Goal: Task Accomplishment & Management: Complete application form

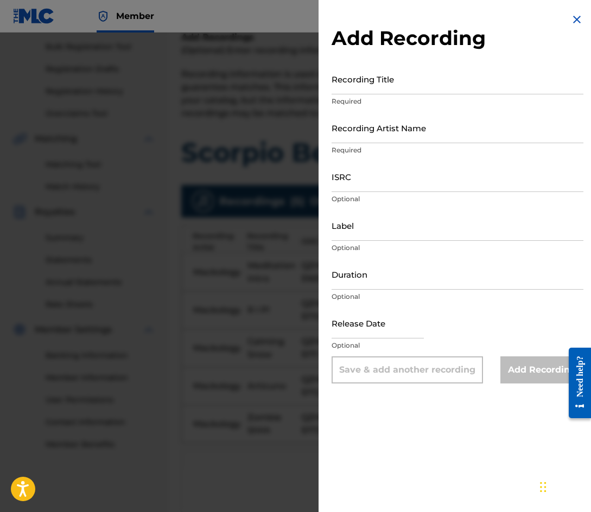
click at [572, 16] on img at bounding box center [576, 19] width 13 height 13
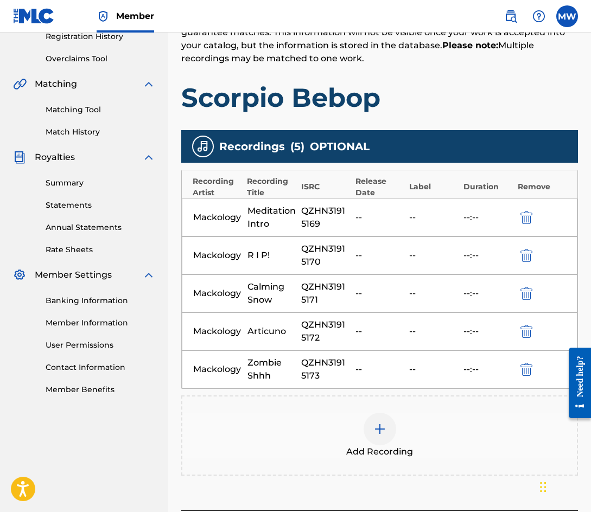
scroll to position [217, 0]
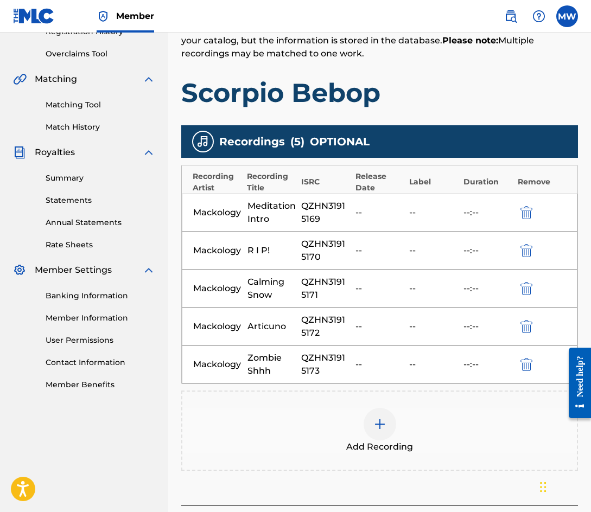
click at [388, 422] on div at bounding box center [379, 424] width 33 height 33
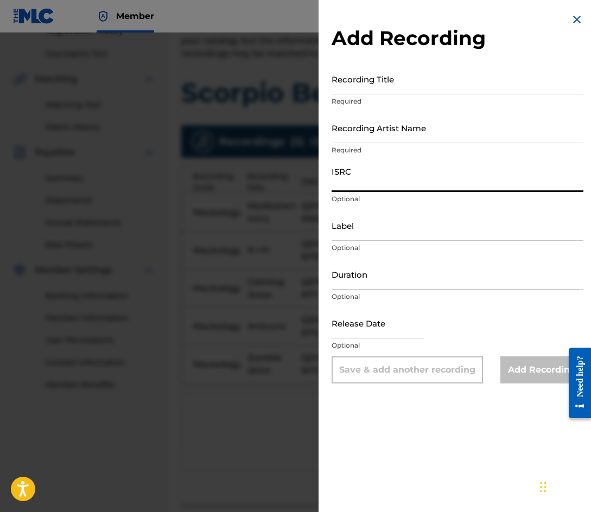
click at [374, 180] on input "ISRC" at bounding box center [457, 176] width 252 height 31
paste input "QZHN31915174"
type input "QZHN31915174"
click at [377, 91] on input "Recording Title" at bounding box center [457, 78] width 252 height 31
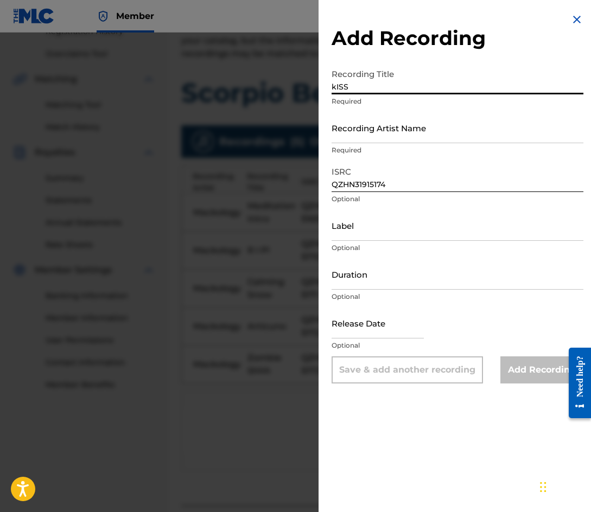
type input "kISS"
click at [390, 132] on input "Recording Artist Name" at bounding box center [457, 127] width 252 height 31
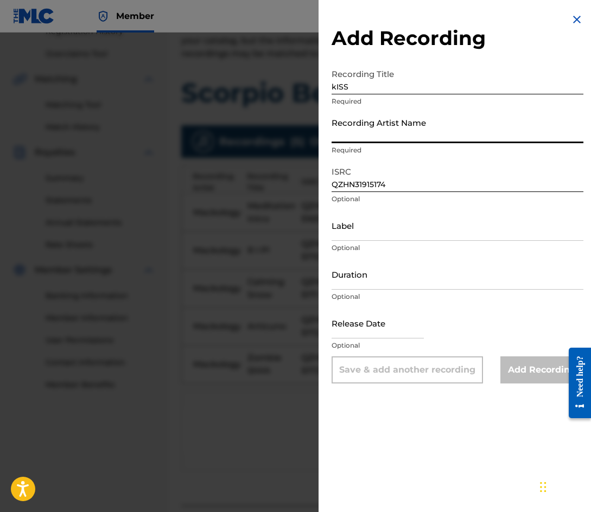
type input "Mackology"
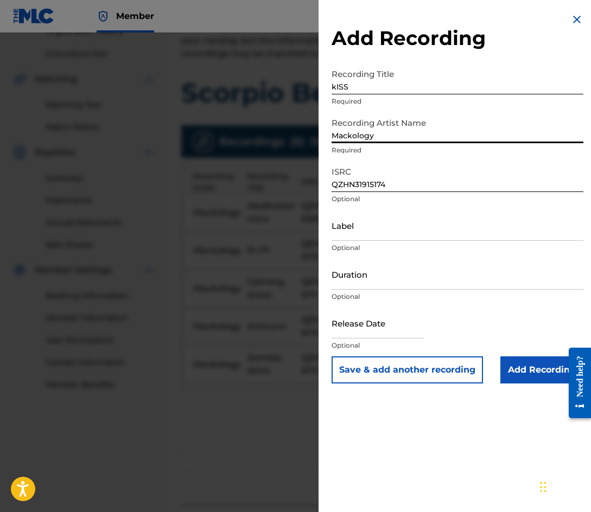
click at [440, 369] on button "Save & add another recording" at bounding box center [406, 369] width 151 height 27
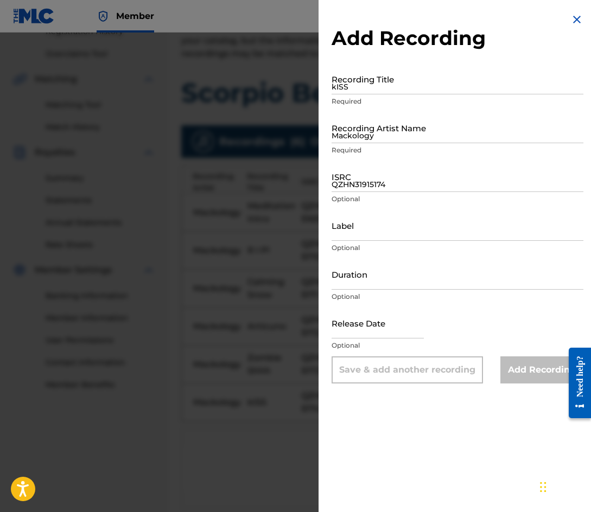
click at [364, 96] on div "Recording Title kISS Required" at bounding box center [457, 87] width 252 height 49
click at [365, 89] on input "kISS" at bounding box center [457, 78] width 252 height 31
type input "s"
type input "Star Dust"
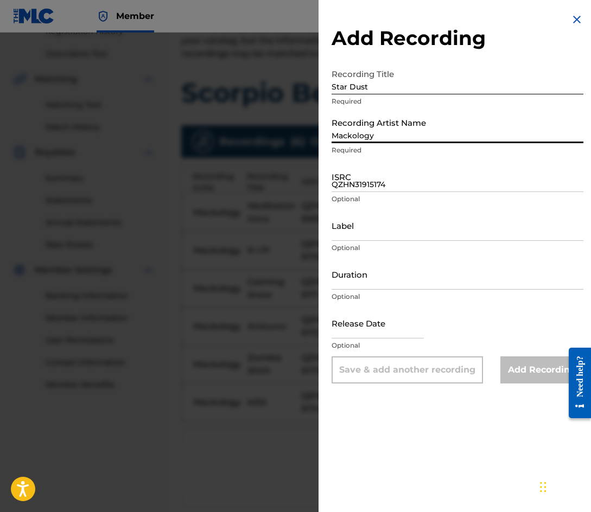
click at [364, 137] on input "Mackology" at bounding box center [457, 127] width 252 height 31
type input "Mackology"
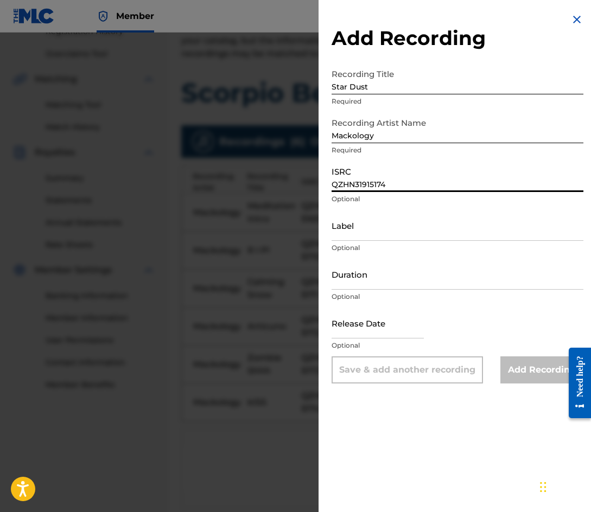
paste input "5"
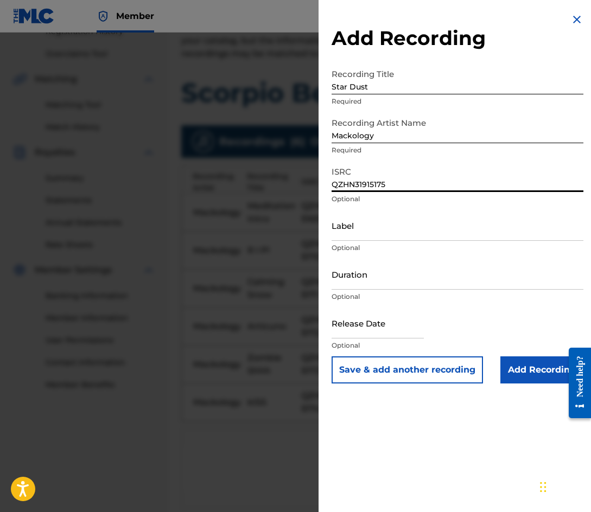
type input "QZHN31915175"
click at [404, 366] on button "Save & add another recording" at bounding box center [406, 369] width 151 height 27
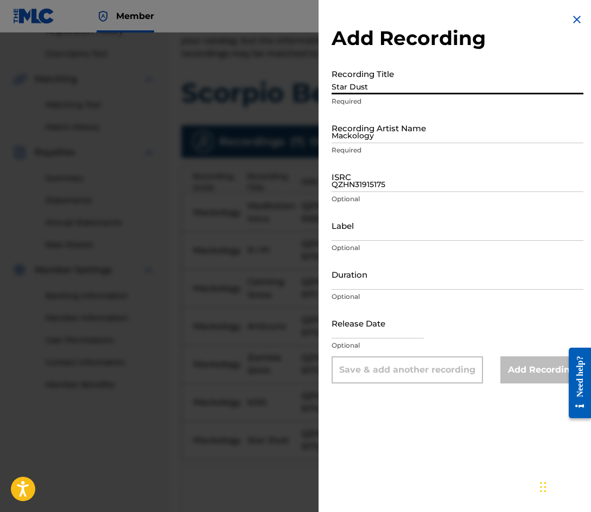
click at [360, 88] on input "Star Dust" at bounding box center [457, 78] width 252 height 31
type input "Vintage Flyers"
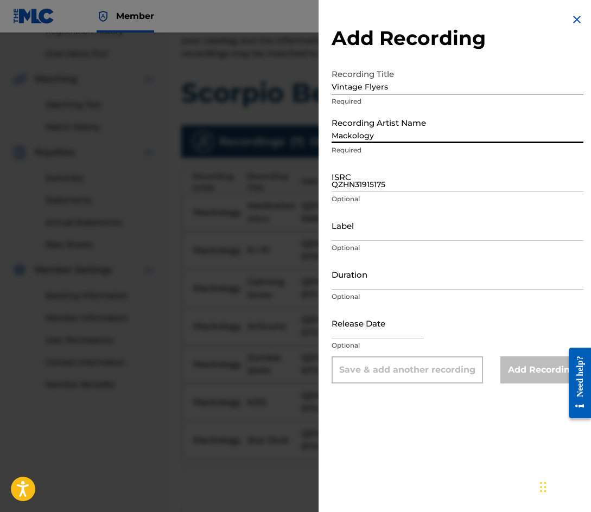
click at [368, 127] on input "Mackology" at bounding box center [457, 127] width 252 height 31
type input "Mackology"
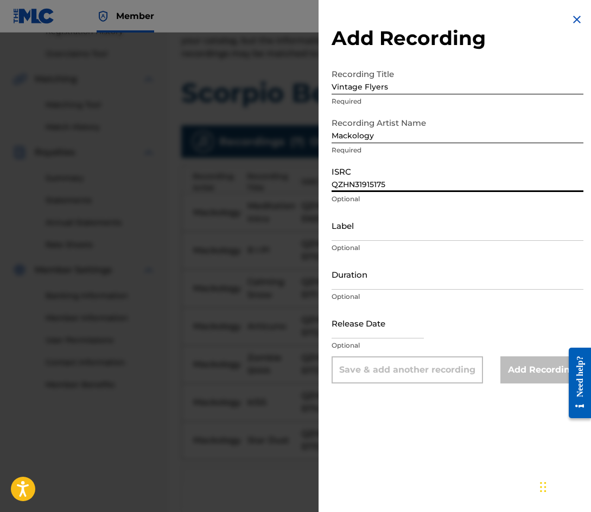
click at [349, 180] on input "QZHN31915175" at bounding box center [457, 176] width 252 height 31
paste input "6"
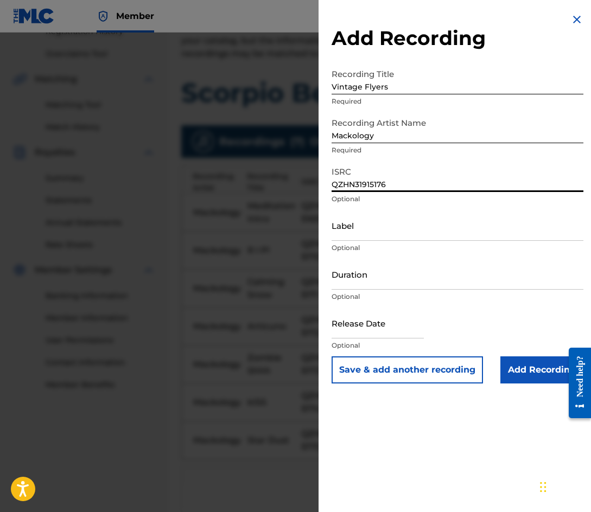
type input "QZHN31915176"
click at [400, 372] on button "Save & add another recording" at bounding box center [406, 369] width 151 height 27
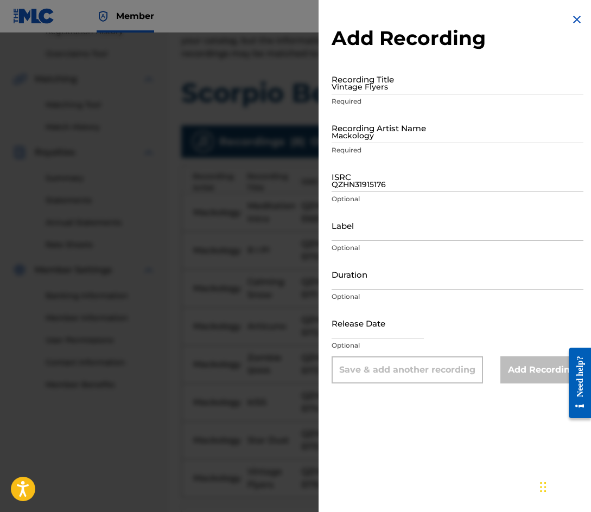
click at [389, 82] on input "Vintage Flyers" at bounding box center [457, 78] width 252 height 31
type input "Tahitian Treat"
click at [369, 123] on input "Mackology" at bounding box center [457, 127] width 252 height 31
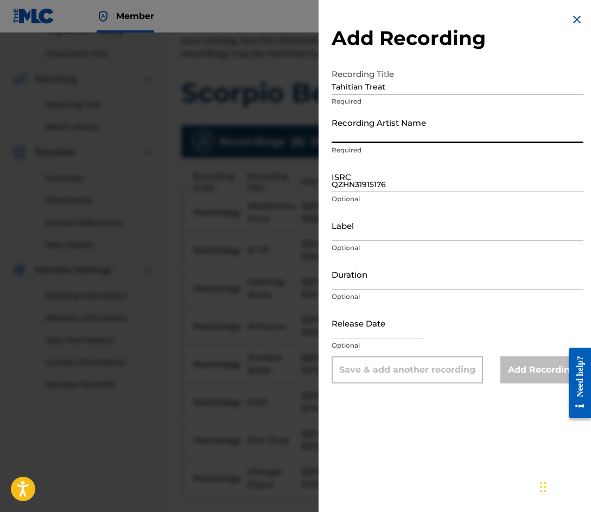
type input "Mackology"
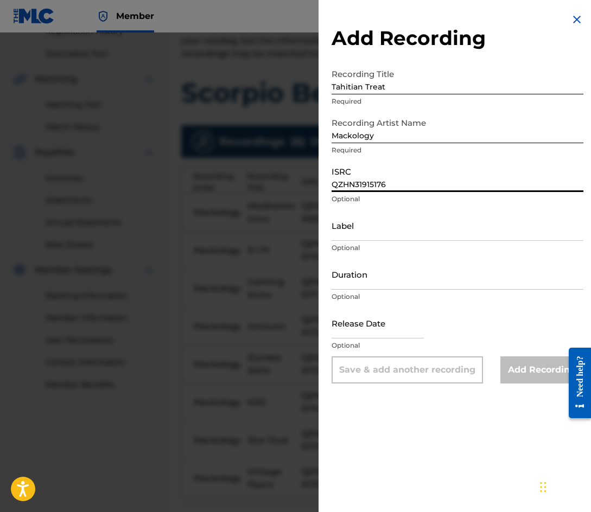
click at [357, 184] on input "QZHN31915176" at bounding box center [457, 176] width 252 height 31
paste input "7"
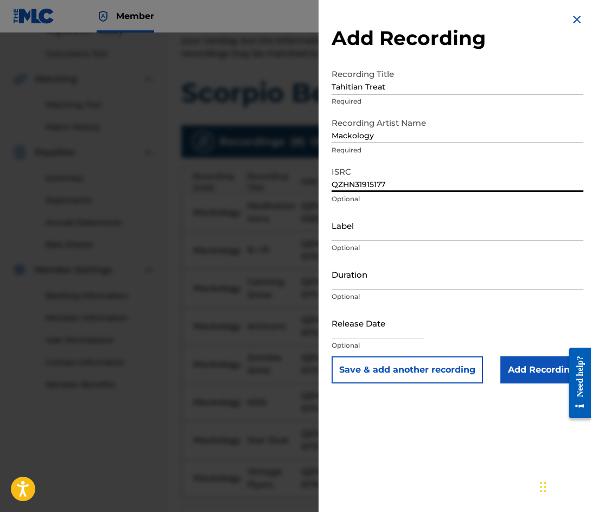
type input "QZHN31915177"
click at [393, 371] on button "Save & add another recording" at bounding box center [406, 369] width 151 height 27
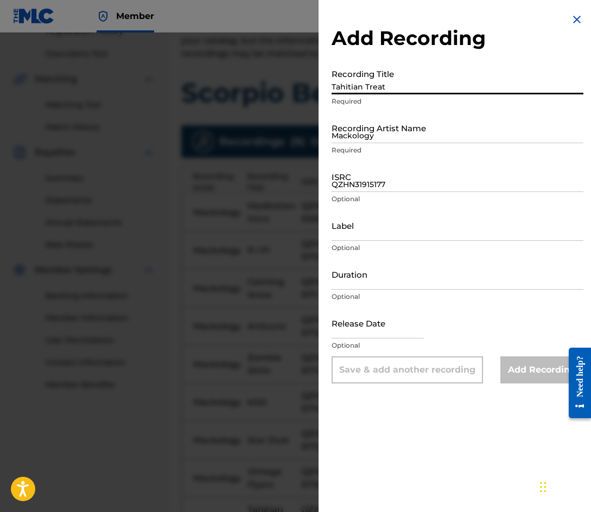
click at [390, 88] on input "Tahitian Treat" at bounding box center [457, 78] width 252 height 31
type input "Garden Of Mallets"
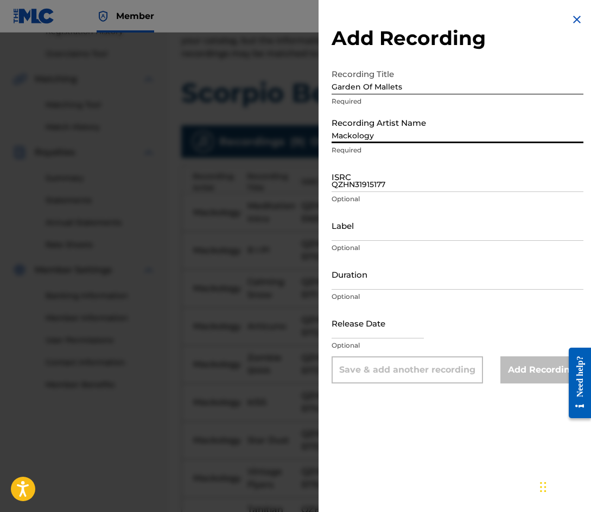
click at [357, 134] on input "Mackology" at bounding box center [457, 127] width 252 height 31
type input "Mackology"
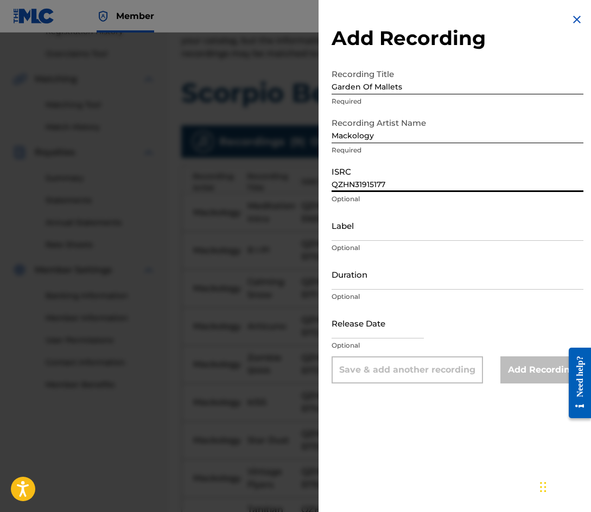
paste input "8"
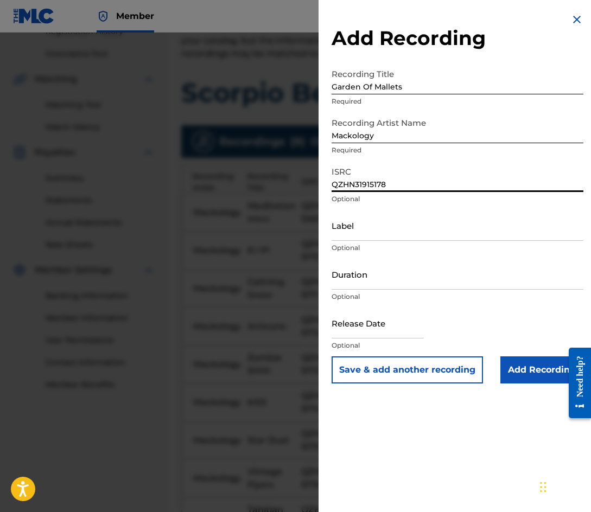
type input "QZHN31915178"
click at [380, 366] on button "Save & add another recording" at bounding box center [406, 369] width 151 height 27
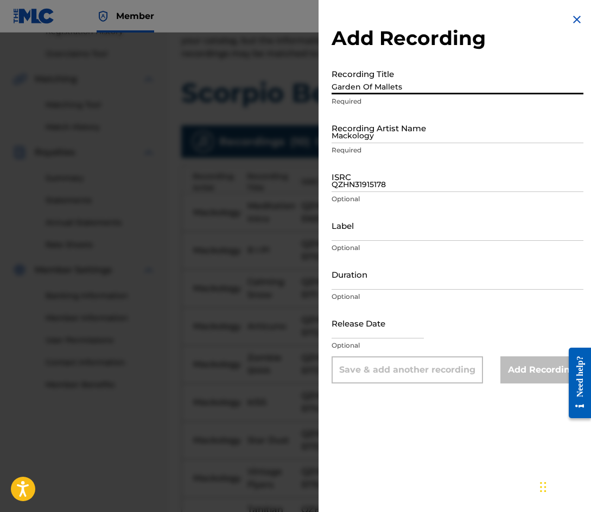
click at [405, 82] on input "Garden Of Mallets" at bounding box center [457, 78] width 252 height 31
type input "Stir Em Up"
click at [380, 130] on input "Mackology" at bounding box center [457, 127] width 252 height 31
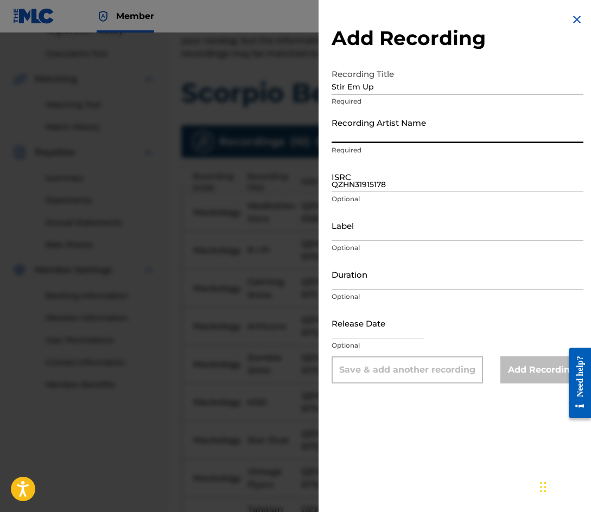
type input "Mackology"
click at [364, 176] on input "QZHN31915178" at bounding box center [457, 176] width 252 height 31
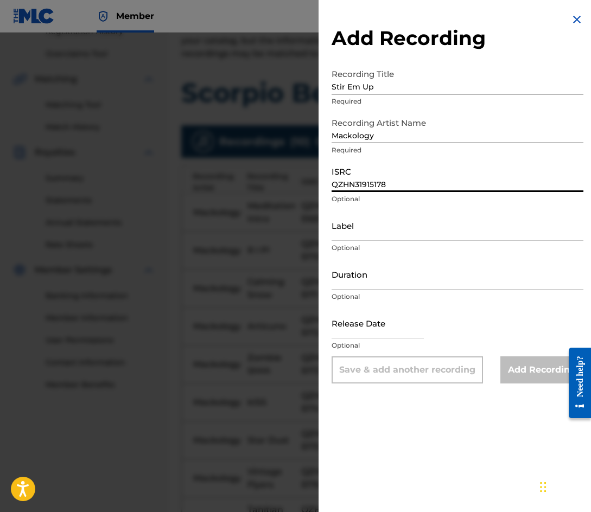
paste input "9"
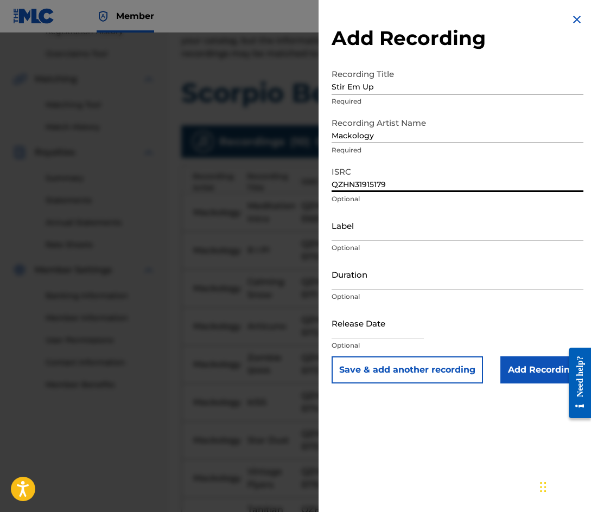
type input "QZHN31915179"
click at [385, 368] on button "Save & add another recording" at bounding box center [406, 369] width 151 height 27
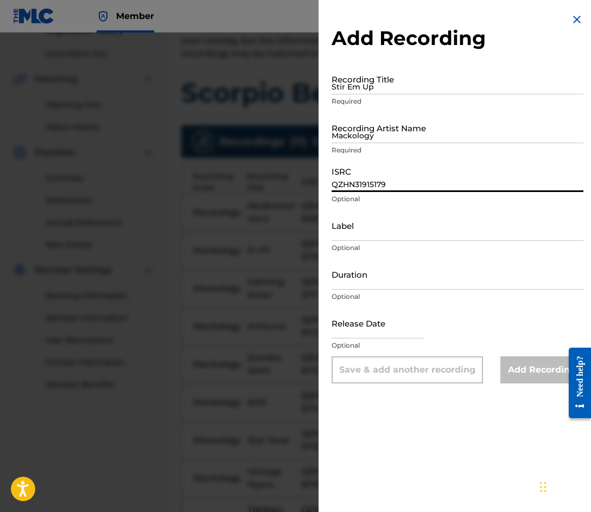
click at [410, 183] on input "QZHN31915179" at bounding box center [457, 176] width 252 height 31
click at [395, 91] on input "Stir Em Up" at bounding box center [457, 78] width 252 height 31
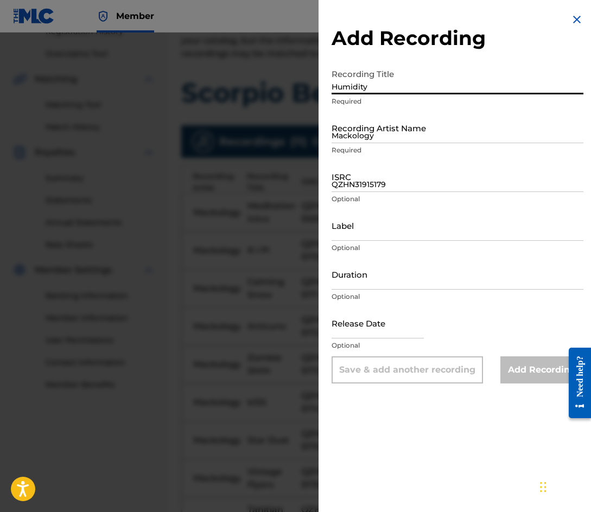
type input "Humidity"
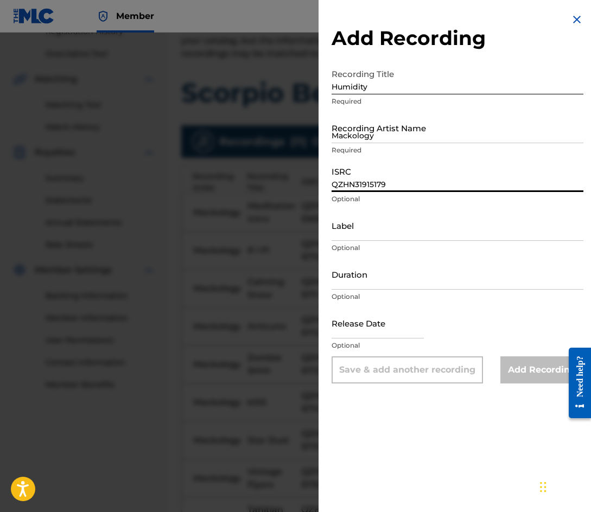
click at [365, 179] on input "QZHN31915179" at bounding box center [457, 176] width 252 height 31
paste input "80"
type input "QZHN31915180"
click at [403, 429] on div "Add Recording Recording Title Humidity Required Recording Artist Name [PERSON_N…" at bounding box center [457, 256] width 278 height 512
click at [411, 184] on input "QZHN31915180" at bounding box center [457, 176] width 252 height 31
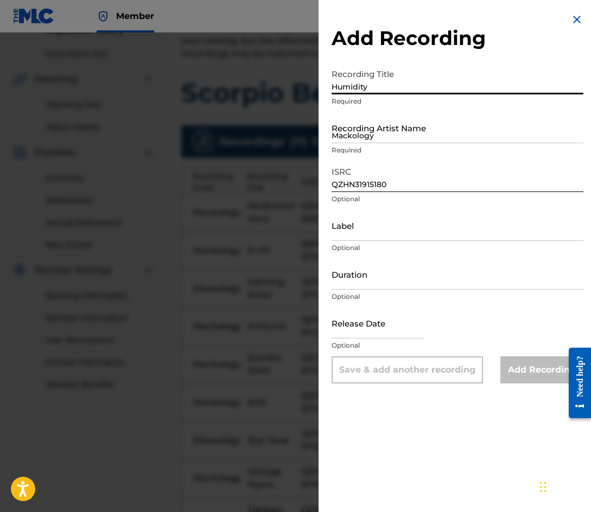
click at [412, 89] on input "Humidity" at bounding box center [457, 78] width 252 height 31
type input "Humidity"
click at [372, 129] on input "Mackology" at bounding box center [457, 127] width 252 height 31
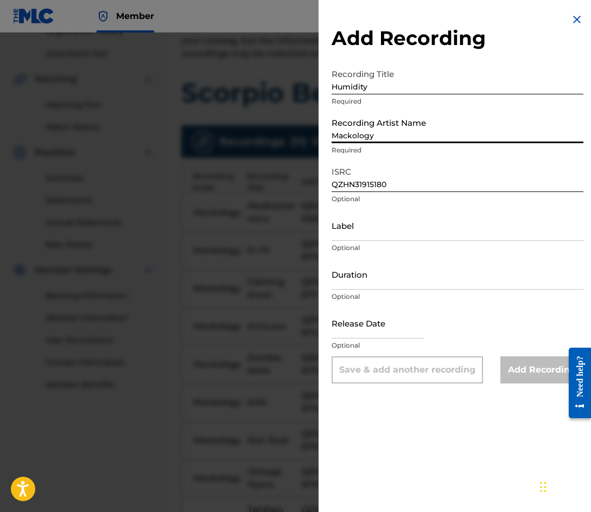
type input "Mackology"
click at [406, 188] on input "QZHN31915180" at bounding box center [457, 176] width 252 height 31
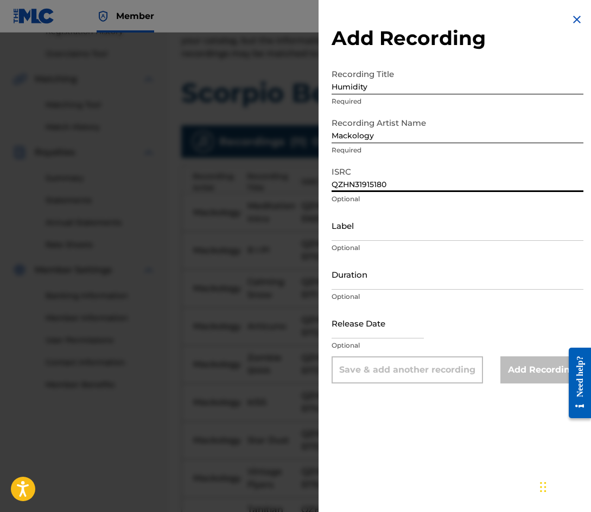
click at [397, 145] on div "Recording Artist Name [PERSON_NAME] Required" at bounding box center [457, 136] width 252 height 49
click at [378, 91] on input "Humidity" at bounding box center [457, 78] width 252 height 31
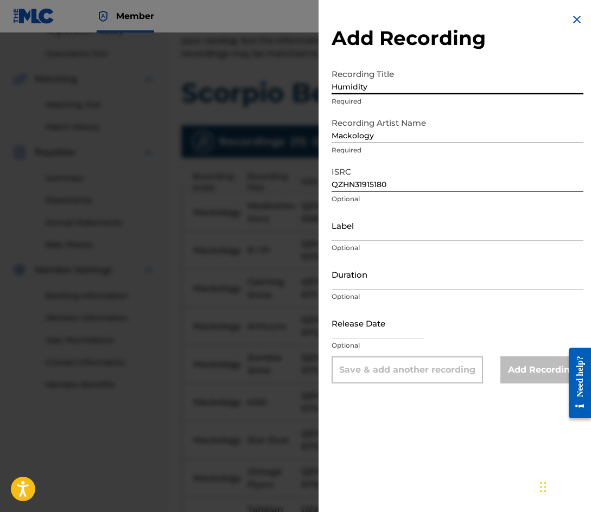
click at [378, 91] on input "Humidity" at bounding box center [457, 78] width 252 height 31
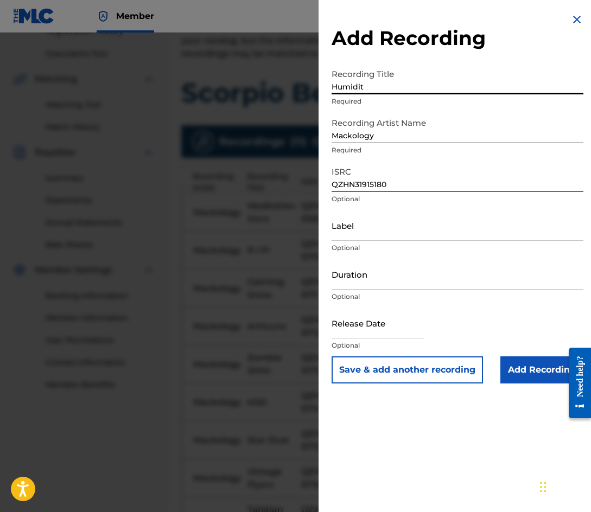
type input "Humidity"
click at [412, 371] on button "Save & add another recording" at bounding box center [406, 369] width 151 height 27
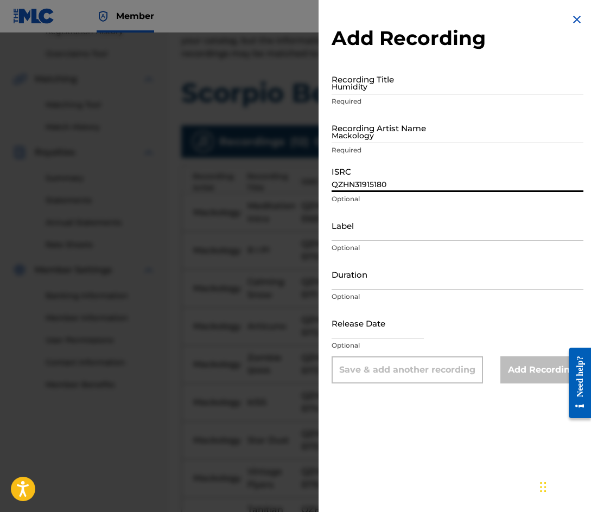
paste input "1"
type input "QZHN31915181"
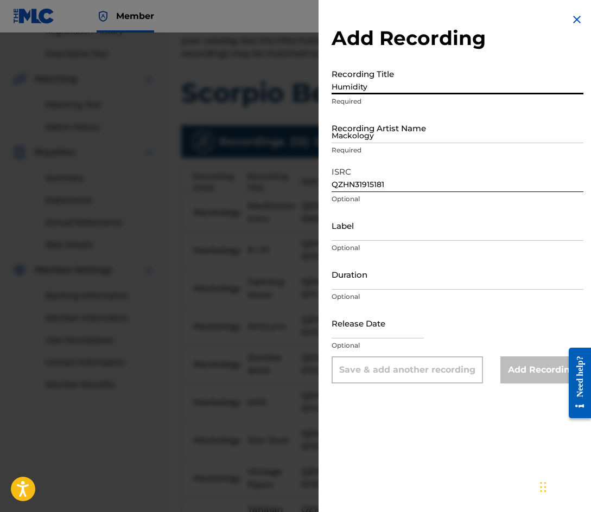
click at [368, 79] on input "Humidity" at bounding box center [457, 78] width 252 height 31
type input "[PERSON_NAME]"
click at [411, 126] on input "Mackology" at bounding box center [457, 127] width 252 height 31
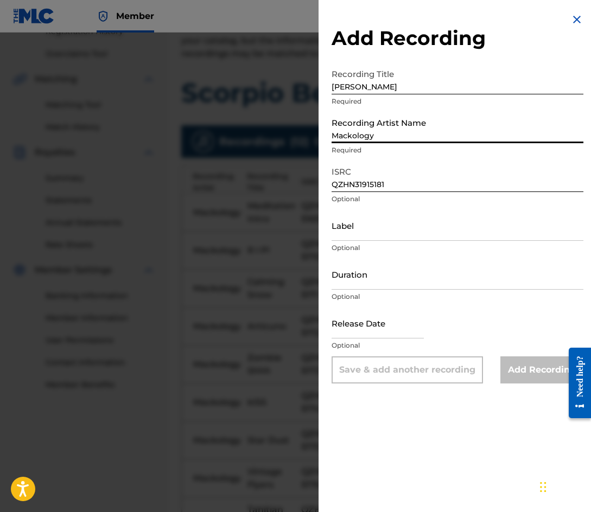
type input "Mackology"
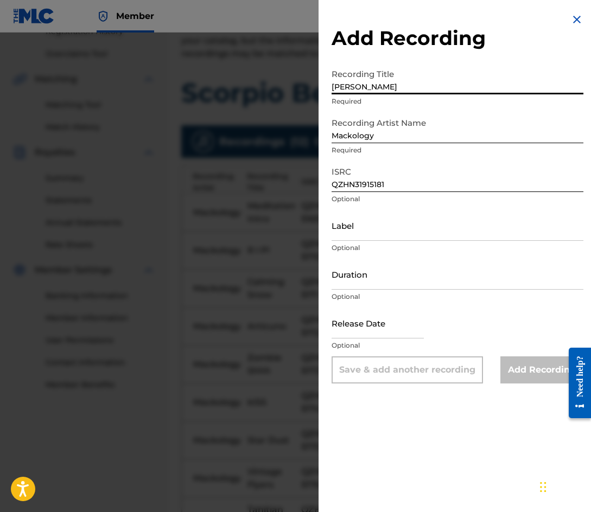
click at [371, 88] on input "[PERSON_NAME]" at bounding box center [457, 78] width 252 height 31
click at [390, 92] on input "[PERSON_NAME]" at bounding box center [457, 78] width 252 height 31
click at [401, 143] on div "Recording Artist Name [PERSON_NAME] Required" at bounding box center [457, 136] width 252 height 49
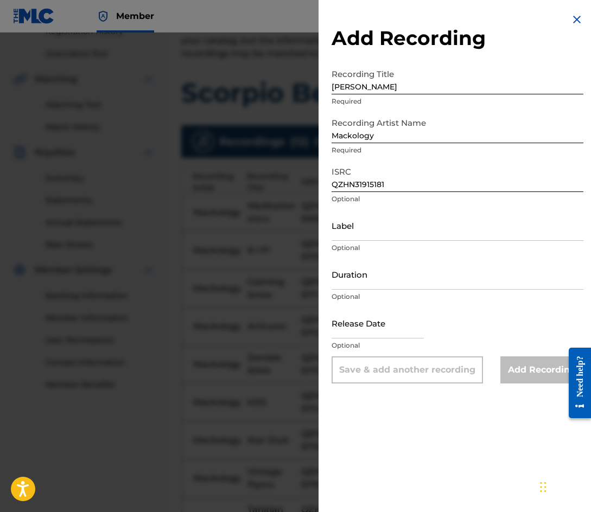
click at [394, 97] on p "Required" at bounding box center [457, 102] width 252 height 10
click at [393, 89] on input "[PERSON_NAME]" at bounding box center [457, 78] width 252 height 31
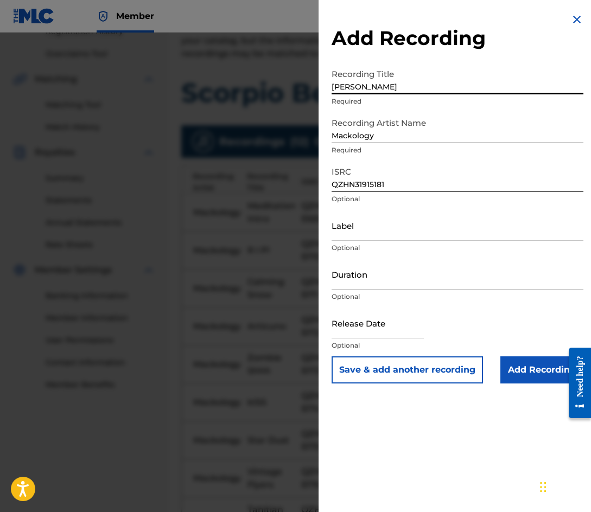
click at [366, 85] on input "[PERSON_NAME]" at bounding box center [457, 78] width 252 height 31
type input "CelestaSax"
click at [411, 372] on button "Save & add another recording" at bounding box center [406, 369] width 151 height 27
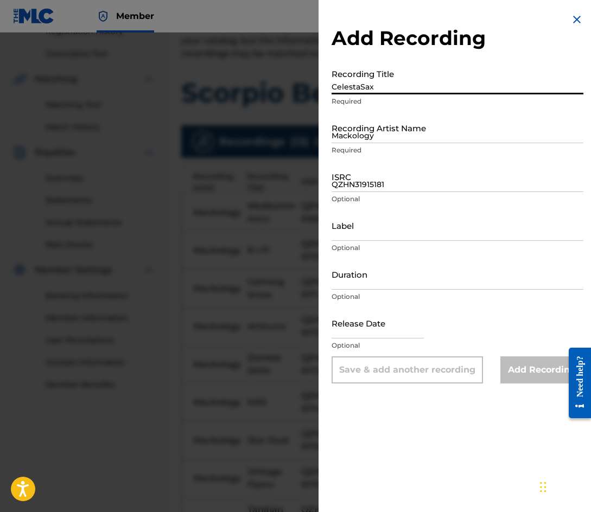
click at [376, 85] on input "CelestaSax" at bounding box center [457, 78] width 252 height 31
type input "Far [GEOGRAPHIC_DATA]"
click at [383, 134] on input "Mackology" at bounding box center [457, 127] width 252 height 31
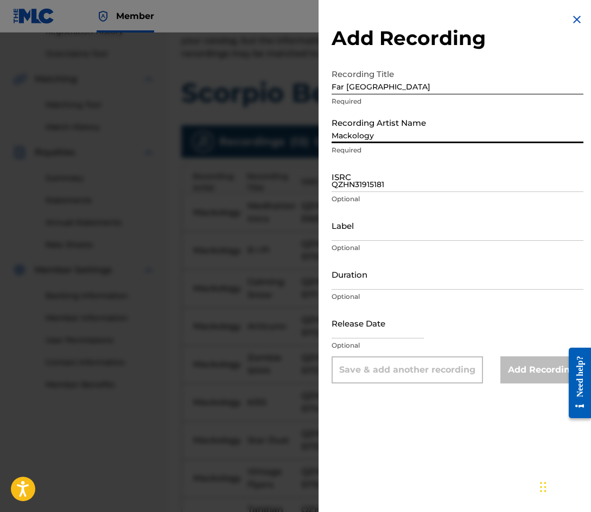
type input "Mackology"
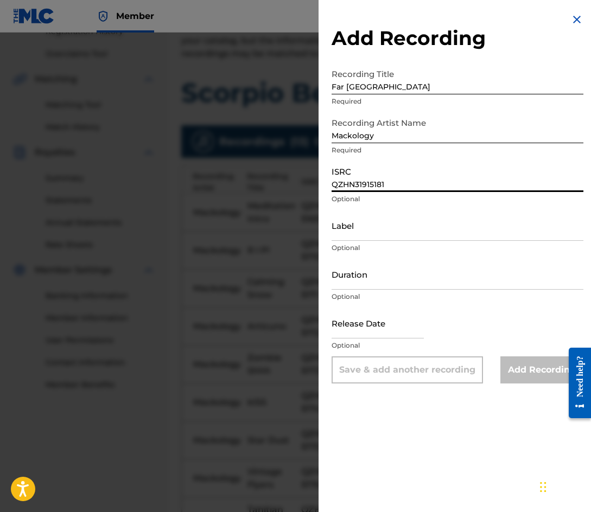
paste input "2"
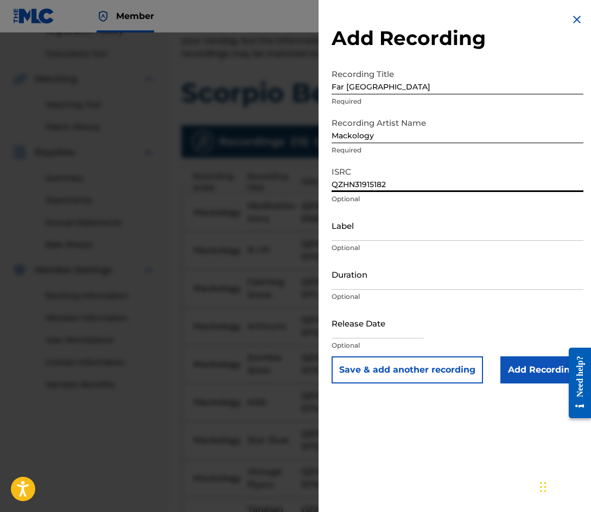
type input "QZHN31915182"
click at [417, 360] on button "Save & add another recording" at bounding box center [406, 369] width 151 height 27
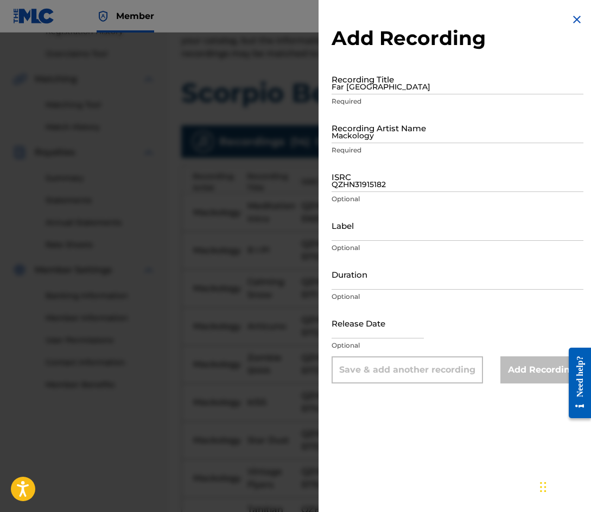
click at [374, 85] on input "Far [GEOGRAPHIC_DATA]" at bounding box center [457, 78] width 252 height 31
type input "[GEOGRAPHIC_DATA]"
click at [375, 129] on input "Mackology" at bounding box center [457, 127] width 252 height 31
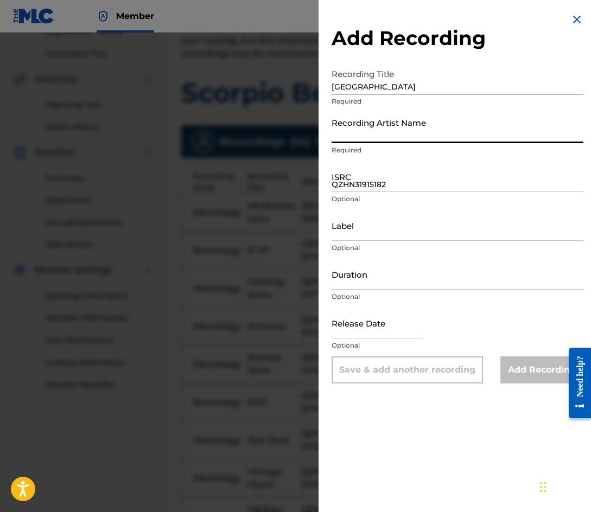
type input "Mackology"
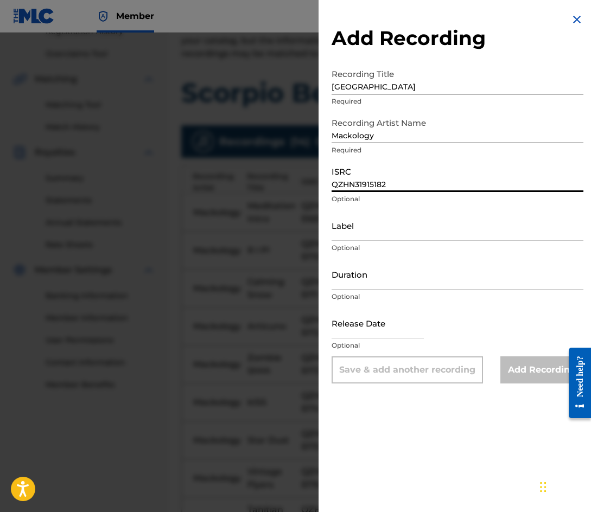
click at [367, 177] on input "QZHN31915182" at bounding box center [457, 176] width 252 height 31
paste input "3"
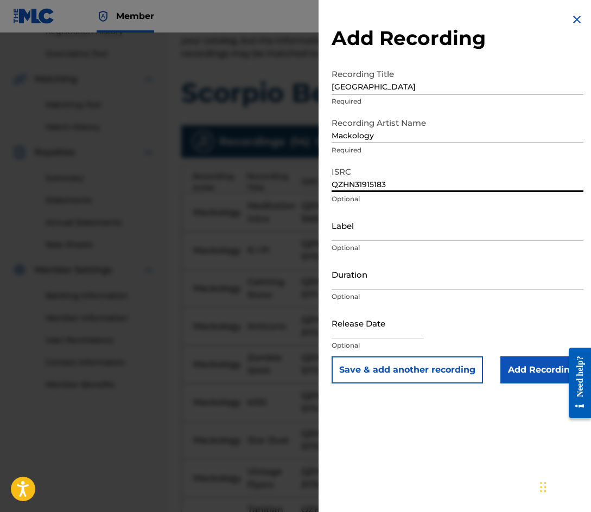
type input "QZHN31915183"
click at [417, 371] on button "Save & add another recording" at bounding box center [406, 369] width 151 height 27
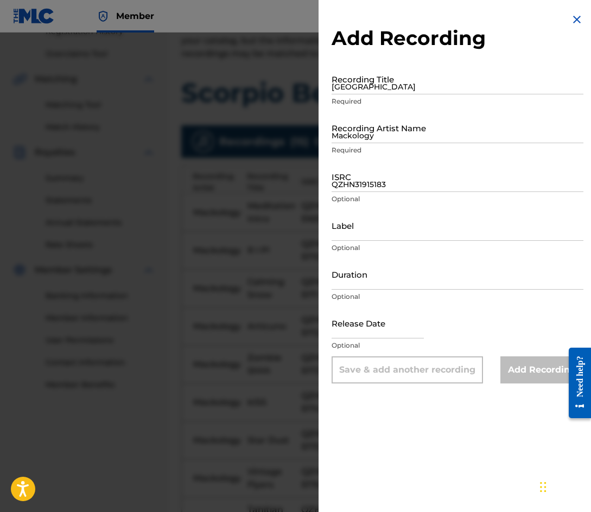
click at [371, 80] on input "[GEOGRAPHIC_DATA]" at bounding box center [457, 78] width 252 height 31
type input "Wit Yo Wife"
click at [387, 135] on input "Mackology" at bounding box center [457, 127] width 252 height 31
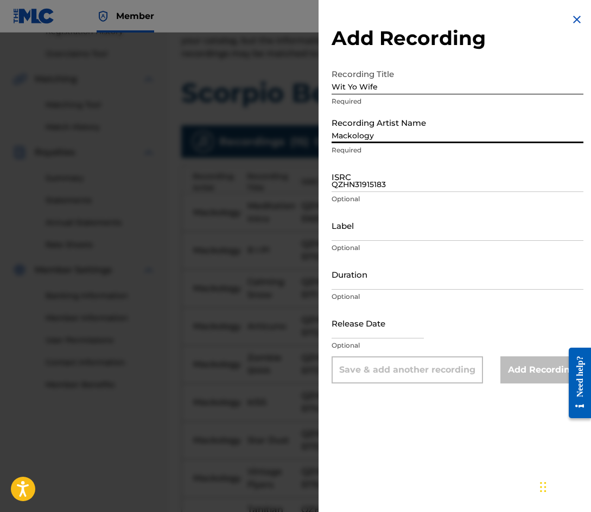
type input "Mackology"
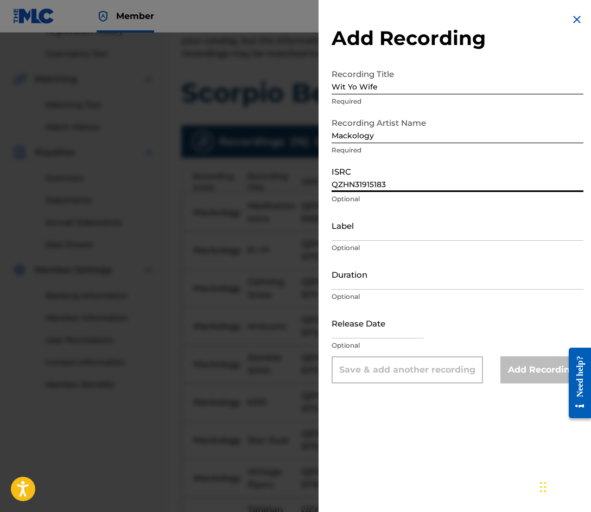
paste input "4"
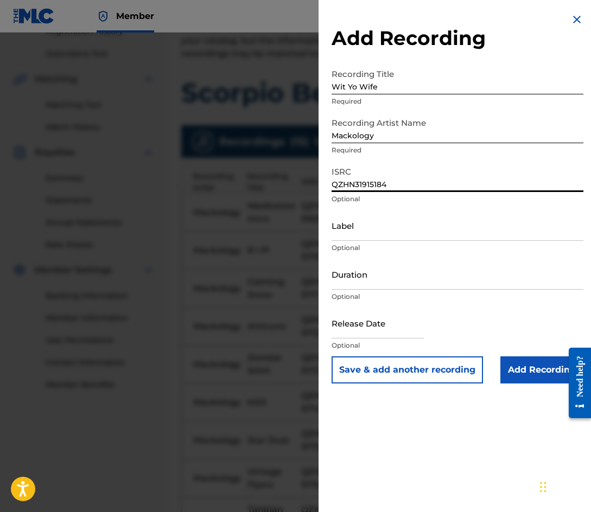
type input "QZHN31915184"
click at [421, 371] on button "Save & add another recording" at bounding box center [406, 369] width 151 height 27
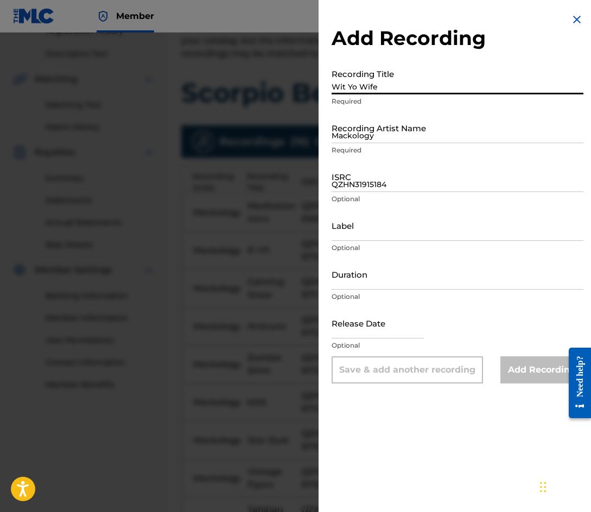
click at [387, 81] on input "Wit Yo Wife" at bounding box center [457, 78] width 252 height 31
type input "3x1"
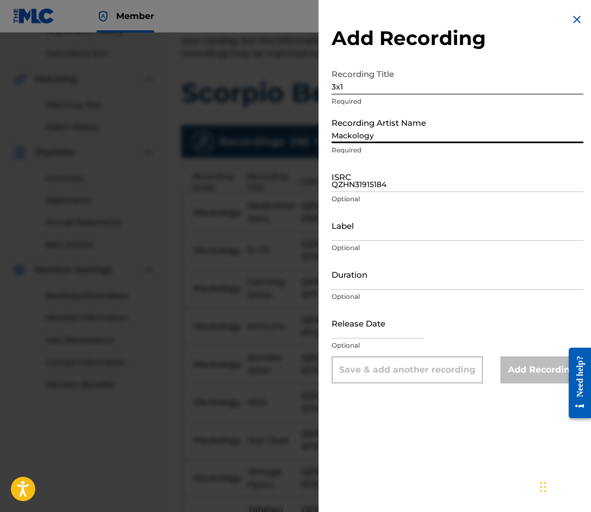
click at [378, 125] on input "Mackology" at bounding box center [457, 127] width 252 height 31
type input "Mackology"
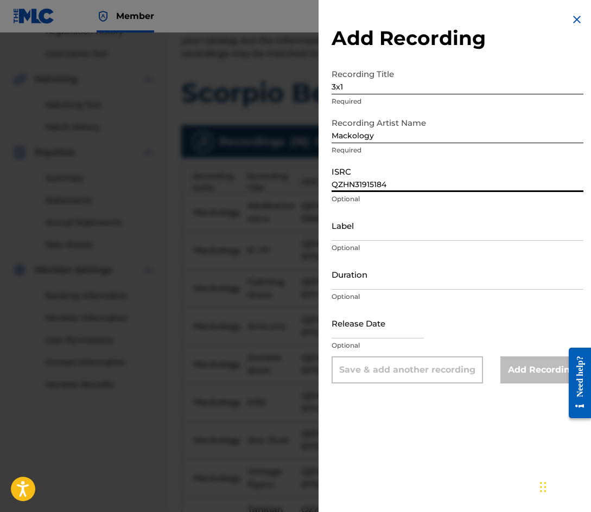
click at [365, 187] on input "QZHN31915184" at bounding box center [457, 176] width 252 height 31
paste input "5"
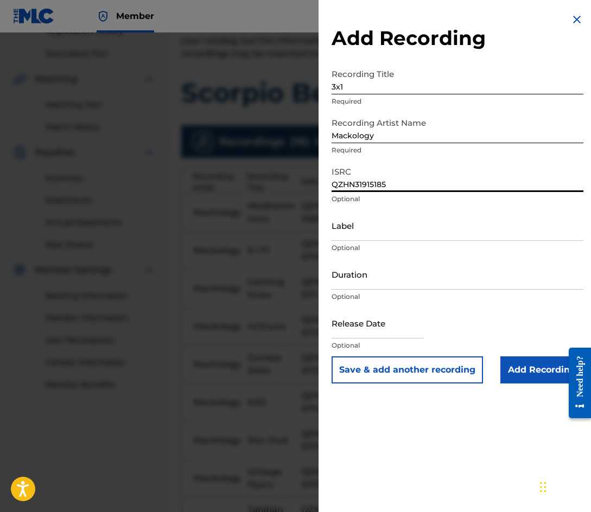
type input "QZHN31915185"
click at [417, 367] on button "Save & add another recording" at bounding box center [406, 369] width 151 height 27
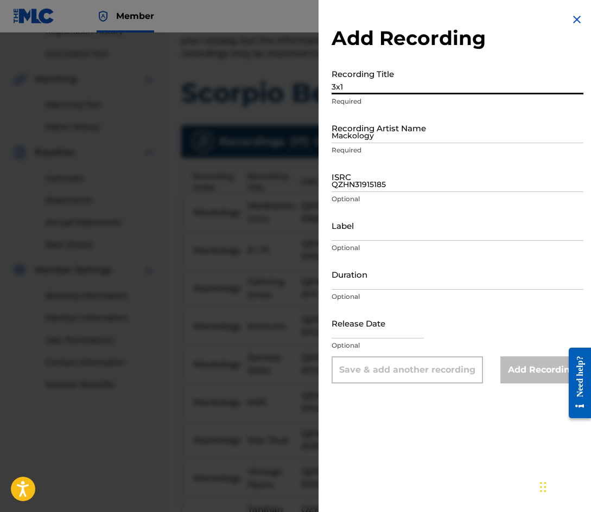
click at [384, 80] on input "3x1" at bounding box center [457, 78] width 252 height 31
type input "Flow Motion"
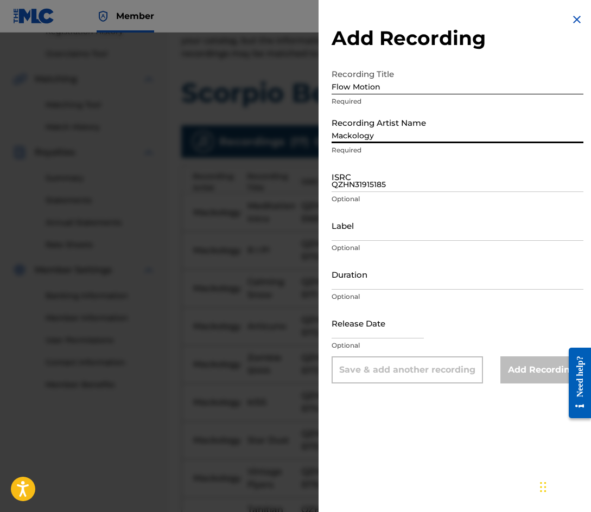
click at [389, 133] on input "Mackology" at bounding box center [457, 127] width 252 height 31
type input "Mackology"
click at [360, 175] on input "QZHN31915185" at bounding box center [457, 176] width 252 height 31
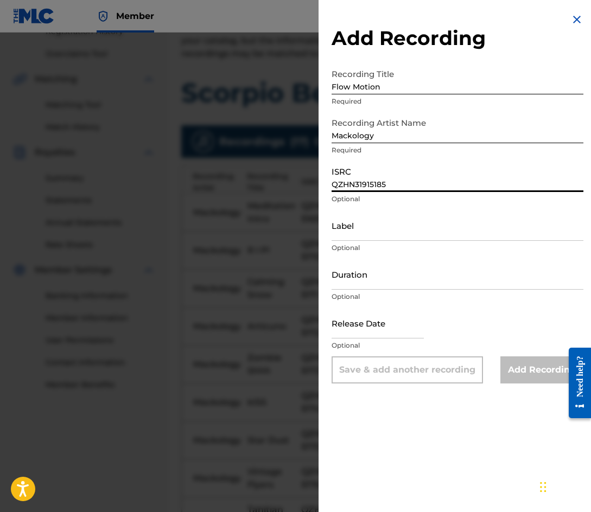
paste input "6"
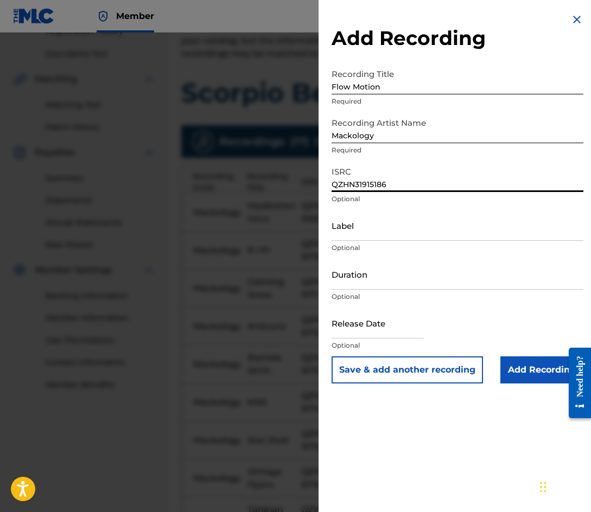
type input "QZHN31915186"
click at [395, 374] on button "Save & add another recording" at bounding box center [406, 369] width 151 height 27
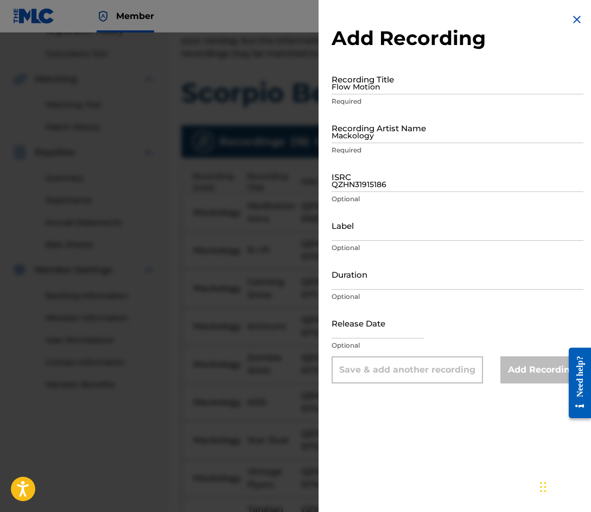
click at [373, 87] on input "Flow Motion" at bounding box center [457, 78] width 252 height 31
type input "Crystal One"
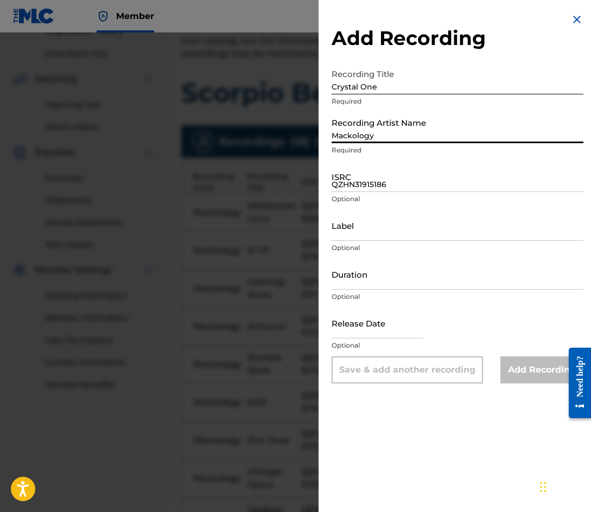
click at [384, 136] on input "Mackology" at bounding box center [457, 127] width 252 height 31
type input "Mackology"
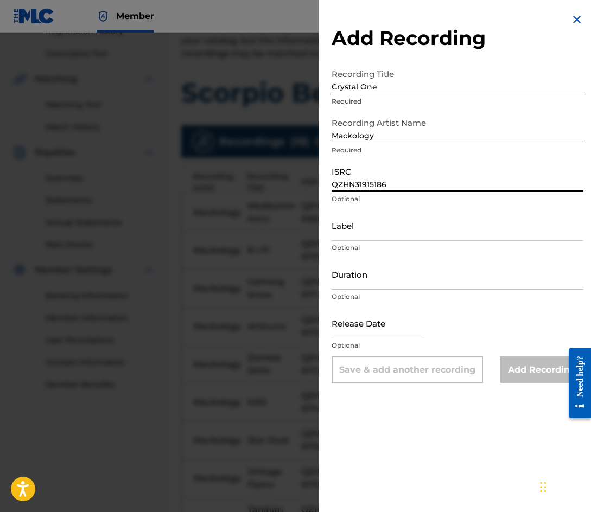
paste input "7"
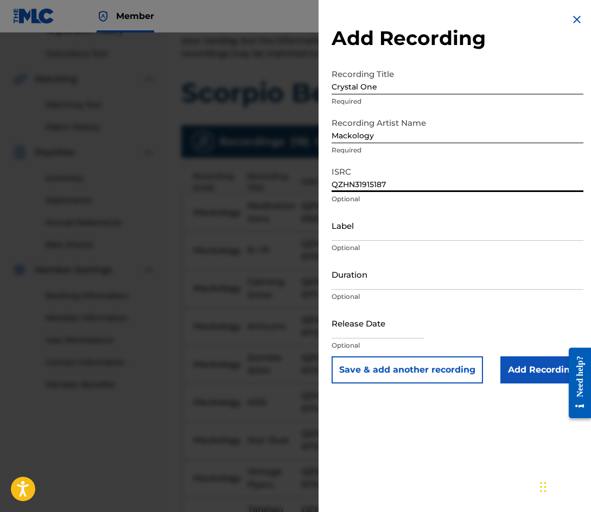
type input "QZHN31915187"
click at [400, 368] on button "Save & add another recording" at bounding box center [406, 369] width 151 height 27
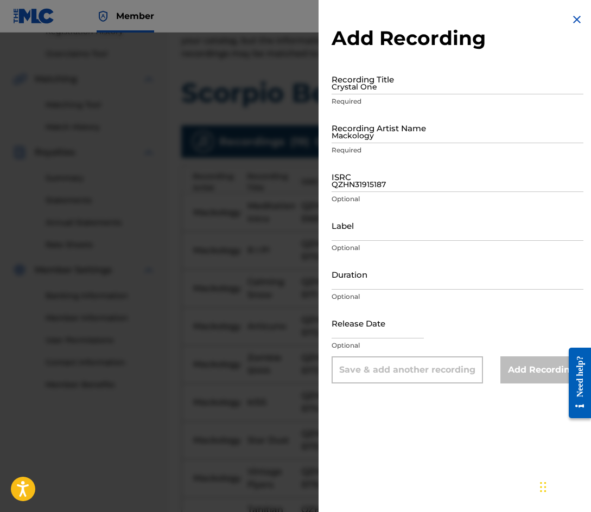
click at [378, 91] on input "Crystal One" at bounding box center [457, 78] width 252 height 31
type input "Cubes Of Ice"
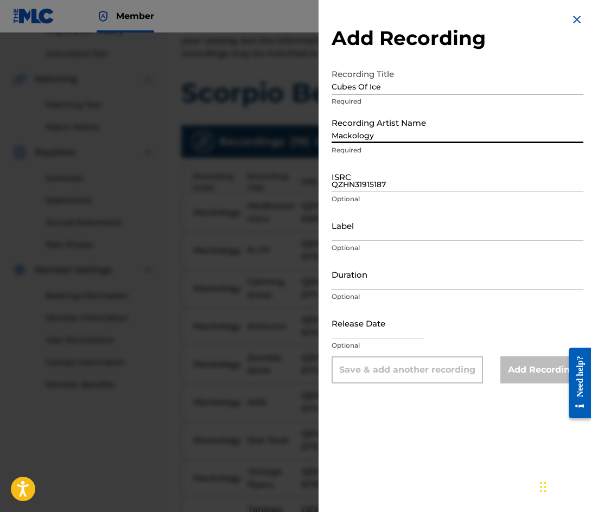
click at [370, 132] on input "Mackology" at bounding box center [457, 127] width 252 height 31
type input "Mackology"
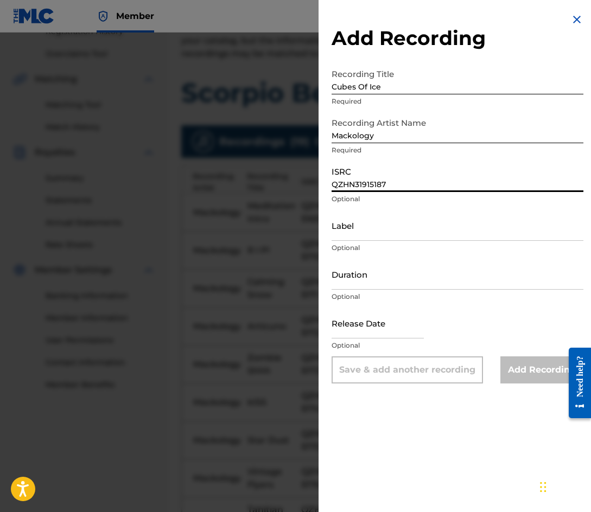
paste input "8"
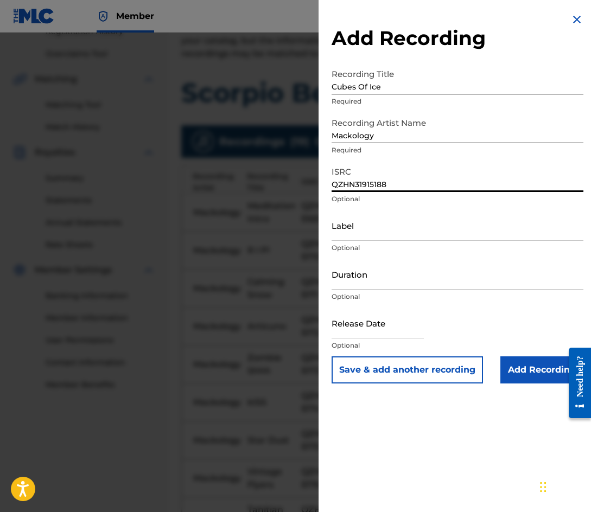
type input "QZHN31915188"
click at [396, 373] on button "Save & add another recording" at bounding box center [406, 369] width 151 height 27
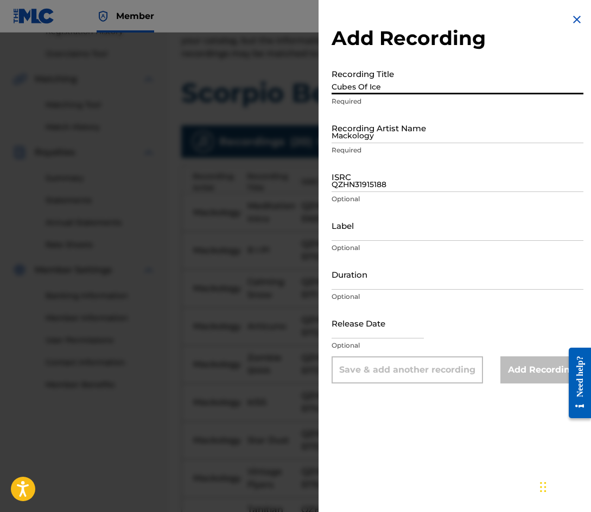
click at [387, 87] on input "Cubes Of Ice" at bounding box center [457, 78] width 252 height 31
type input "Honest"
click at [384, 134] on input "Mackology" at bounding box center [457, 127] width 252 height 31
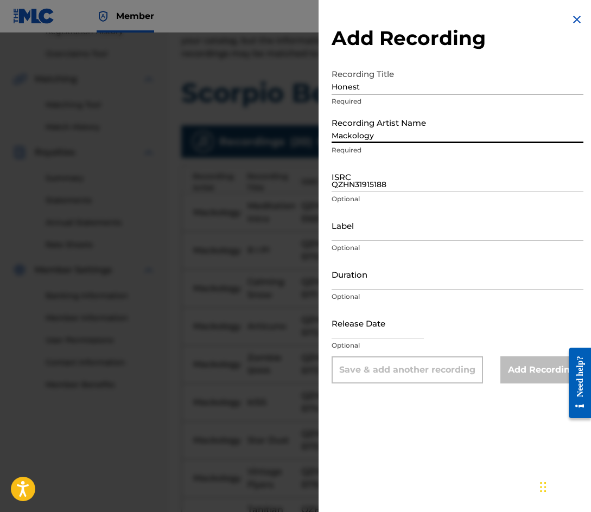
type input "Mackology"
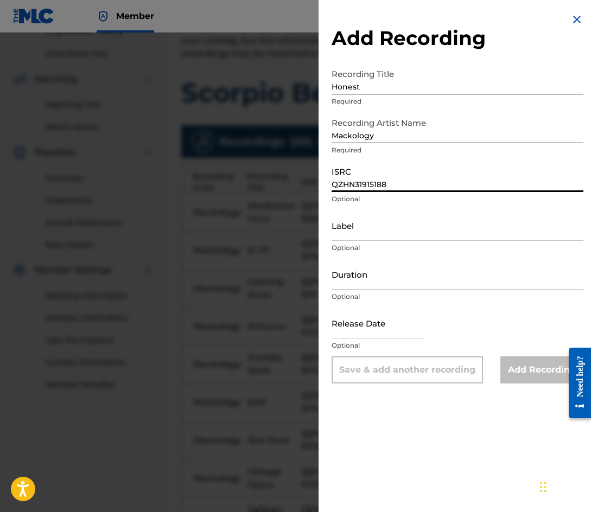
paste input "9"
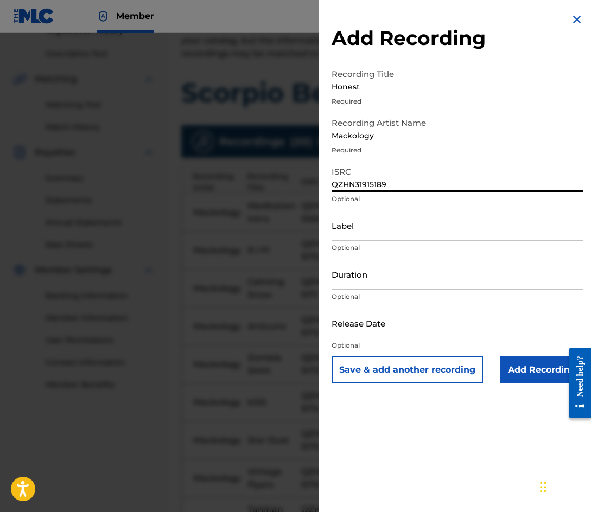
type input "QZHN31915189"
click at [428, 368] on button "Save & add another recording" at bounding box center [406, 369] width 151 height 27
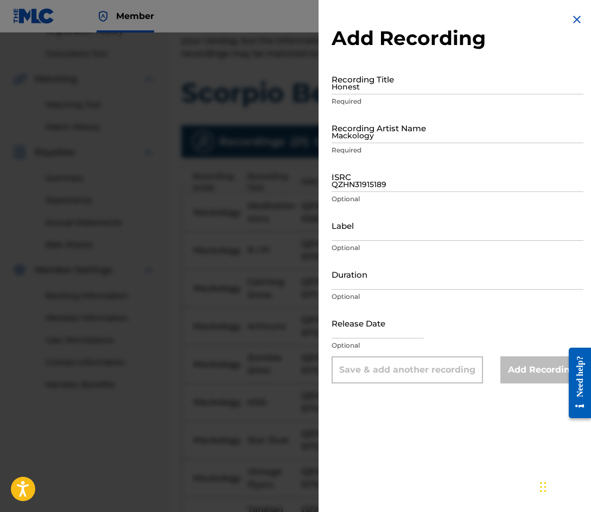
click at [377, 83] on input "Honest" at bounding box center [457, 78] width 252 height 31
type input "I Can't Go"
click at [372, 127] on input "Mackology" at bounding box center [457, 127] width 252 height 31
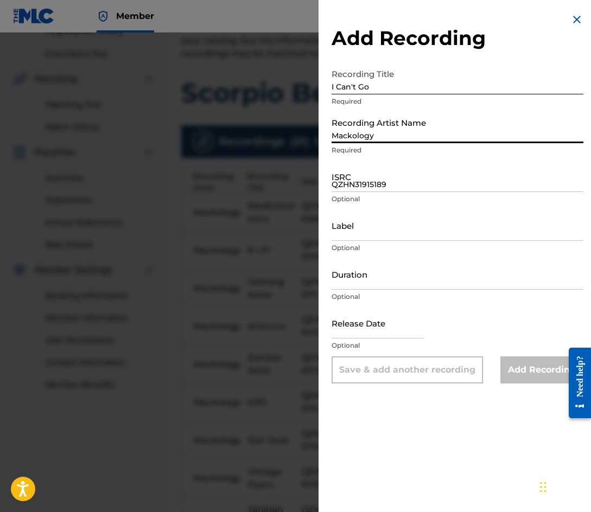
type input "Mackology"
click at [366, 183] on input "QZHN31915189" at bounding box center [457, 176] width 252 height 31
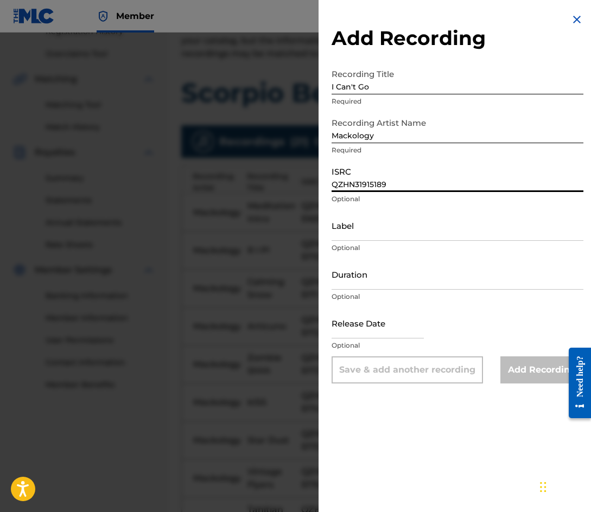
paste input "90"
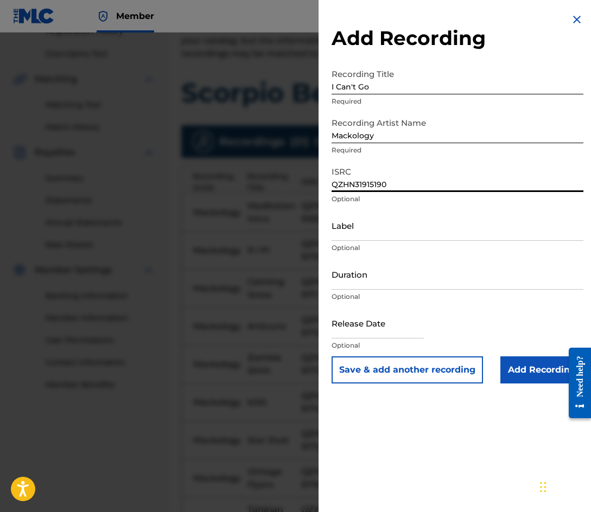
type input "QZHN31915190"
click at [408, 368] on button "Save & add another recording" at bounding box center [406, 369] width 151 height 27
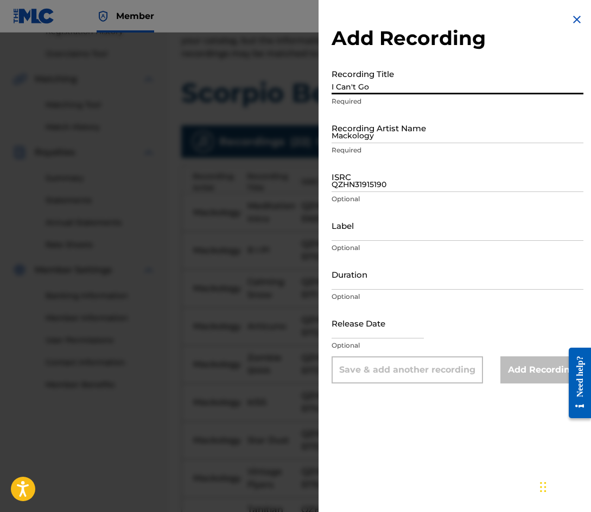
click at [354, 87] on input "I Can't Go" at bounding box center [457, 78] width 252 height 31
type input "Ohh N9ne"
click at [377, 138] on input "Mackology" at bounding box center [457, 127] width 252 height 31
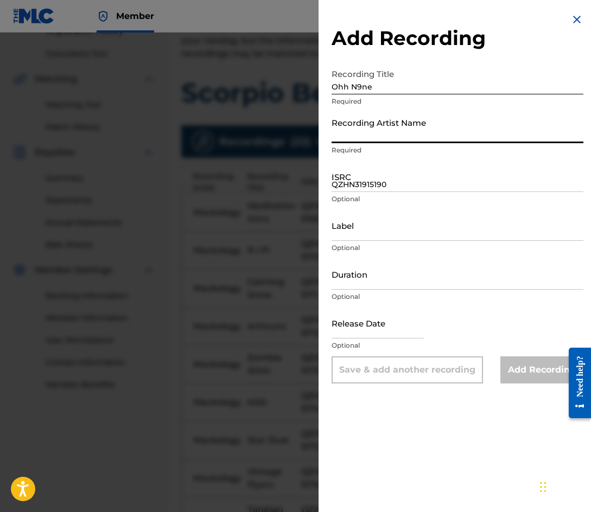
type input "Mackology"
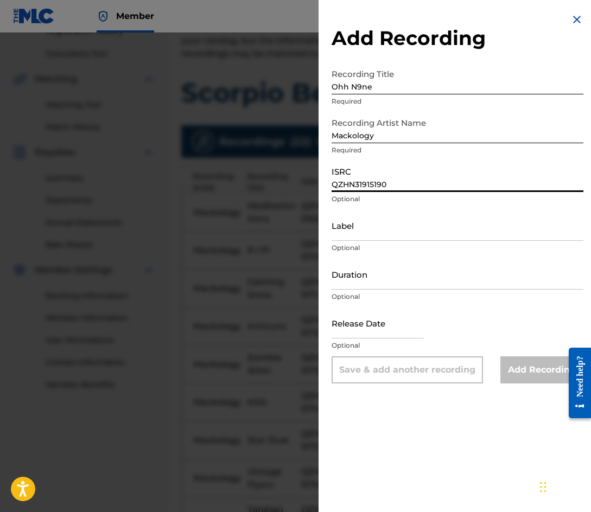
click at [357, 183] on input "QZHN31915190" at bounding box center [457, 176] width 252 height 31
paste input "1"
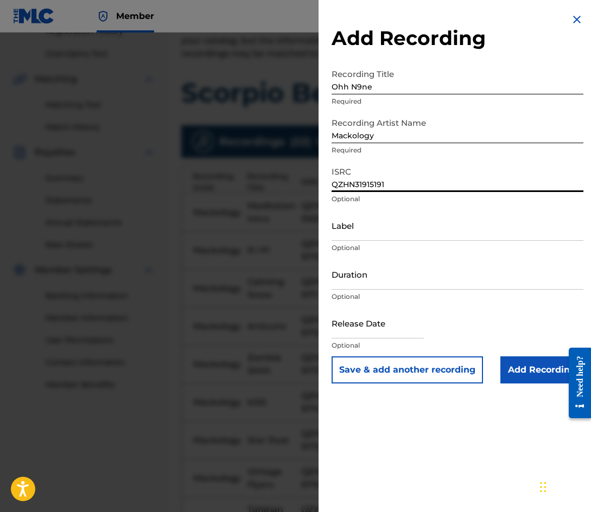
type input "QZHN31915191"
click at [410, 367] on button "Save & add another recording" at bounding box center [406, 369] width 151 height 27
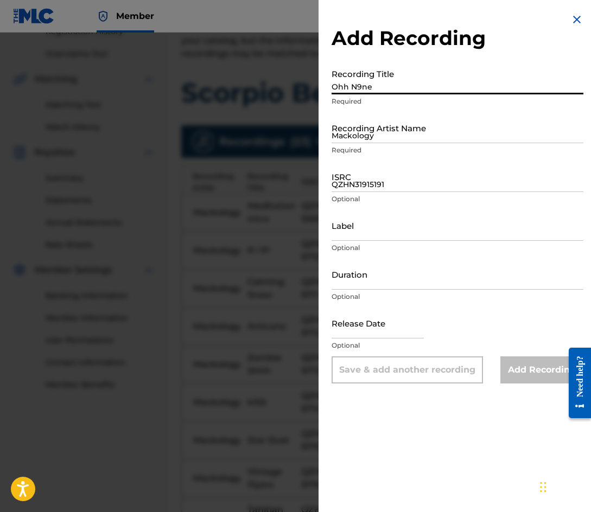
click at [384, 83] on input "Ohh N9ne" at bounding box center [457, 78] width 252 height 31
type input "Alien Language"
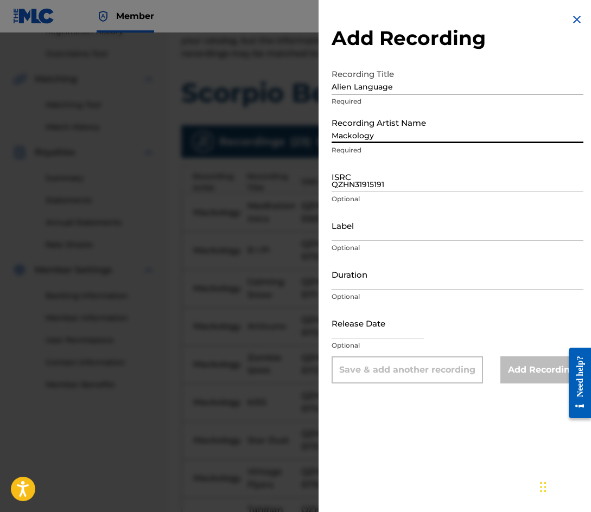
click at [386, 131] on input "Mackology" at bounding box center [457, 127] width 252 height 31
type input "Mackology"
click at [365, 176] on input "QZHN31915191" at bounding box center [457, 176] width 252 height 31
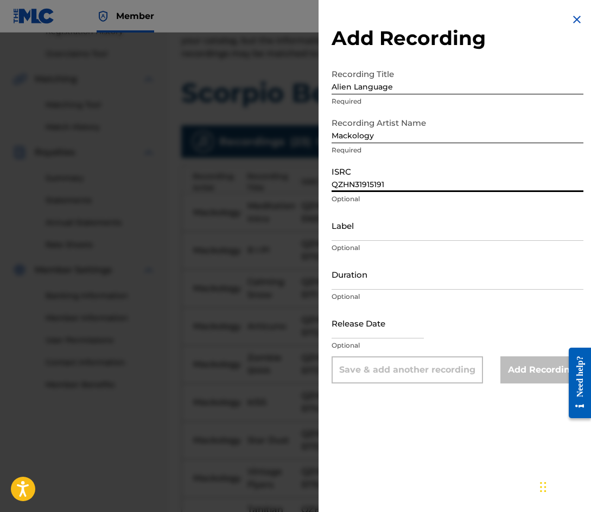
paste input "2"
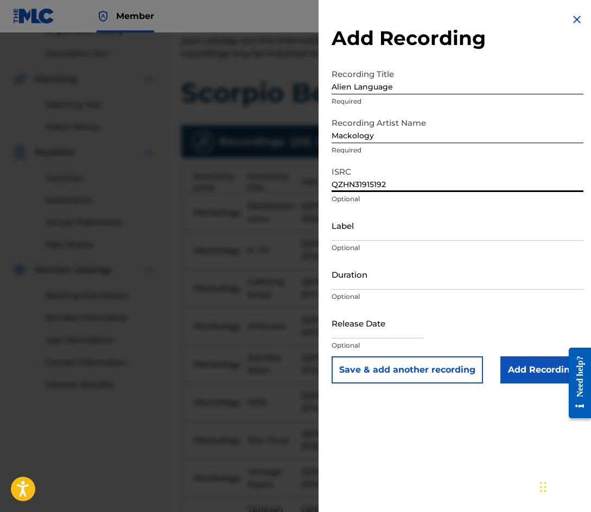
type input "QZHN31915192"
click at [411, 368] on button "Save & add another recording" at bounding box center [406, 369] width 151 height 27
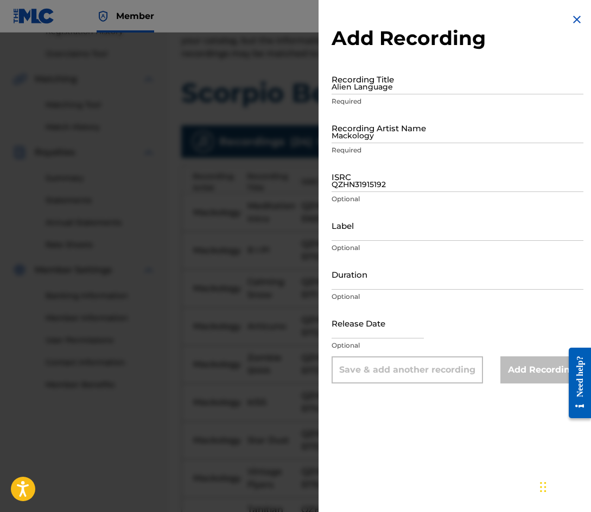
click at [367, 81] on input "Alien Language" at bounding box center [457, 78] width 252 height 31
type input "Mind On Meditation"
click at [389, 134] on input "Mackology" at bounding box center [457, 127] width 252 height 31
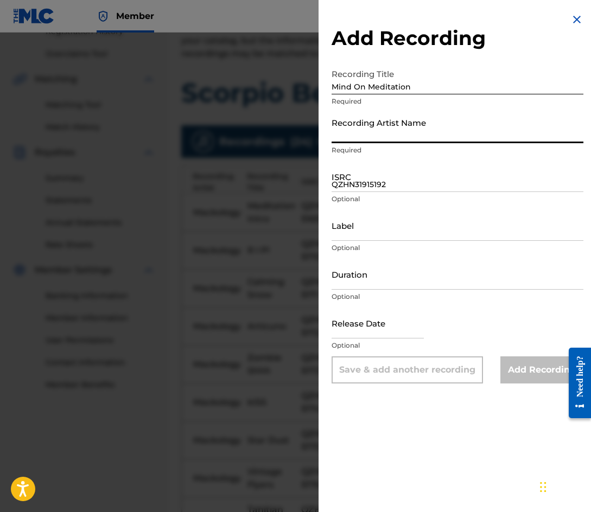
type input "Mackology"
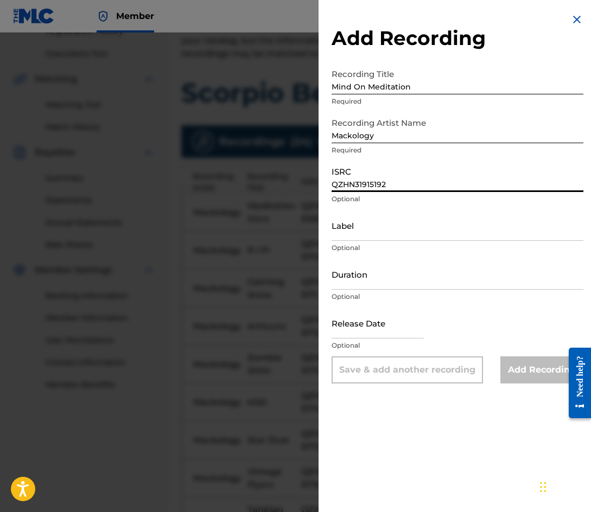
click at [356, 180] on input "QZHN31915192" at bounding box center [457, 176] width 252 height 31
paste input "3"
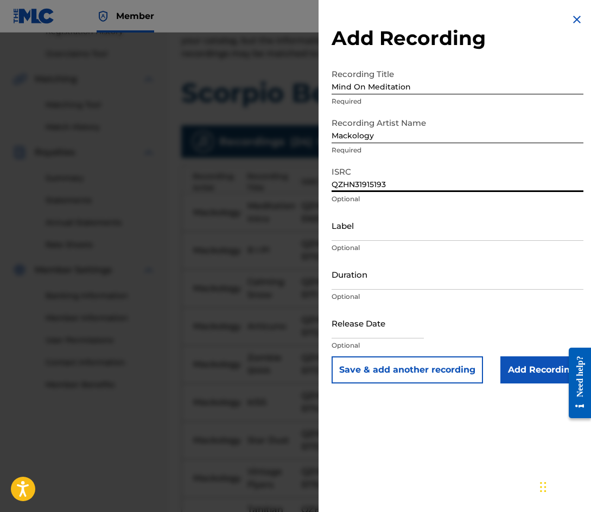
type input "QZHN31915193"
click at [538, 372] on input "Add Recording" at bounding box center [541, 369] width 83 height 27
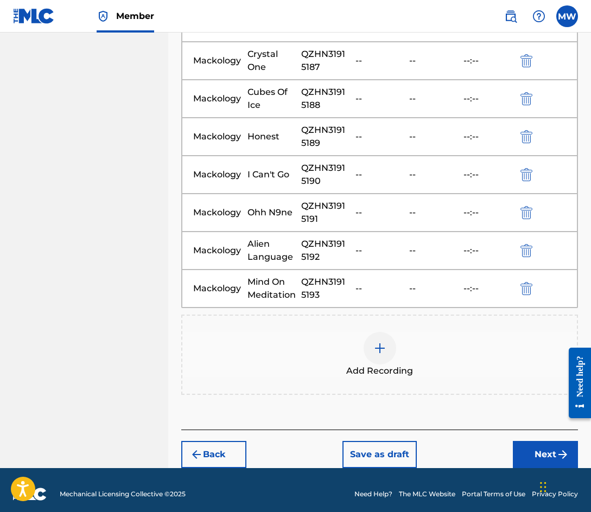
scroll to position [1074, 0]
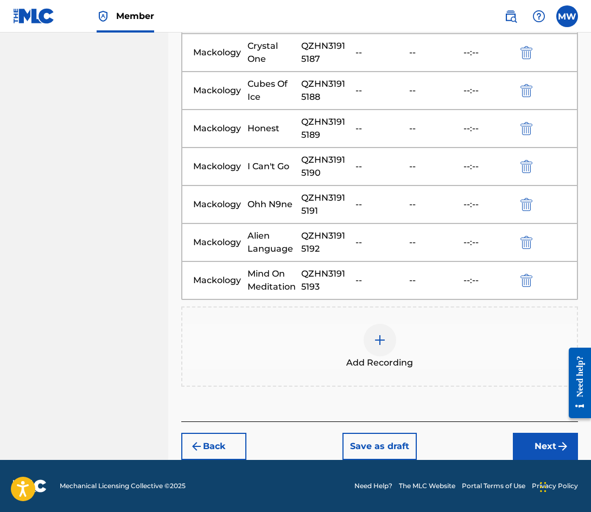
click at [541, 437] on button "Next" at bounding box center [545, 446] width 65 height 27
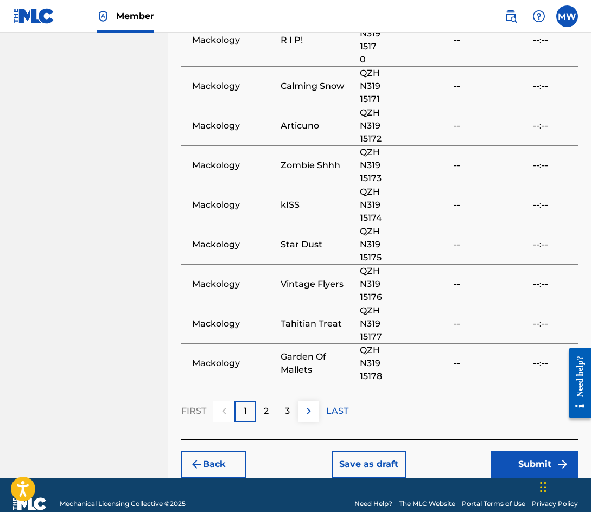
scroll to position [870, 0]
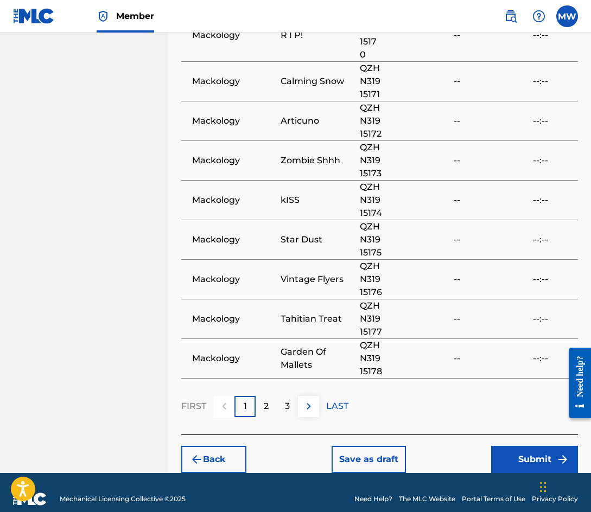
click at [533, 446] on button "Submit" at bounding box center [534, 459] width 87 height 27
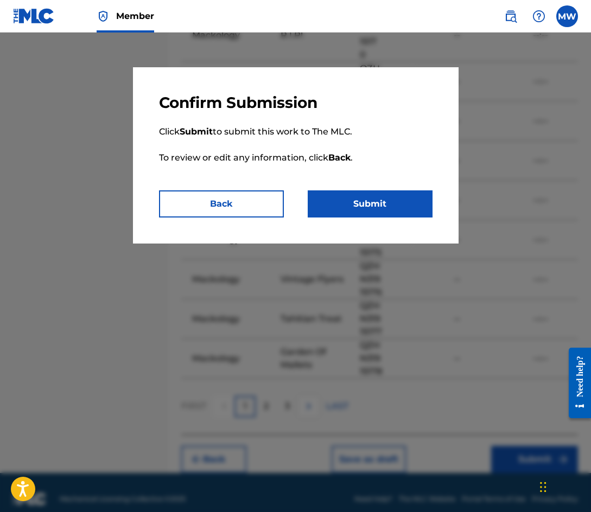
click at [385, 206] on button "Submit" at bounding box center [370, 203] width 125 height 27
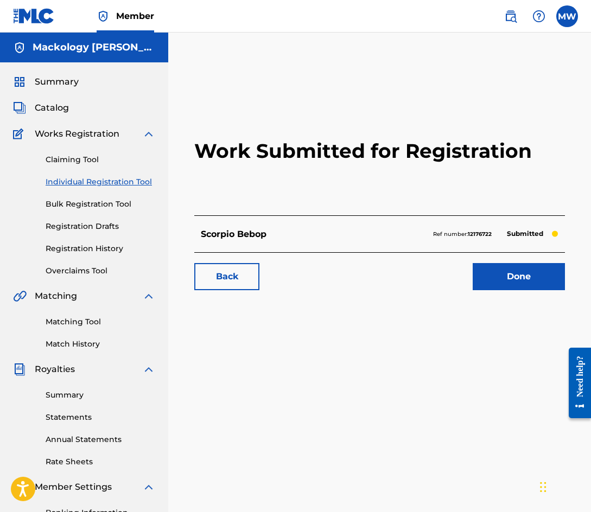
click at [513, 279] on link "Done" at bounding box center [519, 276] width 92 height 27
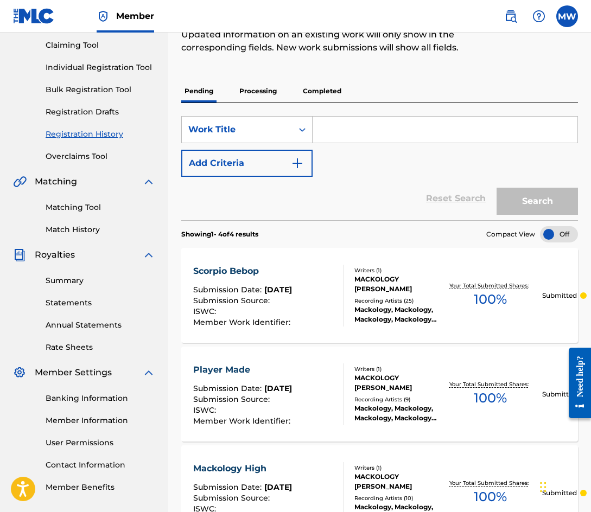
scroll to position [91, 0]
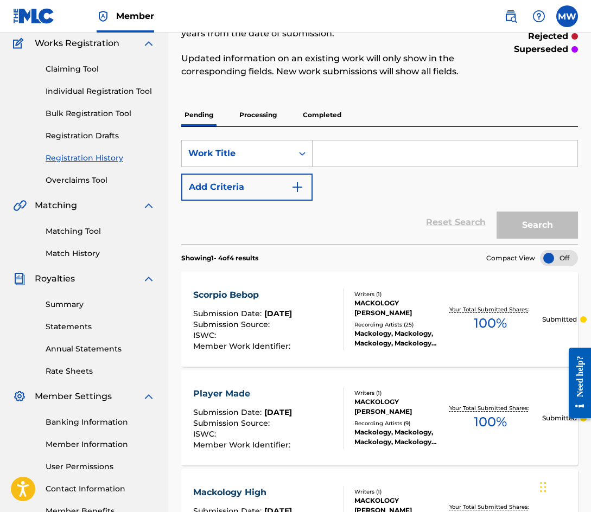
click at [117, 92] on link "Individual Registration Tool" at bounding box center [101, 91] width 110 height 11
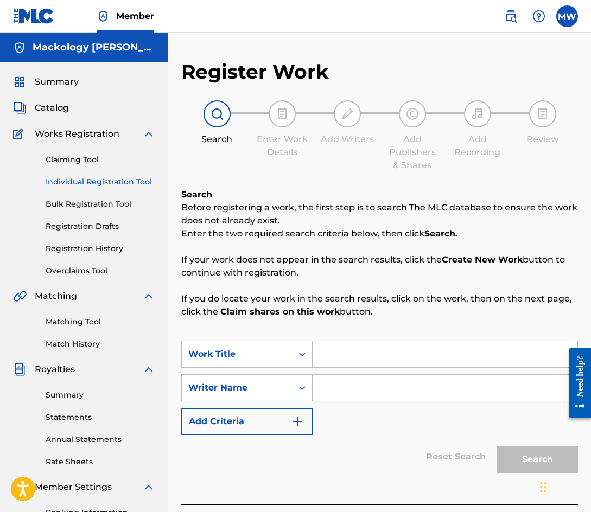
click at [341, 353] on input "Search Form" at bounding box center [444, 354] width 265 height 26
type input "Alien"
click at [359, 385] on input "Search Form" at bounding box center [444, 388] width 265 height 26
type input "Mackology"
click at [496, 446] on button "Search" at bounding box center [536, 459] width 81 height 27
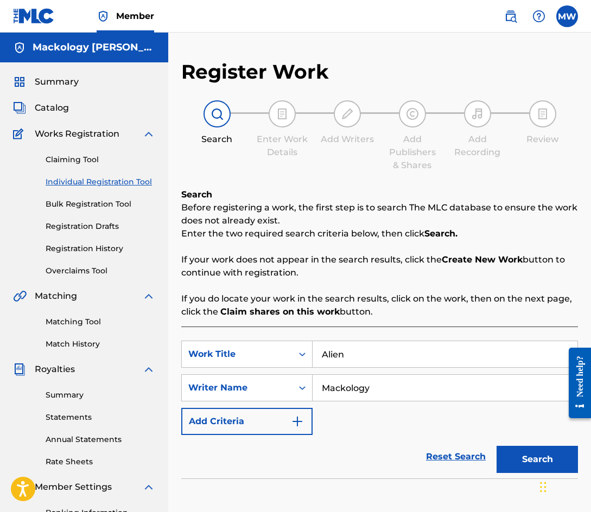
click at [255, 175] on div "Register Work Search Enter Work Details Add Writers Add Publishers & Shares Add…" at bounding box center [379, 354] width 397 height 588
click at [522, 457] on button "Search" at bounding box center [536, 459] width 81 height 27
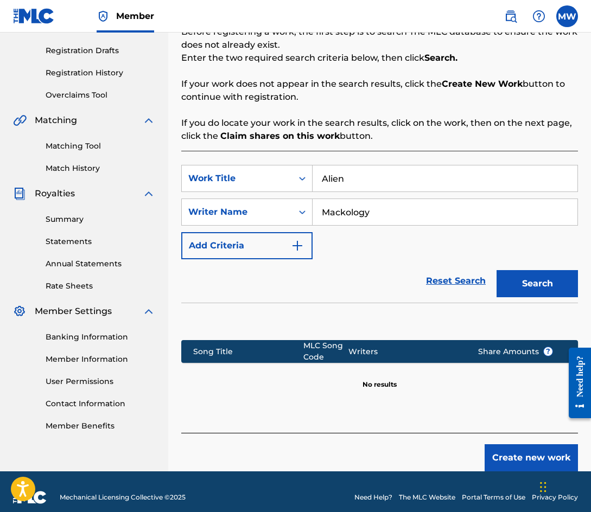
scroll to position [187, 0]
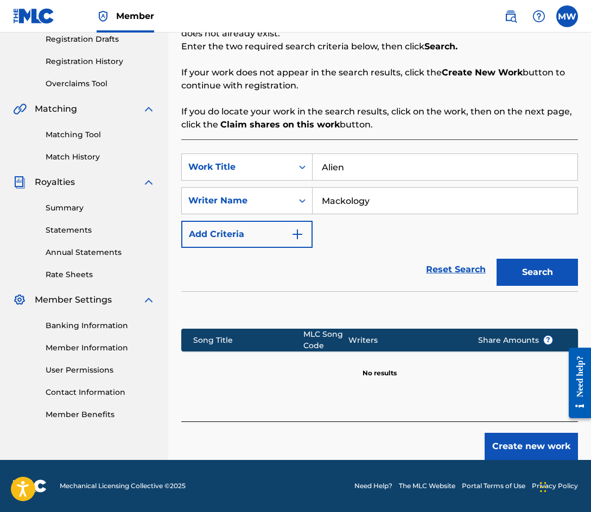
click at [531, 444] on button "Create new work" at bounding box center [530, 446] width 93 height 27
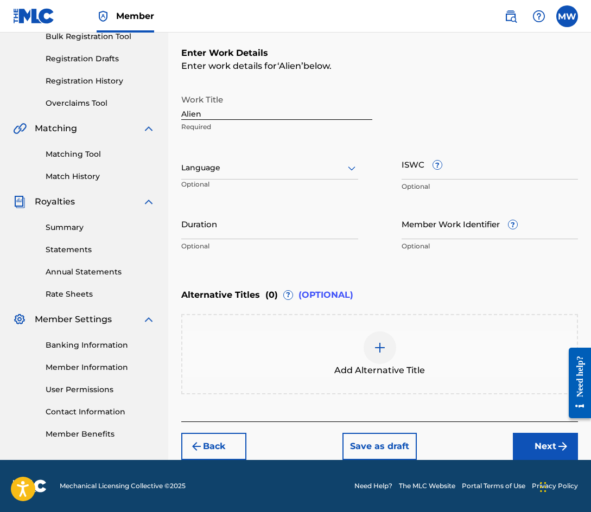
scroll to position [168, 0]
click at [546, 441] on button "Next" at bounding box center [545, 446] width 65 height 27
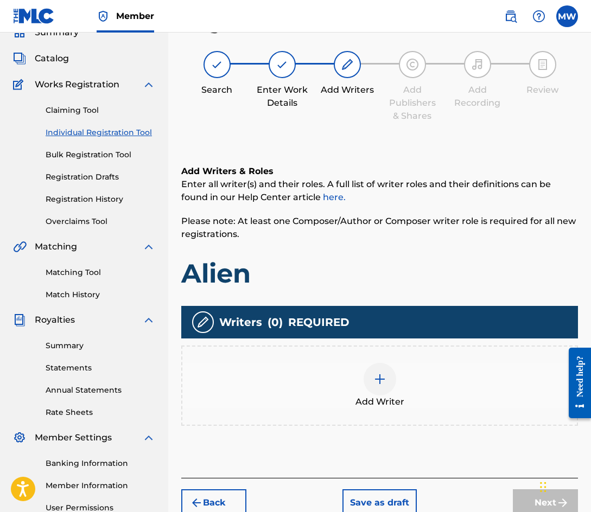
scroll to position [49, 0]
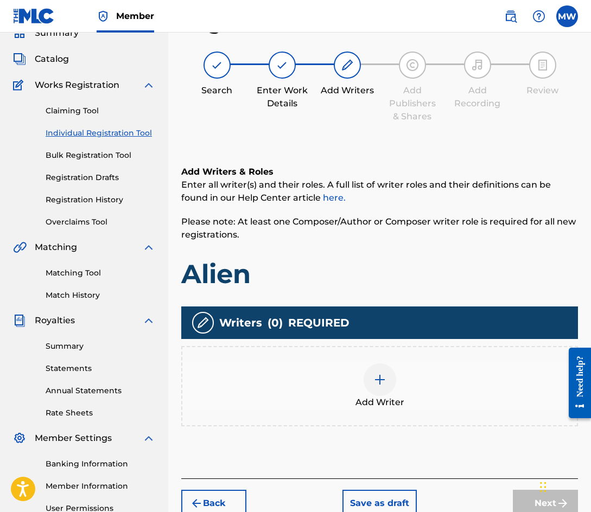
click at [402, 379] on div "Add Writer" at bounding box center [379, 386] width 394 height 46
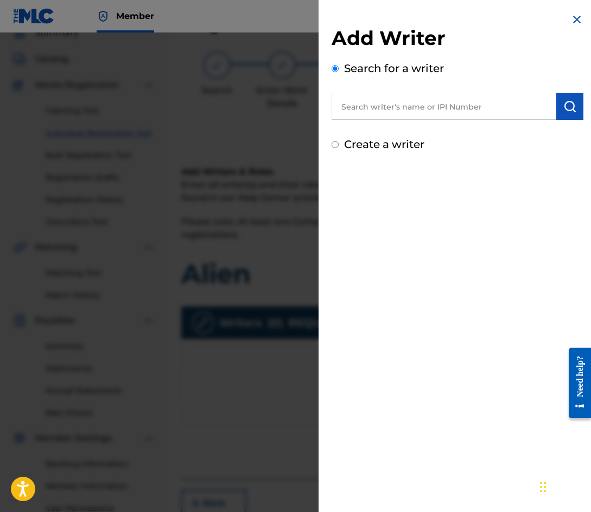
click at [403, 106] on input "text" at bounding box center [443, 106] width 225 height 27
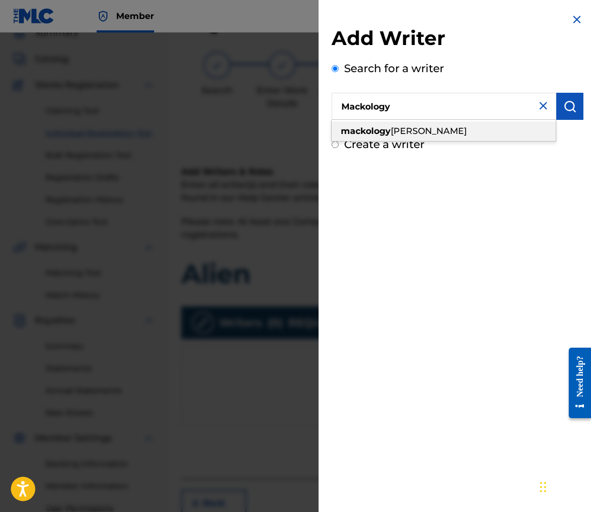
click at [446, 132] on span "[PERSON_NAME]" at bounding box center [429, 131] width 76 height 10
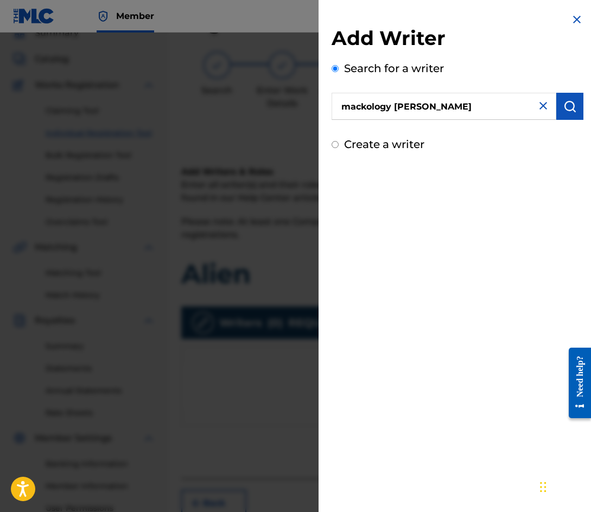
click at [576, 99] on button "submit" at bounding box center [569, 106] width 27 height 27
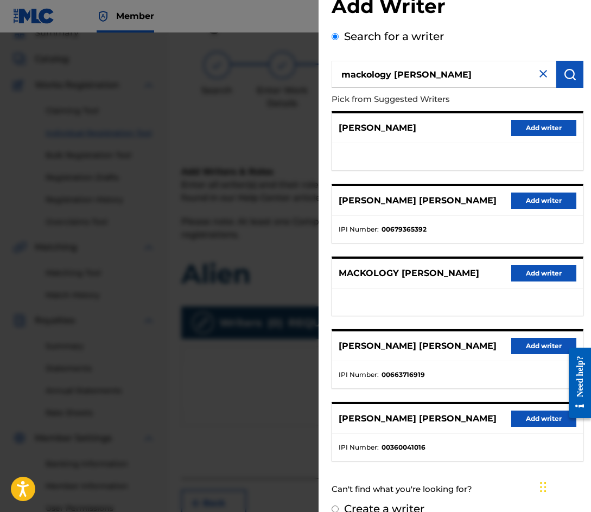
scroll to position [50, 0]
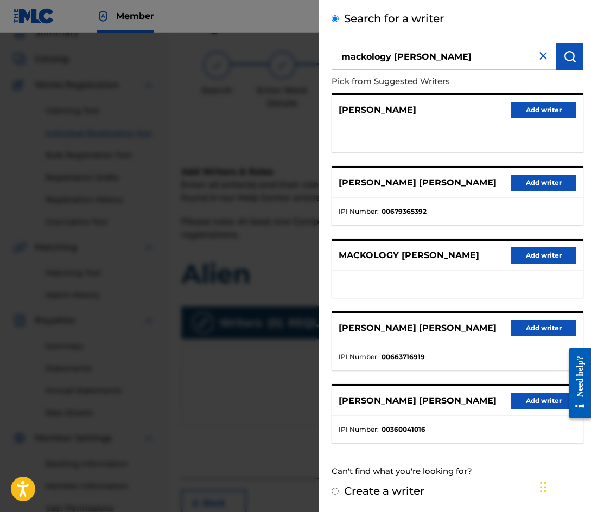
drag, startPoint x: 498, startPoint y: 59, endPoint x: 474, endPoint y: 60, distance: 24.4
click at [474, 60] on input "mackology [PERSON_NAME]" at bounding box center [443, 56] width 225 height 27
click at [432, 59] on input "mackology [PERSON_NAME]" at bounding box center [443, 56] width 225 height 27
click at [429, 60] on input "mackology [PERSON_NAME]" at bounding box center [443, 56] width 225 height 27
type input "mackology"
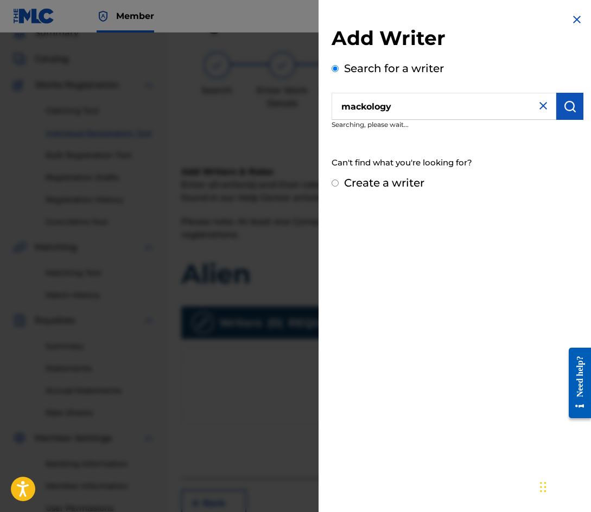
scroll to position [0, 0]
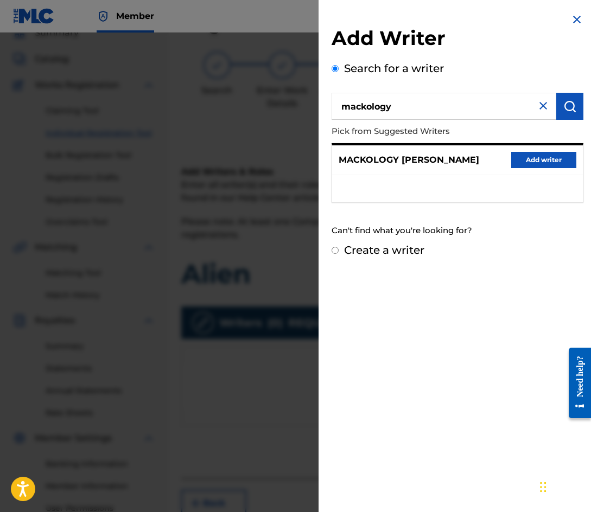
click at [535, 159] on button "Add writer" at bounding box center [543, 160] width 65 height 16
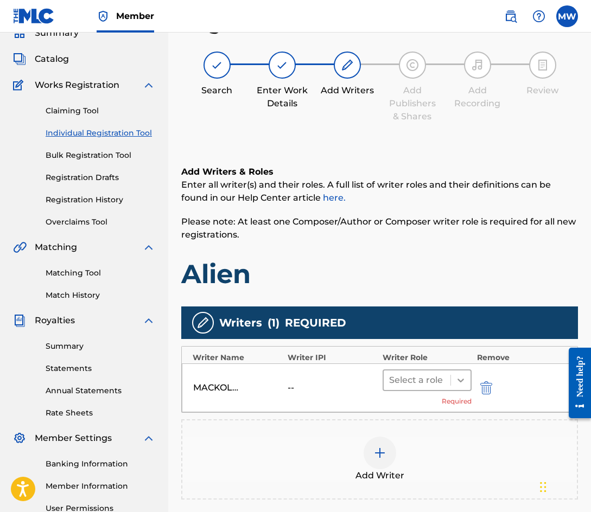
click at [462, 379] on icon at bounding box center [460, 380] width 11 height 11
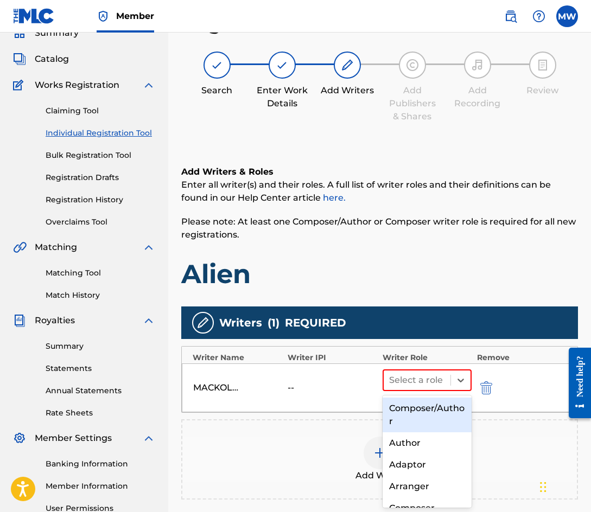
click at [418, 407] on div "Composer/Author" at bounding box center [426, 415] width 89 height 35
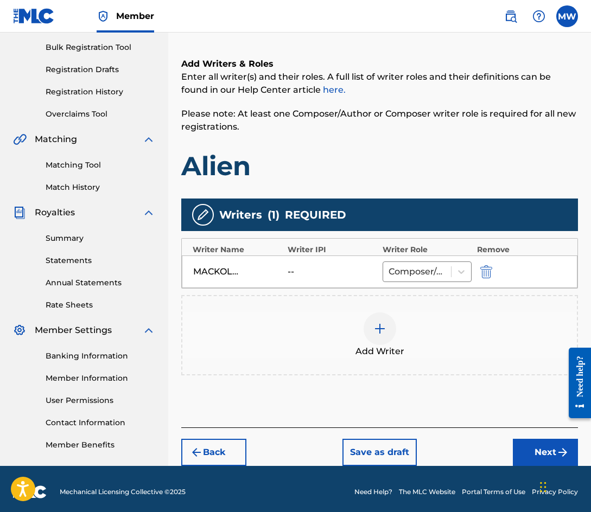
scroll to position [157, 0]
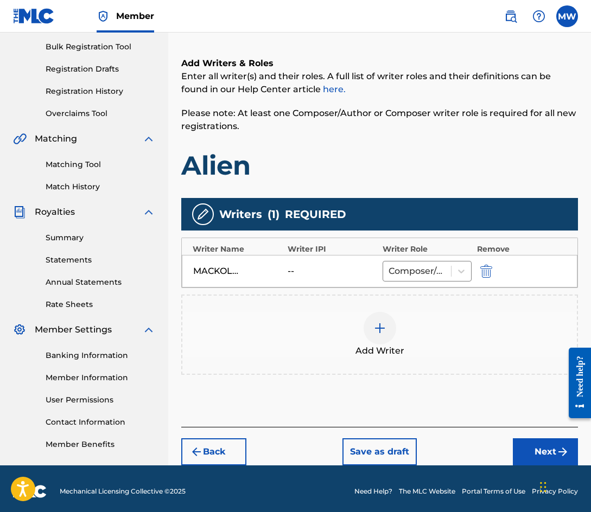
click at [538, 445] on button "Next" at bounding box center [545, 451] width 65 height 27
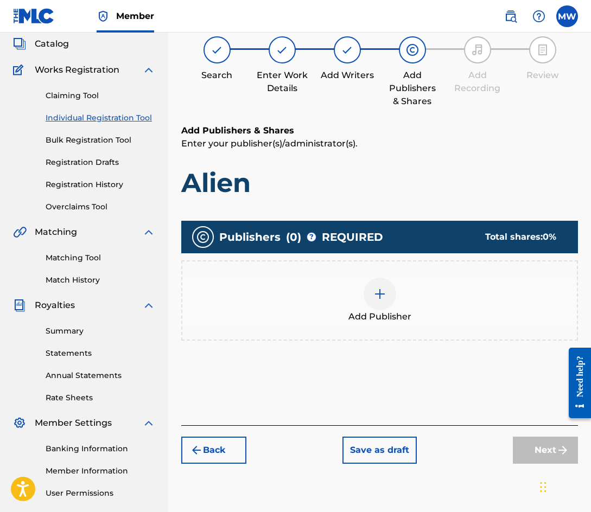
scroll to position [49, 0]
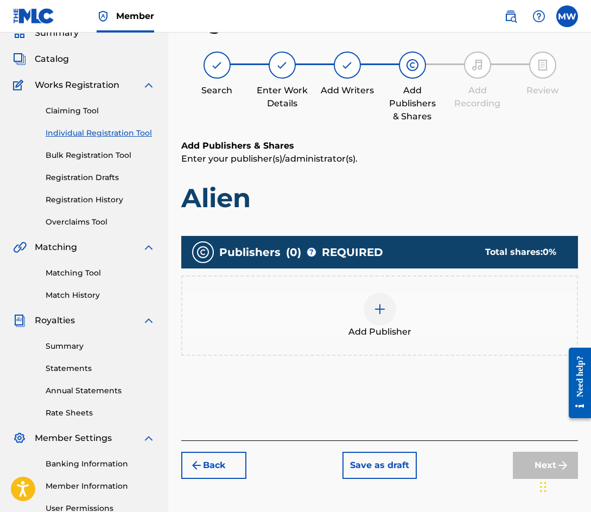
click at [401, 312] on div "Add Publisher" at bounding box center [379, 316] width 394 height 46
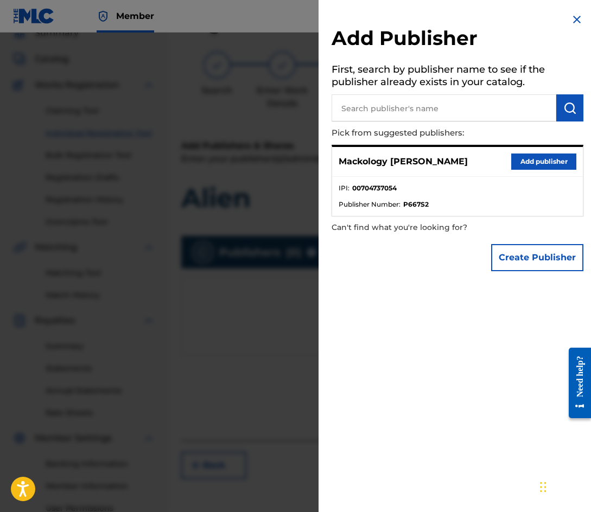
click at [520, 162] on button "Add publisher" at bounding box center [543, 162] width 65 height 16
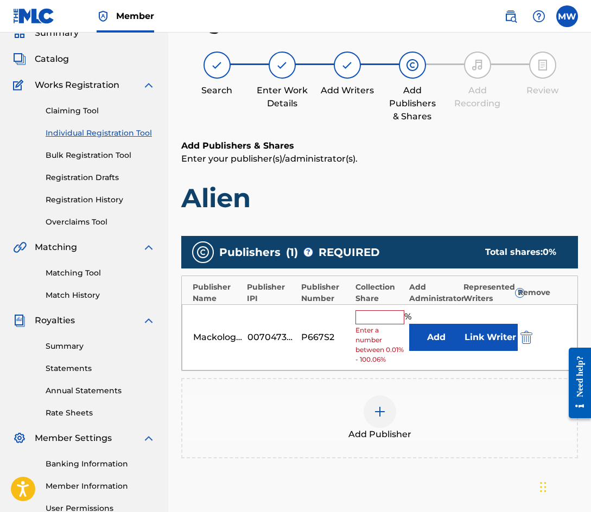
click at [380, 314] on input "text" at bounding box center [379, 317] width 49 height 14
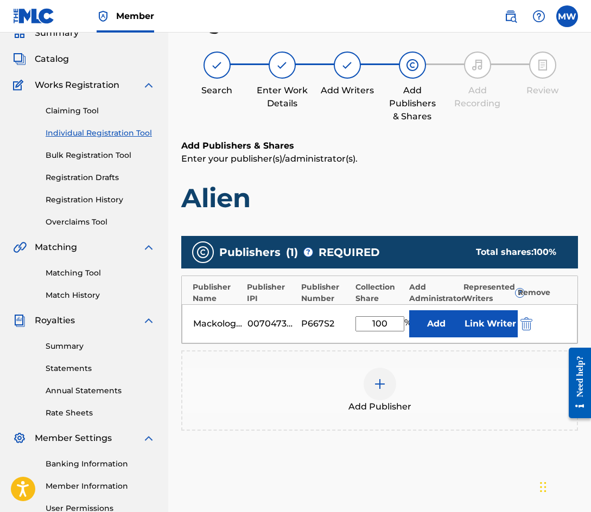
type input "100"
click at [483, 323] on button "Link Writer" at bounding box center [490, 323] width 54 height 27
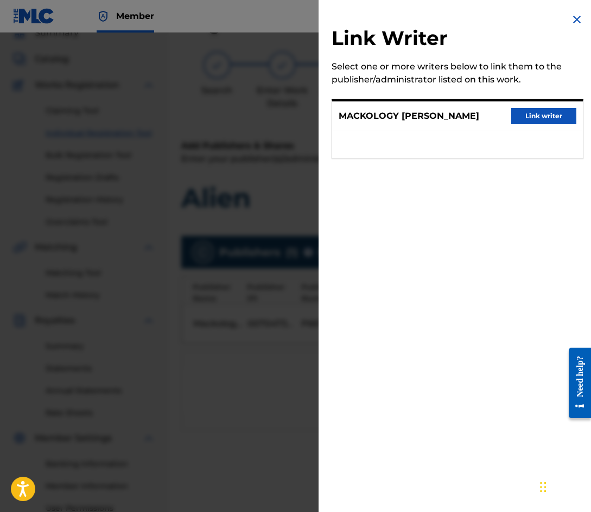
click at [540, 114] on button "Link writer" at bounding box center [543, 116] width 65 height 16
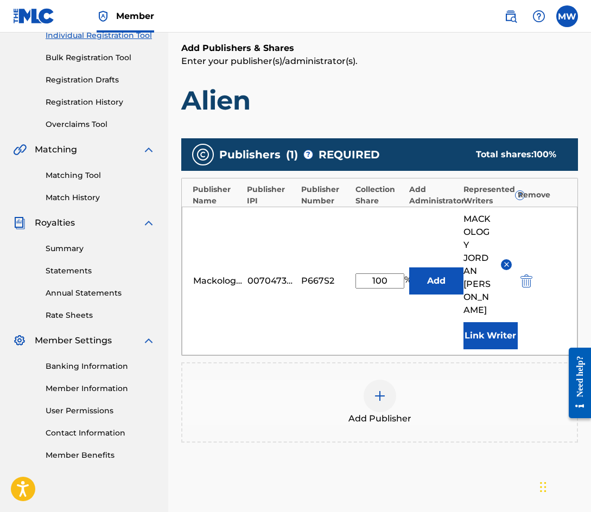
scroll to position [239, 0]
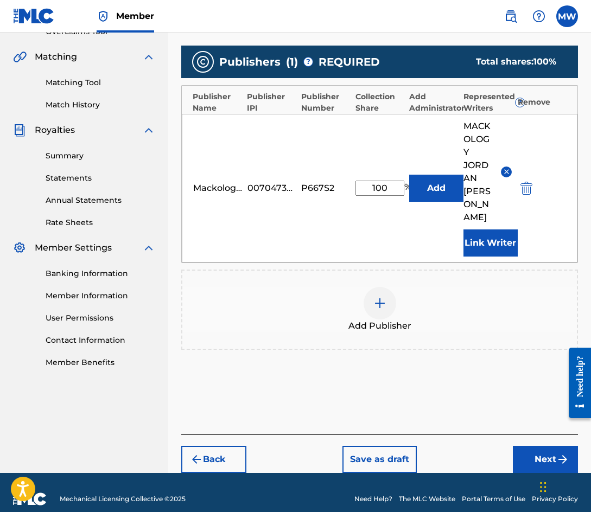
click at [537, 446] on button "Next" at bounding box center [545, 459] width 65 height 27
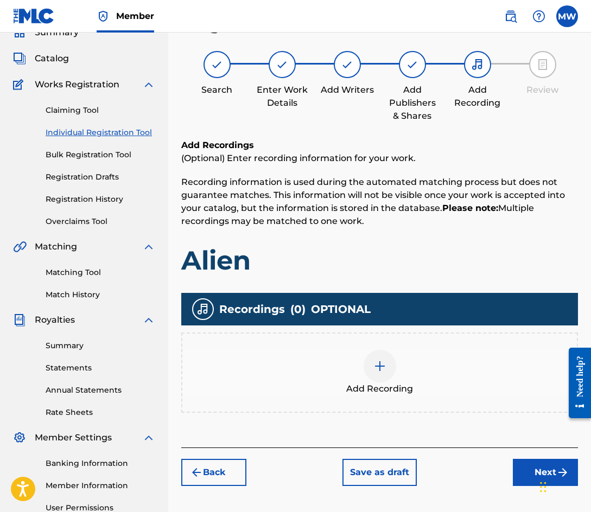
scroll to position [49, 0]
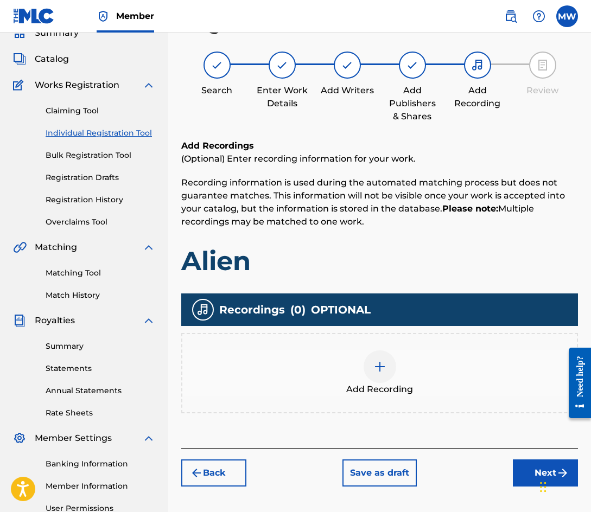
click at [418, 362] on div "Add Recording" at bounding box center [379, 373] width 394 height 46
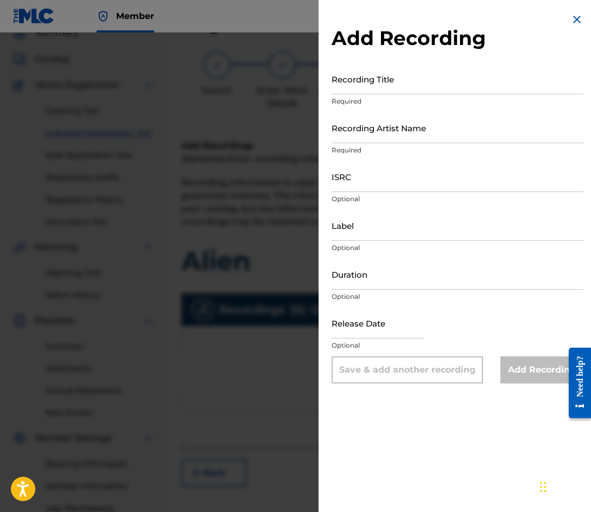
click at [354, 84] on input "Recording Title" at bounding box center [457, 78] width 252 height 31
type input "Alien"
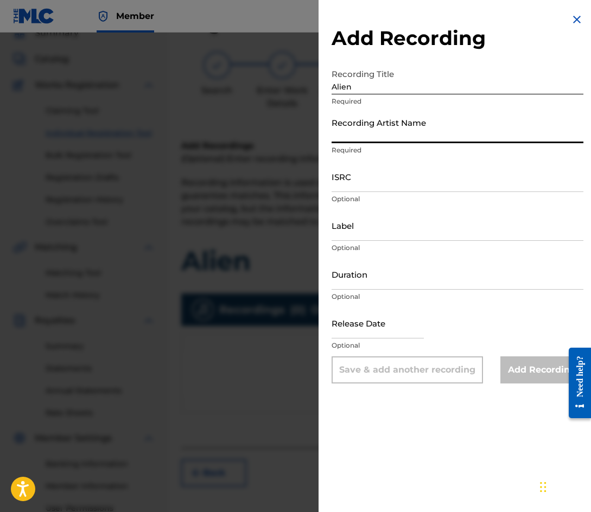
click at [415, 129] on input "Recording Artist Name" at bounding box center [457, 127] width 252 height 31
type input "Mackology"
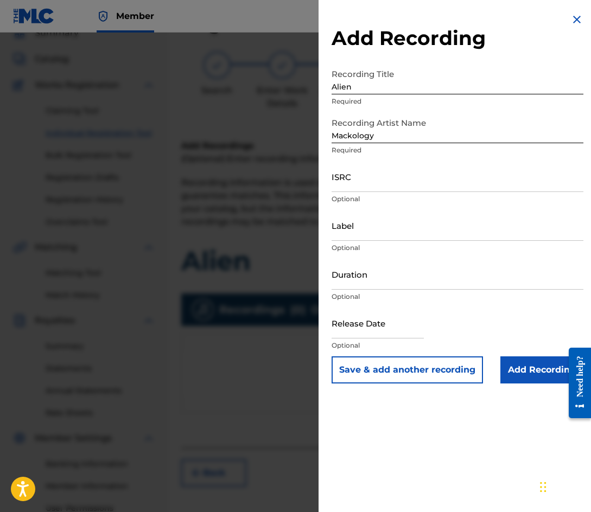
click at [367, 179] on input "ISRC" at bounding box center [457, 176] width 252 height 31
paste input "QZFYZ2062590"
type input "QZFYZ2062590"
click at [532, 371] on input "Add Recording" at bounding box center [541, 369] width 83 height 27
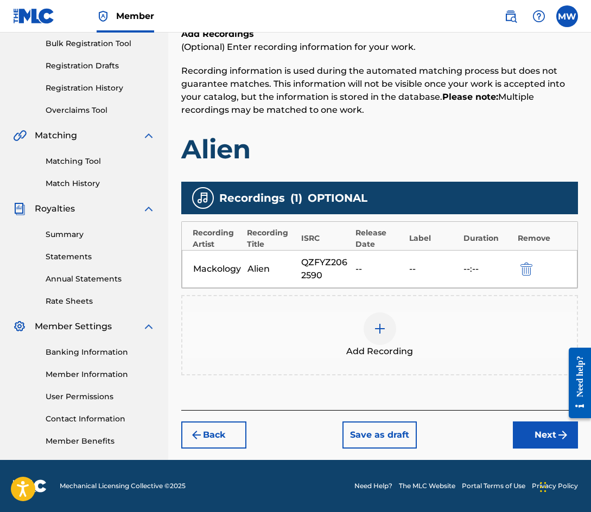
click at [538, 433] on button "Next" at bounding box center [545, 435] width 65 height 27
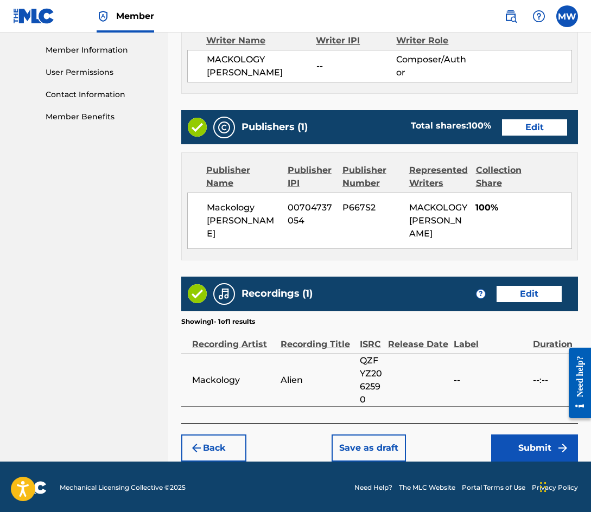
scroll to position [487, 0]
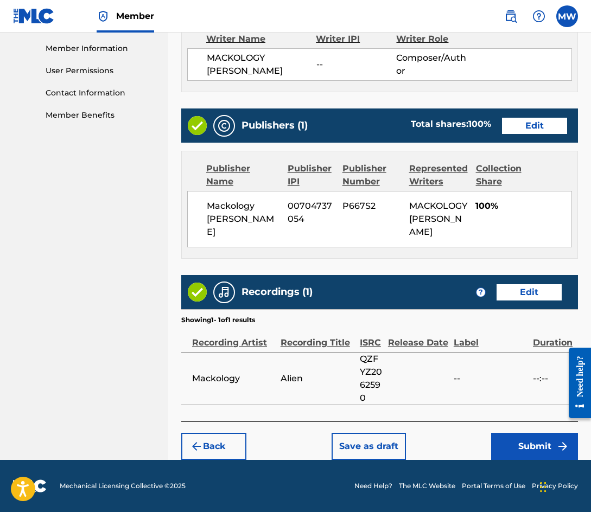
click at [533, 442] on button "Submit" at bounding box center [534, 446] width 87 height 27
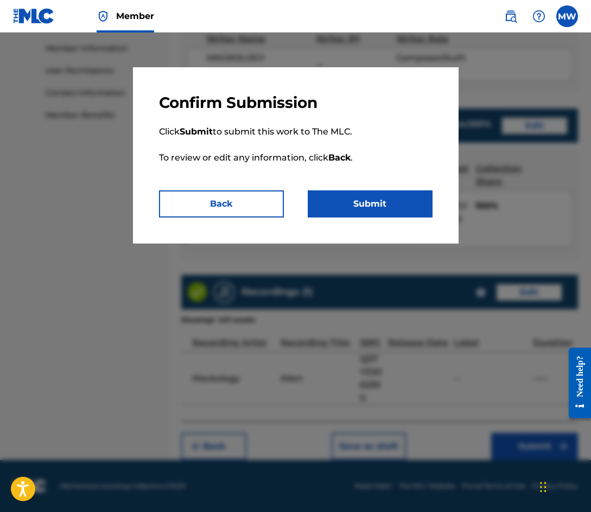
click at [371, 200] on button "Submit" at bounding box center [370, 203] width 125 height 27
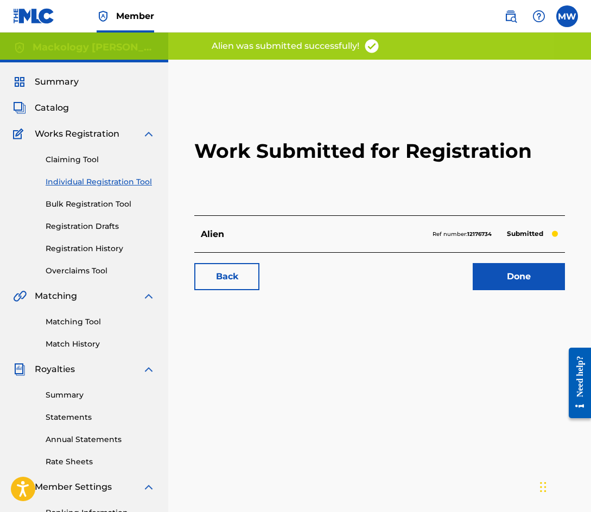
click at [528, 268] on link "Done" at bounding box center [519, 276] width 92 height 27
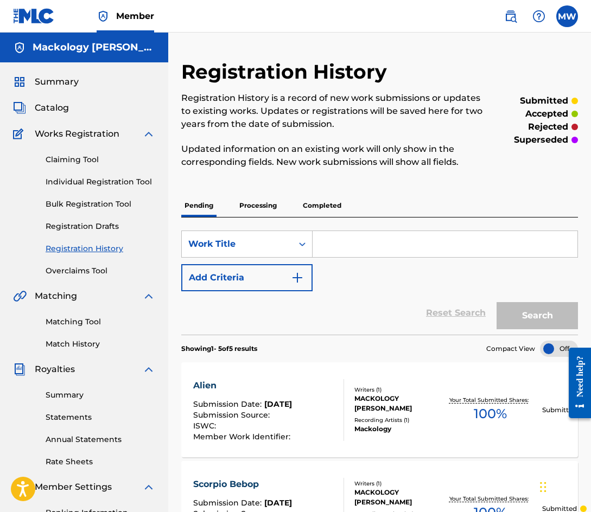
click at [123, 180] on link "Individual Registration Tool" at bounding box center [101, 181] width 110 height 11
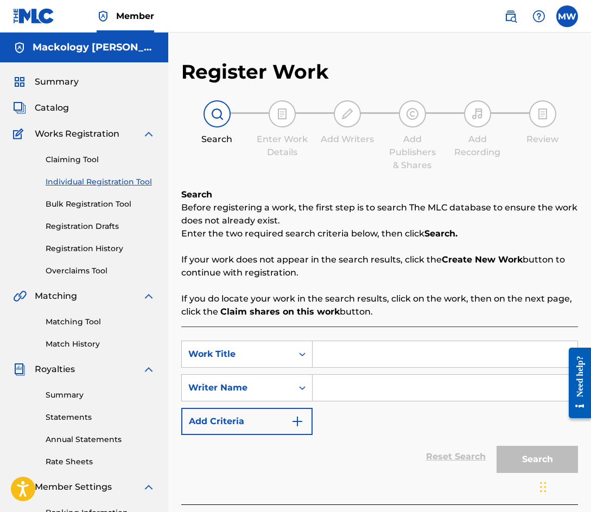
click at [354, 348] on input "Search Form" at bounding box center [444, 354] width 265 height 26
type input "Where You Been"
click at [352, 391] on input "Search Form" at bounding box center [444, 388] width 265 height 26
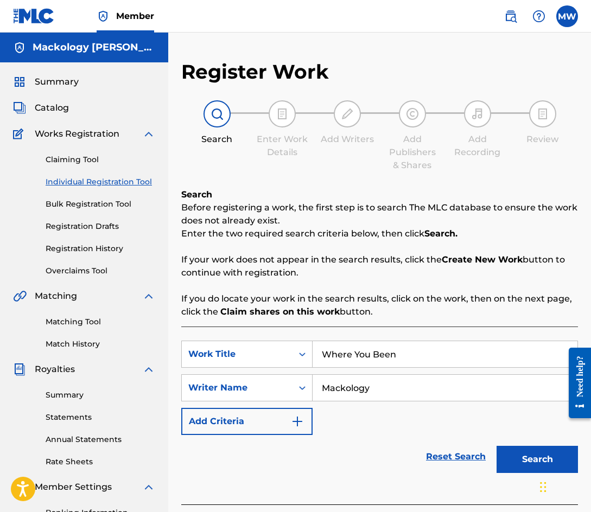
type input "Mackology"
click at [534, 457] on button "Search" at bounding box center [536, 459] width 81 height 27
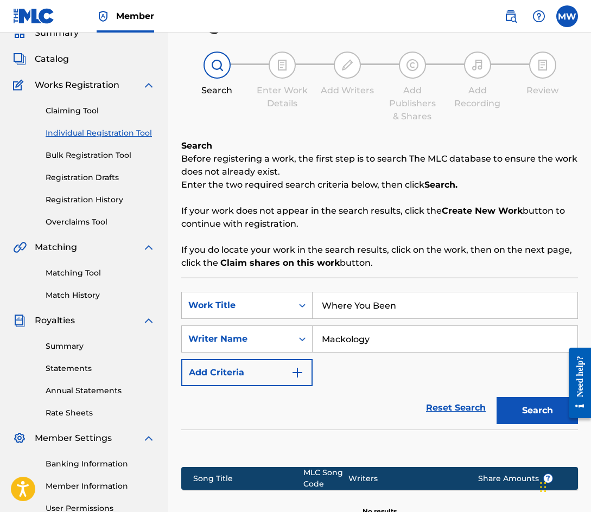
scroll to position [187, 0]
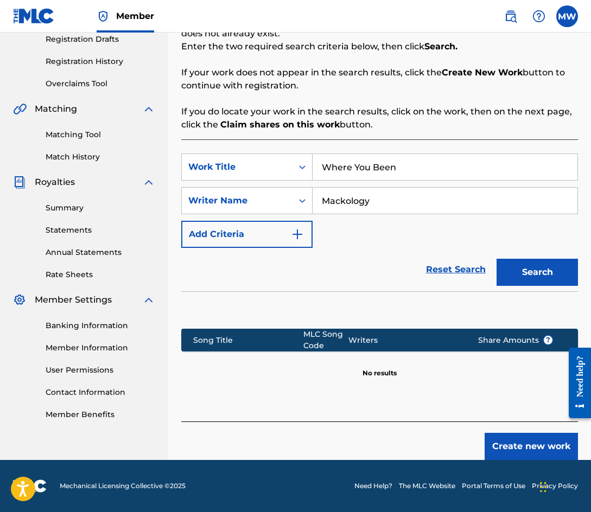
click at [516, 439] on button "Create new work" at bounding box center [530, 446] width 93 height 27
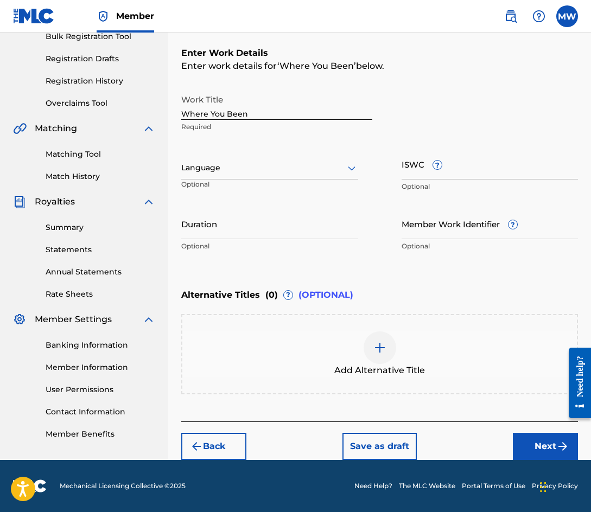
click at [553, 444] on button "Next" at bounding box center [545, 446] width 65 height 27
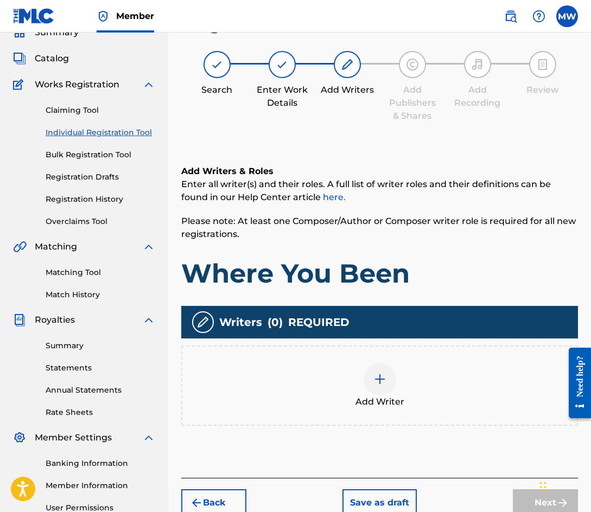
scroll to position [49, 0]
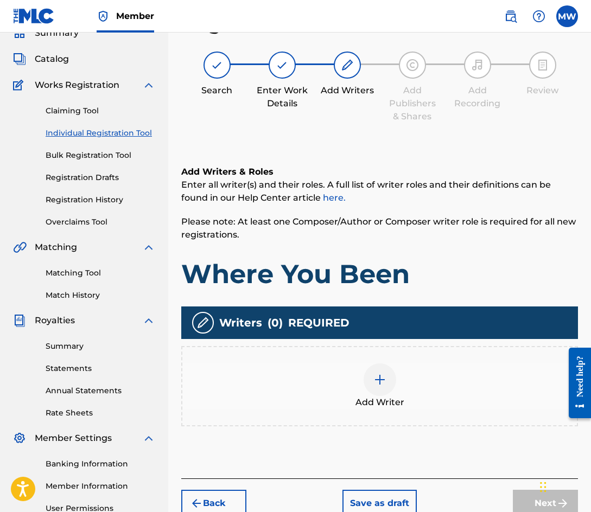
click at [410, 376] on div "Add Writer" at bounding box center [379, 386] width 394 height 46
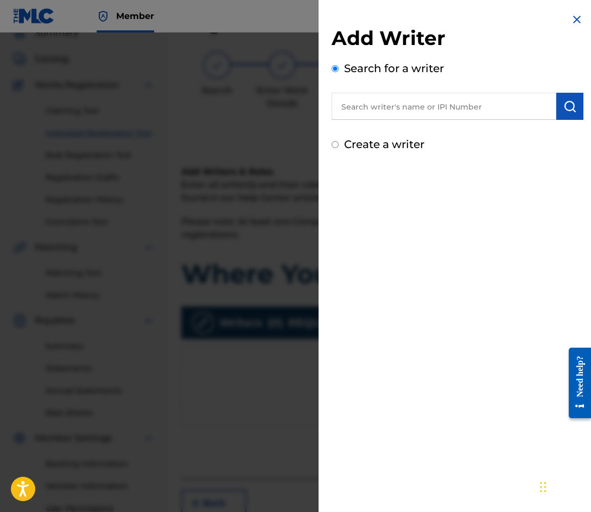
click at [412, 110] on input "text" at bounding box center [443, 106] width 225 height 27
type input "mackology"
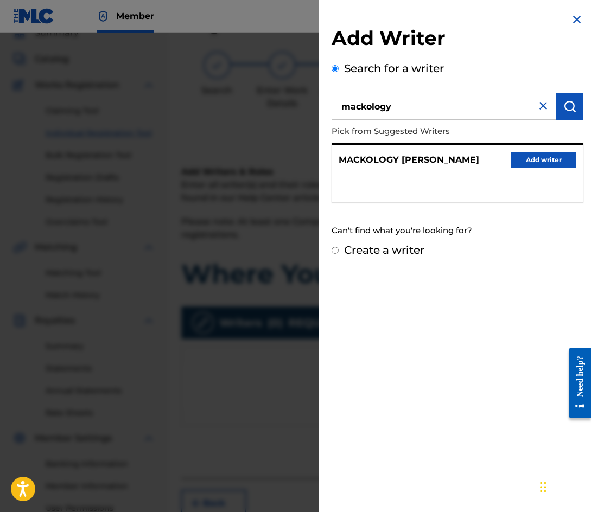
click at [527, 158] on button "Add writer" at bounding box center [543, 160] width 65 height 16
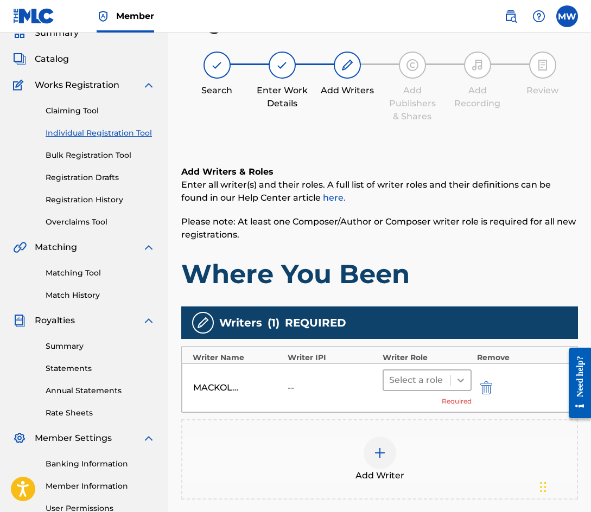
click at [461, 375] on icon at bounding box center [460, 380] width 11 height 11
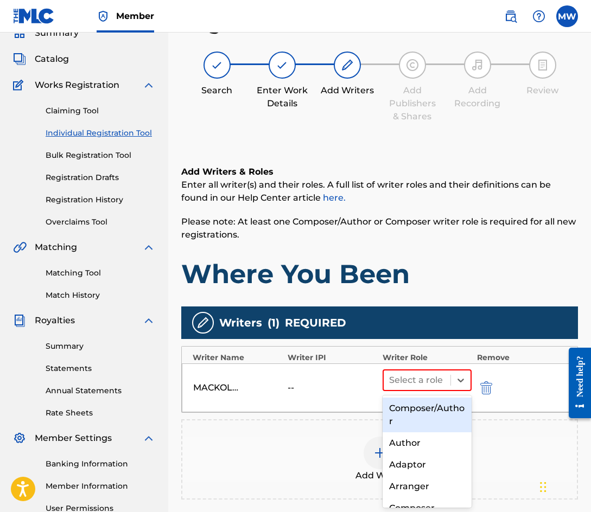
click at [427, 414] on div "Composer/Author" at bounding box center [426, 415] width 89 height 35
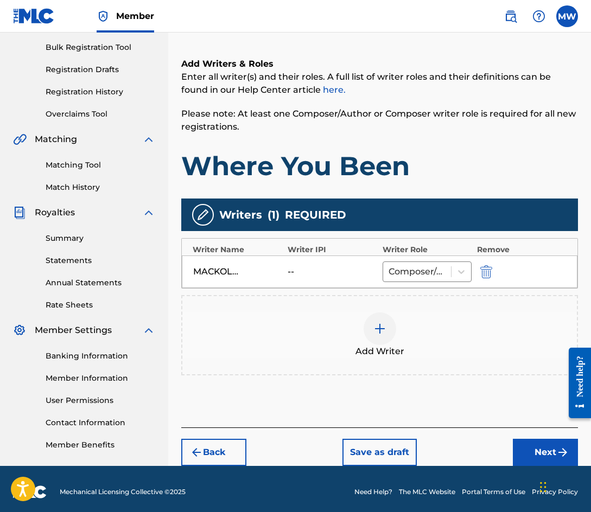
scroll to position [163, 0]
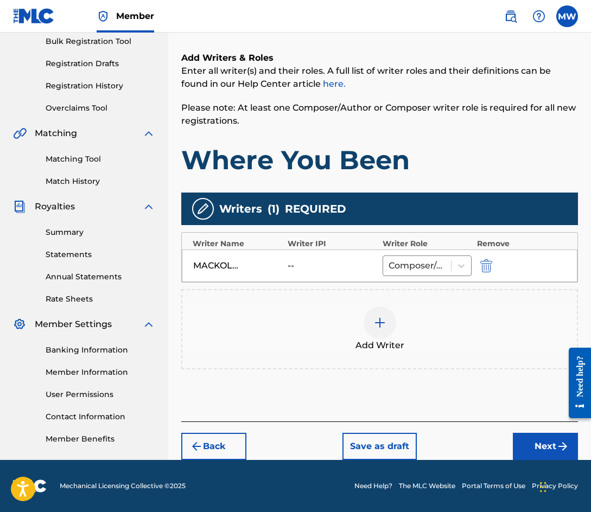
click at [539, 444] on button "Next" at bounding box center [545, 446] width 65 height 27
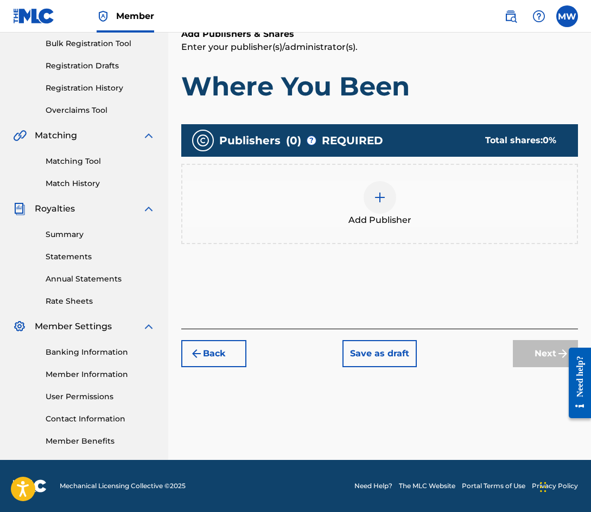
scroll to position [49, 0]
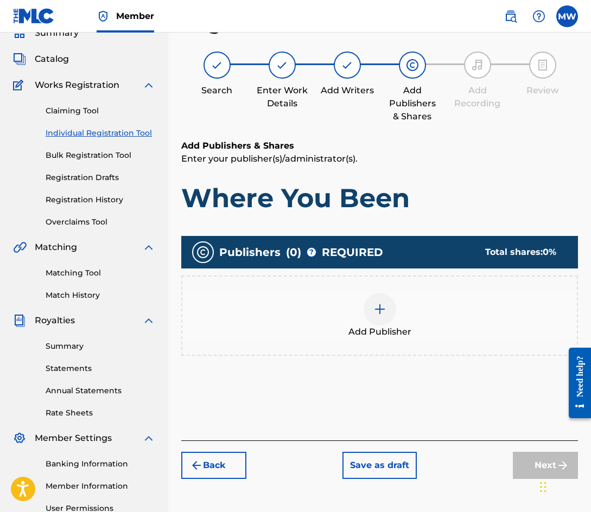
click at [426, 303] on div "Add Publisher" at bounding box center [379, 316] width 394 height 46
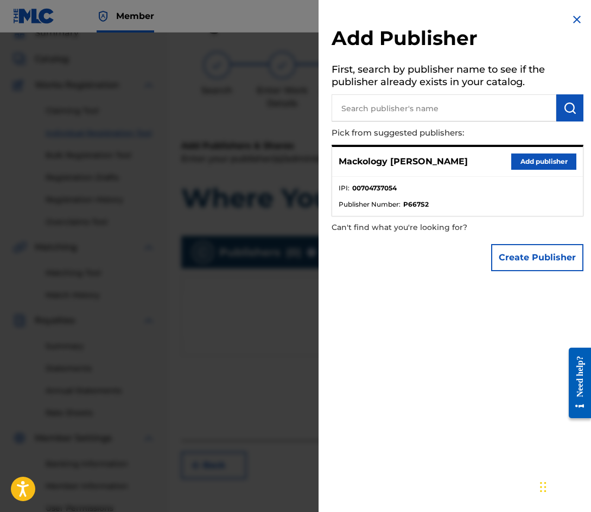
click at [545, 157] on button "Add publisher" at bounding box center [543, 162] width 65 height 16
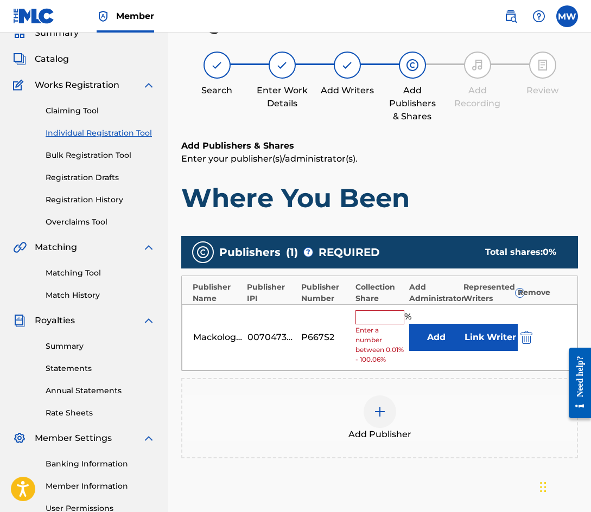
click at [390, 316] on input "text" at bounding box center [379, 317] width 49 height 14
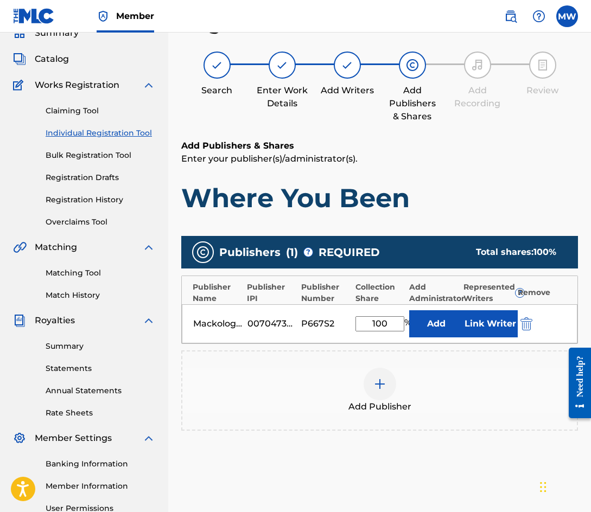
type input "100"
click at [490, 320] on button "Link Writer" at bounding box center [490, 323] width 54 height 27
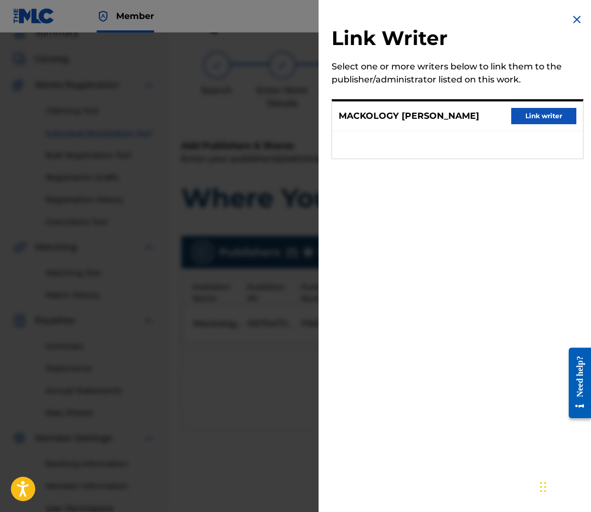
click at [527, 116] on button "Link writer" at bounding box center [543, 116] width 65 height 16
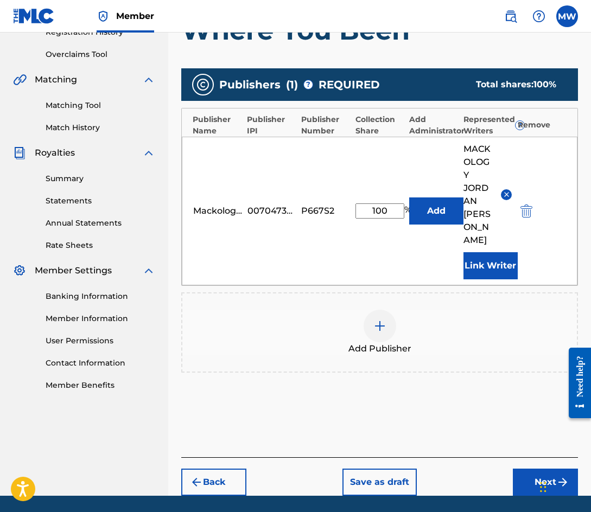
scroll to position [239, 0]
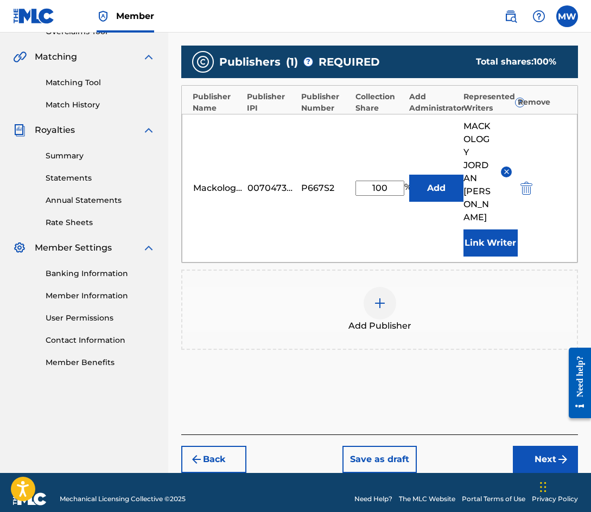
click at [540, 446] on button "Next" at bounding box center [545, 459] width 65 height 27
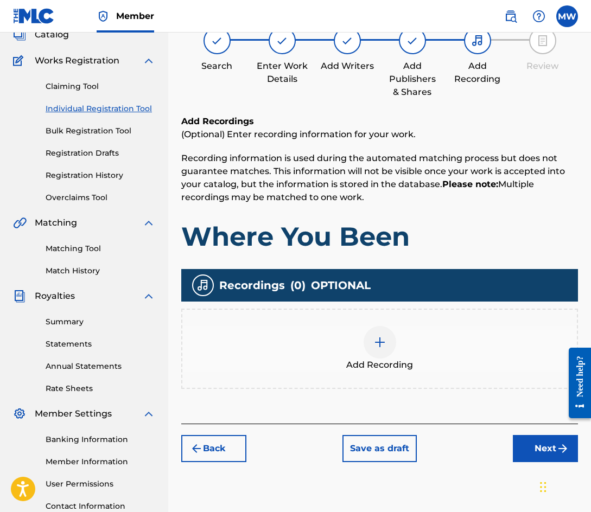
scroll to position [49, 0]
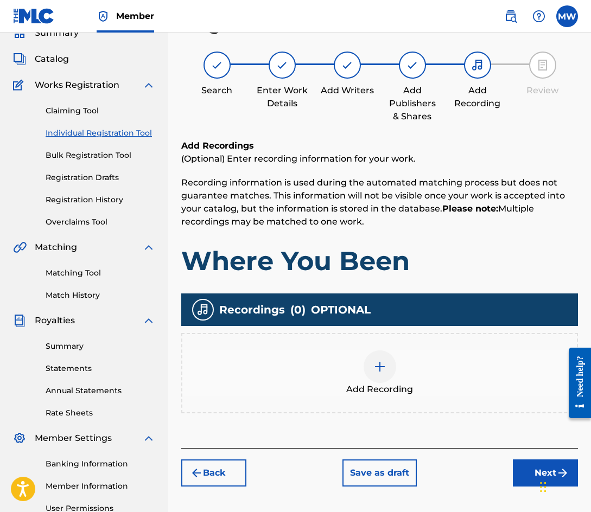
click at [419, 360] on div "Add Recording" at bounding box center [379, 373] width 394 height 46
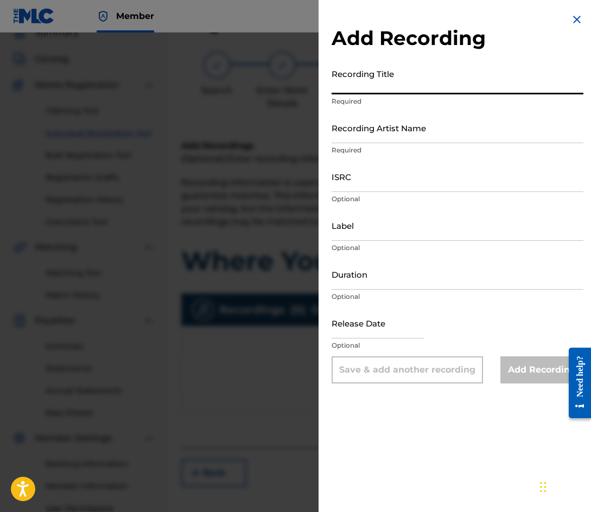
click at [377, 80] on input "Recording Title" at bounding box center [457, 78] width 252 height 31
type input "Where You Been"
click at [365, 130] on input "Recording Artist Name" at bounding box center [457, 127] width 252 height 31
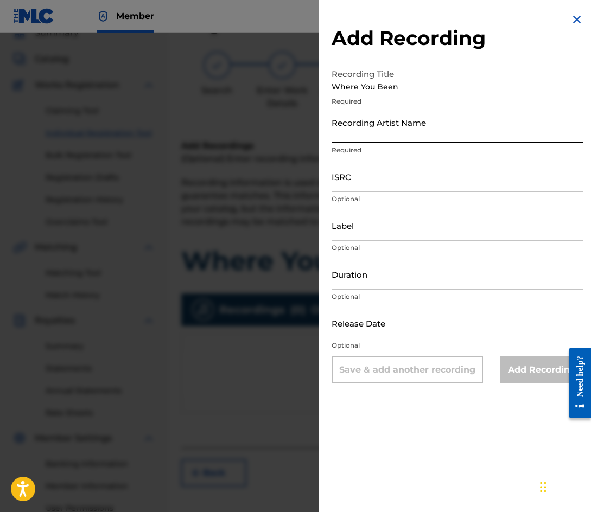
type input "Mackology"
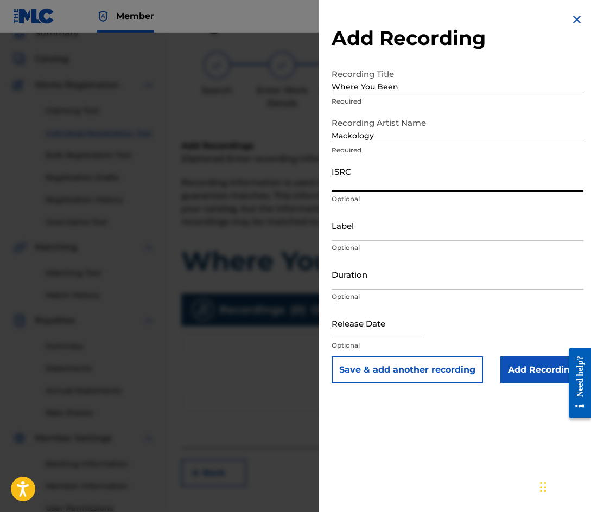
click at [356, 188] on input "ISRC" at bounding box center [457, 176] width 252 height 31
paste input "QZFYZ2034346"
type input "QZFYZ2034346"
click at [518, 371] on input "Add Recording" at bounding box center [541, 369] width 83 height 27
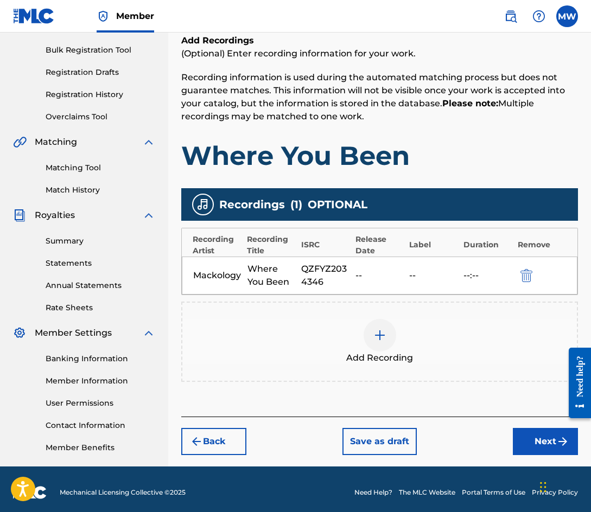
scroll to position [161, 0]
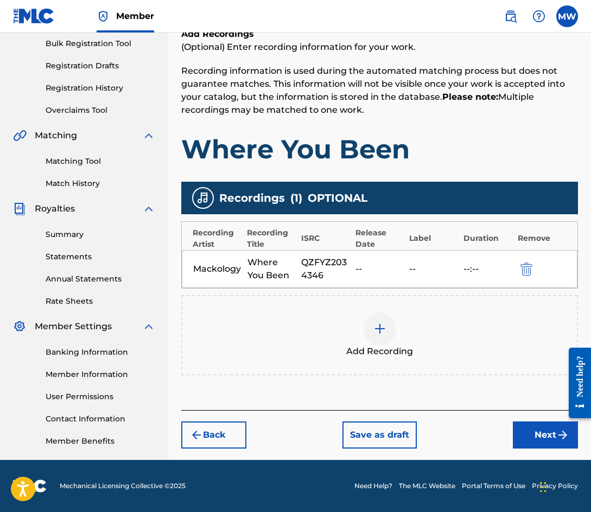
click at [552, 435] on button "Next" at bounding box center [545, 435] width 65 height 27
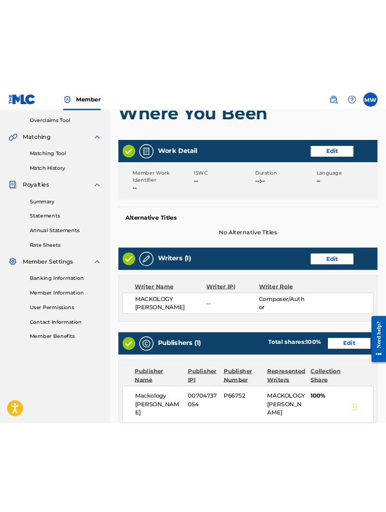
scroll to position [320, 0]
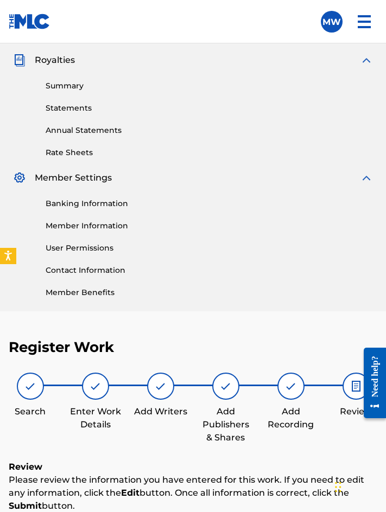
click at [160, 83] on link "Summary" at bounding box center [209, 85] width 327 height 11
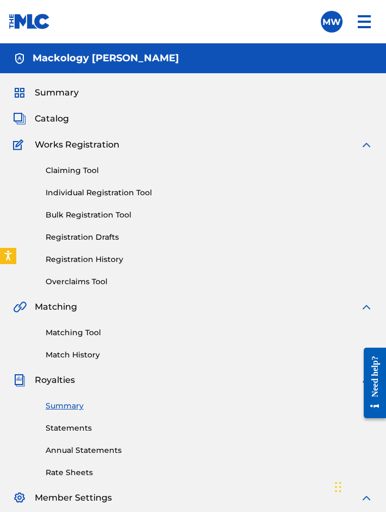
click at [130, 191] on link "Individual Registration Tool" at bounding box center [209, 192] width 327 height 11
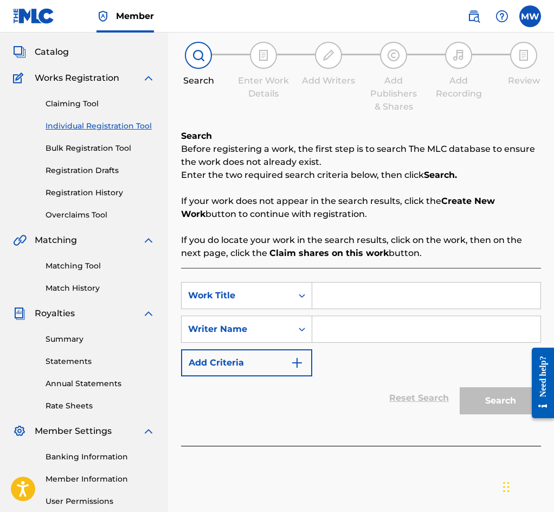
scroll to position [52, 0]
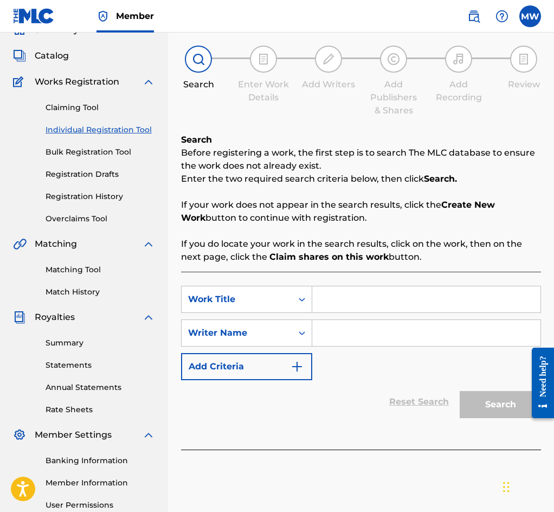
click at [105, 196] on link "Registration History" at bounding box center [101, 196] width 110 height 11
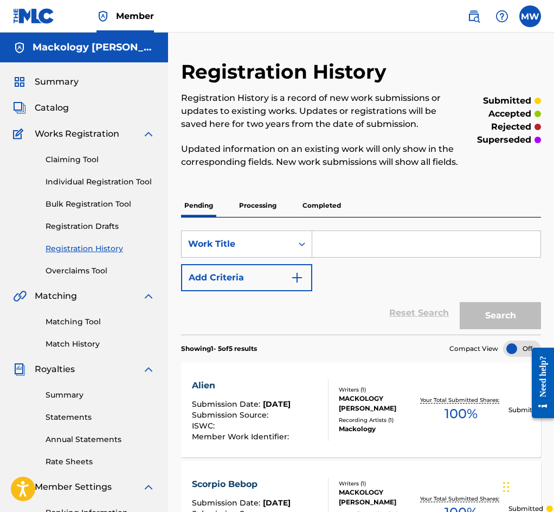
click at [90, 178] on link "Individual Registration Tool" at bounding box center [101, 181] width 110 height 11
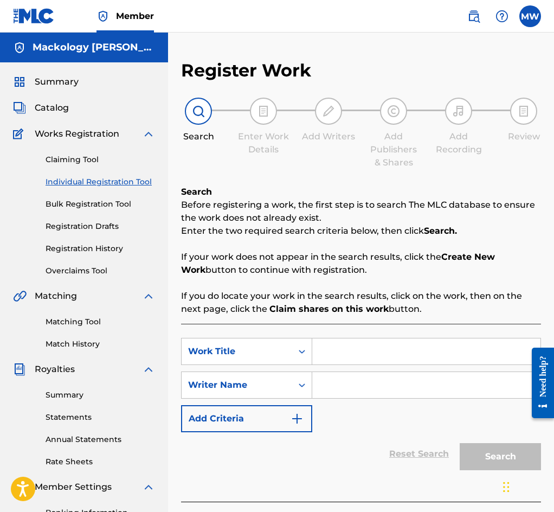
click at [348, 359] on input "Search Form" at bounding box center [426, 352] width 228 height 26
type input "Where You Been"
click at [355, 386] on input "Search Form" at bounding box center [426, 385] width 228 height 26
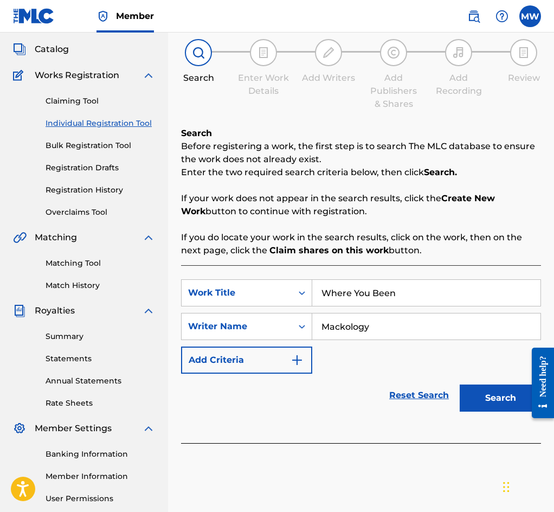
scroll to position [161, 0]
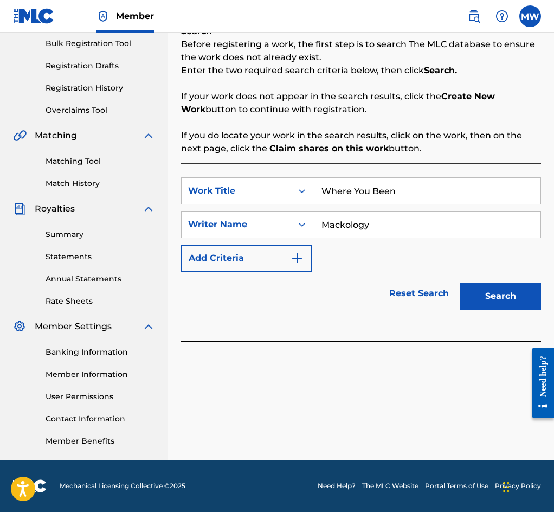
type input "Mackology"
click at [505, 295] on button "Search" at bounding box center [500, 296] width 81 height 27
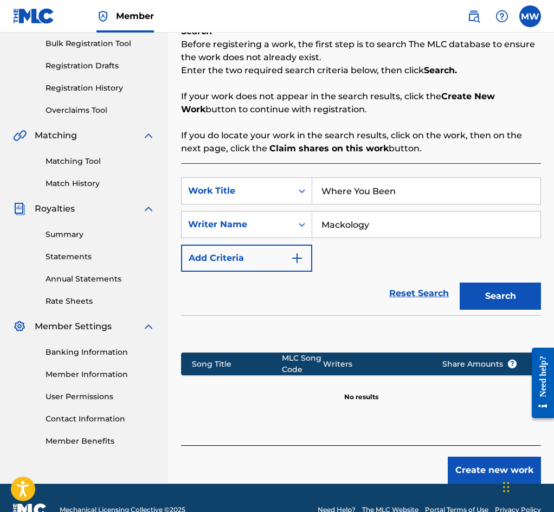
scroll to position [187, 0]
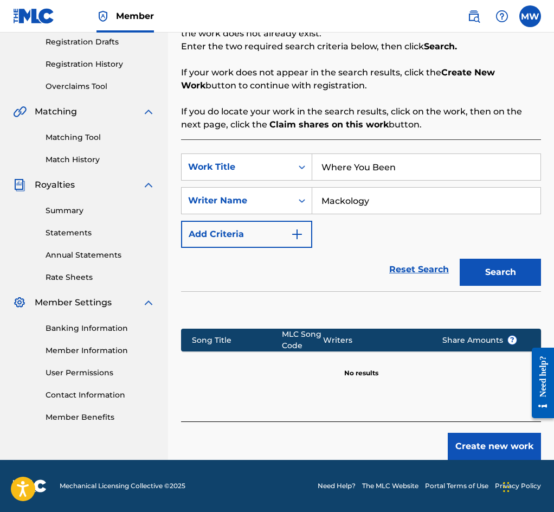
click at [315, 369] on section "Song Title MLC Song Code Writers Share Amounts ? No results" at bounding box center [361, 350] width 360 height 55
click at [485, 438] on button "Create new work" at bounding box center [494, 446] width 93 height 27
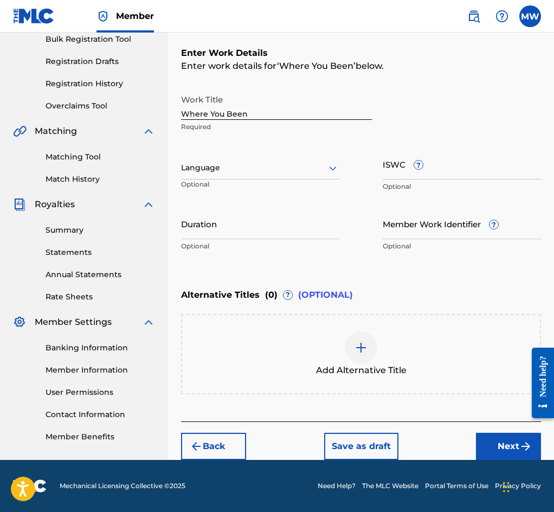
scroll to position [168, 0]
click at [430, 351] on div "Add Alternative Title" at bounding box center [361, 354] width 358 height 46
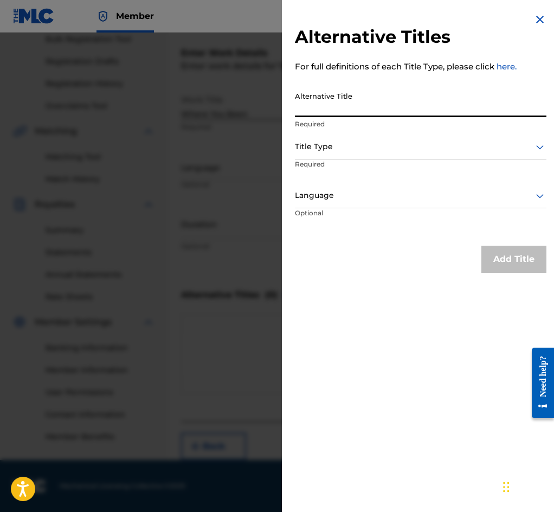
click at [376, 112] on input "Alternative Title" at bounding box center [421, 101] width 252 height 31
click at [534, 18] on img at bounding box center [540, 19] width 13 height 13
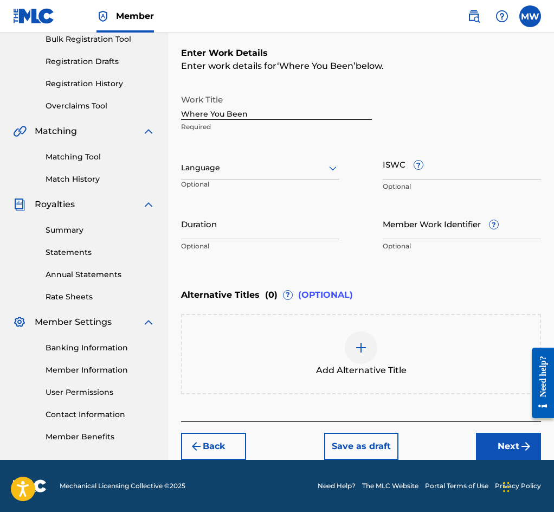
click at [513, 440] on button "Next" at bounding box center [508, 446] width 65 height 27
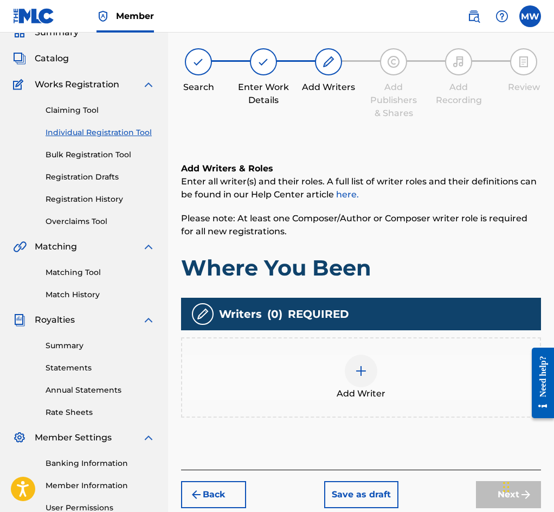
scroll to position [49, 0]
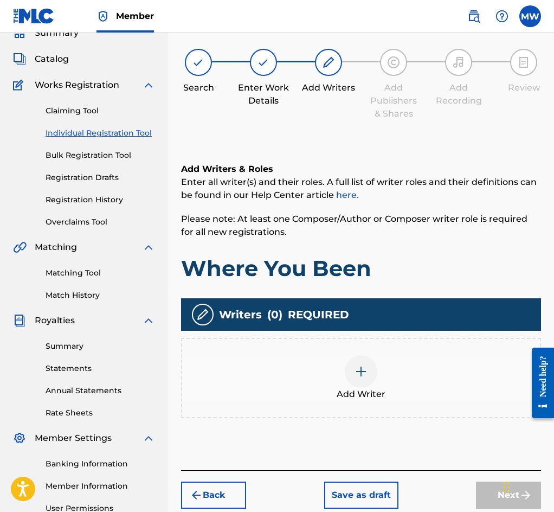
click at [430, 390] on div "Add Writer" at bounding box center [361, 378] width 358 height 46
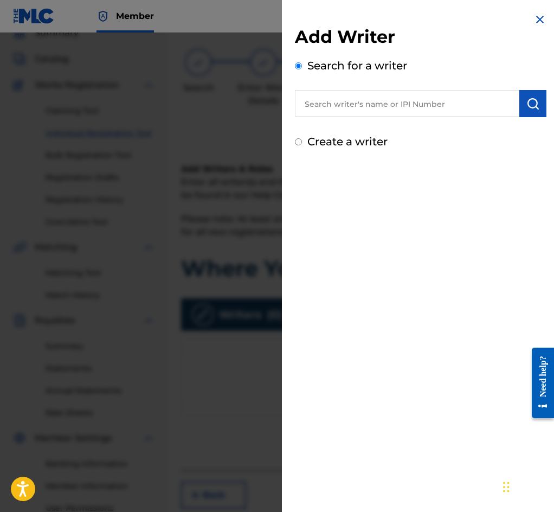
click at [461, 111] on input "text" at bounding box center [407, 103] width 225 height 27
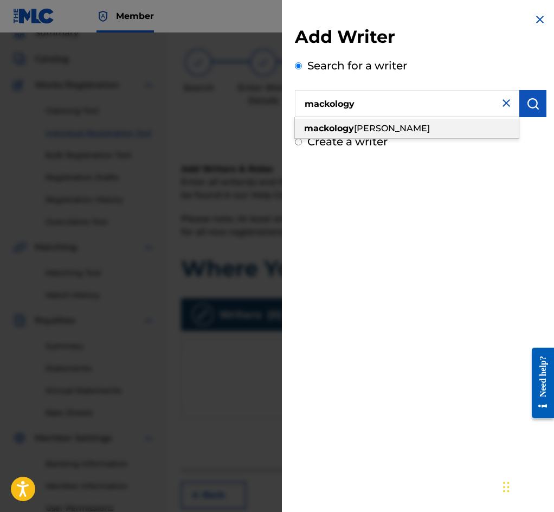
type input "mackology"
drag, startPoint x: 450, startPoint y: 126, endPoint x: 445, endPoint y: 60, distance: 66.9
click at [445, 60] on div "Add Writer Search for a writer mackology mackology [PERSON_NAME]" at bounding box center [421, 71] width 252 height 91
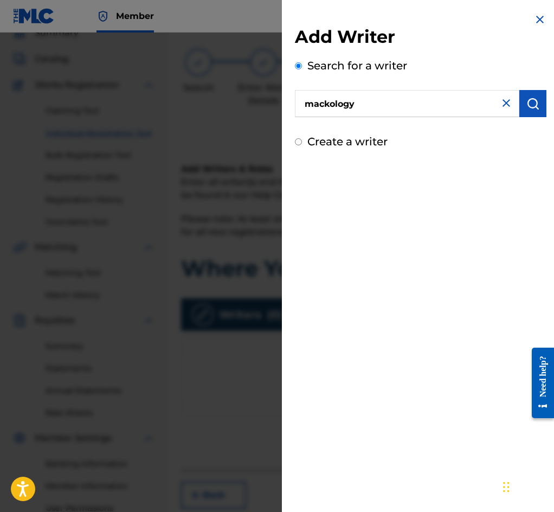
click at [529, 94] on button "submit" at bounding box center [533, 103] width 27 height 27
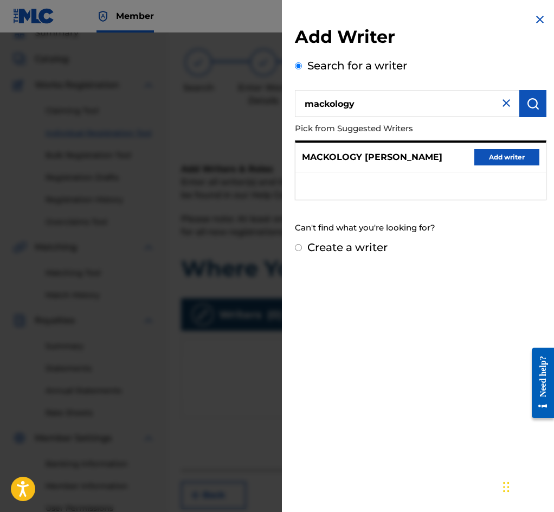
click at [494, 159] on button "Add writer" at bounding box center [507, 157] width 65 height 16
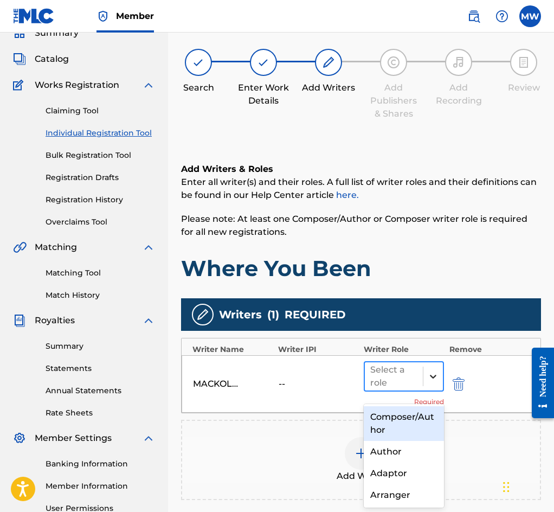
click at [432, 381] on icon at bounding box center [433, 376] width 11 height 11
click at [405, 423] on div "Composer/Author" at bounding box center [404, 423] width 80 height 35
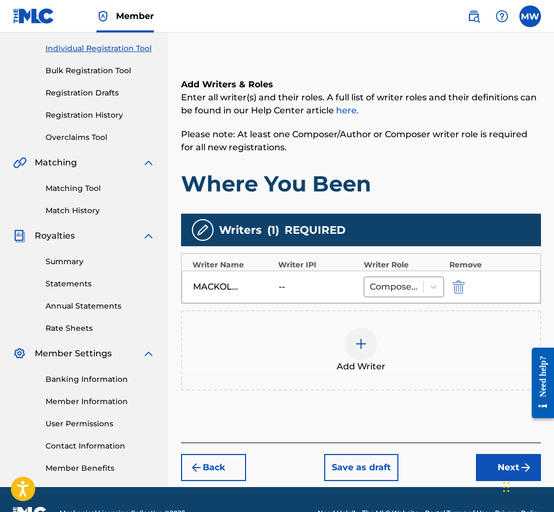
scroll to position [163, 0]
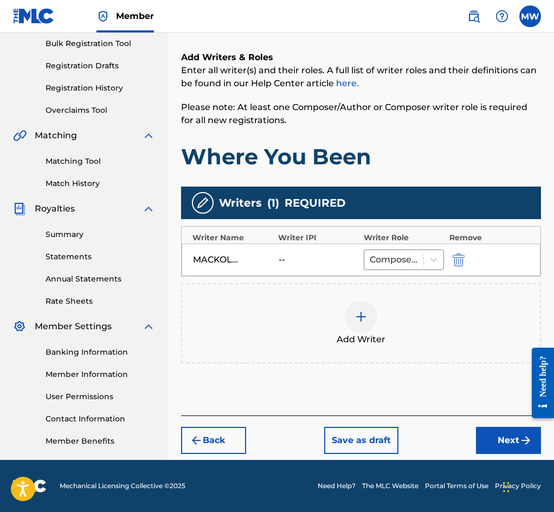
click at [503, 443] on button "Next" at bounding box center [508, 440] width 65 height 27
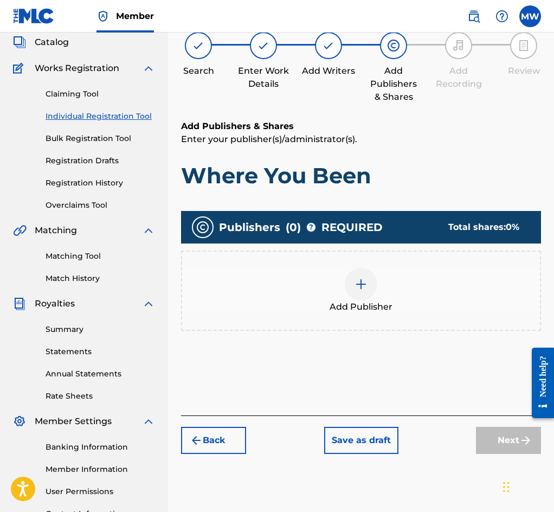
scroll to position [49, 0]
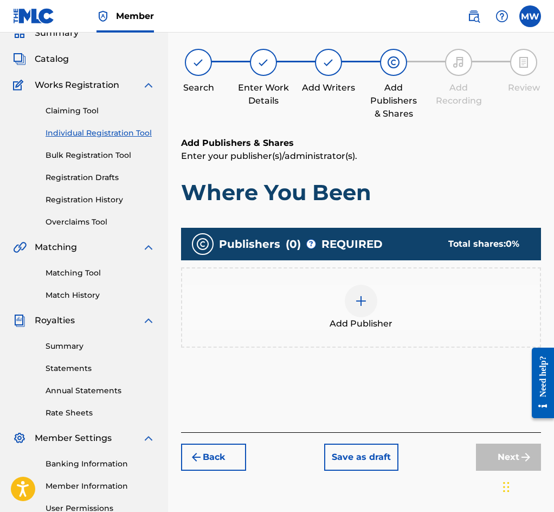
click at [402, 314] on div "Add Publisher" at bounding box center [361, 308] width 358 height 46
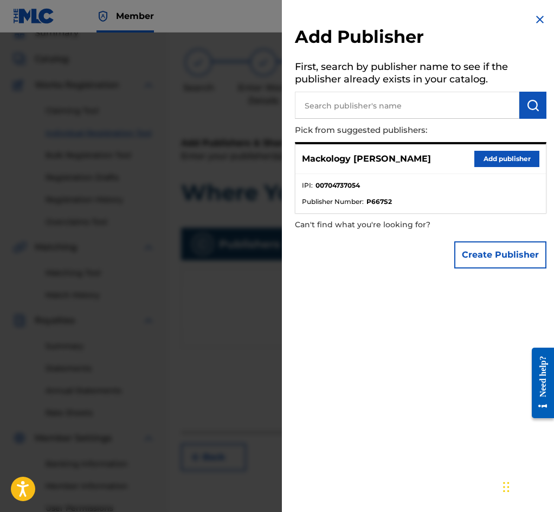
click at [509, 161] on button "Add publisher" at bounding box center [507, 159] width 65 height 16
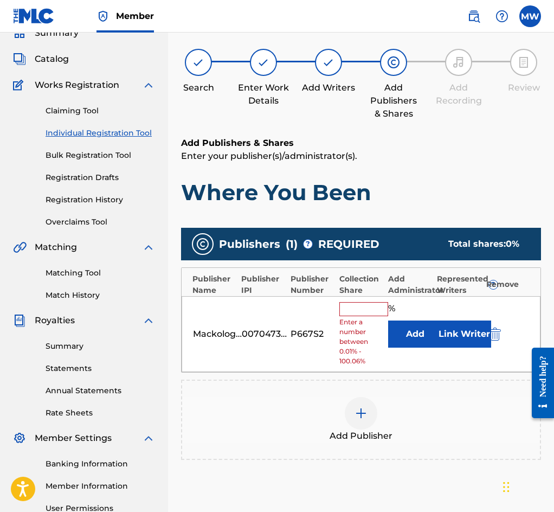
click at [370, 316] on input "text" at bounding box center [364, 309] width 49 height 14
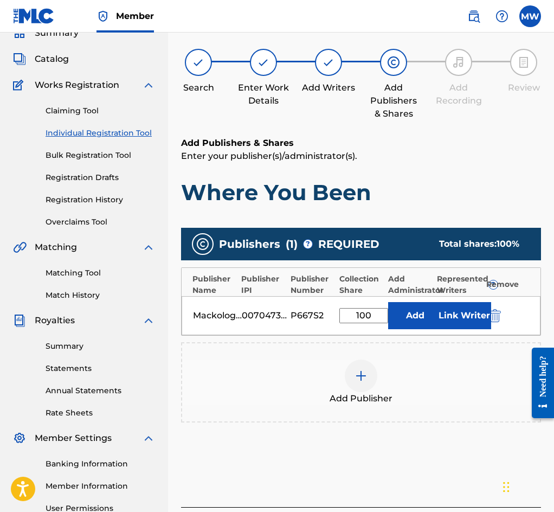
type input "100"
click at [452, 321] on button "Link Writer" at bounding box center [464, 315] width 54 height 27
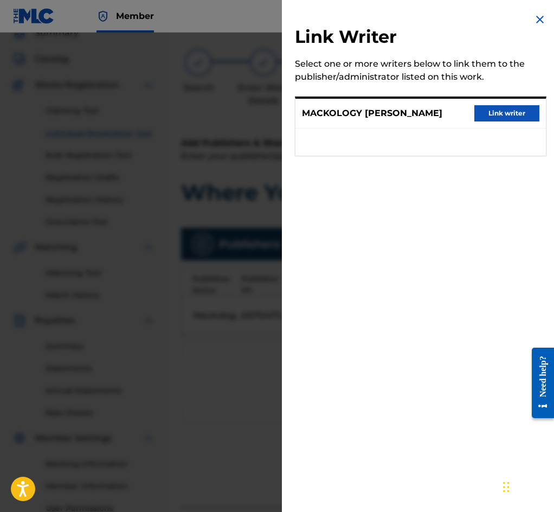
click at [496, 114] on button "Link writer" at bounding box center [507, 113] width 65 height 16
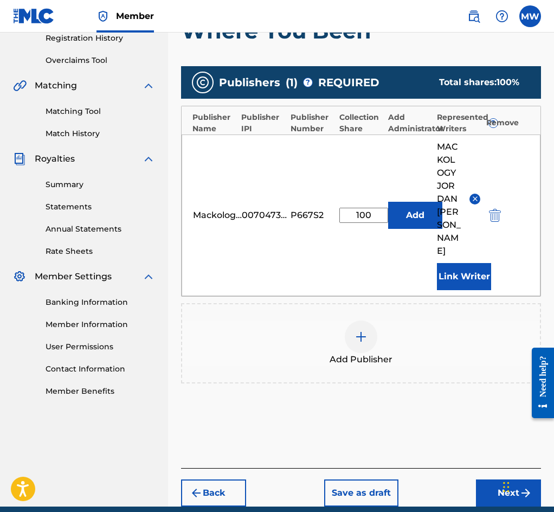
scroll to position [239, 0]
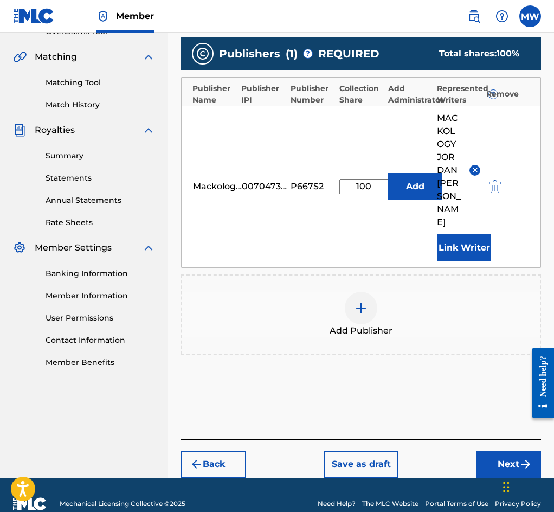
click at [509, 451] on button "Next" at bounding box center [508, 464] width 65 height 27
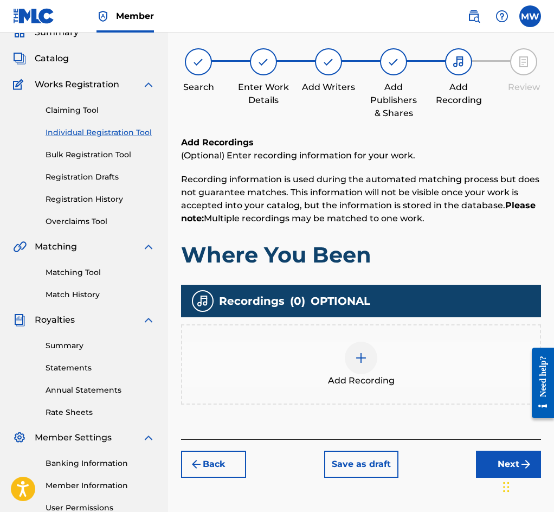
scroll to position [49, 0]
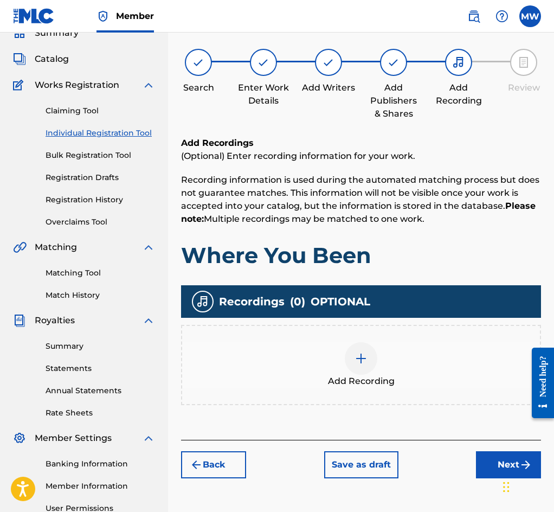
click at [405, 357] on div "Add Recording" at bounding box center [361, 365] width 358 height 46
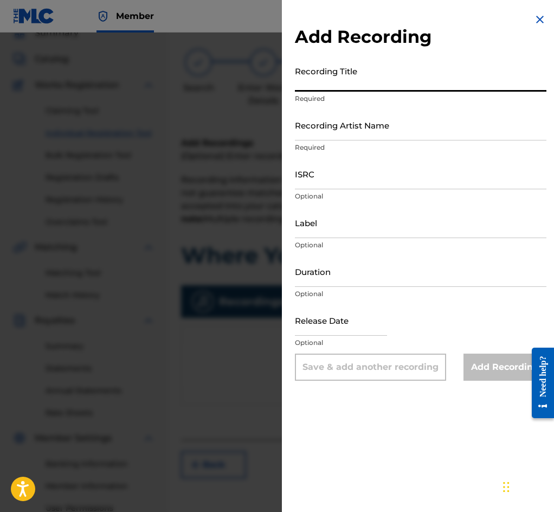
click at [358, 78] on input "Recording Title" at bounding box center [421, 76] width 252 height 31
type input "Where You Been"
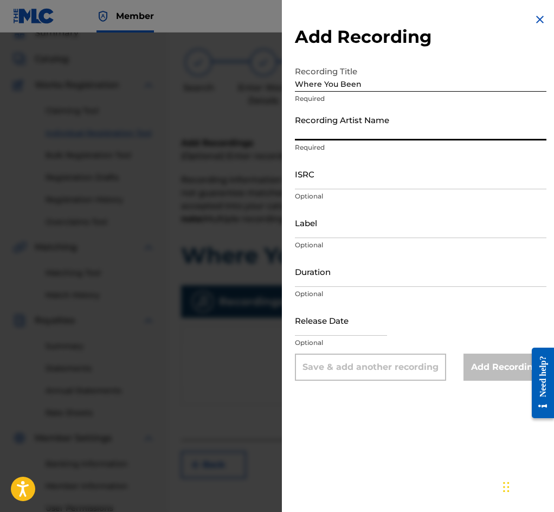
click at [325, 131] on input "Recording Artist Name" at bounding box center [421, 125] width 252 height 31
type input "Mackology"
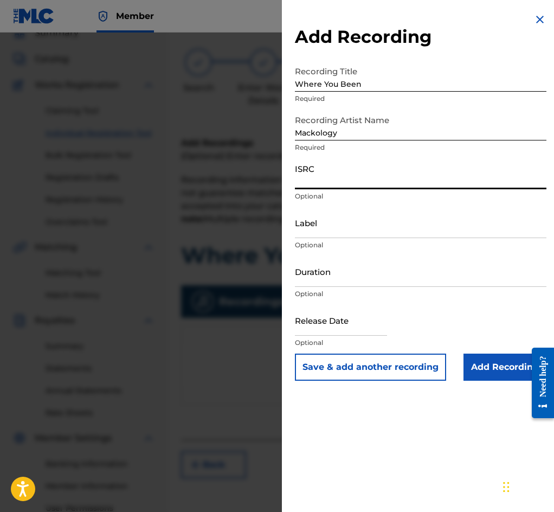
click at [327, 182] on input "ISRC" at bounding box center [421, 173] width 252 height 31
paste input "QZFYZ2034346"
type input "QZFYZ2034346"
click at [508, 369] on input "Add Recording" at bounding box center [505, 367] width 83 height 27
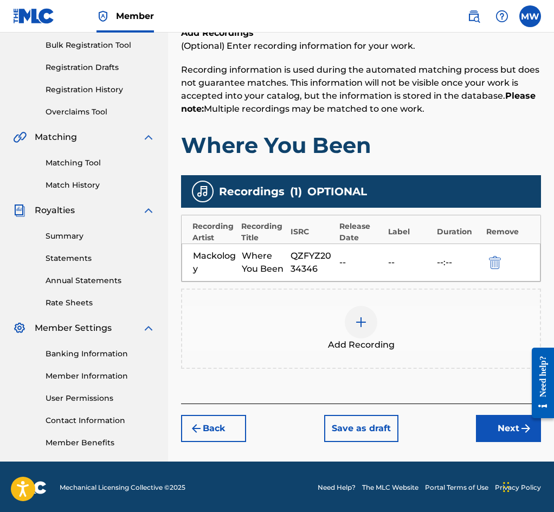
scroll to position [161, 0]
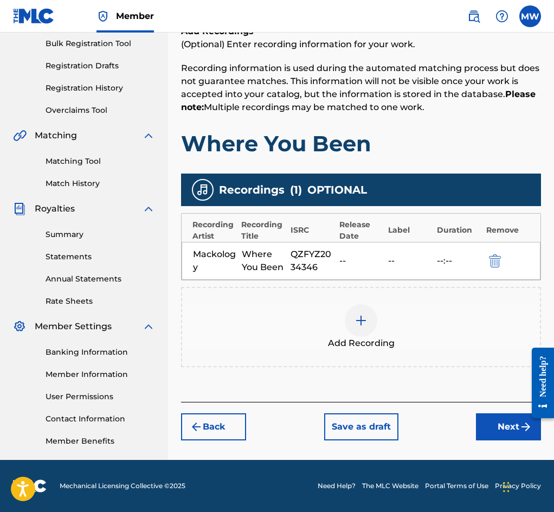
click at [505, 435] on button "Next" at bounding box center [508, 426] width 65 height 27
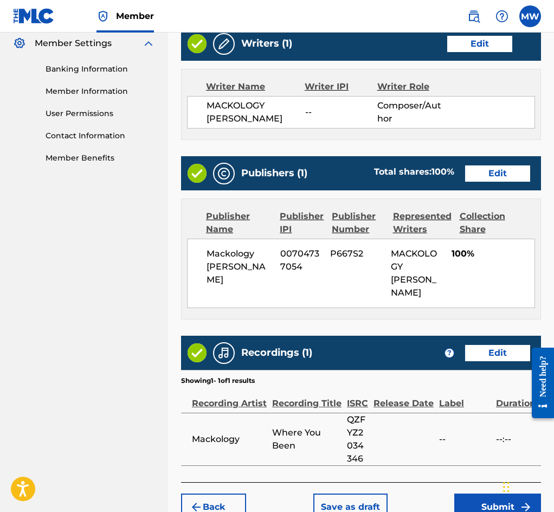
scroll to position [513, 0]
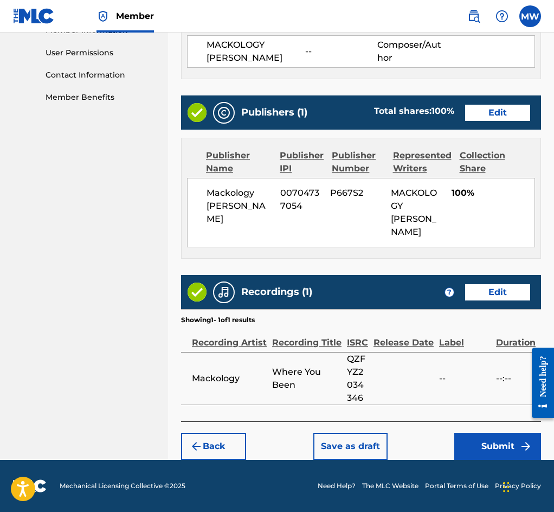
click at [501, 443] on button "Submit" at bounding box center [498, 446] width 87 height 27
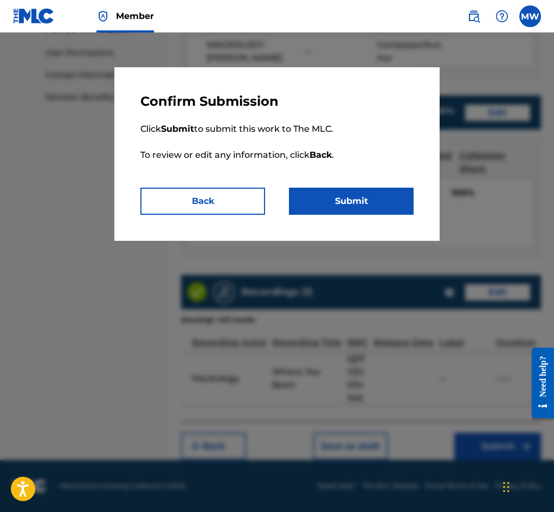
click at [341, 197] on button "Submit" at bounding box center [351, 201] width 125 height 27
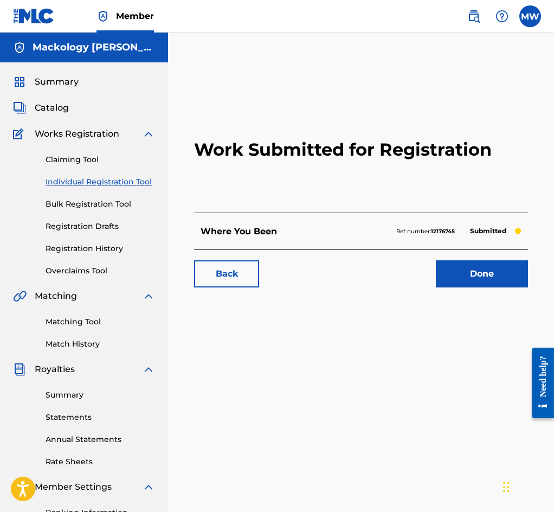
click at [464, 288] on link "Done" at bounding box center [482, 273] width 92 height 27
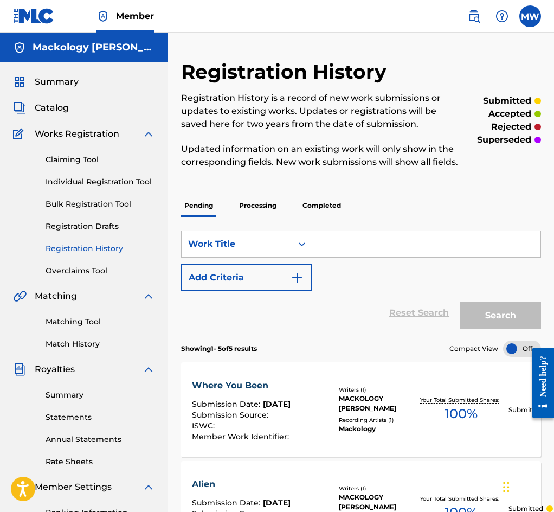
click at [356, 253] on input "Search Form" at bounding box center [426, 244] width 228 height 26
click at [371, 250] on input "Search Form" at bounding box center [426, 244] width 228 height 26
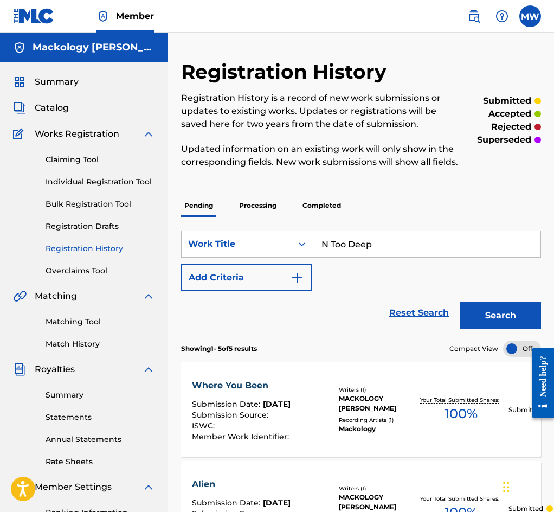
type input "N Too Deep"
click at [499, 322] on button "Search" at bounding box center [500, 315] width 81 height 27
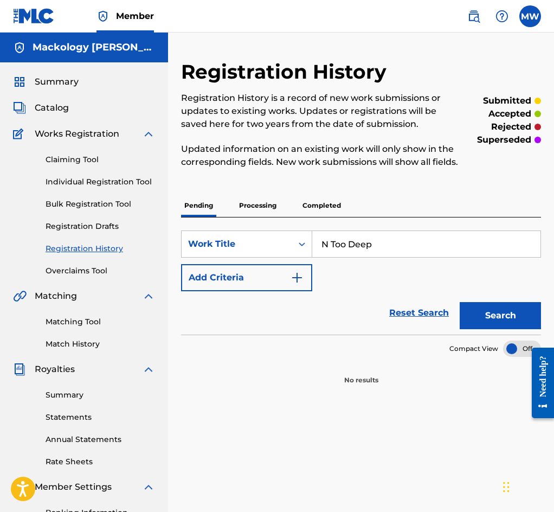
click at [133, 182] on link "Individual Registration Tool" at bounding box center [101, 181] width 110 height 11
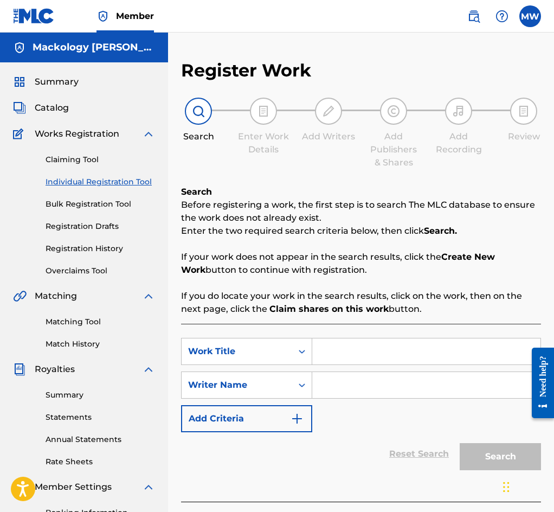
click at [362, 347] on input "Search Form" at bounding box center [426, 352] width 228 height 26
type input "N Too Deep"
click at [359, 393] on input "Search Form" at bounding box center [426, 385] width 228 height 26
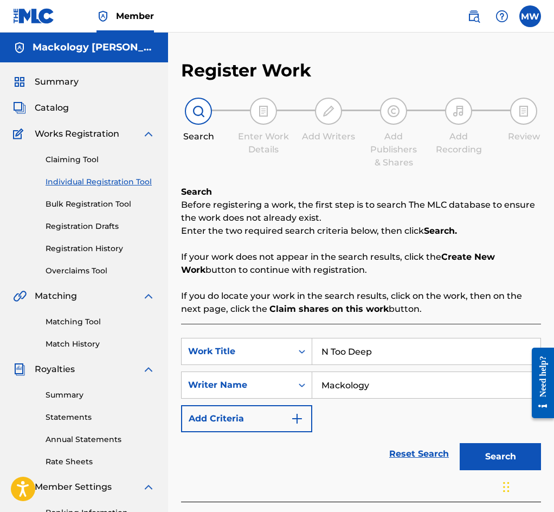
type input "Mackology"
click at [475, 459] on button "Search" at bounding box center [500, 456] width 81 height 27
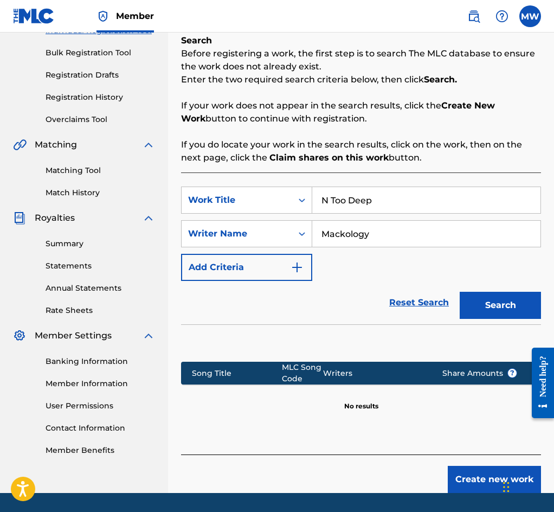
scroll to position [163, 0]
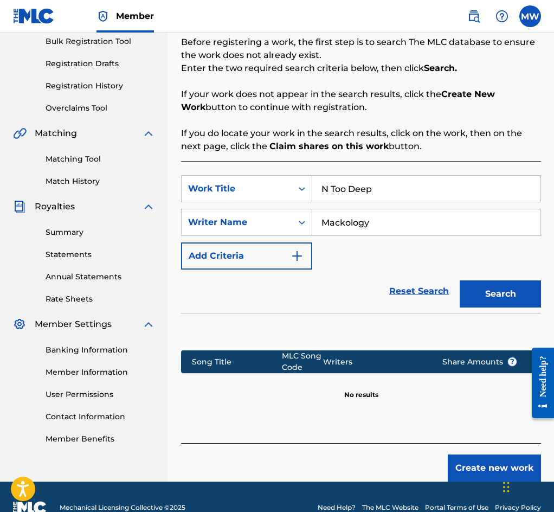
click at [467, 470] on button "Create new work" at bounding box center [494, 468] width 93 height 27
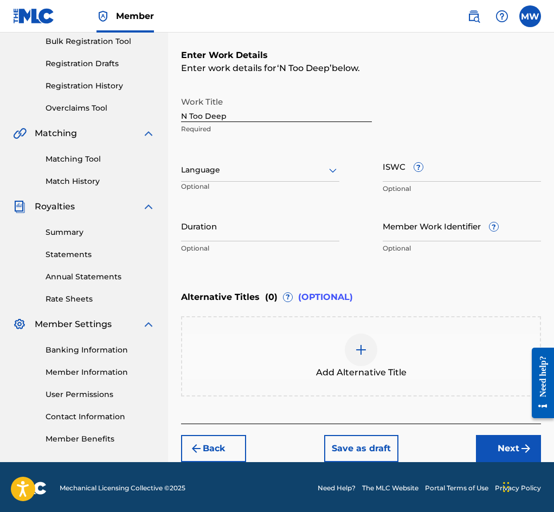
click at [509, 445] on button "Next" at bounding box center [508, 448] width 65 height 27
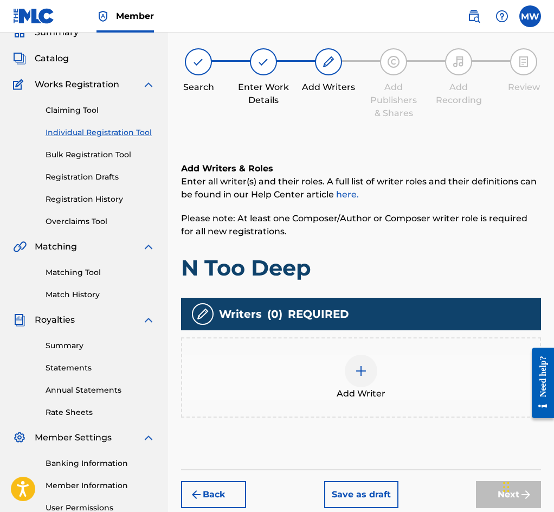
scroll to position [49, 0]
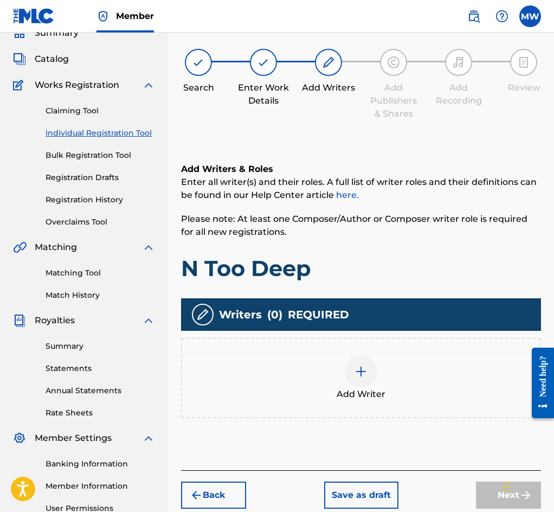
click at [381, 377] on div "Add Writer" at bounding box center [361, 378] width 358 height 46
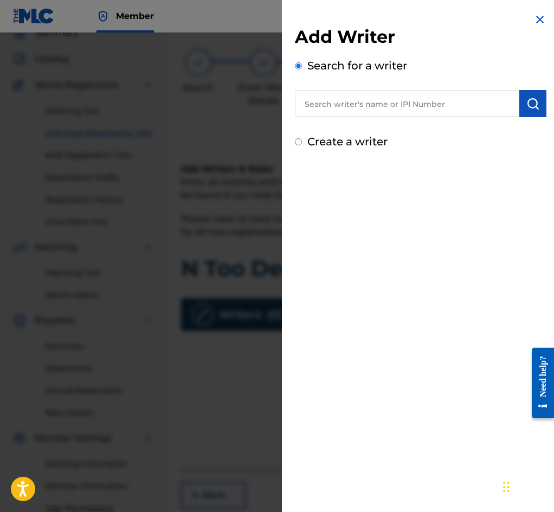
click at [424, 111] on input "text" at bounding box center [407, 103] width 225 height 27
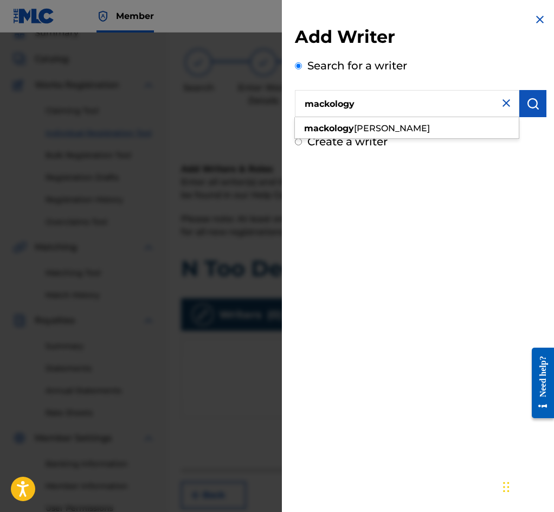
type input "mackology"
click at [528, 108] on img "submit" at bounding box center [533, 103] width 13 height 13
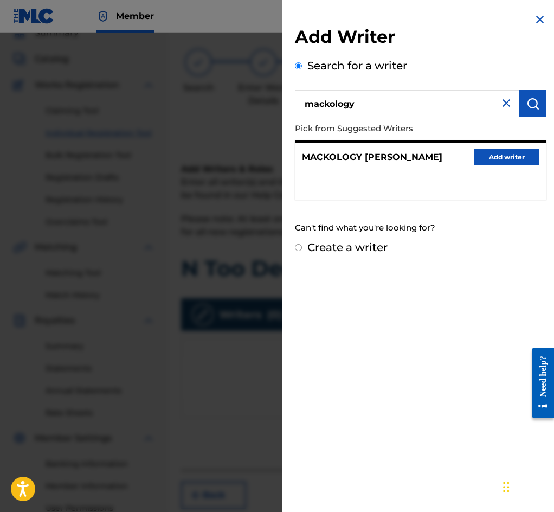
click at [506, 161] on button "Add writer" at bounding box center [507, 157] width 65 height 16
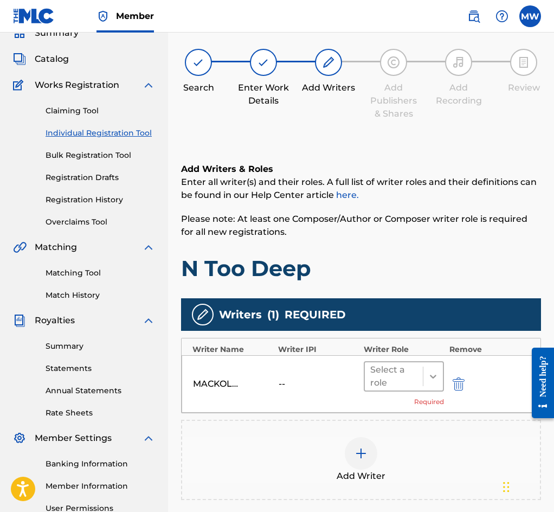
click at [431, 382] on icon at bounding box center [433, 376] width 11 height 11
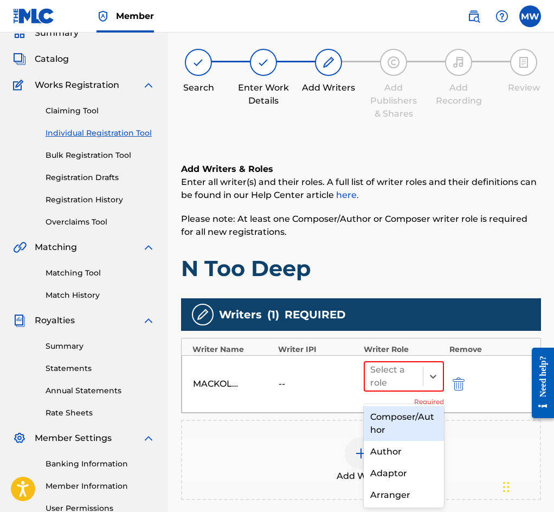
click at [400, 422] on div "Composer/Author" at bounding box center [404, 423] width 80 height 35
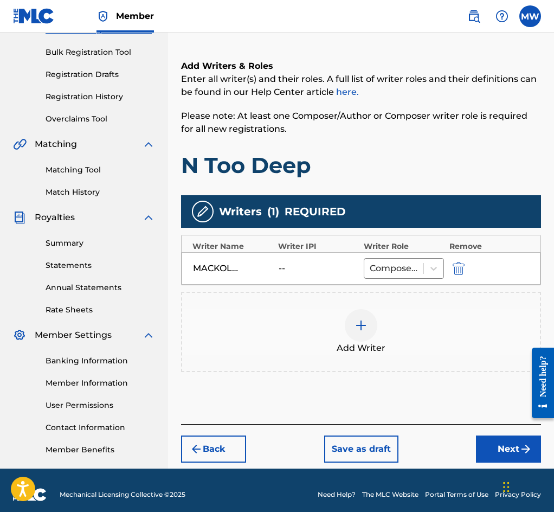
scroll to position [163, 0]
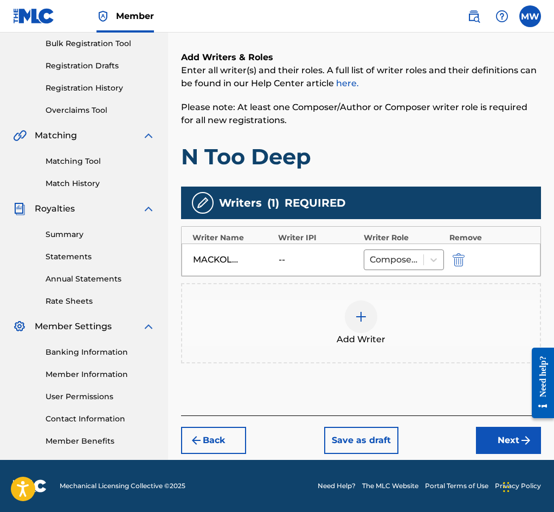
click at [497, 440] on button "Next" at bounding box center [508, 440] width 65 height 27
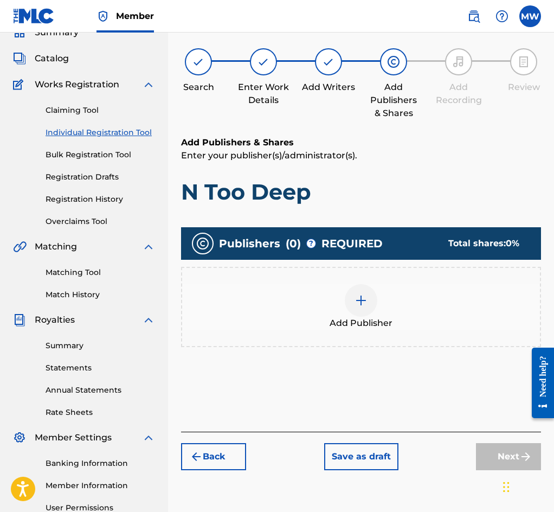
scroll to position [49, 0]
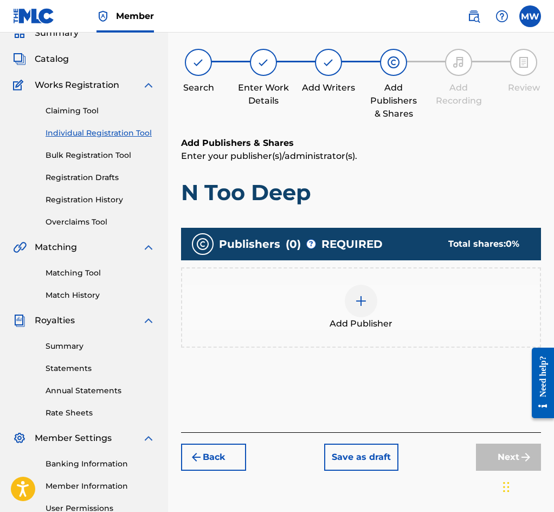
click at [426, 294] on div "Add Publisher" at bounding box center [361, 308] width 358 height 46
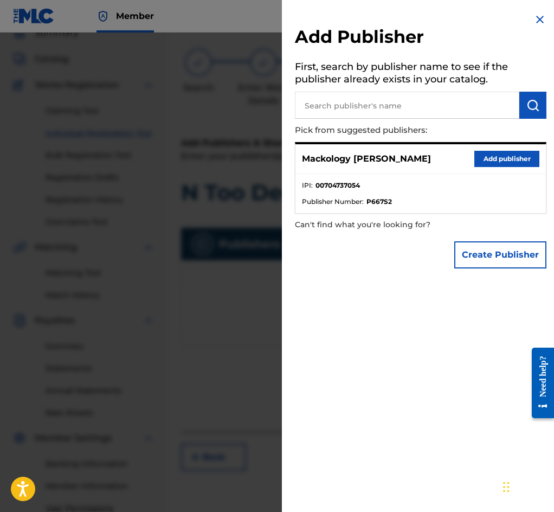
click at [502, 158] on button "Add publisher" at bounding box center [507, 159] width 65 height 16
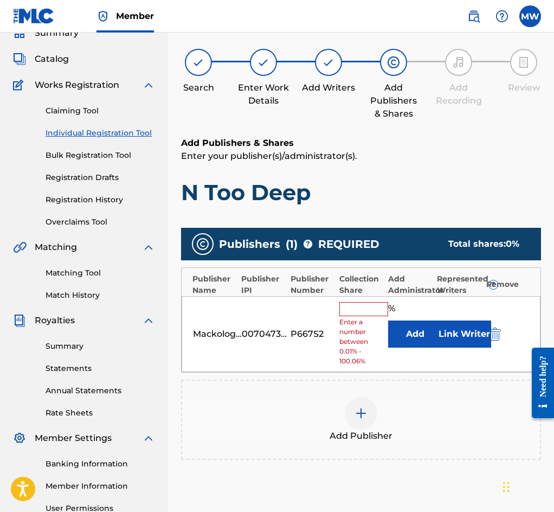
click at [365, 313] on input "text" at bounding box center [364, 309] width 49 height 14
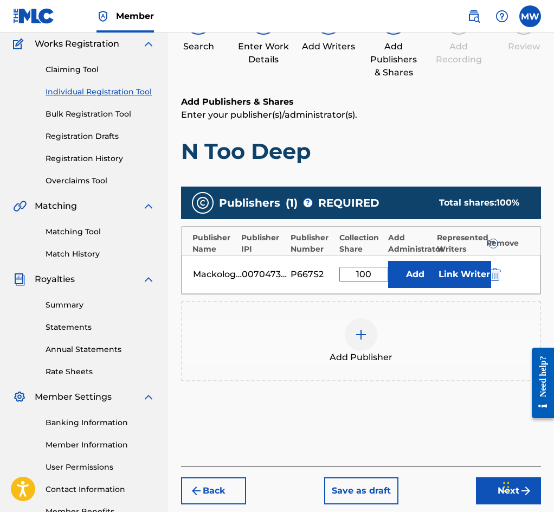
scroll to position [161, 0]
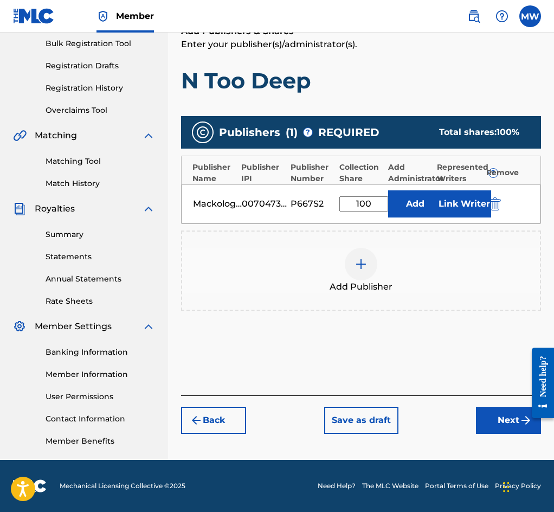
type input "100"
click at [495, 427] on button "Next" at bounding box center [508, 420] width 65 height 27
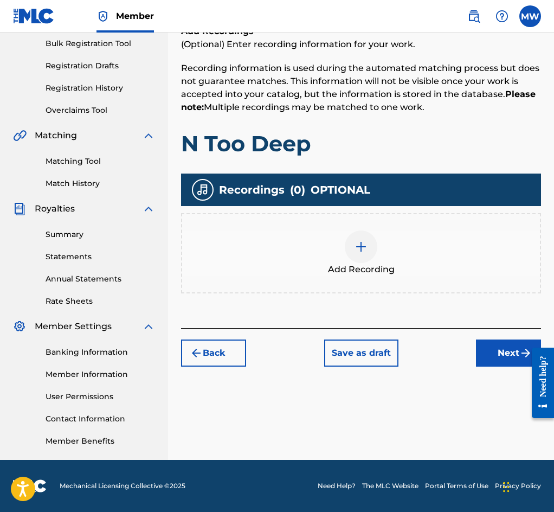
scroll to position [49, 0]
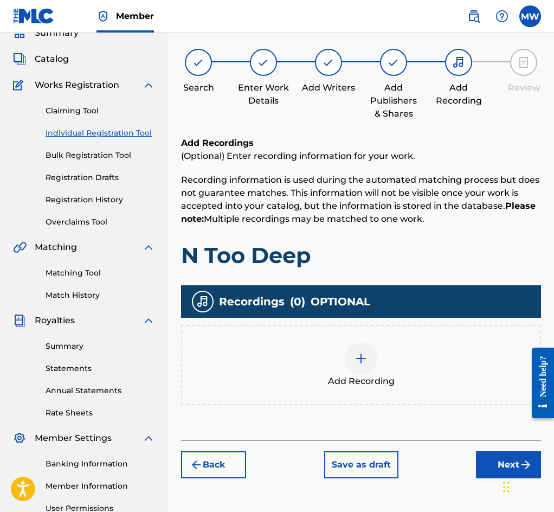
click at [399, 349] on div "Add Recording" at bounding box center [361, 365] width 360 height 80
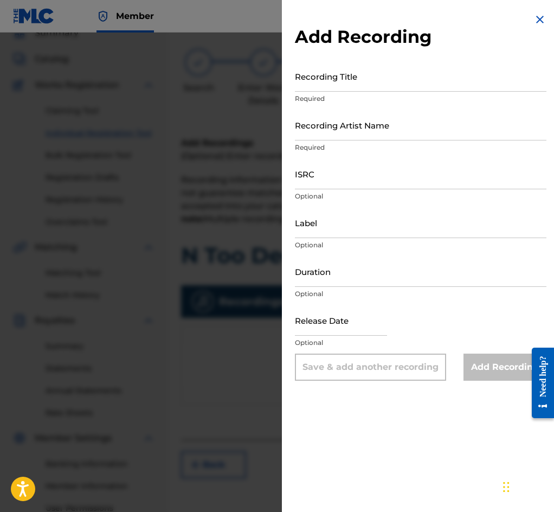
click at [342, 74] on input "Recording Title" at bounding box center [421, 76] width 252 height 31
type input "N Too Deep"
click at [375, 145] on div "Recording Artist Name Required" at bounding box center [421, 134] width 252 height 49
click at [367, 129] on input "Recording Artist Name" at bounding box center [421, 125] width 252 height 31
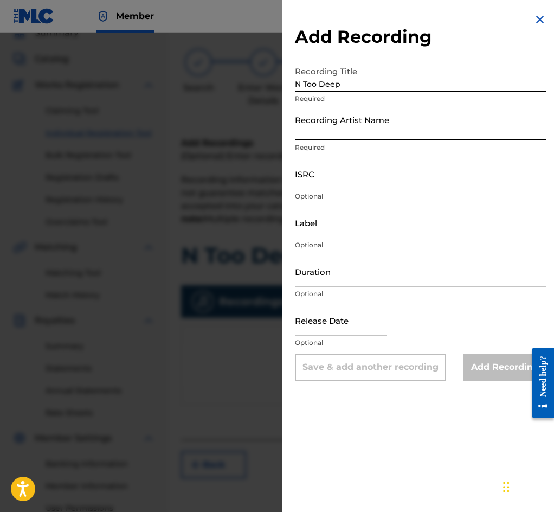
type input "Mackology"
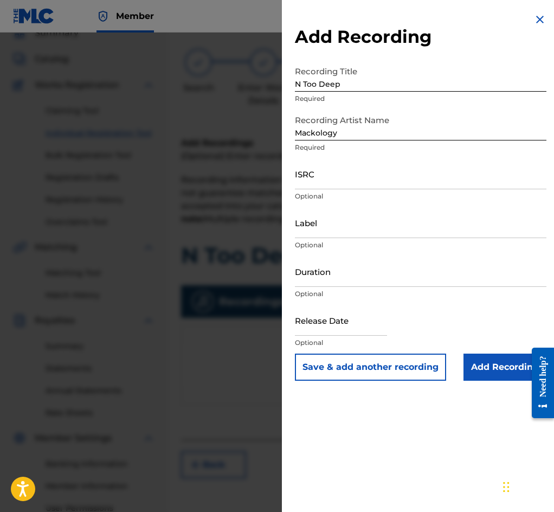
click at [316, 178] on input "ISRC" at bounding box center [421, 173] width 252 height 31
paste input "QZFZ42019515"
type input "QZFZ42019515"
click at [483, 374] on input "Add Recording" at bounding box center [505, 367] width 83 height 27
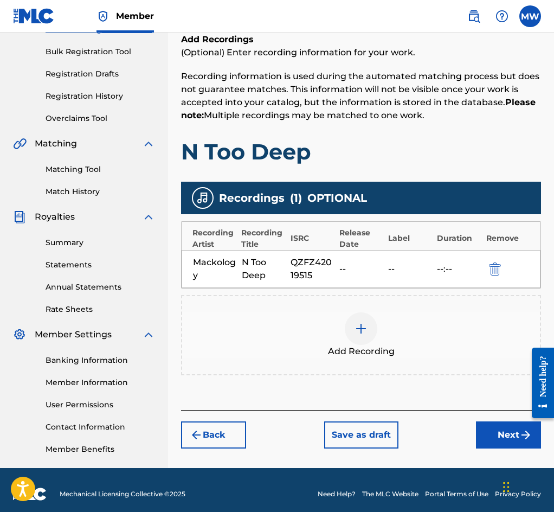
scroll to position [161, 0]
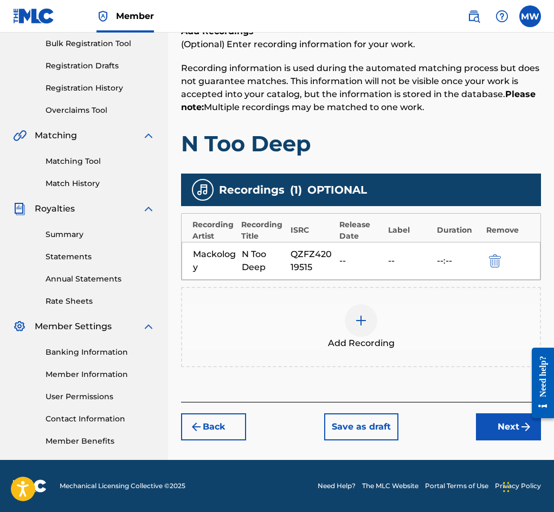
click at [504, 438] on button "Next" at bounding box center [508, 426] width 65 height 27
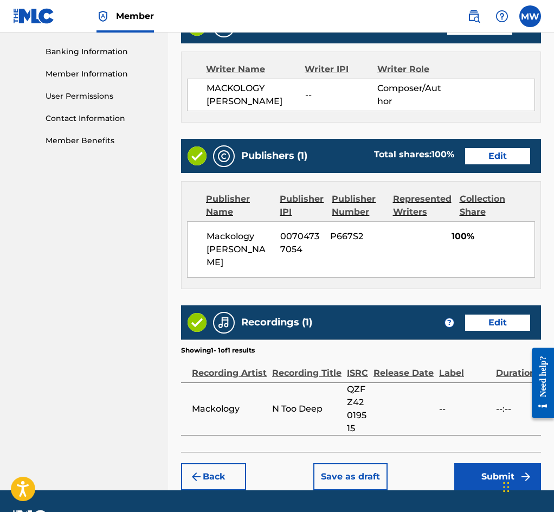
scroll to position [487, 0]
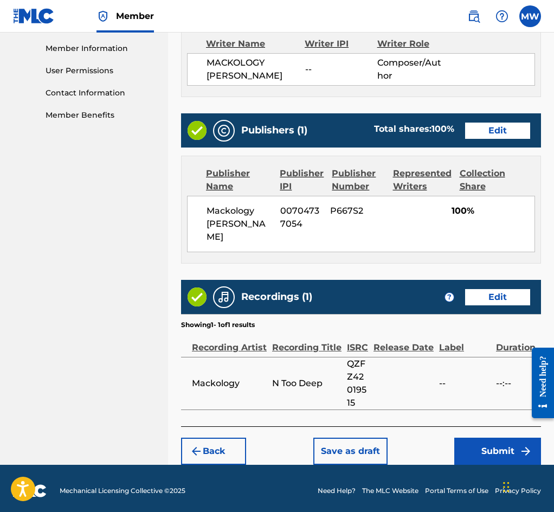
click at [491, 443] on button "Submit" at bounding box center [498, 451] width 87 height 27
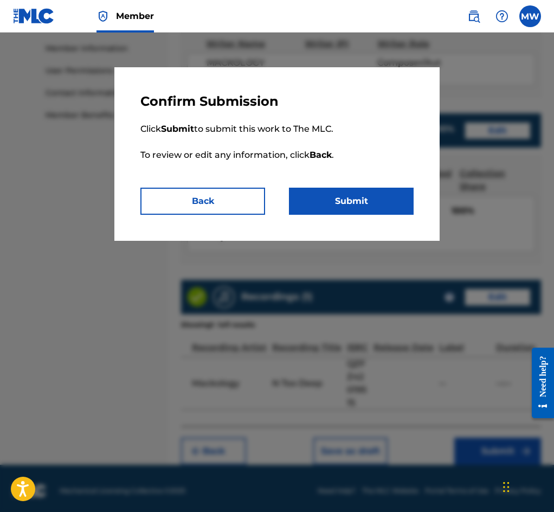
click at [359, 203] on button "Submit" at bounding box center [351, 201] width 125 height 27
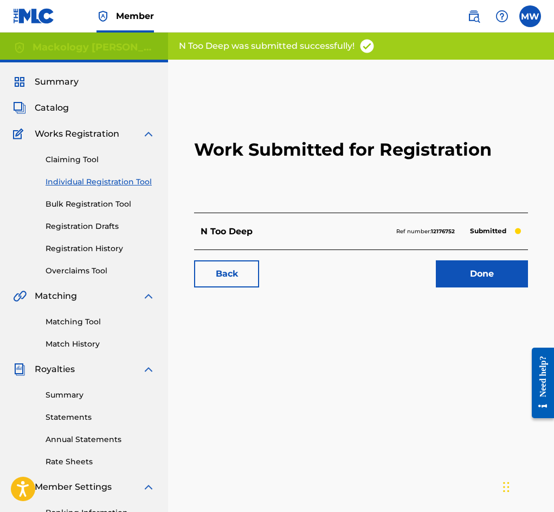
click at [482, 288] on link "Done" at bounding box center [482, 273] width 92 height 27
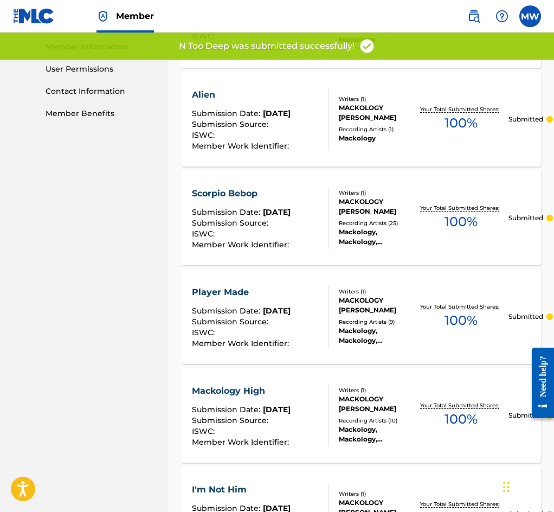
scroll to position [671, 0]
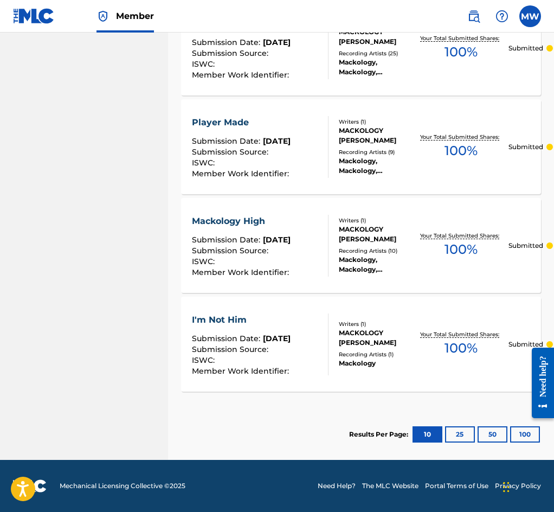
click at [452, 431] on button "25" at bounding box center [460, 434] width 30 height 16
click at [487, 431] on button "50" at bounding box center [493, 434] width 30 height 16
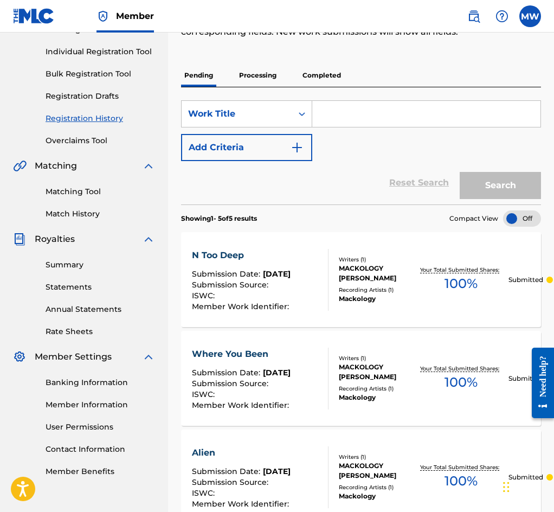
scroll to position [0, 0]
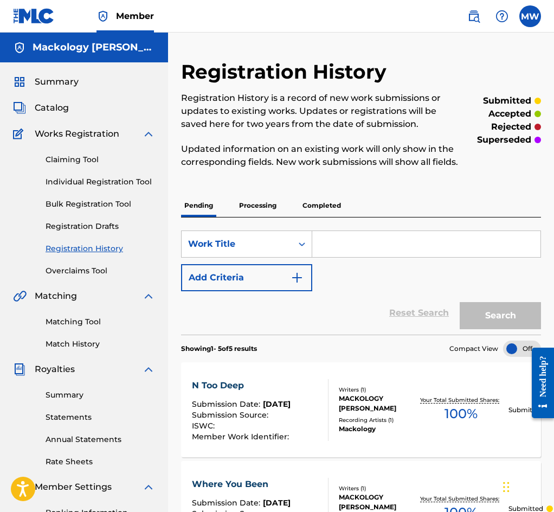
click at [129, 186] on link "Individual Registration Tool" at bounding box center [101, 181] width 110 height 11
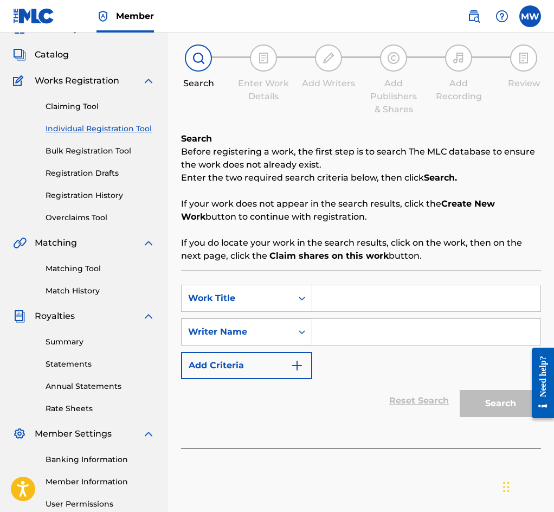
scroll to position [161, 0]
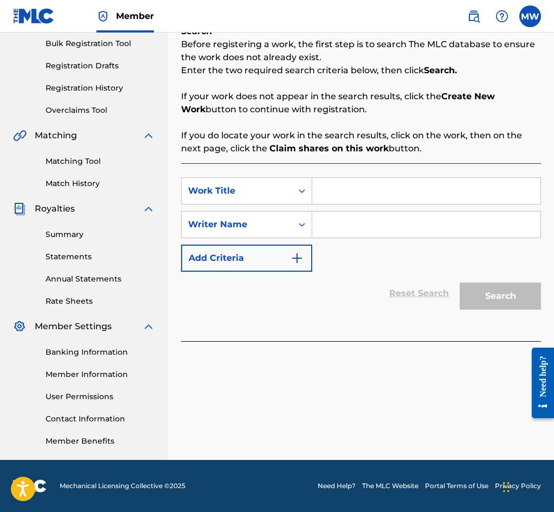
click at [320, 307] on div "Reset Search Search" at bounding box center [361, 293] width 360 height 43
click at [369, 200] on input "Search Form" at bounding box center [426, 191] width 228 height 26
type input "n too deep"
click at [387, 233] on input "Search Form" at bounding box center [426, 225] width 228 height 26
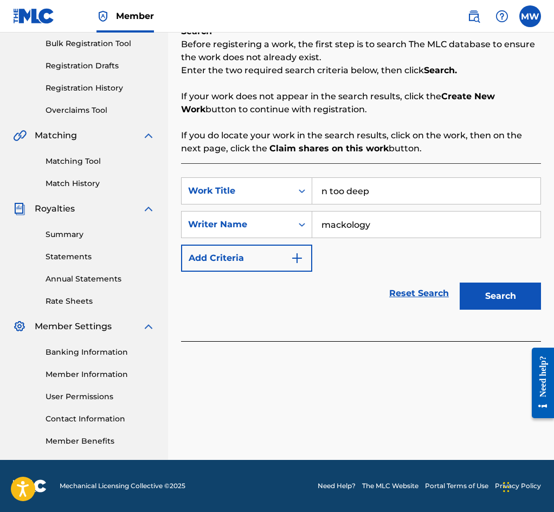
type input "mackology"
click at [460, 283] on button "Search" at bounding box center [500, 296] width 81 height 27
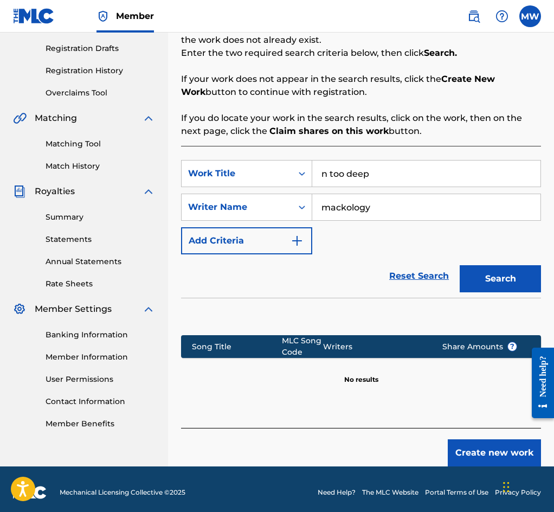
scroll to position [187, 0]
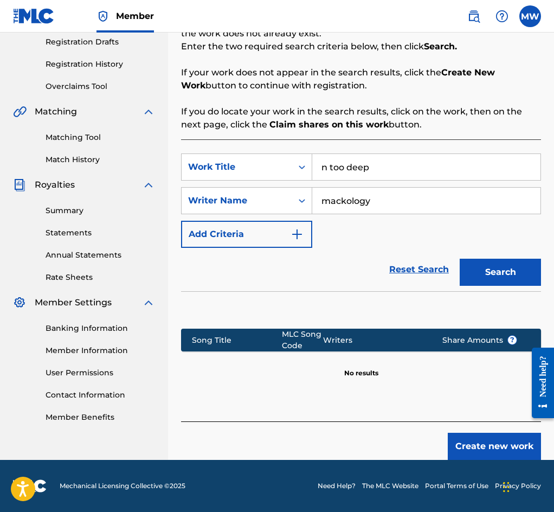
click at [479, 445] on button "Create new work" at bounding box center [494, 446] width 93 height 27
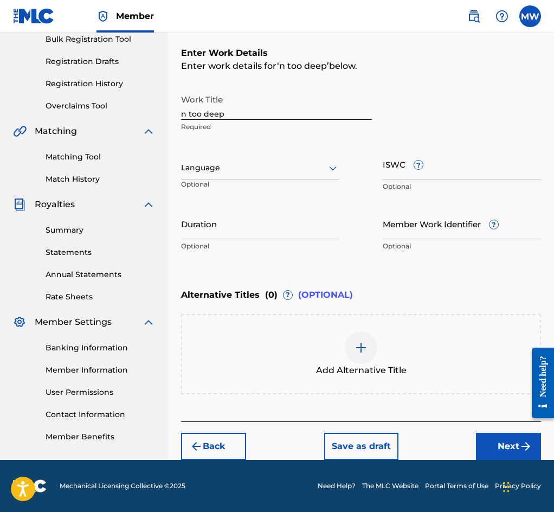
scroll to position [168, 0]
click at [502, 442] on button "Next" at bounding box center [508, 446] width 65 height 27
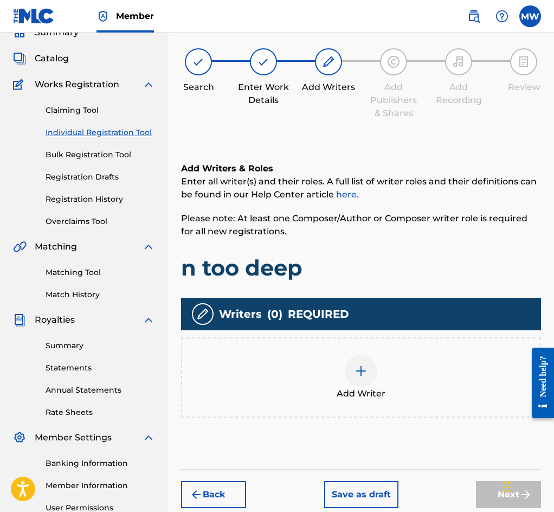
scroll to position [49, 0]
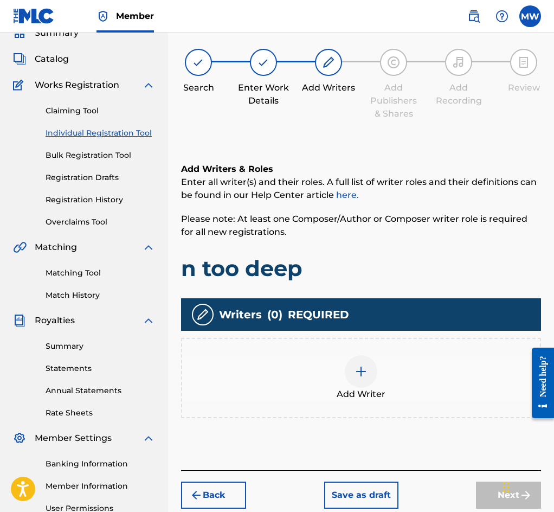
click at [336, 393] on div "Add Writer" at bounding box center [361, 378] width 358 height 46
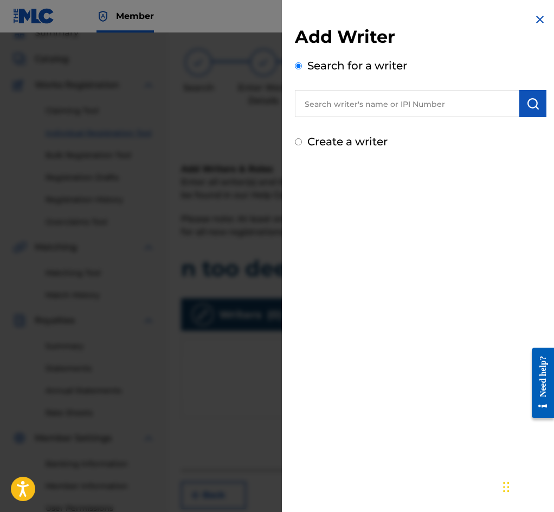
click at [383, 107] on input "text" at bounding box center [407, 103] width 225 height 27
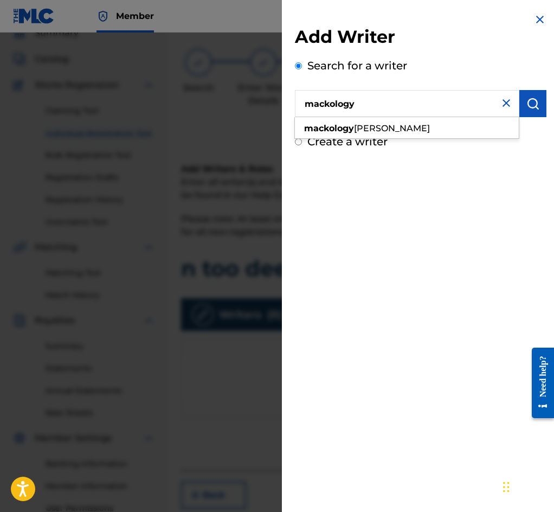
type input "mackology"
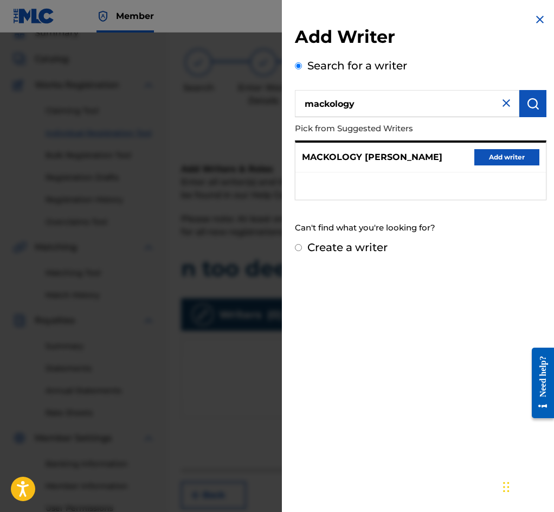
click at [505, 161] on button "Add writer" at bounding box center [507, 157] width 65 height 16
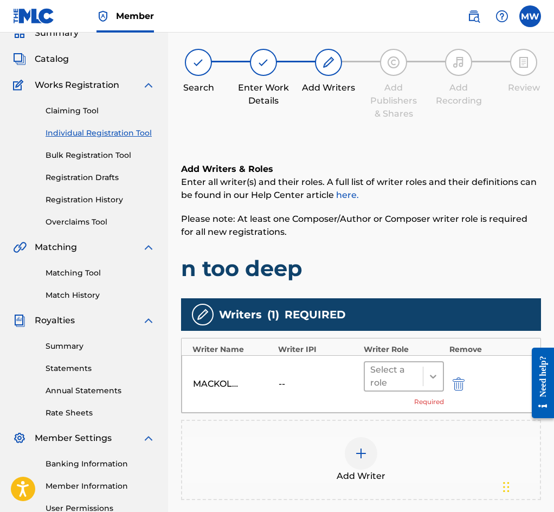
click at [426, 379] on div at bounding box center [434, 377] width 20 height 20
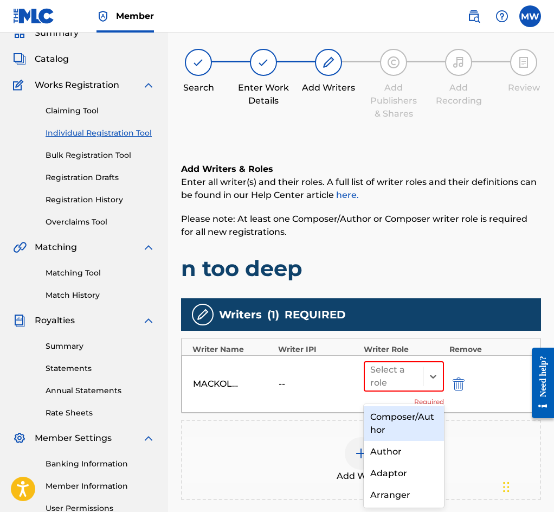
click at [411, 416] on div "Composer/Author" at bounding box center [404, 423] width 80 height 35
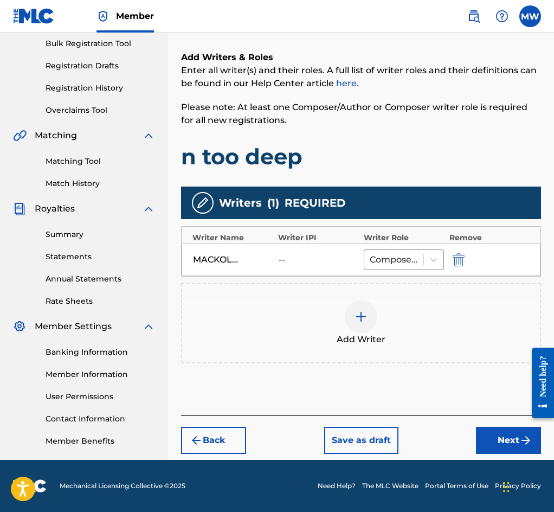
scroll to position [163, 0]
click at [515, 444] on button "Next" at bounding box center [508, 440] width 65 height 27
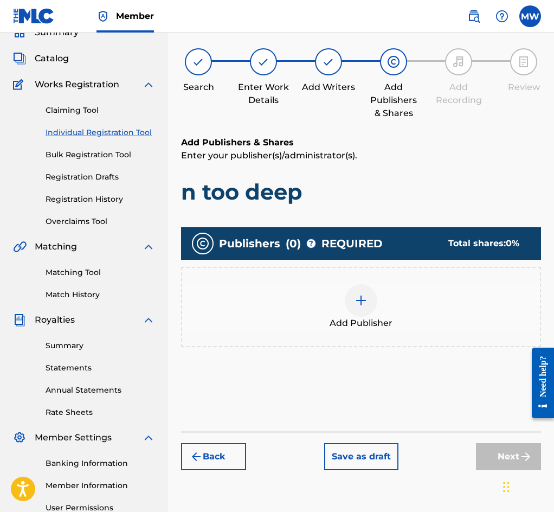
scroll to position [49, 0]
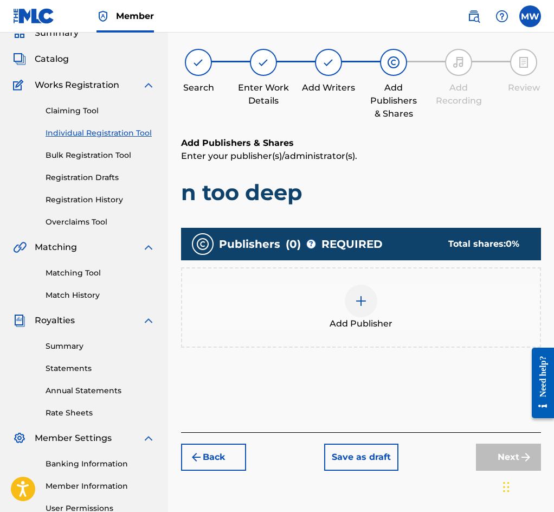
click at [397, 299] on div "Add Publisher" at bounding box center [361, 308] width 358 height 46
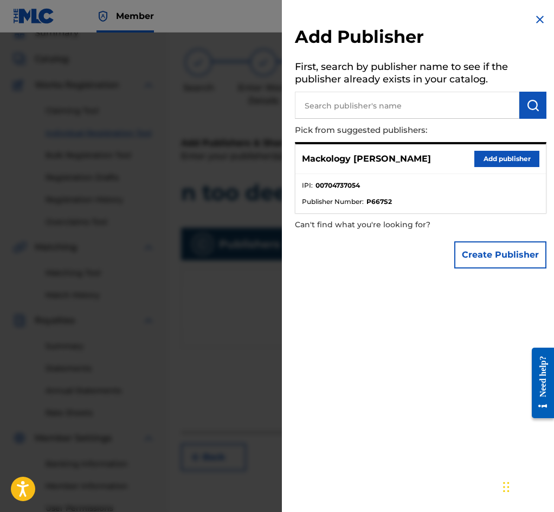
click at [494, 161] on button "Add publisher" at bounding box center [507, 159] width 65 height 16
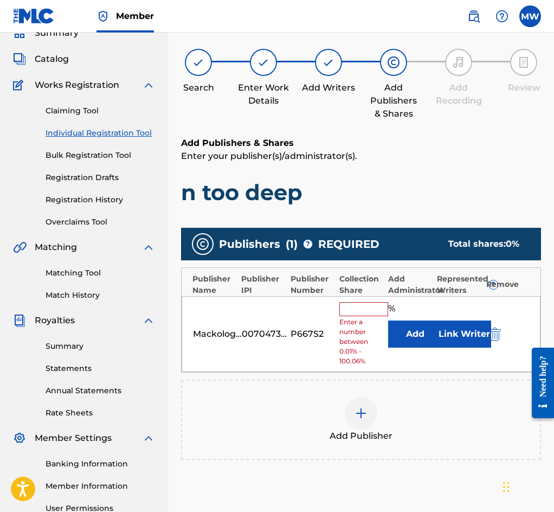
click at [378, 326] on span "Enter a number between 0.01% - 100.06%" at bounding box center [361, 341] width 43 height 49
click at [360, 315] on input "text" at bounding box center [364, 309] width 49 height 14
type input "100"
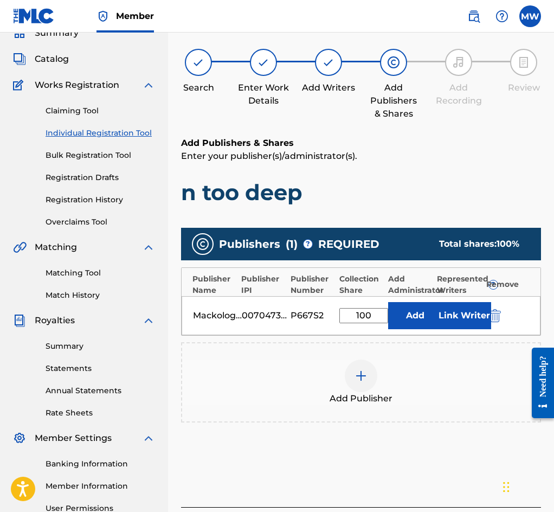
click at [462, 320] on button "Link Writer" at bounding box center [464, 315] width 54 height 27
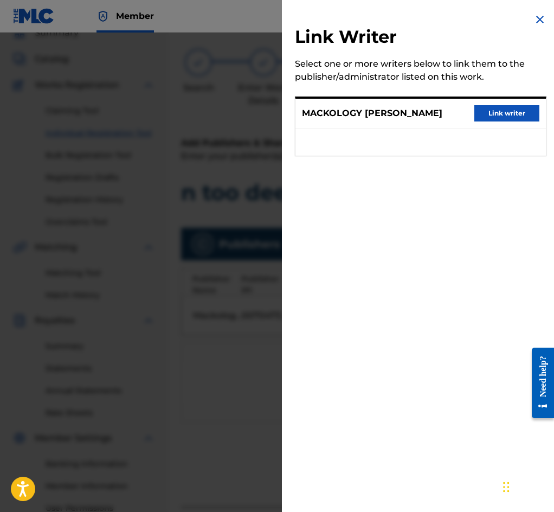
click at [503, 117] on button "Link writer" at bounding box center [507, 113] width 65 height 16
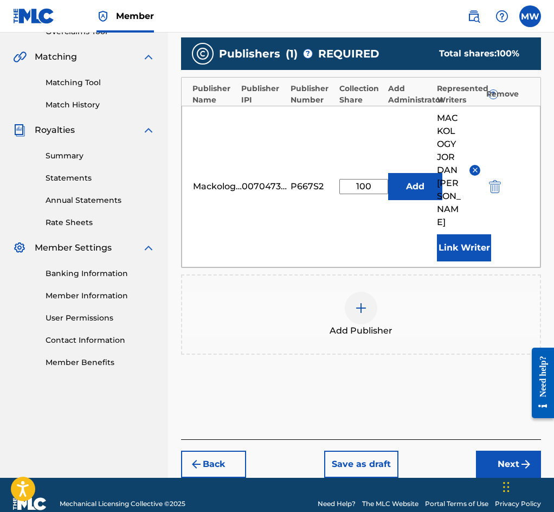
click at [507, 451] on button "Next" at bounding box center [508, 464] width 65 height 27
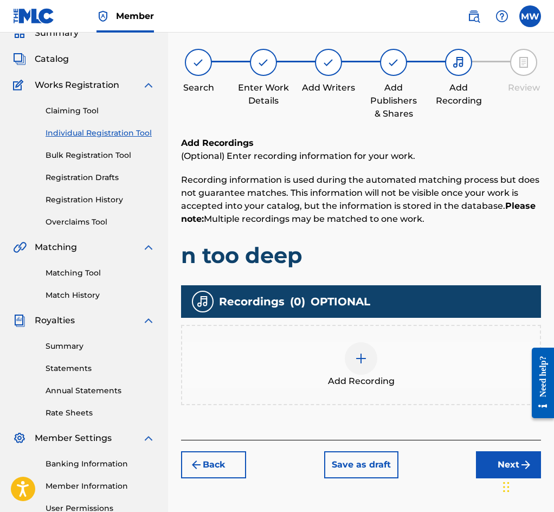
click at [392, 367] on div "Add Recording" at bounding box center [361, 365] width 358 height 46
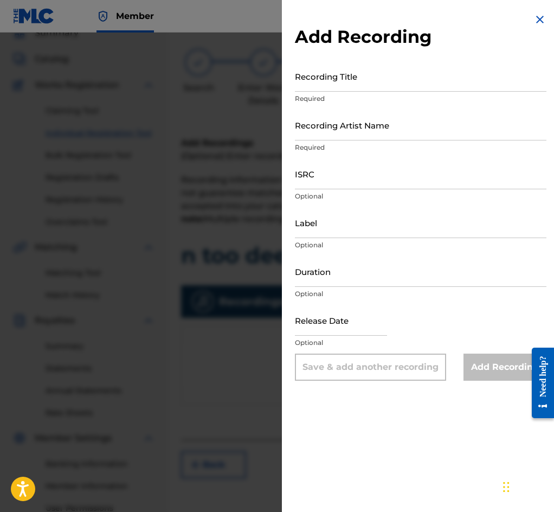
click at [342, 88] on input "Recording Title" at bounding box center [421, 76] width 252 height 31
type input "N Too Deep"
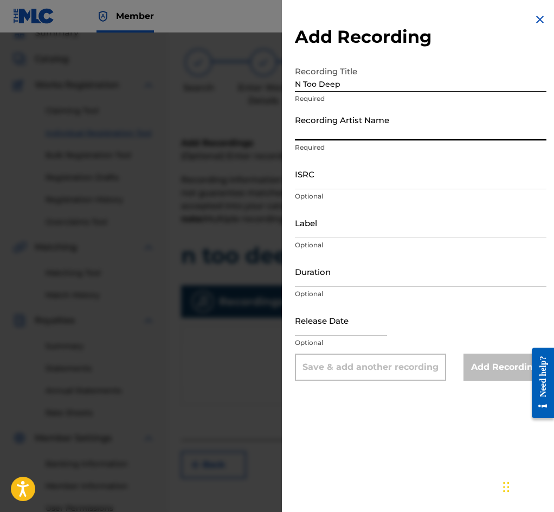
click at [347, 131] on input "Recording Artist Name" at bounding box center [421, 125] width 252 height 31
type input "Mackology"
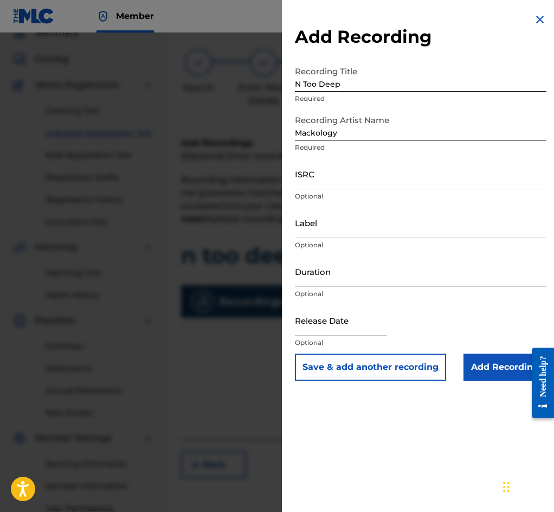
click at [321, 189] on input "ISRC" at bounding box center [421, 173] width 252 height 31
paste input "QZFZ42019515"
type input "QZFZ42019515"
click at [489, 369] on input "Add Recording" at bounding box center [505, 367] width 83 height 27
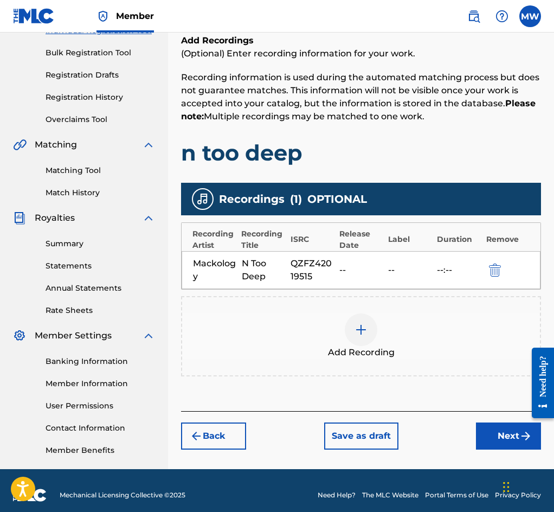
scroll to position [161, 0]
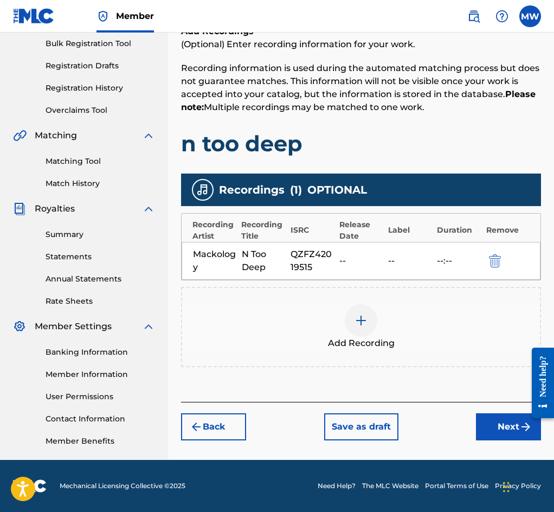
click at [501, 435] on button "Next" at bounding box center [508, 426] width 65 height 27
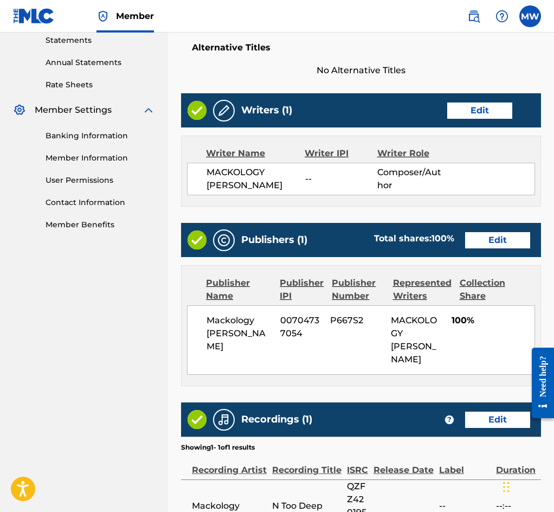
scroll to position [513, 0]
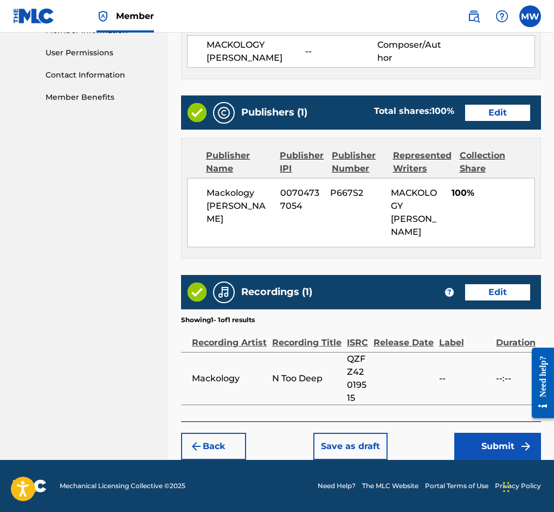
click at [486, 437] on button "Submit" at bounding box center [498, 446] width 87 height 27
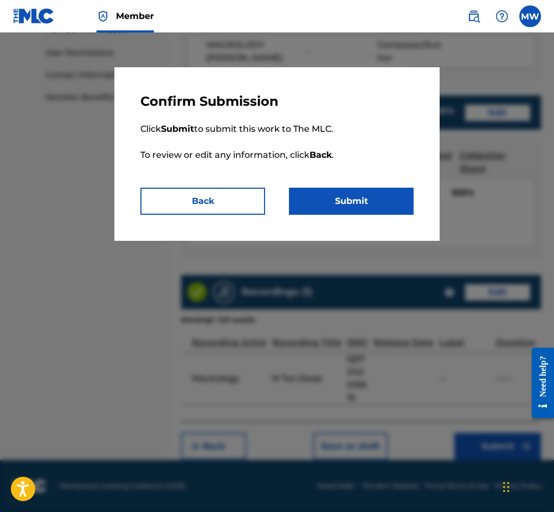
click at [344, 204] on button "Submit" at bounding box center [351, 201] width 125 height 27
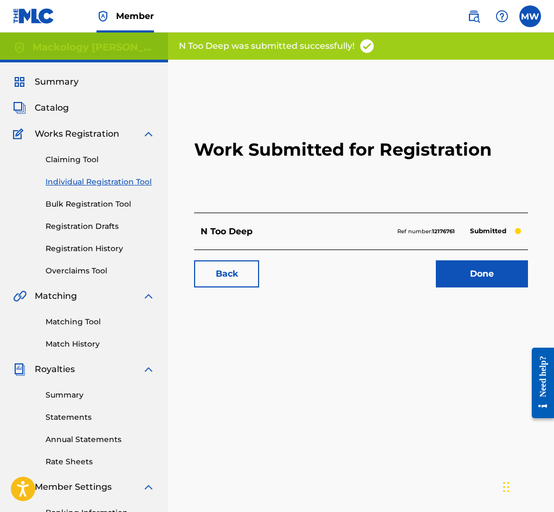
click at [463, 288] on link "Done" at bounding box center [482, 273] width 92 height 27
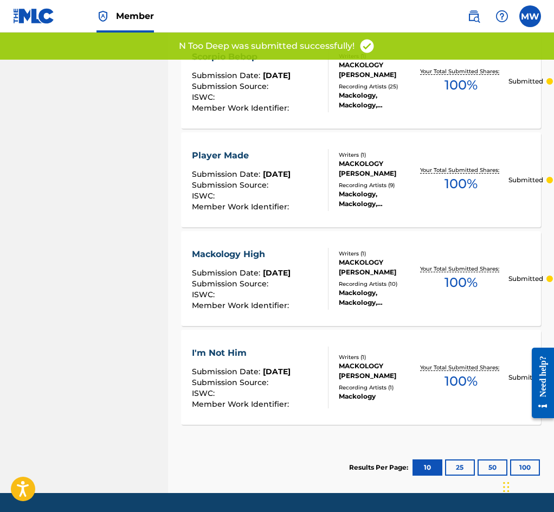
scroll to position [770, 0]
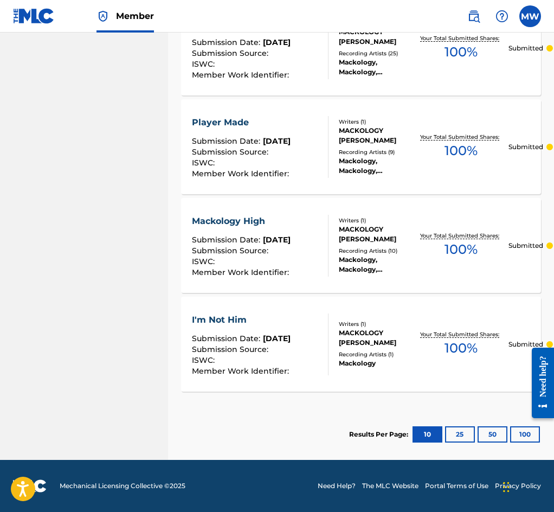
click at [465, 430] on button "25" at bounding box center [460, 434] width 30 height 16
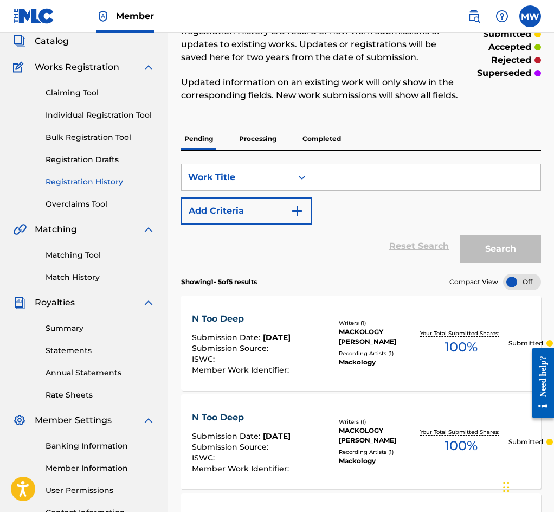
scroll to position [0, 0]
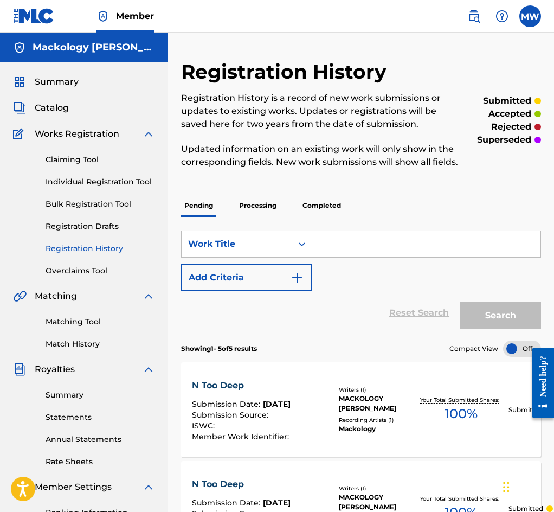
click at [105, 179] on link "Individual Registration Tool" at bounding box center [101, 181] width 110 height 11
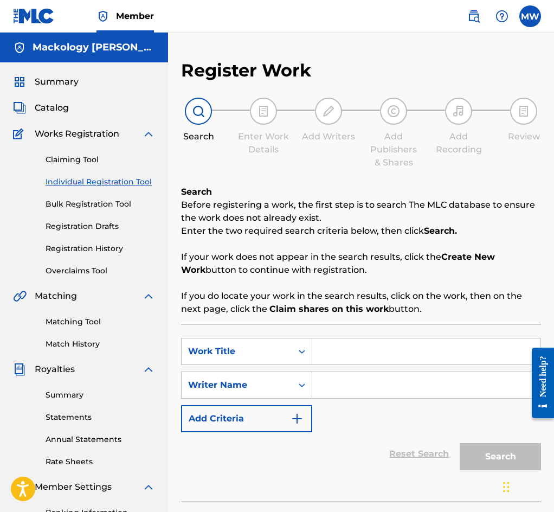
click at [347, 357] on input "Search Form" at bounding box center [426, 352] width 228 height 26
type input "Big Dog"
click at [371, 398] on input "Search Form" at bounding box center [426, 385] width 228 height 26
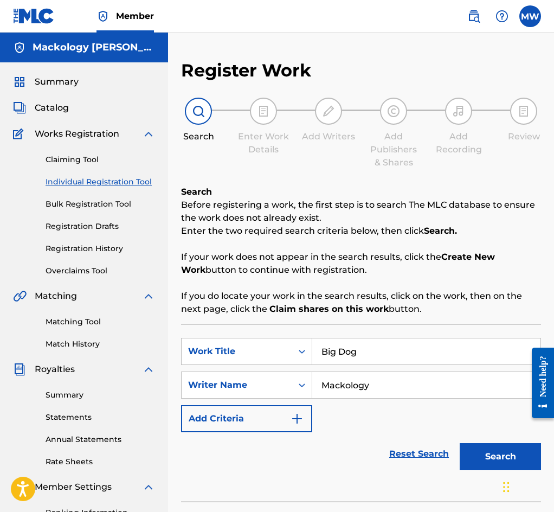
type input "Mackology"
click at [483, 450] on button "Search" at bounding box center [500, 456] width 81 height 27
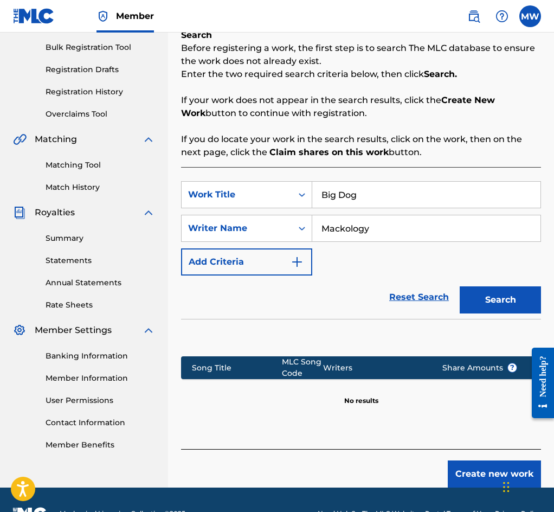
scroll to position [163, 0]
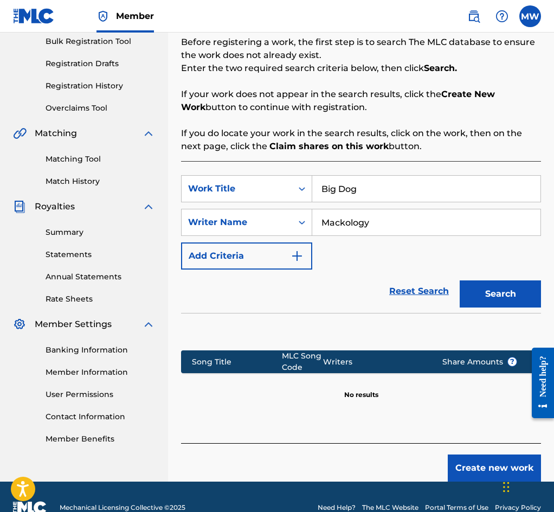
click at [487, 472] on button "Create new work" at bounding box center [494, 468] width 93 height 27
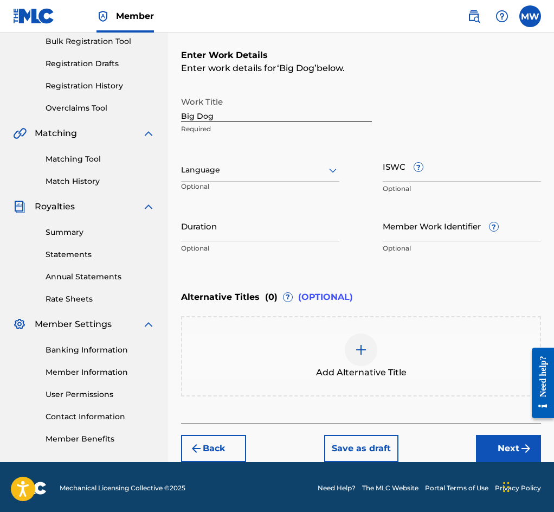
click at [501, 452] on button "Next" at bounding box center [508, 448] width 65 height 27
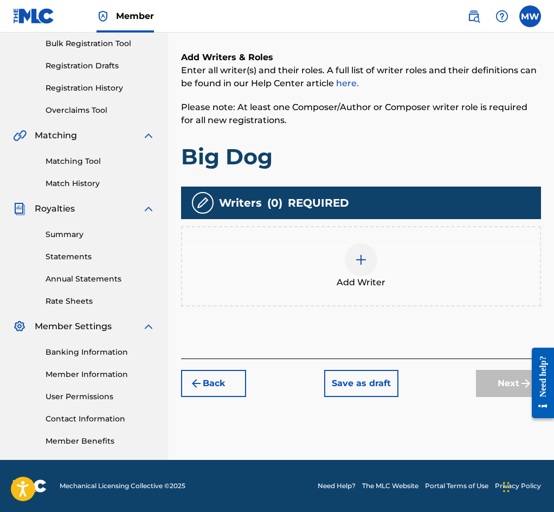
scroll to position [49, 0]
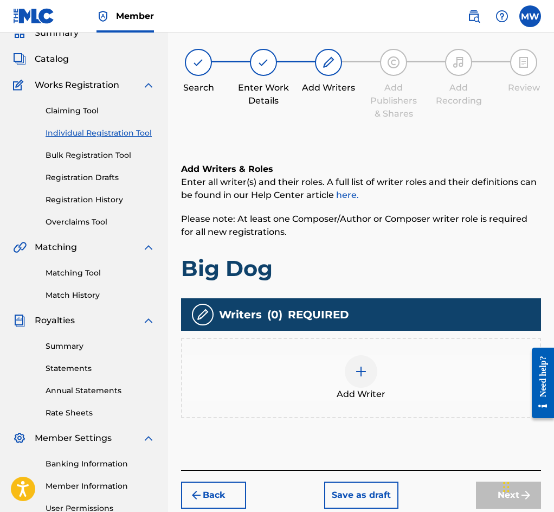
click at [403, 368] on div "Add Writer" at bounding box center [361, 378] width 358 height 46
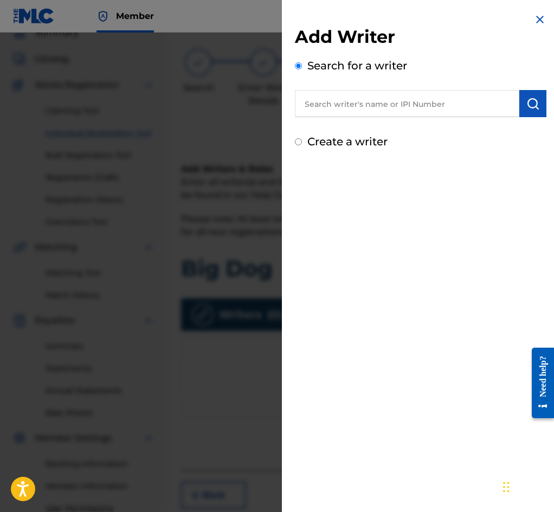
click at [386, 110] on input "text" at bounding box center [407, 103] width 225 height 27
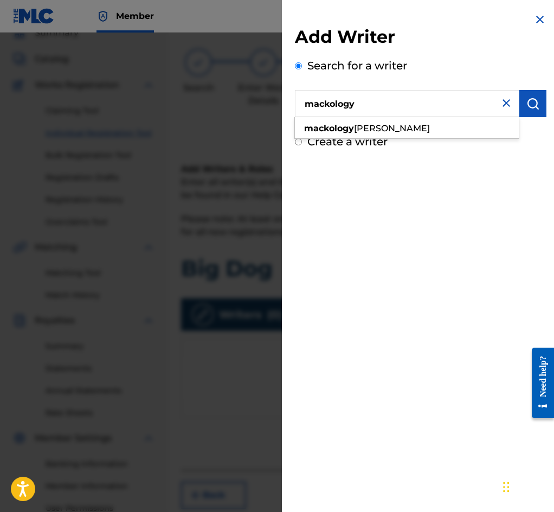
type input "mackology"
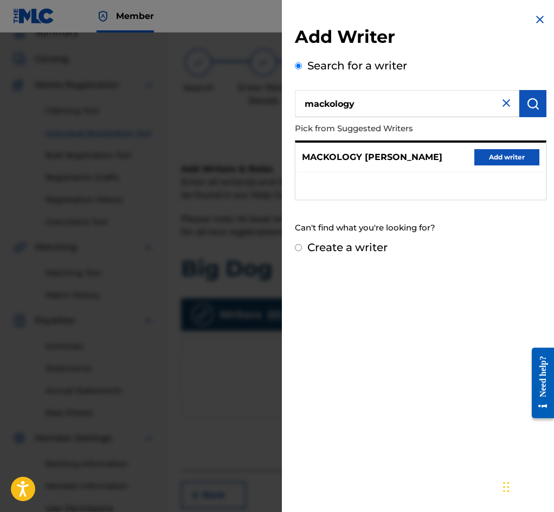
click at [510, 164] on button "Add writer" at bounding box center [507, 157] width 65 height 16
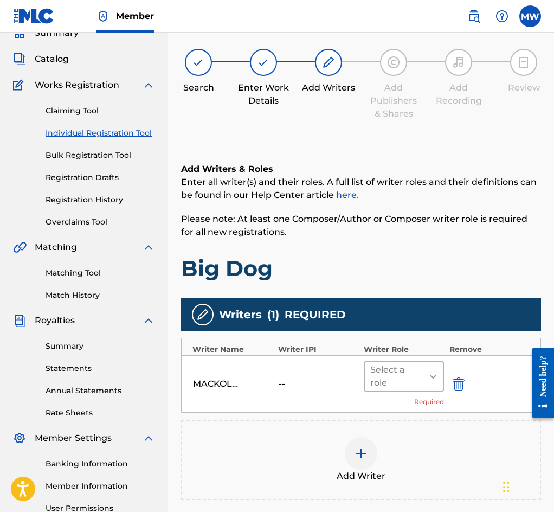
click at [430, 382] on icon at bounding box center [433, 376] width 11 height 11
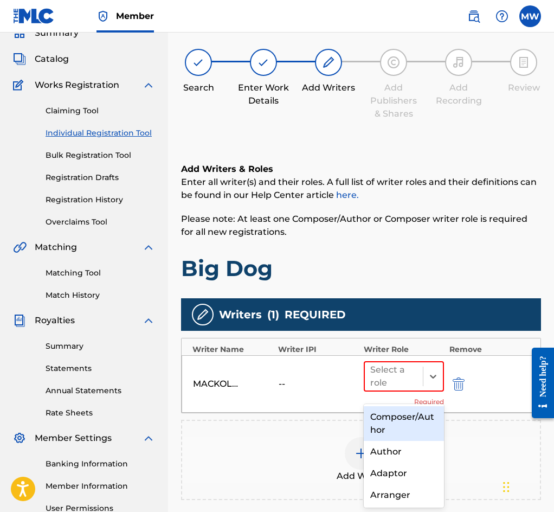
click at [400, 418] on div "Composer/Author" at bounding box center [404, 423] width 80 height 35
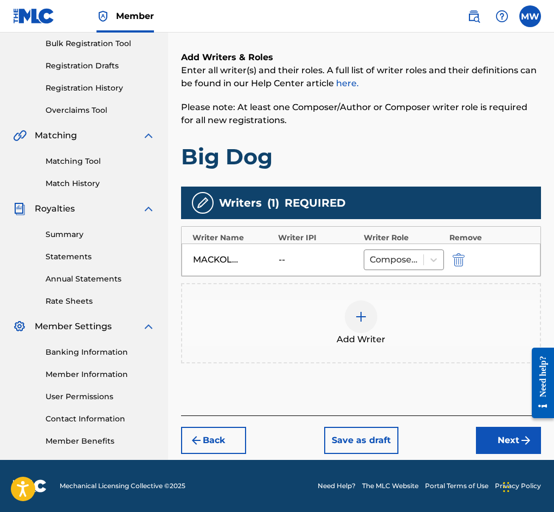
click at [517, 445] on button "Next" at bounding box center [508, 440] width 65 height 27
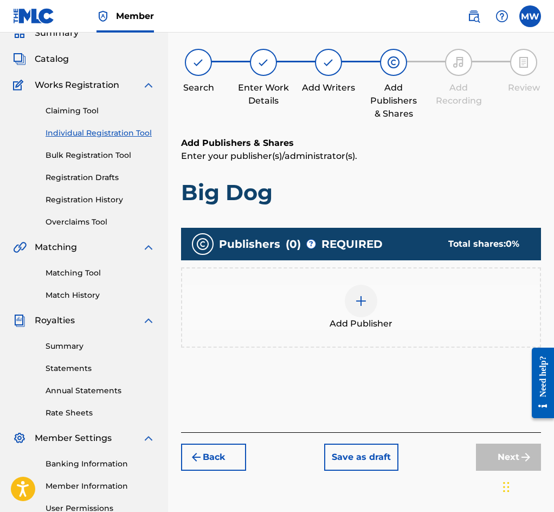
click at [373, 307] on div at bounding box center [361, 301] width 33 height 33
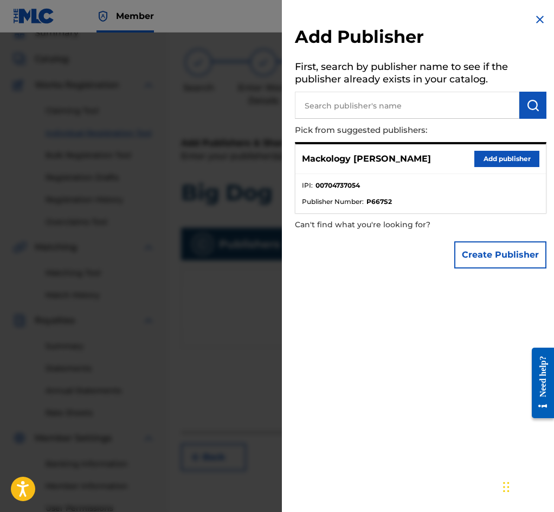
click at [493, 157] on button "Add publisher" at bounding box center [507, 159] width 65 height 16
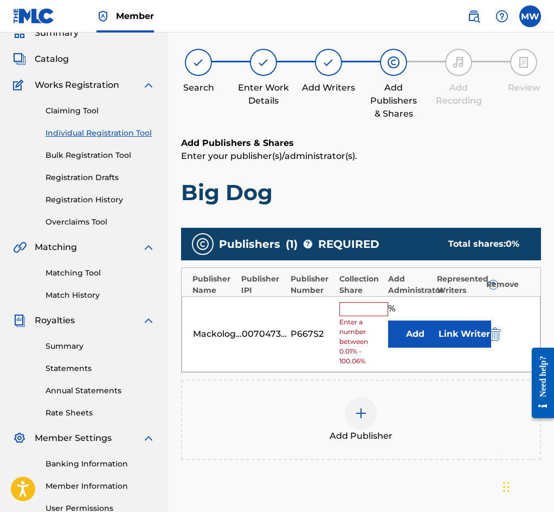
click at [366, 316] on input "text" at bounding box center [364, 309] width 49 height 14
type input "100"
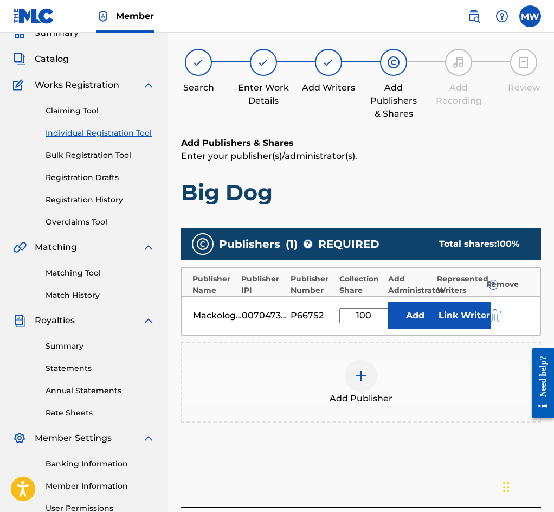
click at [452, 321] on button "Link Writer" at bounding box center [464, 315] width 54 height 27
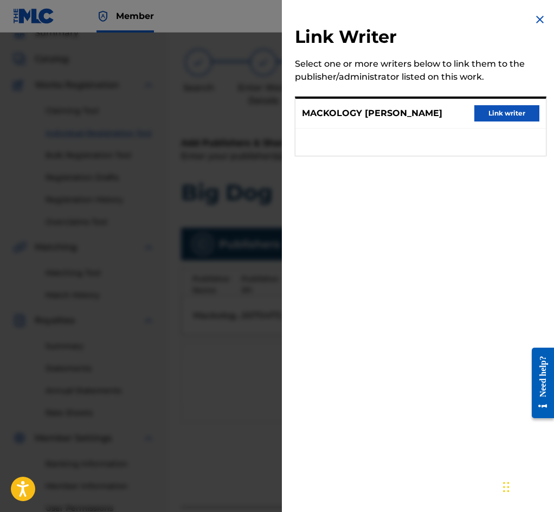
click at [501, 114] on button "Link writer" at bounding box center [507, 113] width 65 height 16
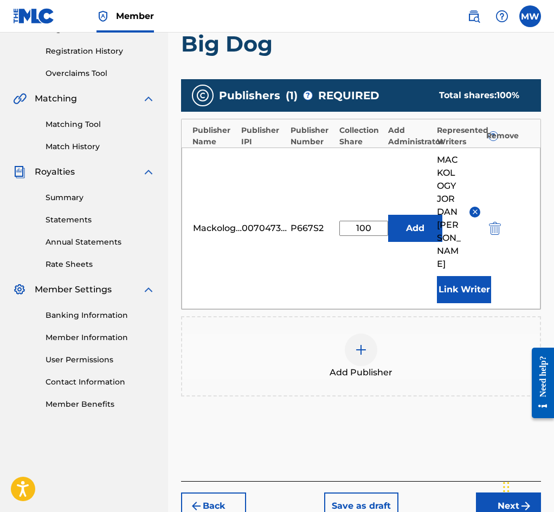
scroll to position [212, 0]
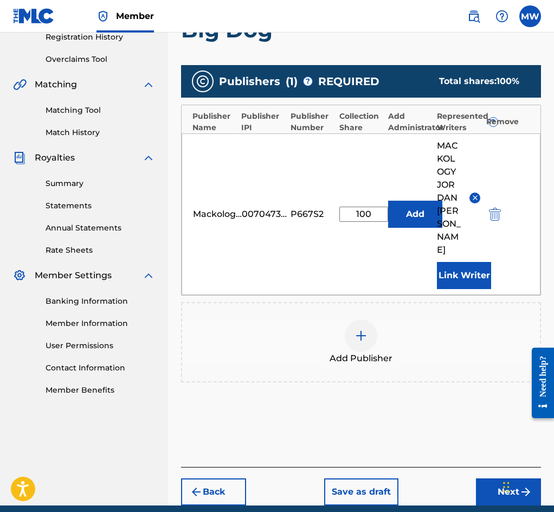
click at [497, 478] on button "Next" at bounding box center [508, 491] width 65 height 27
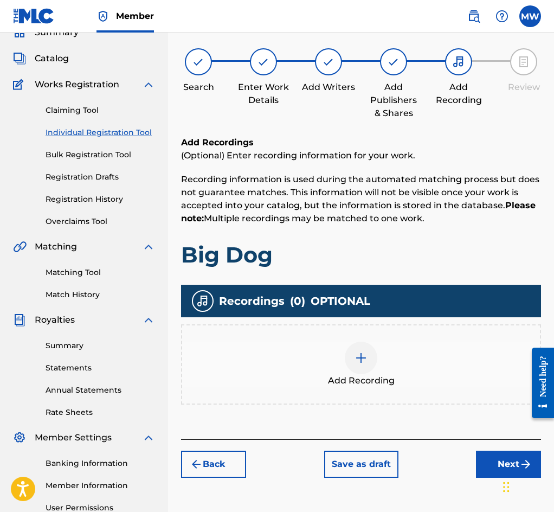
scroll to position [49, 0]
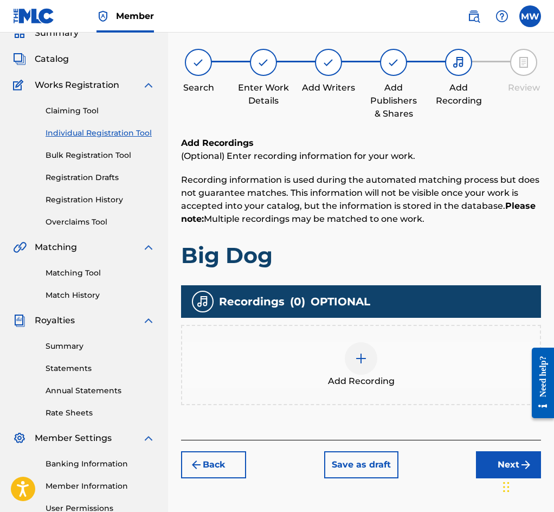
click at [438, 365] on div "Add Recording" at bounding box center [361, 365] width 358 height 46
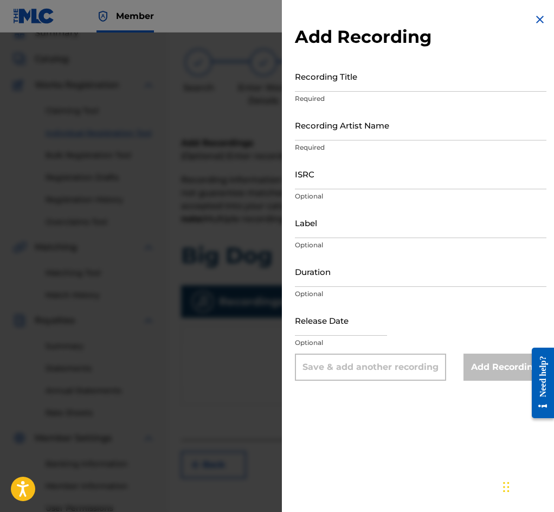
click at [363, 75] on input "Recording Title" at bounding box center [421, 76] width 252 height 31
type input "Big Dog"
click at [375, 132] on input "Recording Artist Name" at bounding box center [421, 125] width 252 height 31
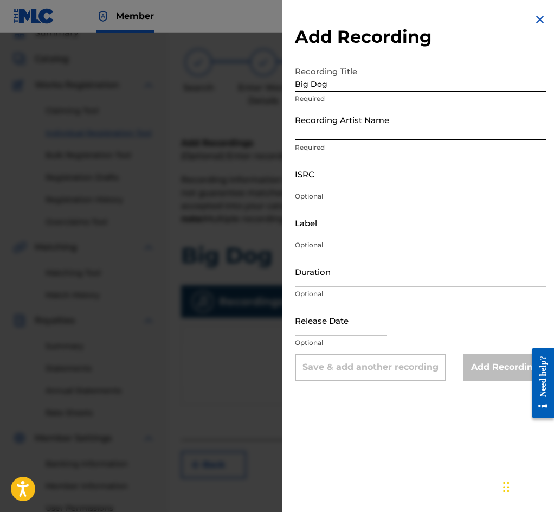
type input "Mackology"
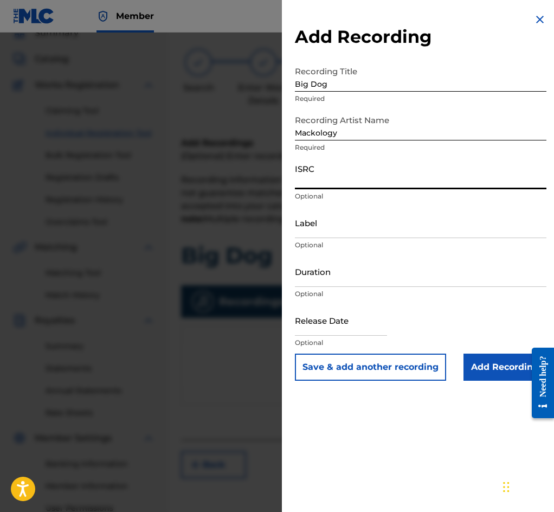
click at [331, 178] on input "ISRC" at bounding box center [421, 173] width 252 height 31
paste input "QZFZ42088779"
type input "QZFZ42088779"
click at [490, 368] on input "Add Recording" at bounding box center [505, 367] width 83 height 27
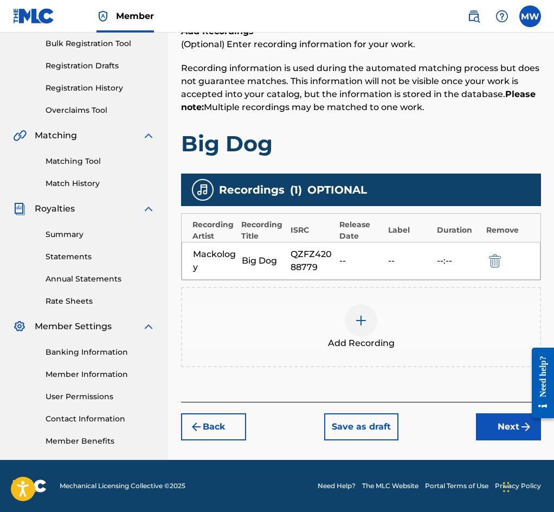
click at [505, 436] on button "Next" at bounding box center [508, 426] width 65 height 27
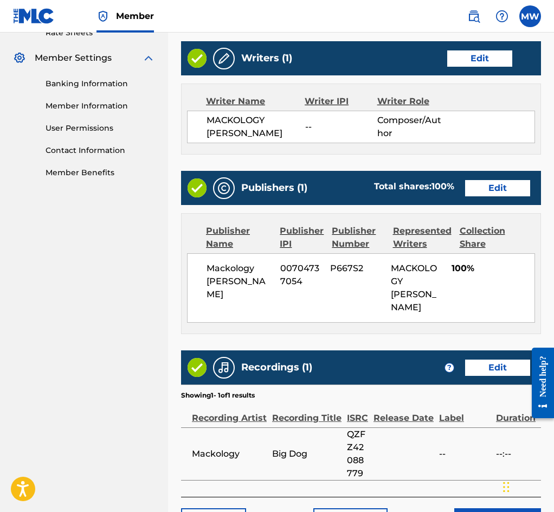
scroll to position [513, 0]
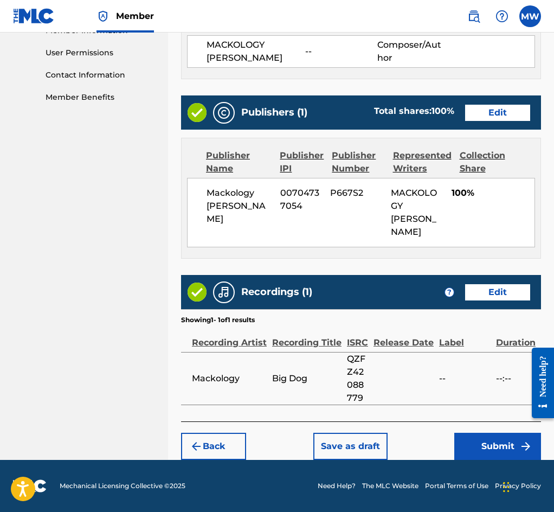
click at [492, 446] on button "Submit" at bounding box center [498, 446] width 87 height 27
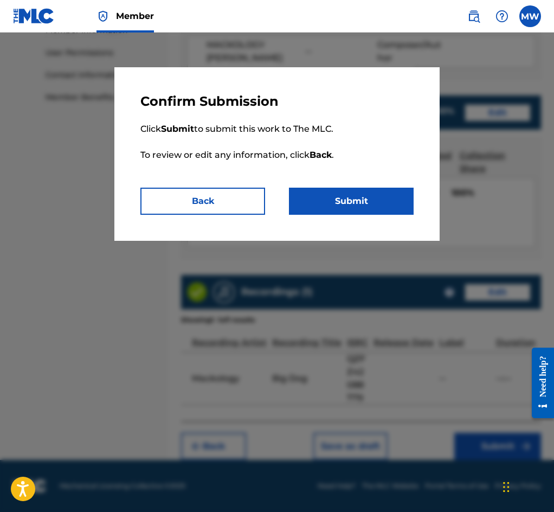
click at [341, 202] on button "Submit" at bounding box center [351, 201] width 125 height 27
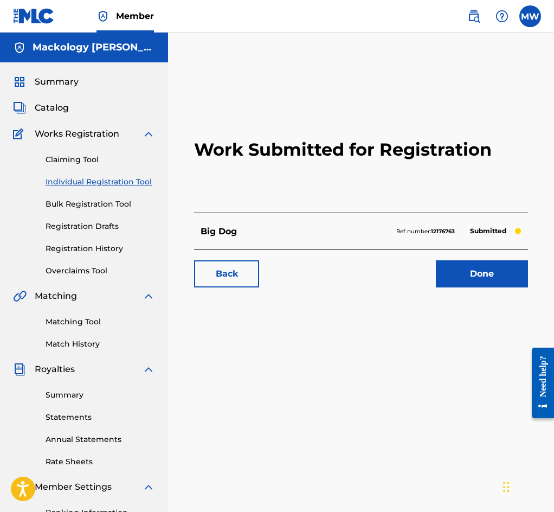
click at [466, 288] on link "Done" at bounding box center [482, 273] width 92 height 27
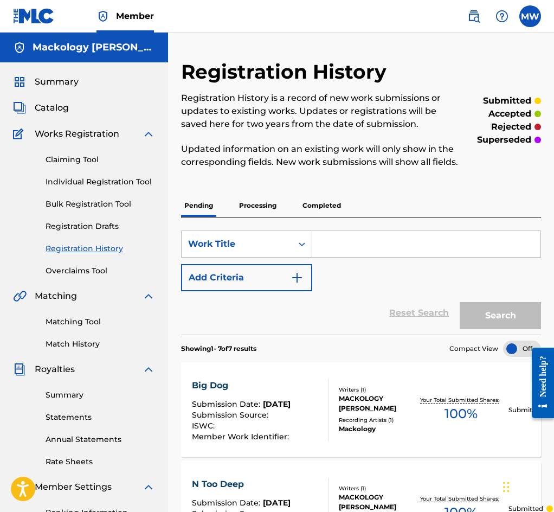
click at [108, 181] on link "Individual Registration Tool" at bounding box center [101, 181] width 110 height 11
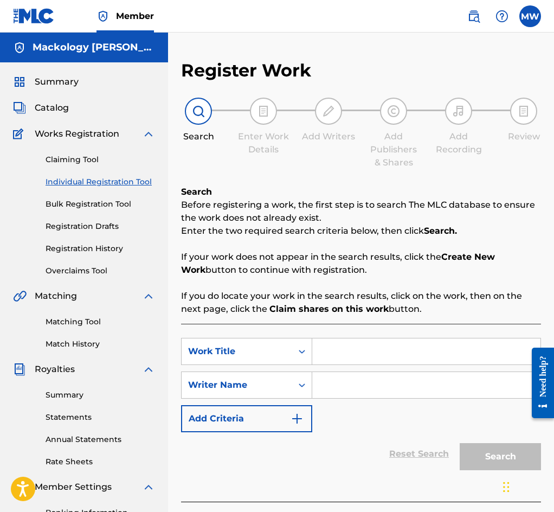
click at [353, 352] on input "Search Form" at bounding box center [426, 352] width 228 height 26
type input "ring a bell"
click at [358, 390] on input "Search Form" at bounding box center [426, 385] width 228 height 26
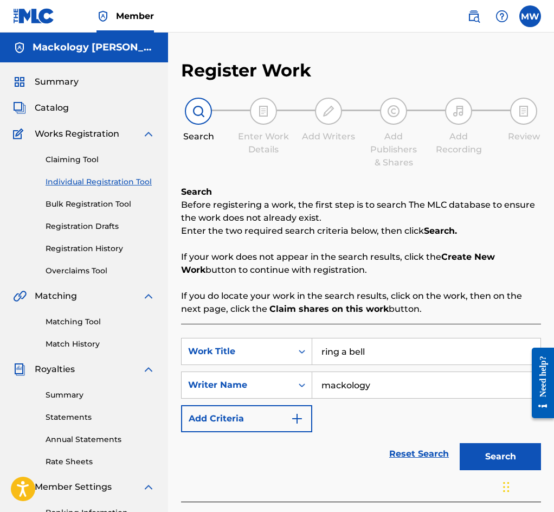
type input "mackology"
click at [460, 443] on button "Search" at bounding box center [500, 456] width 81 height 27
click at [358, 390] on input "mackology" at bounding box center [426, 385] width 228 height 26
click at [486, 455] on button "Search" at bounding box center [500, 456] width 81 height 27
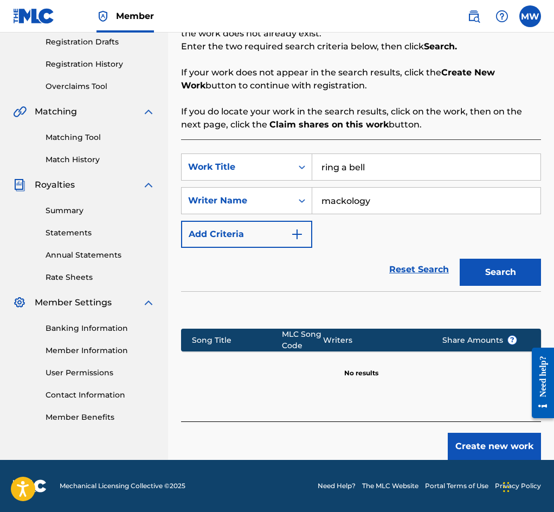
scroll to position [187, 0]
click at [495, 446] on button "Create new work" at bounding box center [494, 446] width 93 height 27
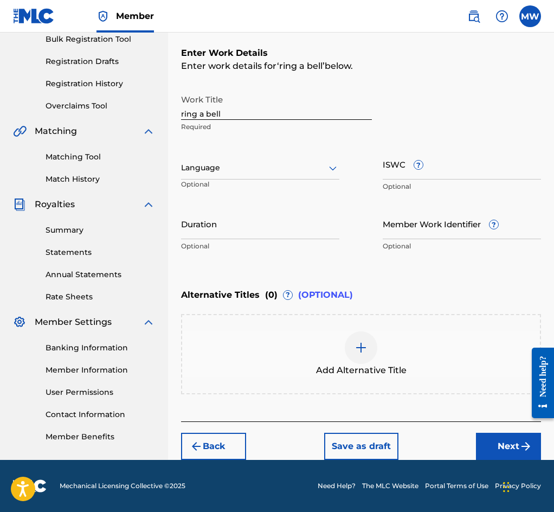
scroll to position [168, 0]
click at [497, 442] on button "Next" at bounding box center [508, 446] width 65 height 27
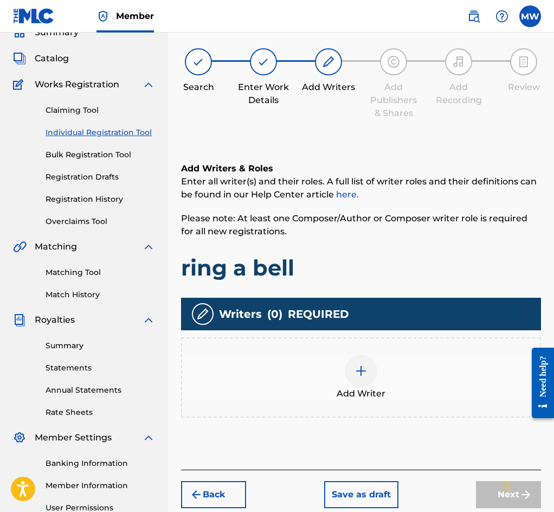
scroll to position [49, 0]
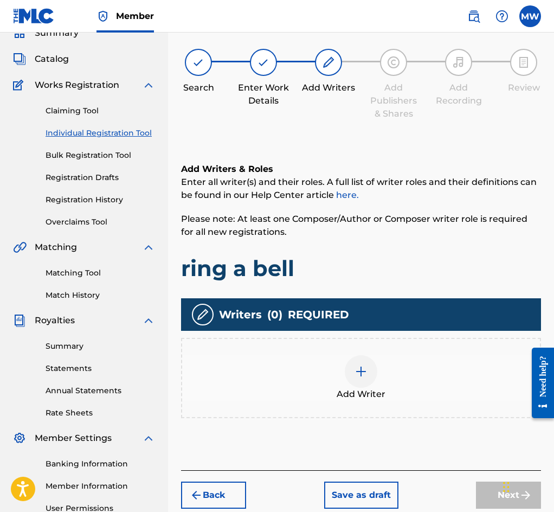
click at [407, 373] on div "Add Writer" at bounding box center [361, 378] width 358 height 46
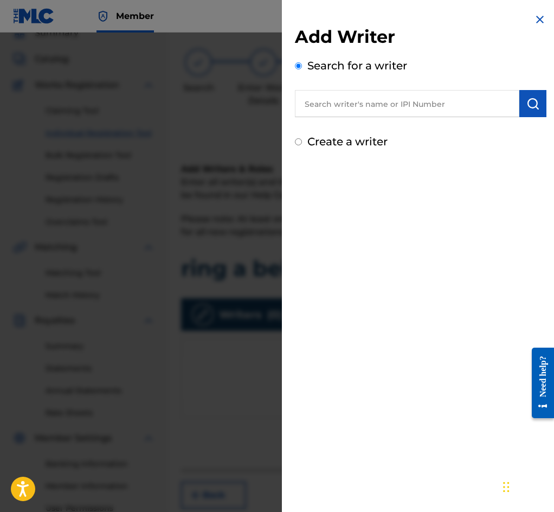
click at [427, 111] on input "text" at bounding box center [407, 103] width 225 height 27
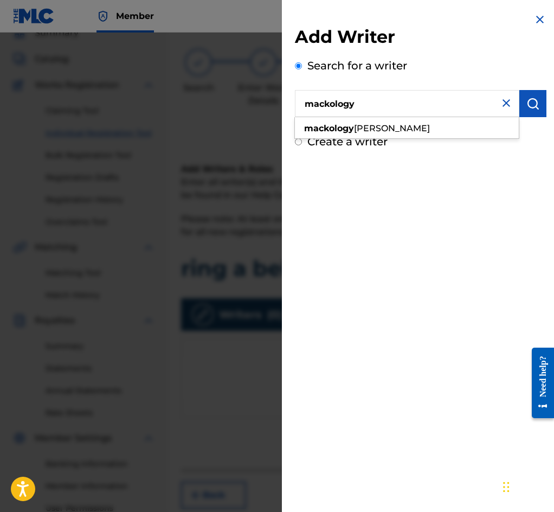
type input "mackology"
click at [530, 98] on button "submit" at bounding box center [533, 103] width 27 height 27
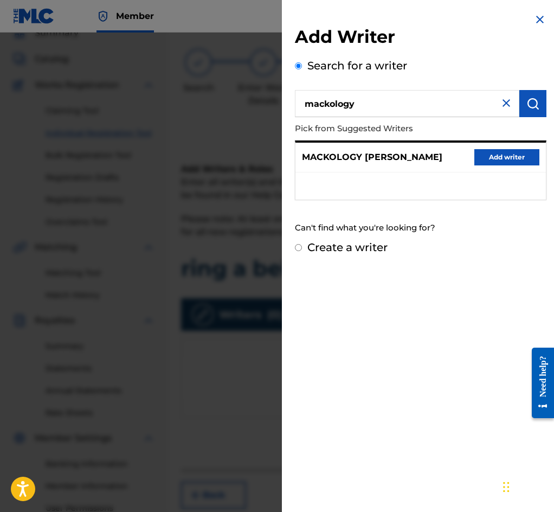
click at [494, 159] on button "Add writer" at bounding box center [507, 157] width 65 height 16
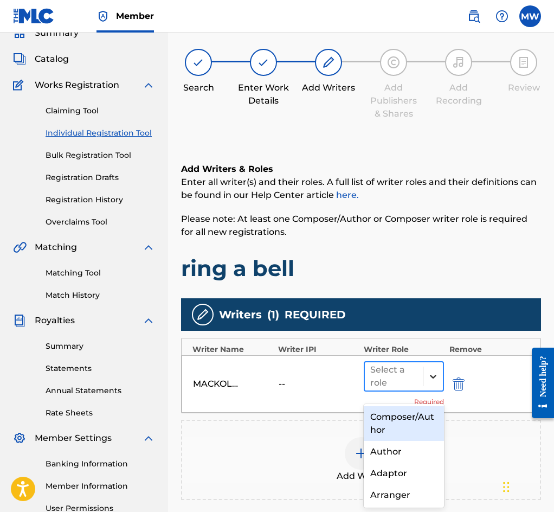
click at [427, 386] on div at bounding box center [434, 377] width 20 height 20
click at [408, 432] on div "Composer/Author" at bounding box center [404, 423] width 80 height 35
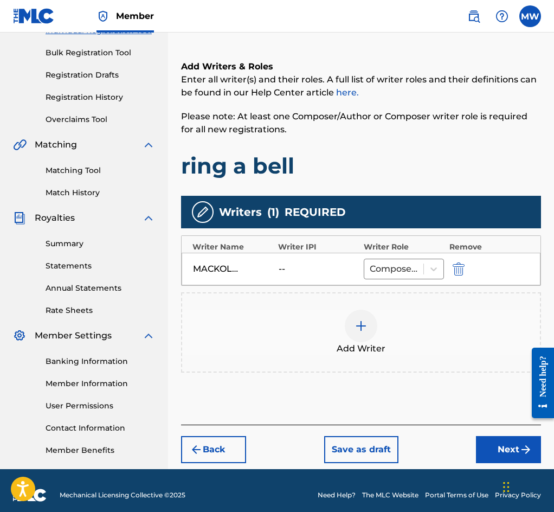
scroll to position [163, 0]
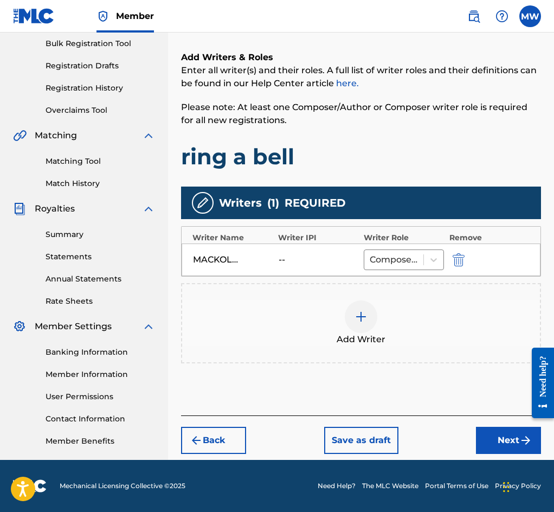
click at [440, 322] on div "Add Writer" at bounding box center [361, 324] width 358 height 46
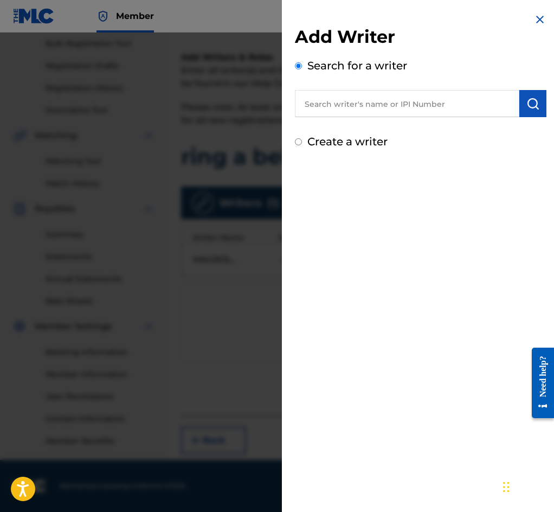
click at [535, 20] on img at bounding box center [540, 19] width 13 height 13
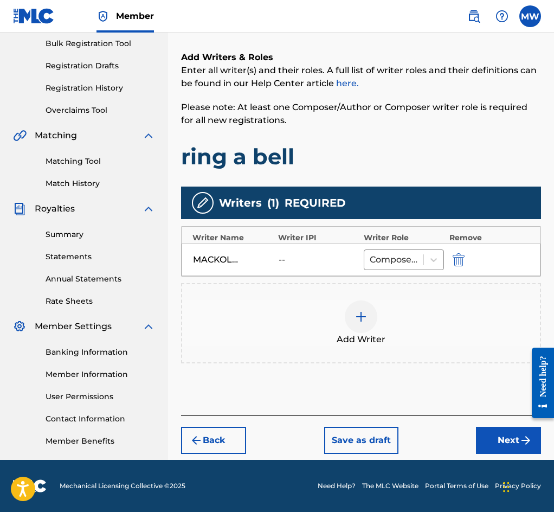
click at [505, 443] on button "Next" at bounding box center [508, 440] width 65 height 27
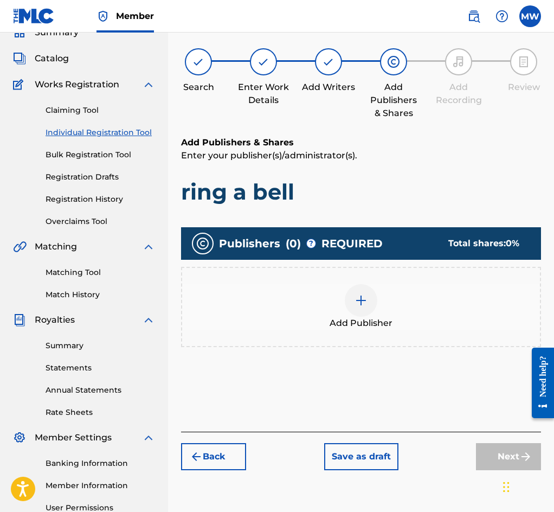
scroll to position [49, 0]
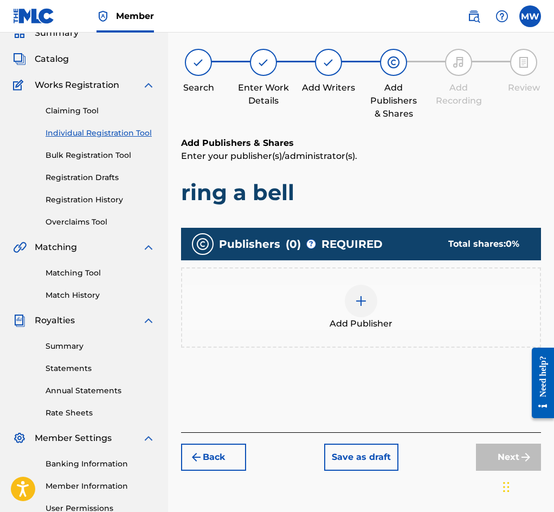
click at [418, 302] on div "Add Publisher" at bounding box center [361, 308] width 358 height 46
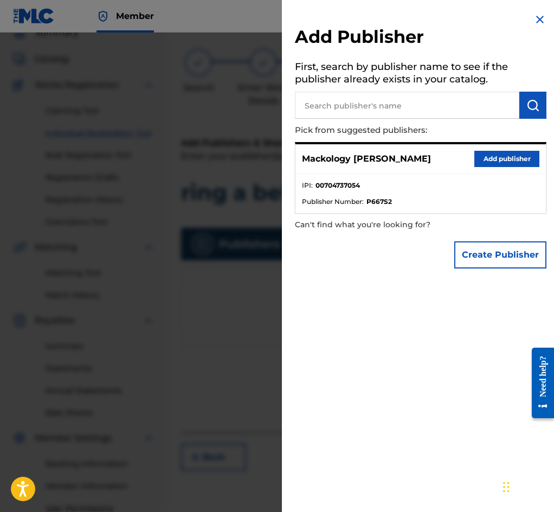
click at [495, 159] on button "Add publisher" at bounding box center [507, 159] width 65 height 16
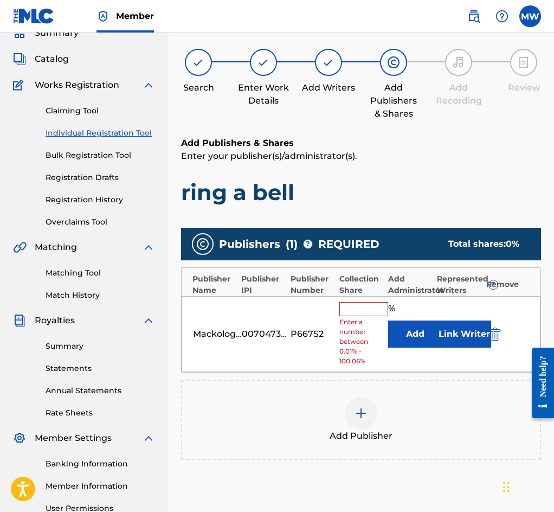
click at [464, 335] on button "Link Writer" at bounding box center [464, 334] width 54 height 27
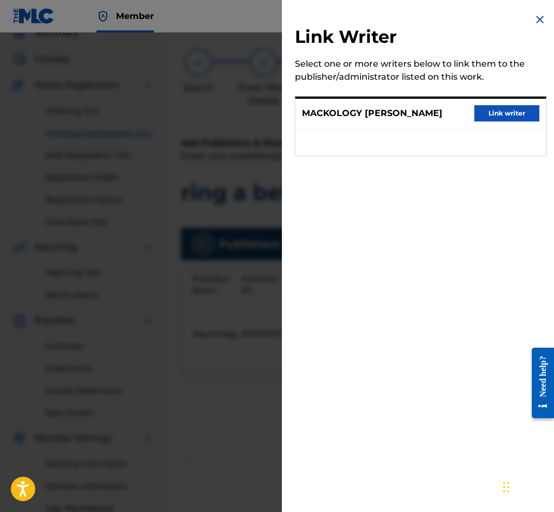
click at [498, 119] on button "Link writer" at bounding box center [507, 113] width 65 height 16
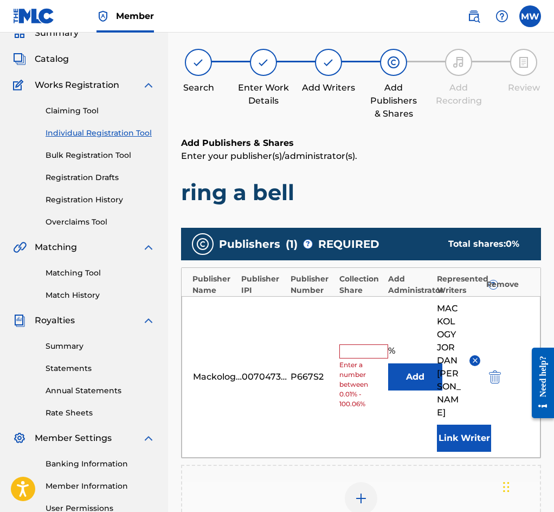
click at [368, 352] on input "text" at bounding box center [364, 351] width 49 height 14
type input "100"
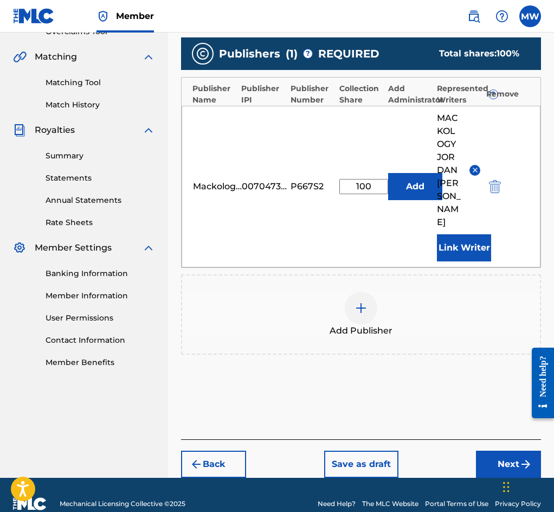
click at [493, 451] on button "Next" at bounding box center [508, 464] width 65 height 27
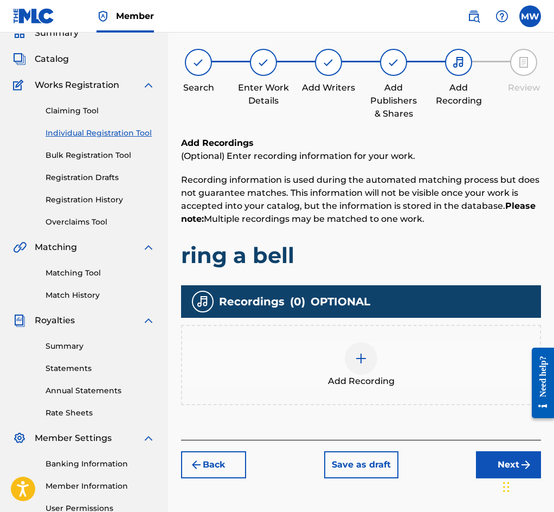
click at [400, 368] on div "Add Recording" at bounding box center [361, 365] width 358 height 46
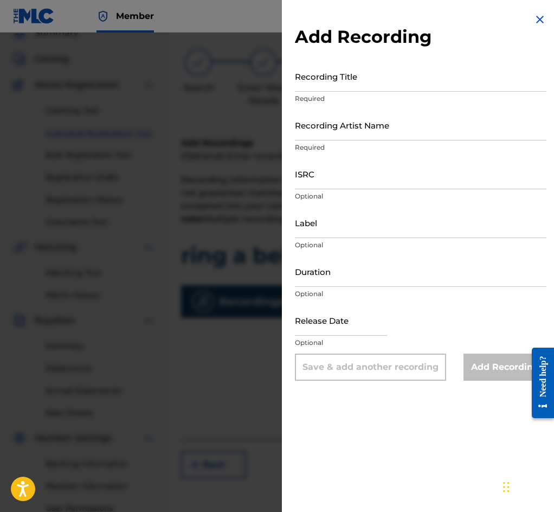
click at [334, 83] on input "Recording Title" at bounding box center [421, 76] width 252 height 31
type input "Ring A Bell"
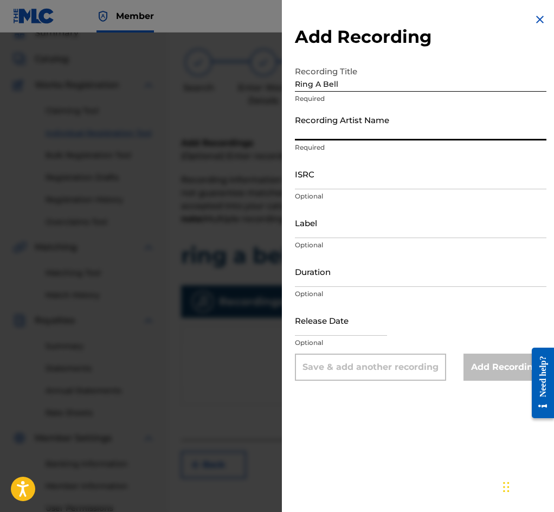
click at [360, 131] on input "Recording Artist Name" at bounding box center [421, 125] width 252 height 31
type input "Mackology"
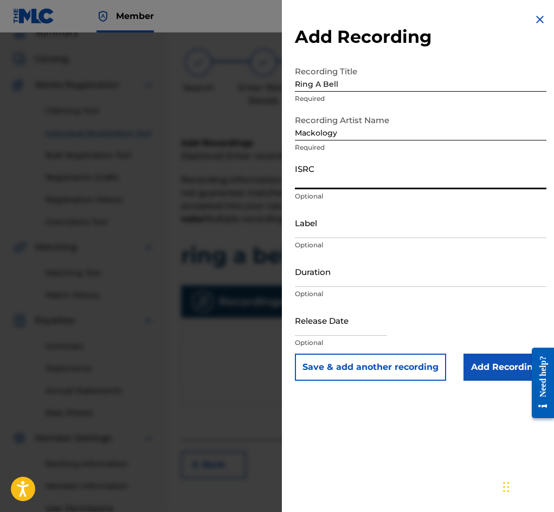
click at [337, 183] on input "ISRC" at bounding box center [421, 173] width 252 height 31
paste input "QZHN32087626"
type input "QZHN32087626"
click at [490, 375] on input "Add Recording" at bounding box center [505, 367] width 83 height 27
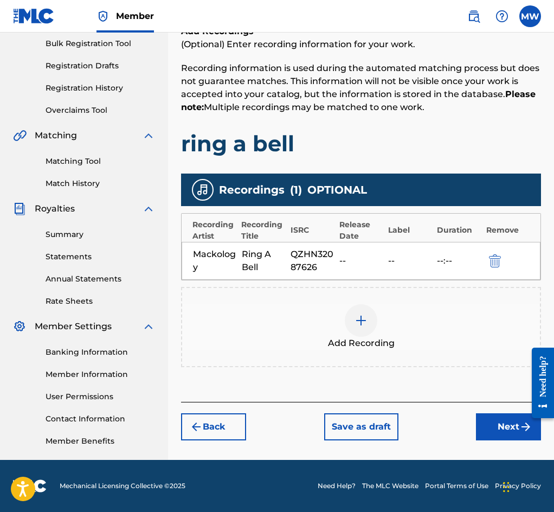
click at [488, 429] on button "Next" at bounding box center [508, 426] width 65 height 27
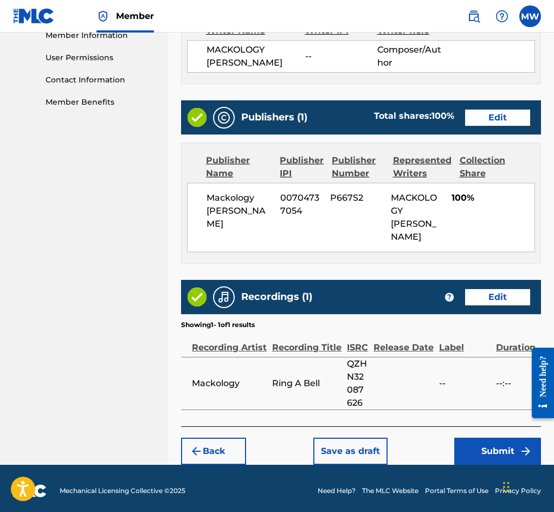
scroll to position [513, 0]
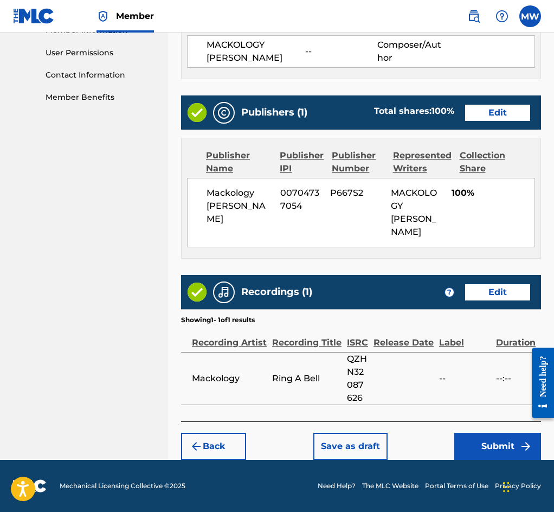
click at [486, 445] on button "Submit" at bounding box center [498, 446] width 87 height 27
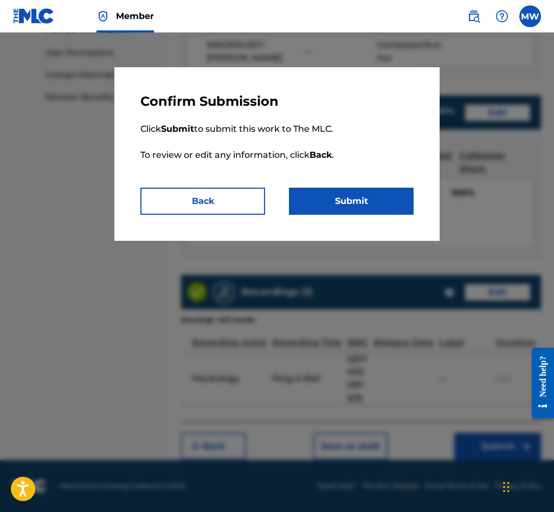
click at [363, 206] on button "Submit" at bounding box center [351, 201] width 125 height 27
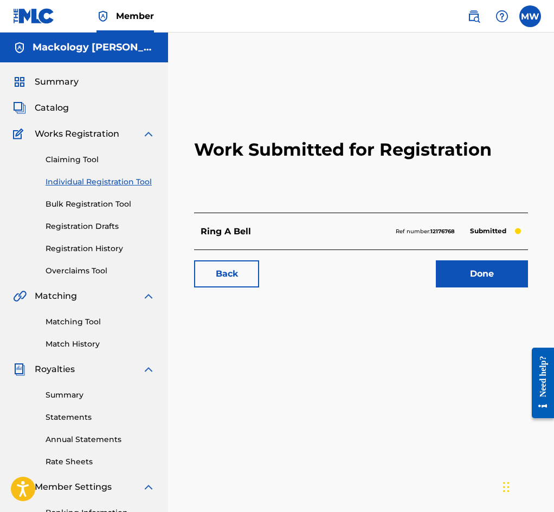
click at [491, 288] on link "Done" at bounding box center [482, 273] width 92 height 27
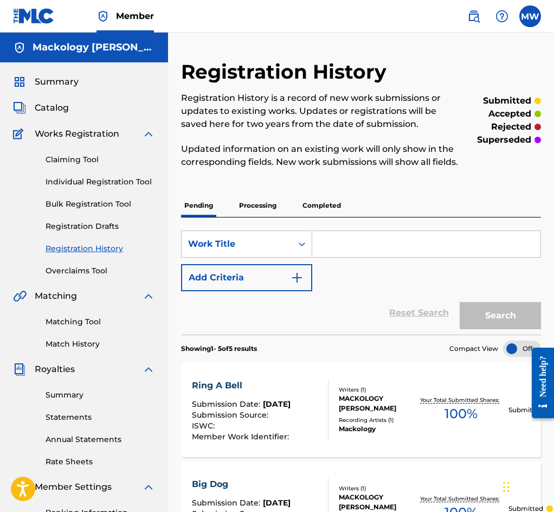
click at [118, 186] on link "Individual Registration Tool" at bounding box center [101, 181] width 110 height 11
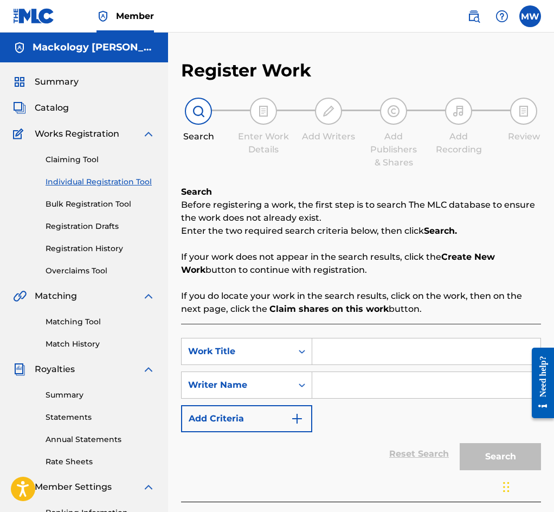
click at [395, 344] on input "Search Form" at bounding box center [426, 352] width 228 height 26
type input "Big Sauce"
click at [388, 393] on input "Search Form" at bounding box center [426, 385] width 228 height 26
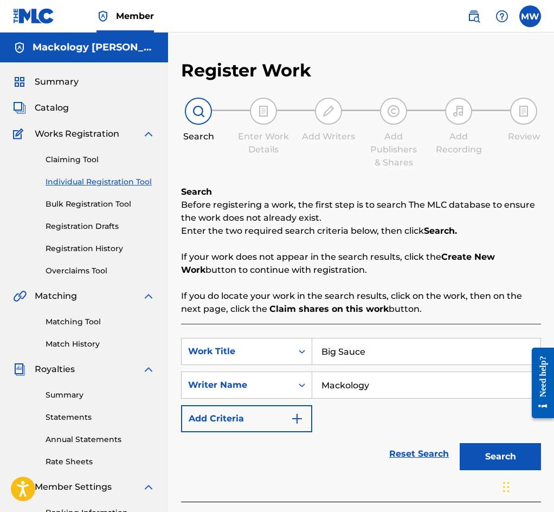
type input "Mackology"
click at [486, 459] on button "Search" at bounding box center [500, 456] width 81 height 27
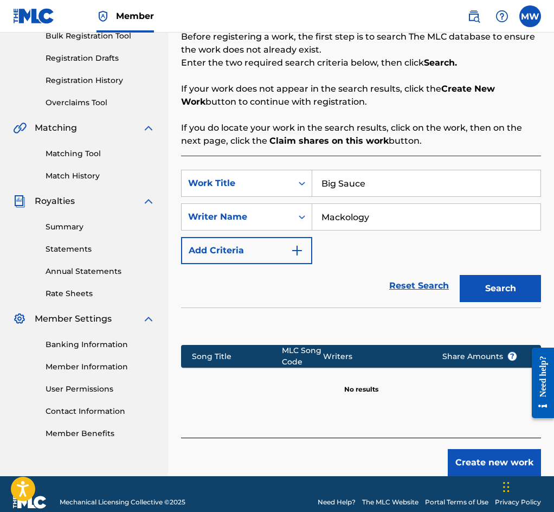
scroll to position [187, 0]
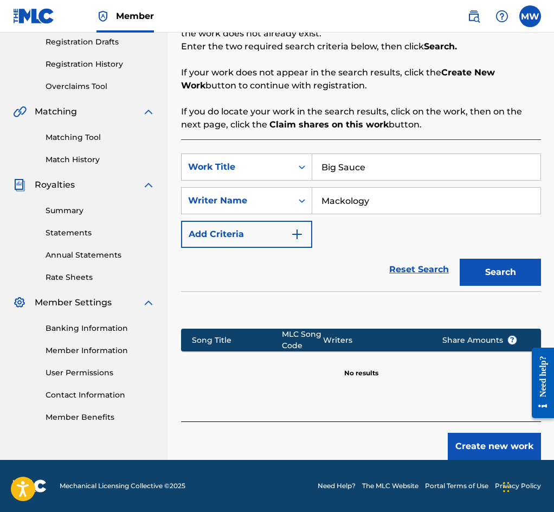
click at [493, 451] on button "Create new work" at bounding box center [494, 446] width 93 height 27
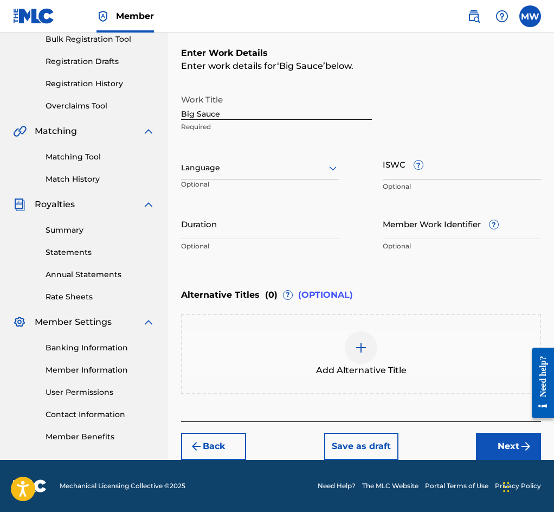
click at [520, 448] on img "submit" at bounding box center [526, 446] width 13 height 13
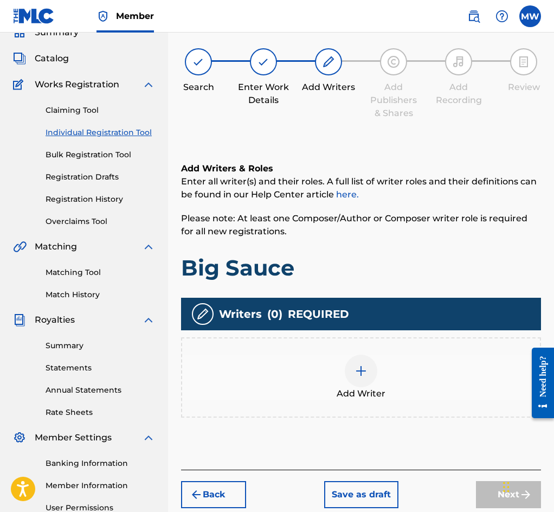
scroll to position [49, 0]
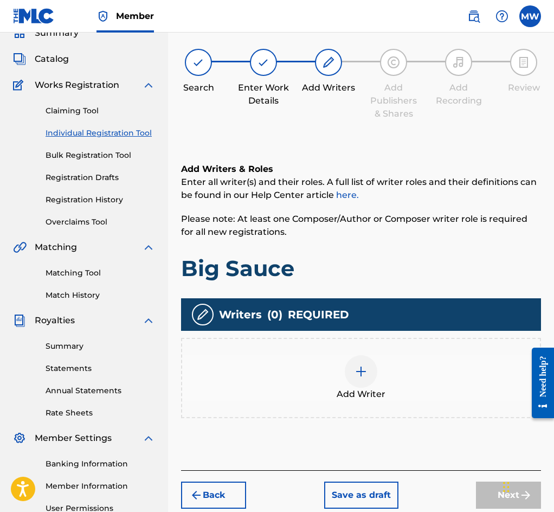
click at [355, 388] on div at bounding box center [361, 371] width 33 height 33
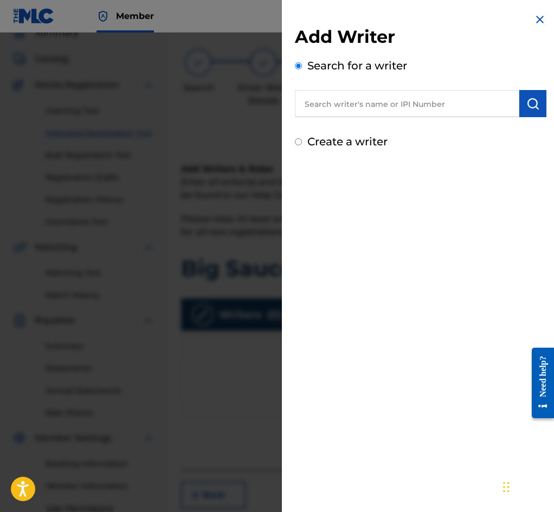
click at [399, 107] on input "text" at bounding box center [407, 103] width 225 height 27
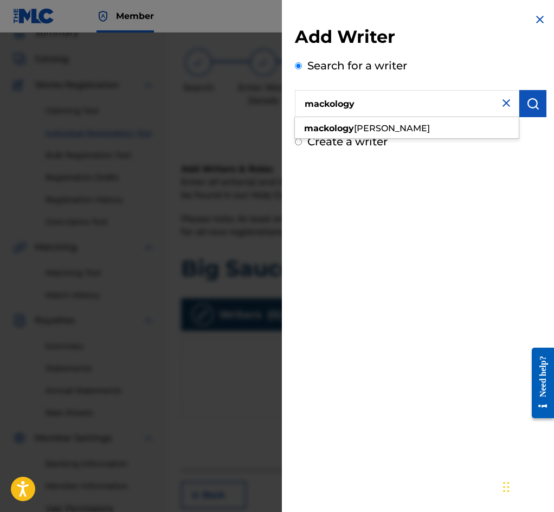
type input "mackology"
click at [533, 109] on img "submit" at bounding box center [533, 103] width 13 height 13
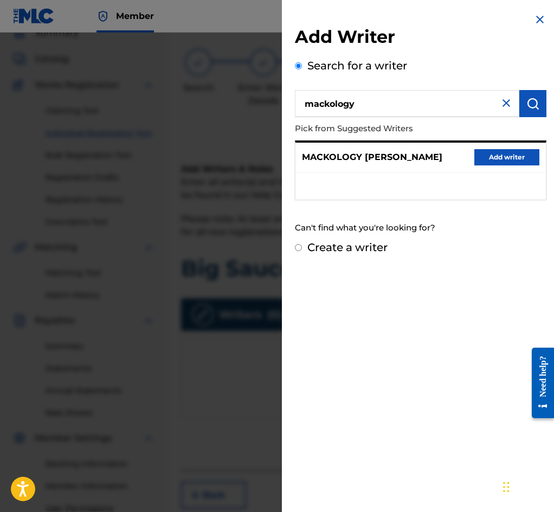
click at [502, 154] on button "Add writer" at bounding box center [507, 157] width 65 height 16
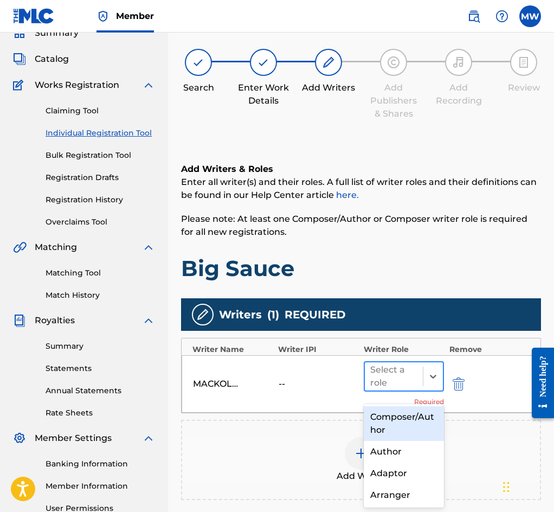
click at [392, 382] on div at bounding box center [394, 376] width 47 height 15
click at [401, 417] on div "Composer/Author" at bounding box center [404, 423] width 80 height 35
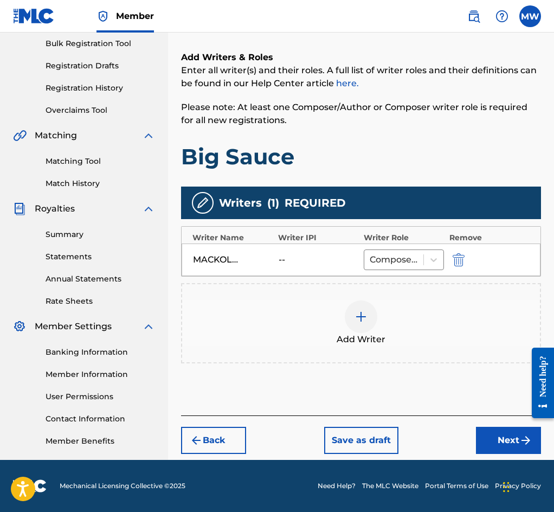
click at [499, 443] on button "Next" at bounding box center [508, 440] width 65 height 27
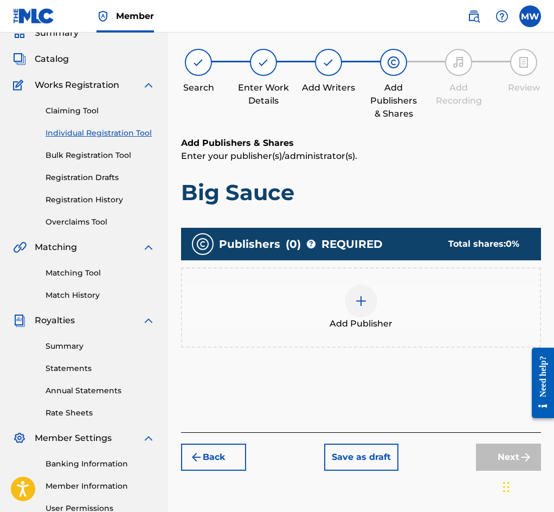
click at [411, 304] on div "Add Publisher" at bounding box center [361, 308] width 358 height 46
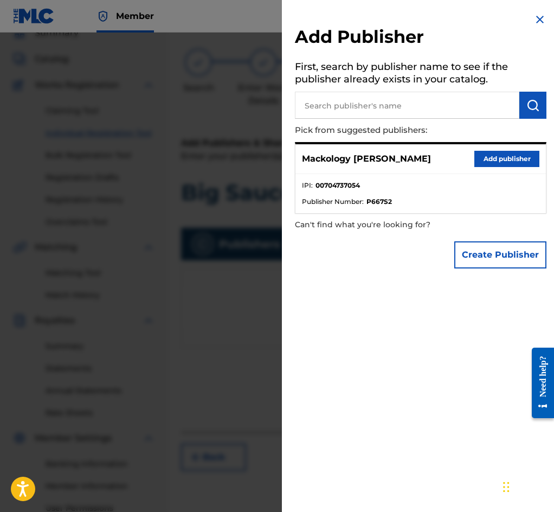
click at [490, 158] on button "Add publisher" at bounding box center [507, 159] width 65 height 16
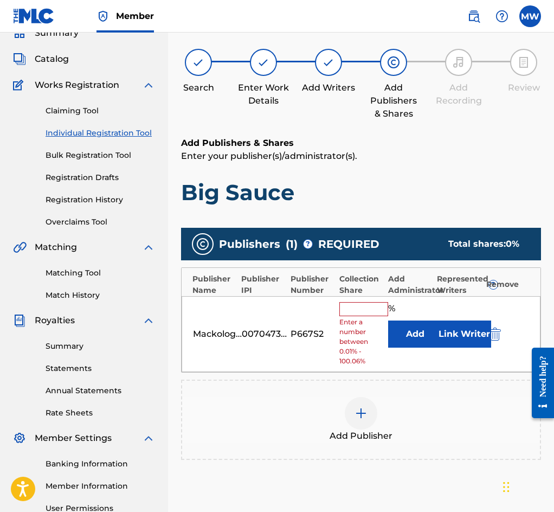
click at [372, 316] on input "text" at bounding box center [364, 309] width 49 height 14
type input "100"
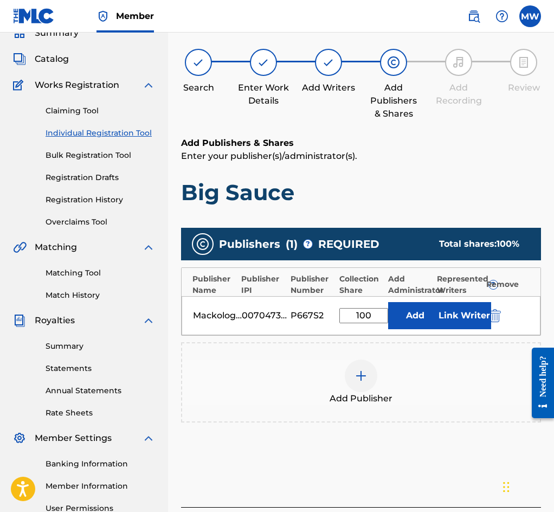
click at [462, 326] on button "Link Writer" at bounding box center [464, 315] width 54 height 27
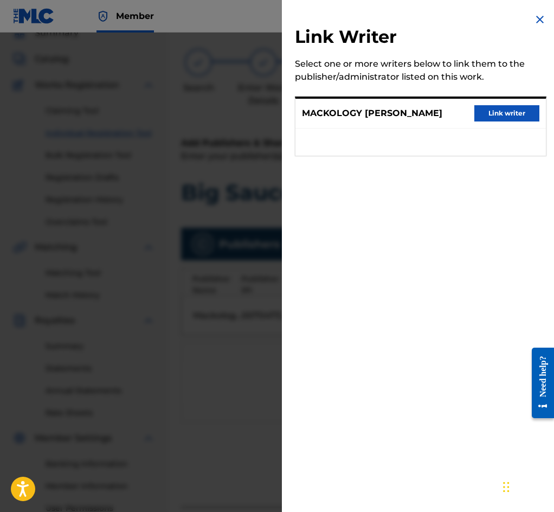
click at [494, 114] on button "Link writer" at bounding box center [507, 113] width 65 height 16
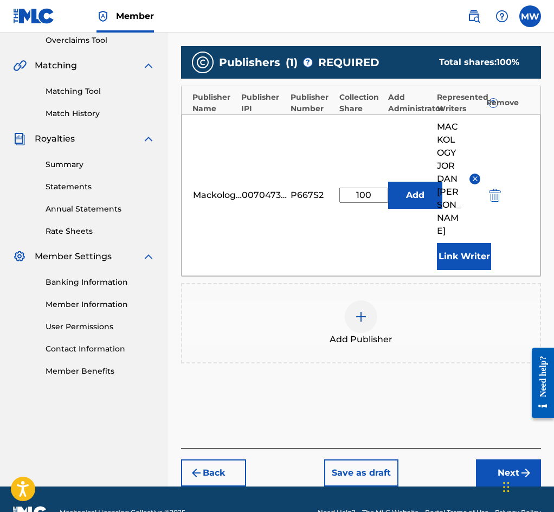
scroll to position [239, 0]
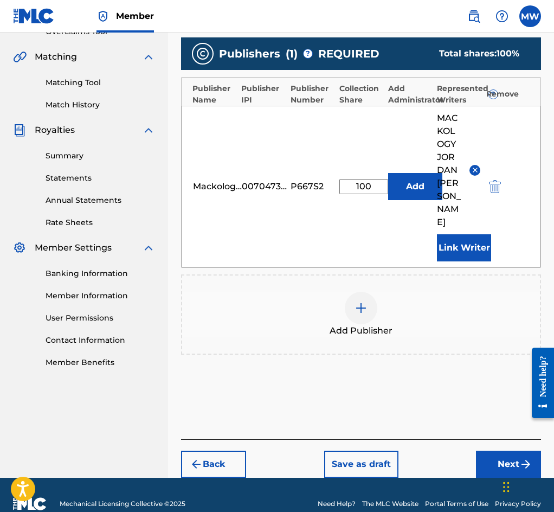
click at [505, 451] on button "Next" at bounding box center [508, 464] width 65 height 27
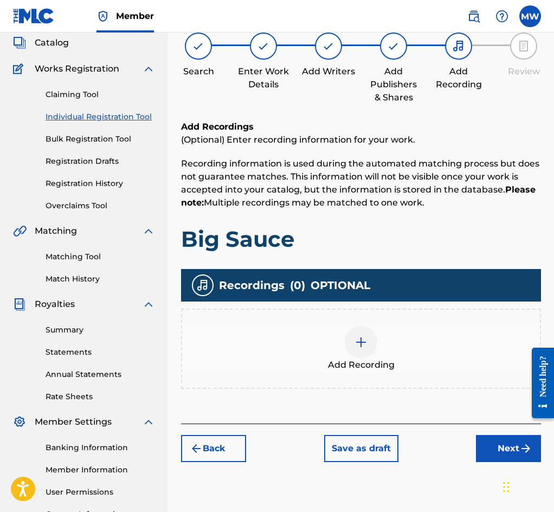
scroll to position [49, 0]
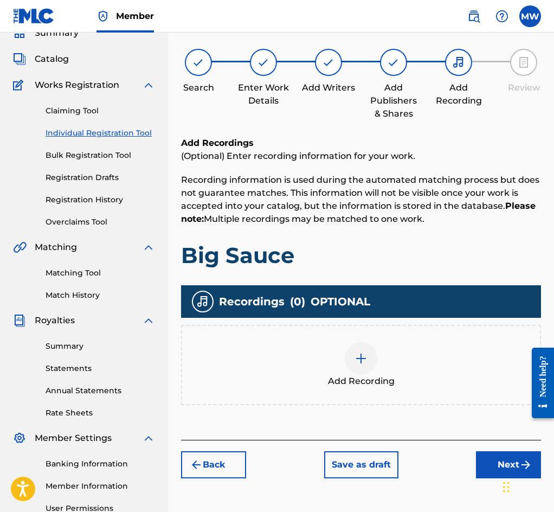
click at [426, 369] on div "Add Recording" at bounding box center [361, 365] width 358 height 46
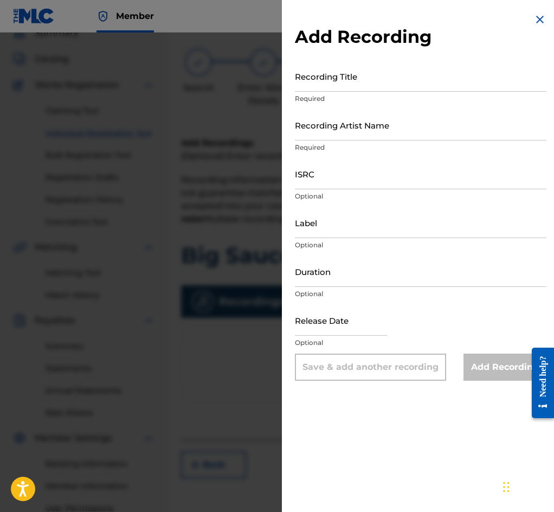
click at [348, 81] on input "Recording Title" at bounding box center [421, 76] width 252 height 31
type input "Big Sauce"
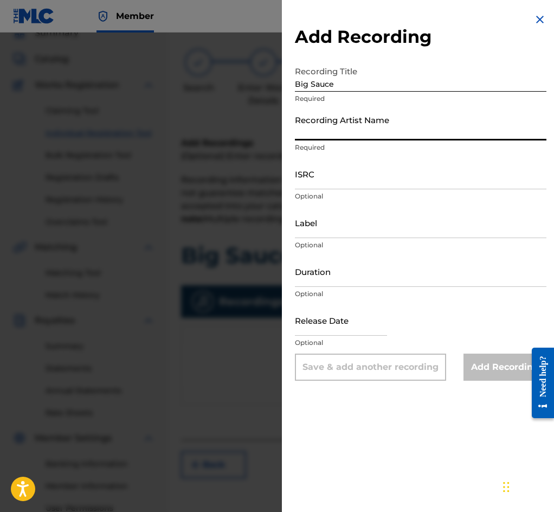
drag, startPoint x: 332, startPoint y: 117, endPoint x: 332, endPoint y: 124, distance: 7.1
click at [332, 118] on input "Recording Artist Name" at bounding box center [421, 125] width 252 height 31
type input "Mackology"
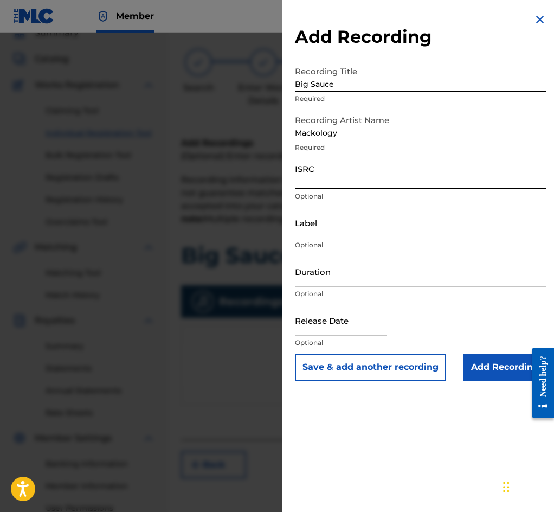
paste input "QZHN82056763"
type input "QZHN82056763"
click at [493, 376] on input "Add Recording" at bounding box center [505, 367] width 83 height 27
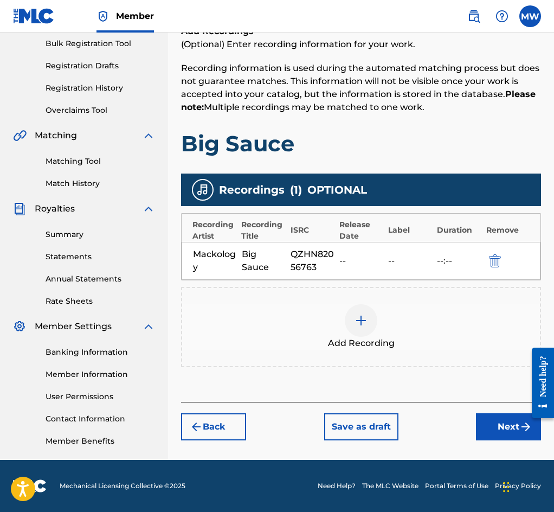
click at [501, 427] on button "Next" at bounding box center [508, 426] width 65 height 27
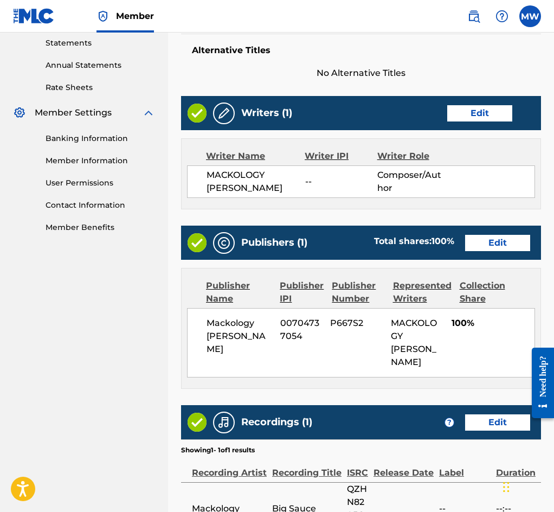
scroll to position [513, 0]
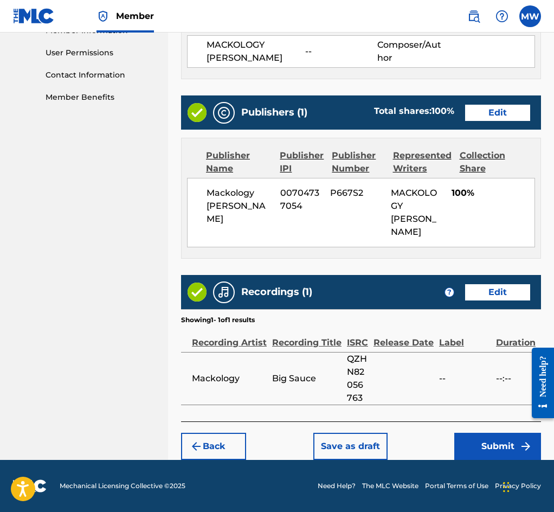
click at [492, 441] on button "Submit" at bounding box center [498, 446] width 87 height 27
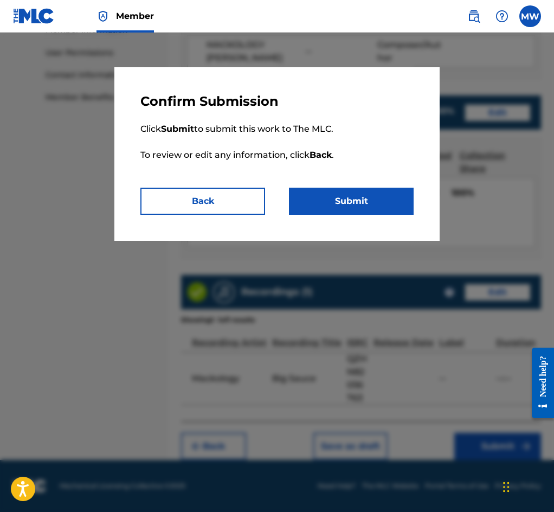
click at [367, 207] on button "Submit" at bounding box center [351, 201] width 125 height 27
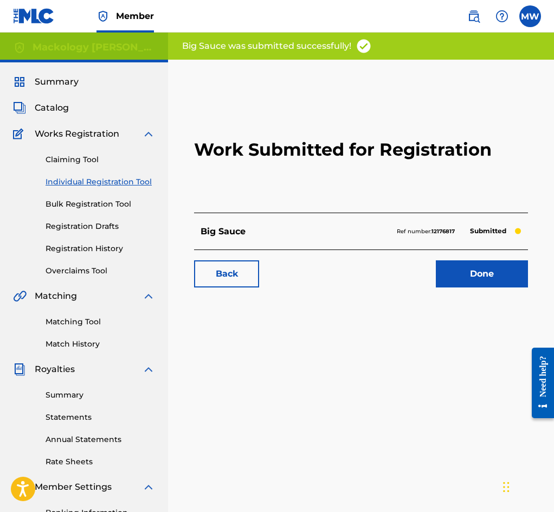
click at [497, 288] on link "Done" at bounding box center [482, 273] width 92 height 27
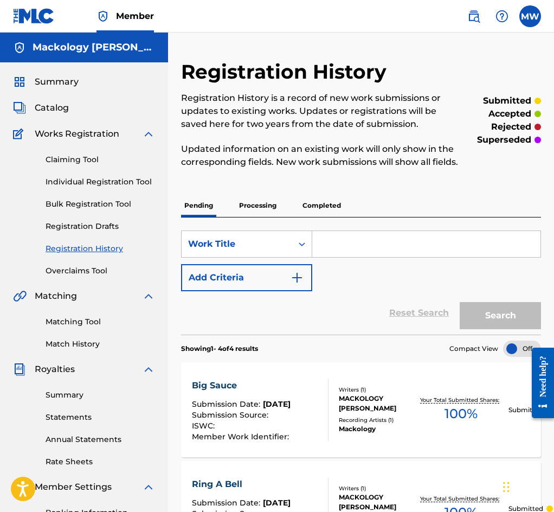
click at [139, 178] on link "Individual Registration Tool" at bounding box center [101, 181] width 110 height 11
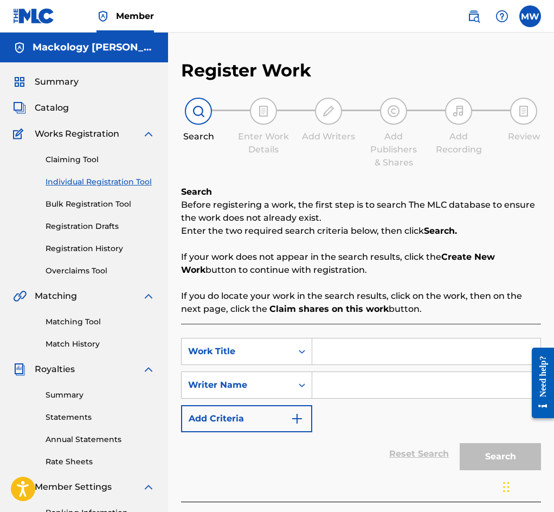
click at [366, 356] on input "Search Form" at bounding box center [426, 352] width 228 height 26
paste input "Tragedy"
type input "Tragedy"
click at [352, 393] on input "Search Form" at bounding box center [426, 385] width 228 height 26
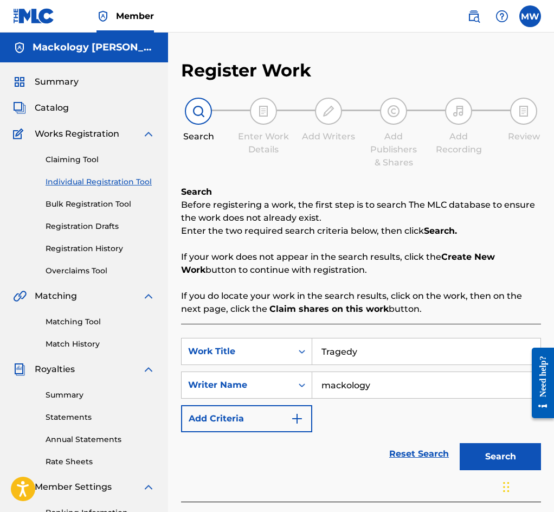
type input "mackology"
click at [506, 459] on button "Search" at bounding box center [500, 456] width 81 height 27
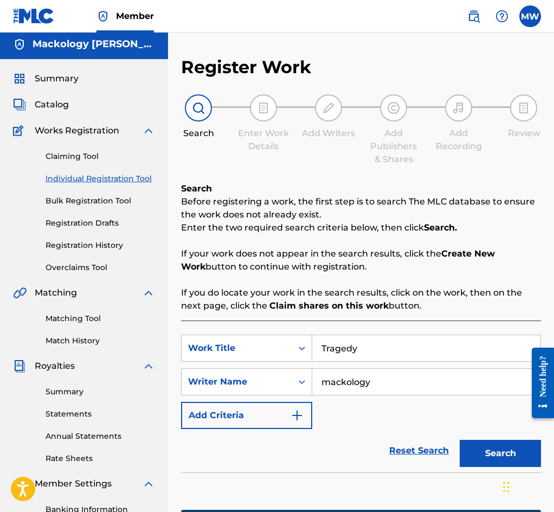
scroll to position [187, 0]
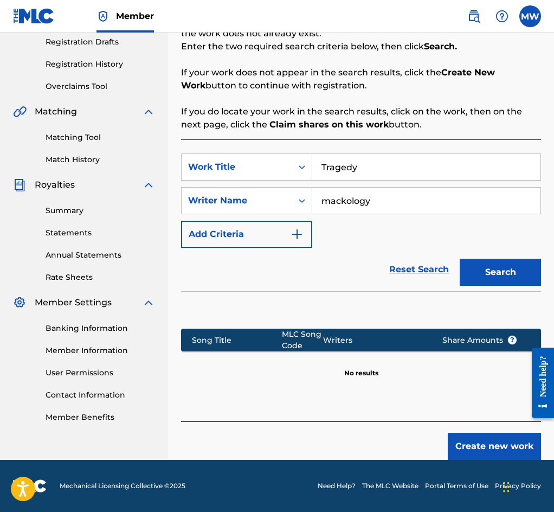
click at [471, 441] on button "Create new work" at bounding box center [494, 446] width 93 height 27
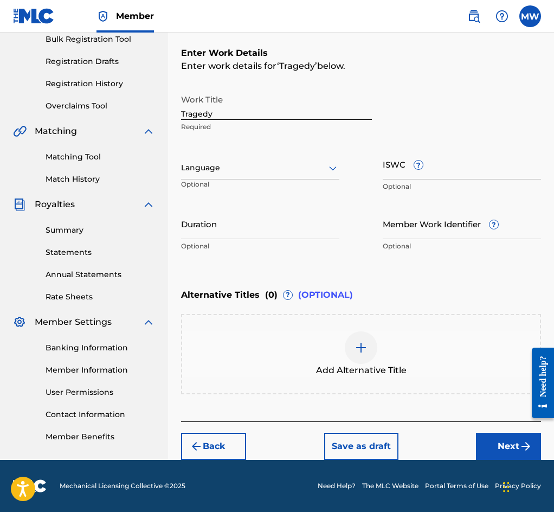
drag, startPoint x: 466, startPoint y: 445, endPoint x: 458, endPoint y: 448, distance: 7.9
click at [461, 446] on div "Back Save as draft Next" at bounding box center [361, 441] width 360 height 39
click at [492, 443] on button "Next" at bounding box center [508, 446] width 65 height 27
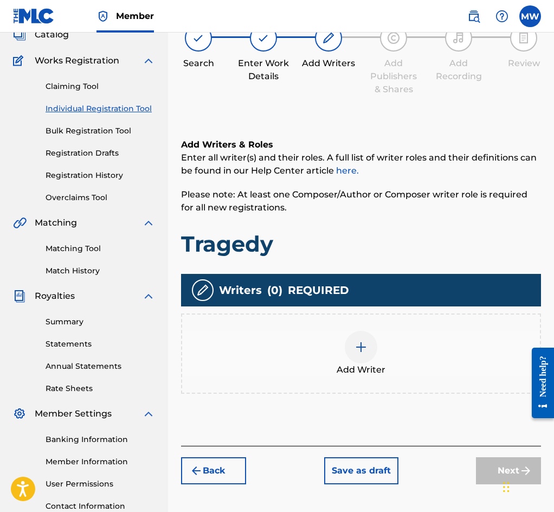
scroll to position [49, 0]
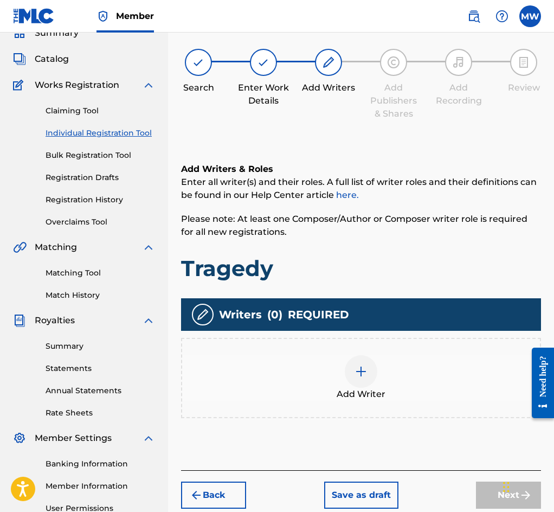
click at [395, 392] on div "Add Writer" at bounding box center [361, 378] width 358 height 46
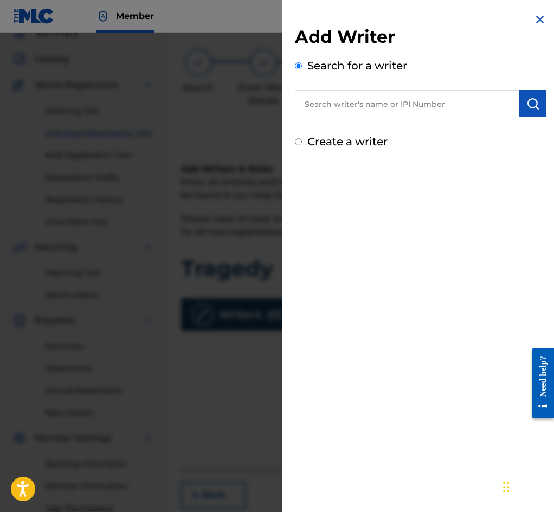
click at [456, 110] on input "text" at bounding box center [407, 103] width 225 height 27
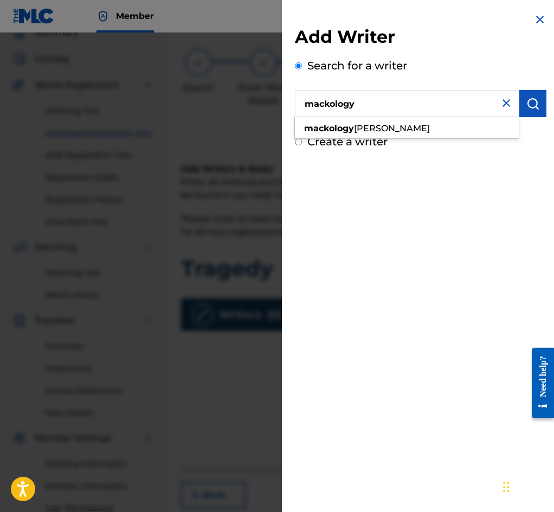
type input "mackology"
click at [528, 106] on img "submit" at bounding box center [533, 103] width 13 height 13
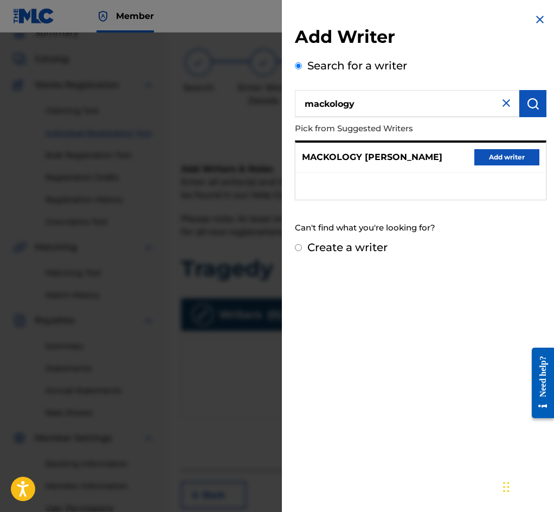
click at [508, 161] on button "Add writer" at bounding box center [507, 157] width 65 height 16
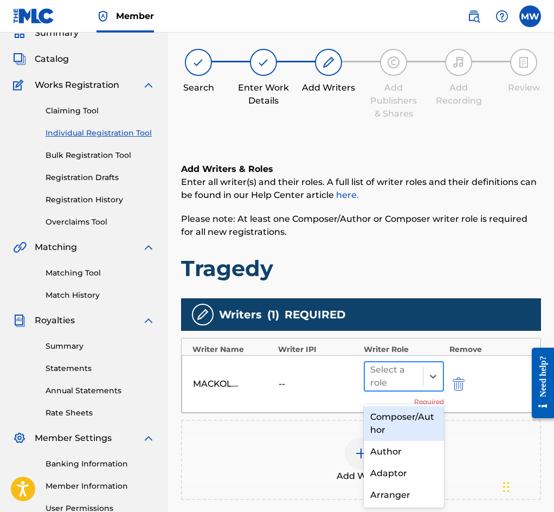
click at [386, 382] on div at bounding box center [394, 376] width 47 height 15
click at [387, 421] on div "Composer/Author" at bounding box center [404, 423] width 80 height 35
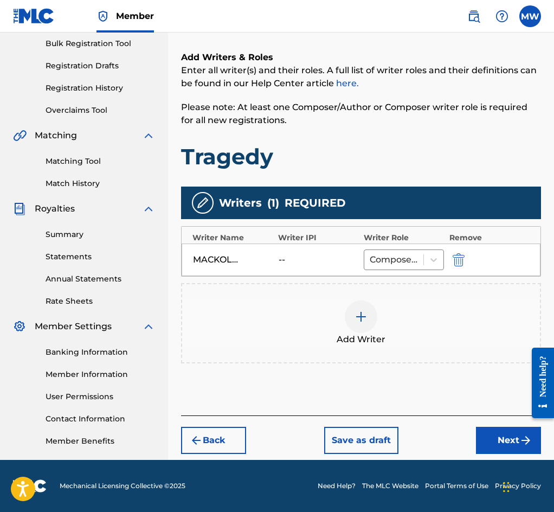
click at [501, 443] on button "Next" at bounding box center [508, 440] width 65 height 27
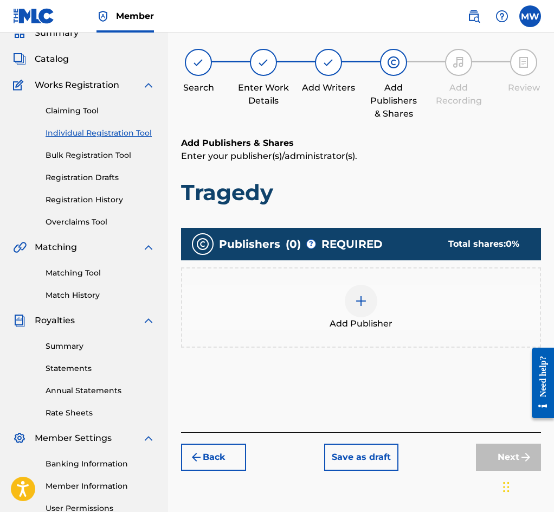
click at [420, 297] on div "Add Publisher" at bounding box center [361, 308] width 358 height 46
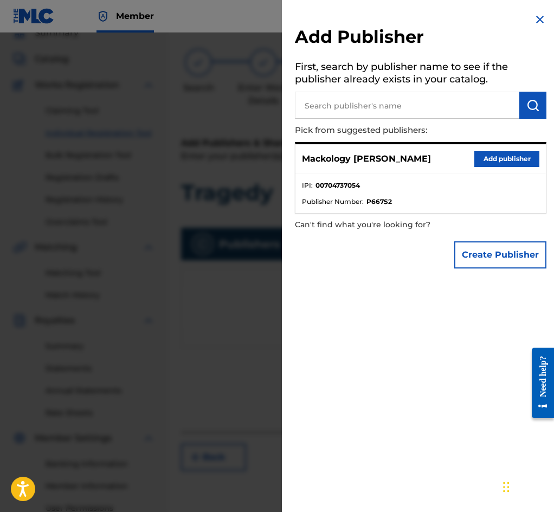
click at [497, 161] on button "Add publisher" at bounding box center [507, 159] width 65 height 16
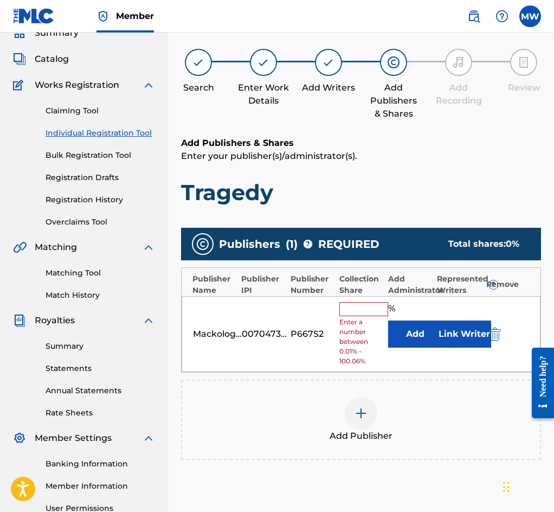
click at [356, 314] on input "text" at bounding box center [364, 309] width 49 height 14
type input "100"
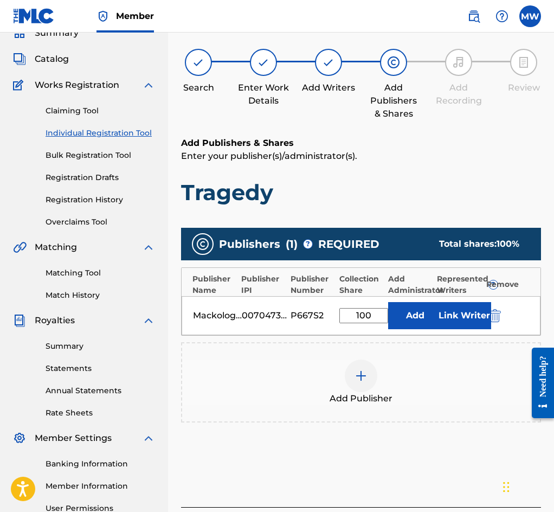
click at [465, 327] on button "Link Writer" at bounding box center [464, 315] width 54 height 27
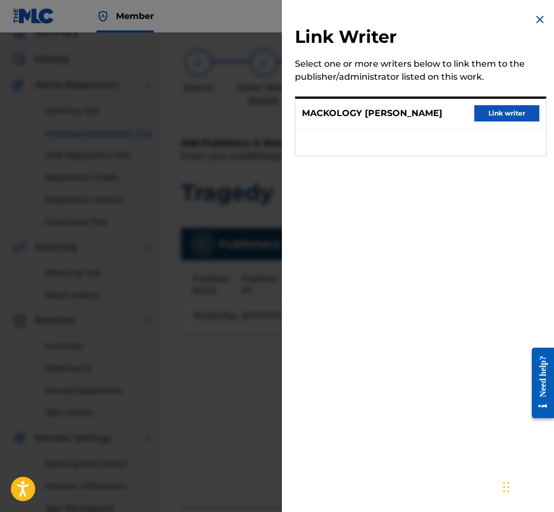
click at [492, 110] on button "Link writer" at bounding box center [507, 113] width 65 height 16
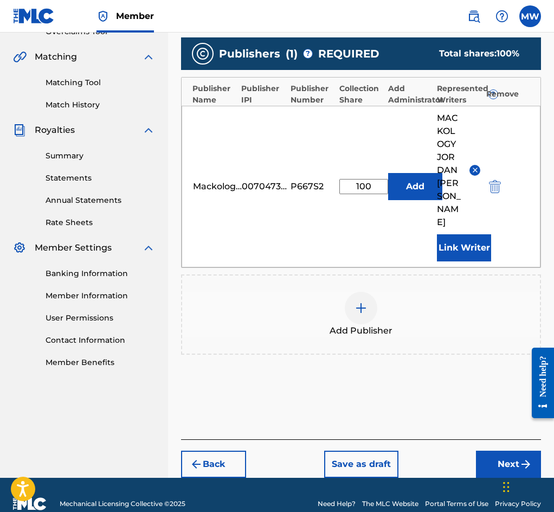
click at [514, 451] on button "Next" at bounding box center [508, 464] width 65 height 27
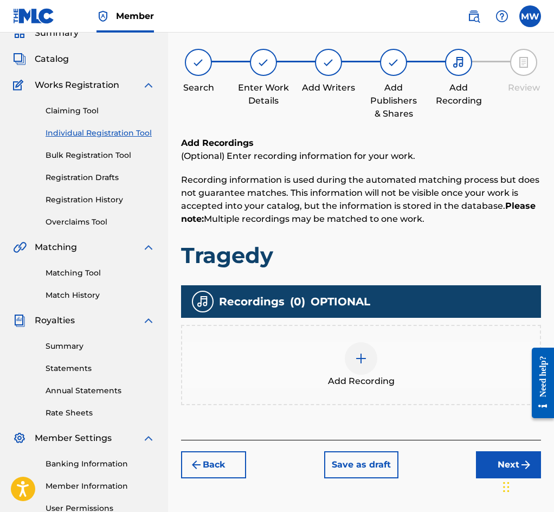
click at [435, 364] on div "Add Recording" at bounding box center [361, 365] width 358 height 46
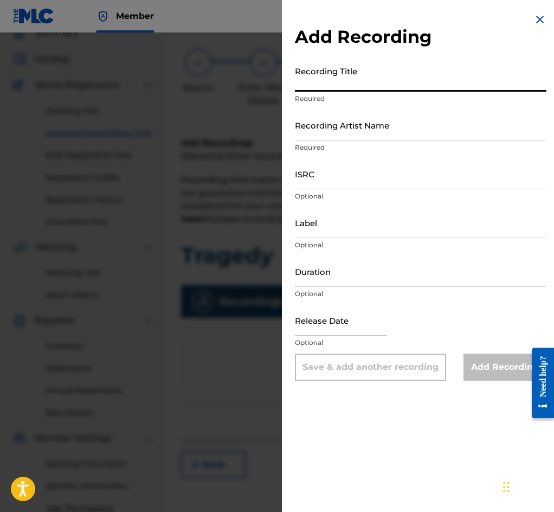
click at [349, 82] on input "Recording Title" at bounding box center [421, 76] width 252 height 31
paste input "Tragedy"
type input "Tragedy"
click at [331, 141] on input "Recording Artist Name" at bounding box center [421, 125] width 252 height 31
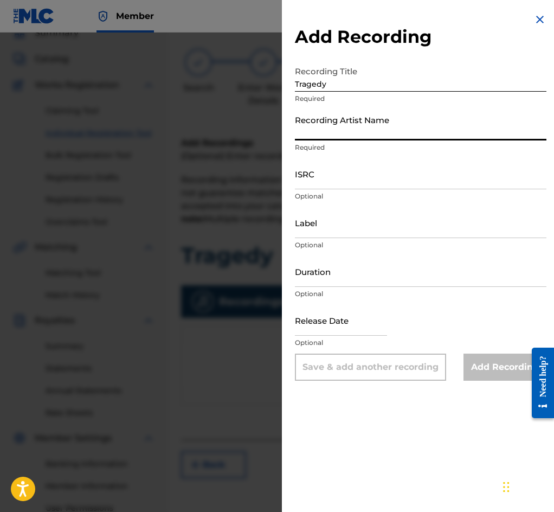
type input "Mackology"
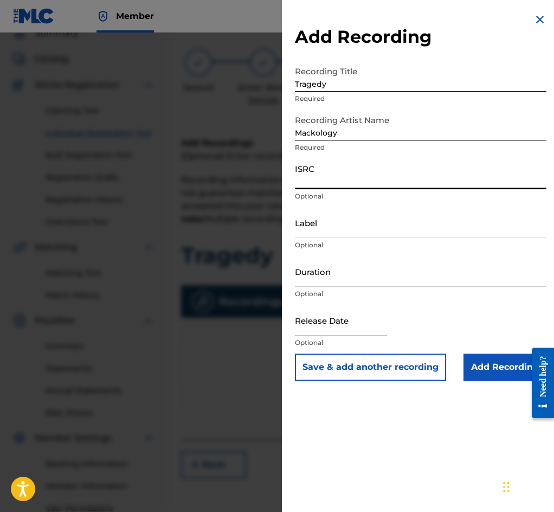
click at [334, 180] on input "ISRC" at bounding box center [421, 173] width 252 height 31
paste input "QZK6Q2025158"
type input "QZK6Q2025158"
click at [504, 375] on input "Add Recording" at bounding box center [505, 367] width 83 height 27
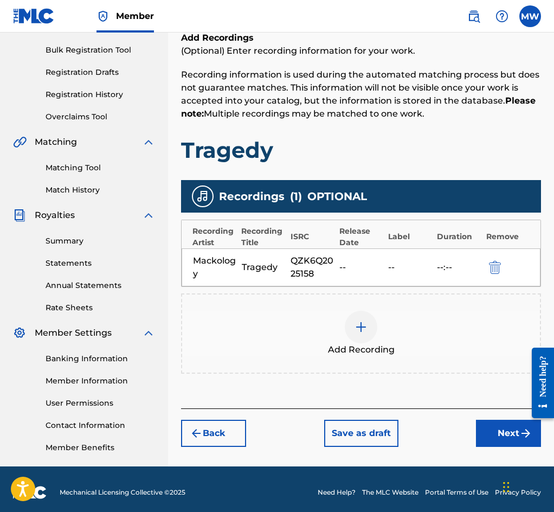
scroll to position [161, 0]
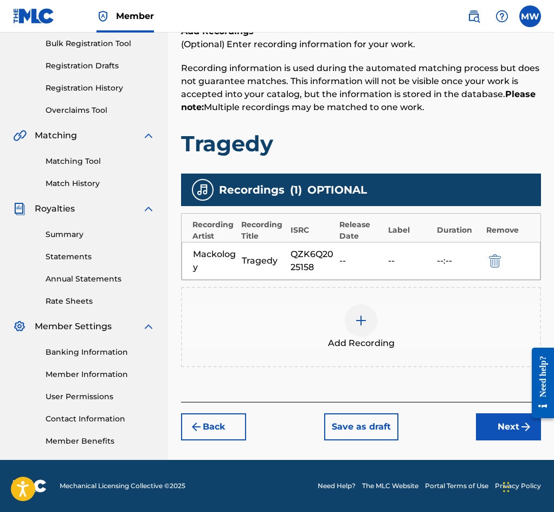
click at [512, 435] on button "Next" at bounding box center [508, 426] width 65 height 27
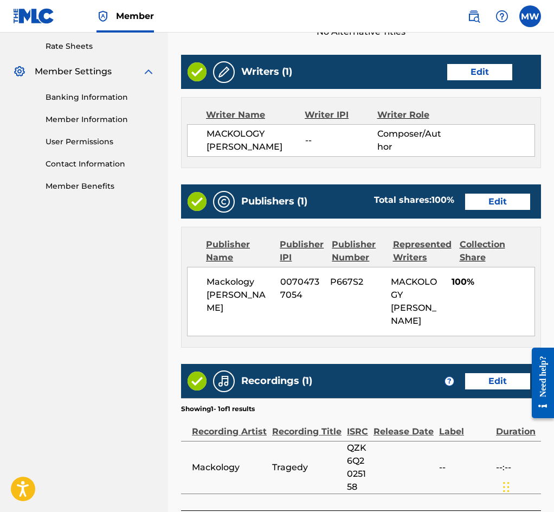
scroll to position [513, 0]
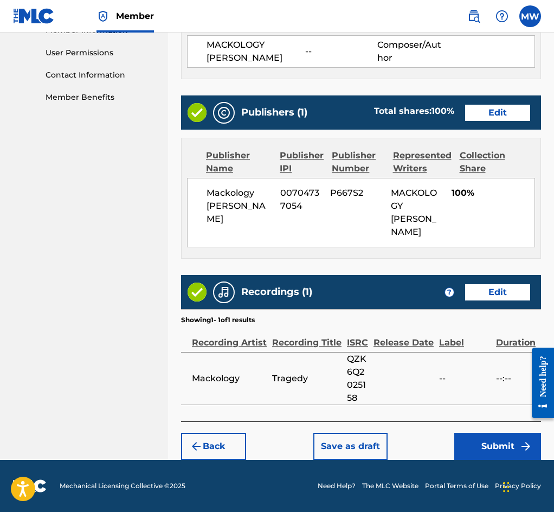
click at [494, 442] on button "Submit" at bounding box center [498, 446] width 87 height 27
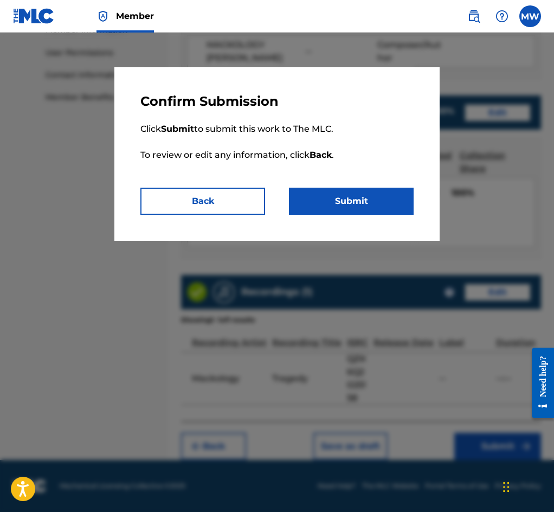
click at [387, 211] on button "Submit" at bounding box center [351, 201] width 125 height 27
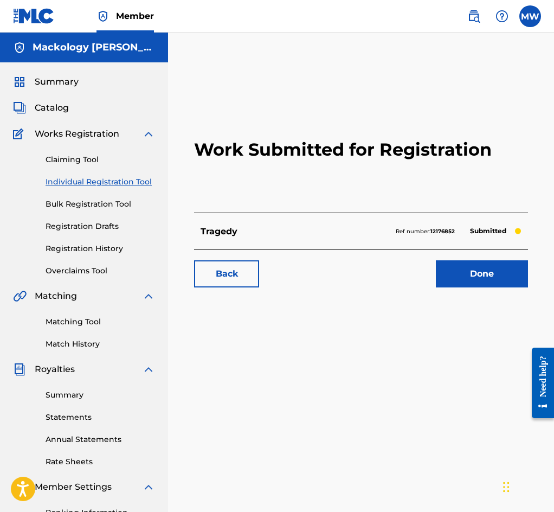
click at [482, 288] on link "Done" at bounding box center [482, 273] width 92 height 27
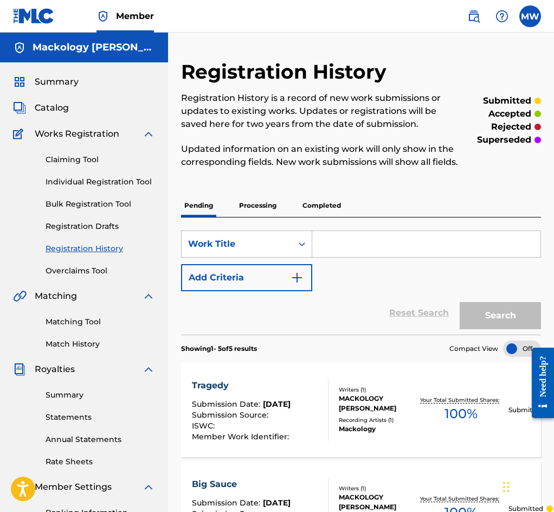
click at [112, 180] on link "Individual Registration Tool" at bounding box center [101, 181] width 110 height 11
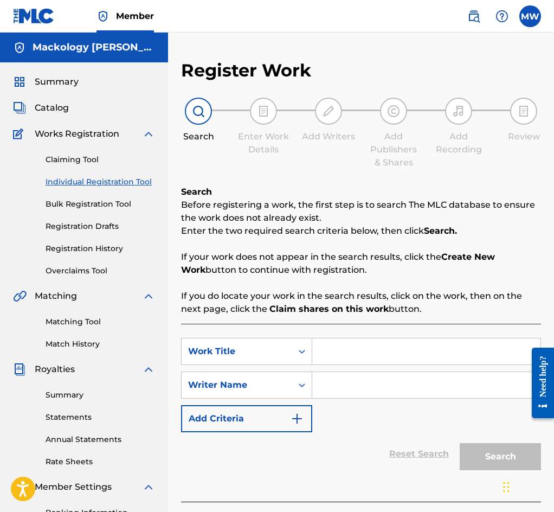
click at [368, 357] on input "Search Form" at bounding box center [426, 352] width 228 height 26
type input "tragedy"
click at [353, 391] on input "Search Form" at bounding box center [426, 385] width 228 height 26
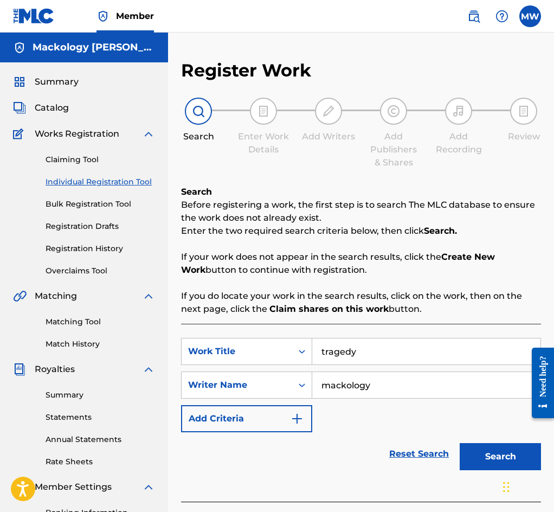
type input "mackology"
click at [460, 443] on button "Search" at bounding box center [500, 456] width 81 height 27
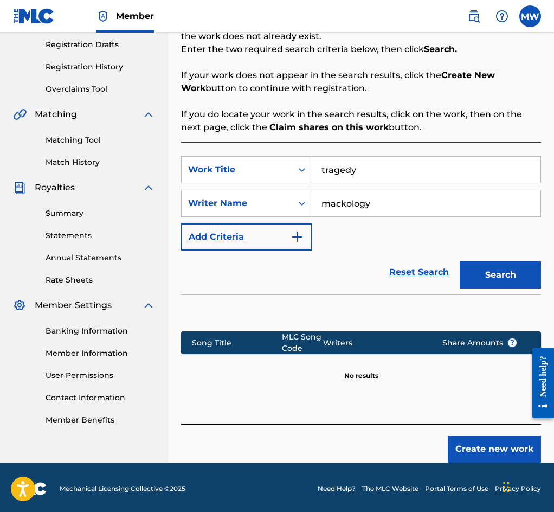
scroll to position [187, 0]
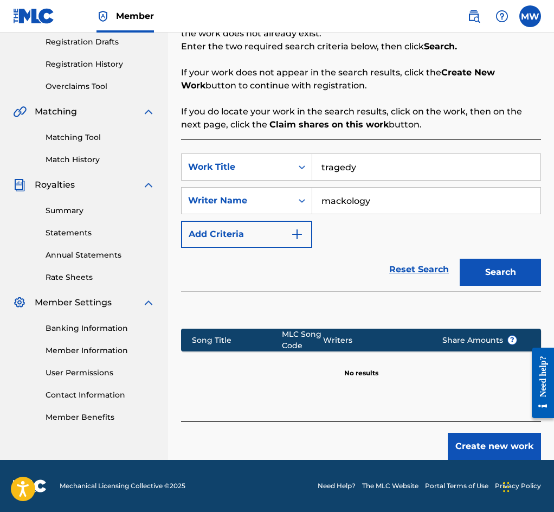
click at [480, 449] on button "Create new work" at bounding box center [494, 446] width 93 height 27
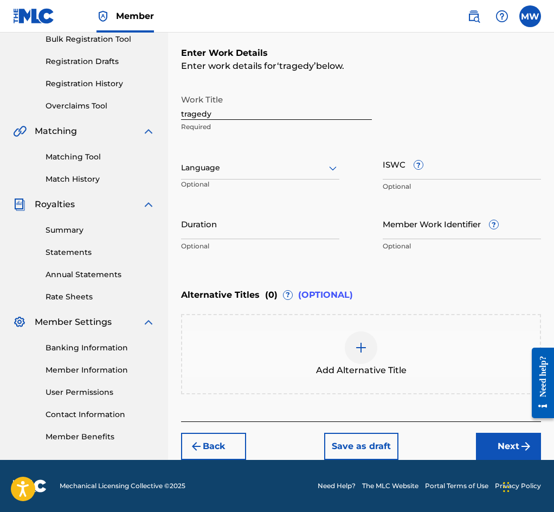
click at [503, 450] on button "Next" at bounding box center [508, 446] width 65 height 27
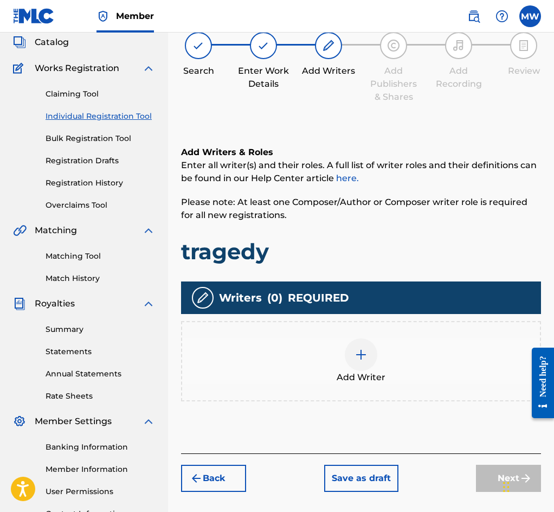
scroll to position [49, 0]
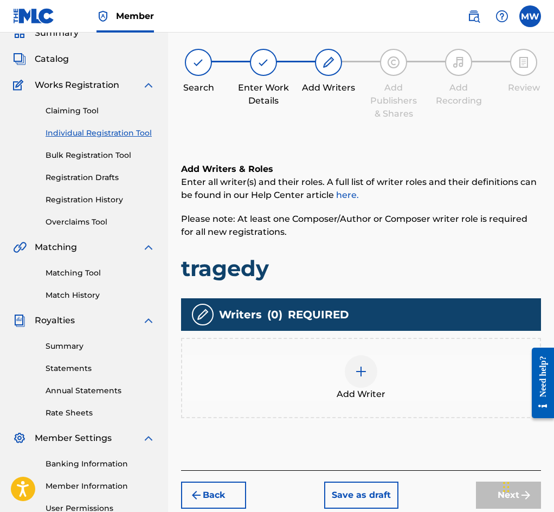
click at [435, 373] on div "Add Writer" at bounding box center [361, 378] width 358 height 46
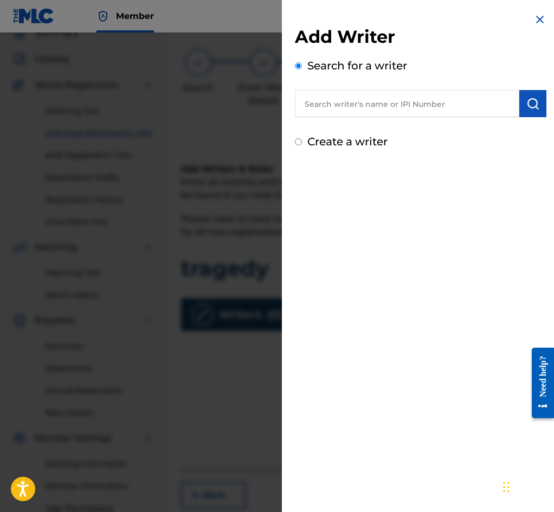
click at [433, 110] on input "text" at bounding box center [407, 103] width 225 height 27
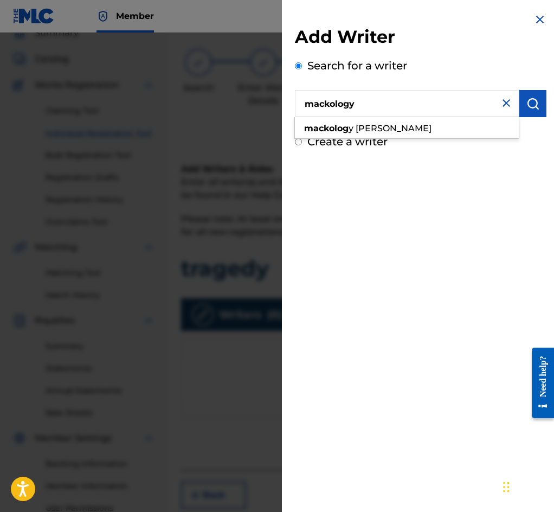
type input "mackology"
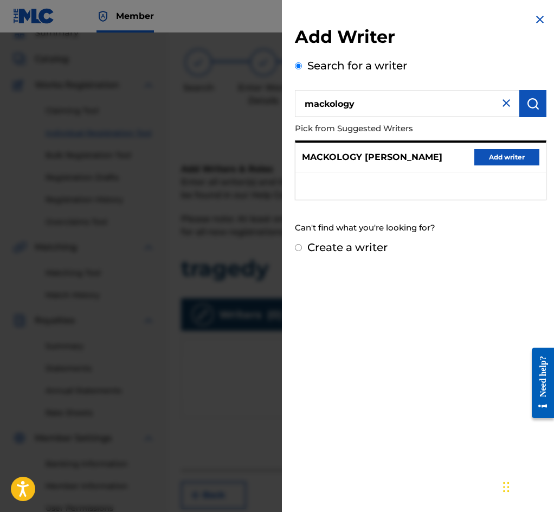
click at [512, 157] on button "Add writer" at bounding box center [507, 157] width 65 height 16
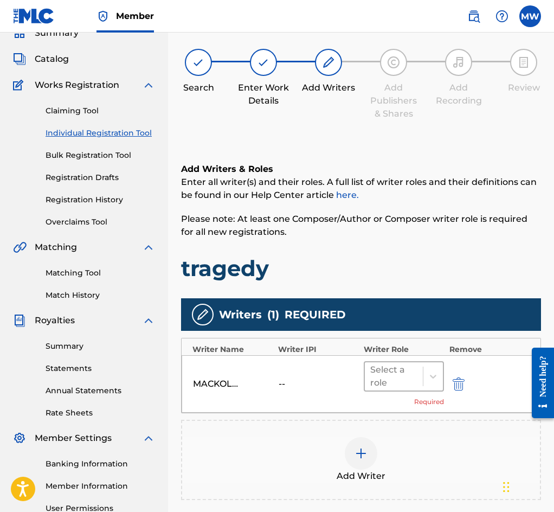
click at [401, 376] on div at bounding box center [394, 376] width 47 height 15
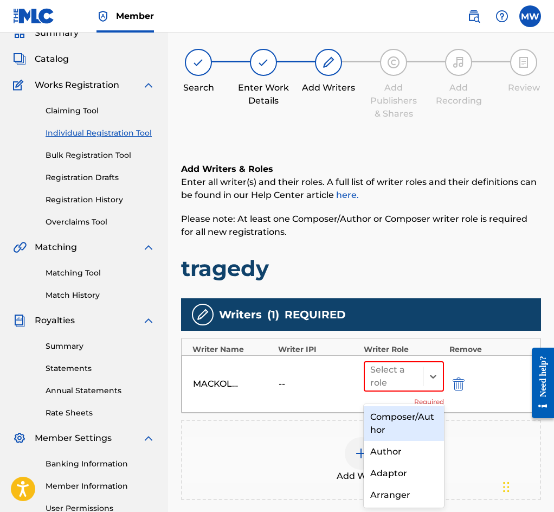
click at [395, 420] on div "Composer/Author" at bounding box center [404, 423] width 80 height 35
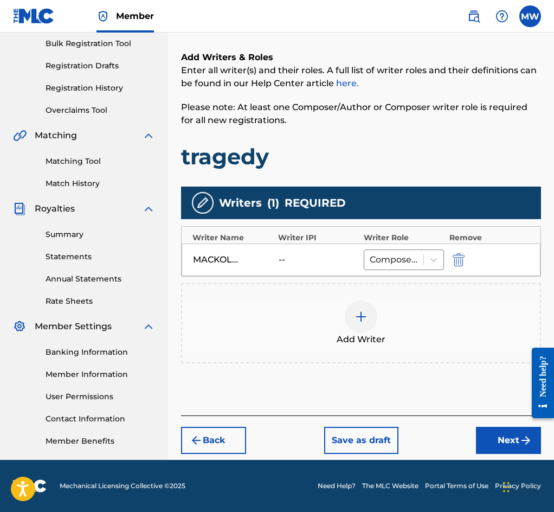
click at [489, 438] on button "Next" at bounding box center [508, 440] width 65 height 27
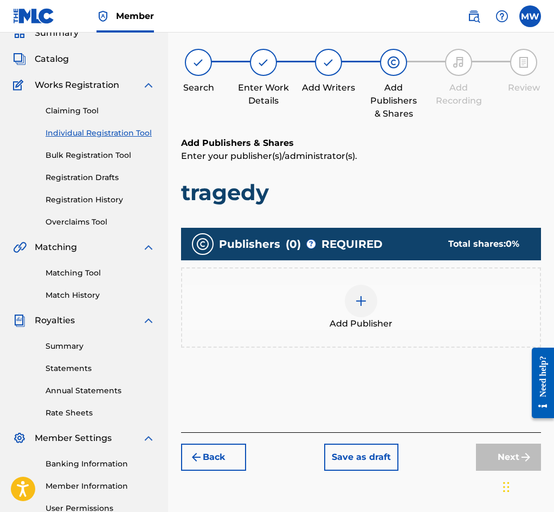
click at [411, 311] on div "Add Publisher" at bounding box center [361, 308] width 358 height 46
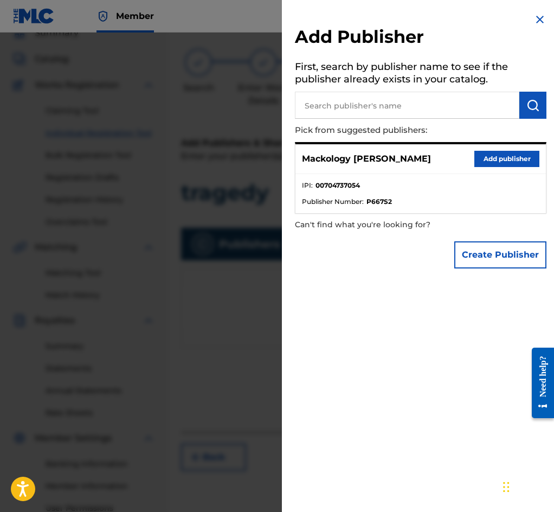
click at [497, 157] on button "Add publisher" at bounding box center [507, 159] width 65 height 16
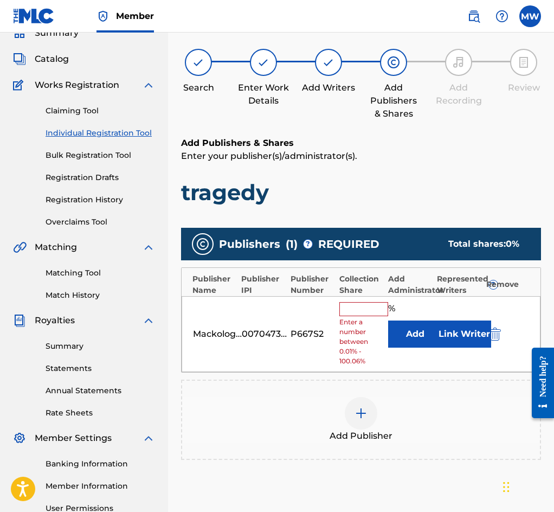
click at [362, 315] on input "text" at bounding box center [364, 309] width 49 height 14
type input "100"
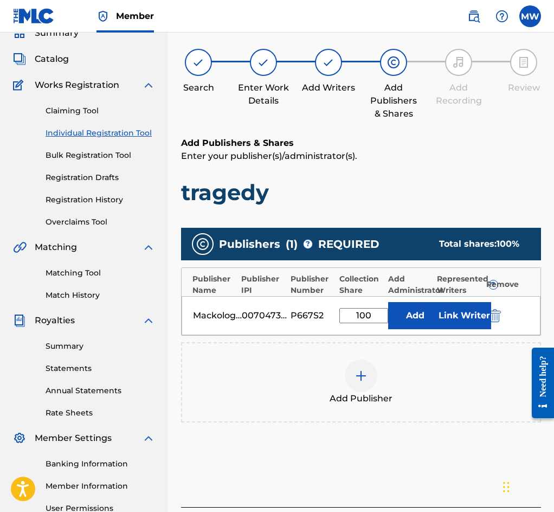
click at [462, 328] on button "Link Writer" at bounding box center [464, 315] width 54 height 27
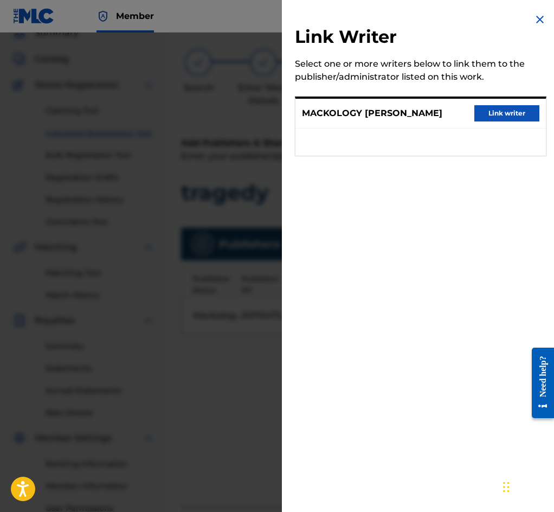
click at [497, 116] on button "Link writer" at bounding box center [507, 113] width 65 height 16
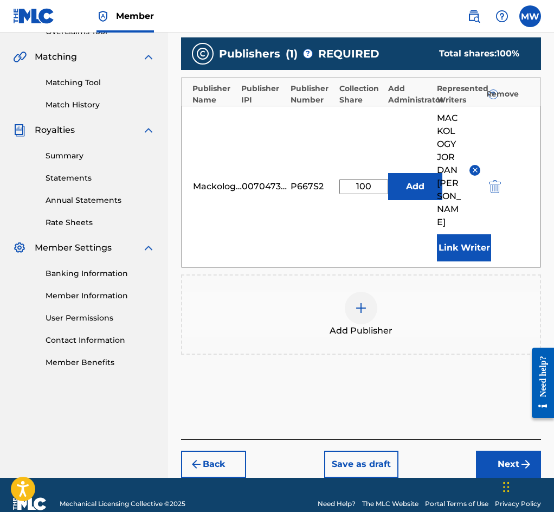
click at [493, 451] on button "Next" at bounding box center [508, 464] width 65 height 27
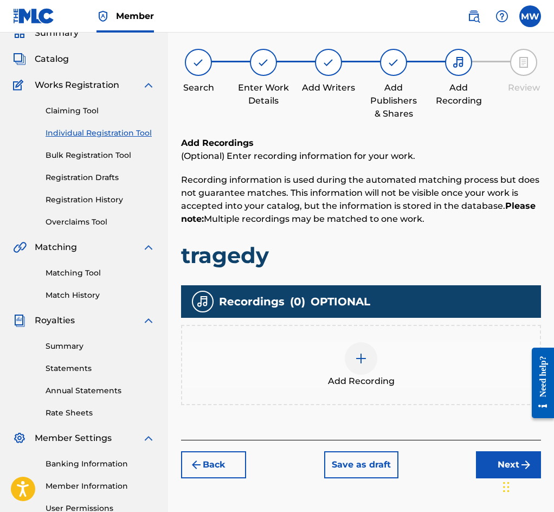
click at [439, 362] on div "Add Recording" at bounding box center [361, 365] width 358 height 46
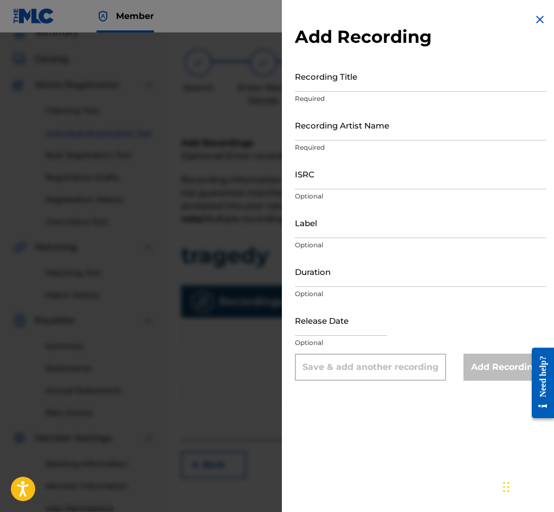
click at [350, 81] on input "Recording Title" at bounding box center [421, 76] width 252 height 31
type input "Tragedy"
click at [377, 135] on input "Recording Artist Name" at bounding box center [421, 125] width 252 height 31
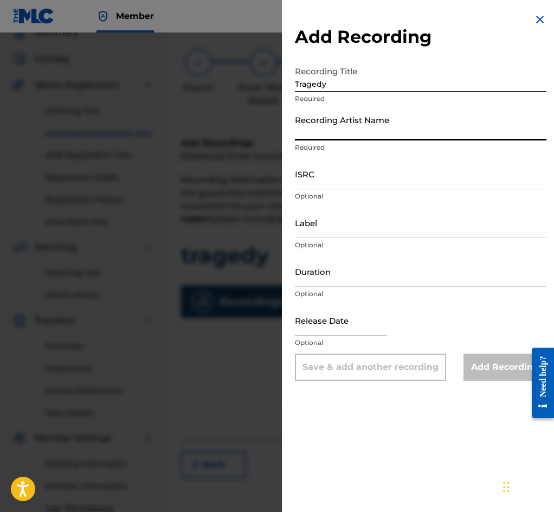
type input "Mackology"
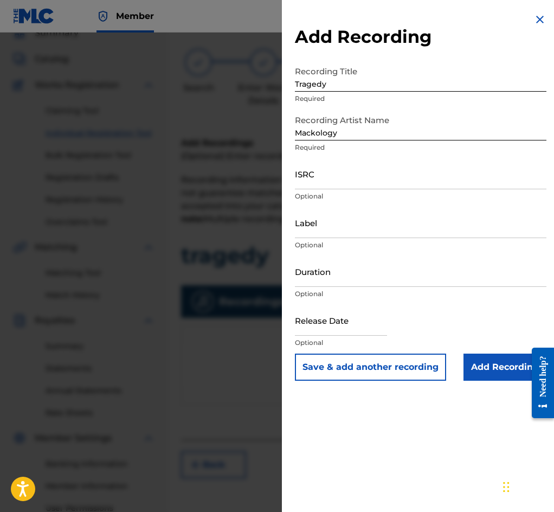
click at [327, 176] on input "ISRC" at bounding box center [421, 173] width 252 height 31
paste input "QZK6Q2025158"
type input "QZK6Q2025158"
click at [489, 369] on input "Add Recording" at bounding box center [505, 367] width 83 height 27
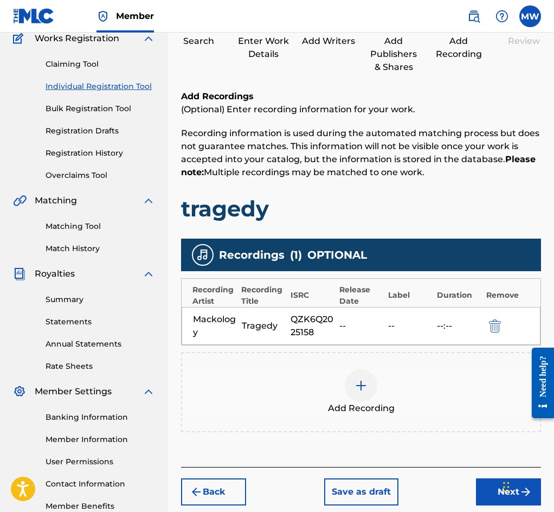
scroll to position [161, 0]
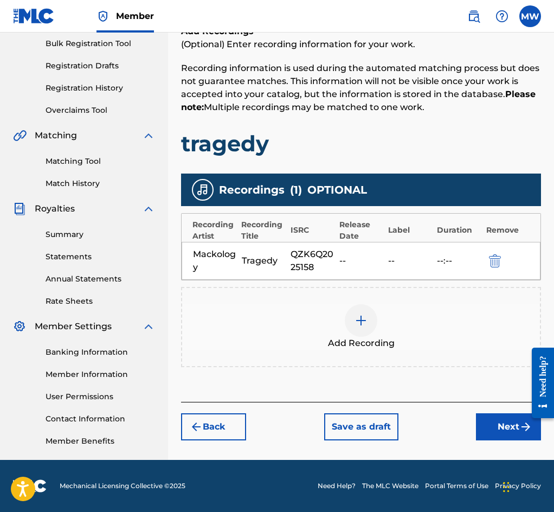
click at [497, 432] on button "Next" at bounding box center [508, 426] width 65 height 27
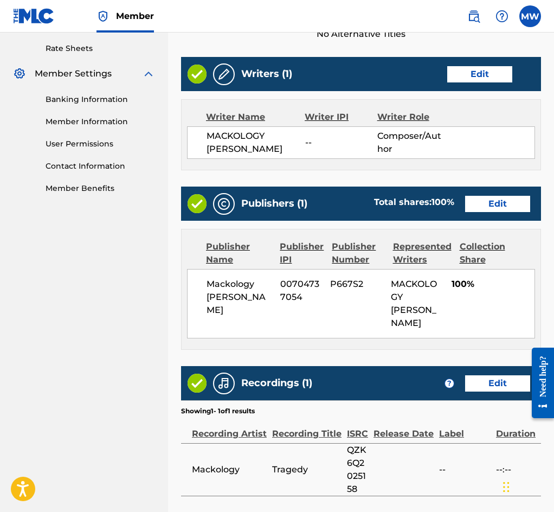
scroll to position [513, 0]
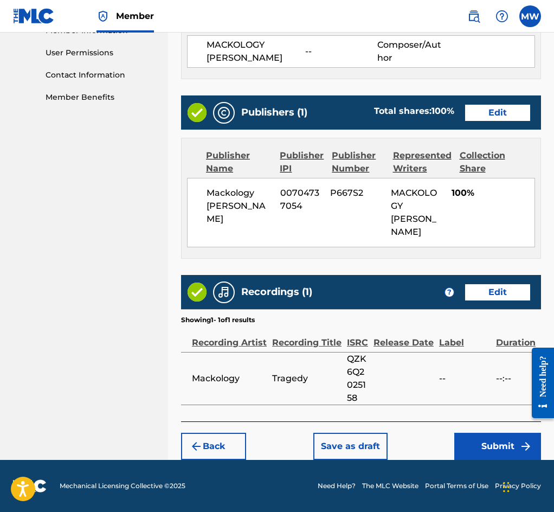
click at [496, 448] on button "Submit" at bounding box center [498, 446] width 87 height 27
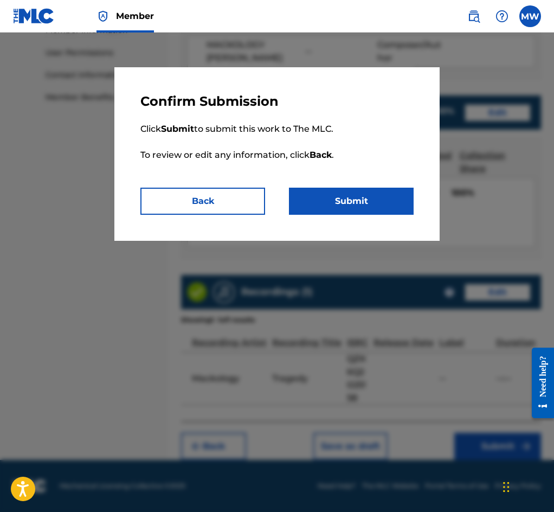
click at [366, 207] on button "Submit" at bounding box center [351, 201] width 125 height 27
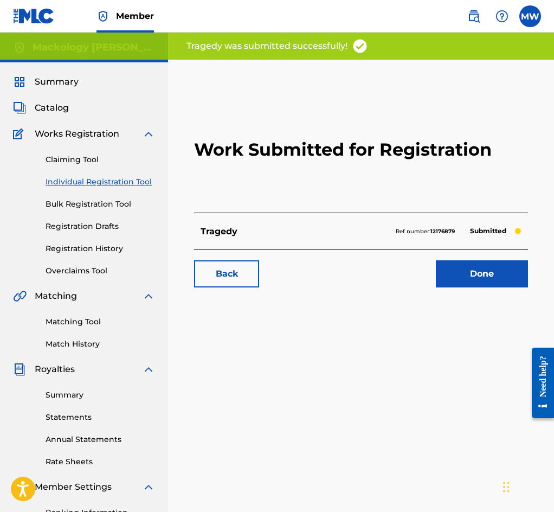
click at [469, 288] on link "Done" at bounding box center [482, 273] width 92 height 27
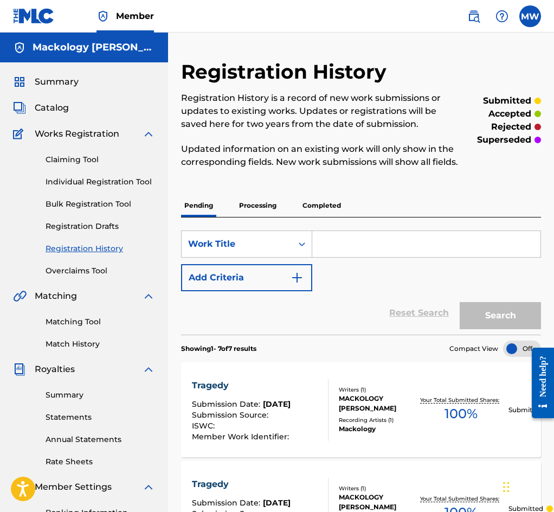
click at [93, 176] on div "Claiming Tool Individual Registration Tool Bulk Registration Tool Registration …" at bounding box center [84, 209] width 142 height 136
click at [95, 179] on link "Individual Registration Tool" at bounding box center [101, 181] width 110 height 11
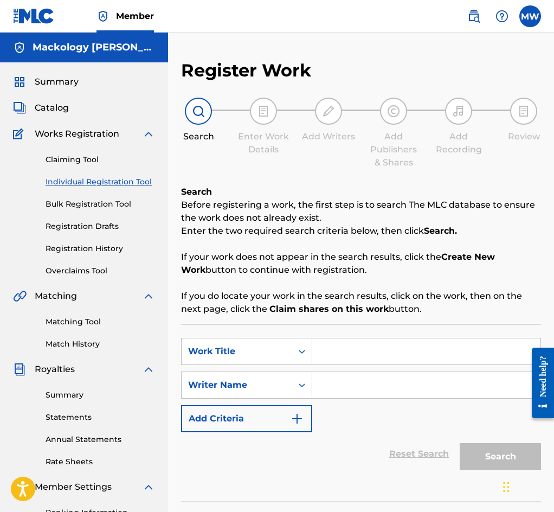
click at [347, 359] on input "Search Form" at bounding box center [426, 352] width 228 height 26
type input "[PERSON_NAME] Pain"
click at [391, 394] on input "Search Form" at bounding box center [426, 385] width 228 height 26
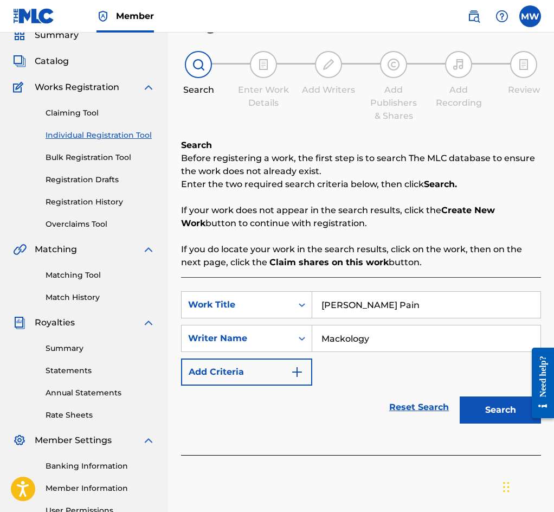
scroll to position [108, 0]
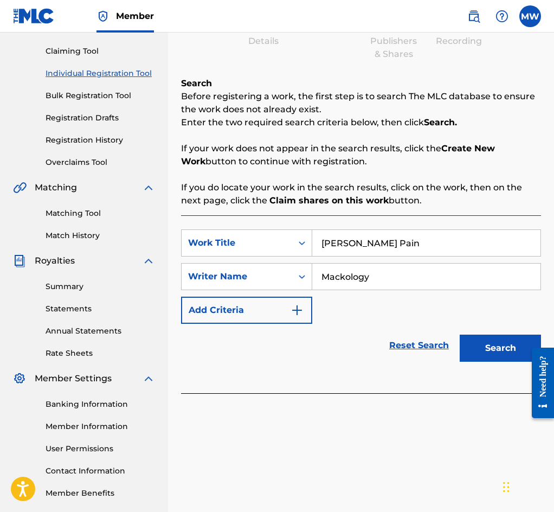
type input "Mackology"
click at [495, 355] on button "Search" at bounding box center [500, 348] width 81 height 27
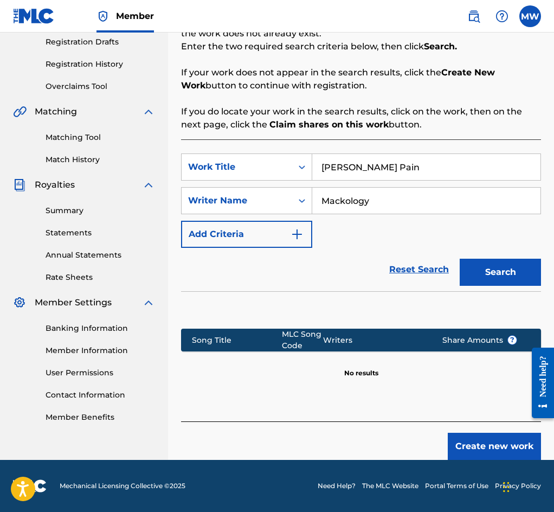
click at [483, 444] on button "Create new work" at bounding box center [494, 446] width 93 height 27
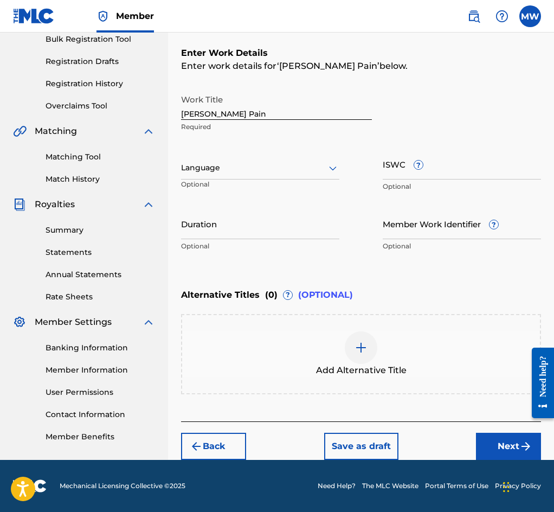
scroll to position [168, 0]
click at [515, 437] on button "Next" at bounding box center [508, 446] width 65 height 27
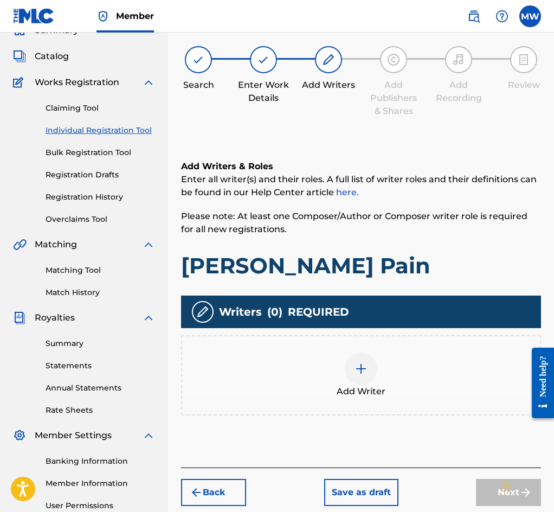
scroll to position [49, 0]
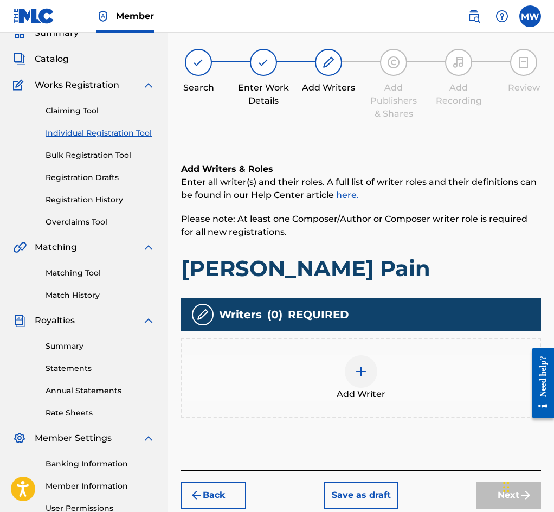
click at [406, 390] on div "Add Writer" at bounding box center [361, 378] width 358 height 46
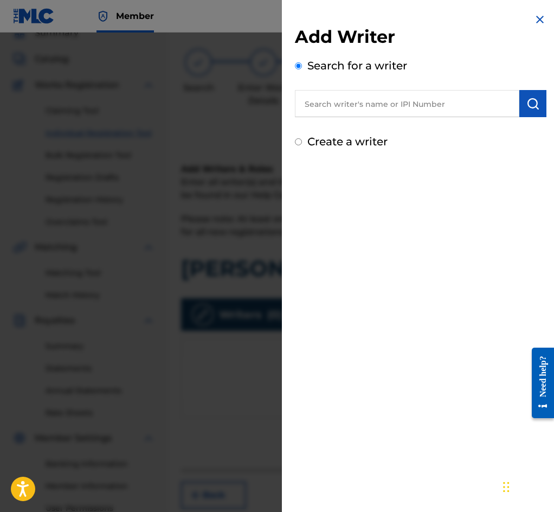
click at [476, 107] on input "text" at bounding box center [407, 103] width 225 height 27
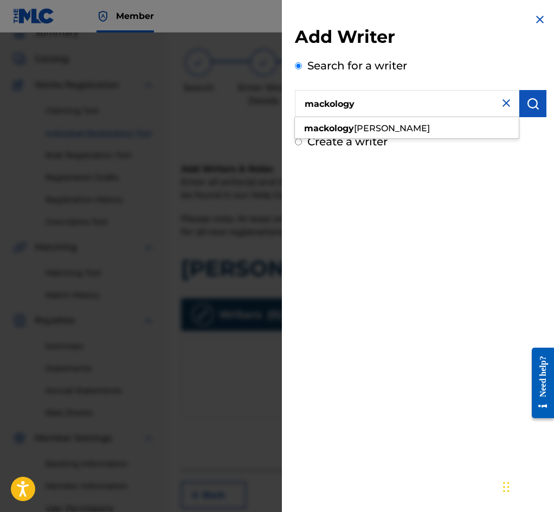
type input "mackology"
click at [531, 105] on img "submit" at bounding box center [533, 103] width 13 height 13
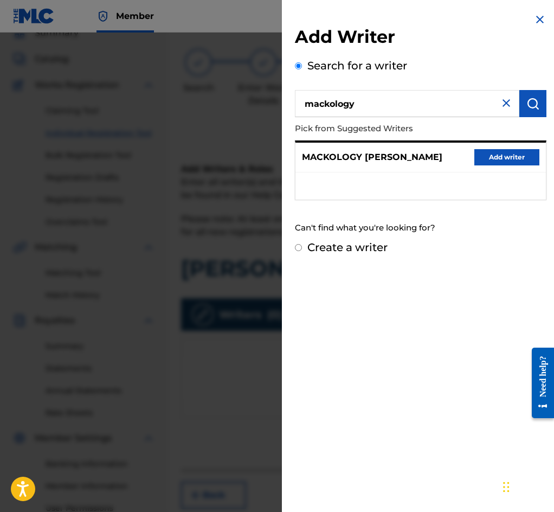
click at [504, 163] on button "Add writer" at bounding box center [507, 157] width 65 height 16
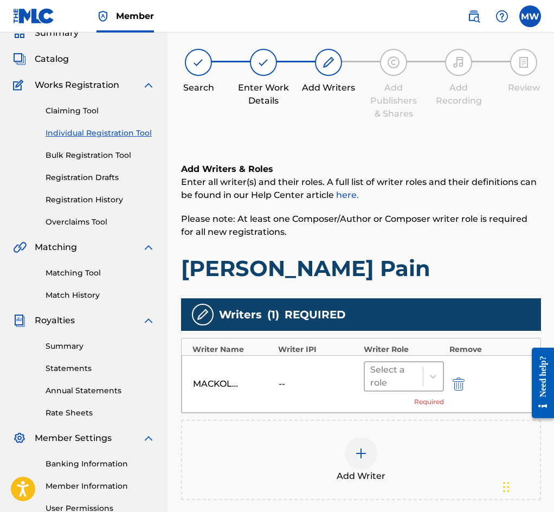
click at [390, 384] on div at bounding box center [394, 376] width 47 height 15
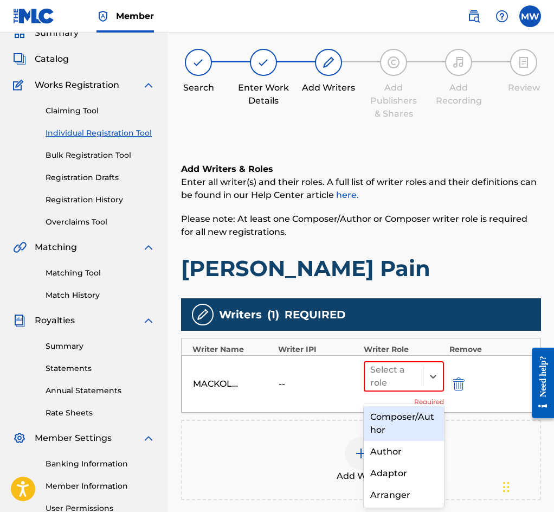
click at [390, 425] on div "Composer/Author" at bounding box center [404, 423] width 80 height 35
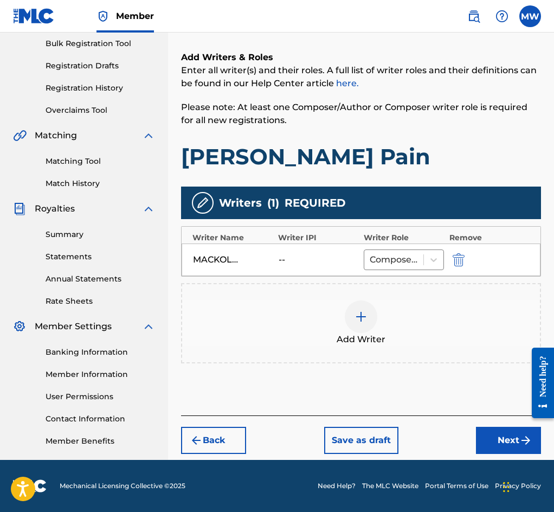
click at [514, 444] on button "Next" at bounding box center [508, 440] width 65 height 27
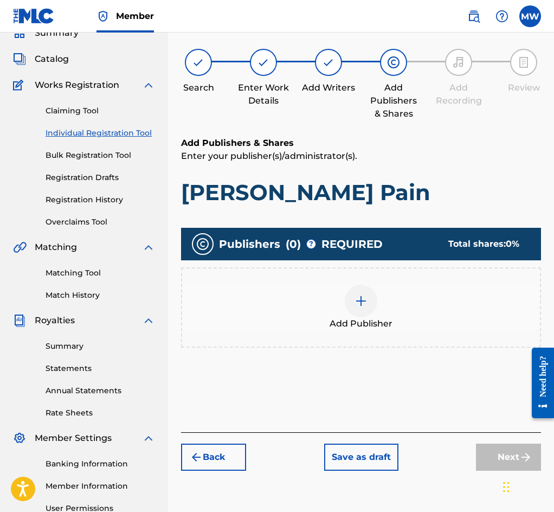
click at [417, 303] on div "Add Publisher" at bounding box center [361, 308] width 358 height 46
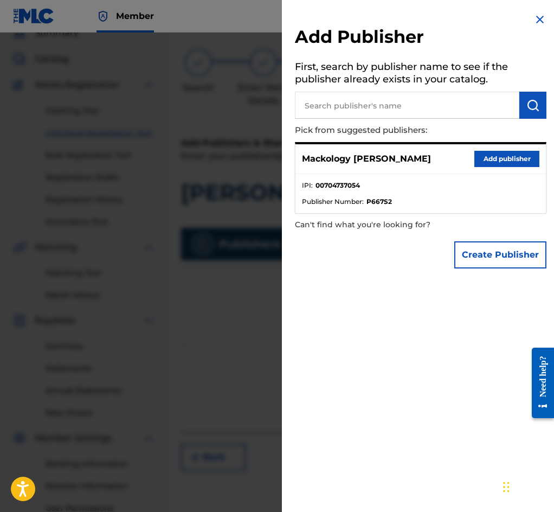
click at [481, 165] on button "Add publisher" at bounding box center [507, 159] width 65 height 16
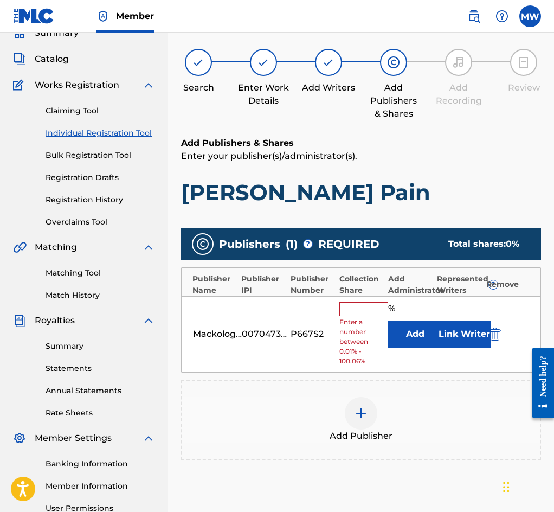
click at [368, 316] on input "text" at bounding box center [364, 309] width 49 height 14
type input "100"
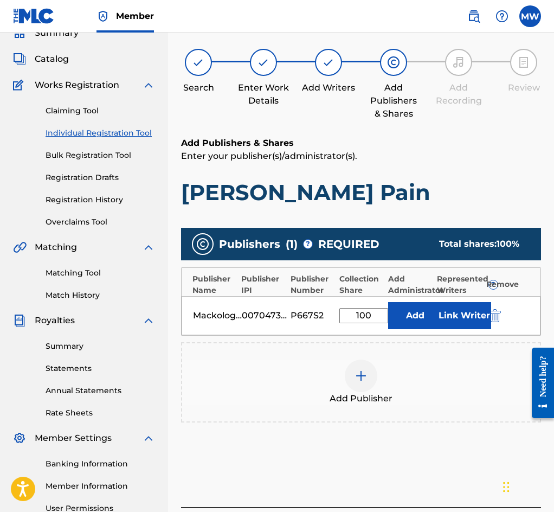
click at [462, 325] on button "Link Writer" at bounding box center [464, 315] width 54 height 27
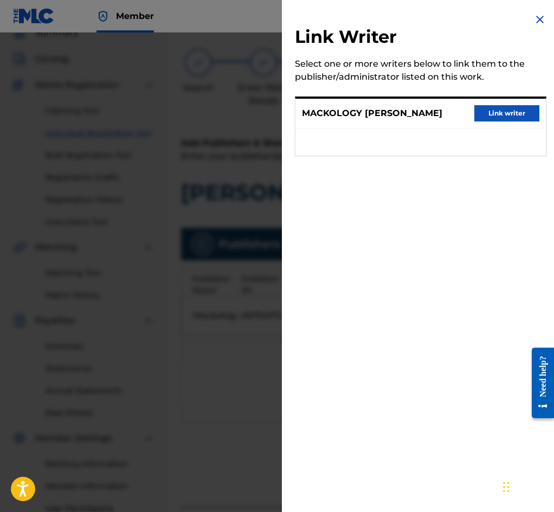
click at [488, 117] on button "Link writer" at bounding box center [507, 113] width 65 height 16
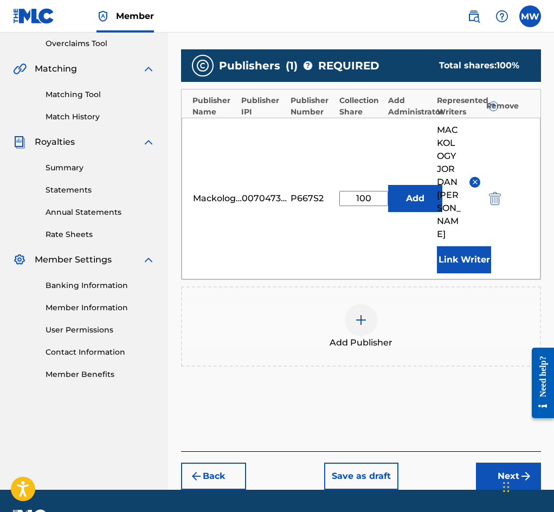
scroll to position [239, 0]
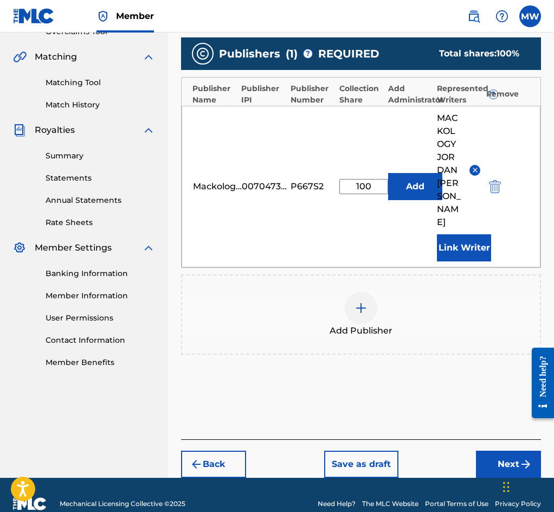
click at [507, 451] on button "Next" at bounding box center [508, 464] width 65 height 27
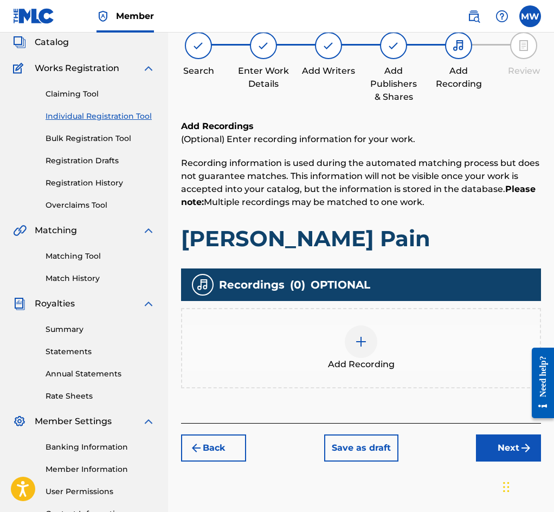
scroll to position [49, 0]
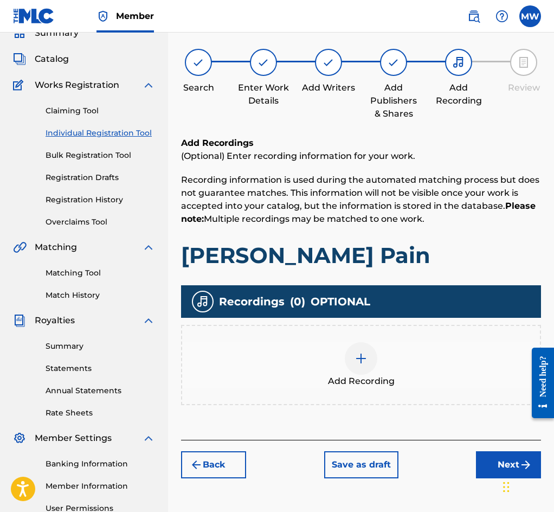
click at [429, 360] on div "Add Recording" at bounding box center [361, 365] width 358 height 46
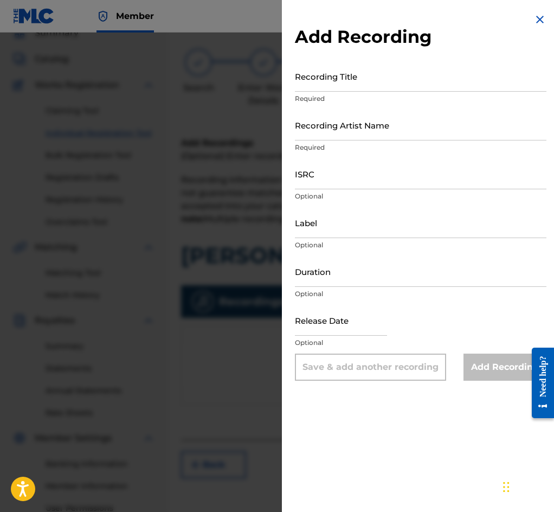
click at [351, 83] on input "Recording Title" at bounding box center [421, 76] width 252 height 31
type input "[PERSON_NAME] Pain"
click at [340, 131] on input "Recording Artist Name" at bounding box center [421, 125] width 252 height 31
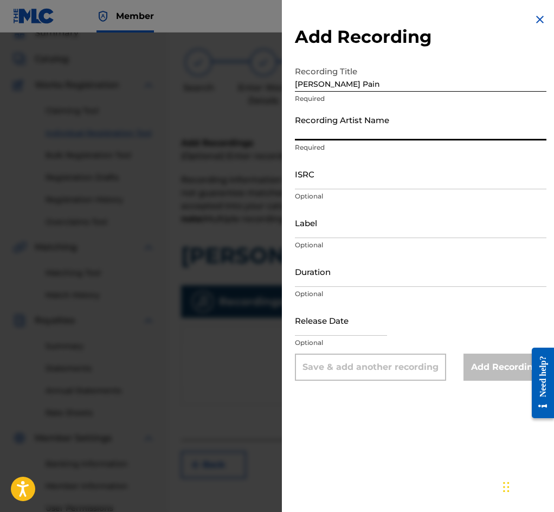
type input "Mackology"
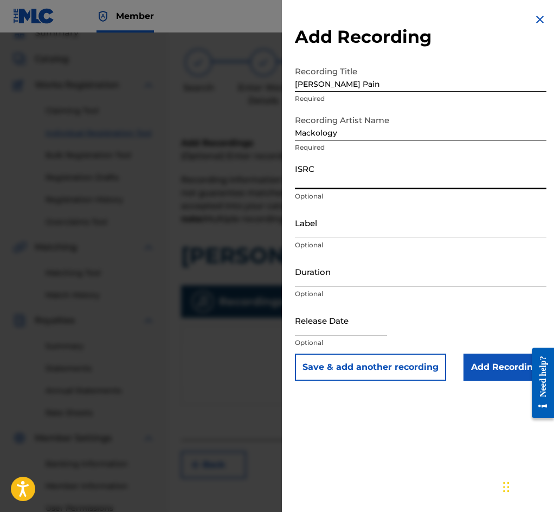
paste input "QZMEP2062611"
type input "QZMEP2062611"
click at [342, 369] on button "Save & add another recording" at bounding box center [370, 367] width 151 height 27
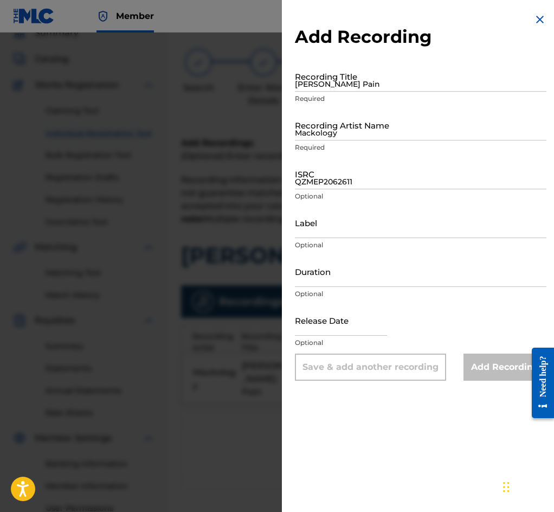
click at [340, 83] on input "[PERSON_NAME] Pain" at bounding box center [421, 76] width 252 height 31
type input "Buttah N Oil"
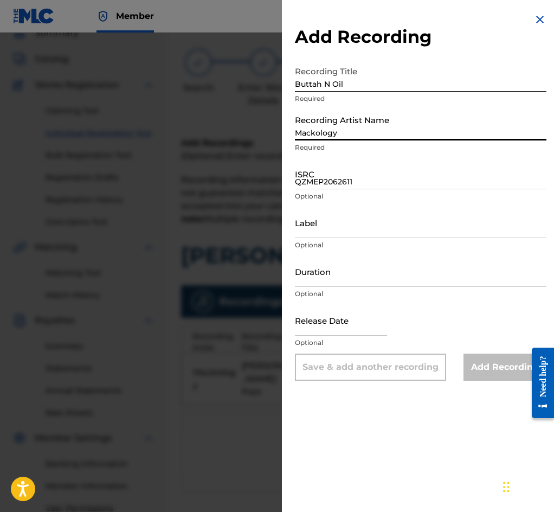
click at [315, 136] on input "Mackology" at bounding box center [421, 125] width 252 height 31
type input "Mackology"
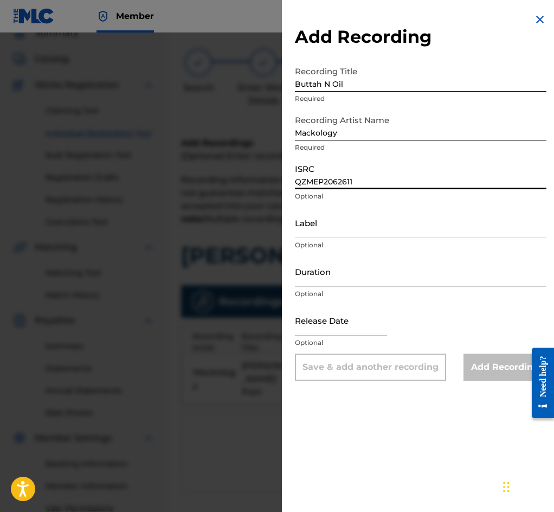
paste input "2"
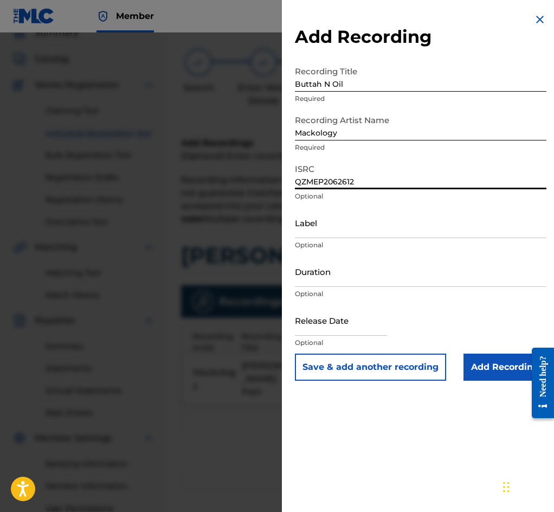
type input "QZMEP2062612"
click at [376, 372] on button "Save & add another recording" at bounding box center [370, 367] width 151 height 27
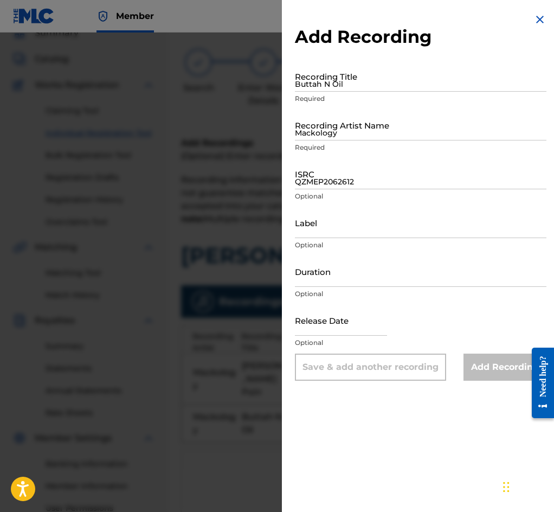
click at [323, 88] on input "Buttah N Oil" at bounding box center [421, 76] width 252 height 31
type input "Double-D"
click at [334, 136] on input "Mackology" at bounding box center [421, 125] width 252 height 31
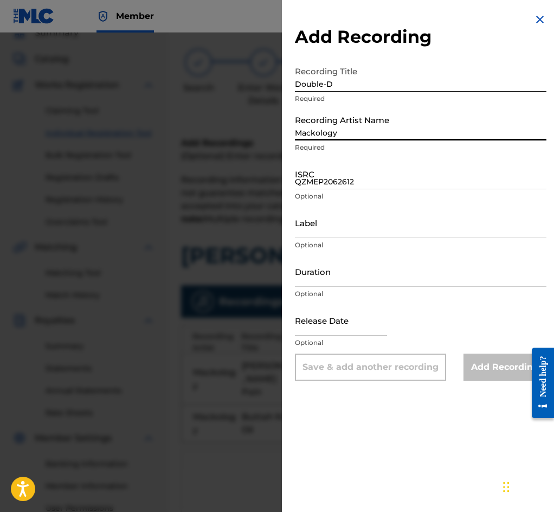
type input "Mackology"
click at [315, 187] on input "QZMEP2062612" at bounding box center [421, 173] width 252 height 31
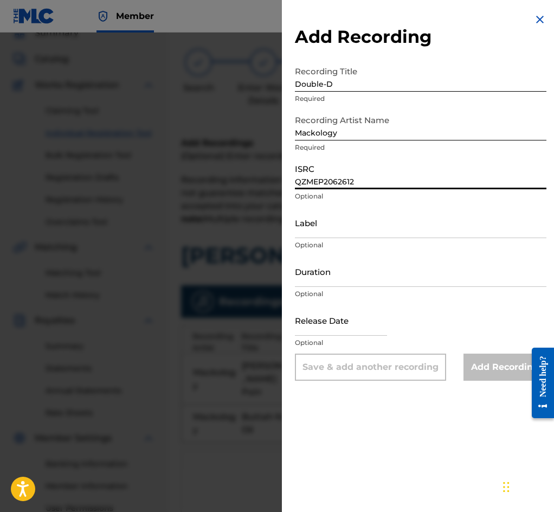
paste input "3"
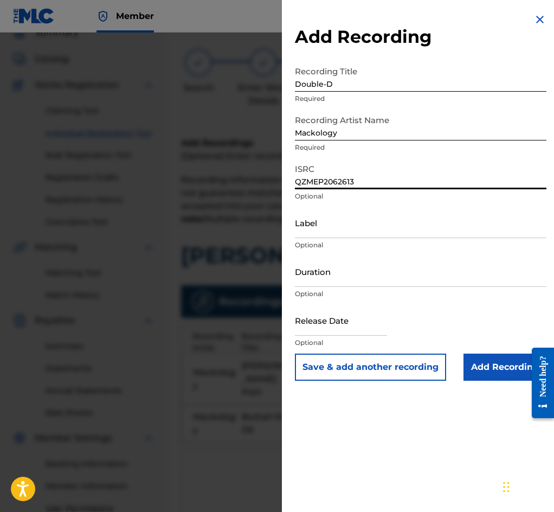
type input "QZMEP2062613"
click at [369, 365] on button "Save & add another recording" at bounding box center [370, 367] width 151 height 27
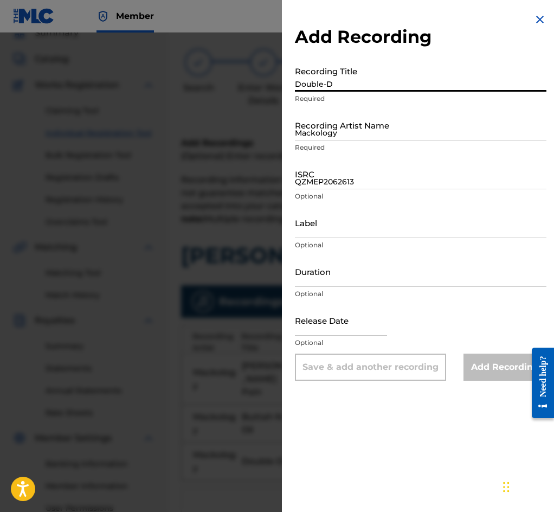
click at [355, 84] on input "Double-D" at bounding box center [421, 76] width 252 height 31
click at [361, 87] on input "Double-D" at bounding box center [421, 76] width 252 height 31
click at [538, 23] on img at bounding box center [540, 19] width 13 height 13
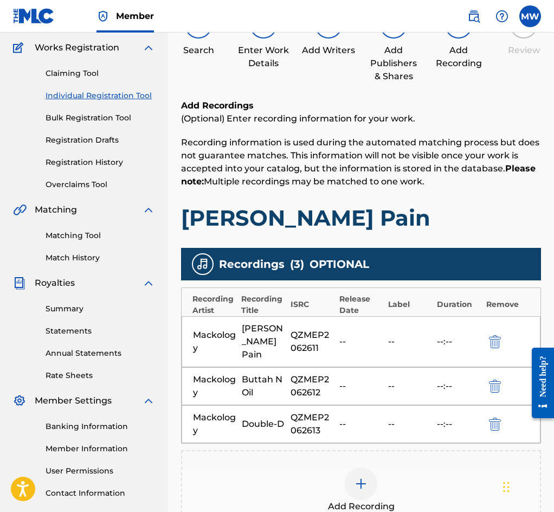
scroll to position [212, 0]
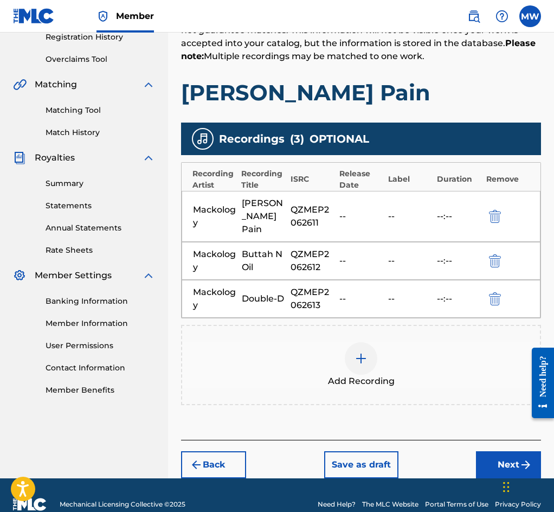
click at [388, 358] on div "Add Recording" at bounding box center [361, 365] width 358 height 46
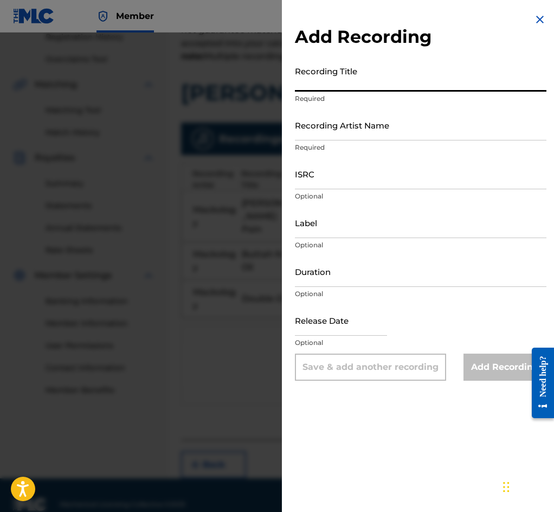
click at [356, 86] on input "Recording Title" at bounding box center [421, 76] width 252 height 31
type input "Come Correct"
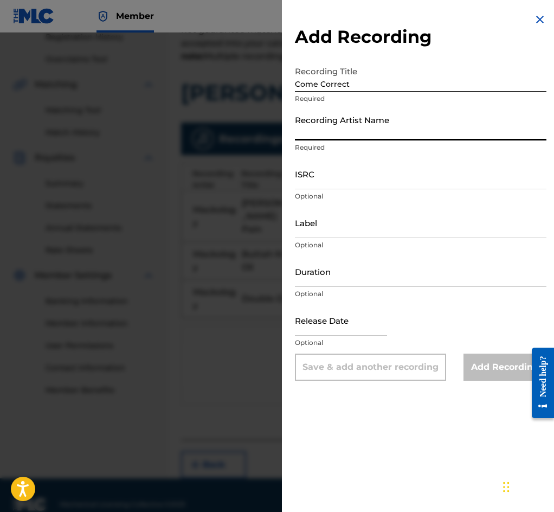
click at [348, 137] on input "Recording Artist Name" at bounding box center [421, 125] width 252 height 31
type input "Mackology"
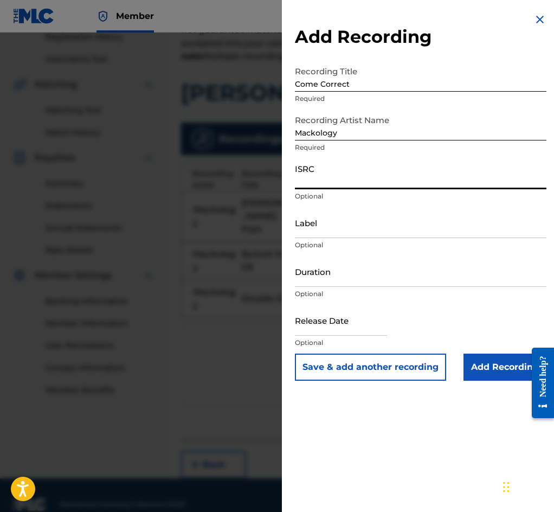
paste input "QZMEP2062614"
type input "QZMEP2062614"
click at [371, 374] on button "Save & add another recording" at bounding box center [370, 367] width 151 height 27
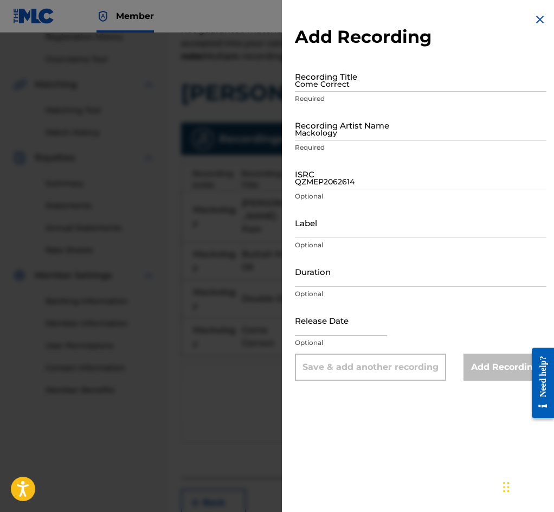
click at [331, 84] on input "Come Correct" at bounding box center [421, 76] width 252 height 31
type input "Bag It"
click at [341, 132] on input "Mackology" at bounding box center [421, 125] width 252 height 31
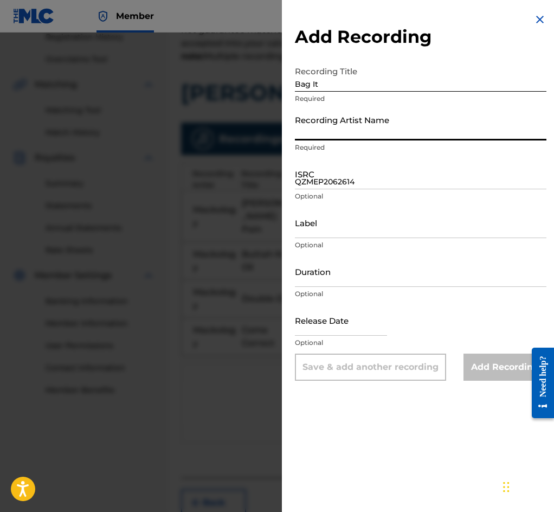
type input "Mackology"
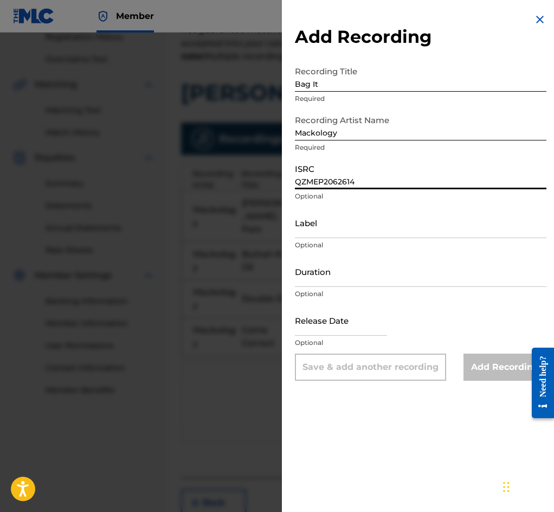
click at [337, 181] on input "QZMEP2062614" at bounding box center [421, 173] width 252 height 31
paste input "5"
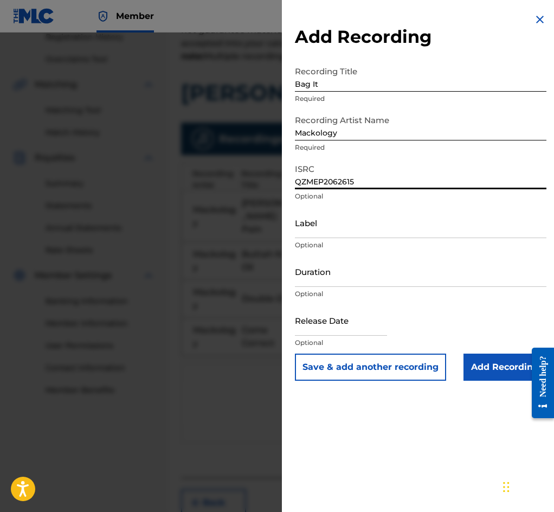
type input "QZMEP2062615"
click at [378, 372] on button "Save & add another recording" at bounding box center [370, 367] width 151 height 27
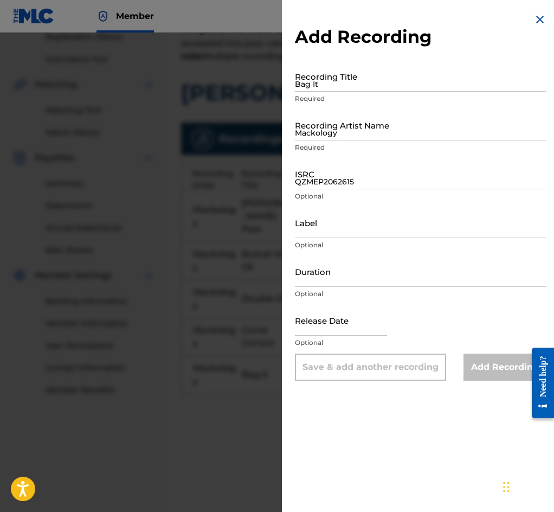
click at [345, 87] on input "Bag It" at bounding box center [421, 76] width 252 height 31
type input "I Ain't Mad At Cha"
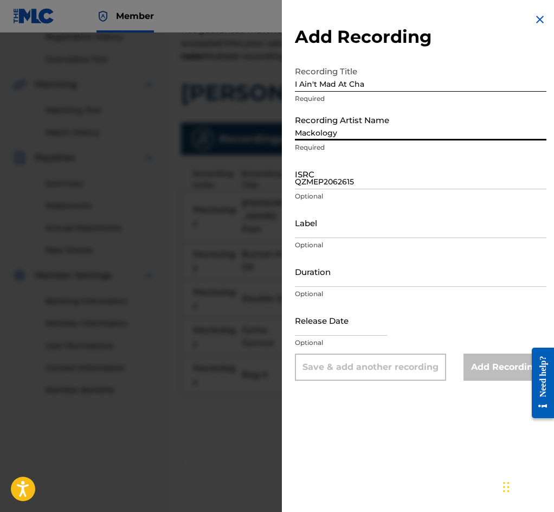
click at [339, 125] on input "Mackology" at bounding box center [421, 125] width 252 height 31
type input "Mackology"
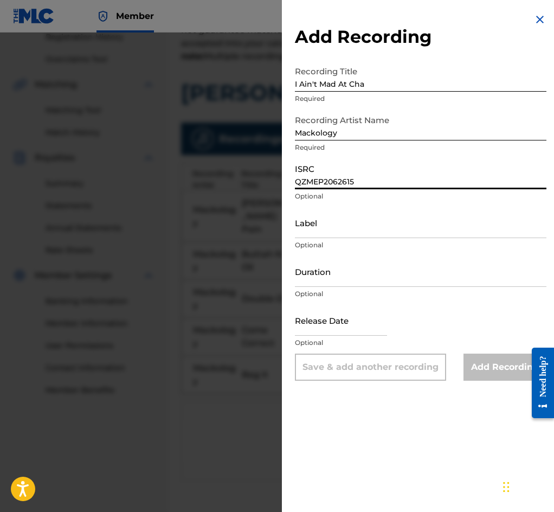
paste input "6"
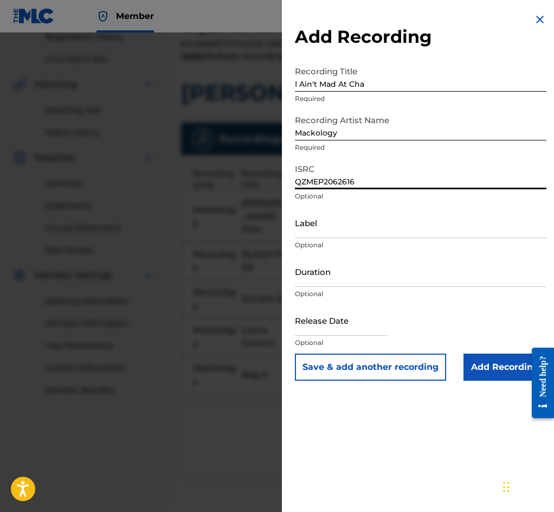
type input "QZMEP2062616"
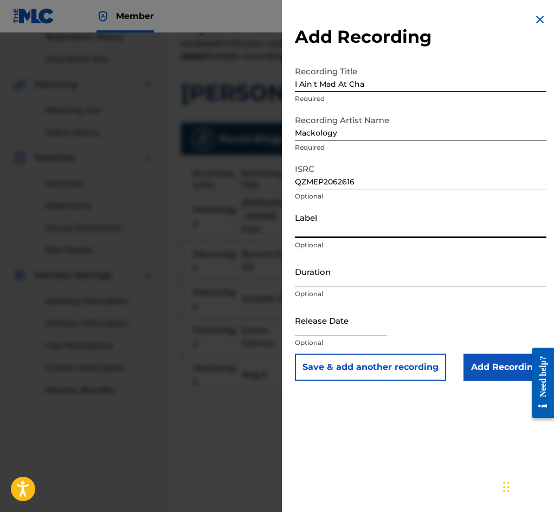
click at [325, 226] on input "Label" at bounding box center [421, 222] width 252 height 31
click at [381, 368] on button "Save & add another recording" at bounding box center [370, 367] width 151 height 27
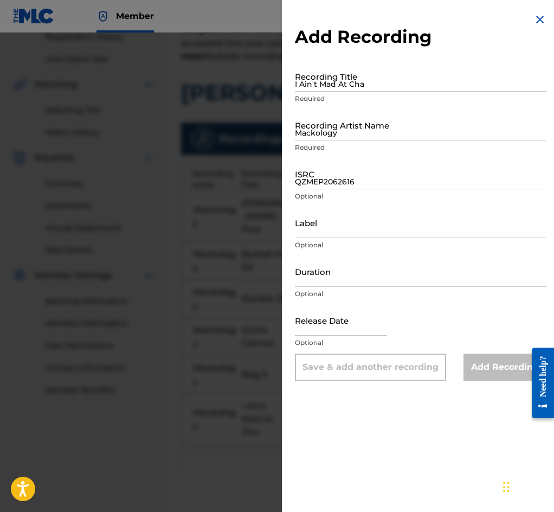
click at [367, 84] on input "I Ain't Mad At Cha" at bounding box center [421, 76] width 252 height 31
type input "Hercules"
click at [357, 131] on input "Mackology" at bounding box center [421, 125] width 252 height 31
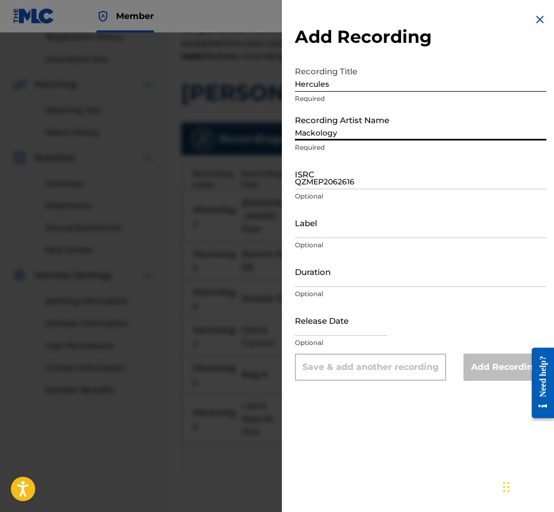
type input "Mackology"
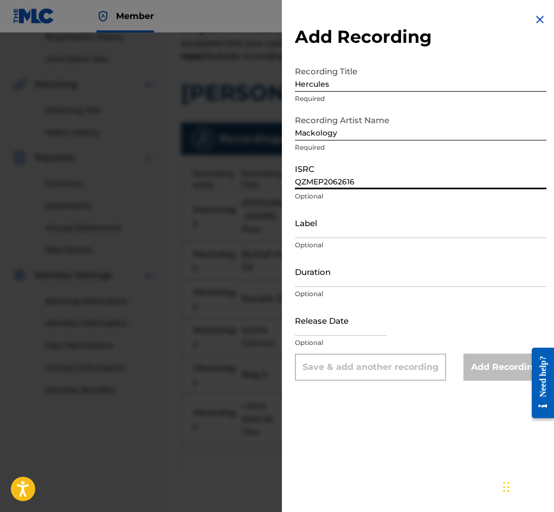
paste input "7"
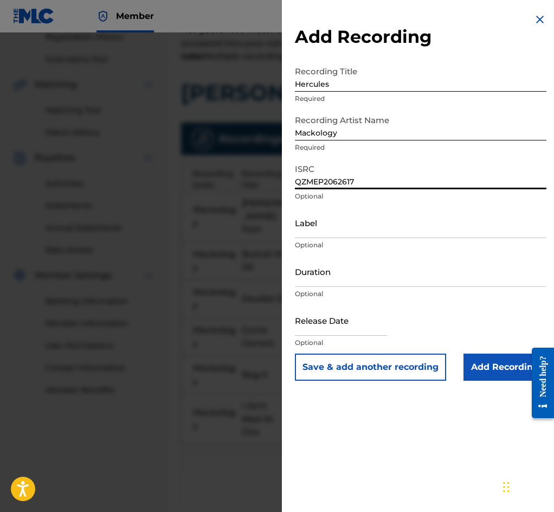
type input "QZMEP2062617"
click at [343, 366] on button "Save & add another recording" at bounding box center [370, 367] width 151 height 27
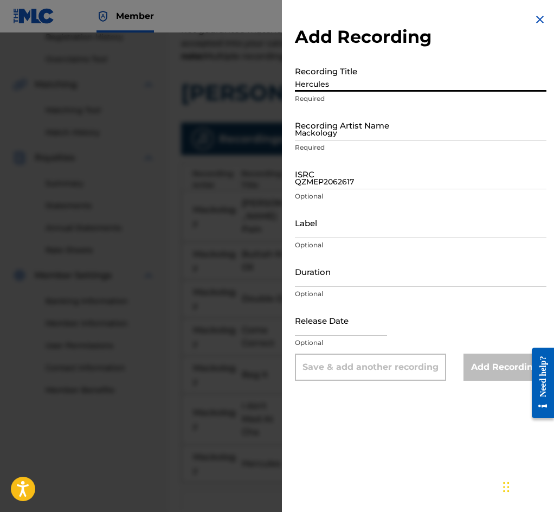
click at [328, 84] on input "Hercules" at bounding box center [421, 76] width 252 height 31
type input "Spirit"
click at [343, 134] on input "Mackology" at bounding box center [421, 125] width 252 height 31
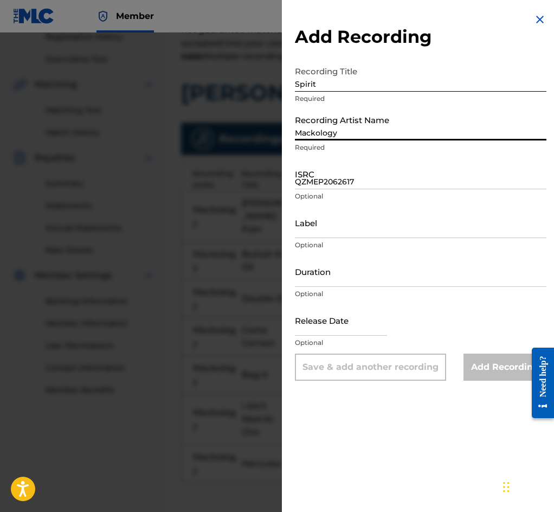
type input "Mackology"
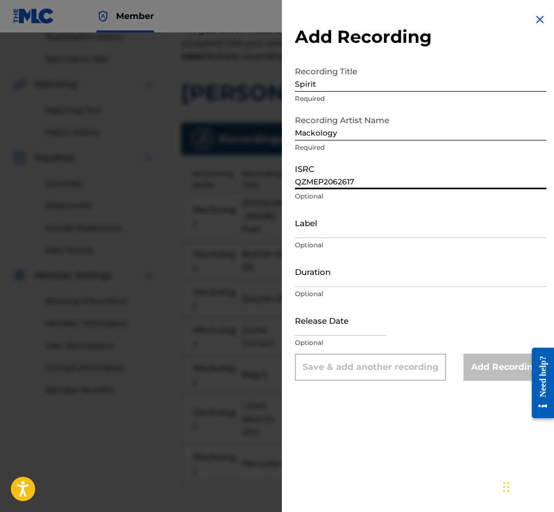
paste input "8"
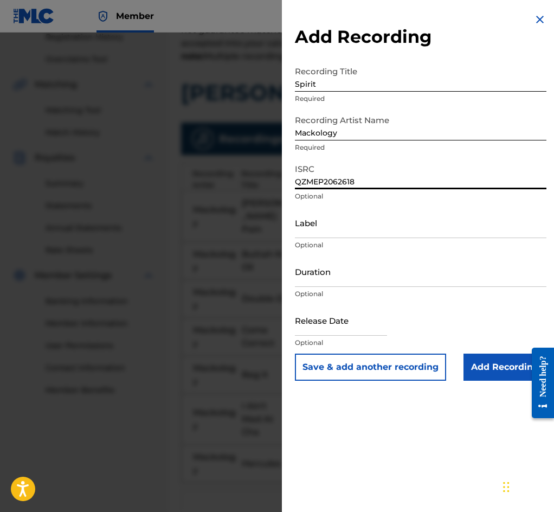
type input "QZMEP2062618"
click at [372, 372] on button "Save & add another recording" at bounding box center [370, 367] width 151 height 27
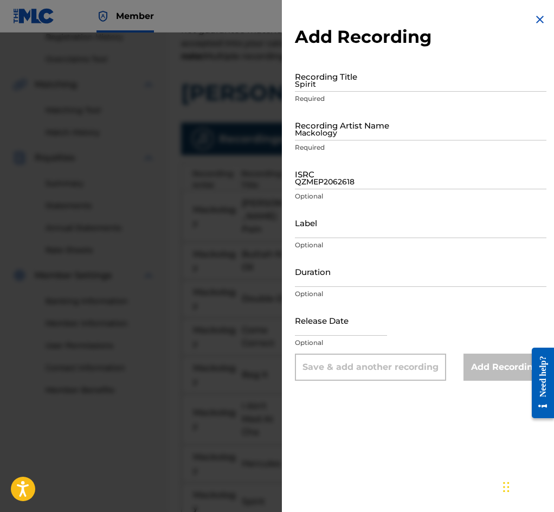
click at [333, 89] on input "Spirit" at bounding box center [421, 76] width 252 height 31
type input "Signs"
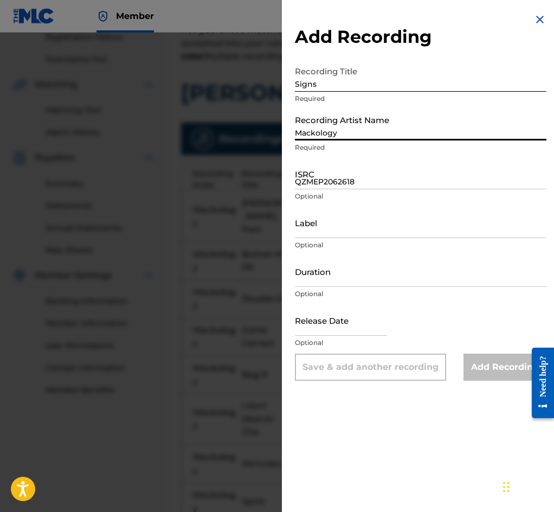
click at [334, 141] on input "Mackology" at bounding box center [421, 125] width 252 height 31
type input "Mackology"
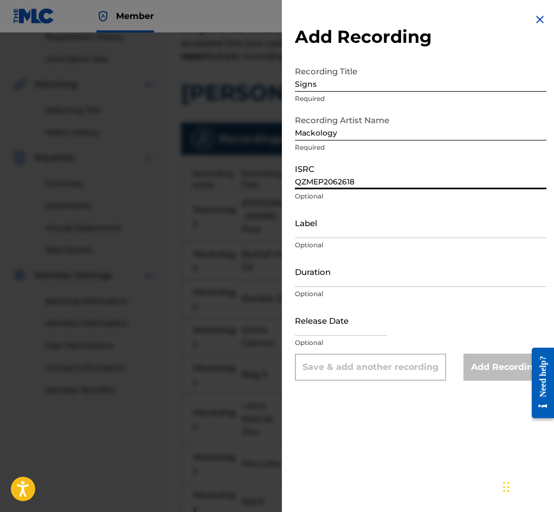
click at [321, 183] on input "QZMEP2062618" at bounding box center [421, 173] width 252 height 31
paste input "9"
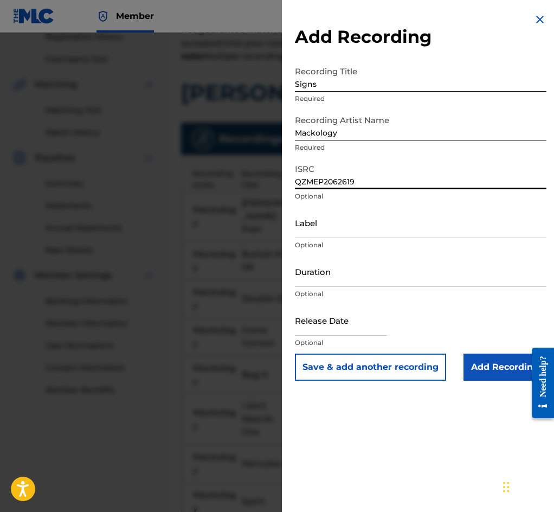
type input "QZMEP2062619"
click at [348, 374] on button "Save & add another recording" at bounding box center [370, 367] width 151 height 27
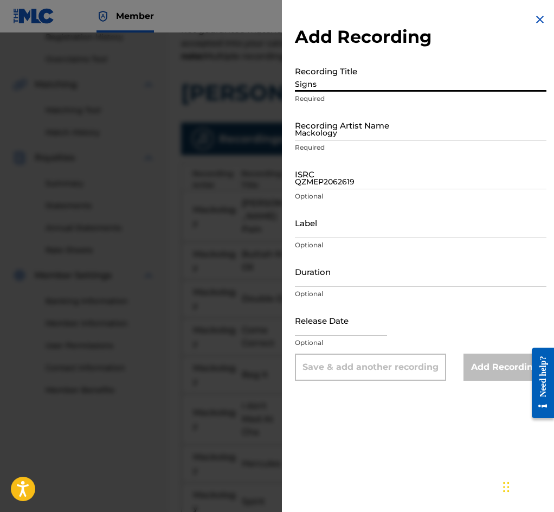
click at [336, 91] on input "Signs" at bounding box center [421, 76] width 252 height 31
type input "Big Dog"
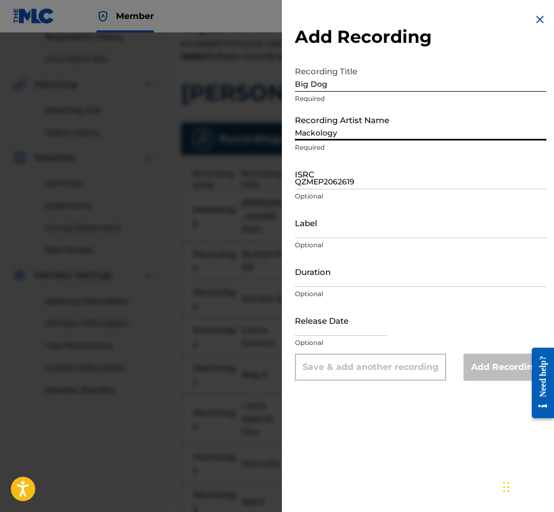
click at [340, 135] on input "Mackology" at bounding box center [421, 125] width 252 height 31
type input "Mackology"
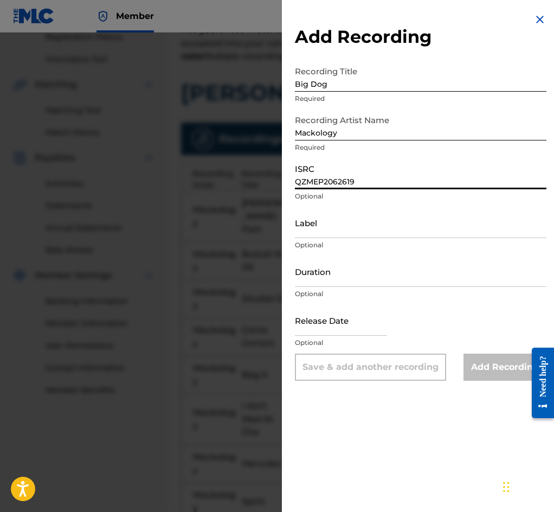
paste input "FZ4208877"
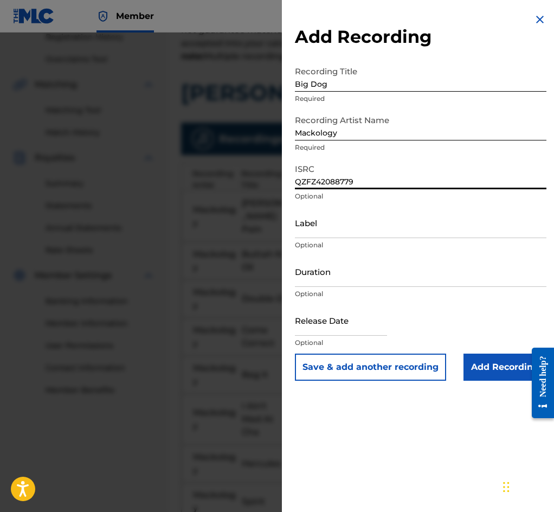
type input "QZFZ42088779"
click at [335, 373] on button "Save & add another recording" at bounding box center [370, 367] width 151 height 27
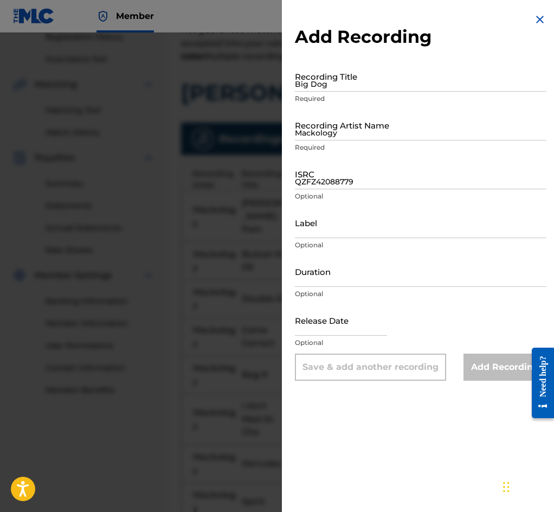
click at [358, 101] on p "Required" at bounding box center [421, 99] width 252 height 10
click at [355, 89] on input "Big Dog" at bounding box center [421, 76] width 252 height 31
type input "Accumulated"
click at [352, 130] on input "Mackology" at bounding box center [421, 125] width 252 height 31
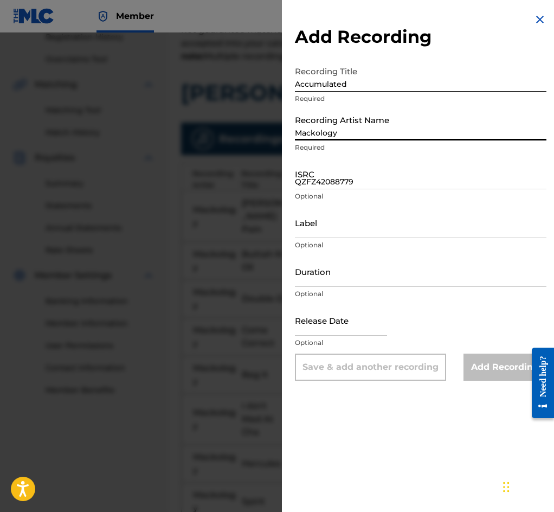
type input "Mackology"
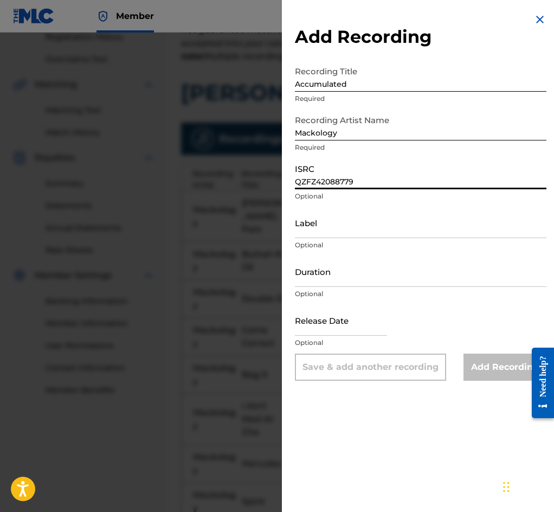
paste input "MEP2062620"
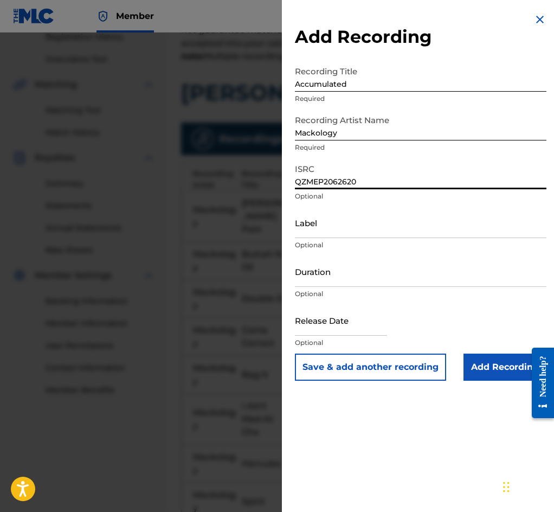
type input "QZMEP2062620"
click at [359, 376] on button "Save & add another recording" at bounding box center [370, 367] width 151 height 27
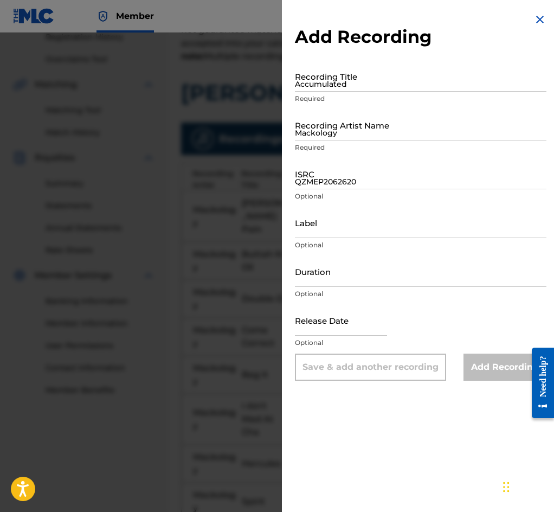
click at [336, 92] on input "Accumulated" at bounding box center [421, 76] width 252 height 31
type input "Never Going Broke"
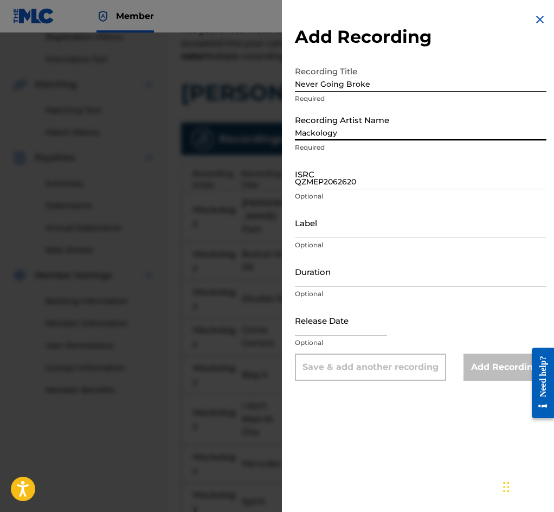
click at [339, 131] on input "Mackology" at bounding box center [421, 125] width 252 height 31
type input "Mackology"
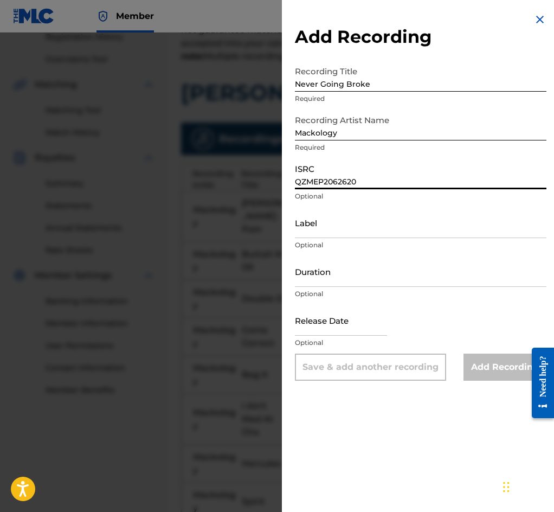
paste input "1"
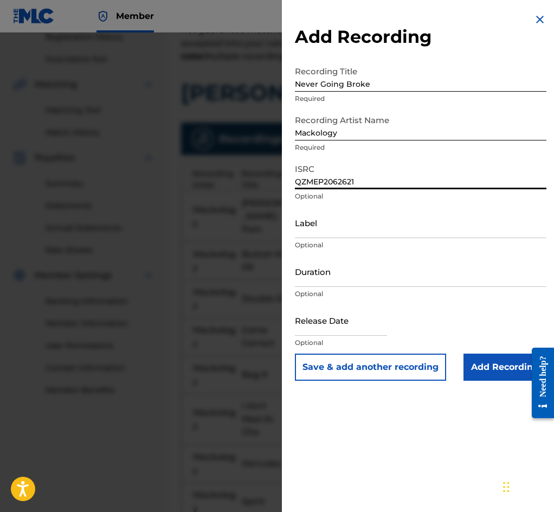
type input "QZMEP2062621"
click at [502, 369] on input "Add Recording" at bounding box center [505, 367] width 83 height 27
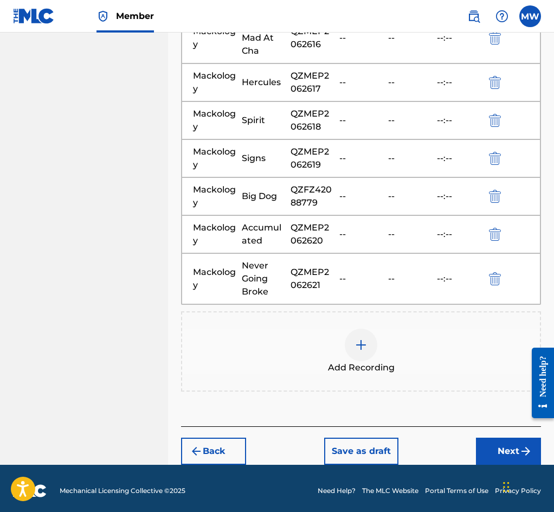
click at [508, 445] on button "Next" at bounding box center [508, 451] width 65 height 27
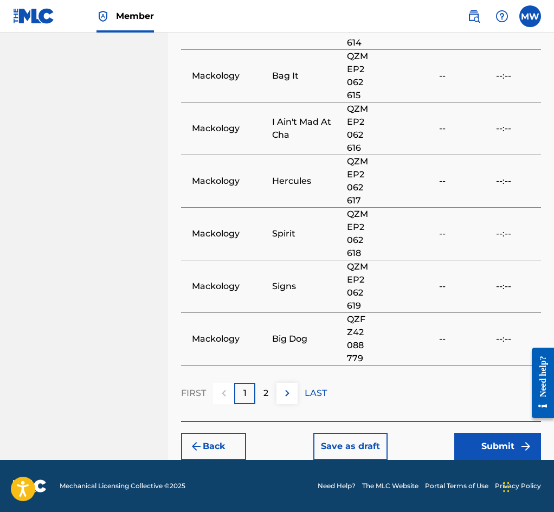
scroll to position [1026, 0]
click at [481, 444] on button "Submit" at bounding box center [498, 446] width 87 height 27
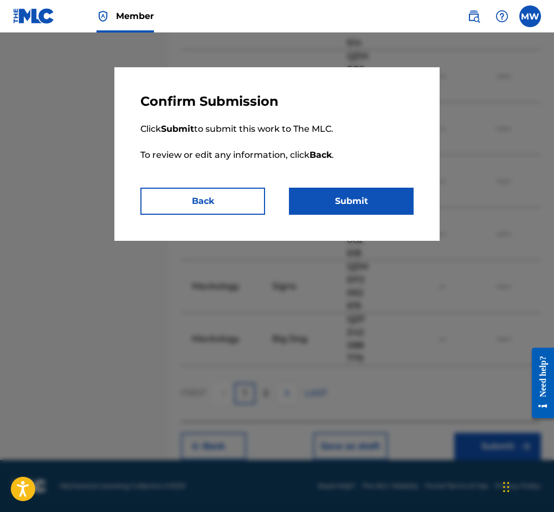
click at [372, 209] on button "Submit" at bounding box center [351, 201] width 125 height 27
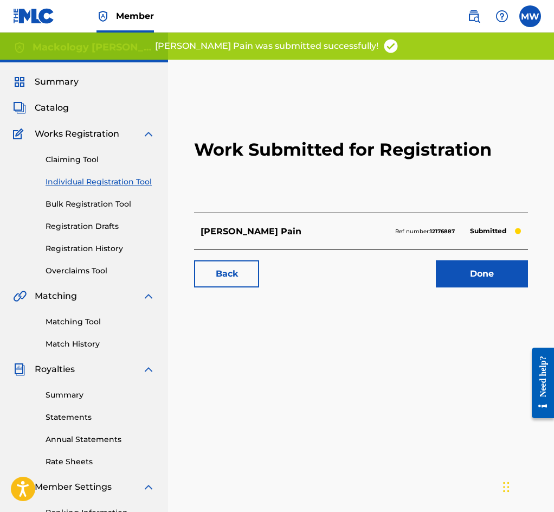
click at [468, 288] on link "Done" at bounding box center [482, 273] width 92 height 27
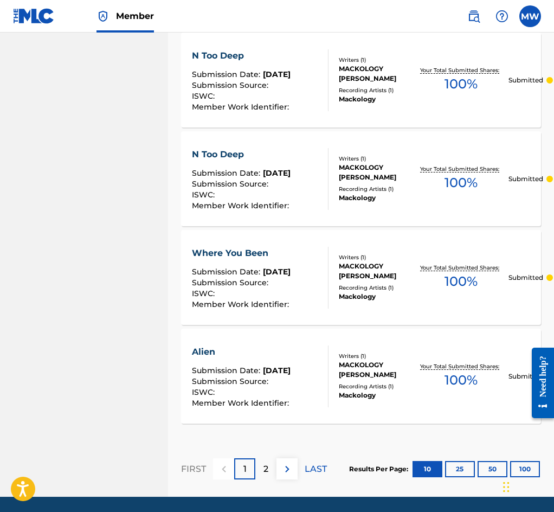
scroll to position [972, 0]
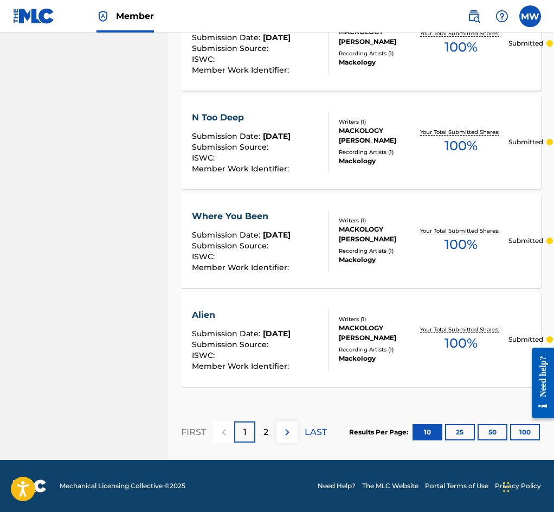
click at [455, 427] on button "25" at bounding box center [460, 432] width 30 height 16
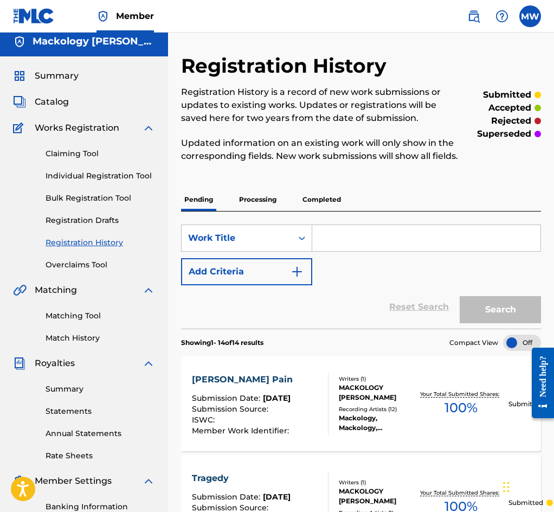
scroll to position [0, 0]
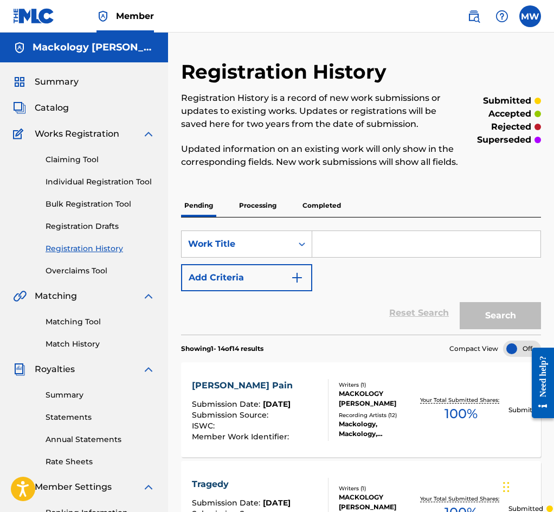
click at [106, 180] on link "Individual Registration Tool" at bounding box center [101, 181] width 110 height 11
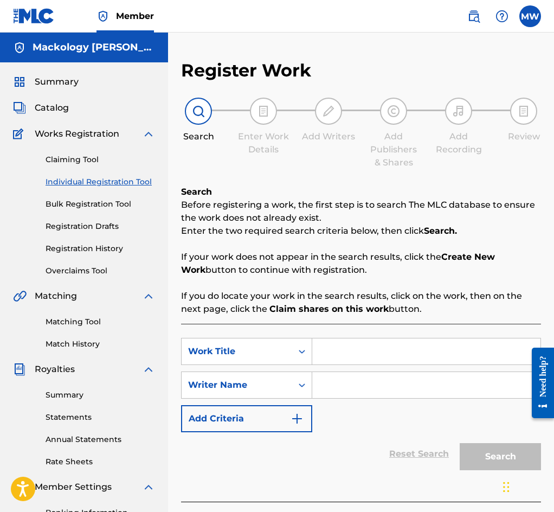
click at [402, 363] on input "Search Form" at bounding box center [426, 352] width 228 height 26
type input "CryptoManiac"
click at [405, 398] on input "Search Form" at bounding box center [426, 385] width 228 height 26
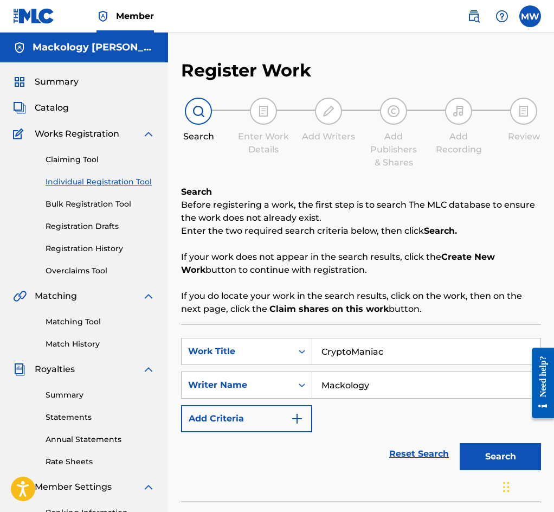
type input "Mackology"
click at [482, 457] on button "Search" at bounding box center [500, 456] width 81 height 27
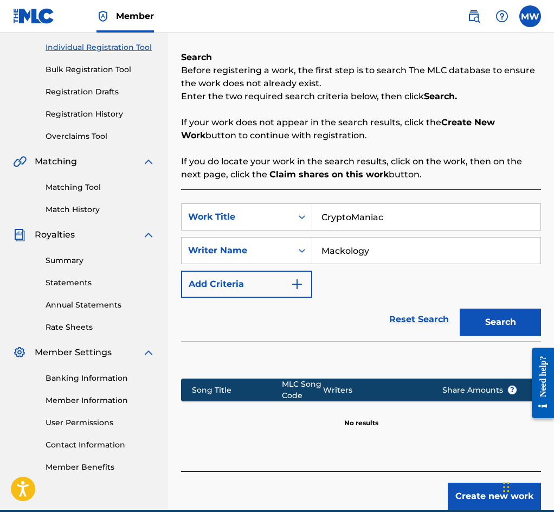
scroll to position [163, 0]
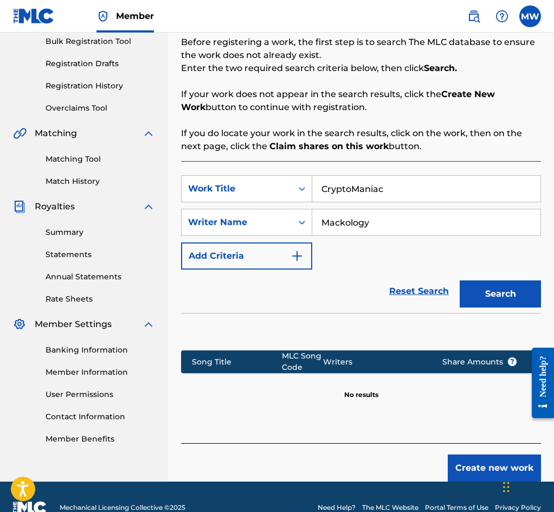
click at [487, 469] on button "Create new work" at bounding box center [494, 468] width 93 height 27
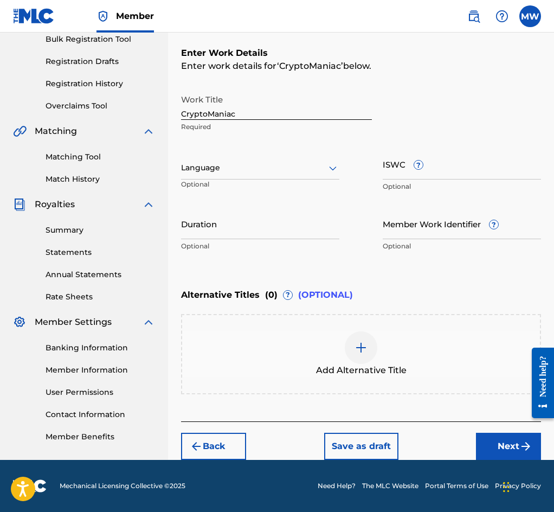
click at [512, 439] on button "Next" at bounding box center [508, 446] width 65 height 27
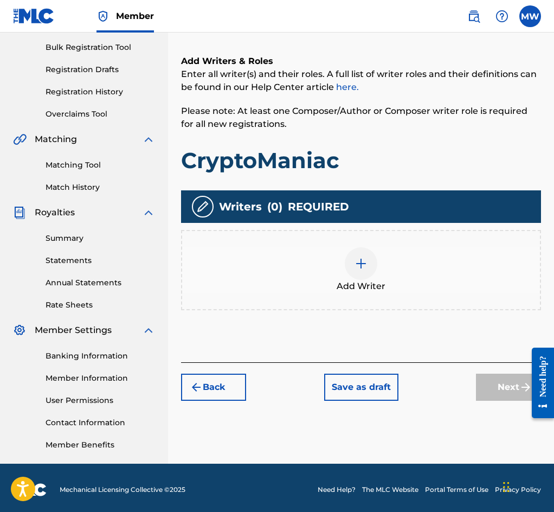
scroll to position [157, 0]
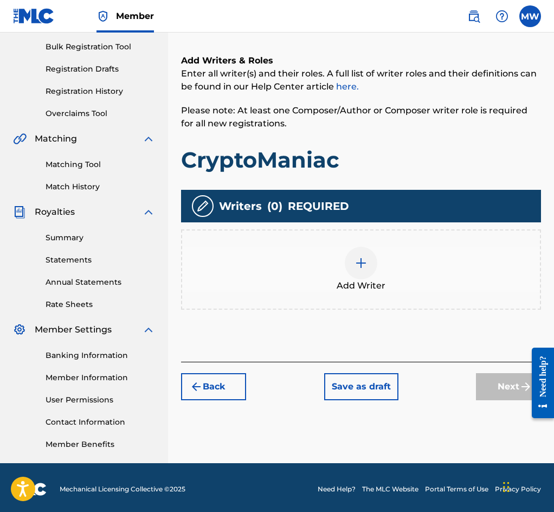
click at [408, 266] on div "Add Writer" at bounding box center [361, 270] width 358 height 46
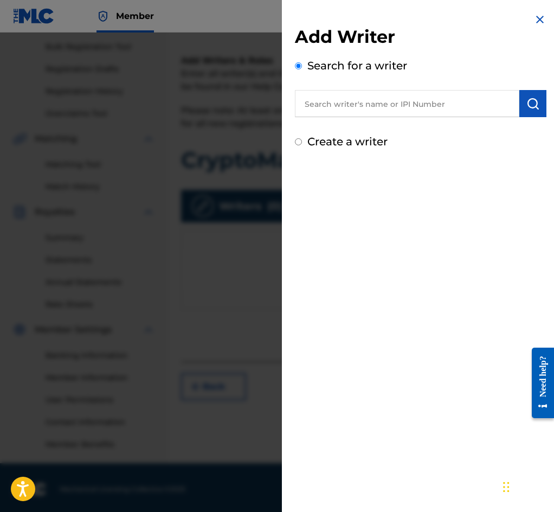
click at [453, 106] on input "text" at bounding box center [407, 103] width 225 height 27
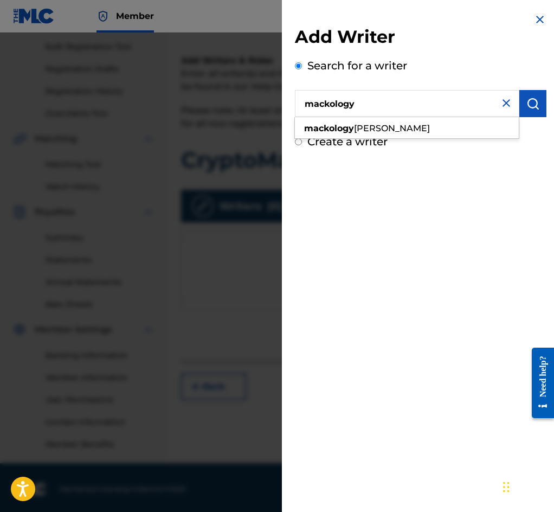
type input "mackology"
click at [533, 103] on img "submit" at bounding box center [533, 103] width 13 height 13
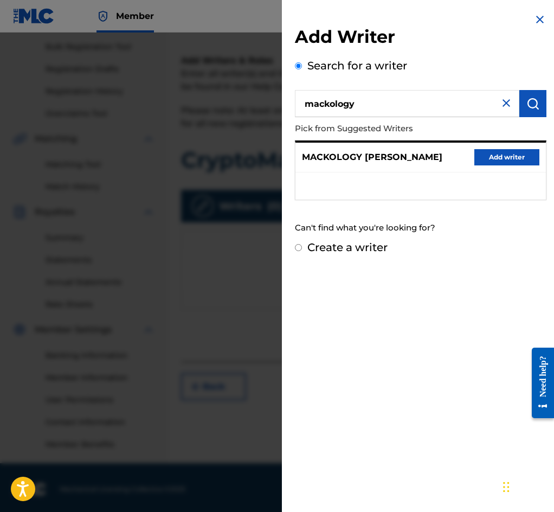
click at [496, 159] on button "Add writer" at bounding box center [507, 157] width 65 height 16
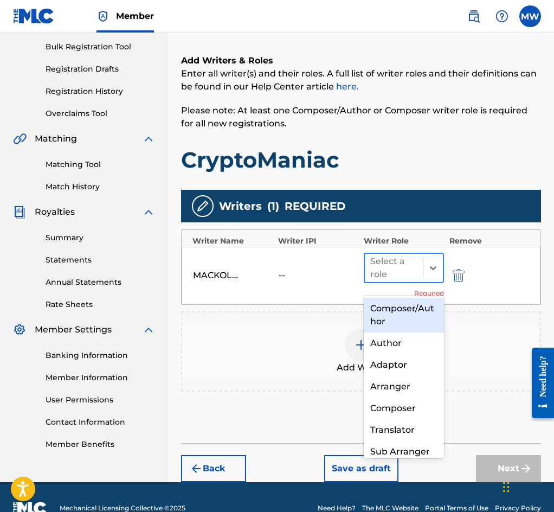
click at [405, 276] on div at bounding box center [394, 267] width 47 height 15
click at [392, 312] on div "Composer/Author" at bounding box center [404, 315] width 80 height 35
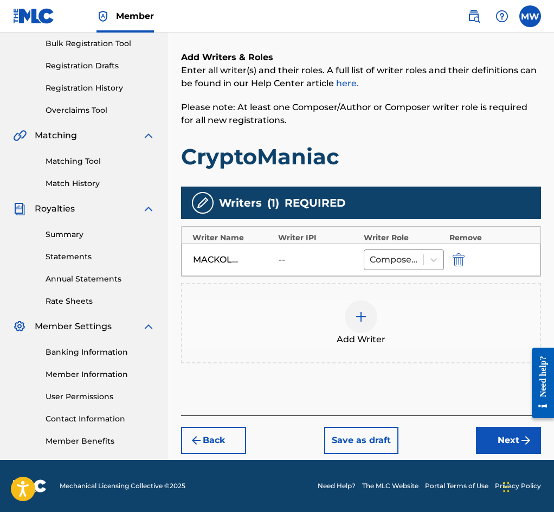
scroll to position [163, 0]
click at [506, 442] on button "Next" at bounding box center [508, 440] width 65 height 27
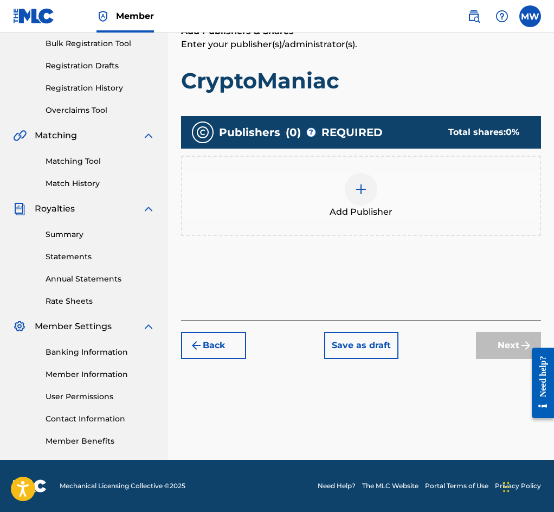
scroll to position [49, 0]
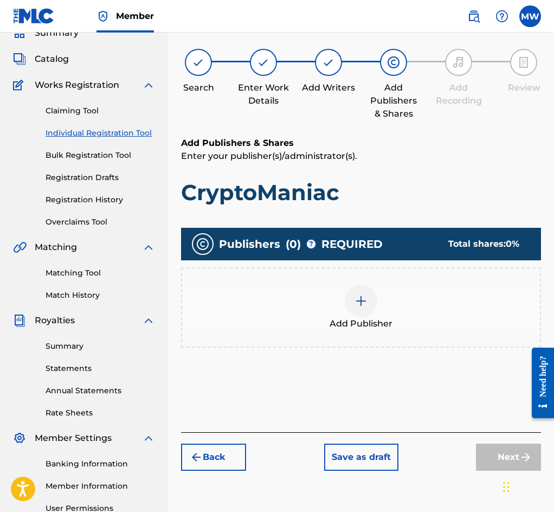
click at [437, 287] on div "Add Publisher" at bounding box center [361, 307] width 360 height 80
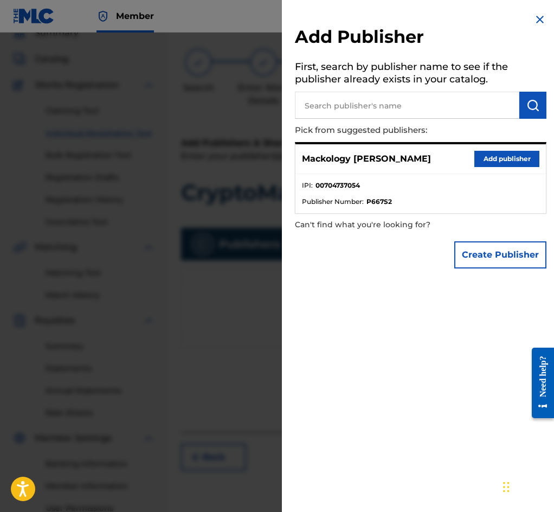
click at [487, 161] on button "Add publisher" at bounding box center [507, 159] width 65 height 16
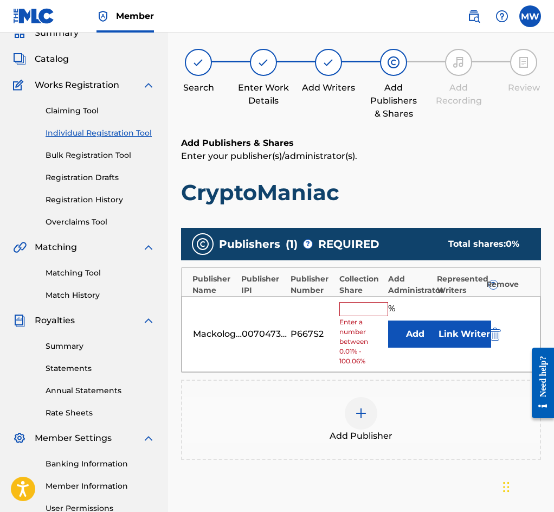
click at [357, 316] on input "text" at bounding box center [364, 309] width 49 height 14
type input "100"
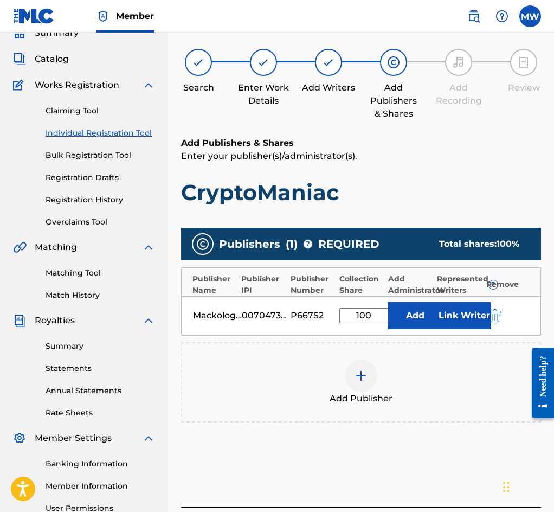
click at [463, 318] on button "Link Writer" at bounding box center [464, 315] width 54 height 27
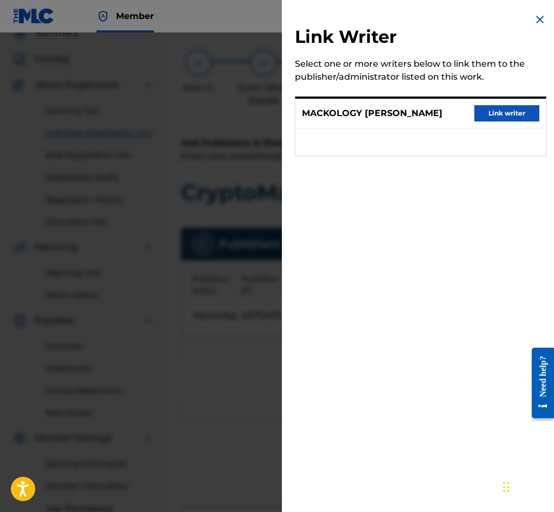
click at [494, 114] on button "Link writer" at bounding box center [507, 113] width 65 height 16
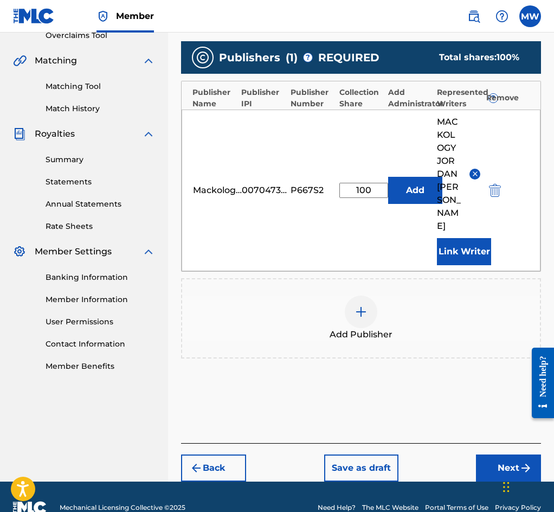
scroll to position [239, 0]
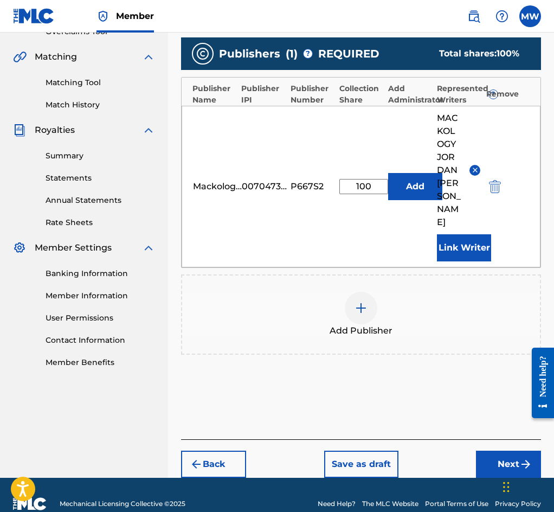
click at [503, 451] on button "Next" at bounding box center [508, 464] width 65 height 27
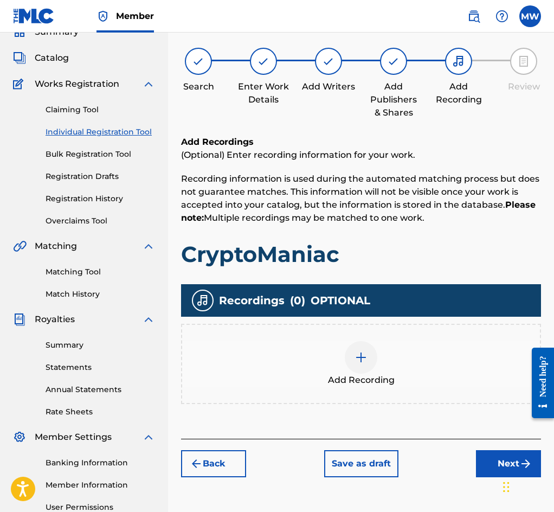
scroll to position [49, 0]
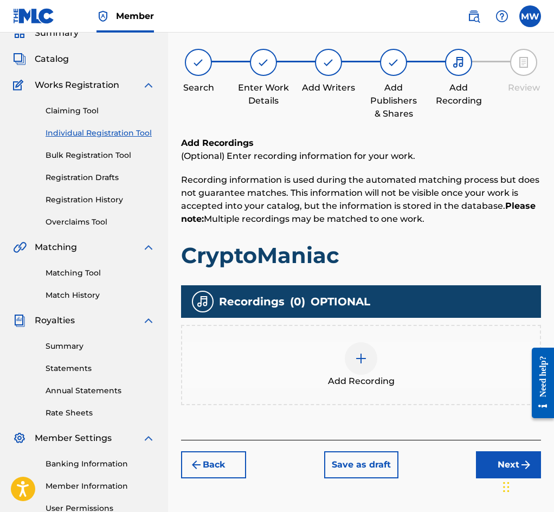
click at [418, 365] on div "Add Recording" at bounding box center [361, 365] width 358 height 46
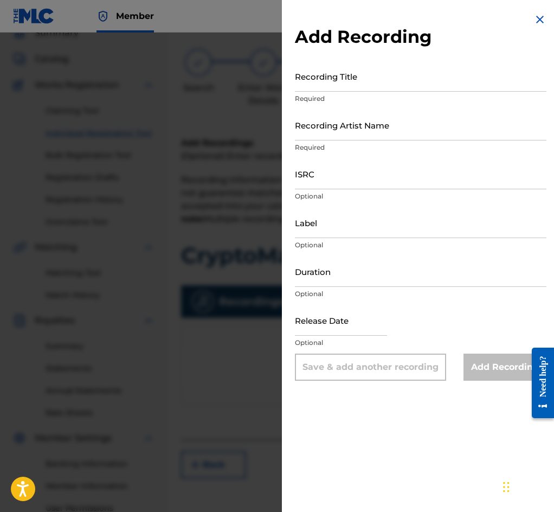
click at [339, 75] on input "Recording Title" at bounding box center [421, 76] width 252 height 31
type input "Taking Risks"
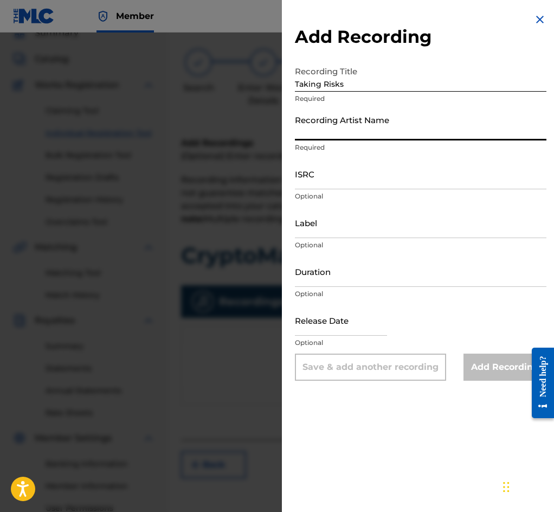
click at [356, 134] on input "Recording Artist Name" at bounding box center [421, 125] width 252 height 31
type input "Mackology"
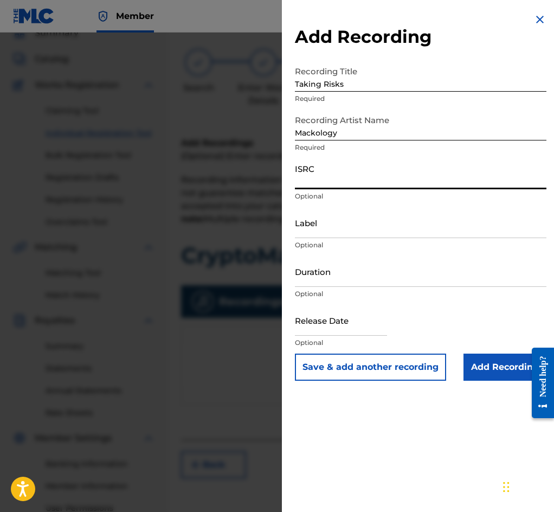
paste input "QZHN82196331"
type input "QZHN82196331"
click at [365, 372] on button "Save & add another recording" at bounding box center [370, 367] width 151 height 27
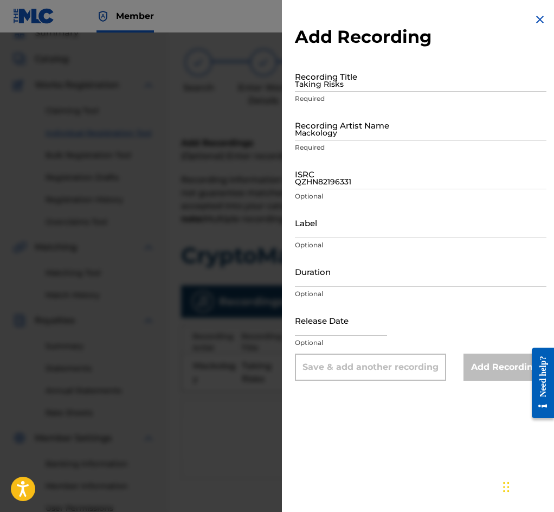
click at [335, 92] on input "Taking Risks" at bounding box center [421, 76] width 252 height 31
type input "No Burner"
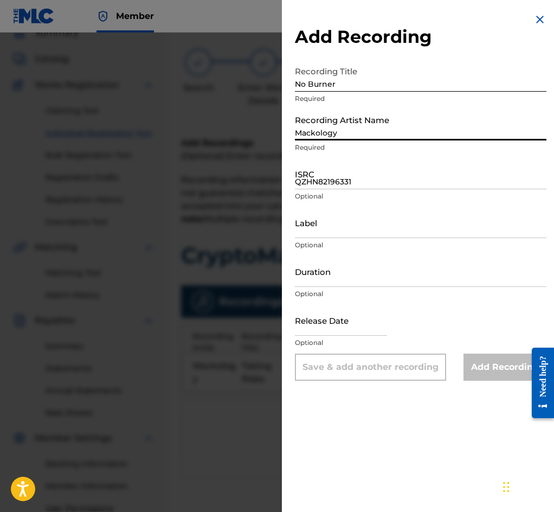
click at [325, 126] on input "Mackology" at bounding box center [421, 125] width 252 height 31
type input "Mackology"
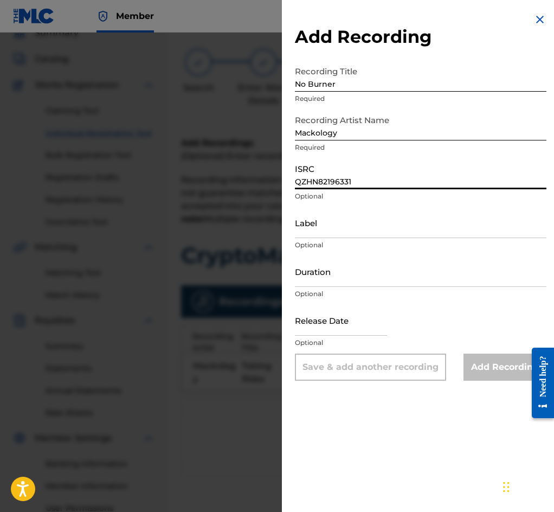
paste input "2"
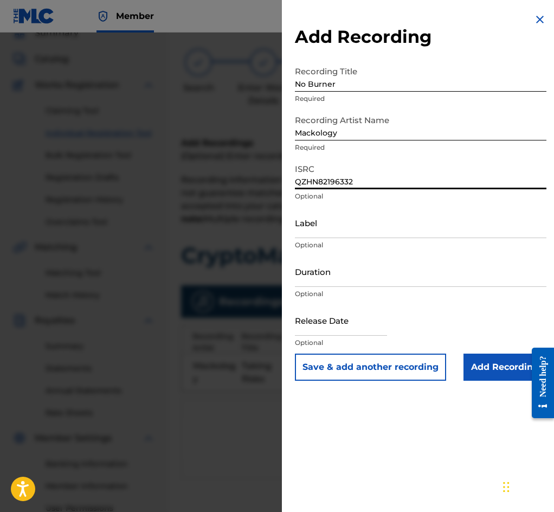
type input "QZHN82196332"
click at [391, 369] on button "Save & add another recording" at bounding box center [370, 367] width 151 height 27
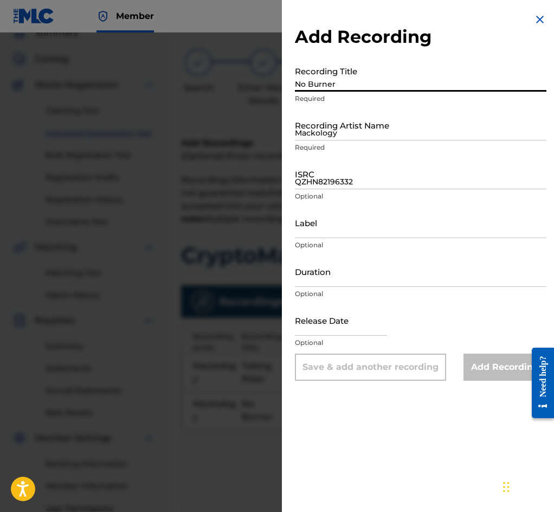
click at [321, 89] on input "No Burner" at bounding box center [421, 76] width 252 height 31
type input "Money Talks"
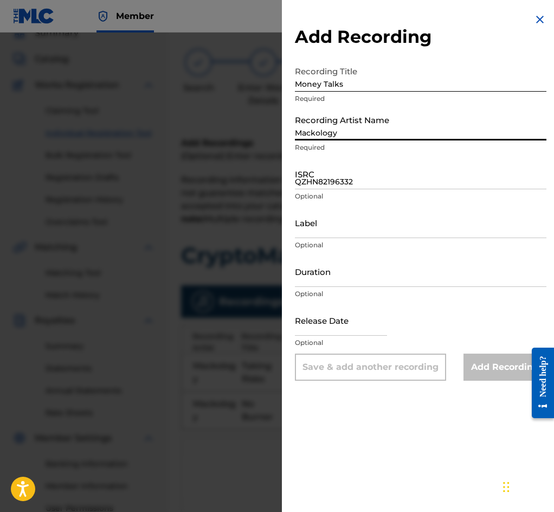
click at [317, 130] on input "Mackology" at bounding box center [421, 125] width 252 height 31
type input "Mackology"
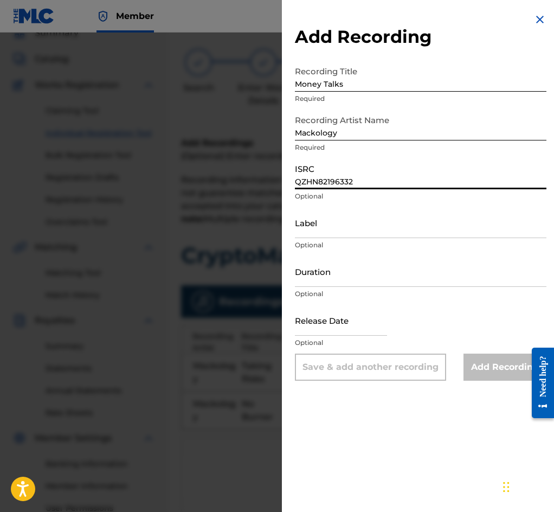
paste input "3"
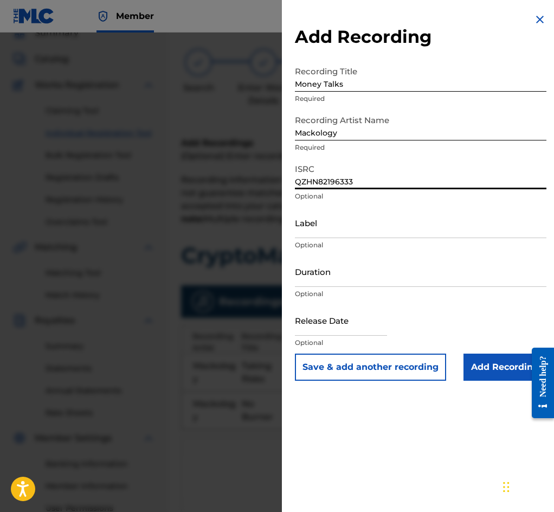
type input "QZHN82196333"
click at [377, 374] on button "Save & add another recording" at bounding box center [370, 367] width 151 height 27
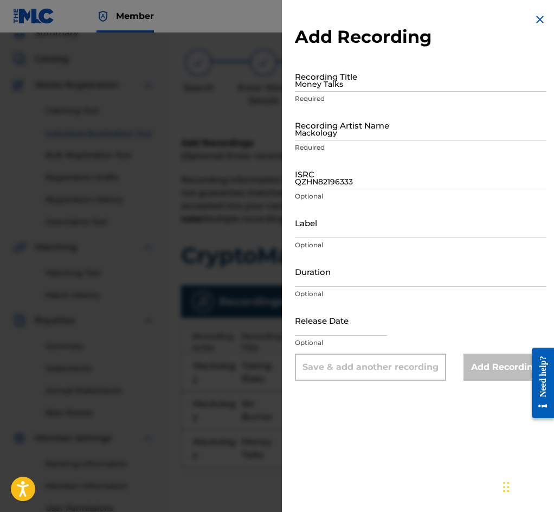
click at [339, 98] on p "Required" at bounding box center [421, 99] width 252 height 10
click at [339, 89] on input "Money Talks" at bounding box center [421, 76] width 252 height 31
type input "A Million"
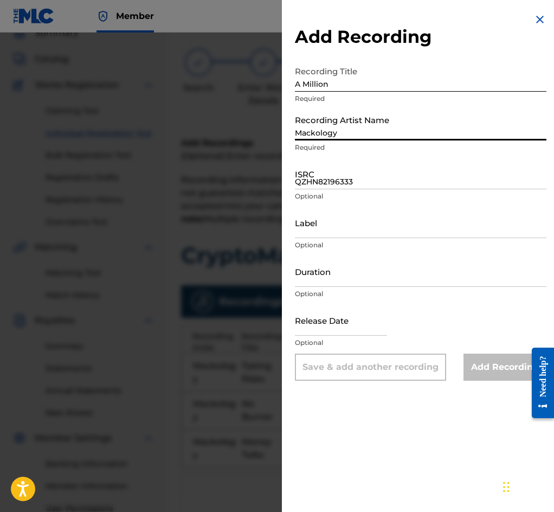
click at [340, 130] on input "Mackology" at bounding box center [421, 125] width 252 height 31
type input "Mackology"
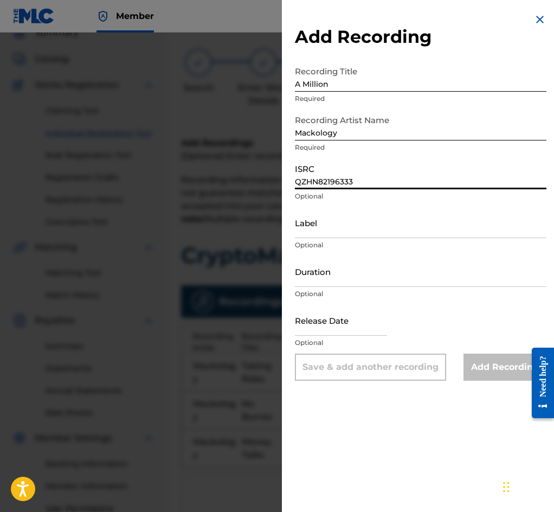
paste input "4"
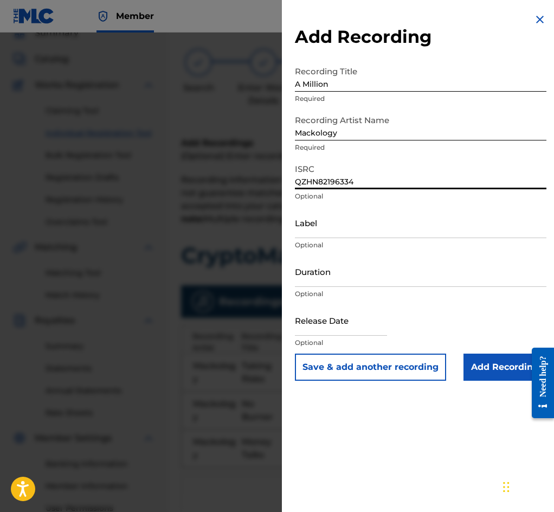
type input "QZHN82196334"
click at [355, 375] on button "Save & add another recording" at bounding box center [370, 367] width 151 height 27
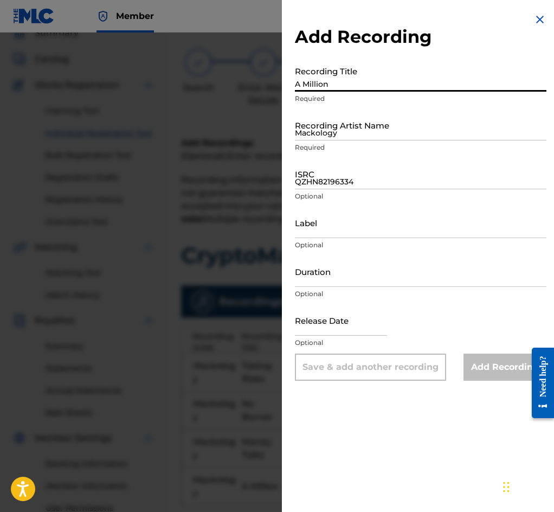
click at [402, 84] on input "A Million" at bounding box center [421, 76] width 252 height 31
type input "[PERSON_NAME] Magic"
click at [386, 130] on input "Mackology" at bounding box center [421, 125] width 252 height 31
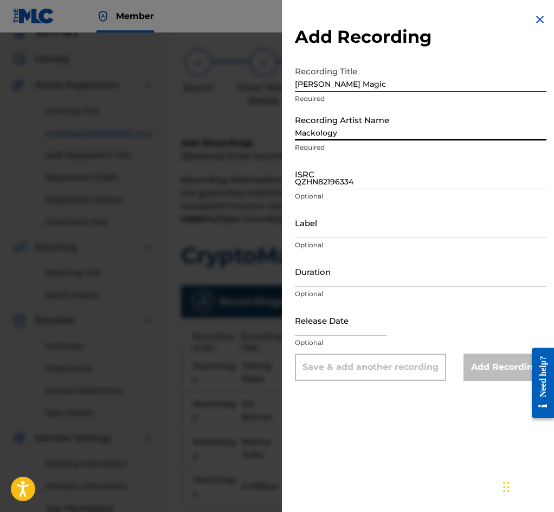
type input "Mackology"
drag, startPoint x: 356, startPoint y: 192, endPoint x: 334, endPoint y: 184, distance: 24.0
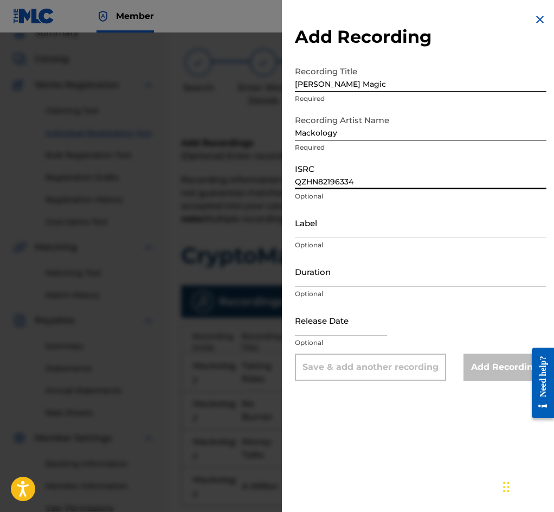
paste input "5"
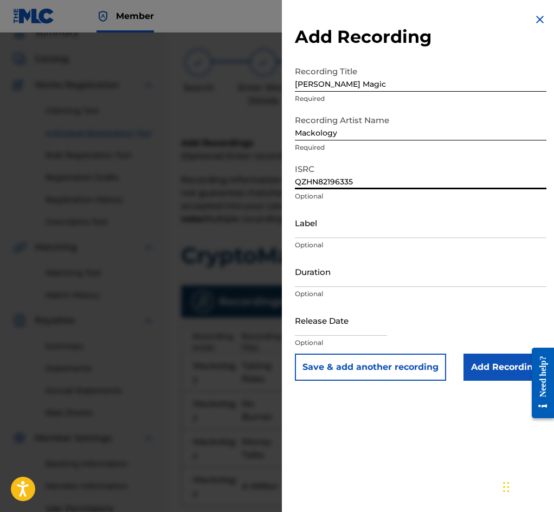
type input "QZHN82196335"
click at [492, 373] on input "Add Recording" at bounding box center [505, 367] width 83 height 27
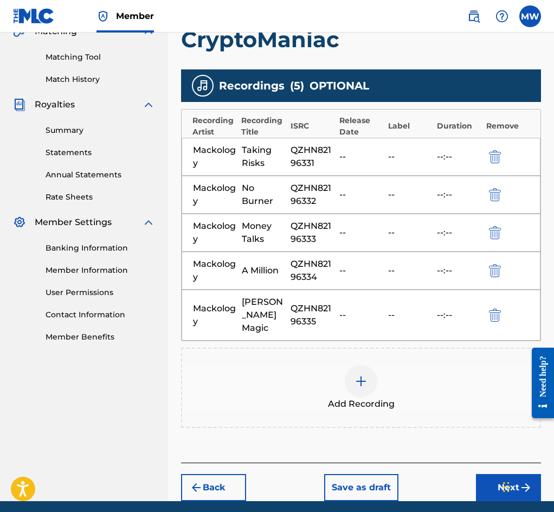
scroll to position [266, 0]
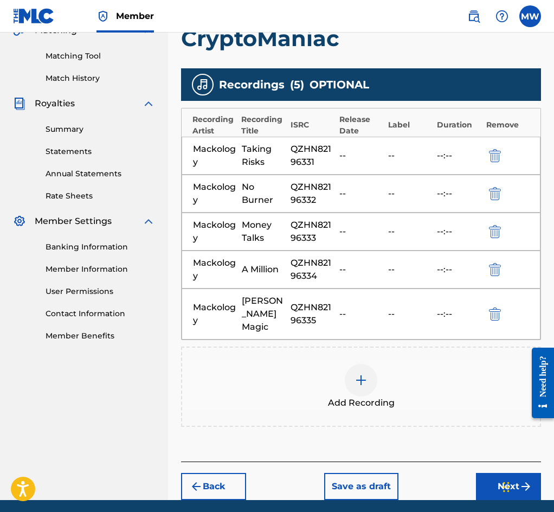
click at [403, 372] on div "Add Recording" at bounding box center [361, 387] width 358 height 46
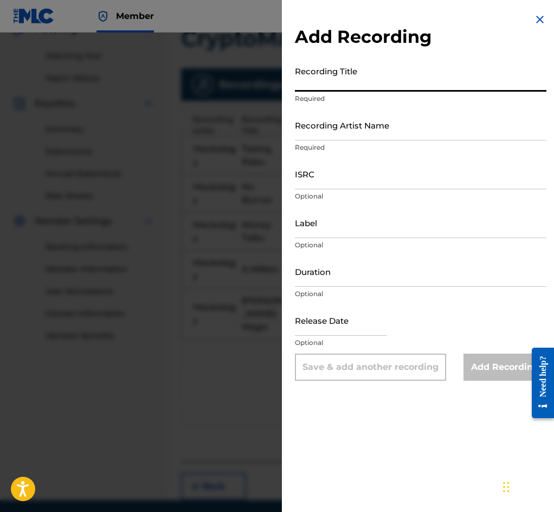
click at [343, 80] on input "Recording Title" at bounding box center [421, 76] width 252 height 31
type input "The Lock"
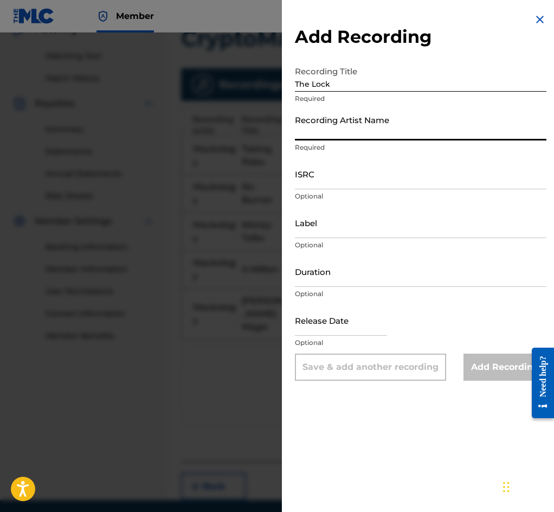
click at [359, 136] on input "Recording Artist Name" at bounding box center [421, 125] width 252 height 31
type input "Mackology"
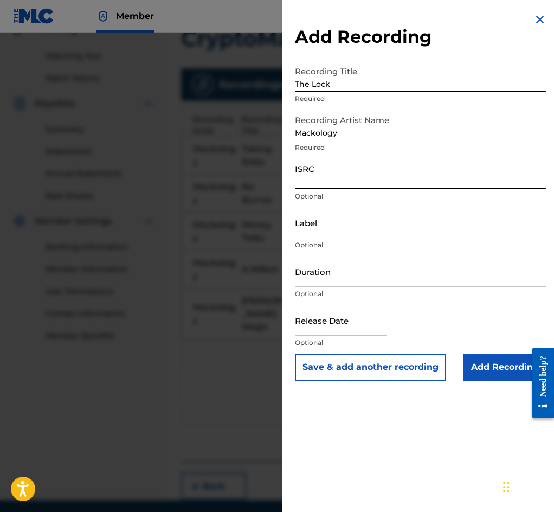
paste input "QZHN82196336"
type input "QZHN82196336"
click at [378, 366] on button "Save & add another recording" at bounding box center [370, 367] width 151 height 27
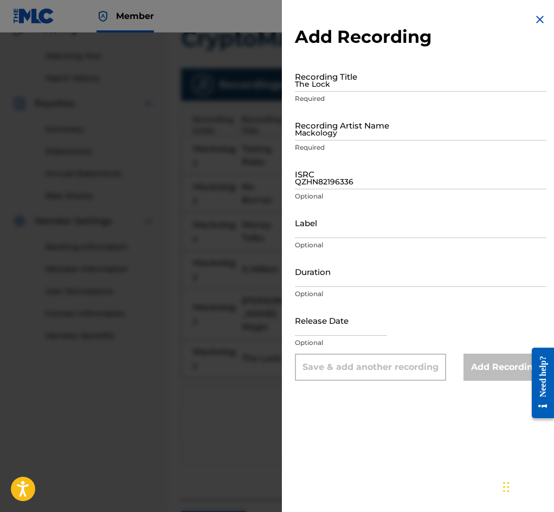
click at [347, 84] on input "The Lock" at bounding box center [421, 76] width 252 height 31
type input "Blue Streak"
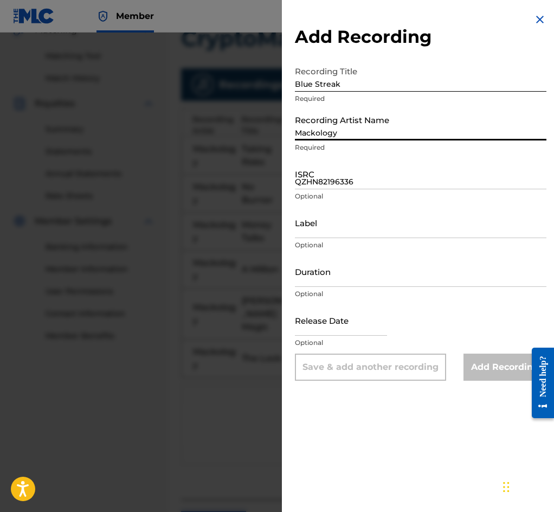
click at [348, 132] on input "Mackology" at bounding box center [421, 125] width 252 height 31
type input "Mackology"
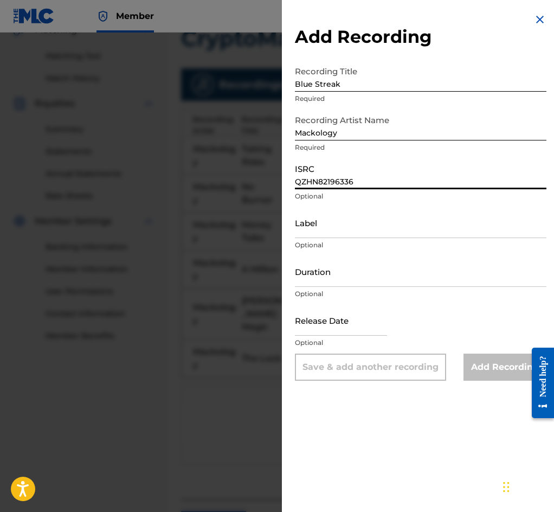
click at [347, 185] on input "QZHN82196336" at bounding box center [421, 173] width 252 height 31
paste input "7"
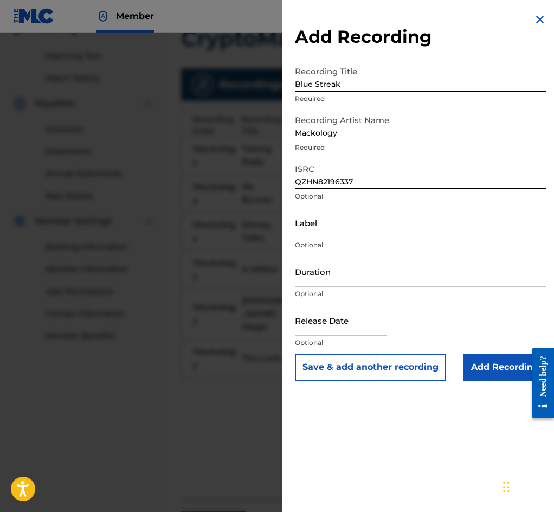
type input "QZHN82196337"
click at [378, 374] on button "Save & add another recording" at bounding box center [370, 367] width 151 height 27
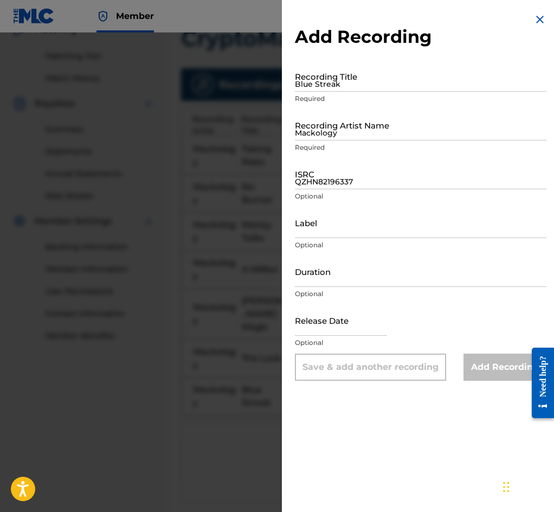
click at [384, 92] on input "Blue Streak" at bounding box center [421, 76] width 252 height 31
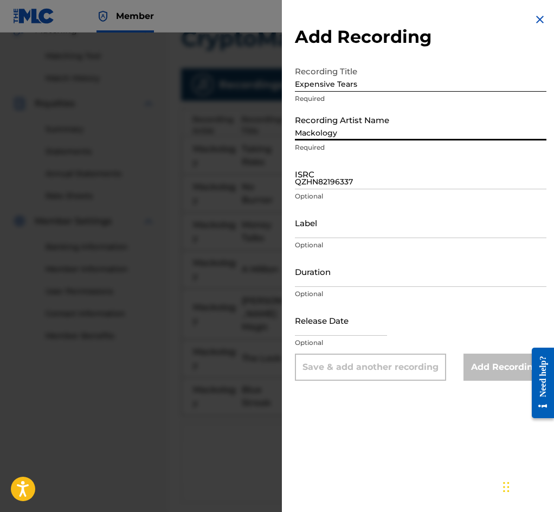
click at [380, 133] on input "Mackology" at bounding box center [421, 125] width 252 height 31
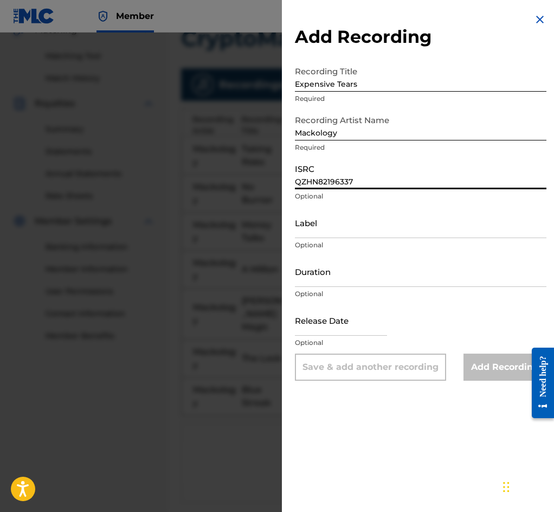
paste input "8"
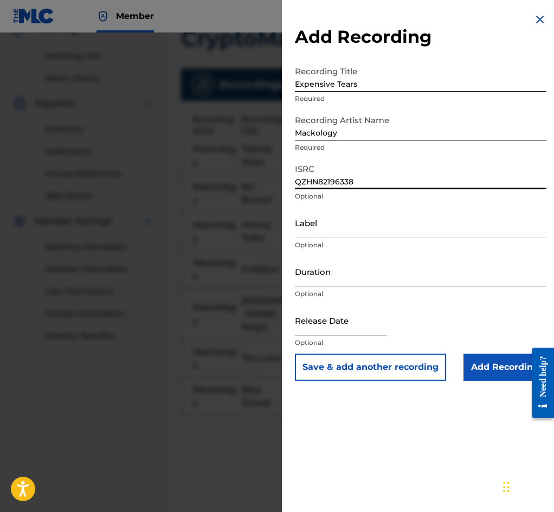
click at [395, 367] on button "Save & add another recording" at bounding box center [370, 367] width 151 height 27
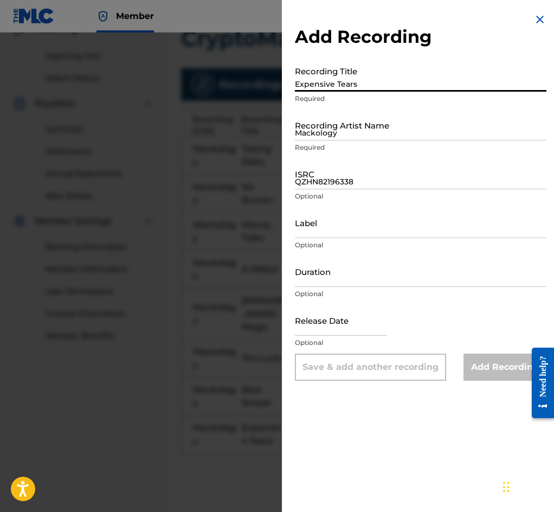
click at [365, 79] on input "Expensive Tears" at bounding box center [421, 76] width 252 height 31
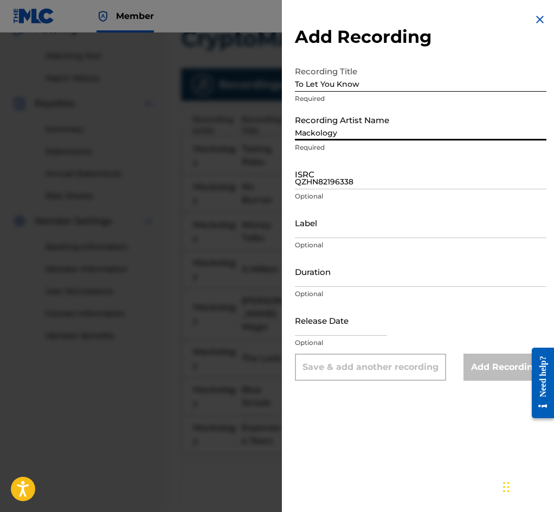
click at [385, 130] on input "Mackology" at bounding box center [421, 125] width 252 height 31
click at [322, 180] on input "QZHN82196338" at bounding box center [421, 173] width 252 height 31
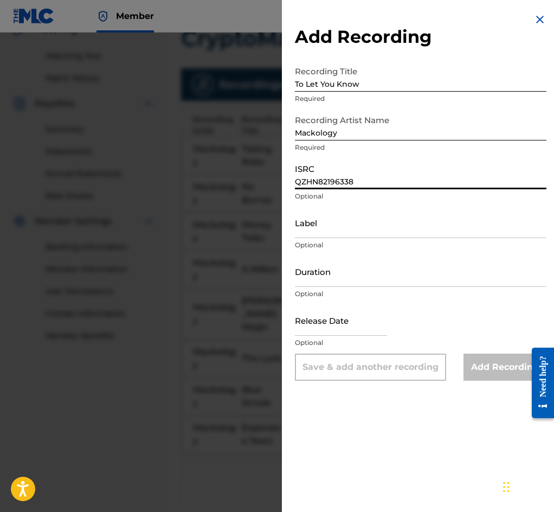
paste input "9"
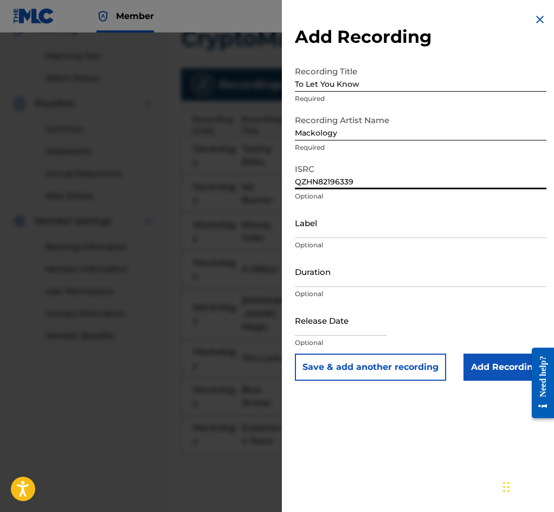
click at [485, 373] on input "Add Recording" at bounding box center [505, 367] width 83 height 27
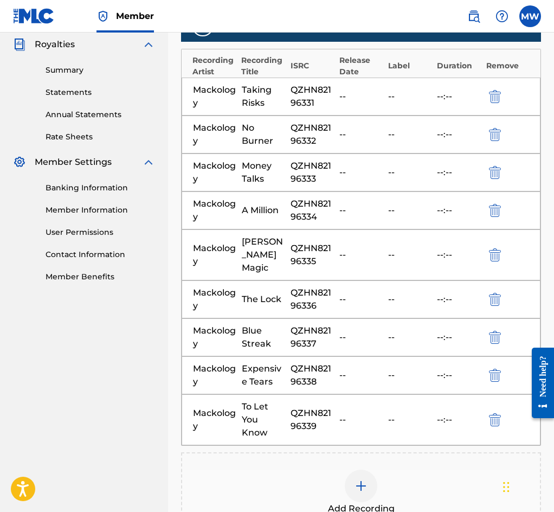
scroll to position [466, 0]
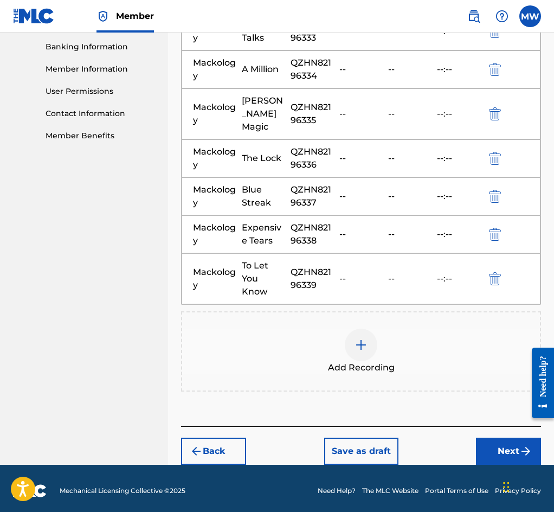
click at [509, 446] on button "Next" at bounding box center [508, 451] width 65 height 27
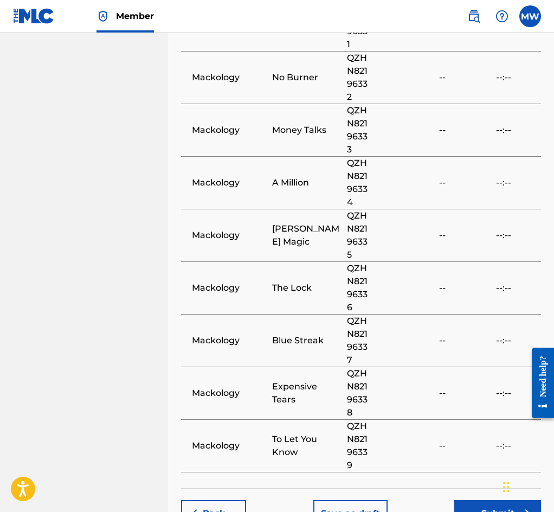
scroll to position [934, 0]
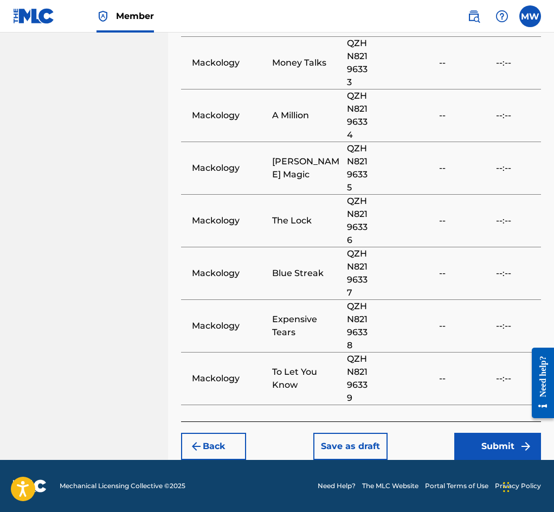
click at [512, 446] on button "Submit" at bounding box center [498, 446] width 87 height 27
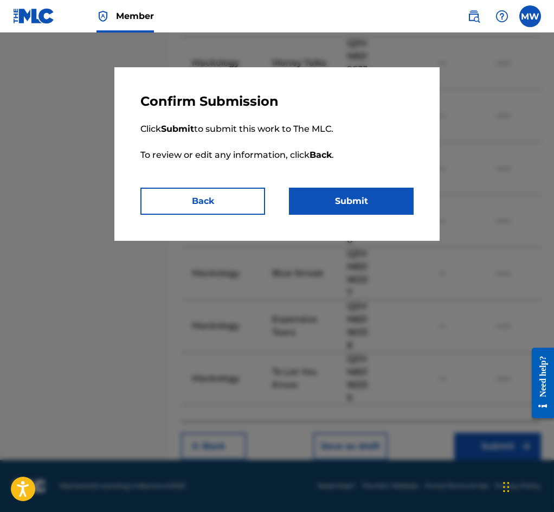
click at [372, 203] on button "Submit" at bounding box center [351, 201] width 125 height 27
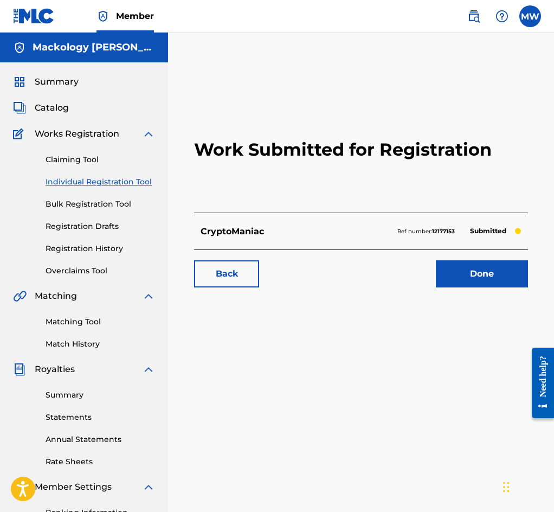
click at [488, 288] on link "Done" at bounding box center [482, 273] width 92 height 27
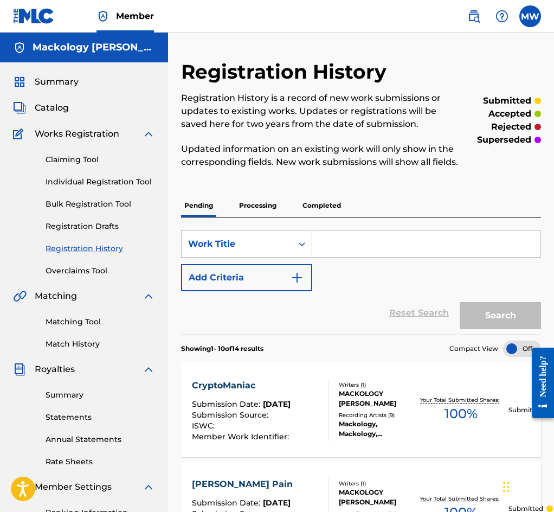
click at [92, 180] on link "Individual Registration Tool" at bounding box center [101, 181] width 110 height 11
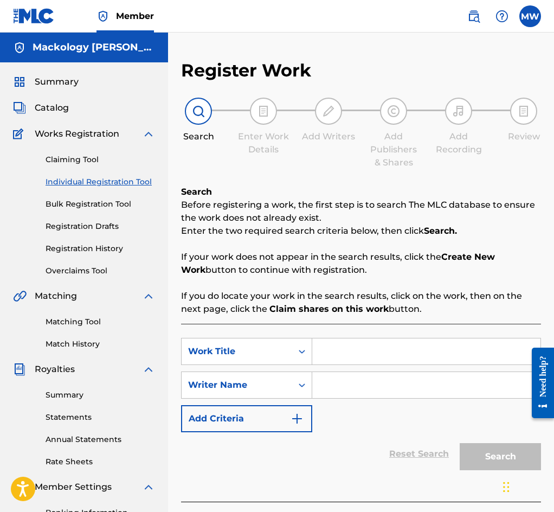
click at [356, 350] on input "Search Form" at bounding box center [426, 352] width 228 height 26
click at [358, 393] on input "Search Form" at bounding box center [426, 385] width 228 height 26
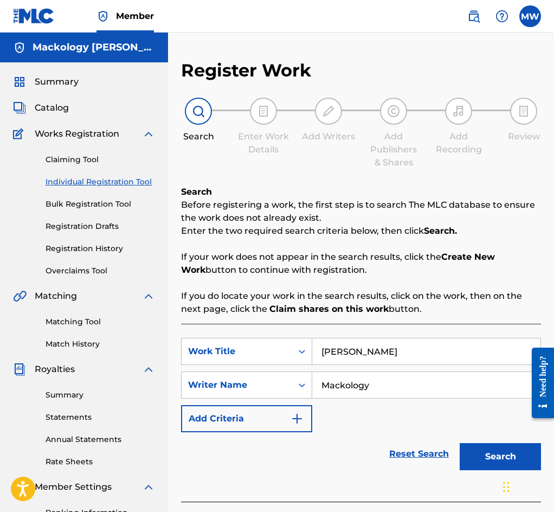
click at [460, 443] on button "Search" at bounding box center [500, 456] width 81 height 27
click at [486, 455] on button "Search" at bounding box center [500, 456] width 81 height 27
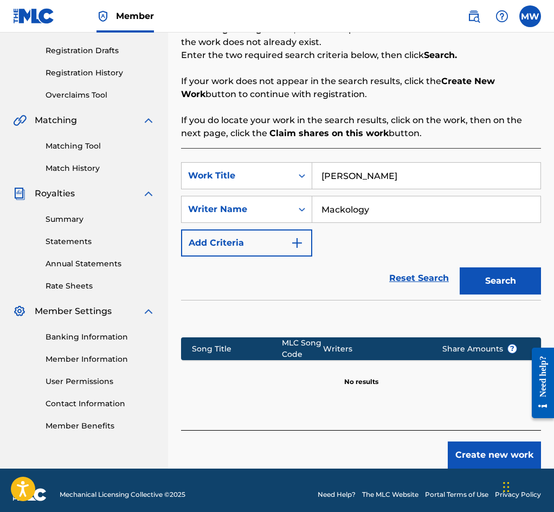
scroll to position [187, 0]
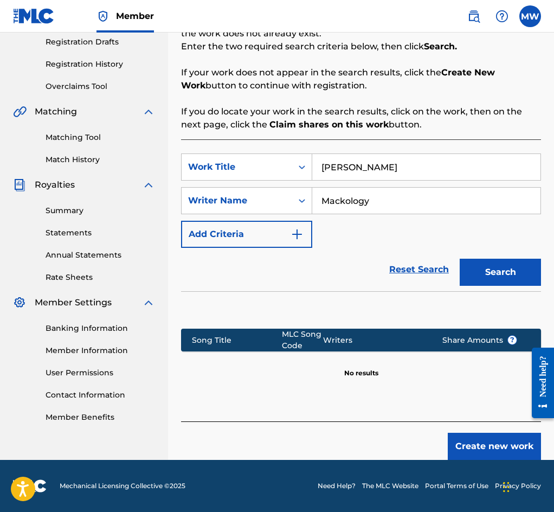
click at [487, 445] on button "Create new work" at bounding box center [494, 446] width 93 height 27
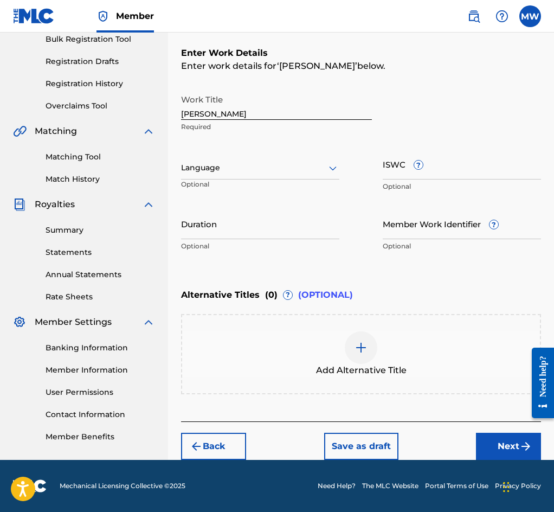
scroll to position [168, 0]
click at [504, 441] on button "Next" at bounding box center [508, 446] width 65 height 27
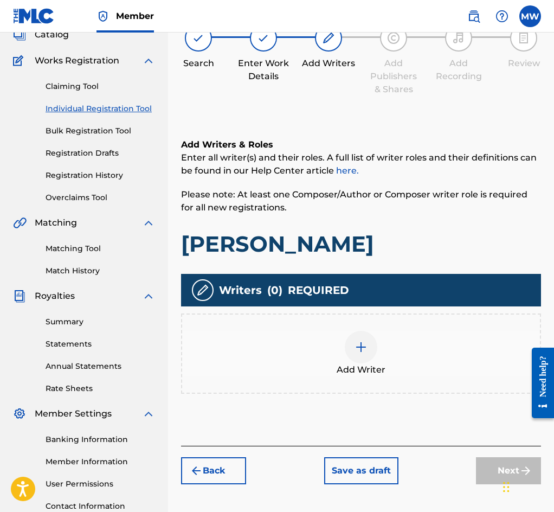
scroll to position [49, 0]
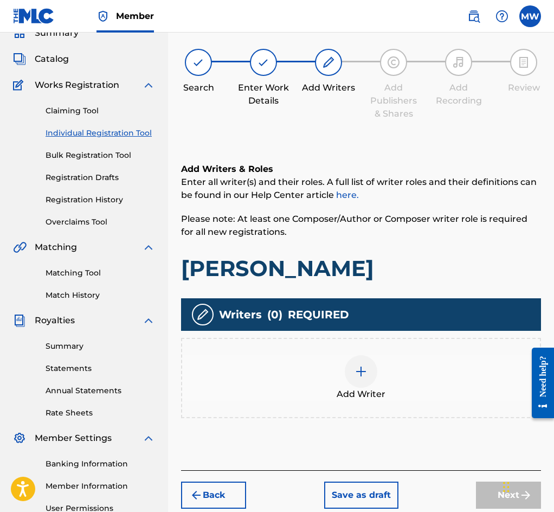
click at [401, 382] on div "Add Writer" at bounding box center [361, 378] width 358 height 46
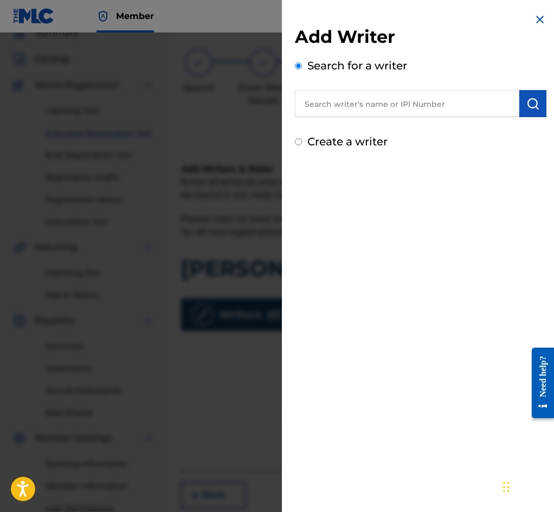
click at [437, 111] on input "text" at bounding box center [407, 103] width 225 height 27
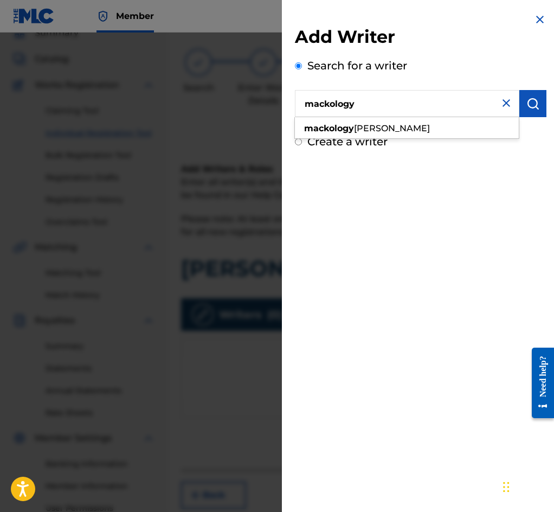
click at [534, 103] on img "submit" at bounding box center [533, 103] width 13 height 13
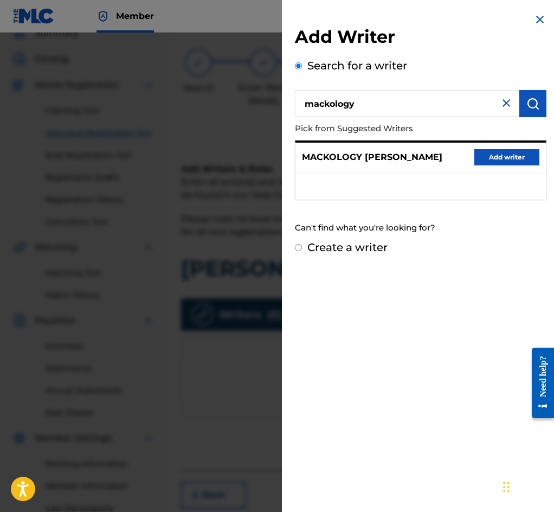
click at [503, 159] on button "Add writer" at bounding box center [507, 157] width 65 height 16
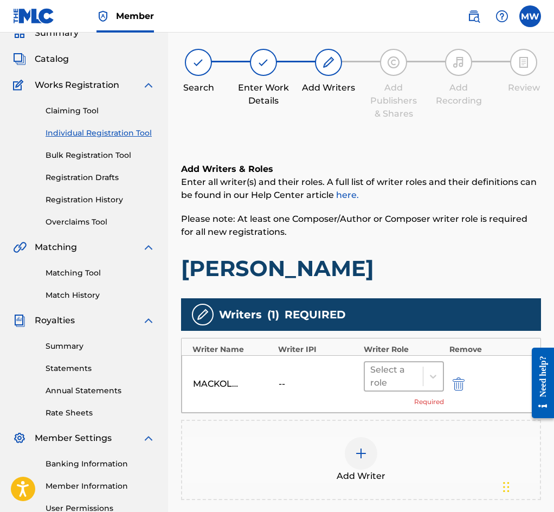
click at [393, 380] on div at bounding box center [394, 376] width 47 height 15
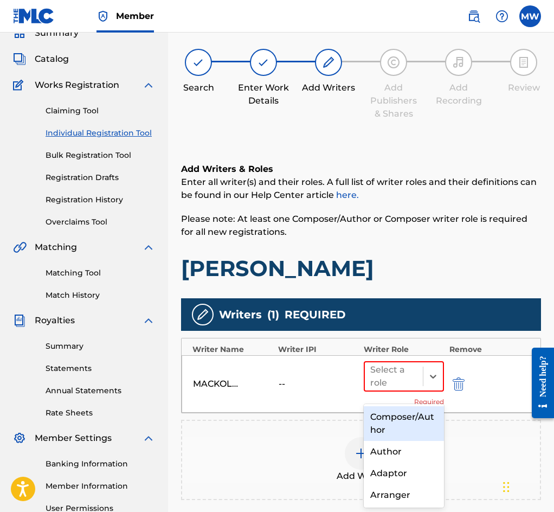
click at [395, 423] on div "Composer/Author" at bounding box center [404, 423] width 80 height 35
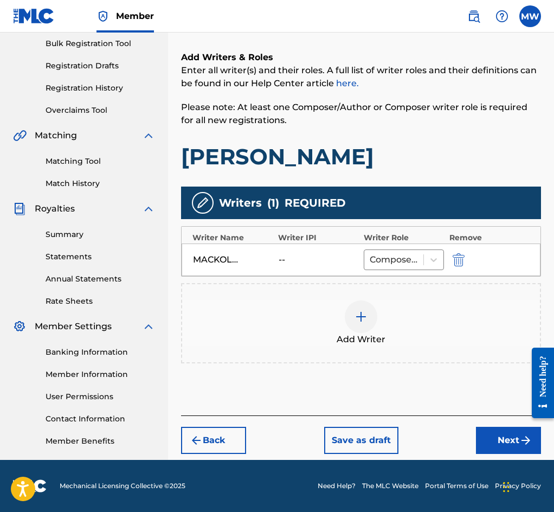
click at [510, 447] on button "Next" at bounding box center [508, 440] width 65 height 27
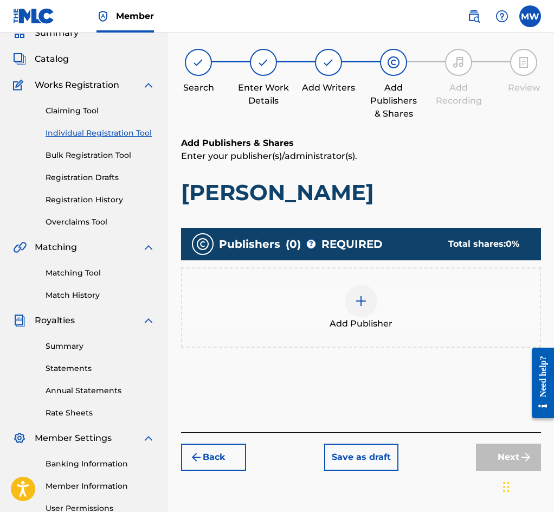
click at [422, 312] on div "Add Publisher" at bounding box center [361, 308] width 358 height 46
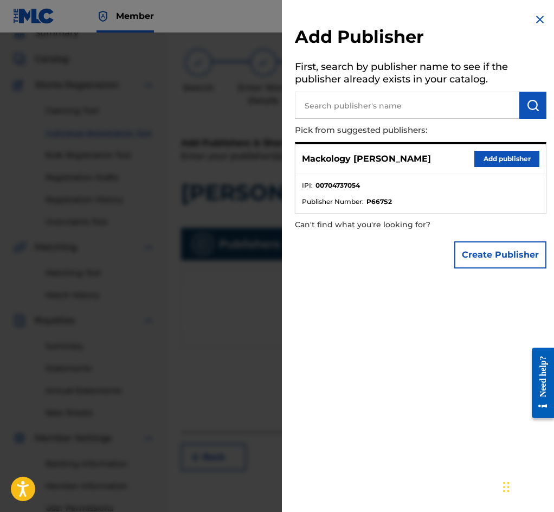
click at [483, 159] on button "Add publisher" at bounding box center [507, 159] width 65 height 16
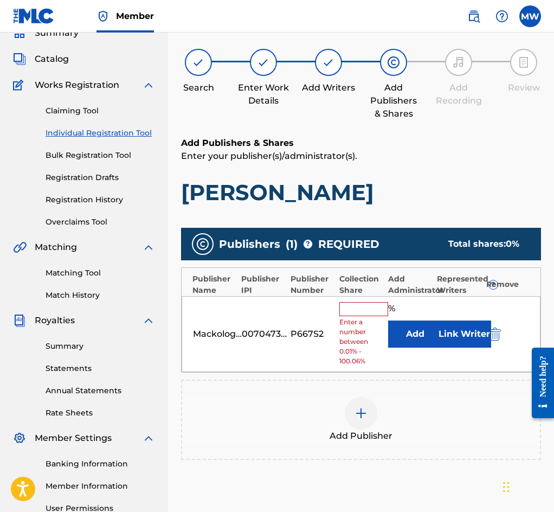
click at [359, 316] on input "text" at bounding box center [364, 309] width 49 height 14
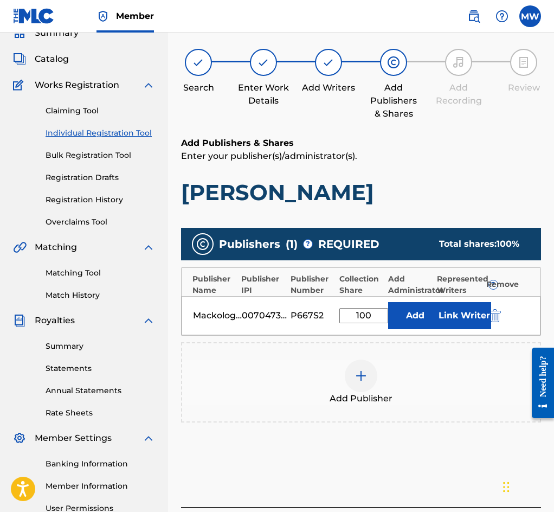
click at [474, 325] on button "Link Writer" at bounding box center [464, 315] width 54 height 27
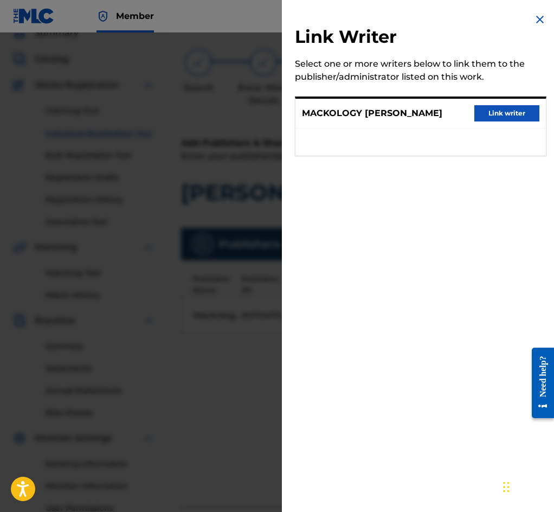
click at [488, 113] on button "Link writer" at bounding box center [507, 113] width 65 height 16
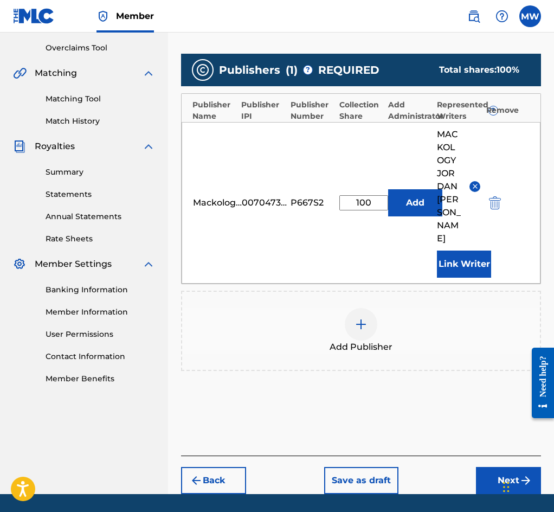
scroll to position [239, 0]
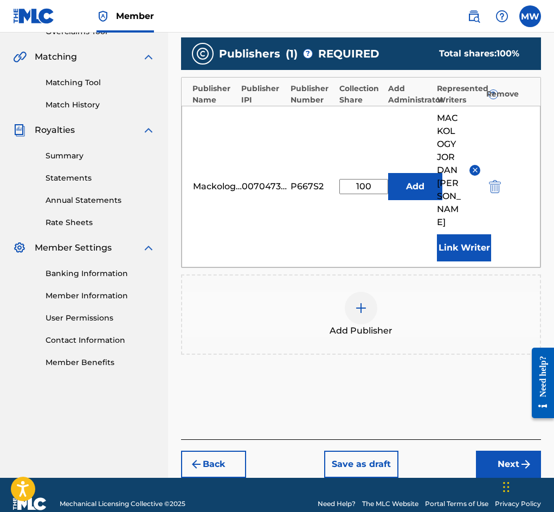
click at [513, 451] on button "Next" at bounding box center [508, 464] width 65 height 27
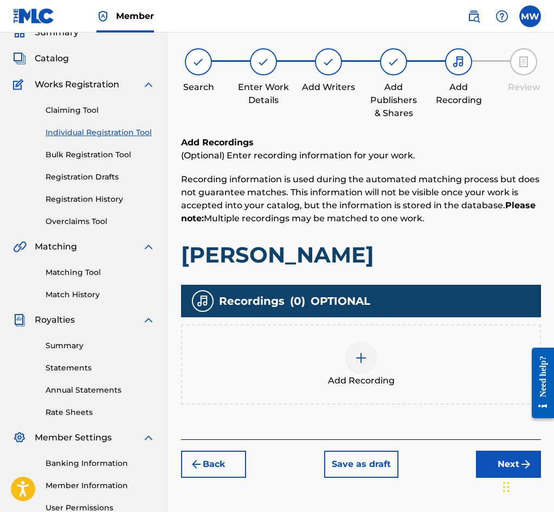
scroll to position [49, 0]
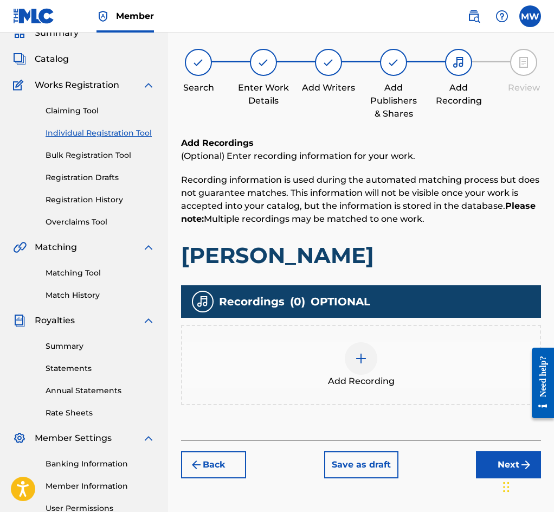
click at [450, 382] on div "Add Recording" at bounding box center [361, 365] width 358 height 46
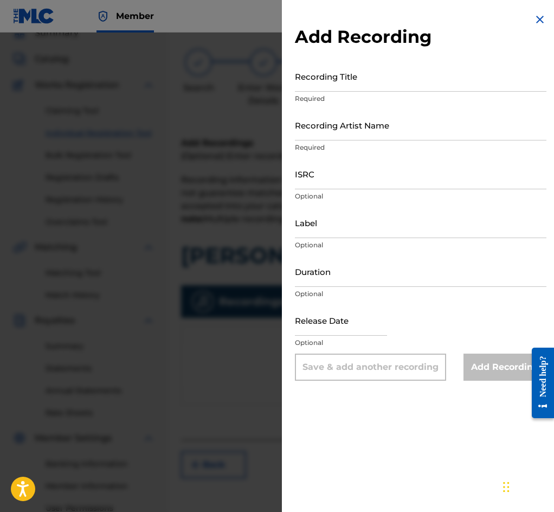
click at [356, 79] on input "Recording Title" at bounding box center [421, 76] width 252 height 31
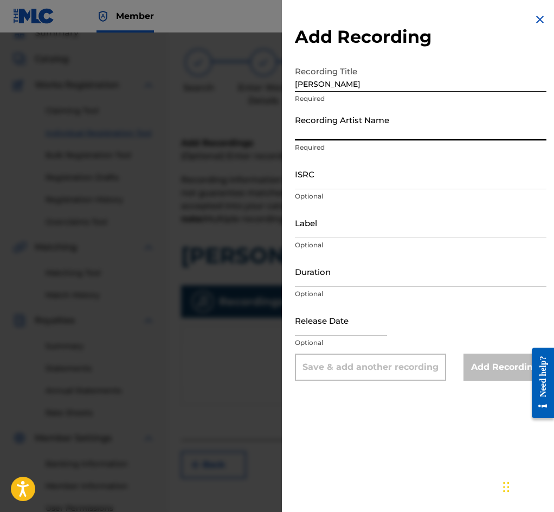
click at [349, 137] on input "Recording Artist Name" at bounding box center [421, 125] width 252 height 31
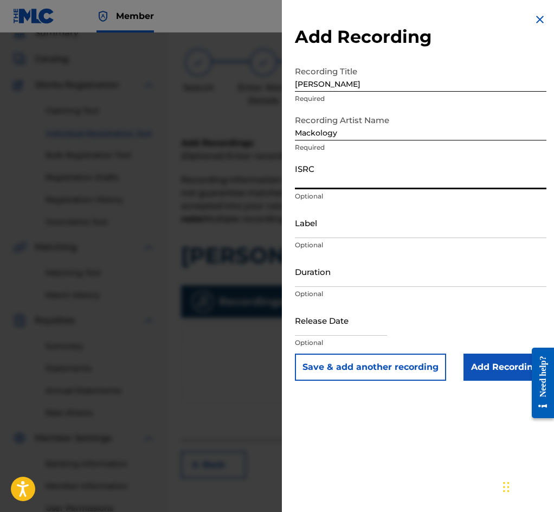
click at [345, 178] on input "ISRC" at bounding box center [421, 173] width 252 height 31
paste input "QZDA82299138"
click at [500, 375] on input "Add Recording" at bounding box center [505, 367] width 83 height 27
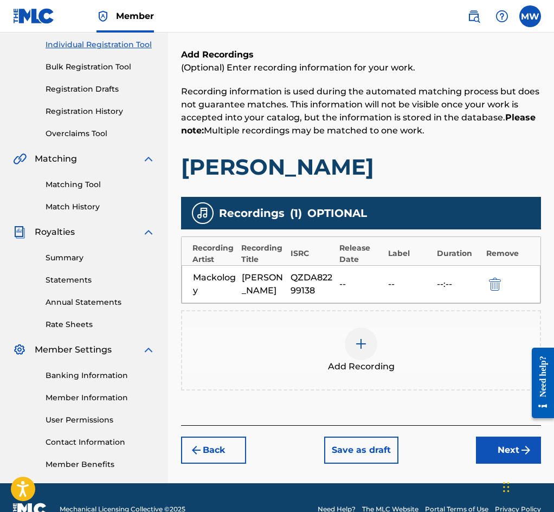
scroll to position [161, 0]
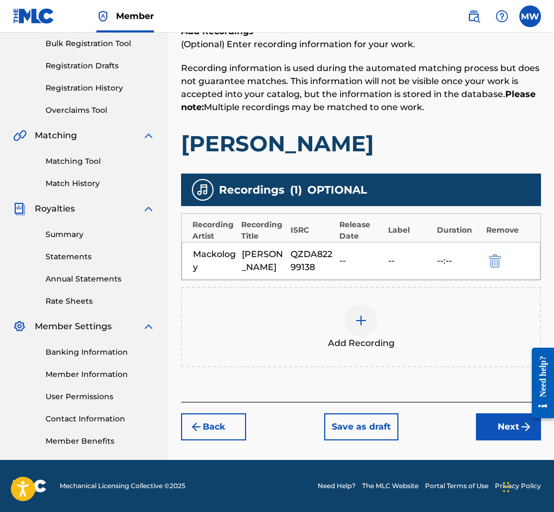
click at [496, 434] on button "Next" at bounding box center [508, 426] width 65 height 27
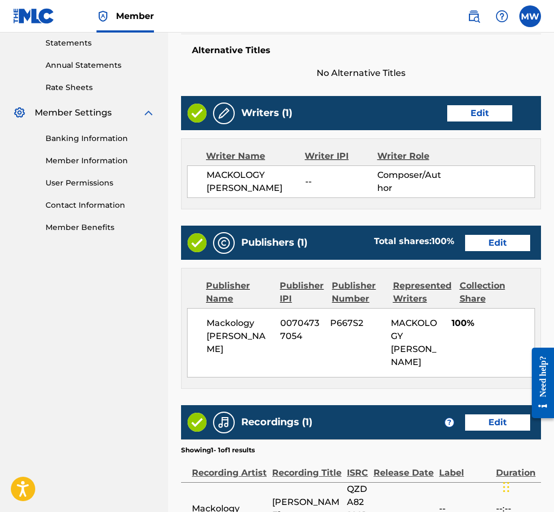
scroll to position [513, 0]
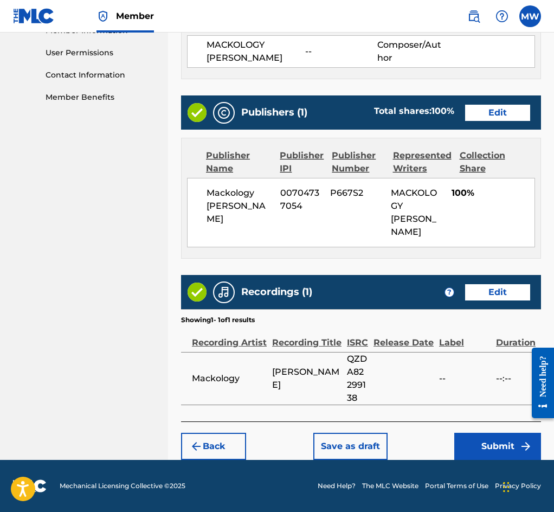
click at [506, 450] on button "Submit" at bounding box center [498, 446] width 87 height 27
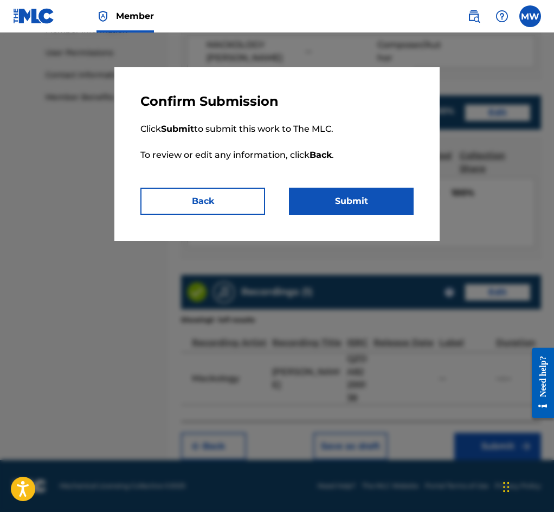
click at [372, 205] on button "Submit" at bounding box center [351, 201] width 125 height 27
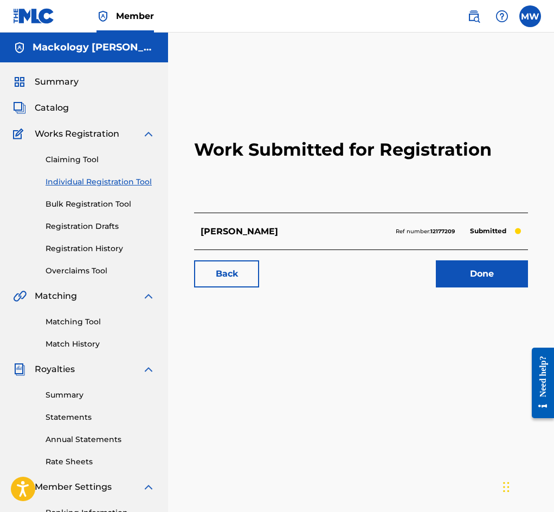
click at [480, 288] on link "Done" at bounding box center [482, 273] width 92 height 27
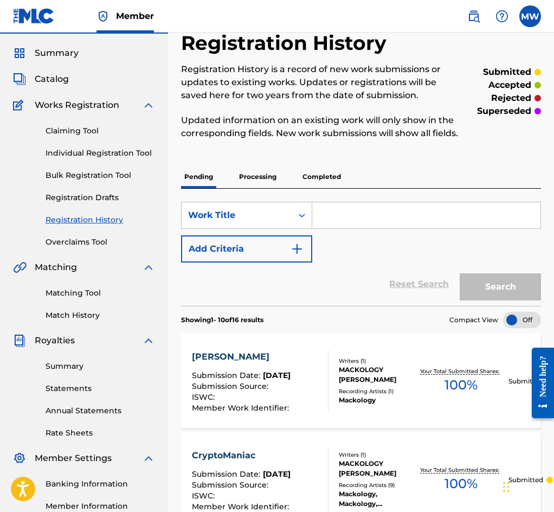
scroll to position [54, 0]
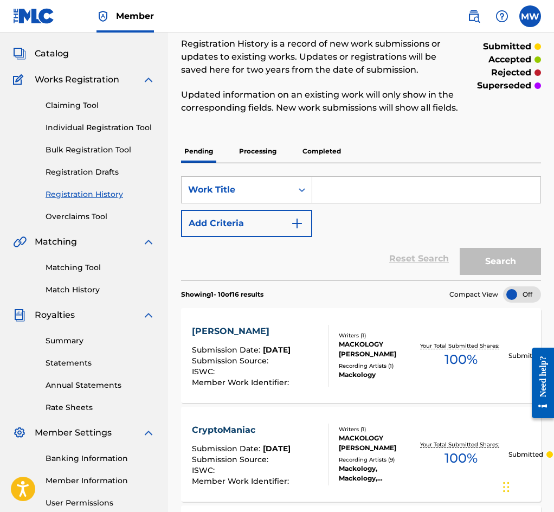
click at [370, 203] on input "Search Form" at bounding box center [426, 190] width 228 height 26
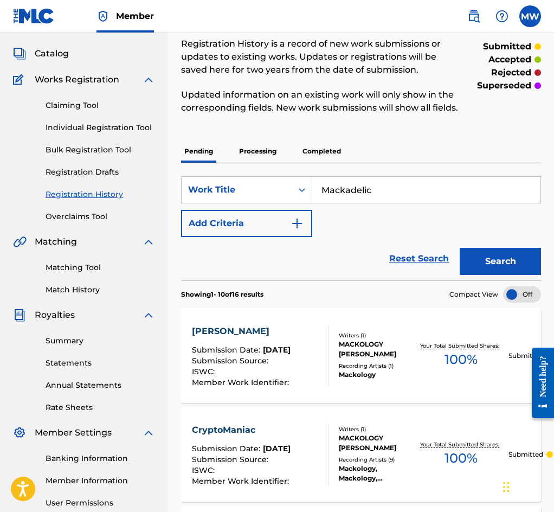
click at [496, 274] on button "Search" at bounding box center [500, 261] width 81 height 27
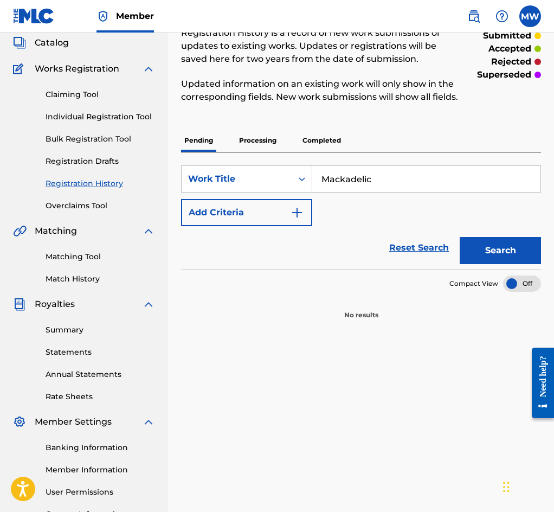
scroll to position [52, 0]
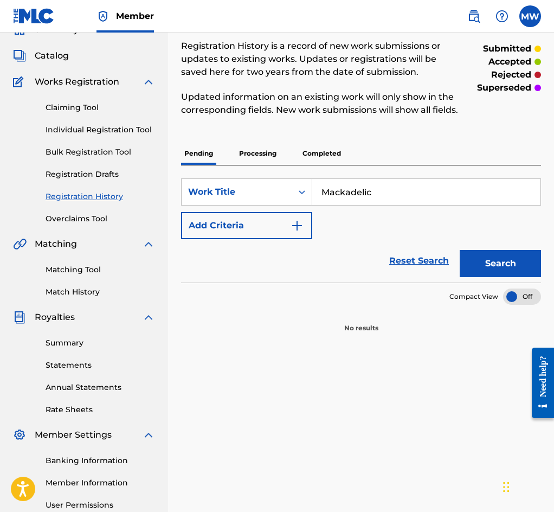
click at [113, 125] on link "Individual Registration Tool" at bounding box center [101, 129] width 110 height 11
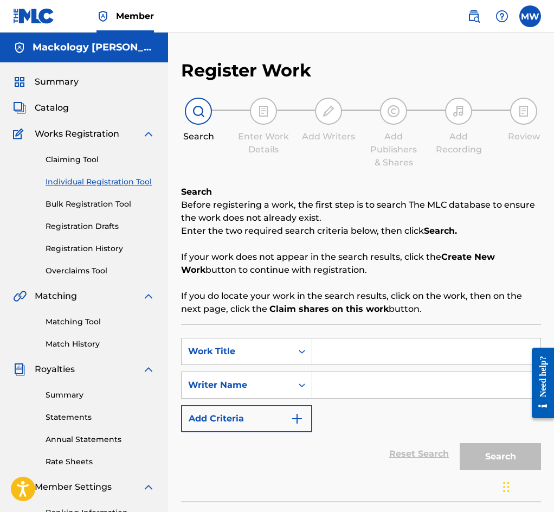
click at [330, 354] on input "Search Form" at bounding box center [426, 352] width 228 height 26
click at [359, 395] on input "Search Form" at bounding box center [426, 385] width 228 height 26
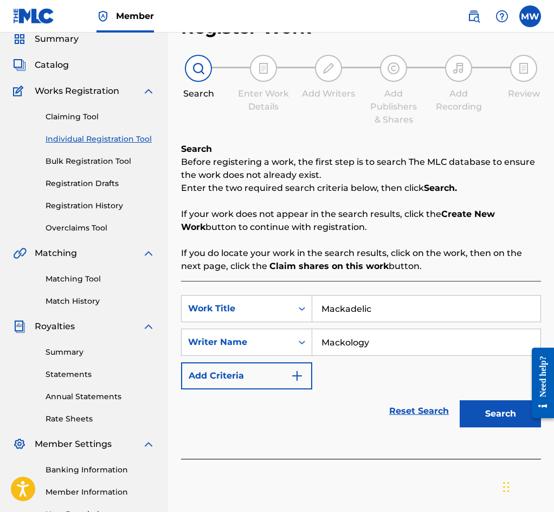
scroll to position [108, 0]
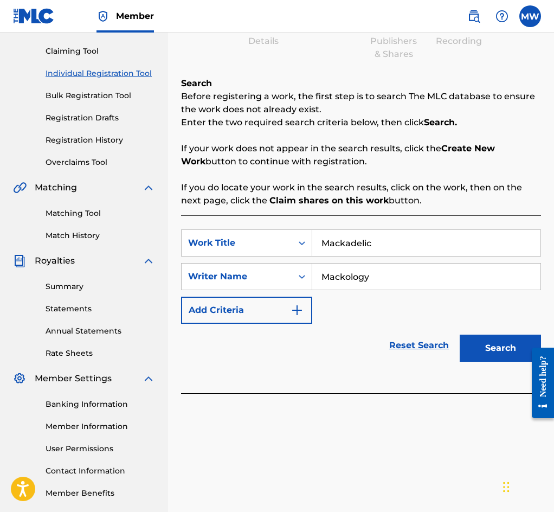
click at [507, 347] on button "Search" at bounding box center [500, 348] width 81 height 27
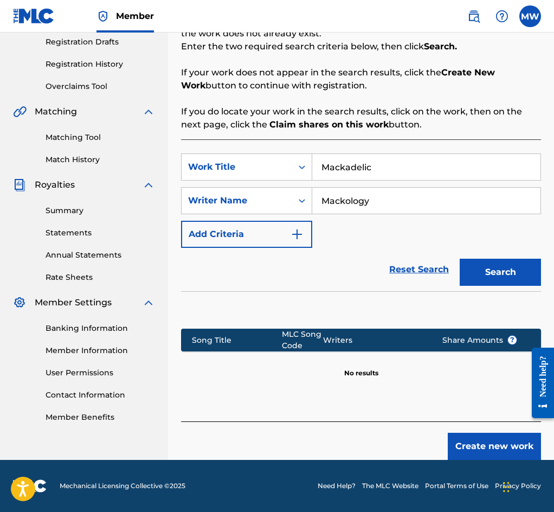
scroll to position [187, 0]
click at [468, 448] on button "Create new work" at bounding box center [494, 446] width 93 height 27
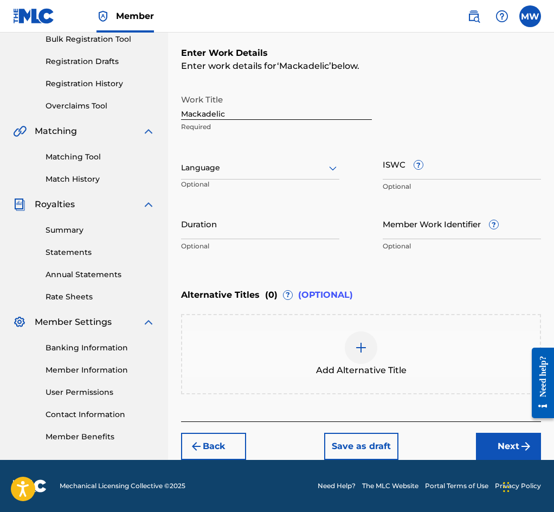
click at [512, 448] on button "Next" at bounding box center [508, 446] width 65 height 27
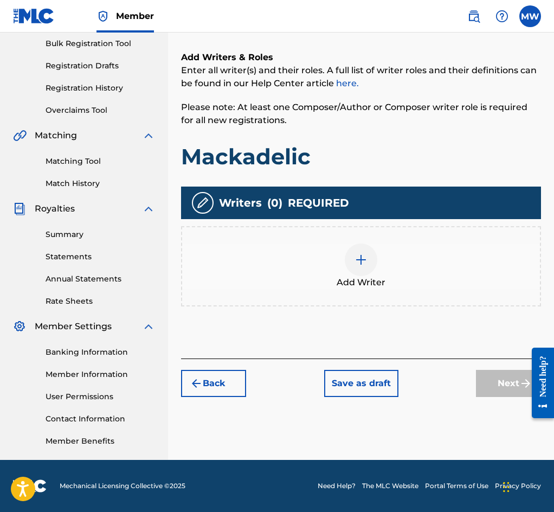
scroll to position [49, 0]
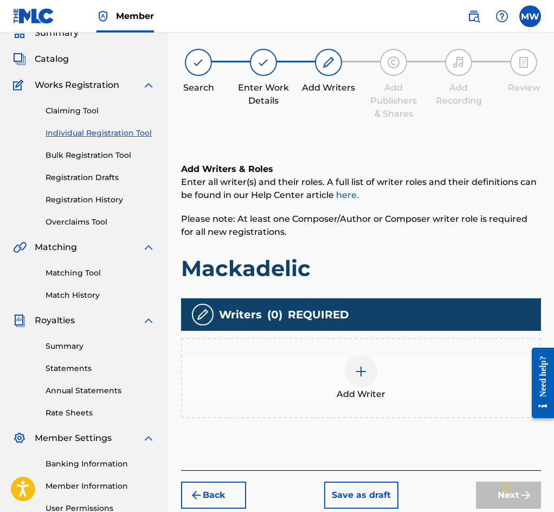
click at [369, 387] on div at bounding box center [361, 371] width 33 height 33
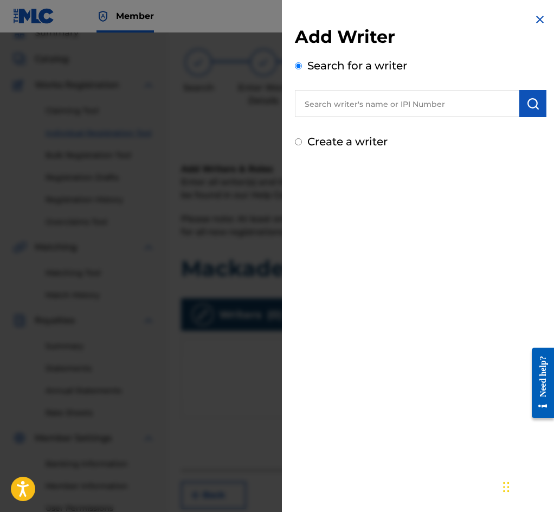
click at [377, 107] on input "text" at bounding box center [407, 103] width 225 height 27
click at [540, 111] on button "submit" at bounding box center [533, 103] width 27 height 27
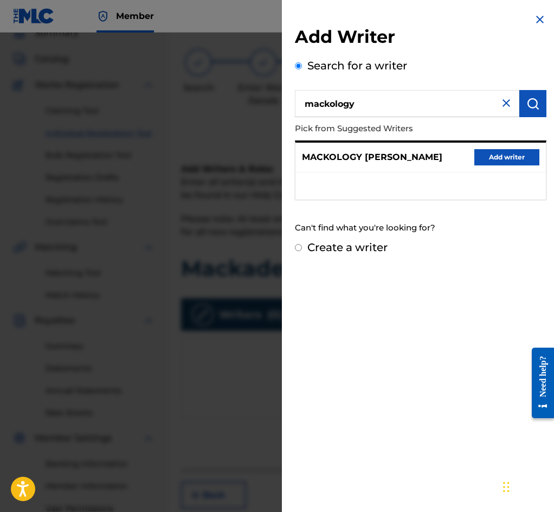
click at [490, 157] on button "Add writer" at bounding box center [507, 157] width 65 height 16
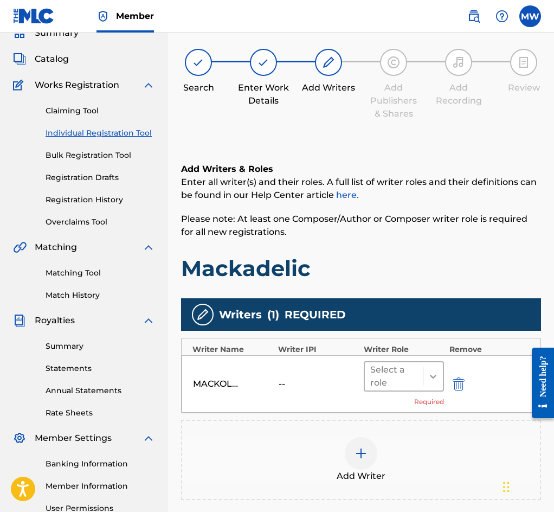
click at [426, 385] on div at bounding box center [434, 377] width 20 height 20
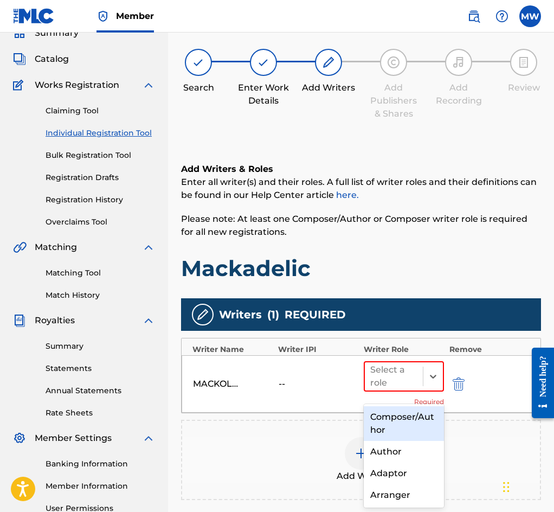
click at [400, 420] on div "Composer/Author" at bounding box center [404, 423] width 80 height 35
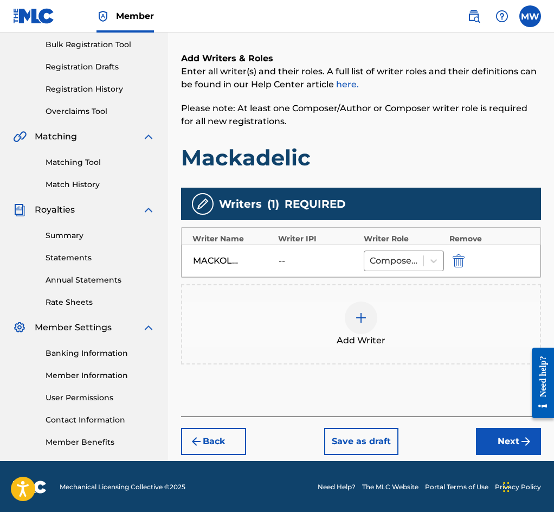
scroll to position [163, 0]
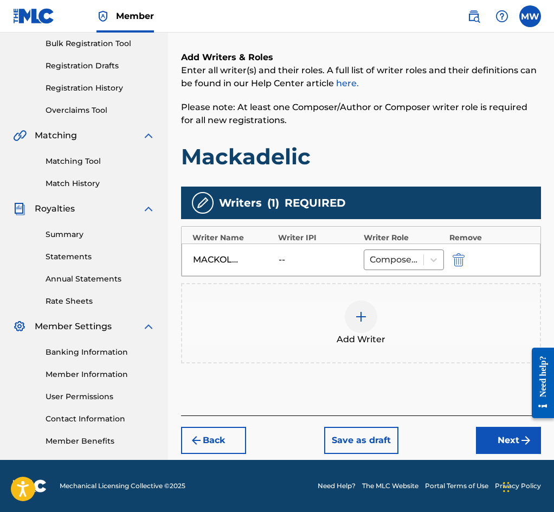
click at [513, 443] on button "Next" at bounding box center [508, 440] width 65 height 27
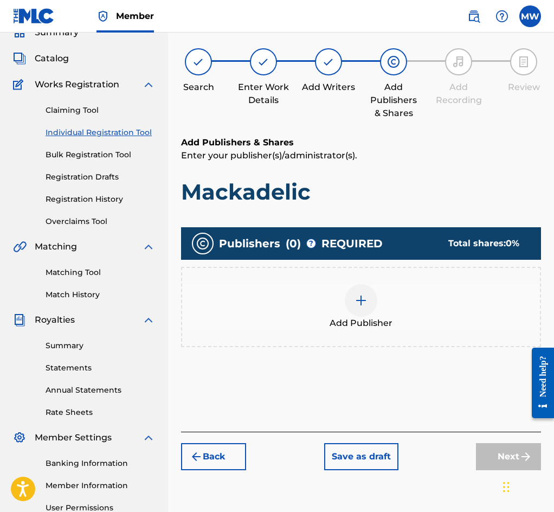
scroll to position [49, 0]
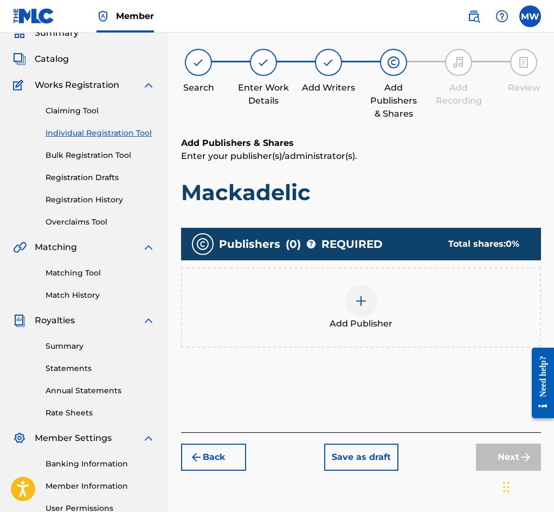
click at [359, 308] on img at bounding box center [361, 301] width 13 height 13
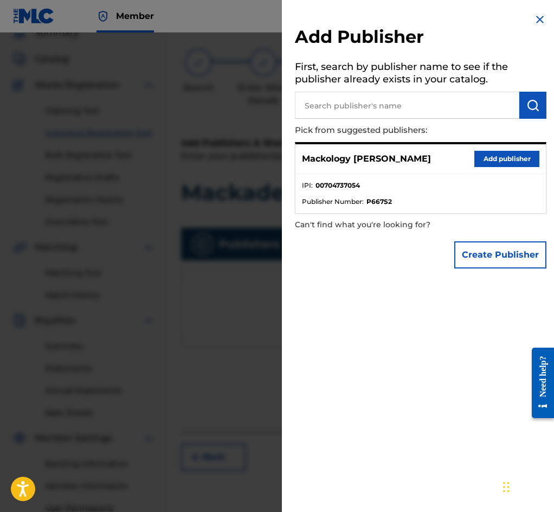
click at [486, 159] on button "Add publisher" at bounding box center [507, 159] width 65 height 16
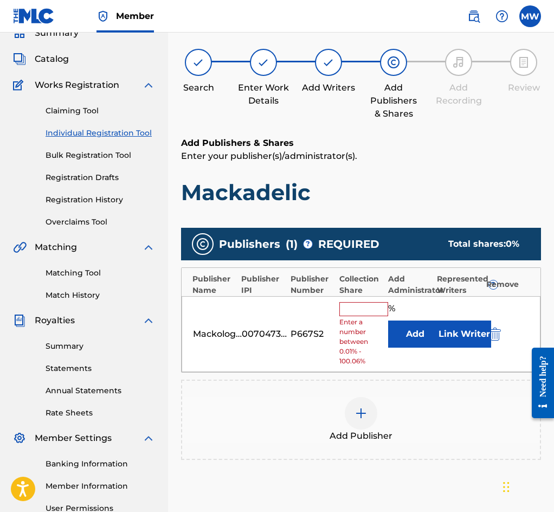
click at [364, 316] on input "text" at bounding box center [364, 309] width 49 height 14
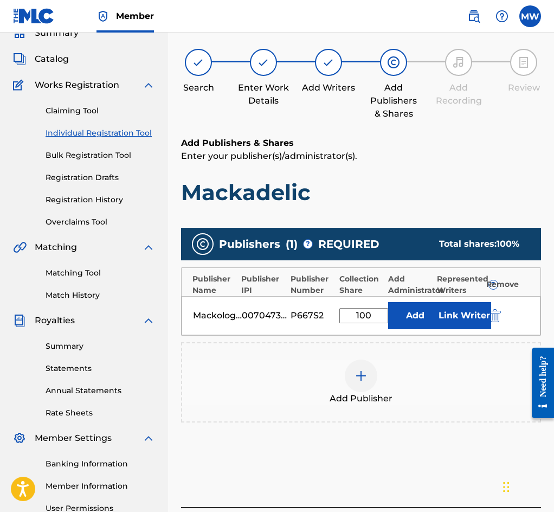
click at [468, 320] on button "Link Writer" at bounding box center [464, 315] width 54 height 27
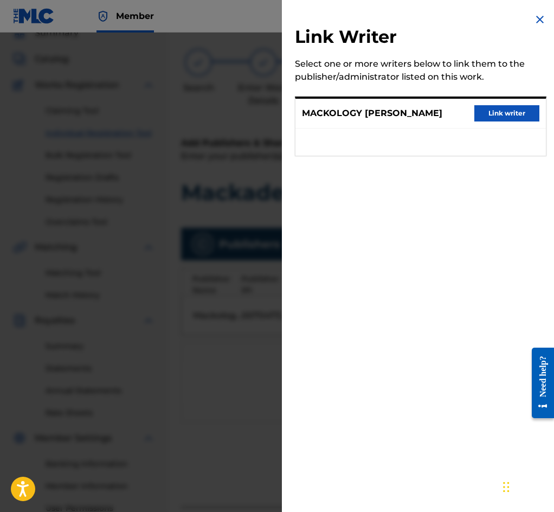
click at [478, 117] on button "Link writer" at bounding box center [507, 113] width 65 height 16
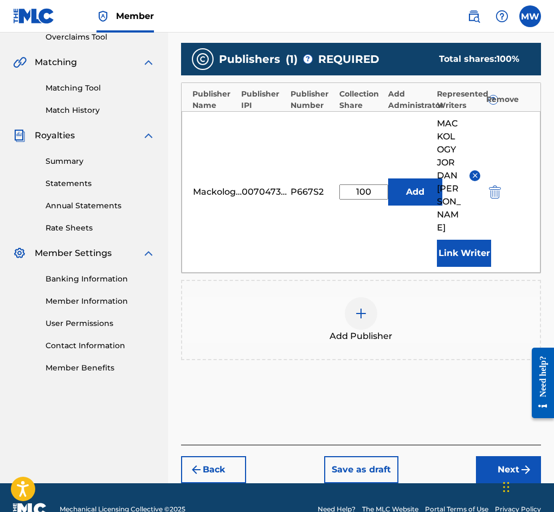
scroll to position [239, 0]
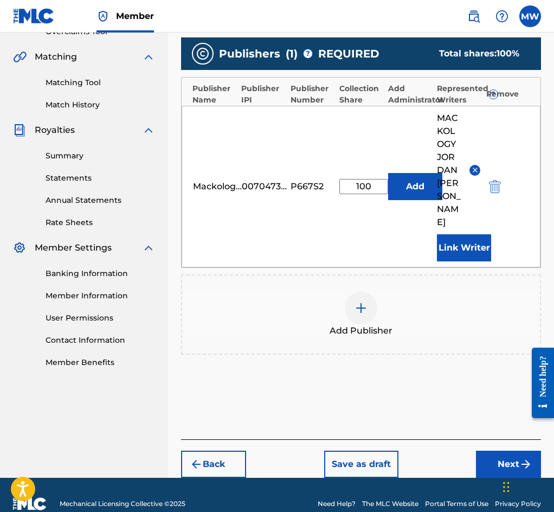
click at [502, 451] on button "Next" at bounding box center [508, 464] width 65 height 27
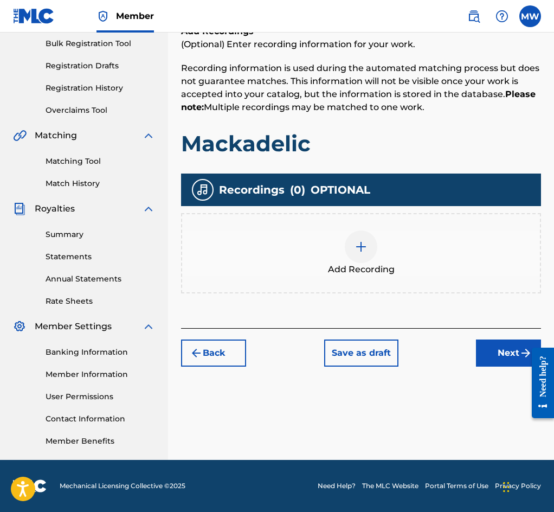
scroll to position [49, 0]
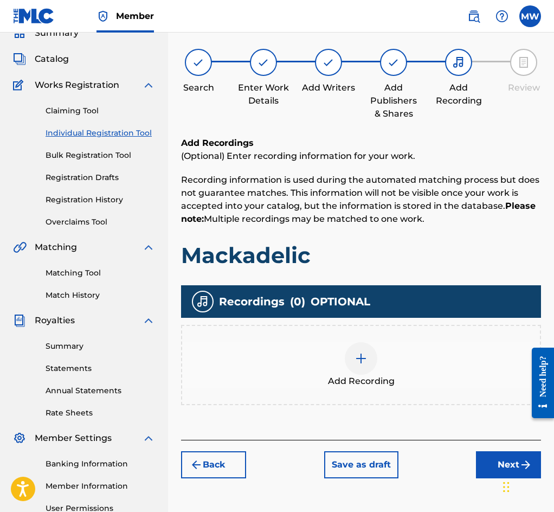
click at [409, 361] on div "Add Recording" at bounding box center [361, 365] width 358 height 46
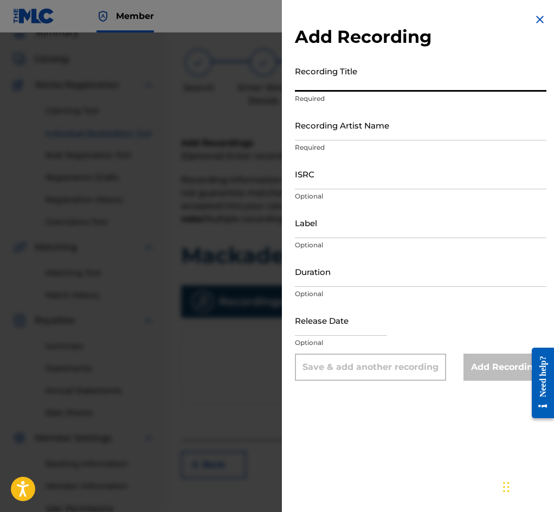
click at [345, 80] on input "Recording Title" at bounding box center [421, 76] width 252 height 31
click at [353, 136] on input "Recording Artist Name" at bounding box center [421, 125] width 252 height 31
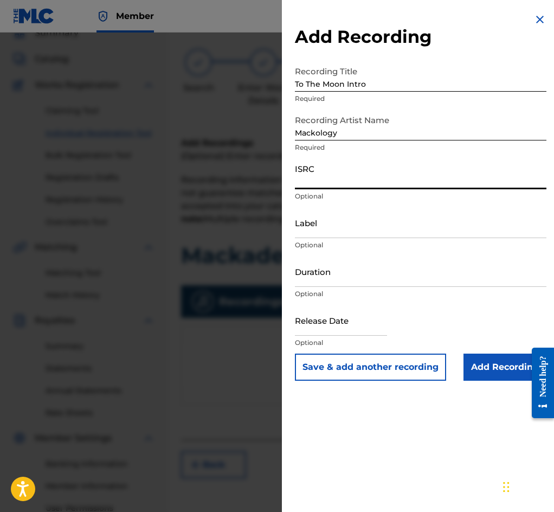
click at [337, 183] on input "ISRC" at bounding box center [421, 173] width 252 height 31
paste input "QZHN52225814"
click at [391, 373] on button "Save & add another recording" at bounding box center [370, 367] width 151 height 27
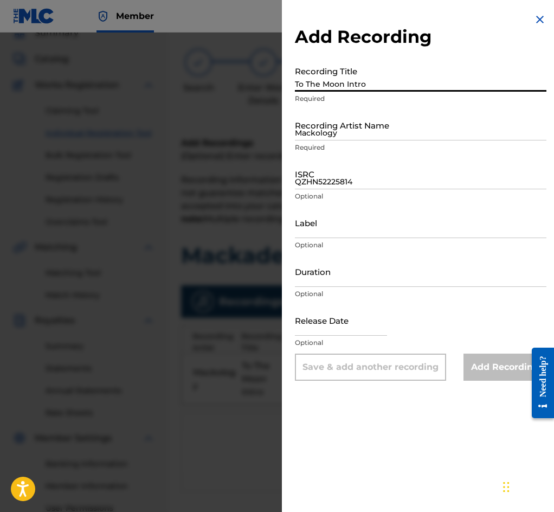
click at [352, 91] on input "To The Moon Intro" at bounding box center [421, 76] width 252 height 31
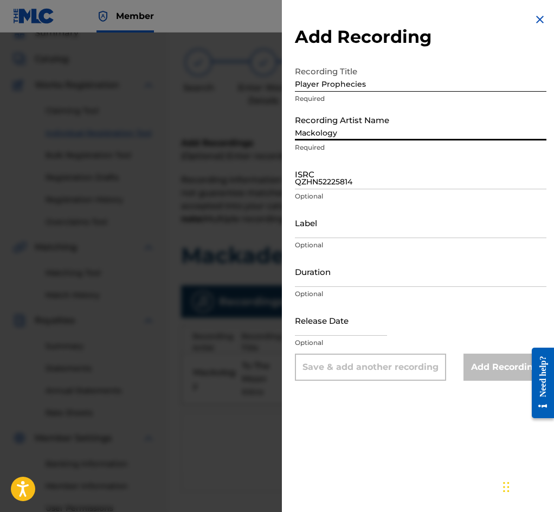
click at [353, 131] on input "Mackology" at bounding box center [421, 125] width 252 height 31
click at [328, 188] on input "QZHN52225814" at bounding box center [421, 173] width 252 height 31
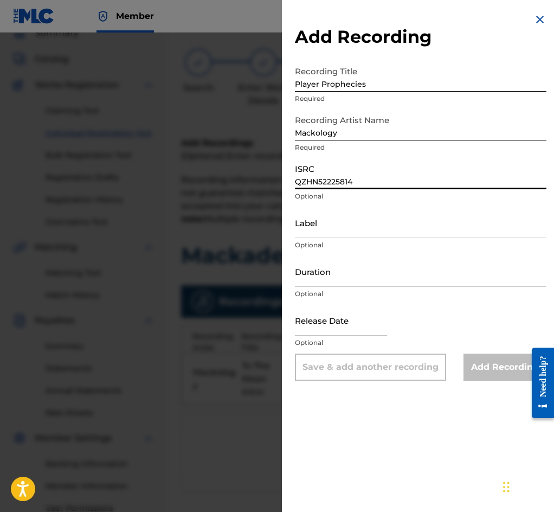
paste input "5"
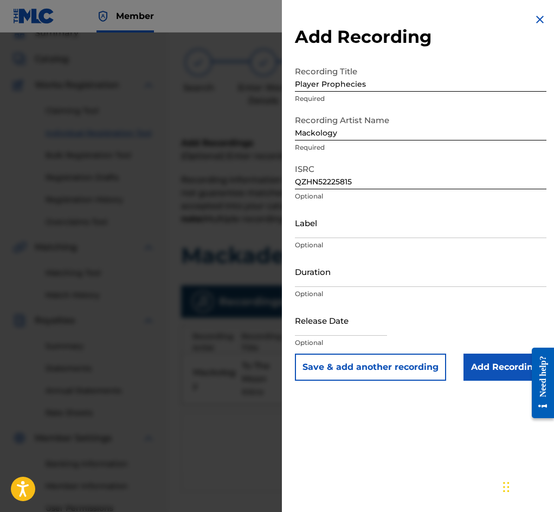
click at [374, 366] on button "Save & add another recording" at bounding box center [370, 367] width 151 height 27
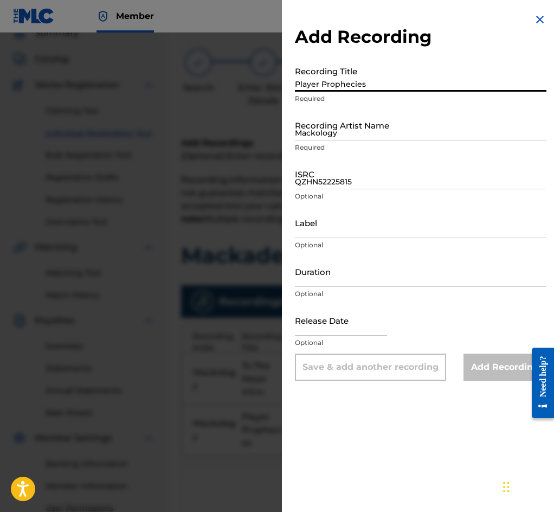
click at [354, 87] on input "Player Prophecies" at bounding box center [421, 76] width 252 height 31
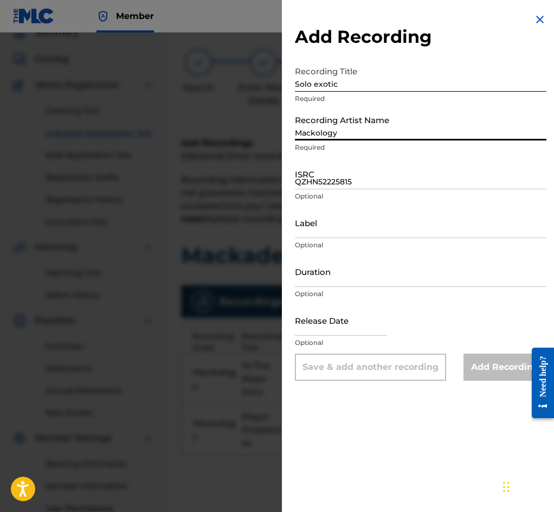
click at [380, 136] on input "Mackology" at bounding box center [421, 125] width 252 height 31
drag, startPoint x: 320, startPoint y: 90, endPoint x: 325, endPoint y: 93, distance: 6.8
click at [320, 90] on input "Solo exotic" at bounding box center [421, 76] width 252 height 31
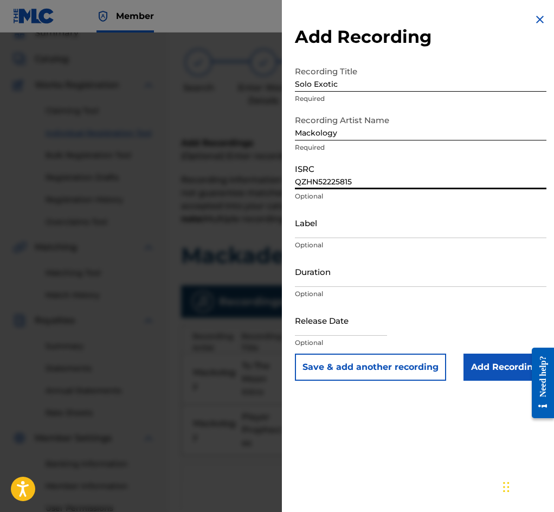
click at [335, 176] on input "QZHN52225815" at bounding box center [421, 173] width 252 height 31
paste input "6"
click at [371, 370] on button "Save & add another recording" at bounding box center [370, 367] width 151 height 27
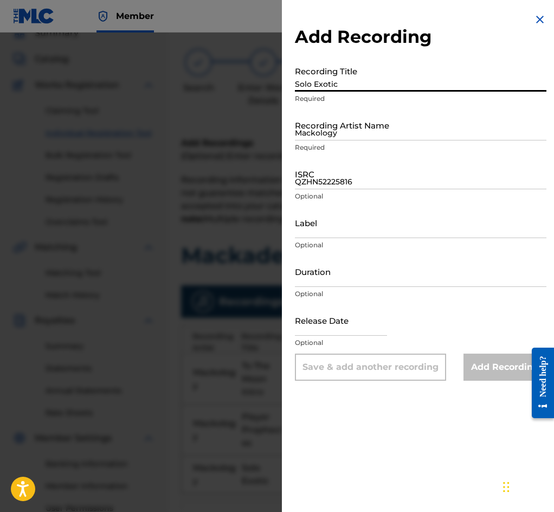
click at [332, 87] on input "Solo Exotic" at bounding box center [421, 76] width 252 height 31
click at [335, 135] on input "Mackology" at bounding box center [421, 125] width 252 height 31
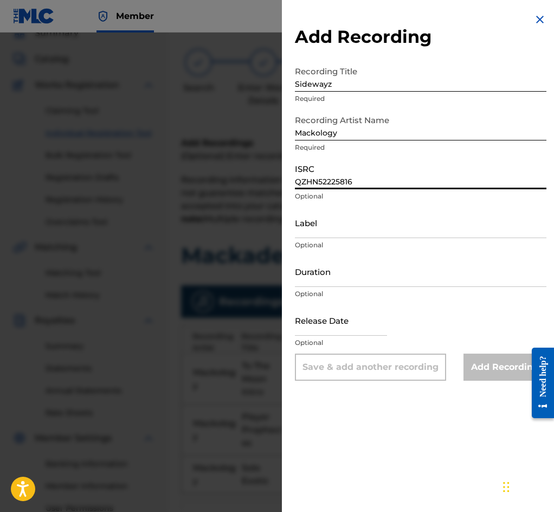
click at [331, 178] on input "QZHN52225816" at bounding box center [421, 173] width 252 height 31
paste input "7"
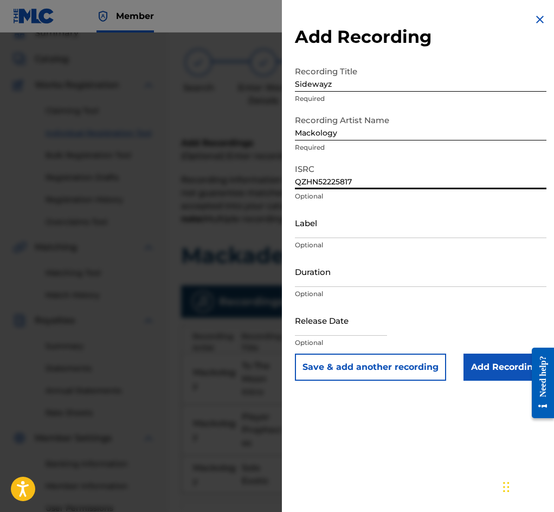
click at [392, 372] on button "Save & add another recording" at bounding box center [370, 367] width 151 height 27
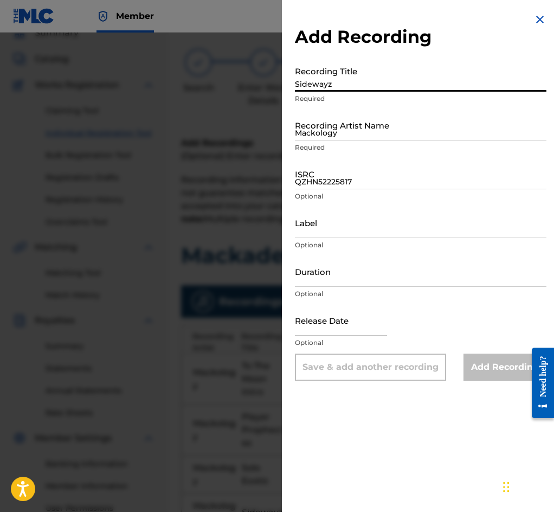
click at [335, 84] on input "Sidewayz" at bounding box center [421, 76] width 252 height 31
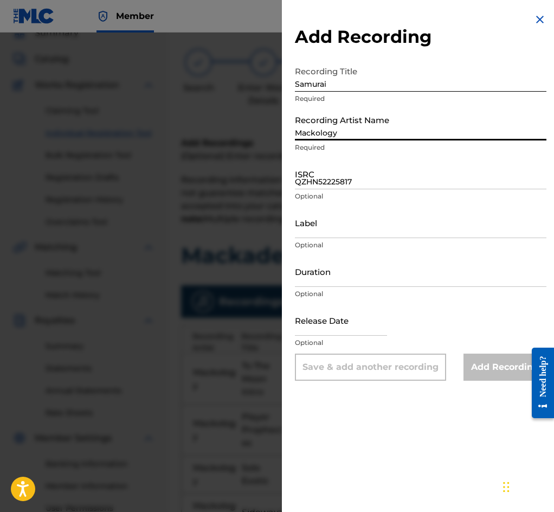
click at [352, 136] on input "Mackology" at bounding box center [421, 125] width 252 height 31
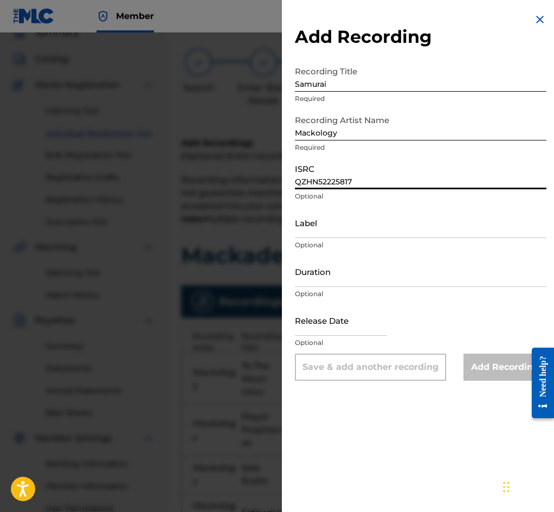
click at [323, 184] on input "QZHN52225817" at bounding box center [421, 173] width 252 height 31
paste input "8"
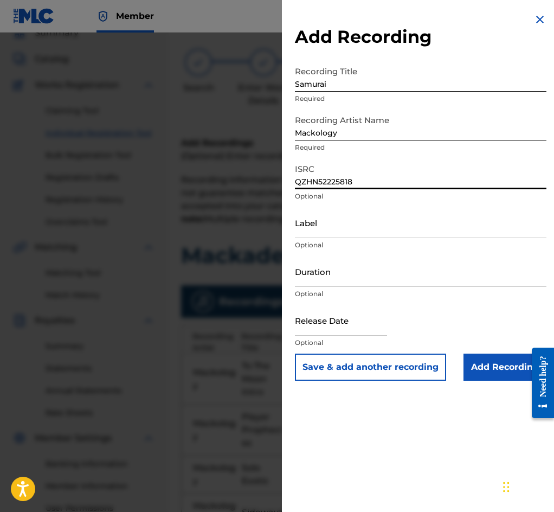
click at [363, 372] on button "Save & add another recording" at bounding box center [370, 367] width 151 height 27
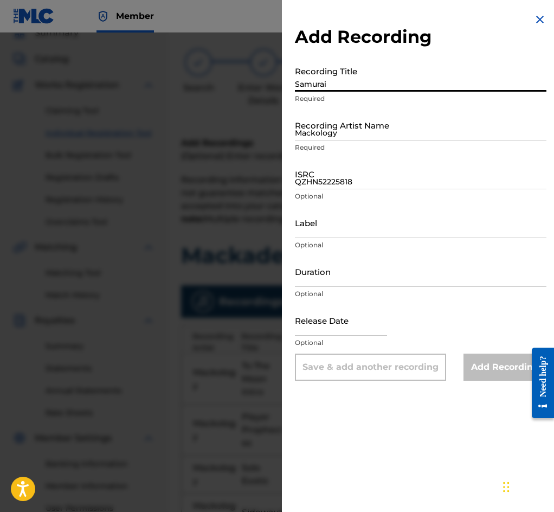
click at [341, 84] on input "Samurai" at bounding box center [421, 76] width 252 height 31
click at [353, 132] on input "Mackology" at bounding box center [421, 125] width 252 height 31
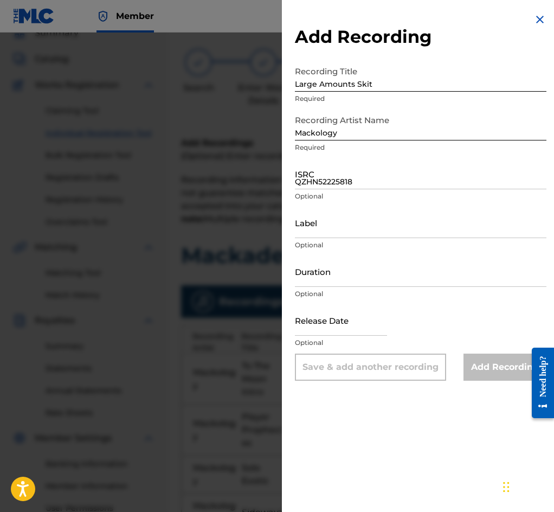
click at [320, 178] on input "QZHN52225818" at bounding box center [421, 173] width 252 height 31
paste input "9"
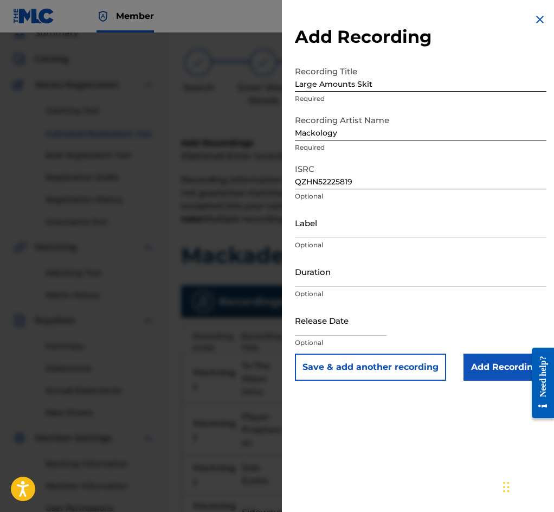
click at [369, 373] on button "Save & add another recording" at bounding box center [370, 367] width 151 height 27
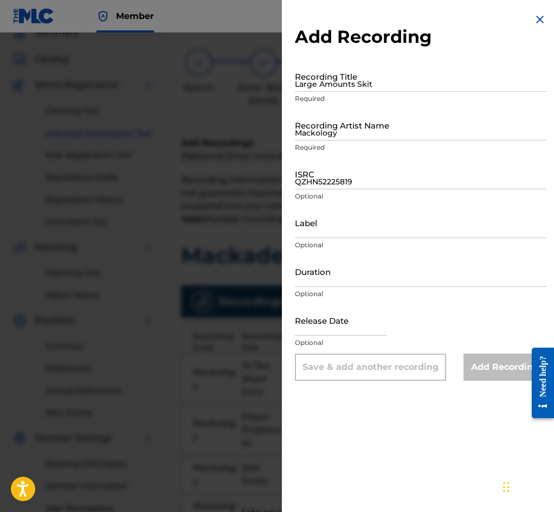
click at [354, 92] on input "Large Amounts Skit" at bounding box center [421, 76] width 252 height 31
click at [366, 138] on input "Mackology" at bounding box center [421, 125] width 252 height 31
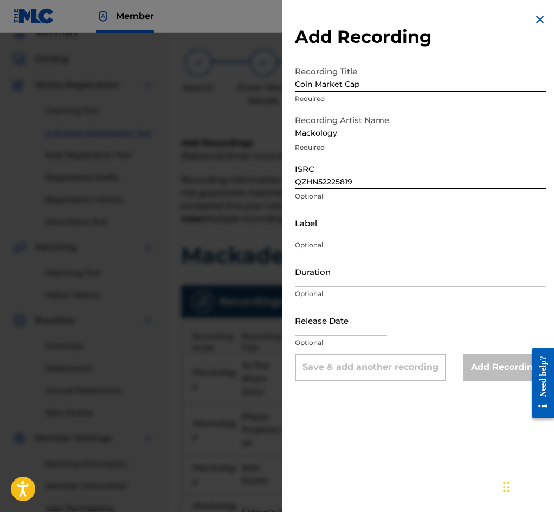
click at [325, 178] on input "QZHN52225819" at bounding box center [421, 173] width 252 height 31
paste input "20"
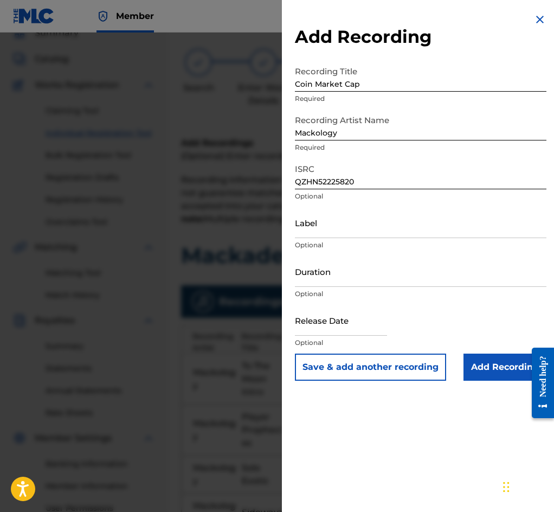
click at [361, 357] on button "Save & add another recording" at bounding box center [370, 367] width 151 height 27
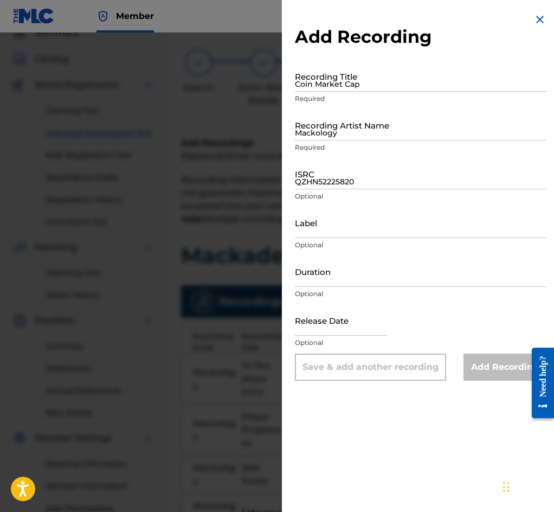
click at [353, 94] on div "Recording Title Coin Market Cap Required" at bounding box center [421, 85] width 252 height 49
click at [352, 85] on input "Coin Market Cap" at bounding box center [421, 76] width 252 height 31
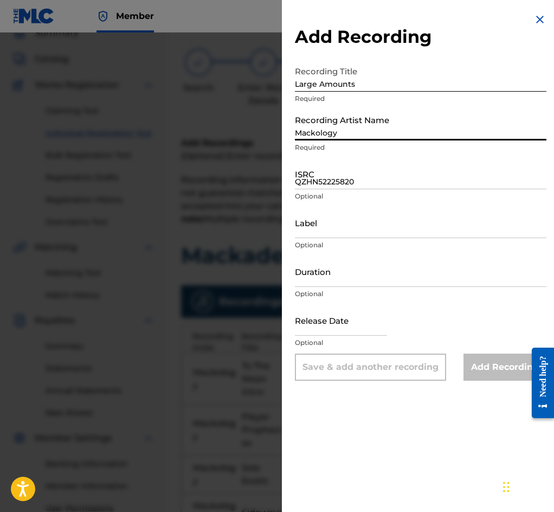
click at [355, 129] on input "Mackology" at bounding box center [421, 125] width 252 height 31
click at [327, 171] on input "QZHN52225820" at bounding box center [421, 173] width 252 height 31
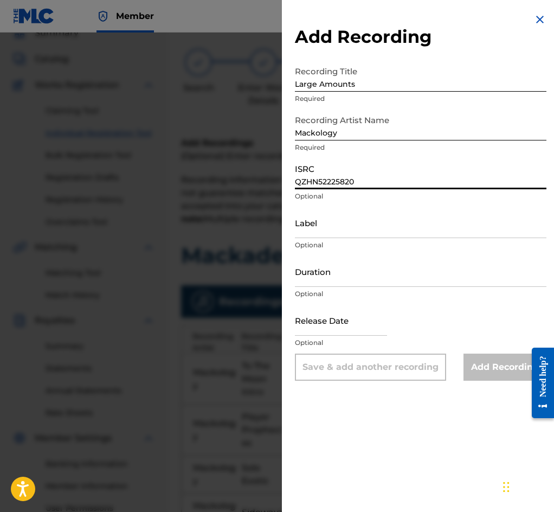
paste input "1"
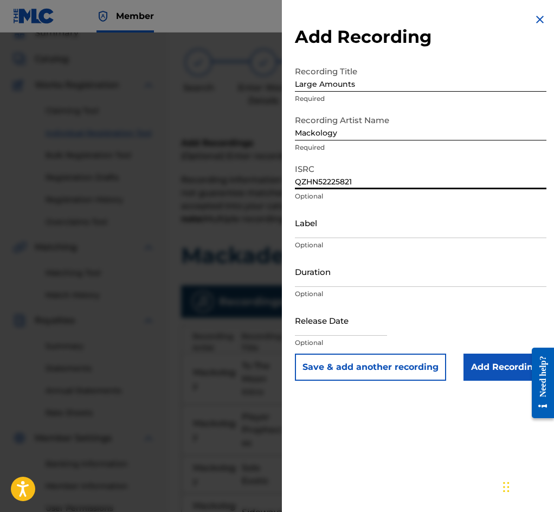
click at [373, 371] on button "Save & add another recording" at bounding box center [370, 367] width 151 height 27
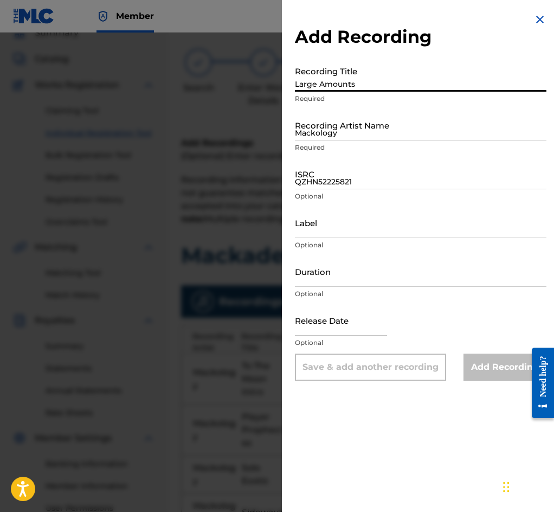
click at [310, 88] on input "Large Amounts" at bounding box center [421, 76] width 252 height 31
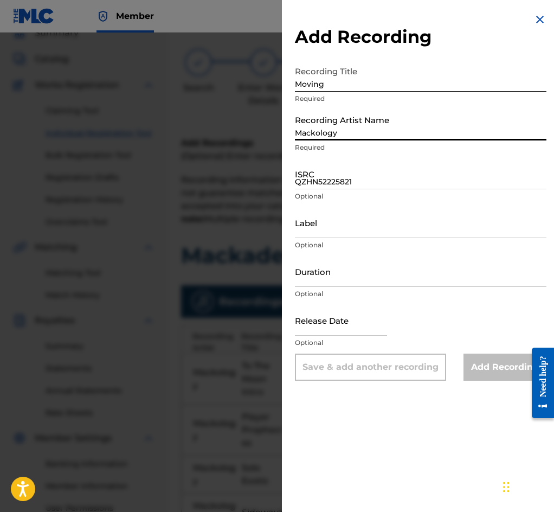
click at [340, 141] on input "Mackology" at bounding box center [421, 125] width 252 height 31
click at [337, 182] on input "QZHN52225821" at bounding box center [421, 173] width 252 height 31
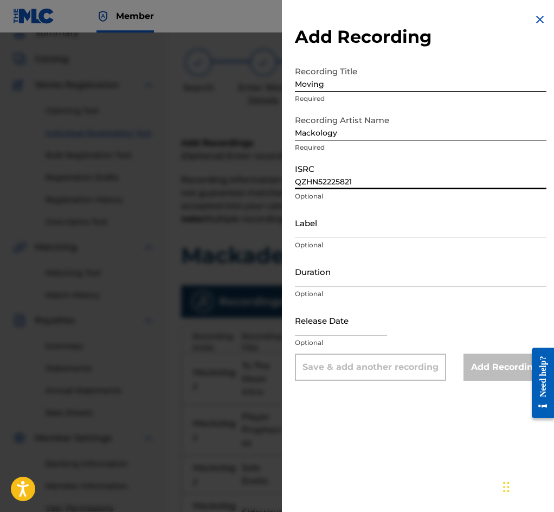
paste input "2"
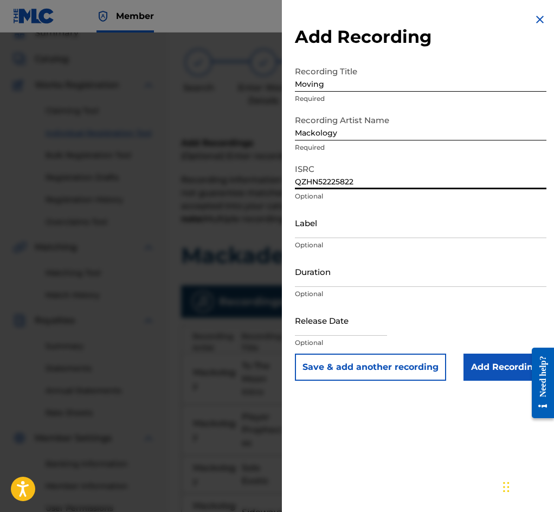
click at [390, 363] on button "Save & add another recording" at bounding box center [370, 367] width 151 height 27
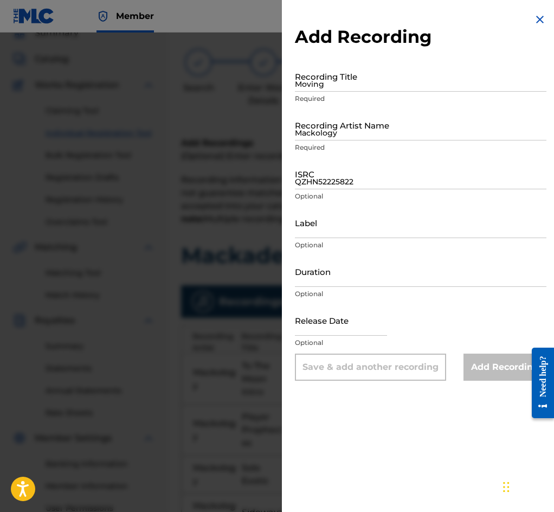
click at [327, 81] on input "Moving" at bounding box center [421, 76] width 252 height 31
click at [378, 130] on input "Mackology" at bounding box center [421, 125] width 252 height 31
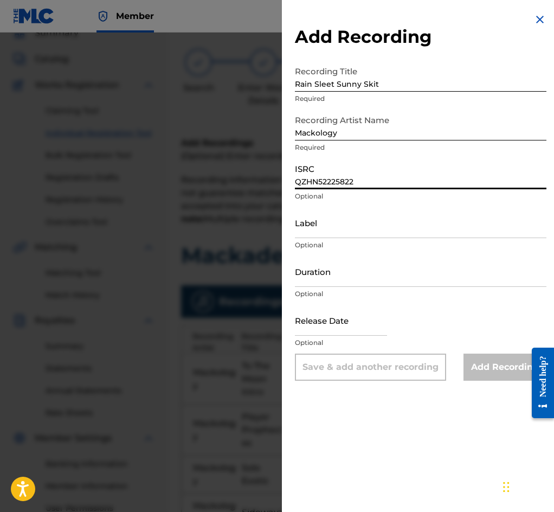
click at [328, 183] on input "QZHN52225822" at bounding box center [421, 173] width 252 height 31
paste input "3"
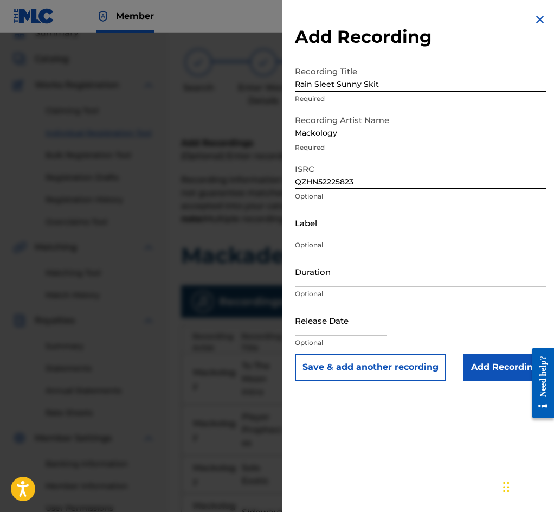
click at [367, 368] on button "Save & add another recording" at bounding box center [370, 367] width 151 height 27
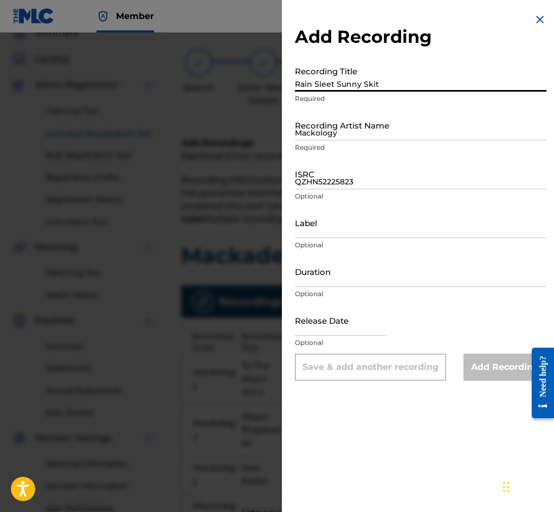
click at [349, 84] on input "Rain Sleet Sunny Skit" at bounding box center [421, 76] width 252 height 31
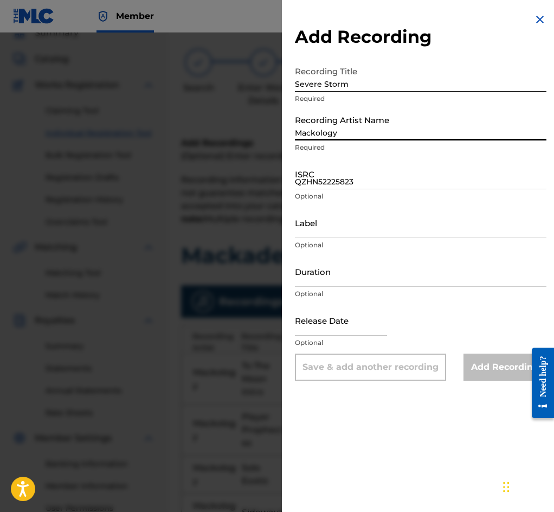
click at [343, 139] on input "Mackology" at bounding box center [421, 125] width 252 height 31
click at [321, 188] on input "QZHN52225823" at bounding box center [421, 173] width 252 height 31
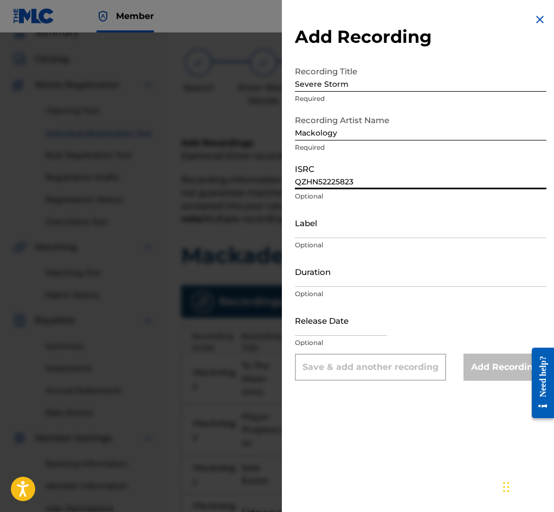
paste input "4"
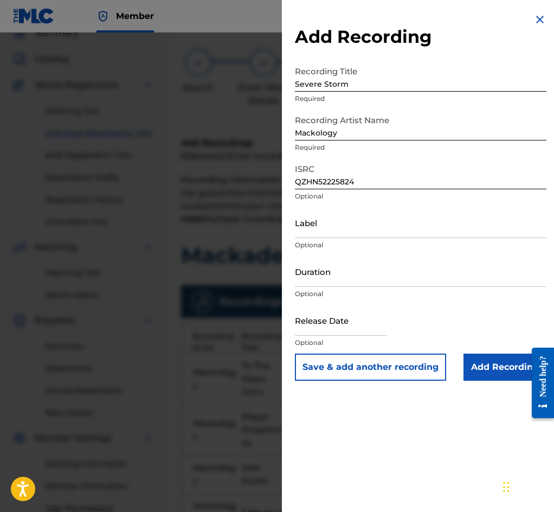
click at [346, 367] on button "Save & add another recording" at bounding box center [370, 367] width 151 height 27
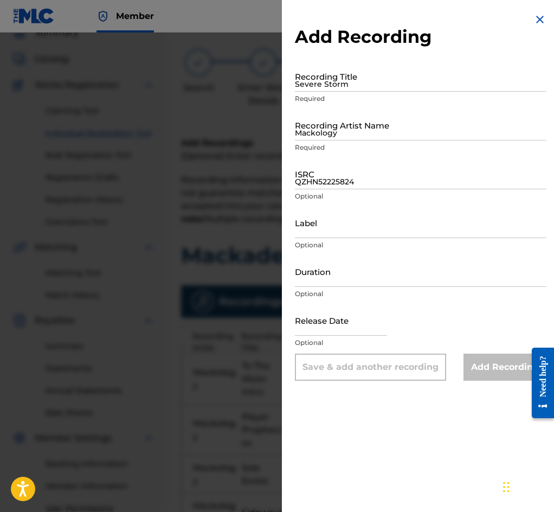
click at [360, 101] on p "Required" at bounding box center [421, 99] width 252 height 10
click at [352, 88] on input "Severe Storm" at bounding box center [421, 76] width 252 height 31
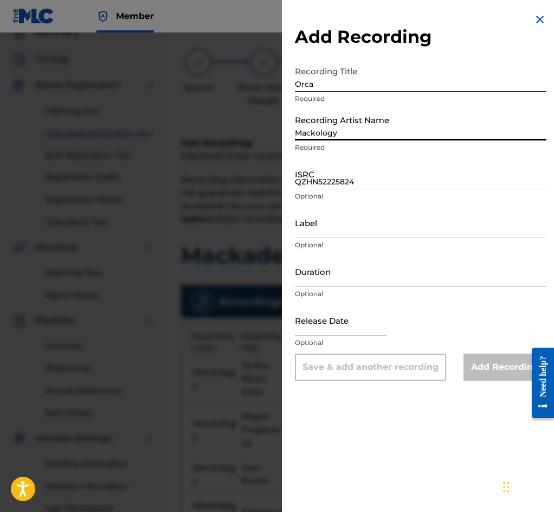
click at [338, 135] on input "Mackology" at bounding box center [421, 125] width 252 height 31
click at [344, 183] on input "QZHN52225824" at bounding box center [421, 173] width 252 height 31
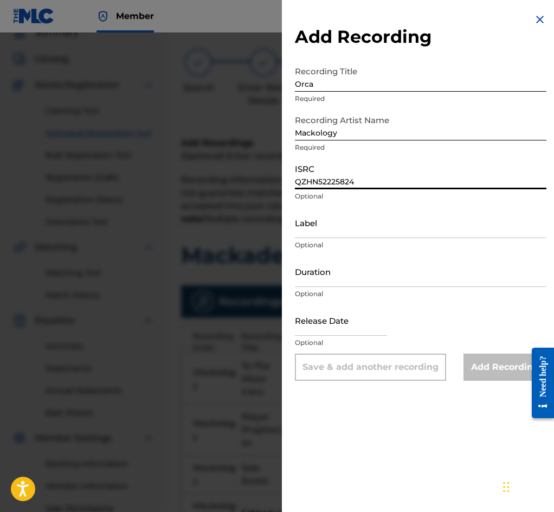
paste input "5"
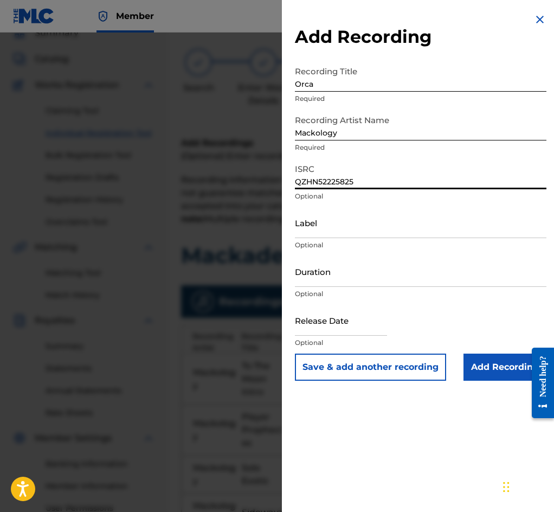
click at [360, 375] on button "Save & add another recording" at bounding box center [370, 367] width 151 height 27
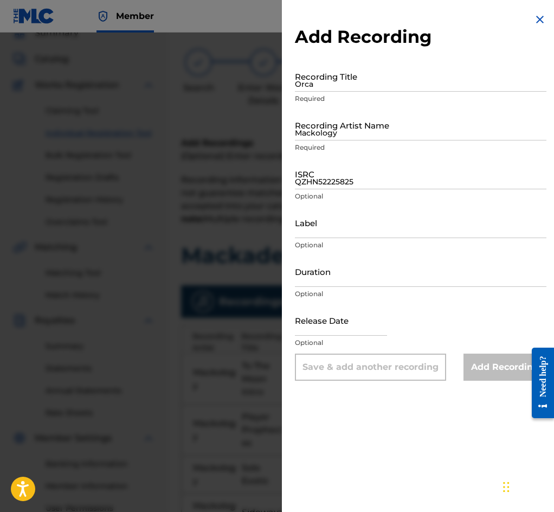
click at [325, 92] on input "Orca" at bounding box center [421, 76] width 252 height 31
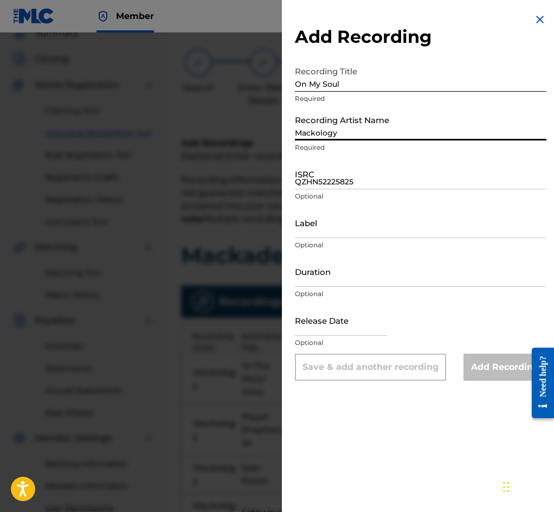
click at [348, 135] on input "Mackology" at bounding box center [421, 125] width 252 height 31
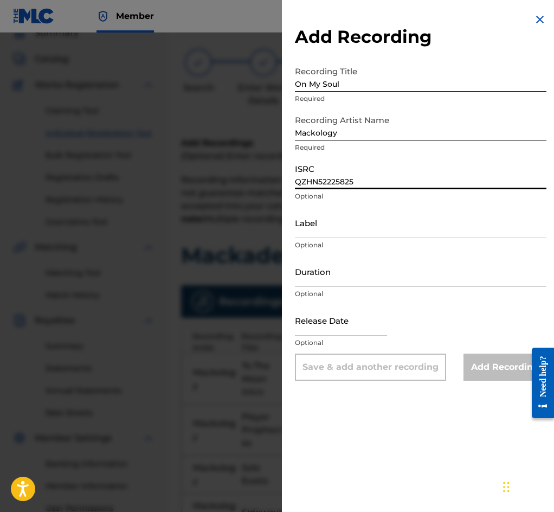
click at [318, 187] on input "QZHN52225825" at bounding box center [421, 173] width 252 height 31
paste input "NWX2162938"
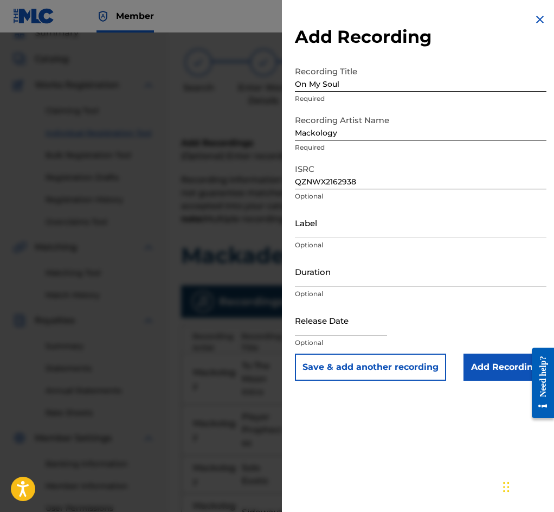
click at [487, 371] on input "Add Recording" at bounding box center [505, 367] width 83 height 27
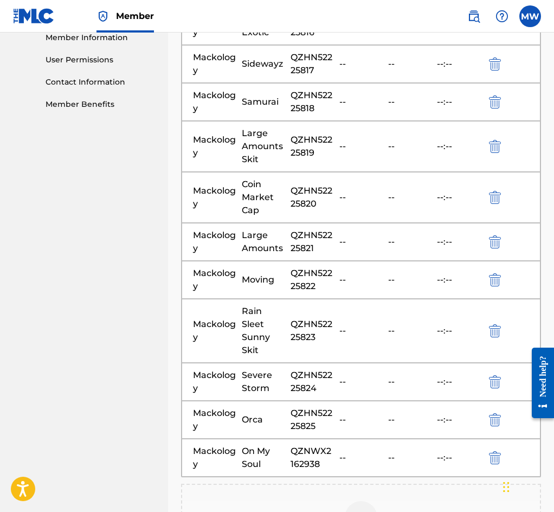
scroll to position [683, 0]
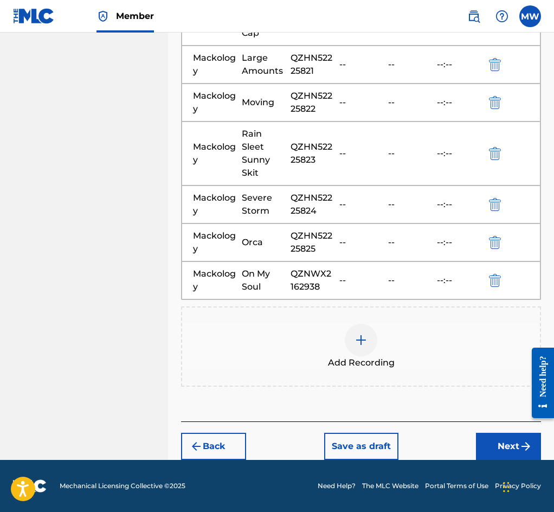
click at [502, 449] on button "Next" at bounding box center [508, 446] width 65 height 27
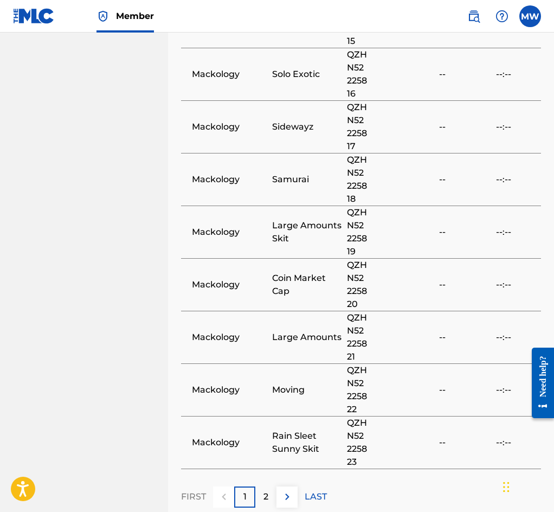
scroll to position [1026, 0]
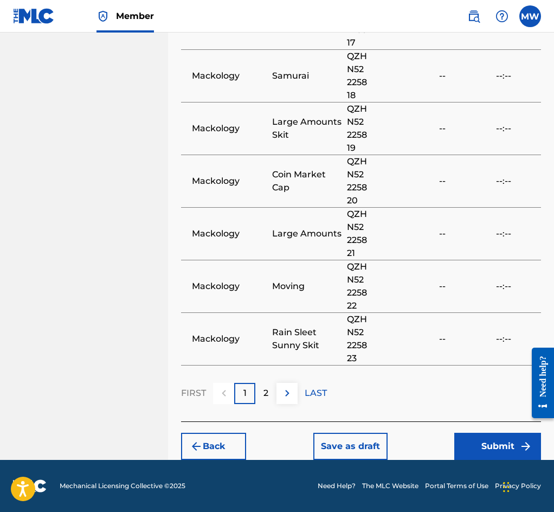
click at [506, 449] on button "Submit" at bounding box center [498, 446] width 87 height 27
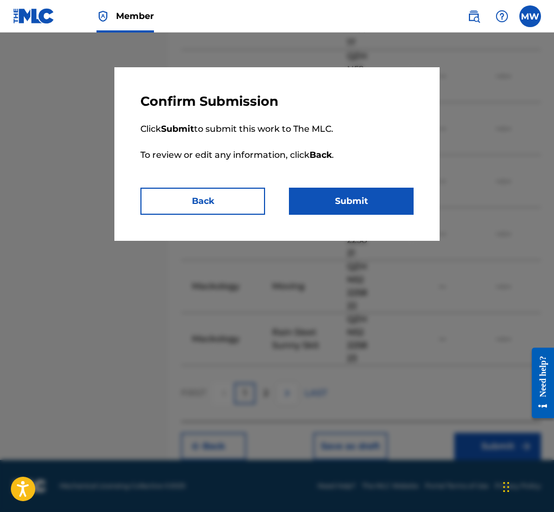
click at [339, 199] on button "Submit" at bounding box center [351, 201] width 125 height 27
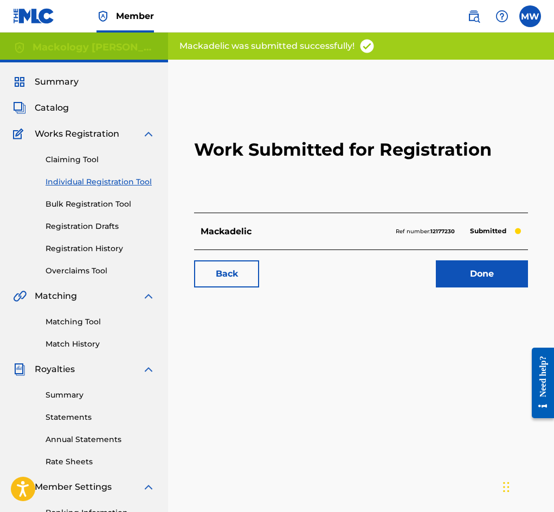
click at [459, 288] on link "Done" at bounding box center [482, 273] width 92 height 27
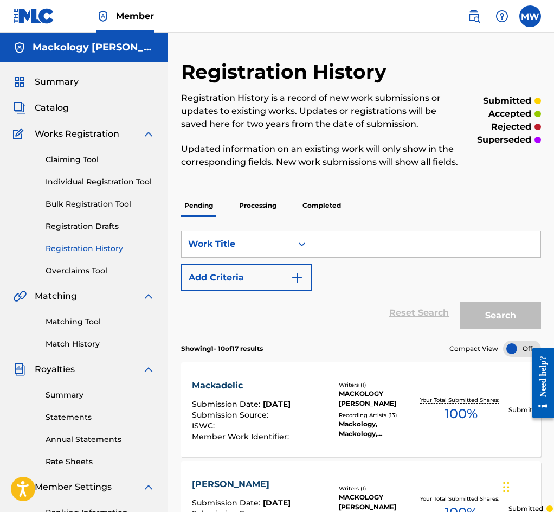
click at [107, 180] on link "Individual Registration Tool" at bounding box center [101, 181] width 110 height 11
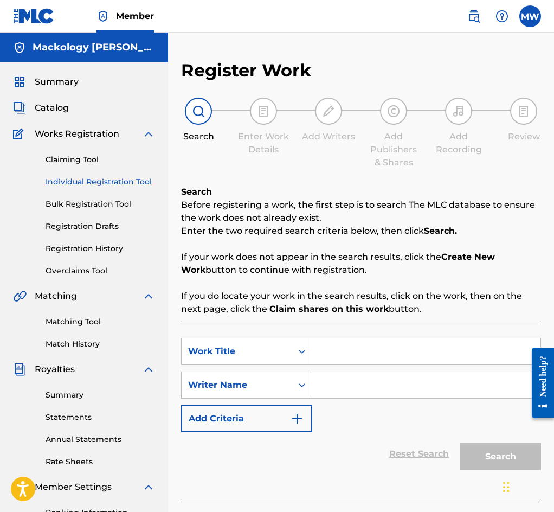
click at [363, 358] on input "Search Form" at bounding box center [426, 352] width 228 height 26
click at [363, 393] on input "Search Form" at bounding box center [426, 385] width 228 height 26
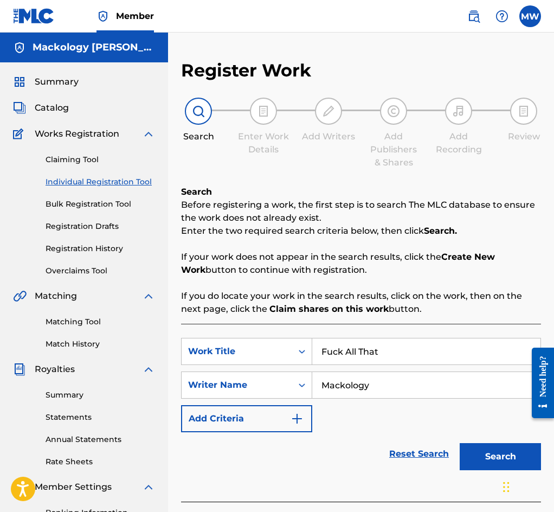
click at [489, 454] on button "Search" at bounding box center [500, 456] width 81 height 27
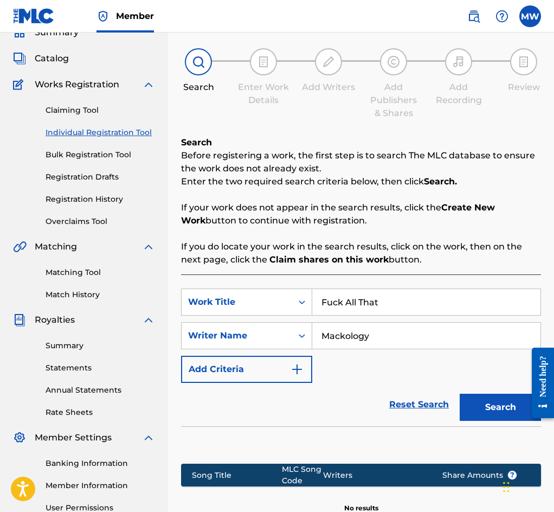
scroll to position [187, 0]
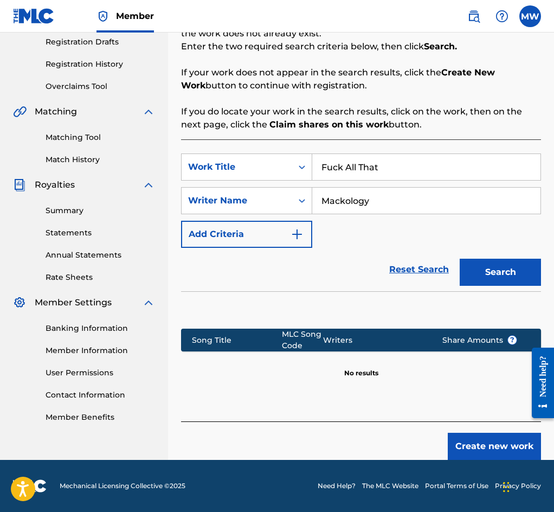
click at [472, 448] on button "Create new work" at bounding box center [494, 446] width 93 height 27
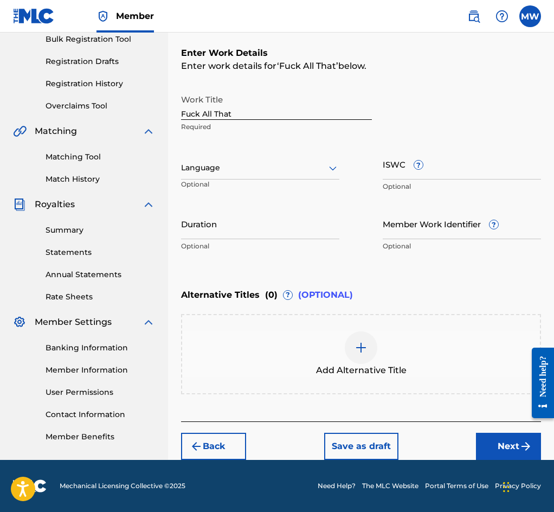
scroll to position [168, 0]
click at [492, 443] on button "Next" at bounding box center [508, 446] width 65 height 27
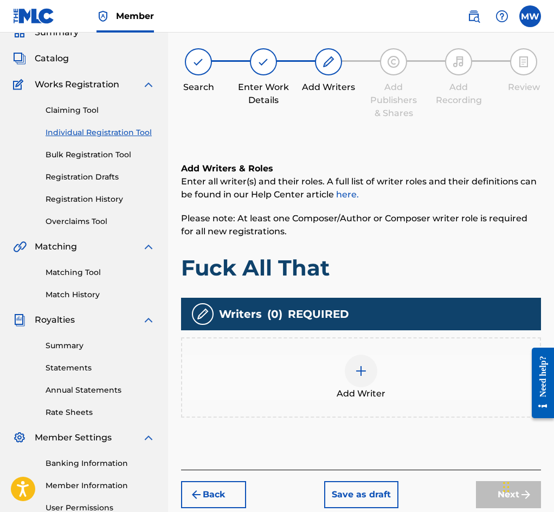
scroll to position [49, 0]
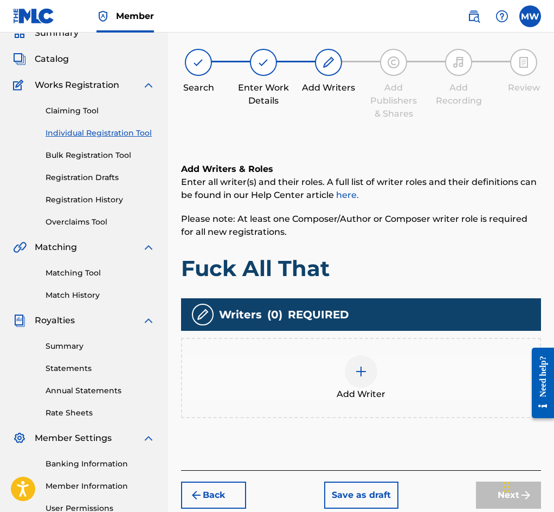
click at [432, 387] on div "Add Writer" at bounding box center [361, 378] width 358 height 46
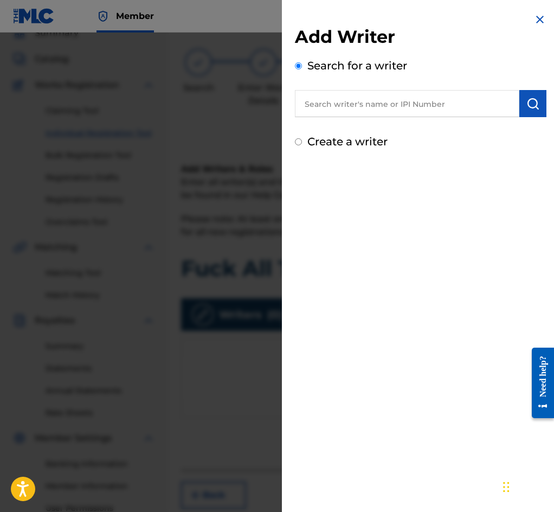
click at [470, 108] on input "text" at bounding box center [407, 103] width 225 height 27
click at [529, 100] on img "submit" at bounding box center [533, 103] width 13 height 13
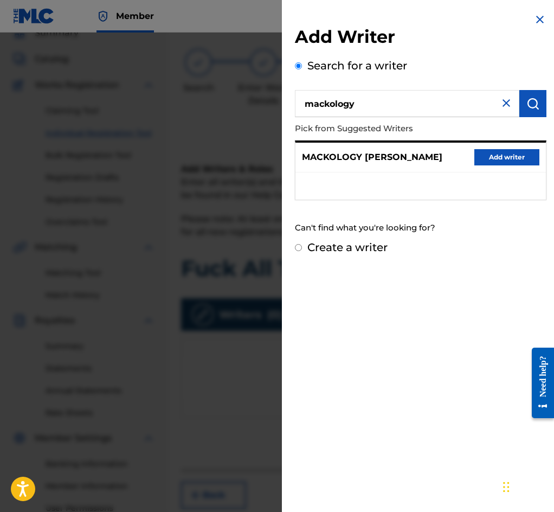
click at [509, 162] on button "Add writer" at bounding box center [507, 157] width 65 height 16
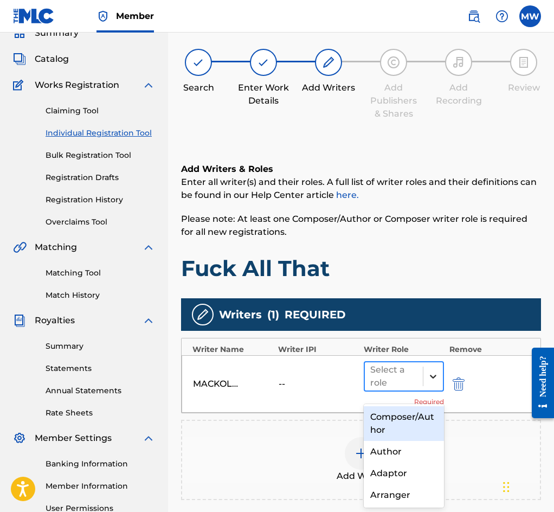
click at [424, 382] on div at bounding box center [434, 377] width 20 height 20
click at [399, 418] on div "Composer/Author" at bounding box center [404, 423] width 80 height 35
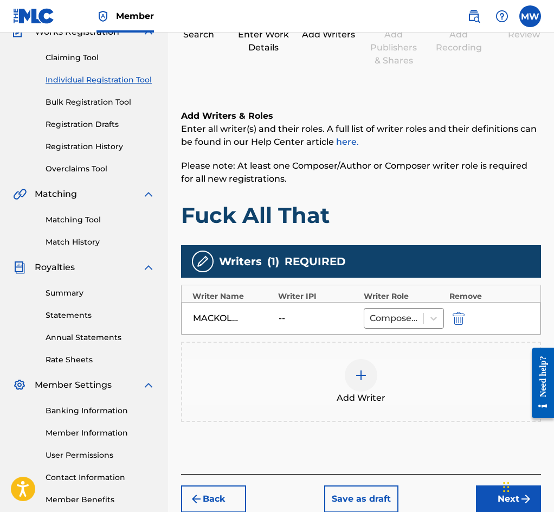
scroll to position [163, 0]
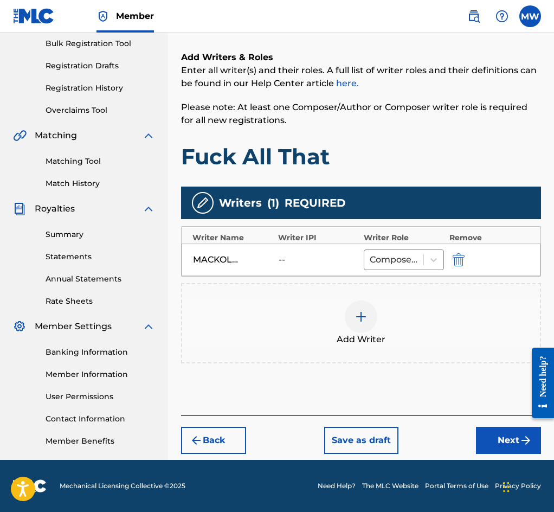
click at [500, 445] on button "Next" at bounding box center [508, 440] width 65 height 27
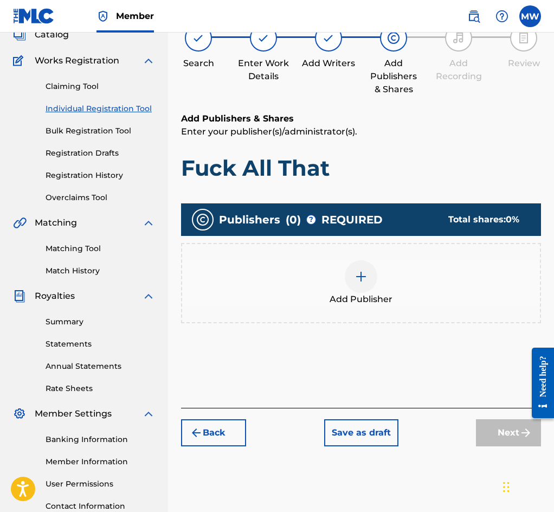
scroll to position [49, 0]
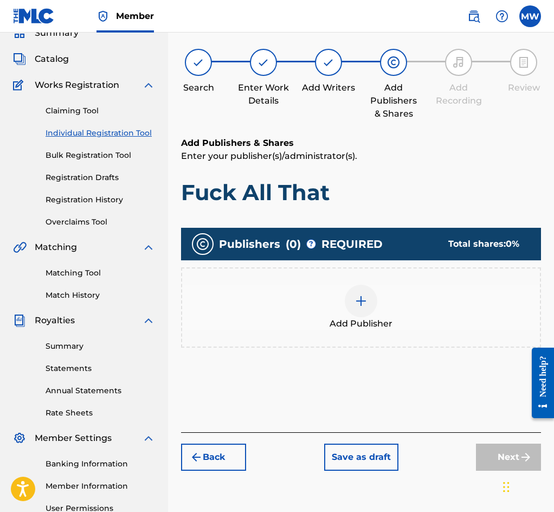
click at [403, 302] on div "Add Publisher" at bounding box center [361, 308] width 358 height 46
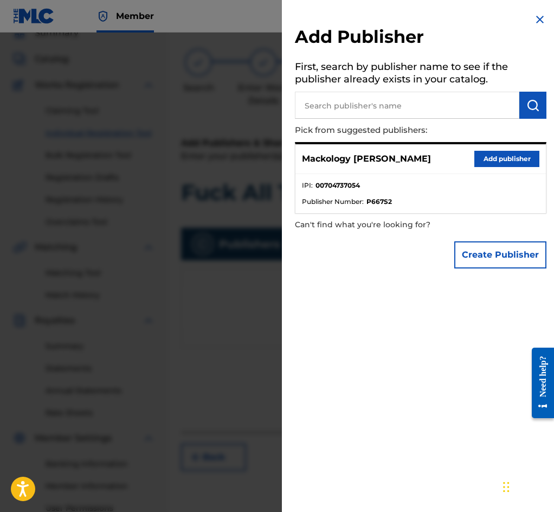
click at [512, 157] on button "Add publisher" at bounding box center [507, 159] width 65 height 16
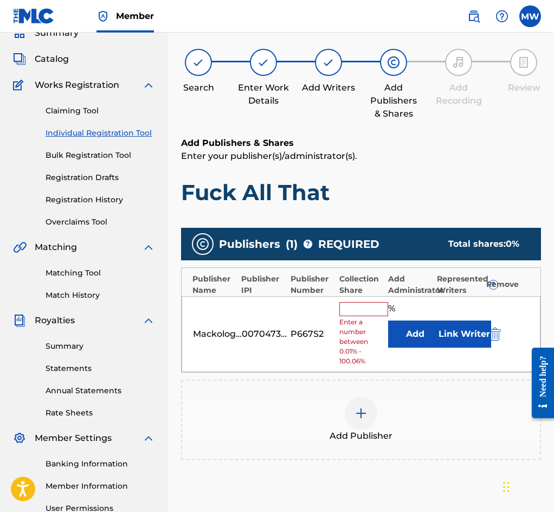
click at [363, 316] on input "text" at bounding box center [364, 309] width 49 height 14
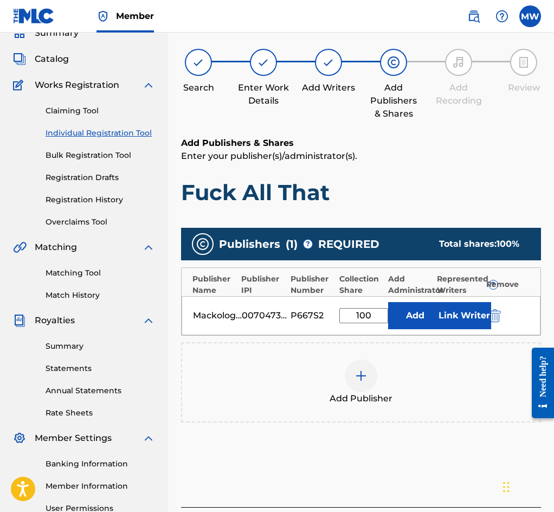
click at [470, 325] on button "Link Writer" at bounding box center [464, 315] width 54 height 27
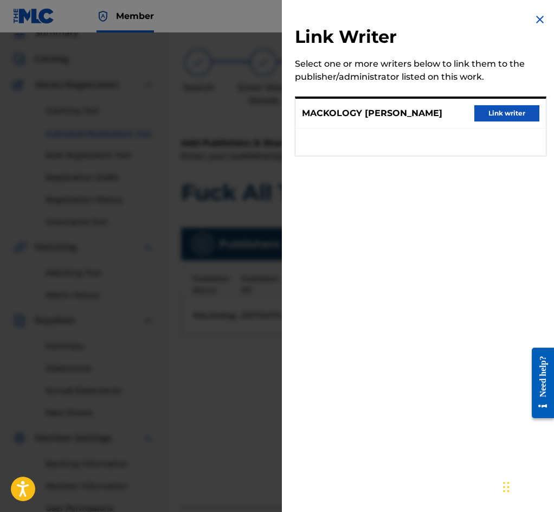
drag, startPoint x: 493, startPoint y: 107, endPoint x: 492, endPoint y: 113, distance: 6.0
click at [493, 112] on div "MACKOLOGY [PERSON_NAME] Link writer" at bounding box center [421, 114] width 251 height 30
click at [492, 113] on button "Link writer" at bounding box center [507, 113] width 65 height 16
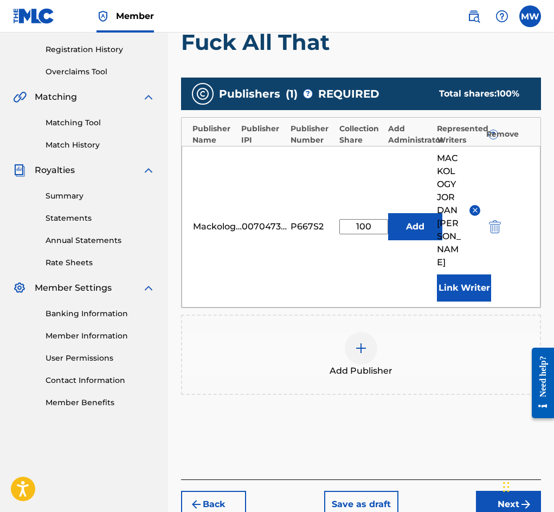
scroll to position [239, 0]
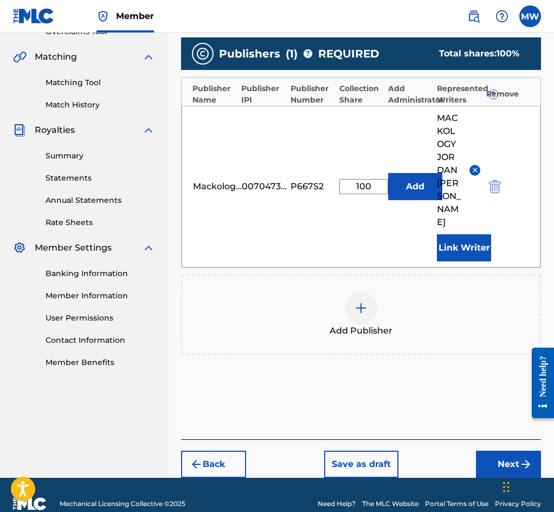
click at [507, 451] on button "Next" at bounding box center [508, 464] width 65 height 27
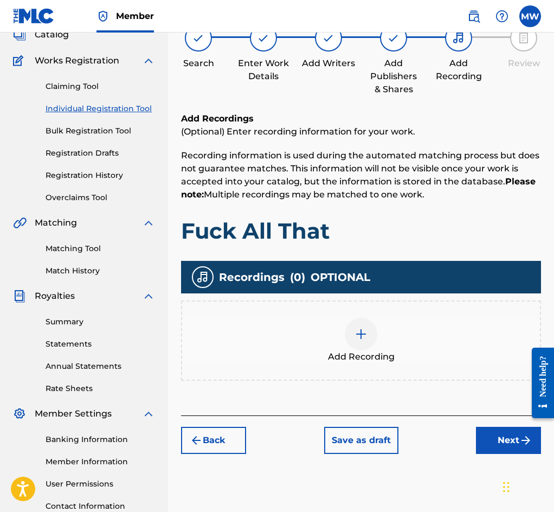
scroll to position [49, 0]
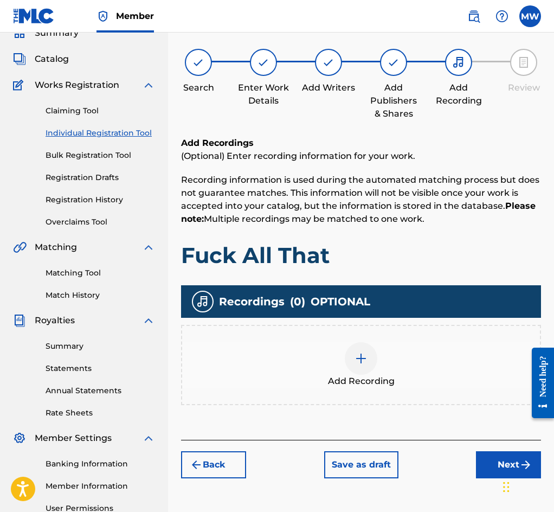
click at [431, 350] on div "Add Recording" at bounding box center [361, 365] width 358 height 46
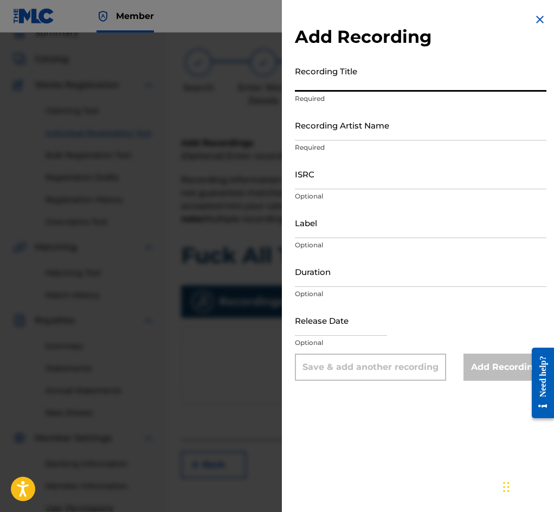
click at [359, 77] on input "Recording Title" at bounding box center [421, 76] width 252 height 31
click at [356, 131] on input "Recording Artist Name" at bounding box center [421, 125] width 252 height 31
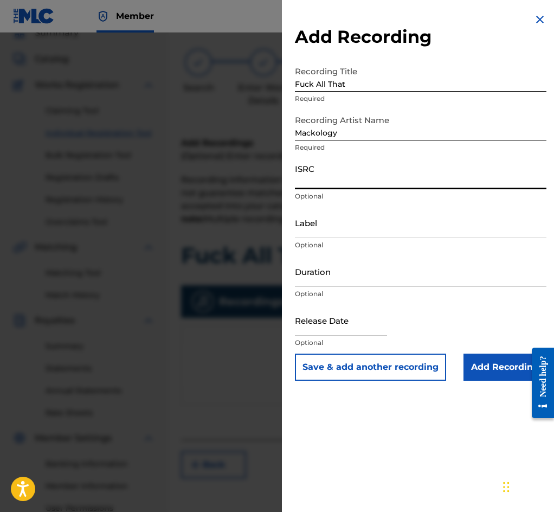
click at [334, 184] on input "ISRC" at bounding box center [421, 173] width 252 height 31
paste input "QZRP52218115"
click at [488, 375] on input "Add Recording" at bounding box center [505, 367] width 83 height 27
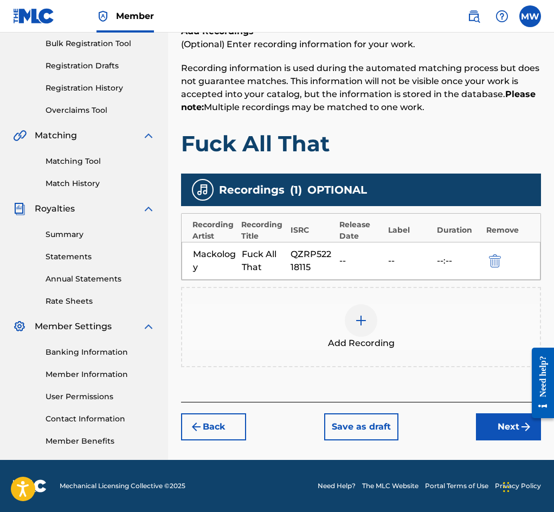
click at [498, 427] on button "Next" at bounding box center [508, 426] width 65 height 27
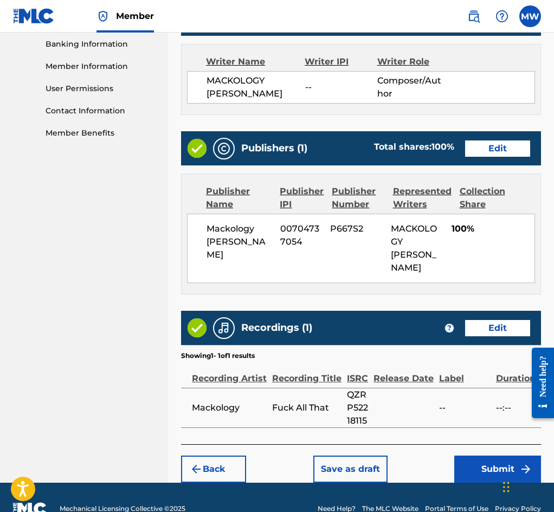
scroll to position [513, 0]
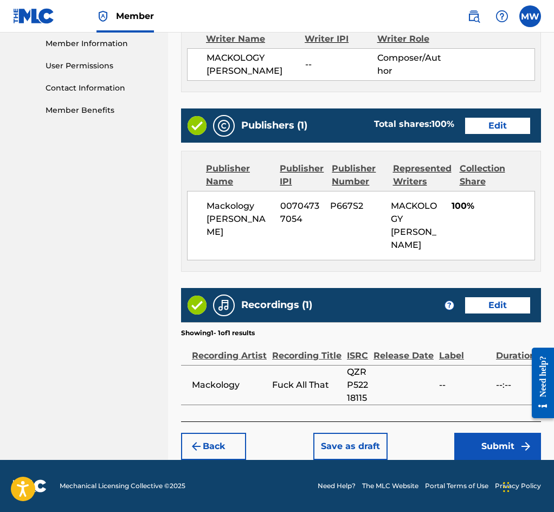
click at [490, 445] on button "Submit" at bounding box center [498, 446] width 87 height 27
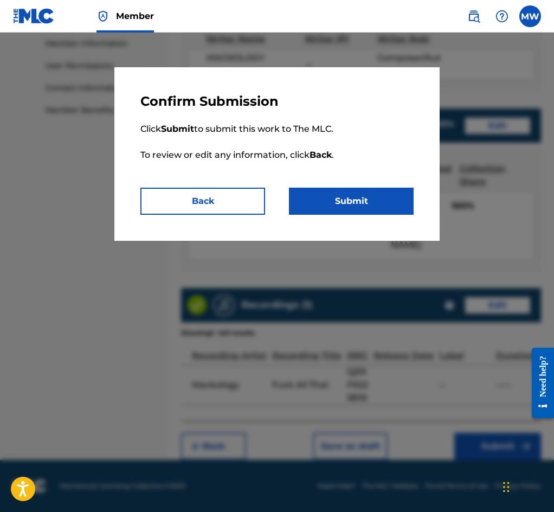
click at [333, 195] on button "Submit" at bounding box center [351, 201] width 125 height 27
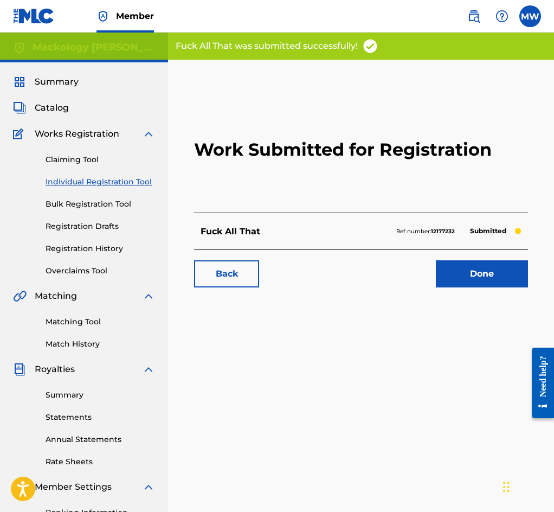
click at [466, 288] on link "Done" at bounding box center [482, 273] width 92 height 27
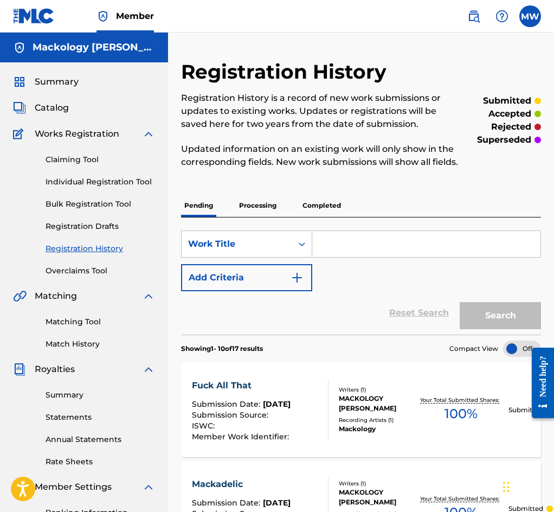
click at [215, 15] on nav "Member MW MW Mackology [PERSON_NAME] [EMAIL_ADDRESS][DOMAIN_NAME] Notification …" at bounding box center [277, 16] width 554 height 33
click at [275, 21] on nav "Member MW MW Mackology [PERSON_NAME] [EMAIL_ADDRESS][DOMAIN_NAME] Notification …" at bounding box center [277, 16] width 554 height 33
click at [108, 180] on link "Individual Registration Tool" at bounding box center [101, 181] width 110 height 11
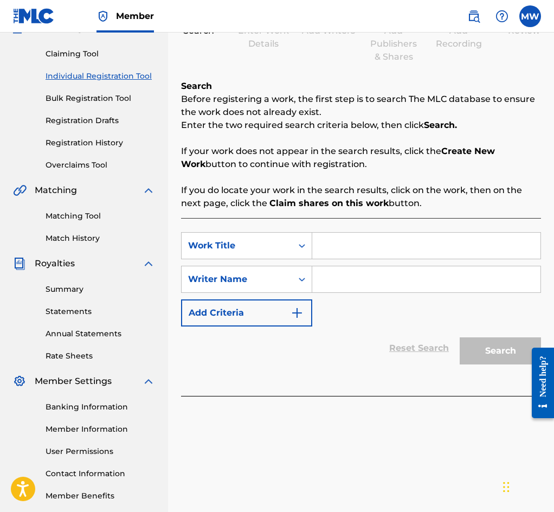
scroll to position [108, 0]
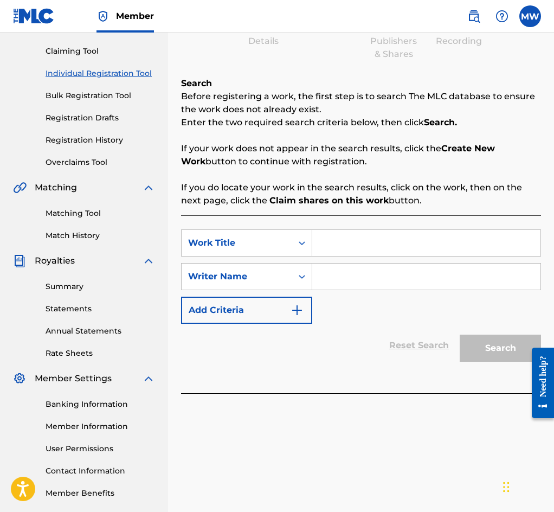
click at [236, 12] on nav "Member MW MW Mackology [PERSON_NAME] [EMAIL_ADDRESS][DOMAIN_NAME] Notification …" at bounding box center [277, 16] width 554 height 33
click at [101, 143] on link "Registration History" at bounding box center [101, 140] width 110 height 11
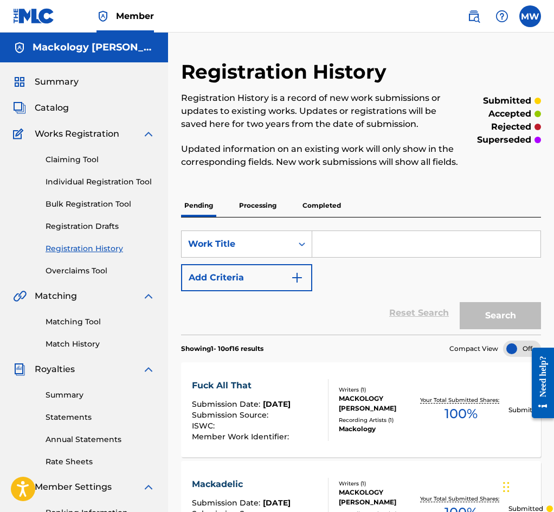
click at [103, 180] on link "Individual Registration Tool" at bounding box center [101, 181] width 110 height 11
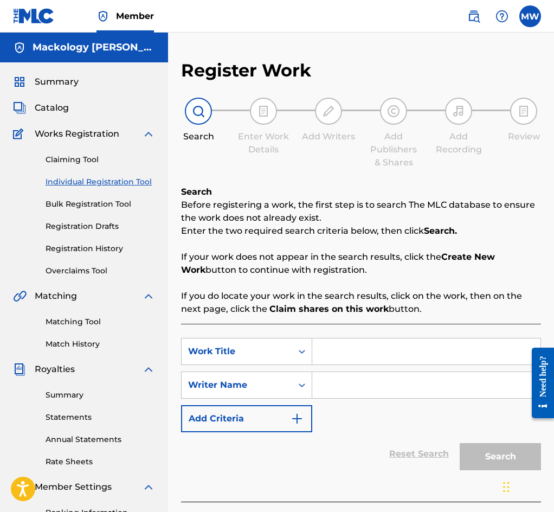
click at [357, 353] on input "Search Form" at bounding box center [426, 352] width 228 height 26
click at [360, 398] on input "Search Form" at bounding box center [426, 385] width 228 height 26
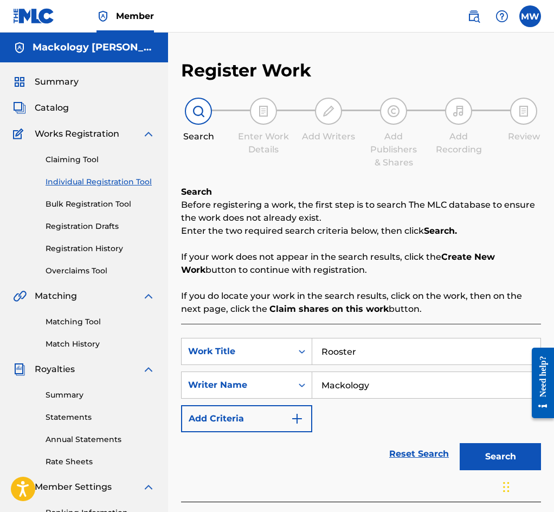
click at [488, 457] on button "Search" at bounding box center [500, 456] width 81 height 27
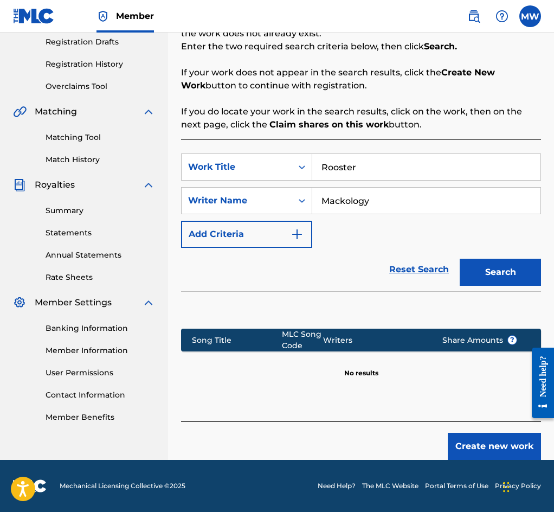
scroll to position [187, 0]
click at [499, 444] on button "Create new work" at bounding box center [494, 446] width 93 height 27
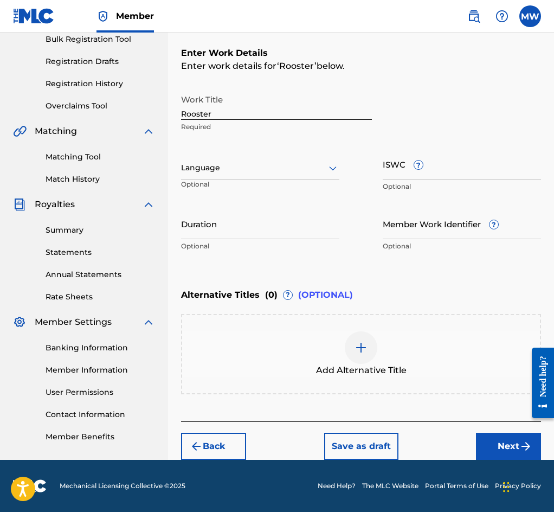
scroll to position [168, 0]
click at [515, 442] on button "Next" at bounding box center [508, 446] width 65 height 27
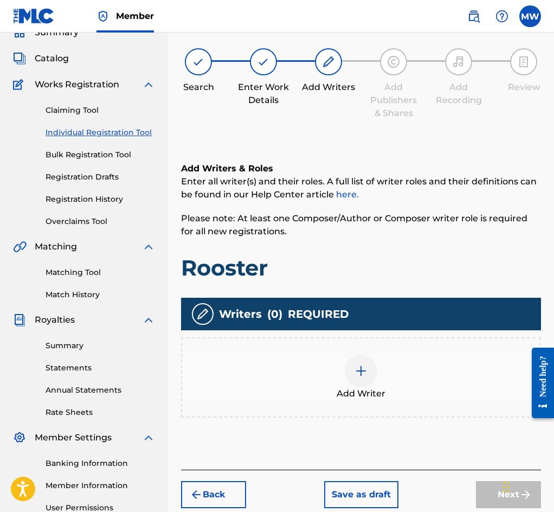
scroll to position [49, 0]
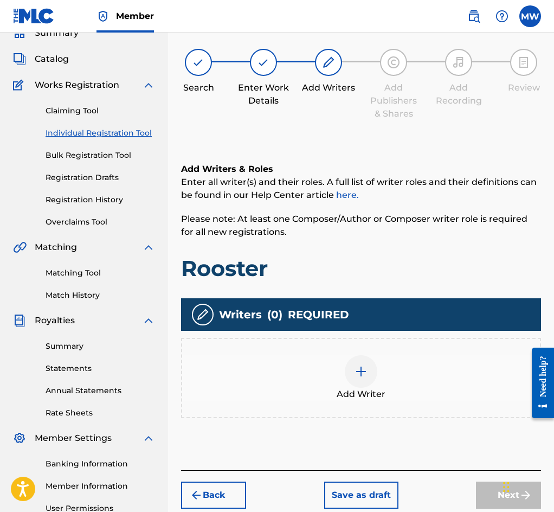
click at [410, 392] on div "Add Writer" at bounding box center [361, 378] width 358 height 46
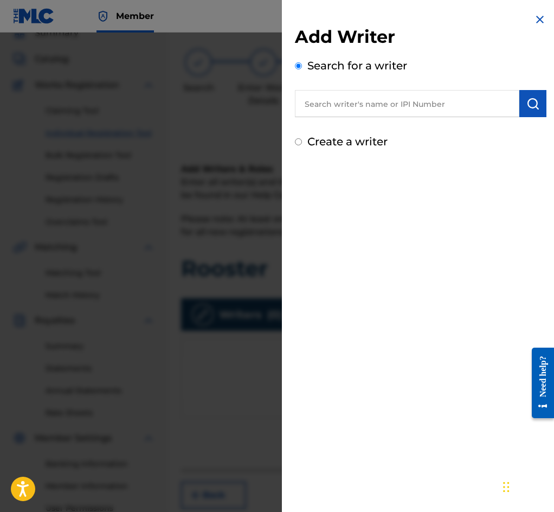
click at [417, 106] on input "text" at bounding box center [407, 103] width 225 height 27
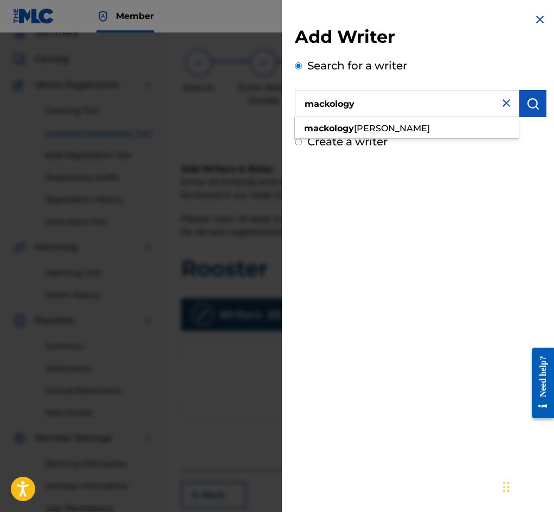
click at [535, 105] on img "submit" at bounding box center [533, 103] width 13 height 13
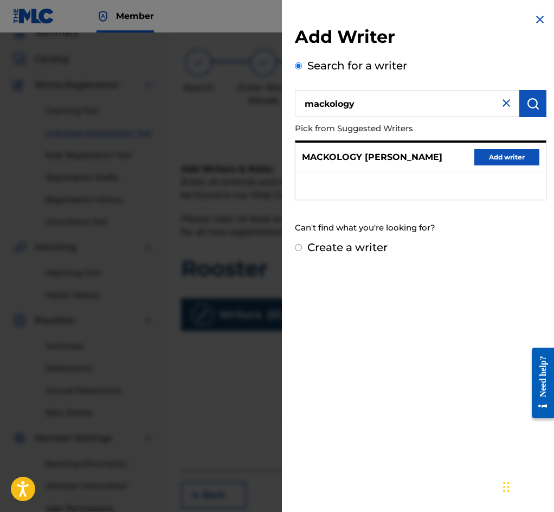
click at [489, 159] on button "Add writer" at bounding box center [507, 157] width 65 height 16
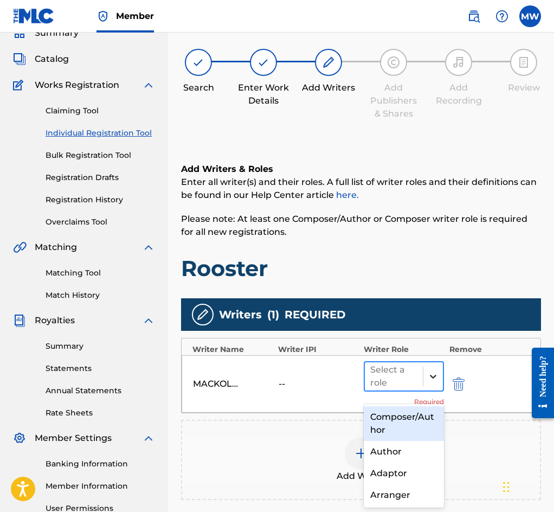
click at [428, 382] on icon at bounding box center [433, 376] width 11 height 11
click at [402, 418] on div "Composer/Author" at bounding box center [404, 423] width 80 height 35
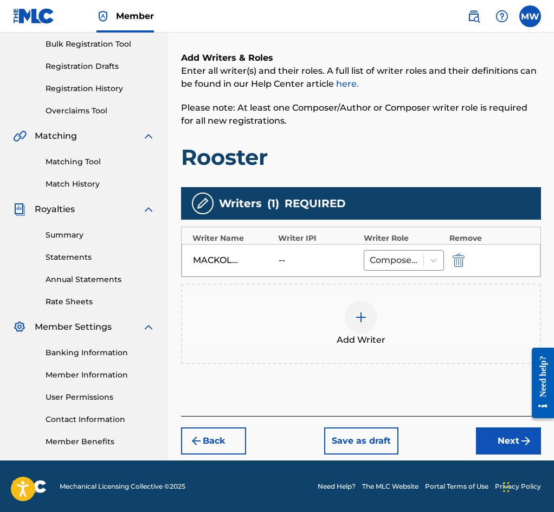
scroll to position [163, 0]
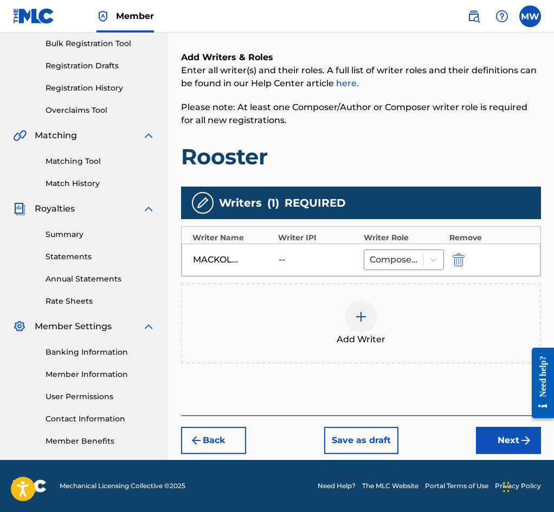
click at [510, 448] on button "Next" at bounding box center [508, 440] width 65 height 27
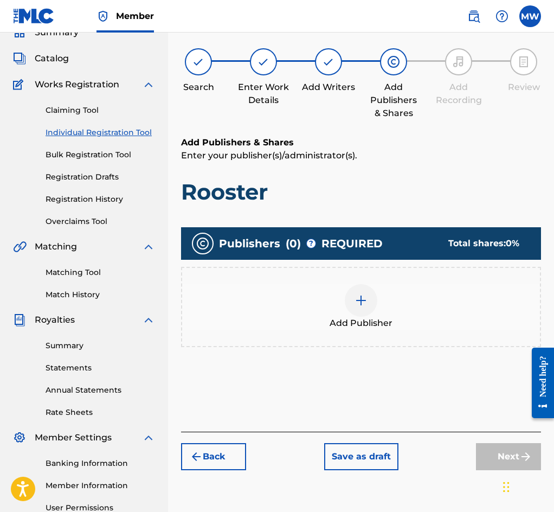
scroll to position [49, 0]
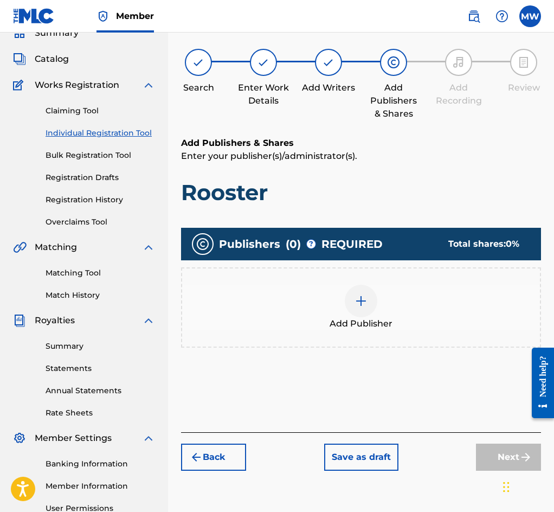
click at [424, 304] on div "Add Publisher" at bounding box center [361, 308] width 358 height 46
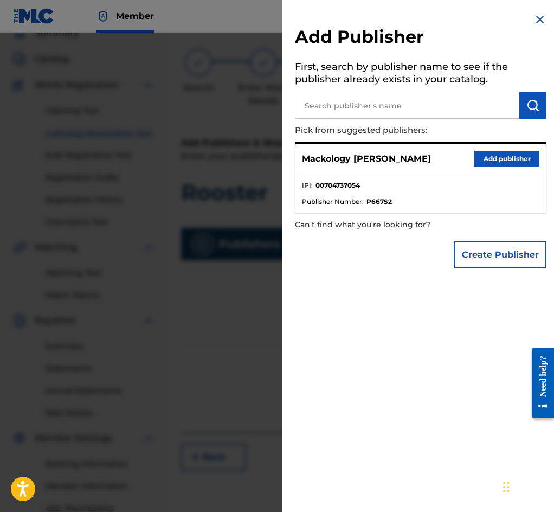
click at [503, 157] on button "Add publisher" at bounding box center [507, 159] width 65 height 16
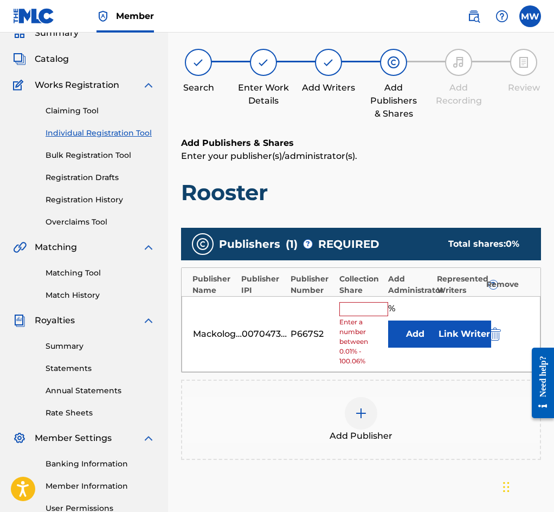
click at [356, 316] on input "text" at bounding box center [364, 309] width 49 height 14
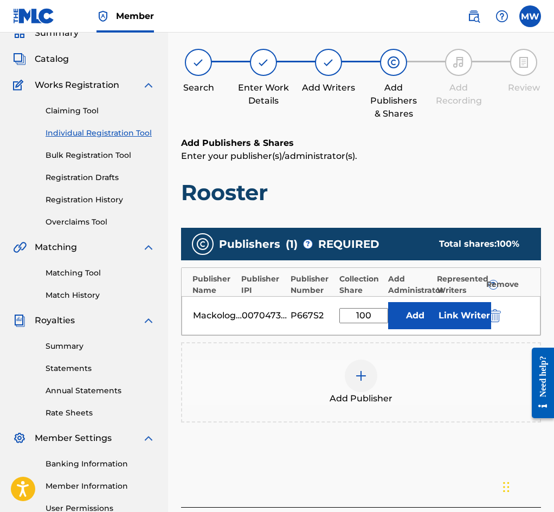
click at [458, 324] on button "Link Writer" at bounding box center [464, 315] width 54 height 27
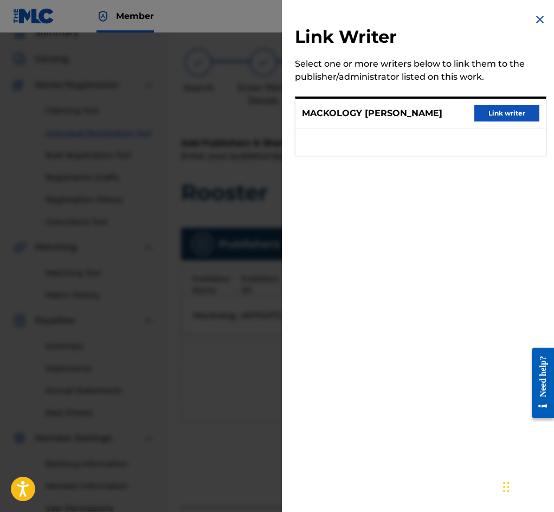
click at [493, 114] on button "Link writer" at bounding box center [507, 113] width 65 height 16
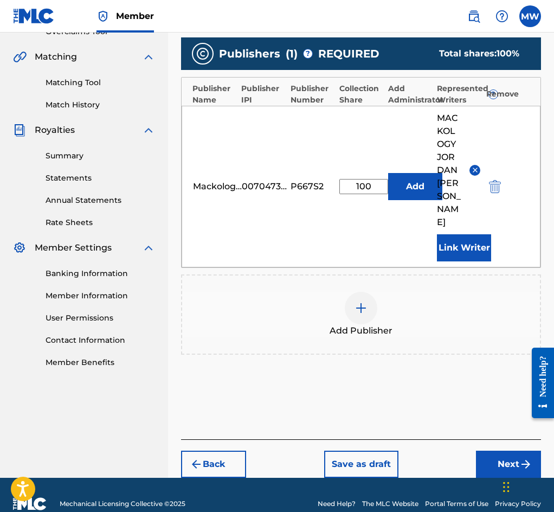
click at [512, 451] on button "Next" at bounding box center [508, 464] width 65 height 27
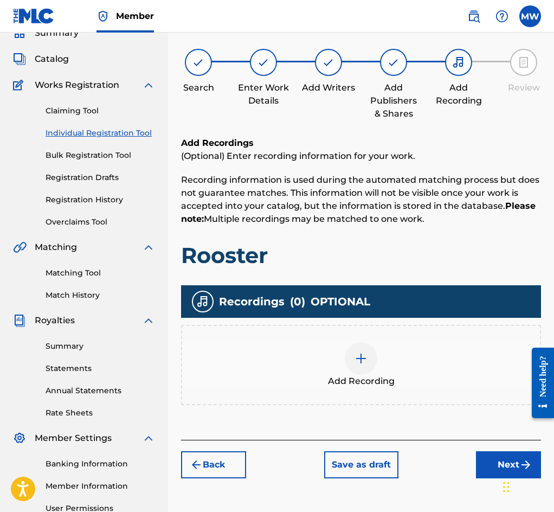
click at [411, 371] on div "Add Recording" at bounding box center [361, 365] width 358 height 46
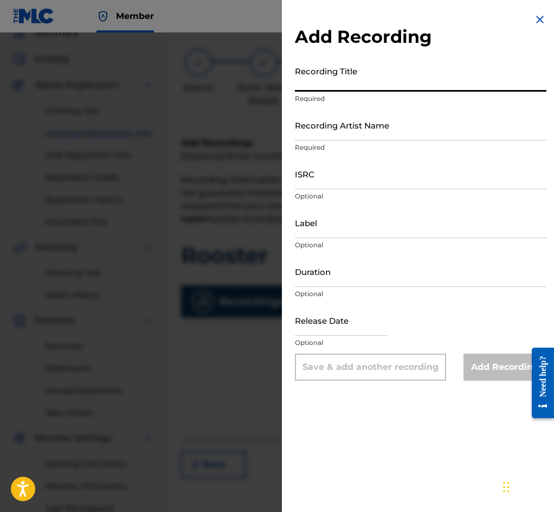
click at [352, 81] on input "Recording Title" at bounding box center [421, 76] width 252 height 31
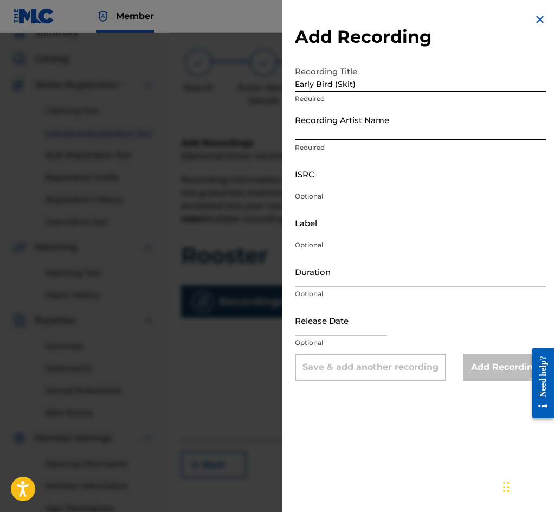
click at [356, 136] on input "Recording Artist Name" at bounding box center [421, 125] width 252 height 31
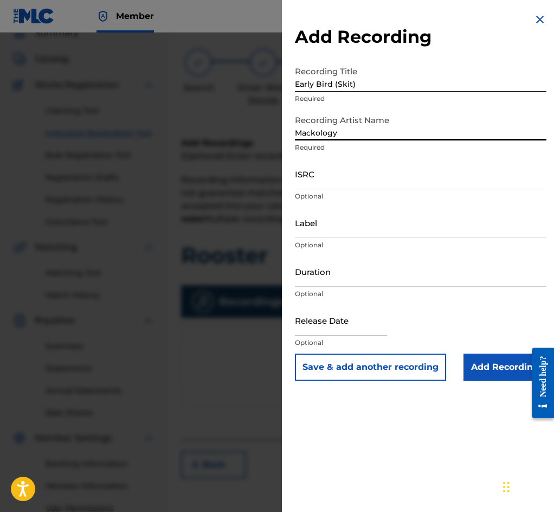
click at [338, 182] on input "ISRC" at bounding box center [421, 173] width 252 height 31
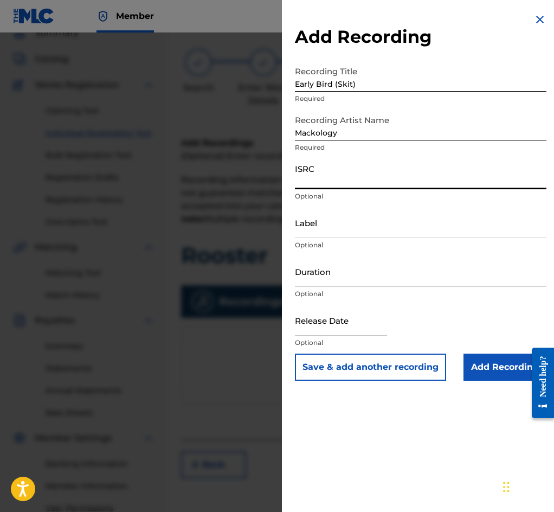
paste input "QZFZ22317649"
click at [371, 364] on button "Save & add another recording" at bounding box center [370, 367] width 151 height 27
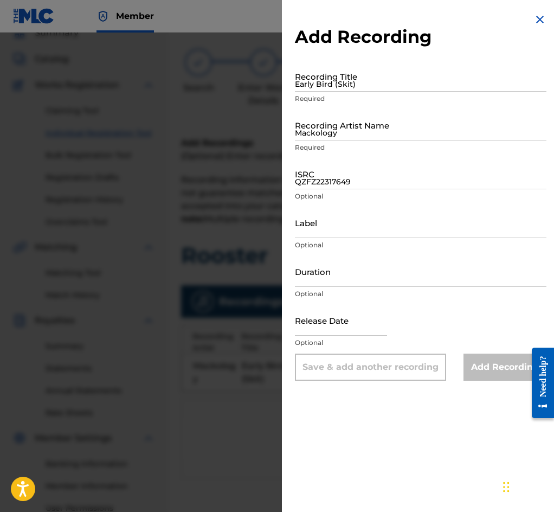
click at [349, 92] on input "Early Bird (Skit)" at bounding box center [421, 76] width 252 height 31
click at [347, 132] on input "Mackology" at bounding box center [421, 125] width 252 height 31
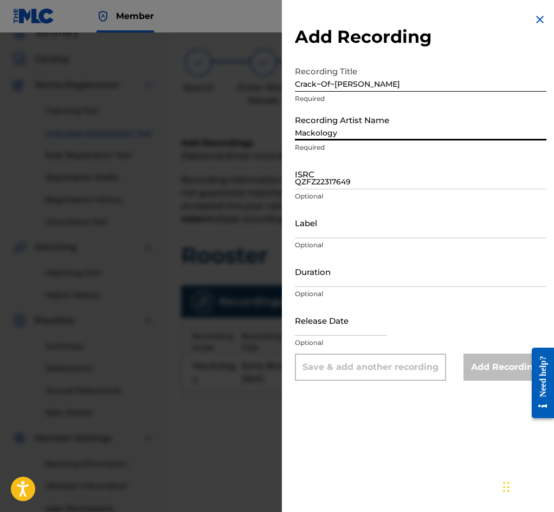
click at [328, 182] on input "QZFZ22317649" at bounding box center [421, 173] width 252 height 31
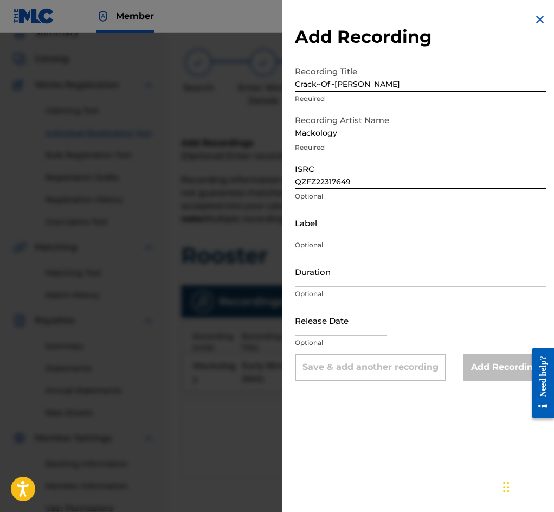
paste input "50"
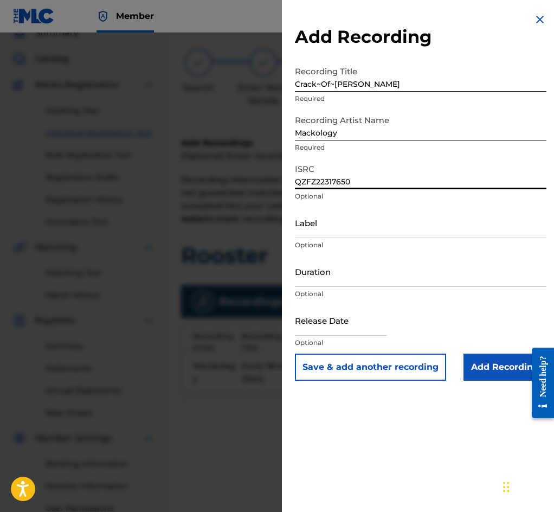
click at [355, 372] on button "Save & add another recording" at bounding box center [370, 367] width 151 height 27
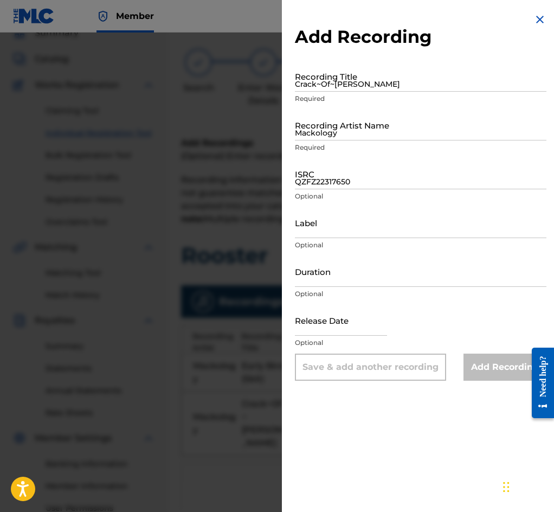
click at [356, 94] on div "Recording Title Crack~Of~[PERSON_NAME] Required" at bounding box center [421, 85] width 252 height 49
click at [349, 82] on input "Crack~Of~[PERSON_NAME]" at bounding box center [421, 76] width 252 height 31
click at [369, 135] on input "Mackology" at bounding box center [421, 125] width 252 height 31
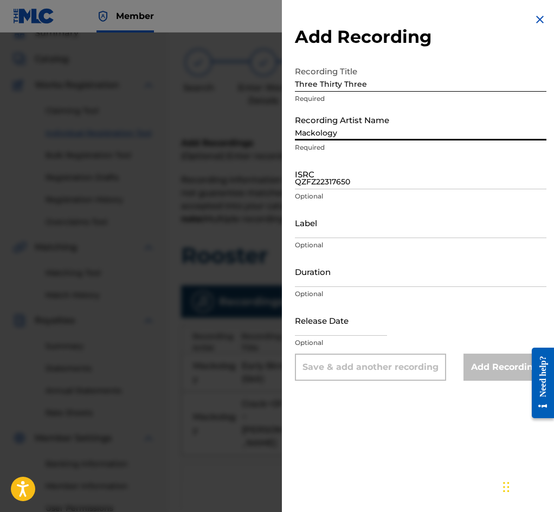
click at [339, 186] on input "QZFZ22317650" at bounding box center [421, 173] width 252 height 31
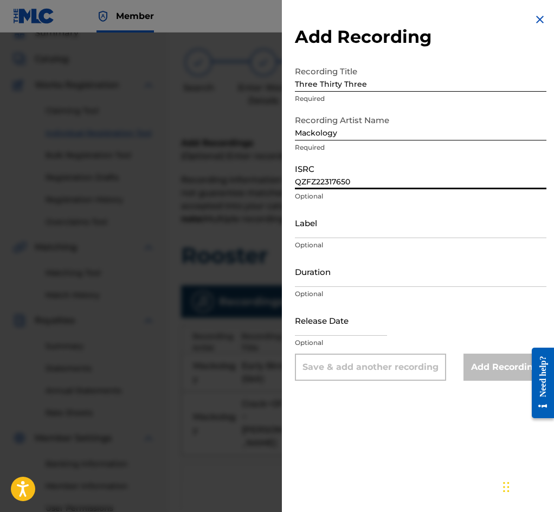
paste input "1"
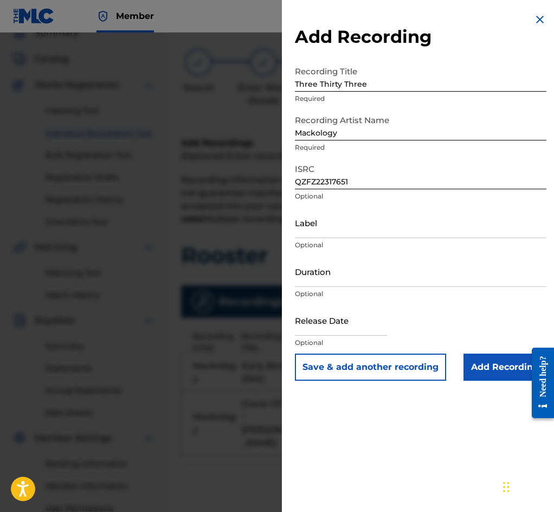
click at [371, 371] on button "Save & add another recording" at bounding box center [370, 367] width 151 height 27
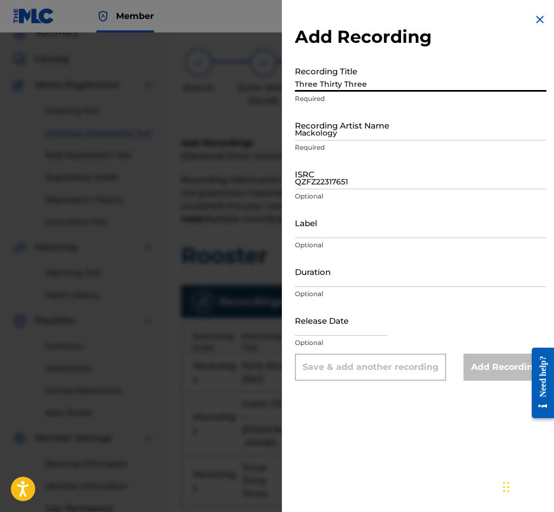
click at [337, 89] on input "Three Thirty Three" at bounding box center [421, 76] width 252 height 31
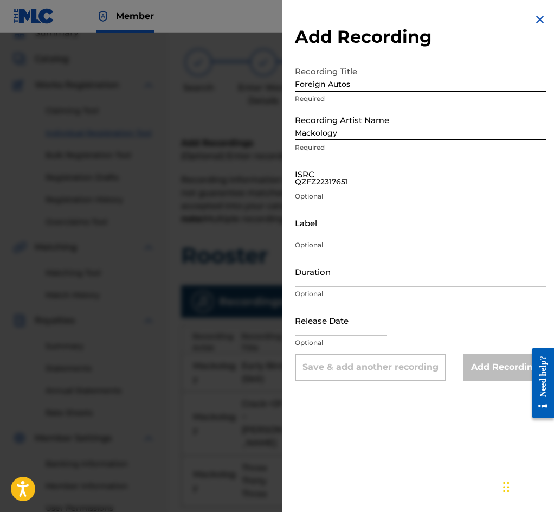
click at [340, 132] on input "Mackology" at bounding box center [421, 125] width 252 height 31
click at [335, 180] on input "QZFZ22317651" at bounding box center [421, 173] width 252 height 31
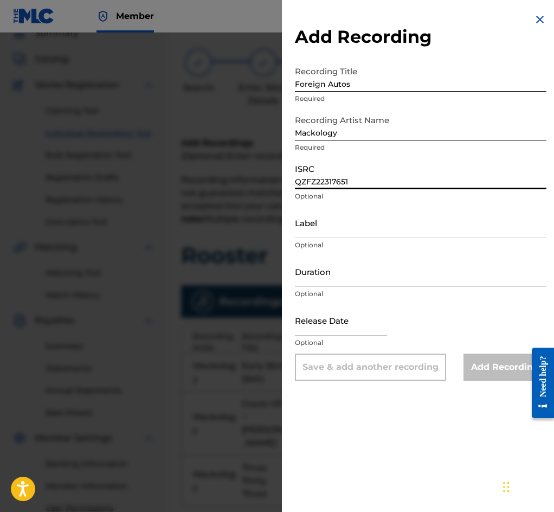
paste input "2"
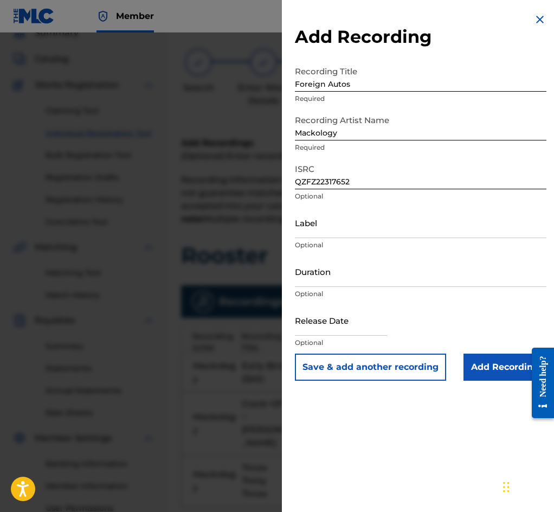
click at [380, 371] on button "Save & add another recording" at bounding box center [370, 367] width 151 height 27
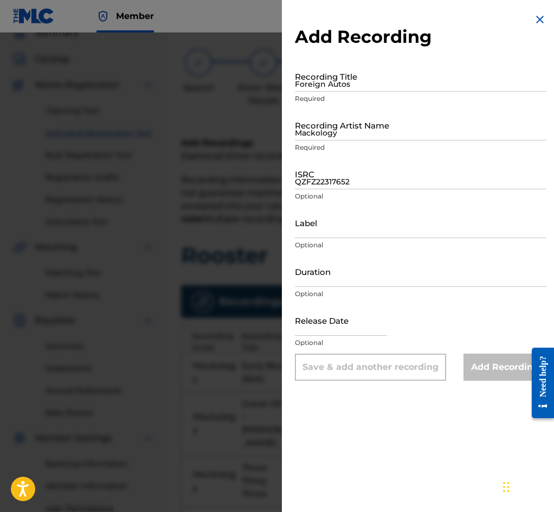
click at [345, 80] on input "Foreign Autos" at bounding box center [421, 76] width 252 height 31
click at [376, 128] on input "Mackology" at bounding box center [421, 125] width 252 height 31
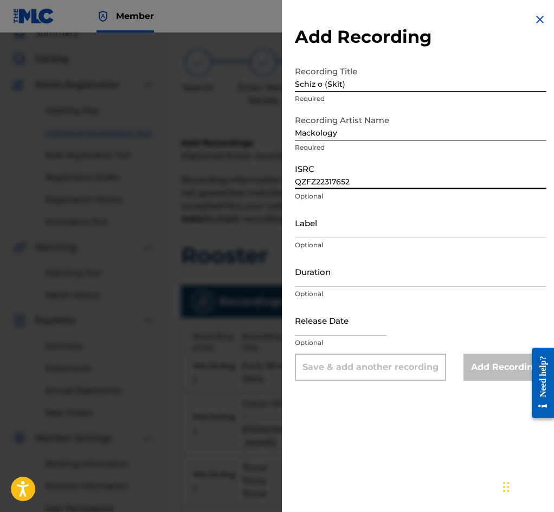
click at [351, 183] on input "QZFZ22317652" at bounding box center [421, 173] width 252 height 31
paste input "3"
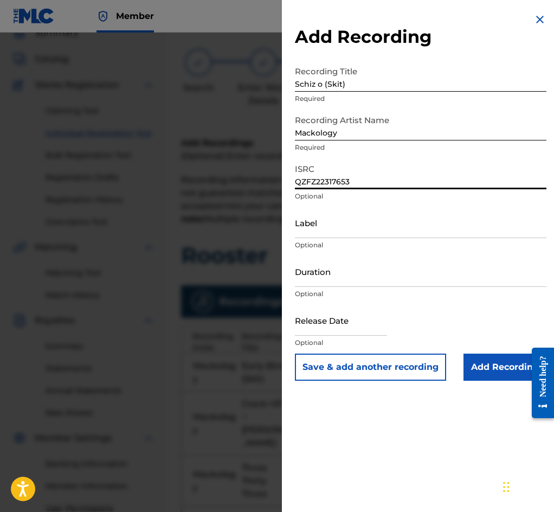
click at [373, 367] on button "Save & add another recording" at bounding box center [370, 367] width 151 height 27
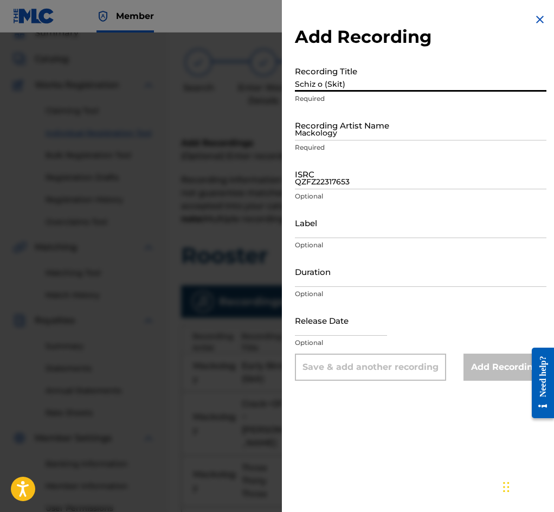
click at [345, 84] on input "Schiz o (Skit)" at bounding box center [421, 76] width 252 height 31
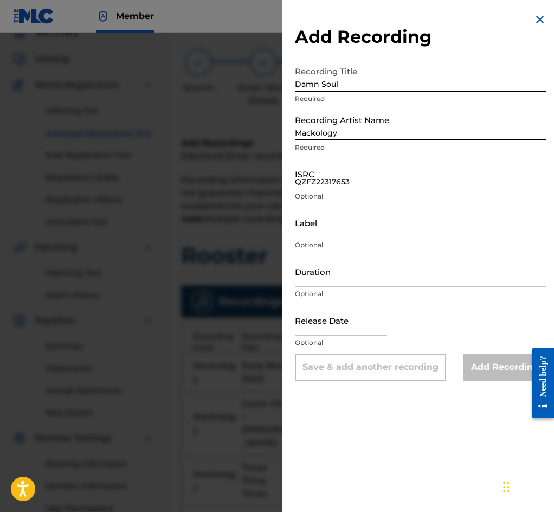
click at [330, 130] on input "Mackology" at bounding box center [421, 125] width 252 height 31
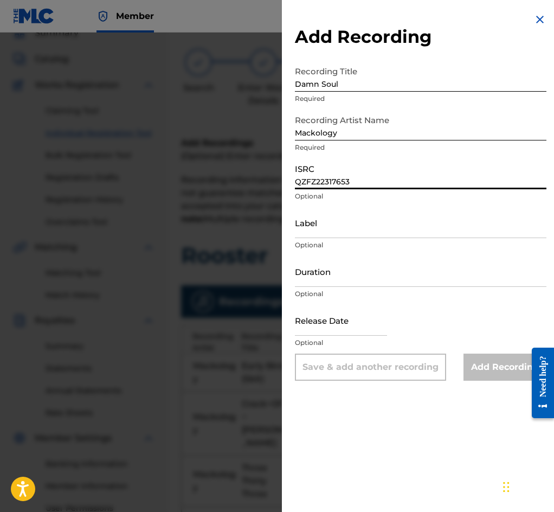
click at [337, 189] on input "QZFZ22317653" at bounding box center [421, 173] width 252 height 31
paste input "4"
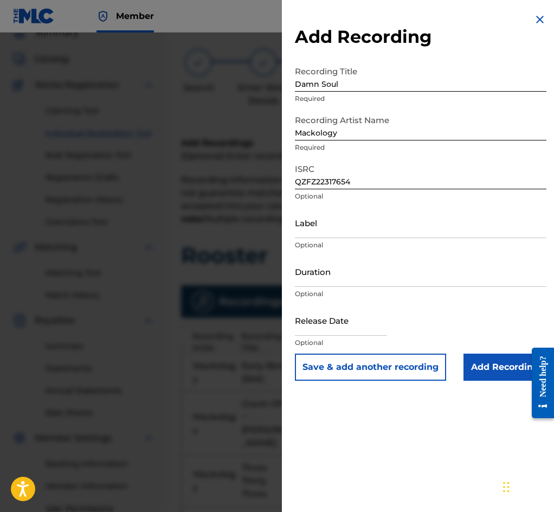
click at [392, 371] on button "Save & add another recording" at bounding box center [370, 367] width 151 height 27
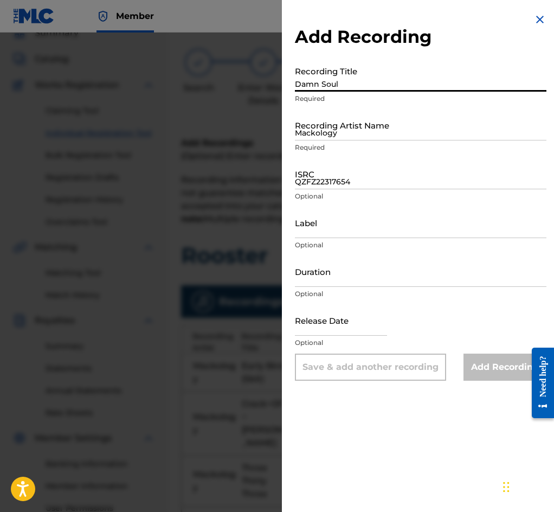
click at [337, 86] on input "Damn Soul" at bounding box center [421, 76] width 252 height 31
click at [347, 92] on input "Damn Soul" at bounding box center [421, 76] width 252 height 31
click at [339, 129] on input "Mackology" at bounding box center [421, 125] width 252 height 31
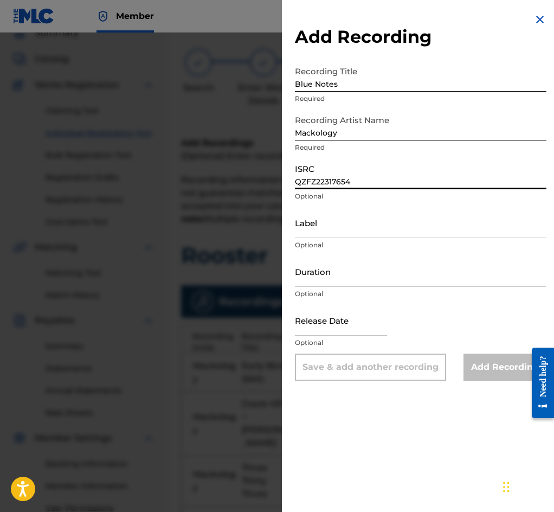
click at [332, 178] on input "QZFZ22317654" at bounding box center [421, 173] width 252 height 31
paste input "6"
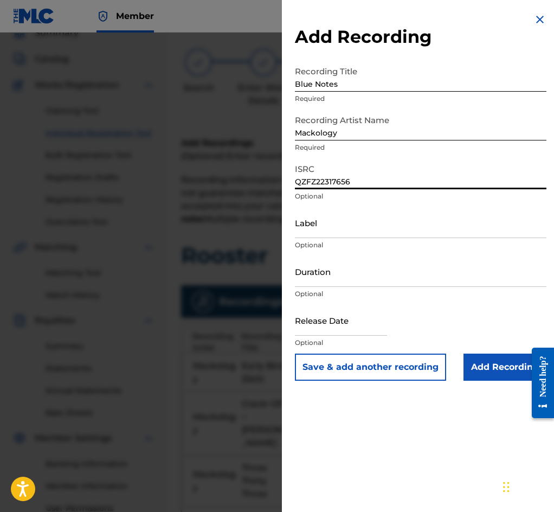
click at [398, 362] on button "Save & add another recording" at bounding box center [370, 367] width 151 height 27
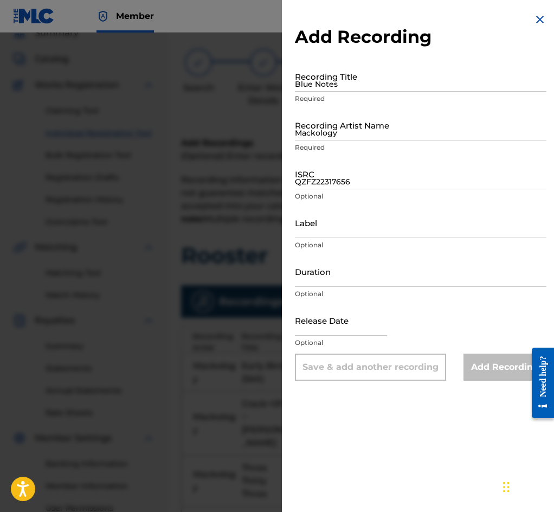
click at [354, 85] on input "Blue Notes" at bounding box center [421, 76] width 252 height 31
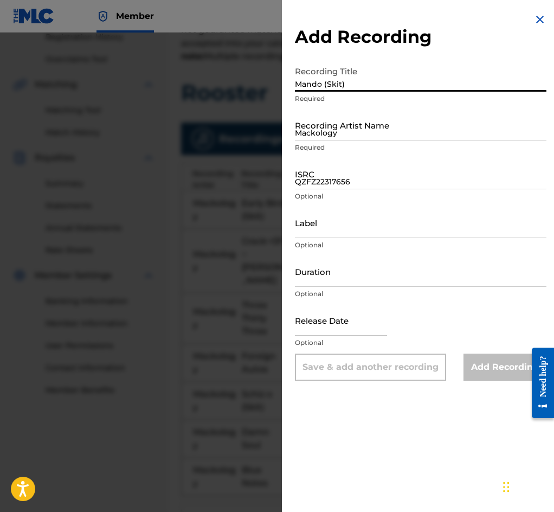
scroll to position [217, 0]
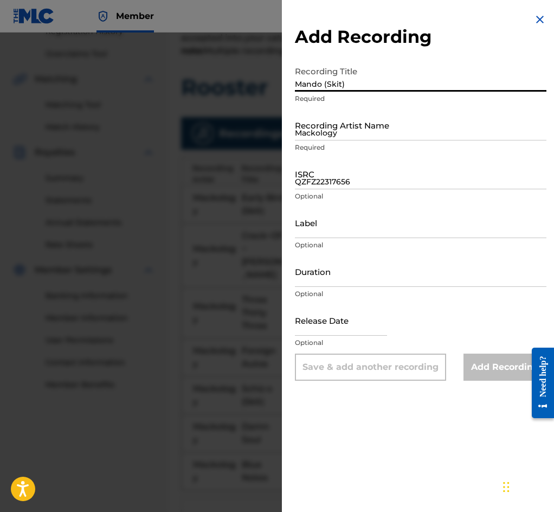
click at [355, 135] on input "Mackology" at bounding box center [421, 125] width 252 height 31
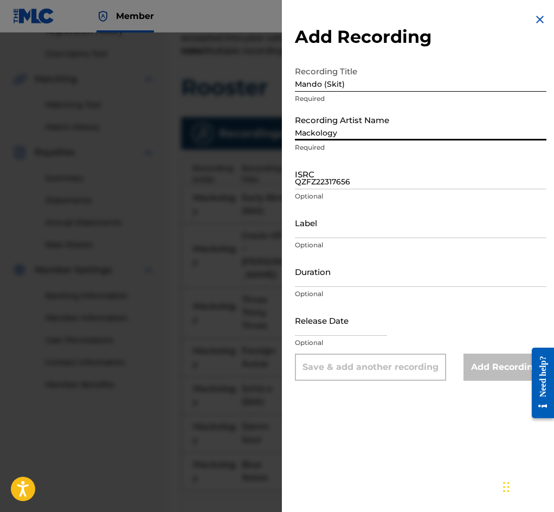
click at [347, 181] on input "QZFZ22317656" at bounding box center [421, 173] width 252 height 31
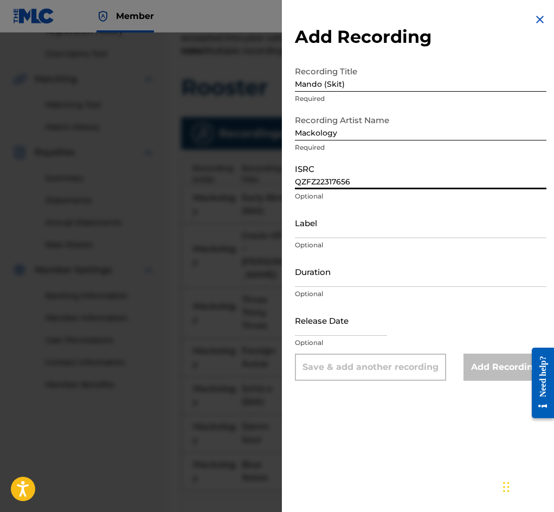
paste input "7"
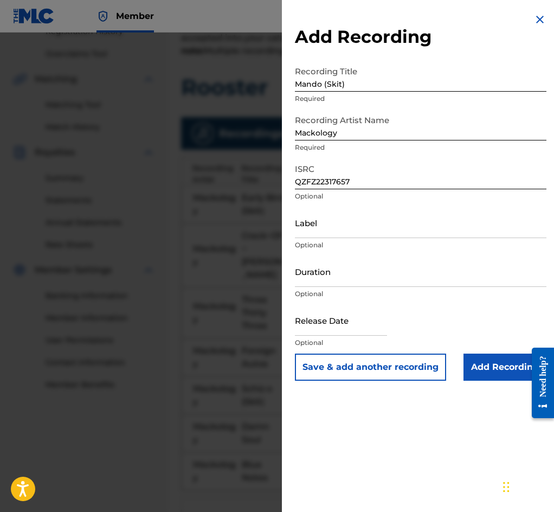
click at [384, 365] on button "Save & add another recording" at bounding box center [370, 367] width 151 height 27
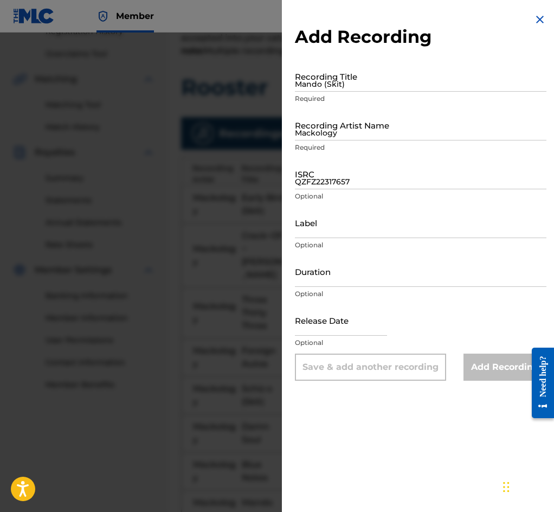
click at [339, 86] on input "Mando (Skit)" at bounding box center [421, 76] width 252 height 31
click at [327, 141] on input "Mackology" at bounding box center [421, 125] width 252 height 31
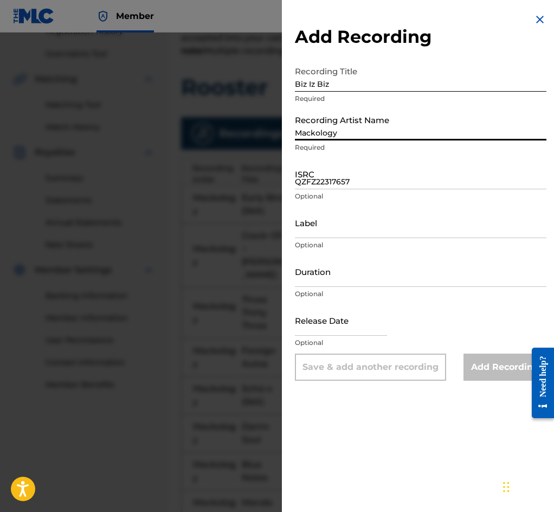
click at [347, 179] on input "QZFZ22317657" at bounding box center [421, 173] width 252 height 31
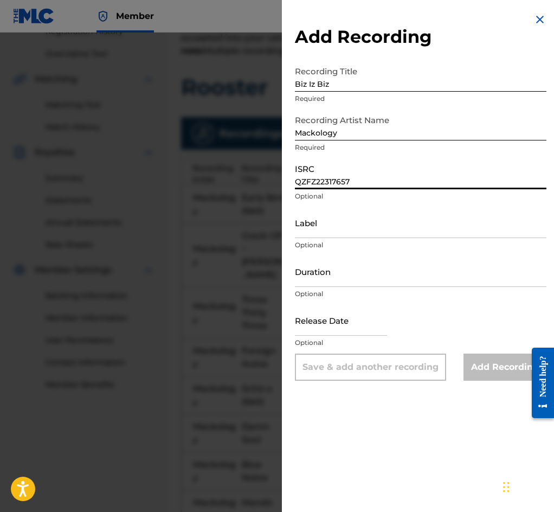
paste input "8"
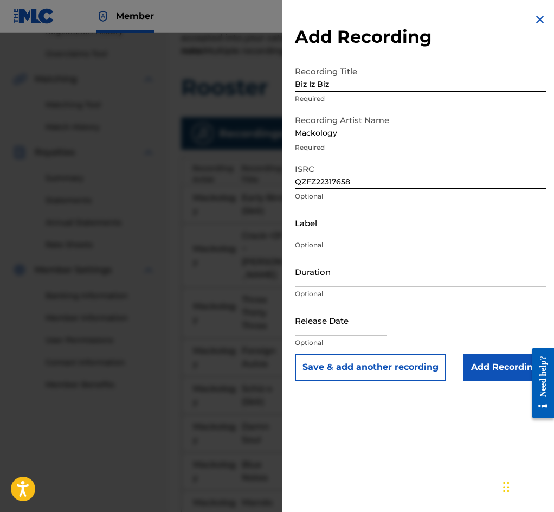
click at [367, 370] on button "Save & add another recording" at bounding box center [370, 367] width 151 height 27
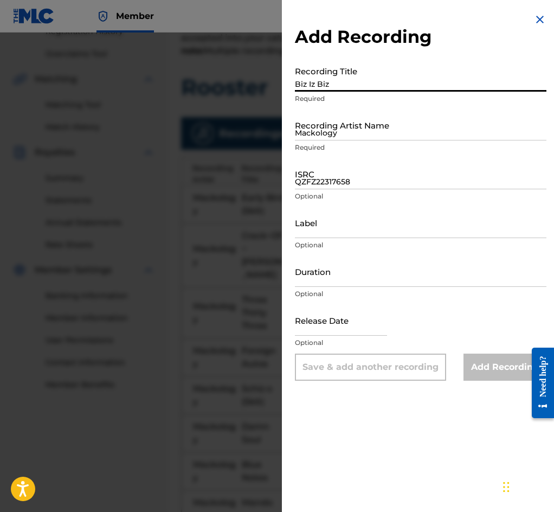
click at [325, 92] on input "Biz Iz Biz" at bounding box center [421, 76] width 252 height 31
click at [365, 90] on input "Biz Iz Biz" at bounding box center [421, 76] width 252 height 31
click at [349, 133] on input "Mackology" at bounding box center [421, 125] width 252 height 31
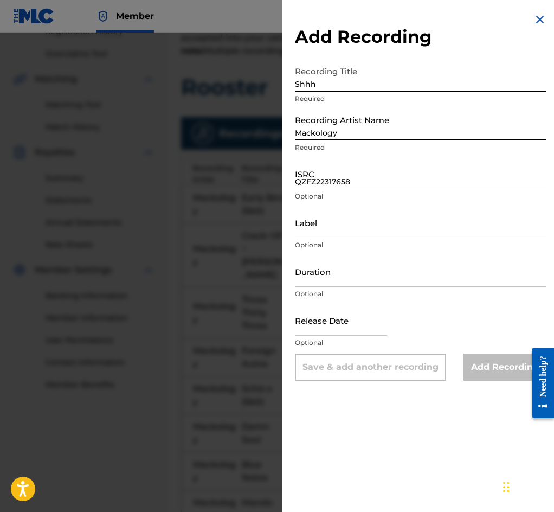
click at [320, 183] on input "QZFZ22317658" at bounding box center [421, 173] width 252 height 31
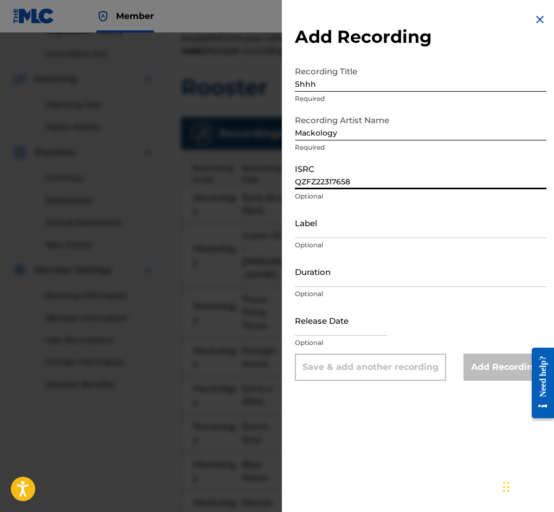
paste input "9"
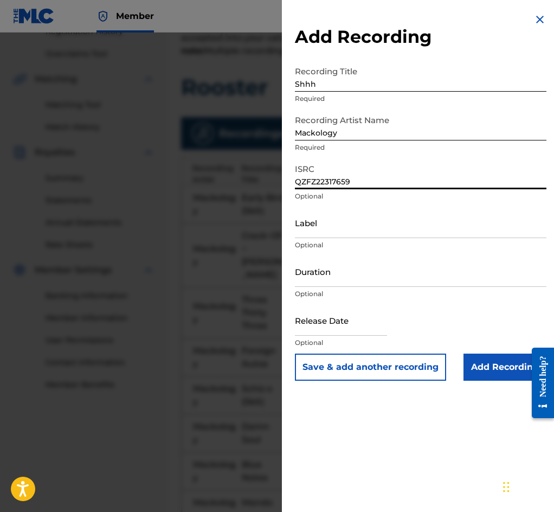
click at [388, 371] on button "Save & add another recording" at bounding box center [370, 367] width 151 height 27
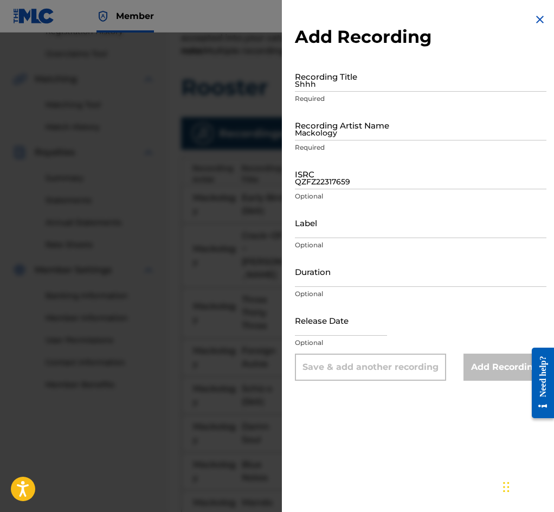
click at [343, 92] on input "Shhh" at bounding box center [421, 76] width 252 height 31
click at [344, 130] on input "Mackology" at bounding box center [421, 125] width 252 height 31
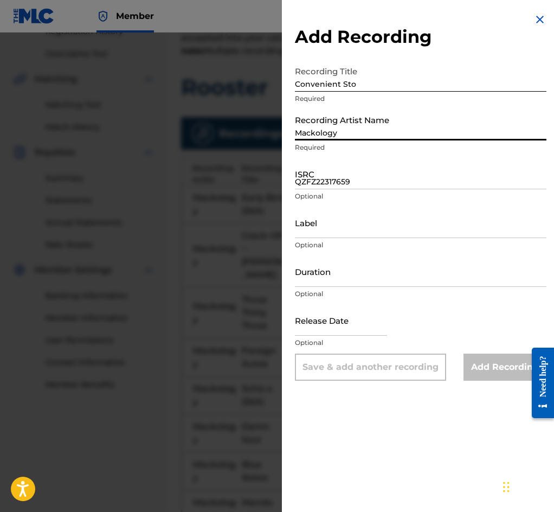
click at [335, 186] on input "QZFZ22317659" at bounding box center [421, 173] width 252 height 31
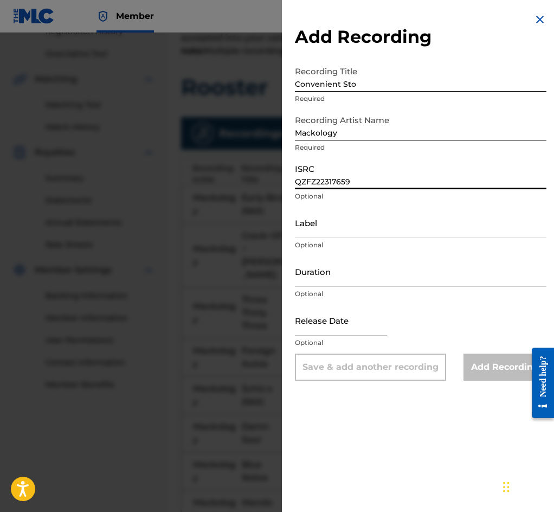
paste input "60"
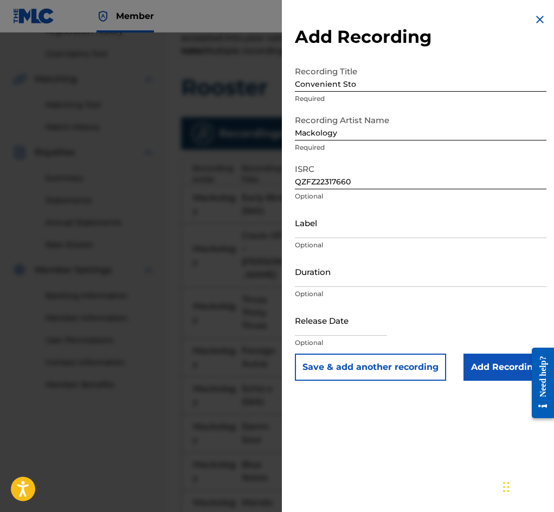
click at [352, 368] on button "Save & add another recording" at bounding box center [370, 367] width 151 height 27
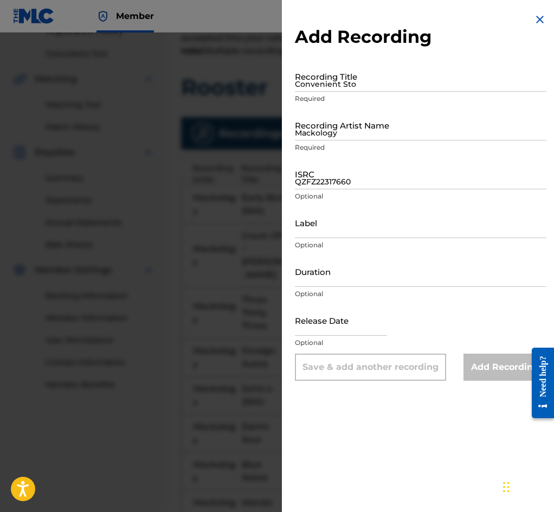
click at [353, 92] on input "Convenient Sto" at bounding box center [421, 76] width 252 height 31
click at [368, 80] on input "Big Cock In Here 9Skit)" at bounding box center [421, 76] width 252 height 31
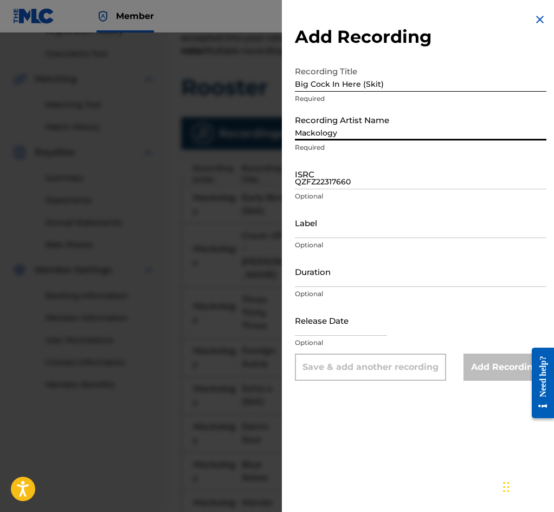
click at [374, 130] on input "Mackology" at bounding box center [421, 125] width 252 height 31
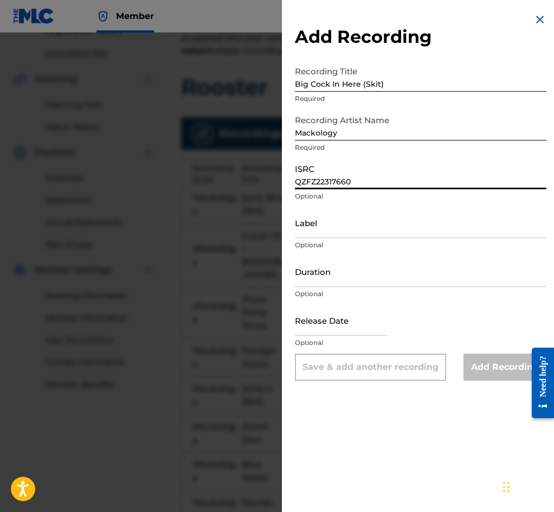
click at [331, 183] on input "QZFZ22317660" at bounding box center [421, 173] width 252 height 31
paste input "1"
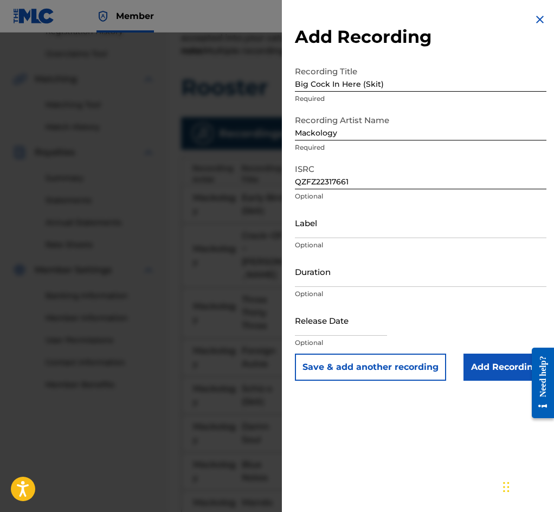
click at [384, 368] on button "Save & add another recording" at bounding box center [370, 367] width 151 height 27
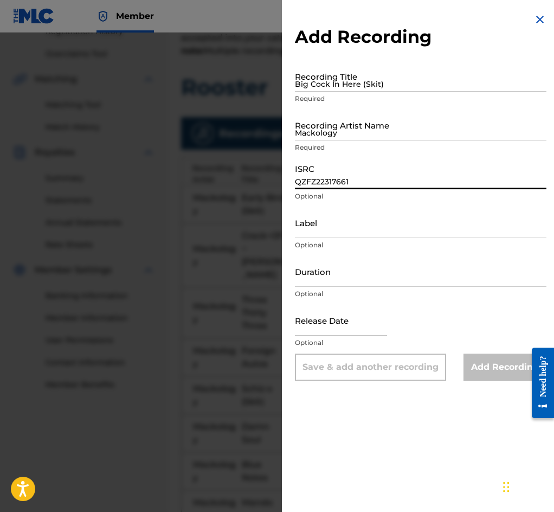
click at [348, 173] on input "QZFZ22317661" at bounding box center [421, 173] width 252 height 31
paste input "2"
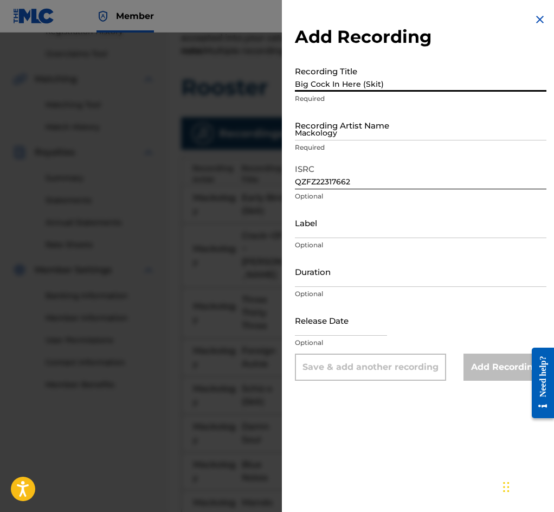
click at [318, 78] on input "Big Cock In Here (Skit)" at bounding box center [421, 76] width 252 height 31
click at [343, 145] on div "Recording Artist Name [PERSON_NAME] Required" at bounding box center [421, 134] width 252 height 49
click at [341, 135] on input "Mackology" at bounding box center [421, 125] width 252 height 31
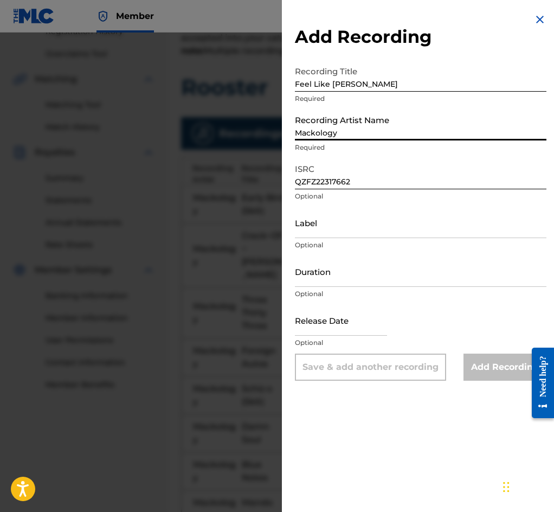
click at [376, 99] on p "Required" at bounding box center [421, 99] width 252 height 10
click at [372, 90] on input "Feel Like [PERSON_NAME]" at bounding box center [421, 76] width 252 height 31
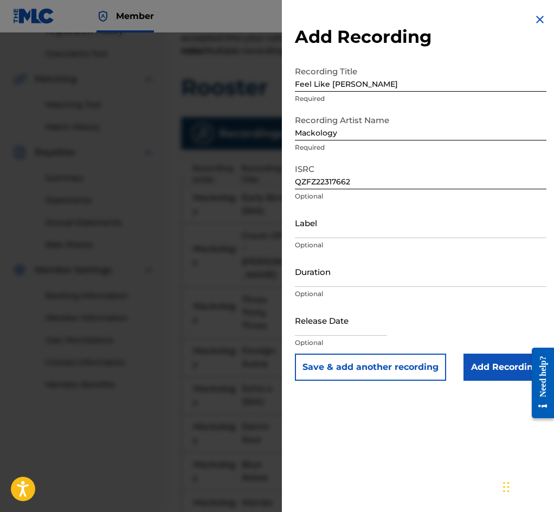
click at [348, 369] on button "Save & add another recording" at bounding box center [370, 367] width 151 height 27
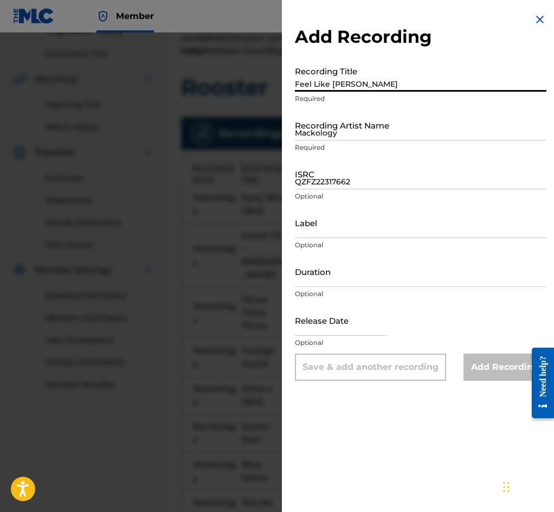
click at [329, 90] on input "Feel Like [PERSON_NAME]" at bounding box center [421, 76] width 252 height 31
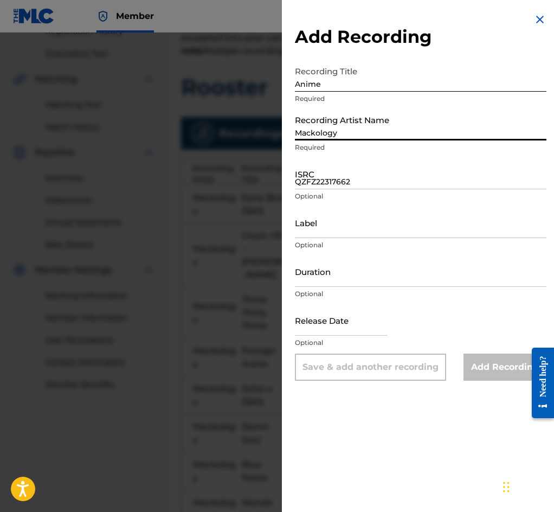
click at [335, 136] on input "Mackology" at bounding box center [421, 125] width 252 height 31
click at [343, 178] on input "QZFZ22317662" at bounding box center [421, 173] width 252 height 31
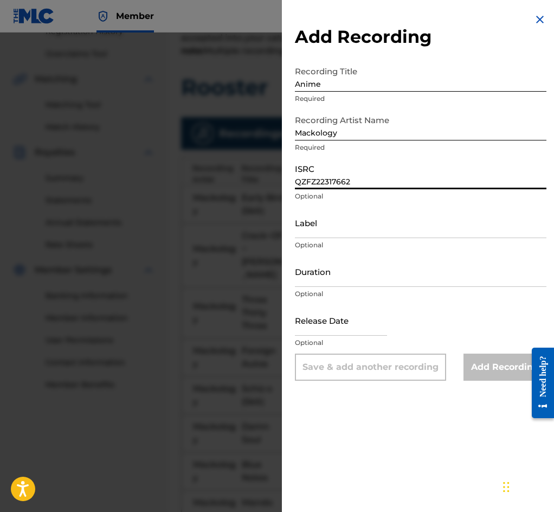
paste input "3"
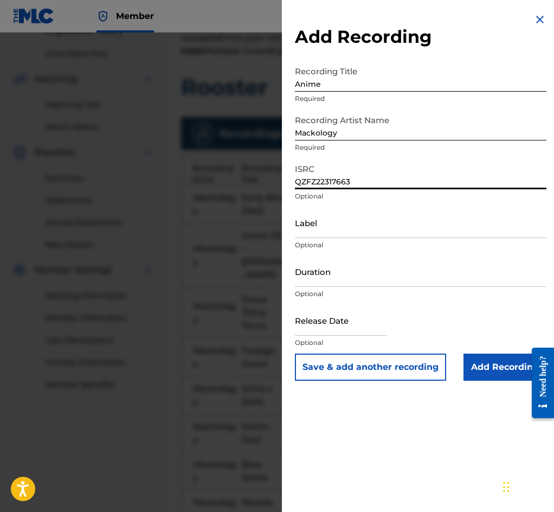
click at [386, 369] on button "Save & add another recording" at bounding box center [370, 367] width 151 height 27
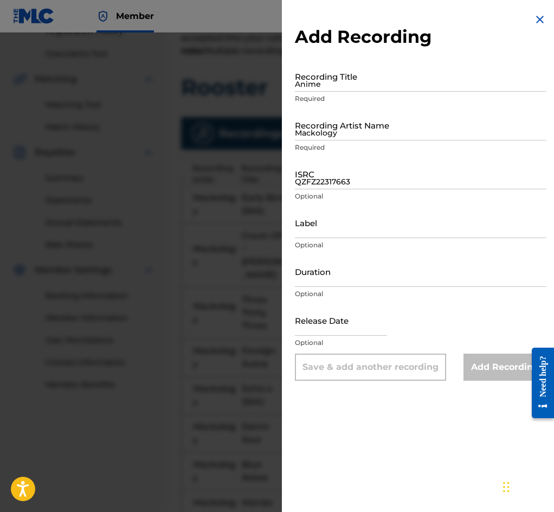
click at [339, 86] on input "Anime" at bounding box center [421, 76] width 252 height 31
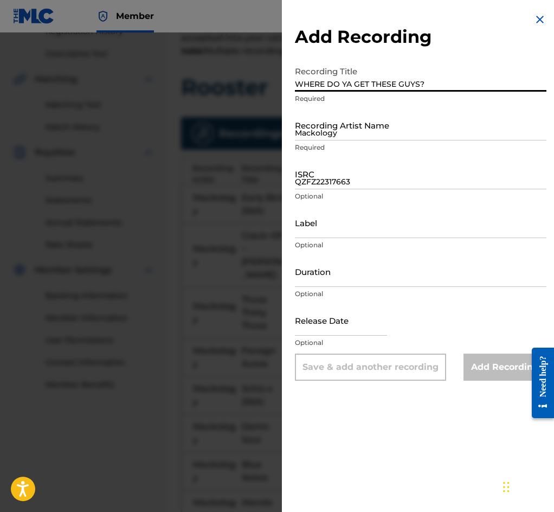
drag, startPoint x: 343, startPoint y: 125, endPoint x: 342, endPoint y: 132, distance: 7.1
click at [343, 126] on input "Mackology" at bounding box center [421, 125] width 252 height 31
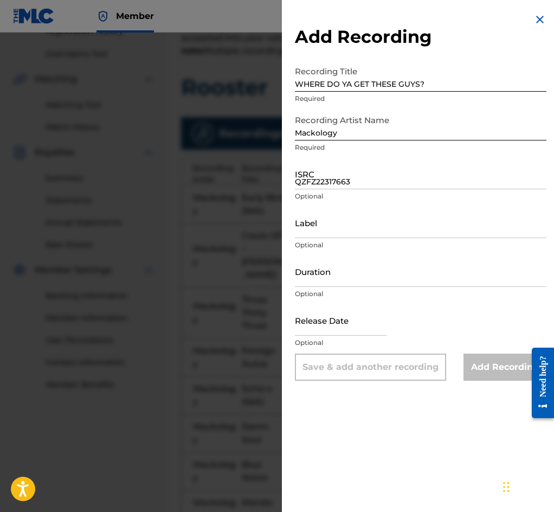
click at [326, 177] on input "QZFZ22317663" at bounding box center [421, 173] width 252 height 31
paste input "4"
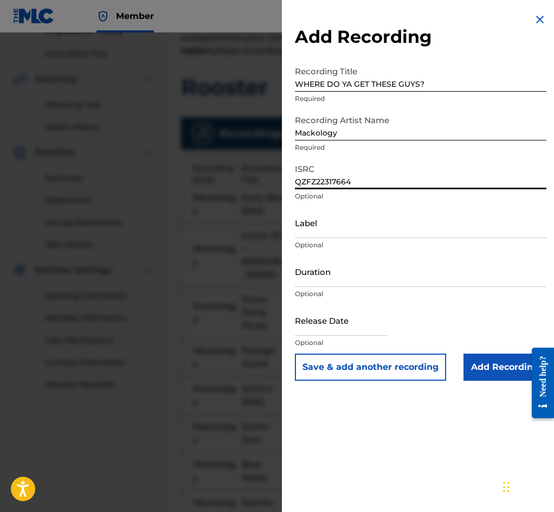
click at [382, 371] on button "Save & add another recording" at bounding box center [370, 367] width 151 height 27
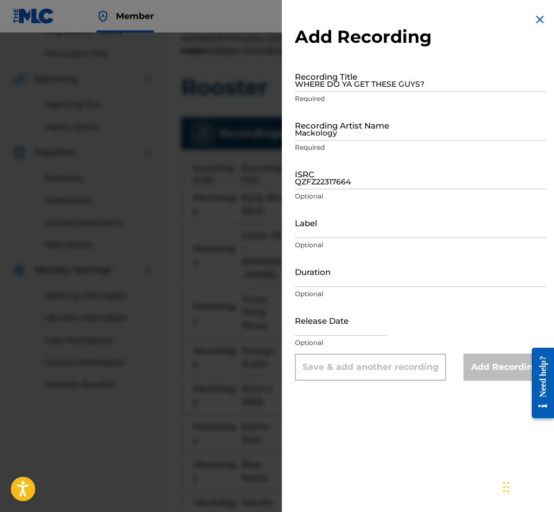
click at [324, 88] on input "WHERE DO YA GET THESE GUYS?" at bounding box center [421, 76] width 252 height 31
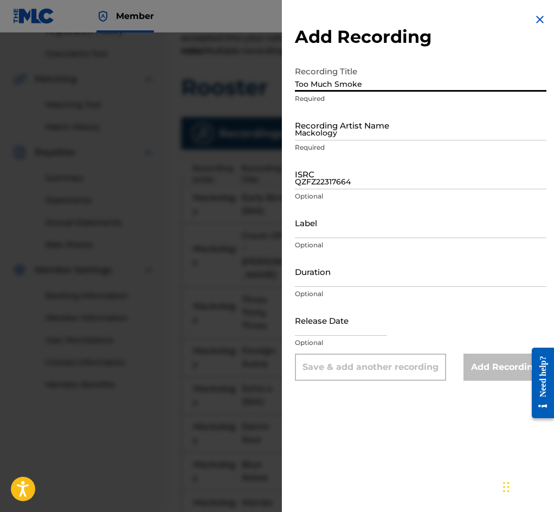
click at [363, 138] on input "Mackology" at bounding box center [421, 125] width 252 height 31
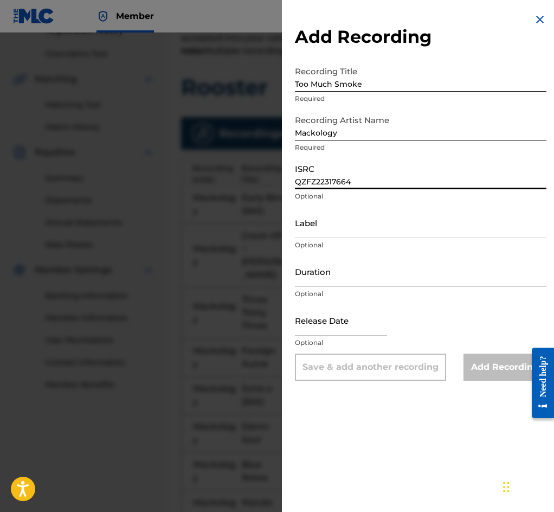
click at [340, 178] on input "QZFZ22317664" at bounding box center [421, 173] width 252 height 31
paste input "5"
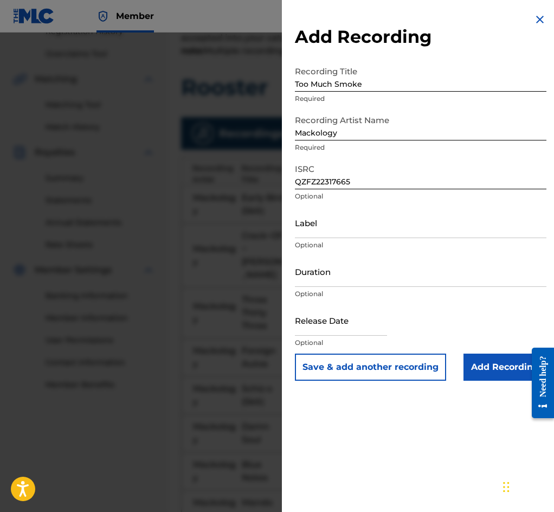
click at [501, 373] on input "Add Recording" at bounding box center [505, 367] width 83 height 27
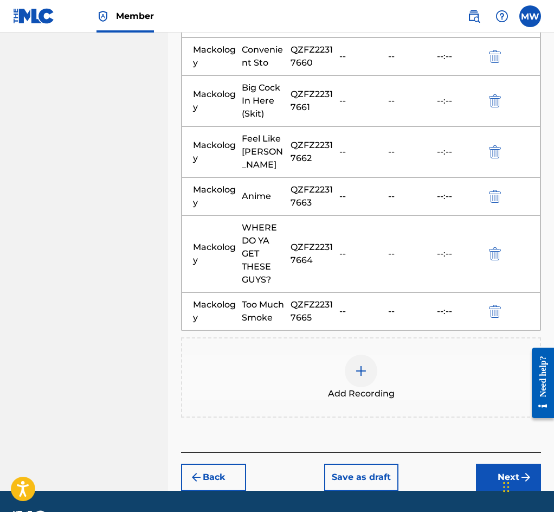
click at [509, 464] on button "Next" at bounding box center [508, 477] width 65 height 27
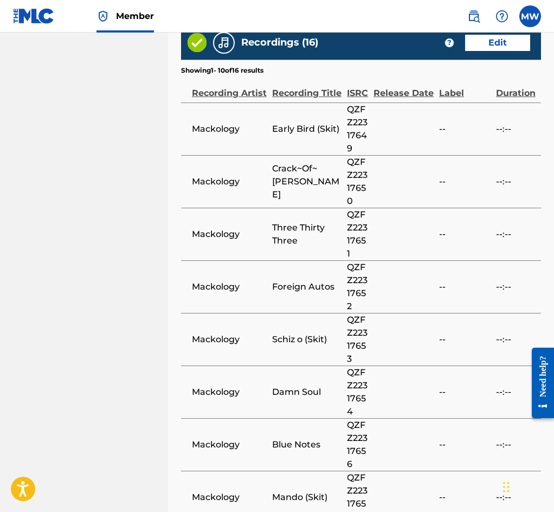
scroll to position [1026, 0]
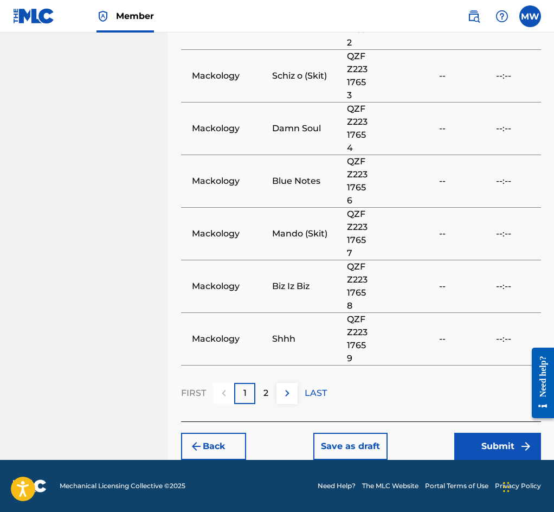
click at [492, 445] on button "Submit" at bounding box center [498, 446] width 87 height 27
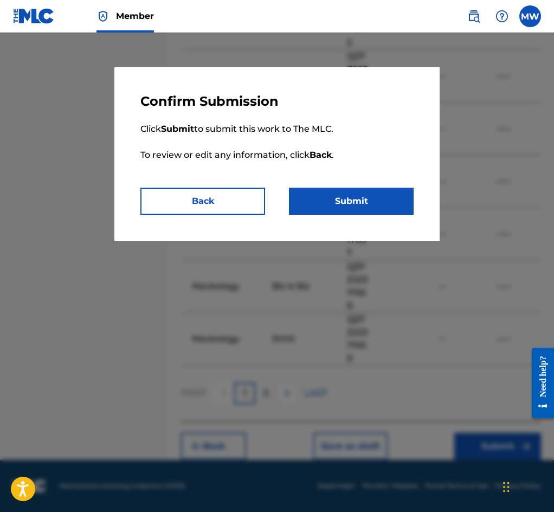
click at [359, 206] on button "Submit" at bounding box center [351, 201] width 125 height 27
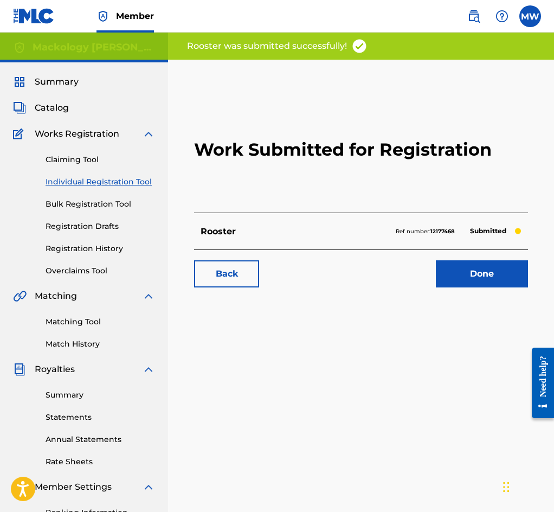
click at [496, 288] on link "Done" at bounding box center [482, 273] width 92 height 27
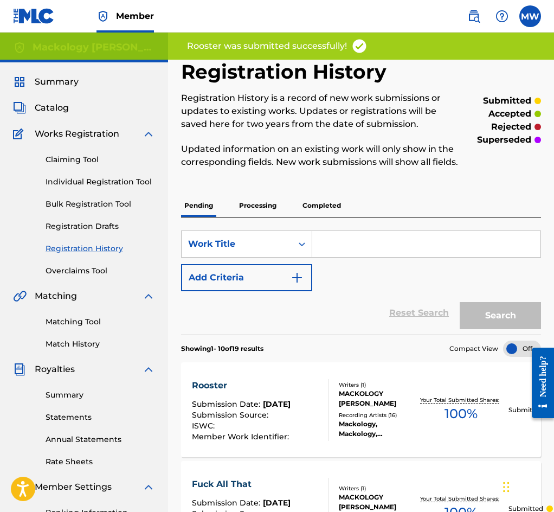
click at [111, 181] on link "Individual Registration Tool" at bounding box center [101, 181] width 110 height 11
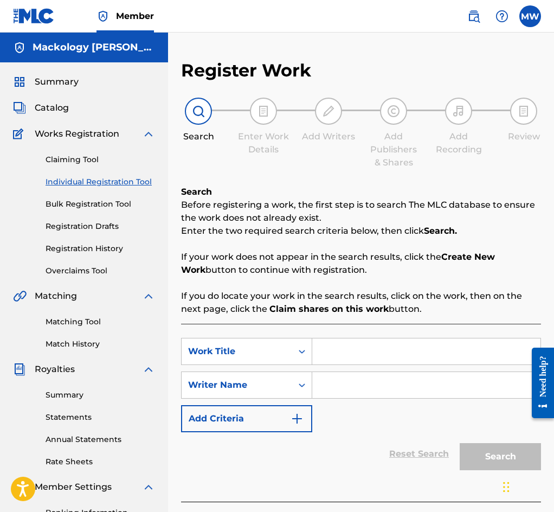
click at [362, 359] on input "Search Form" at bounding box center [426, 352] width 228 height 26
click at [359, 391] on input "Search Form" at bounding box center [426, 385] width 228 height 26
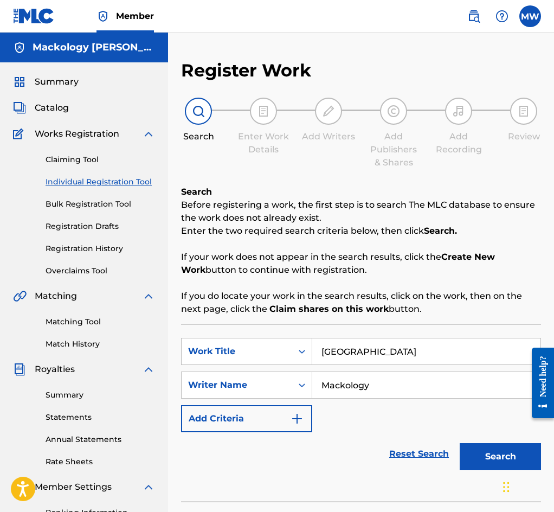
click at [486, 457] on button "Search" at bounding box center [500, 456] width 81 height 27
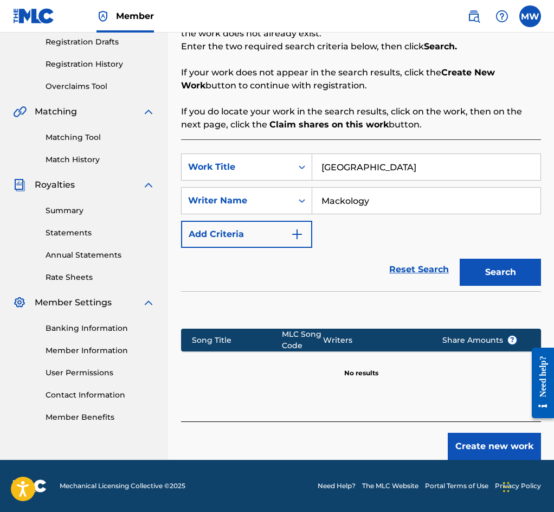
click at [495, 445] on button "Create new work" at bounding box center [494, 446] width 93 height 27
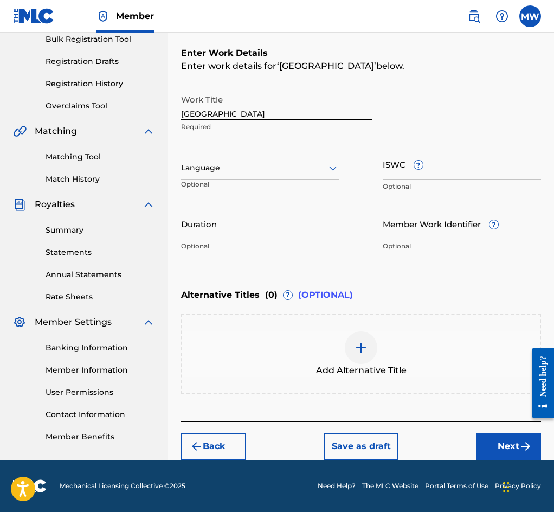
scroll to position [168, 0]
click at [516, 446] on button "Next" at bounding box center [508, 446] width 65 height 27
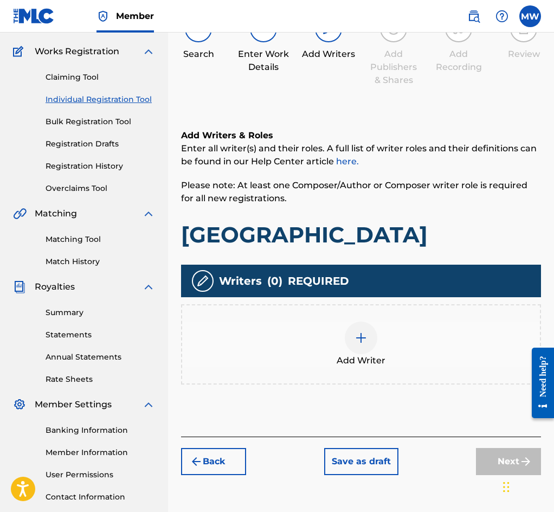
scroll to position [157, 0]
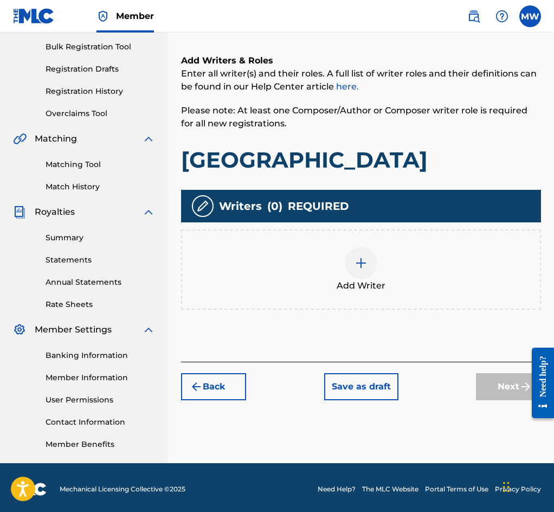
click at [324, 292] on div "Add Writer" at bounding box center [361, 270] width 358 height 46
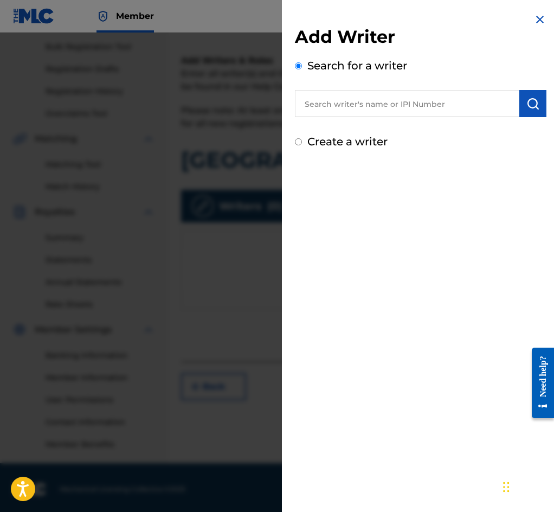
click at [401, 107] on input "text" at bounding box center [407, 103] width 225 height 27
click at [531, 110] on img "submit" at bounding box center [533, 103] width 13 height 13
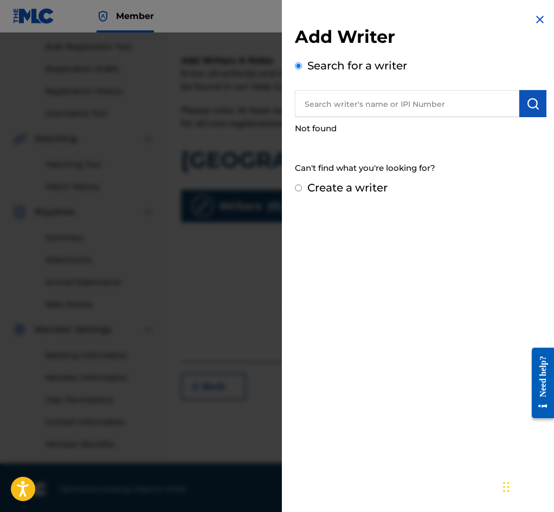
click at [442, 104] on input "text" at bounding box center [407, 103] width 225 height 27
click at [533, 100] on img "submit" at bounding box center [533, 103] width 13 height 13
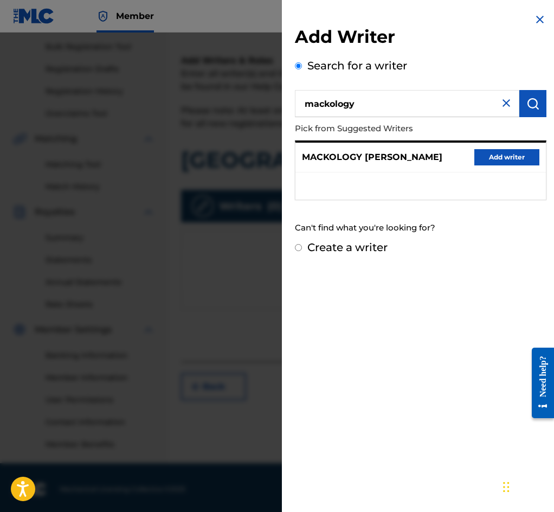
click at [493, 159] on button "Add writer" at bounding box center [507, 157] width 65 height 16
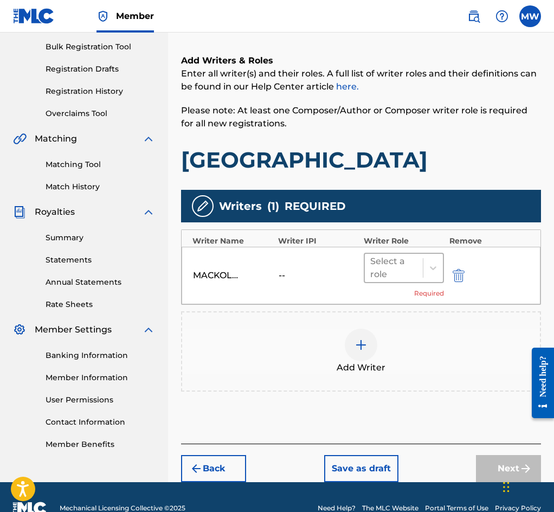
click at [404, 276] on div at bounding box center [394, 267] width 47 height 15
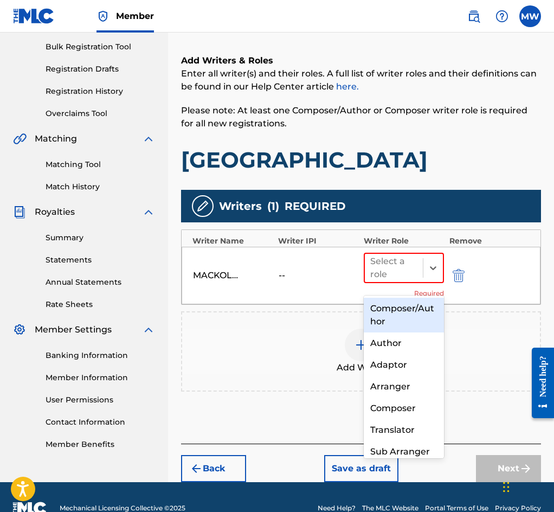
click at [389, 314] on div "Composer/Author" at bounding box center [404, 315] width 80 height 35
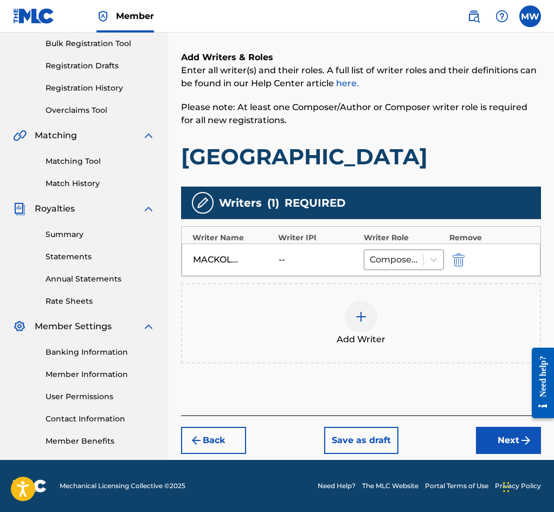
scroll to position [163, 0]
click at [503, 446] on button "Next" at bounding box center [508, 440] width 65 height 27
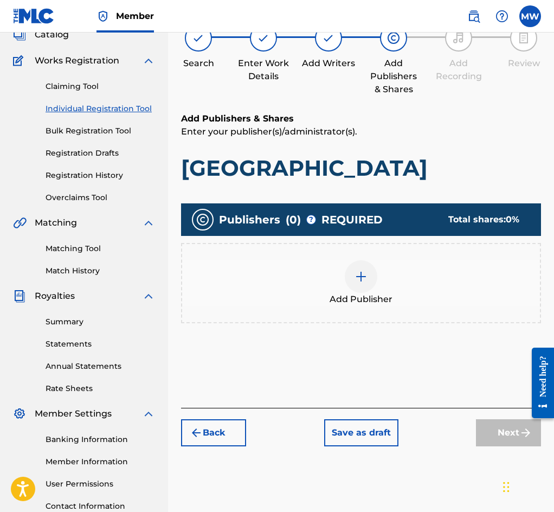
scroll to position [49, 0]
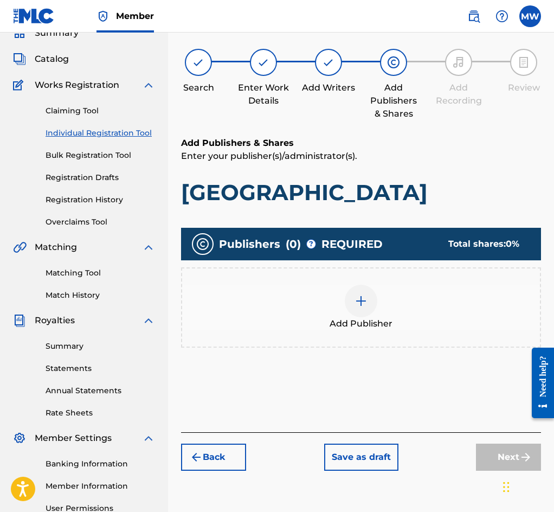
click at [393, 303] on div "Add Publisher" at bounding box center [361, 308] width 358 height 46
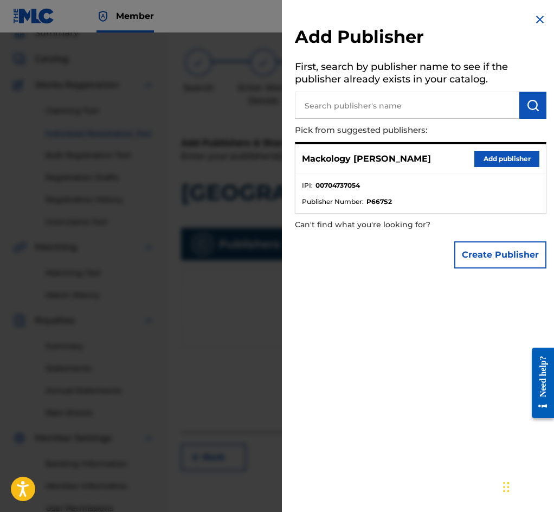
click at [495, 158] on button "Add publisher" at bounding box center [507, 159] width 65 height 16
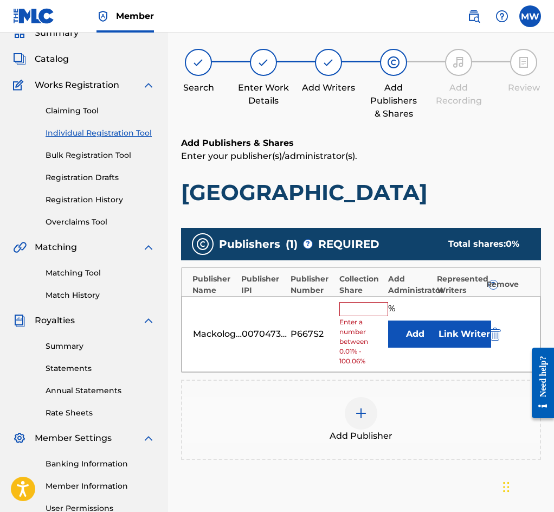
click at [356, 314] on input "text" at bounding box center [364, 309] width 49 height 14
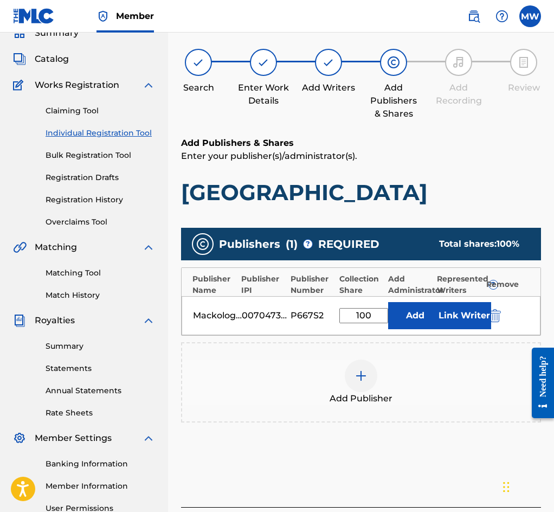
click at [455, 323] on button "Link Writer" at bounding box center [464, 315] width 54 height 27
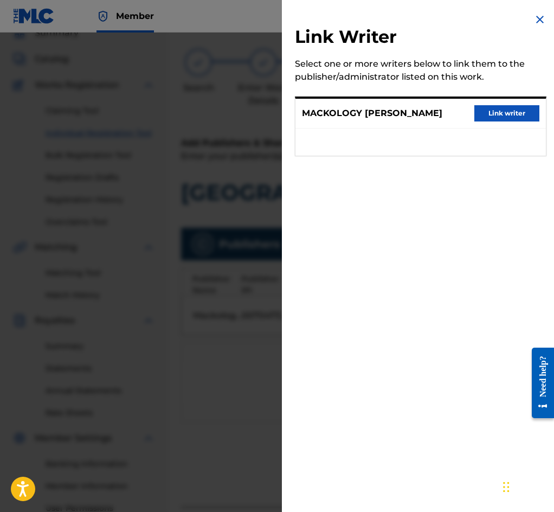
click at [501, 118] on button "Link writer" at bounding box center [507, 113] width 65 height 16
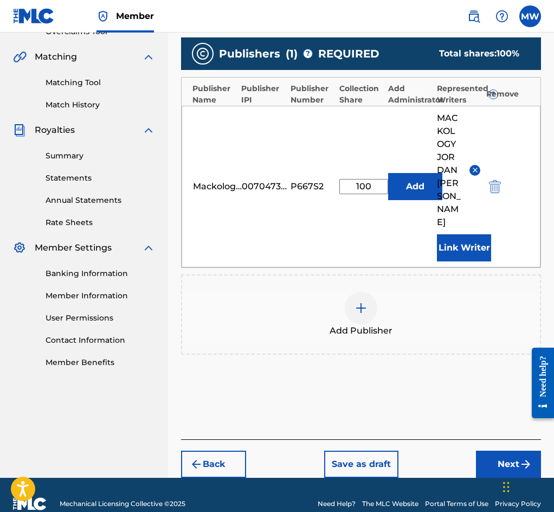
click at [501, 451] on button "Next" at bounding box center [508, 464] width 65 height 27
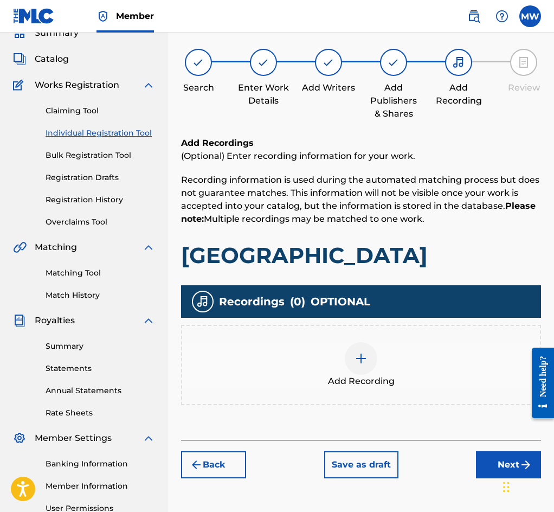
click at [390, 350] on div "Add Recording" at bounding box center [361, 365] width 358 height 46
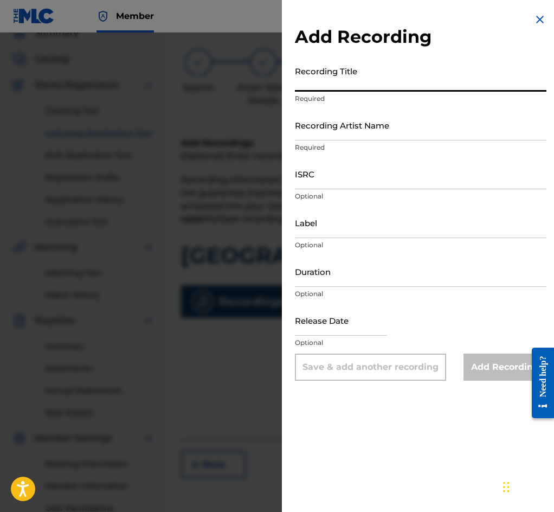
click at [336, 76] on input "Recording Title" at bounding box center [421, 76] width 252 height 31
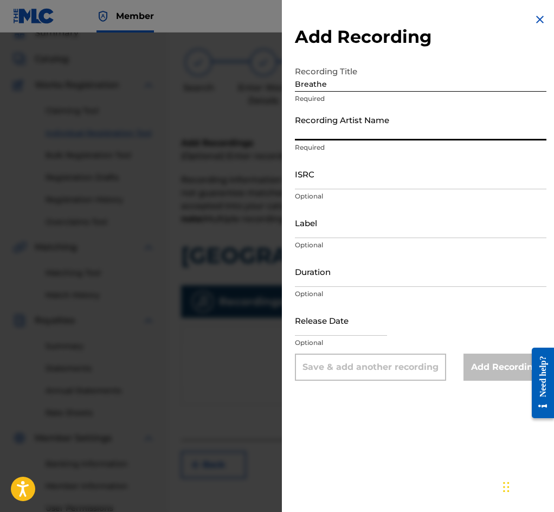
click at [346, 139] on input "Recording Artist Name" at bounding box center [421, 125] width 252 height 31
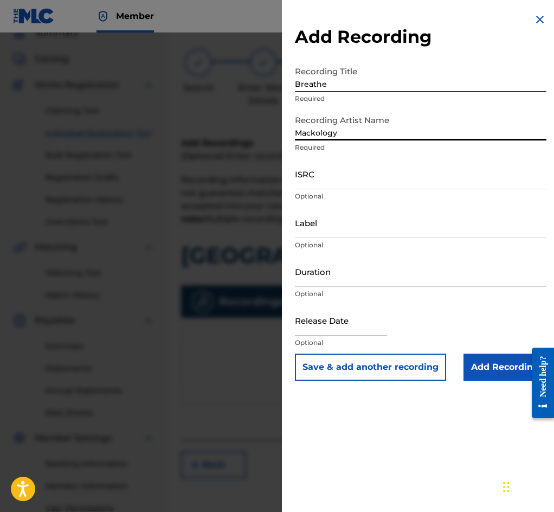
click at [340, 182] on input "ISRC" at bounding box center [421, 173] width 252 height 31
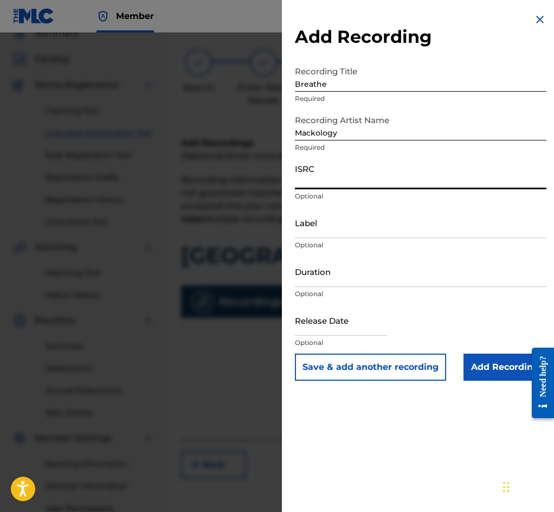
paste input "QZHN92354696"
click at [351, 365] on button "Save & add another recording" at bounding box center [370, 367] width 151 height 27
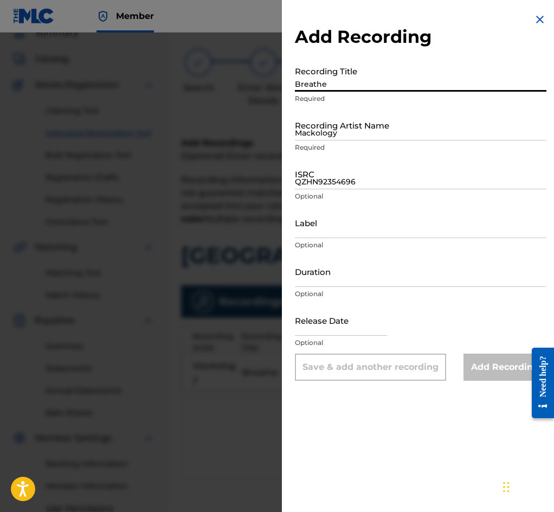
click at [346, 82] on input "Breathe" at bounding box center [421, 76] width 252 height 31
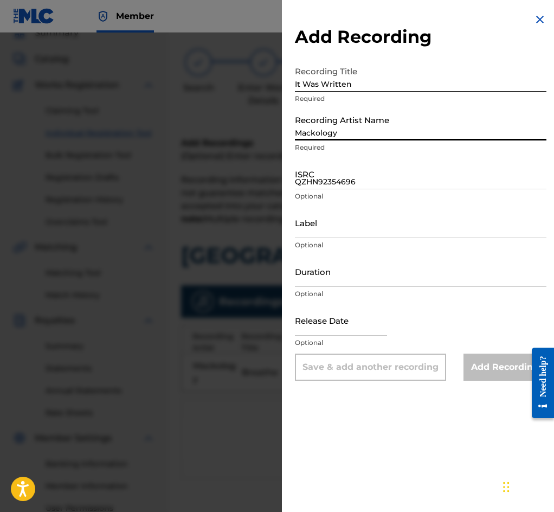
click at [342, 131] on input "Mackology" at bounding box center [421, 125] width 252 height 31
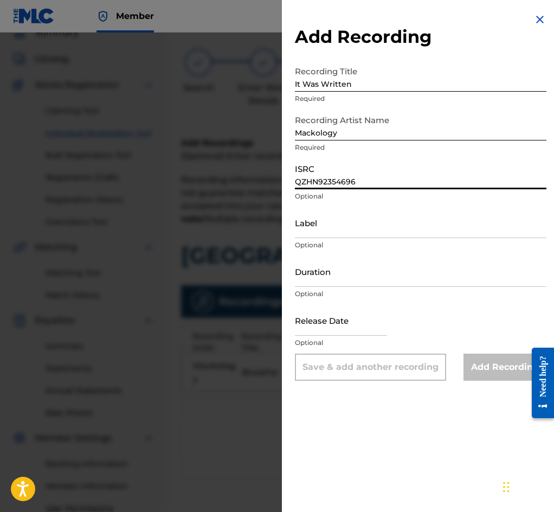
click at [321, 189] on input "QZHN92354696" at bounding box center [421, 173] width 252 height 31
paste input "7"
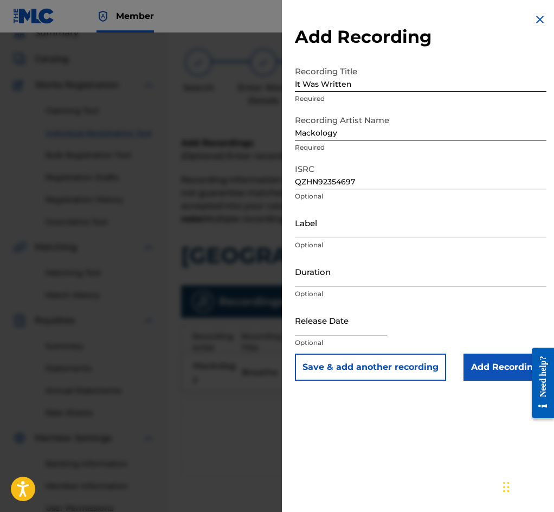
click at [359, 367] on button "Save & add another recording" at bounding box center [370, 367] width 151 height 27
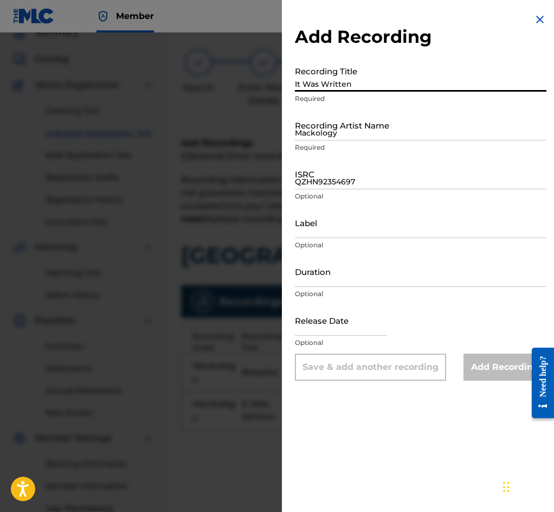
click at [368, 88] on input "It Was Written" at bounding box center [421, 76] width 252 height 31
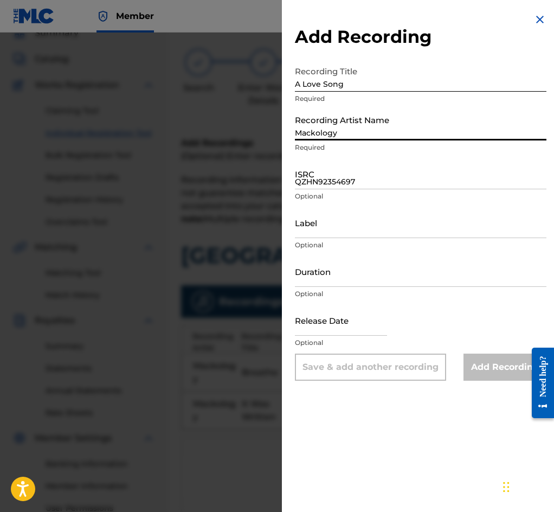
click at [360, 132] on input "Mackology" at bounding box center [421, 125] width 252 height 31
click at [332, 181] on input "QZHN92354697" at bounding box center [421, 173] width 252 height 31
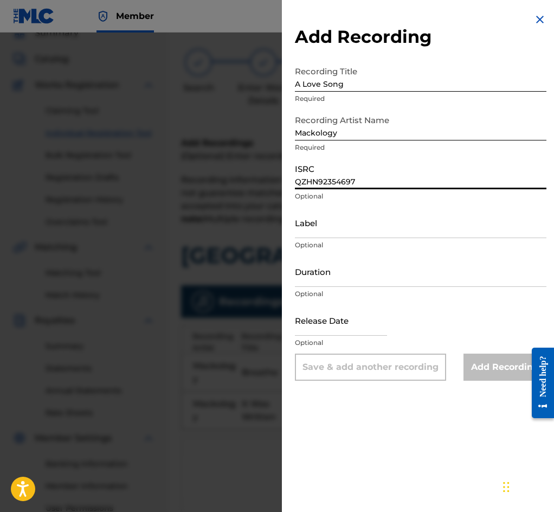
paste input "8"
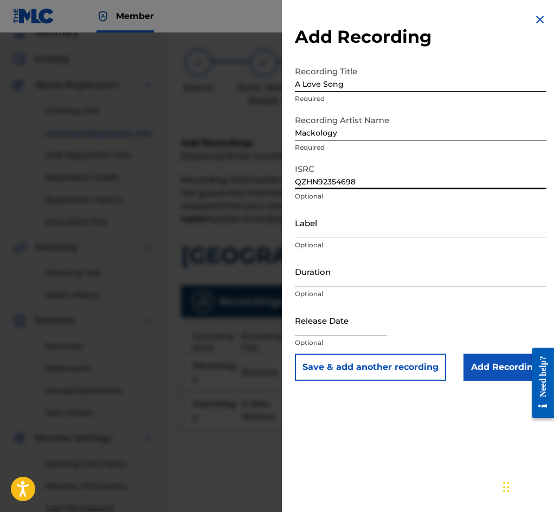
click at [392, 367] on button "Save & add another recording" at bounding box center [370, 367] width 151 height 27
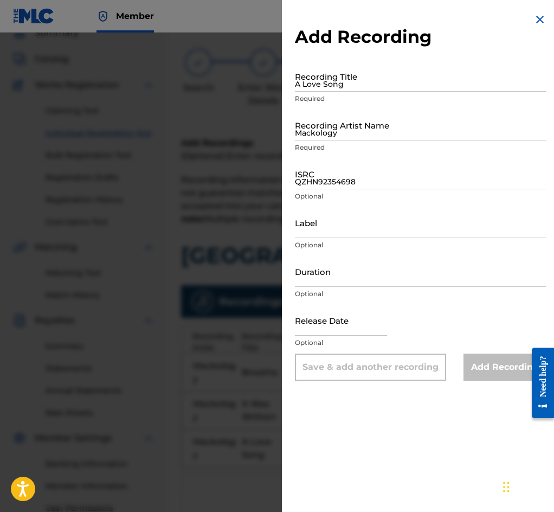
click at [346, 84] on input "A Love Song" at bounding box center [421, 76] width 252 height 31
click at [311, 130] on input "Mackology" at bounding box center [421, 125] width 252 height 31
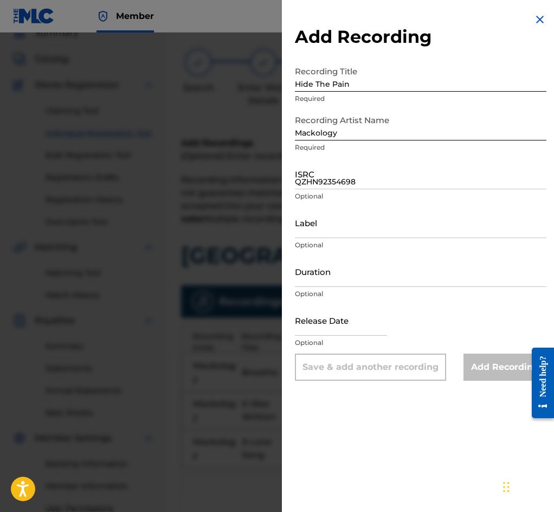
click at [346, 186] on input "QZHN92354698" at bounding box center [421, 173] width 252 height 31
paste input "9"
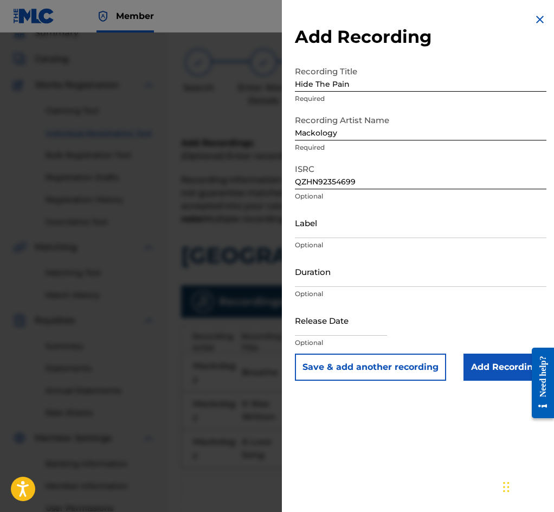
click at [352, 368] on button "Save & add another recording" at bounding box center [370, 367] width 151 height 27
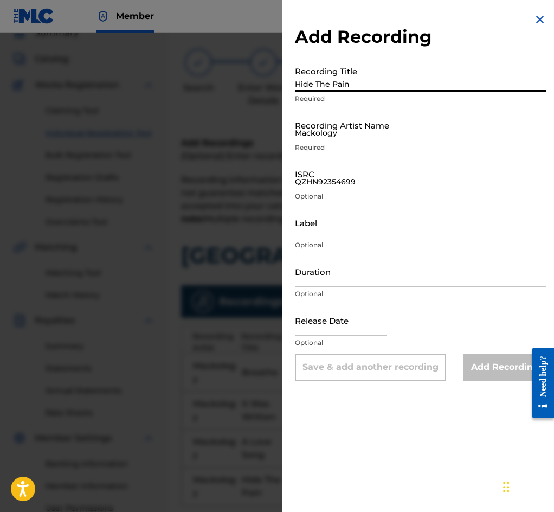
click at [349, 84] on input "Hide The Pain" at bounding box center [421, 76] width 252 height 31
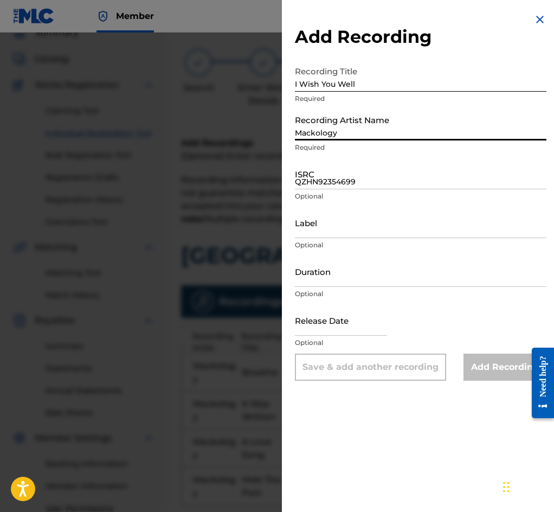
click at [354, 129] on input "Mackology" at bounding box center [421, 125] width 252 height 31
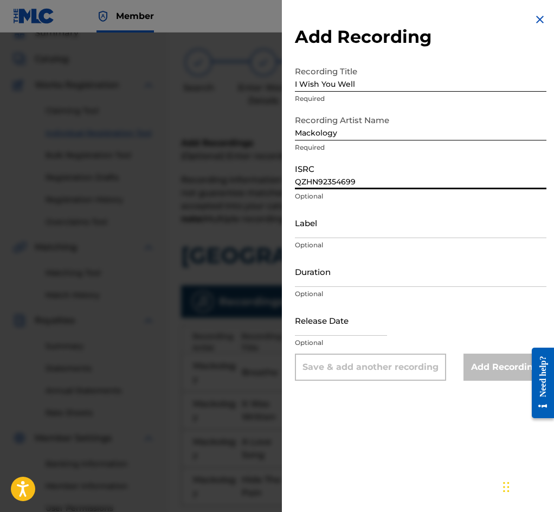
click at [327, 182] on input "QZHN92354699" at bounding box center [421, 173] width 252 height 31
paste input "700"
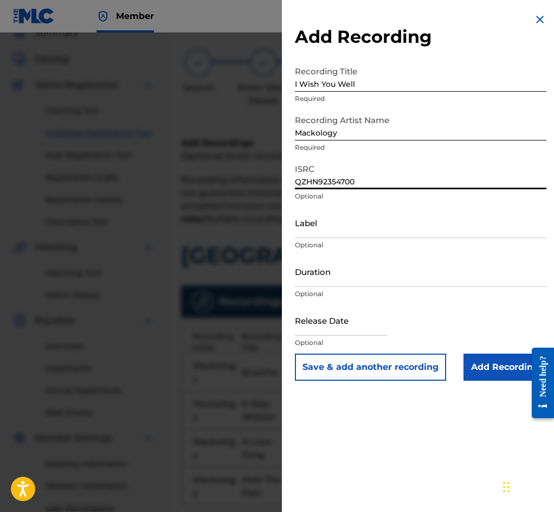
click at [499, 371] on input "Add Recording" at bounding box center [505, 367] width 83 height 27
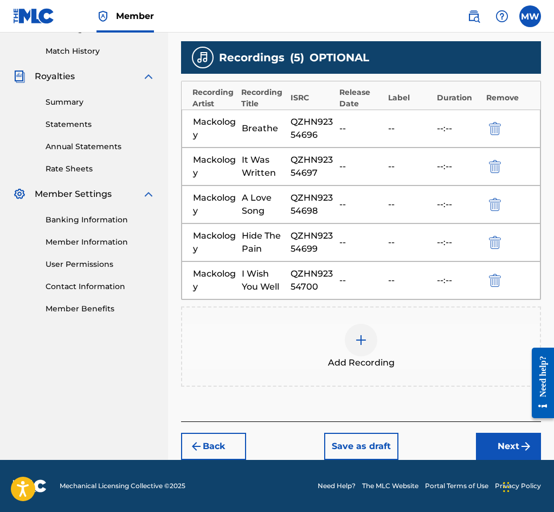
scroll to position [301, 0]
click at [502, 439] on button "Next" at bounding box center [508, 446] width 65 height 27
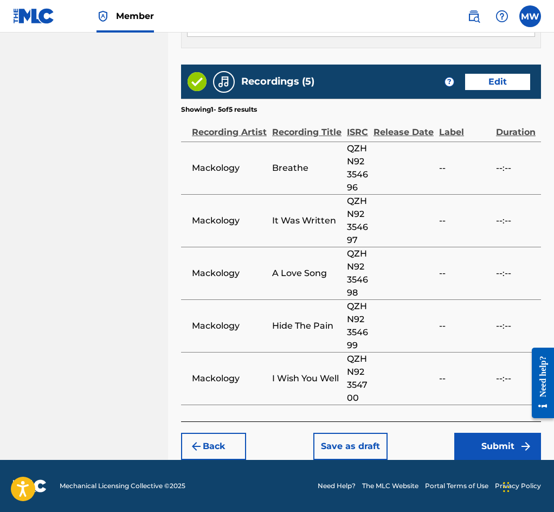
scroll to position [723, 0]
click at [491, 451] on button "Submit" at bounding box center [498, 446] width 87 height 27
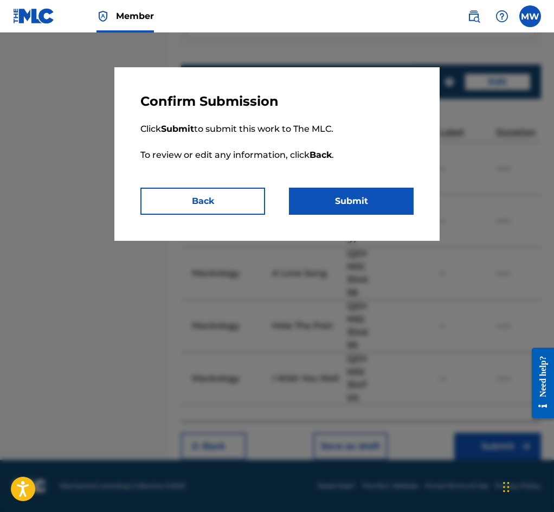
click at [356, 204] on button "Submit" at bounding box center [351, 201] width 125 height 27
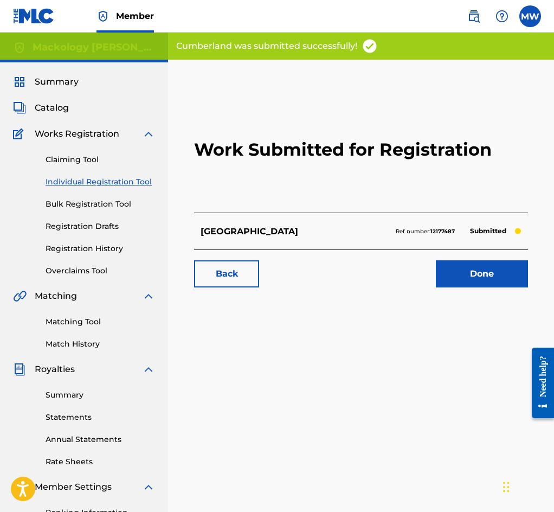
click at [462, 288] on link "Done" at bounding box center [482, 273] width 92 height 27
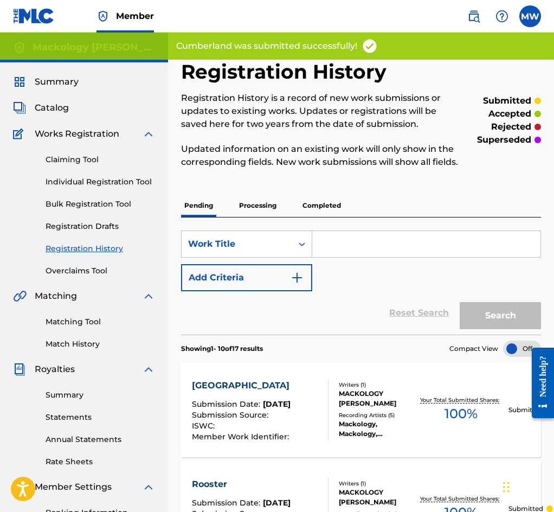
click at [118, 181] on link "Individual Registration Tool" at bounding box center [101, 181] width 110 height 11
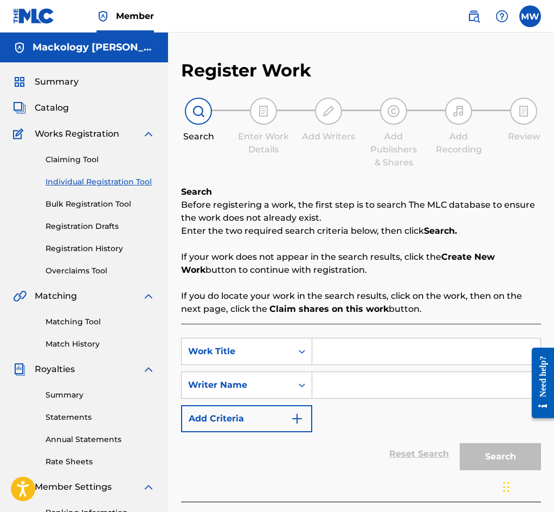
click at [367, 355] on input "Search Form" at bounding box center [426, 352] width 228 height 26
click at [383, 362] on input "Search Form" at bounding box center [426, 352] width 228 height 26
click at [340, 403] on div "SearchWithCriteria28da2d3e-c150-4152-9014-88dfbcf3ccba Work Title Arlendia SNAP…" at bounding box center [361, 385] width 360 height 94
click at [353, 386] on input "Search Form" at bounding box center [426, 385] width 228 height 26
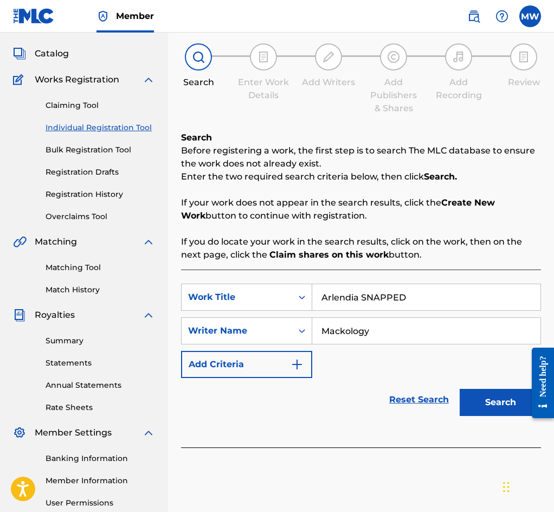
click at [499, 400] on button "Search" at bounding box center [500, 402] width 81 height 27
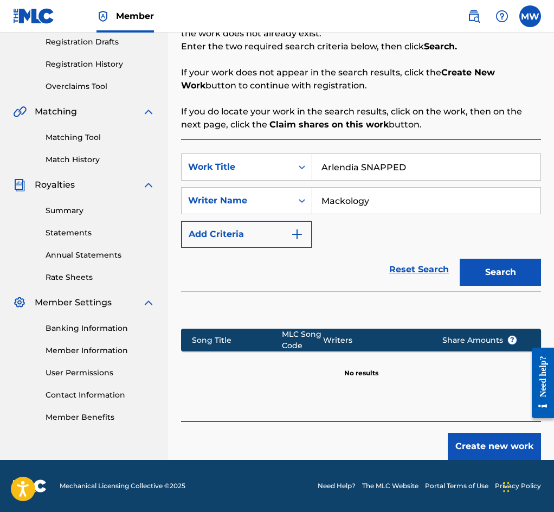
click at [481, 445] on button "Create new work" at bounding box center [494, 446] width 93 height 27
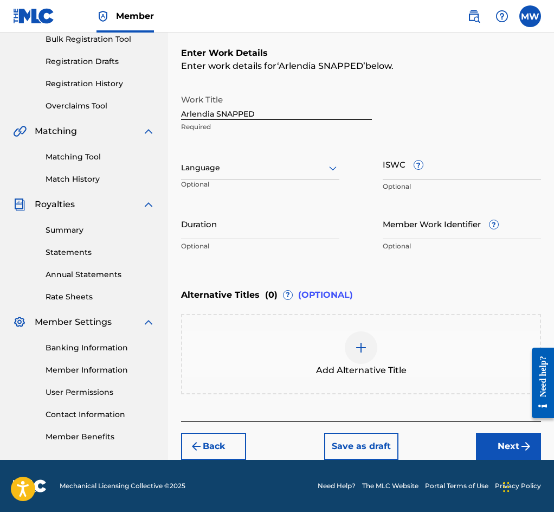
click at [505, 436] on button "Next" at bounding box center [508, 446] width 65 height 27
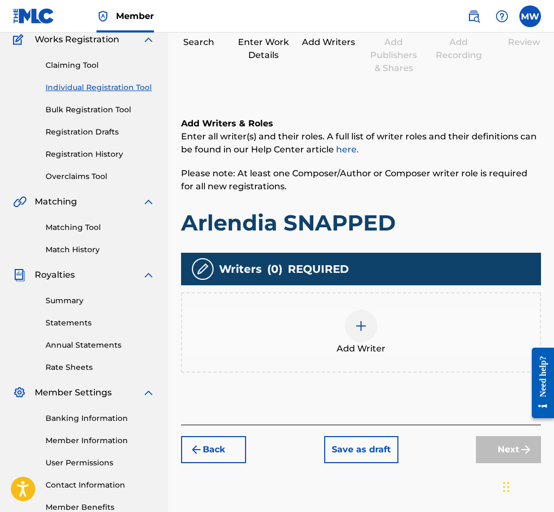
scroll to position [157, 0]
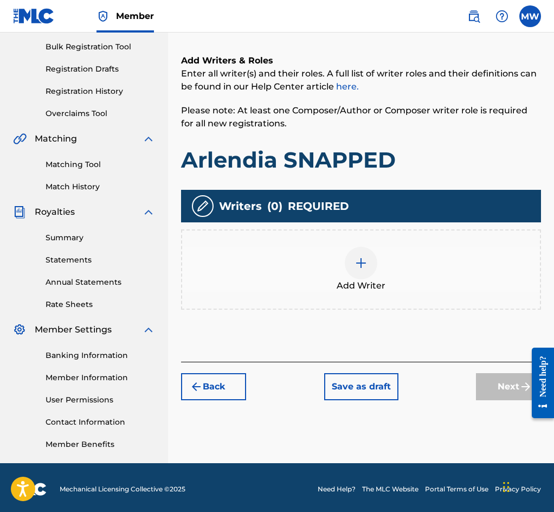
click at [426, 277] on div "Add Writer" at bounding box center [361, 270] width 358 height 46
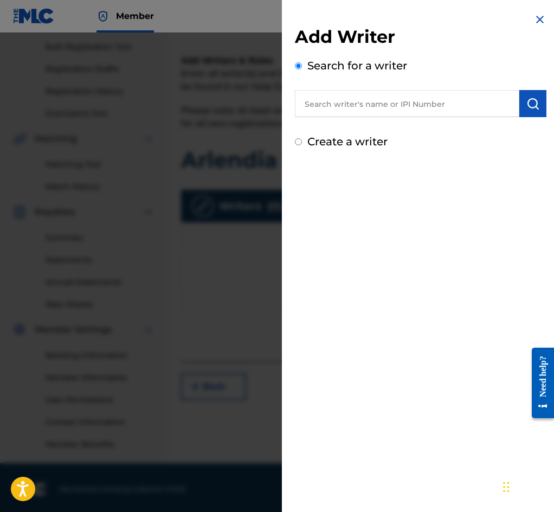
click at [422, 94] on input "text" at bounding box center [407, 103] width 225 height 27
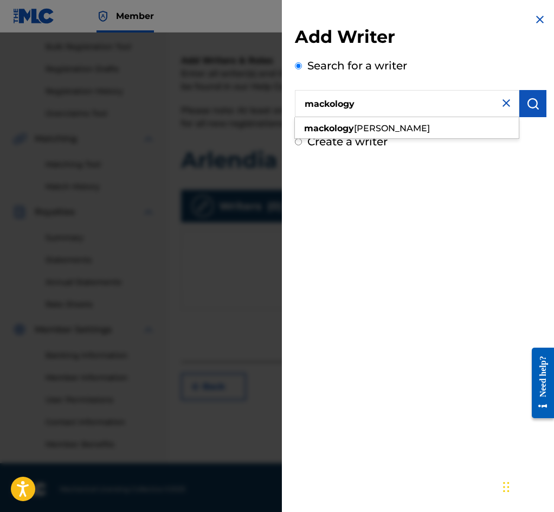
click at [533, 99] on button "submit" at bounding box center [533, 103] width 27 height 27
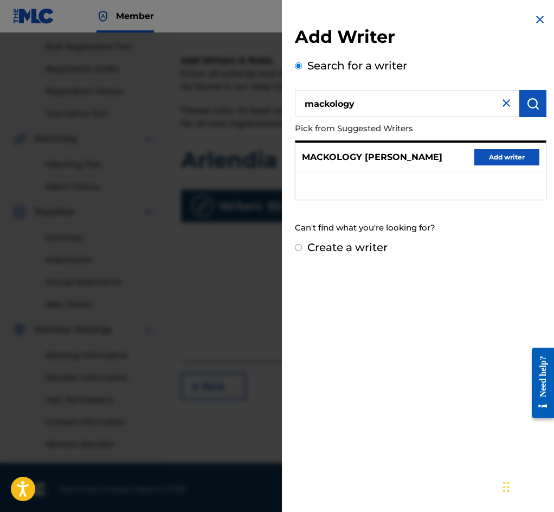
click at [505, 158] on button "Add writer" at bounding box center [507, 157] width 65 height 16
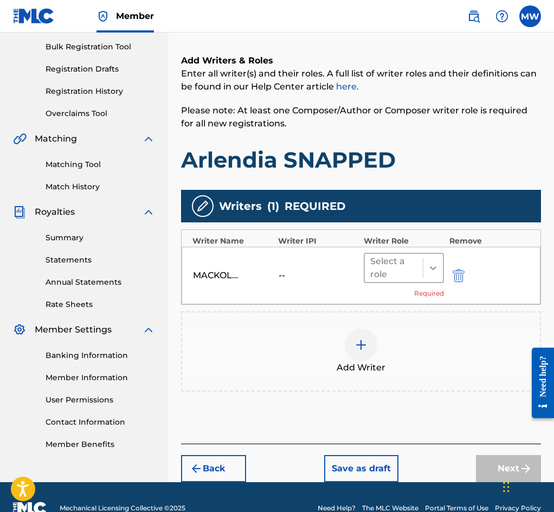
click at [425, 278] on div at bounding box center [434, 268] width 20 height 20
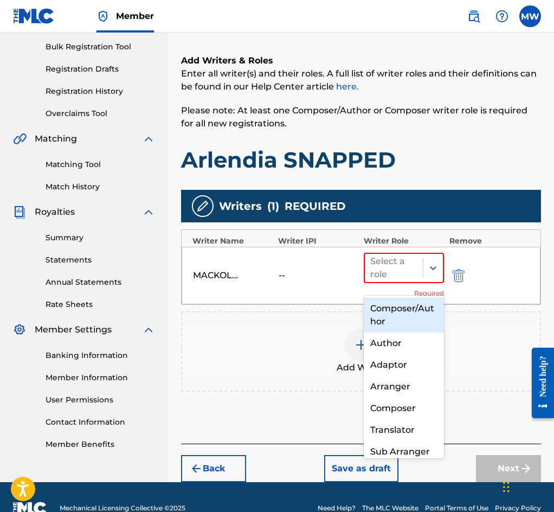
click at [401, 310] on div "Composer/Author" at bounding box center [404, 315] width 80 height 35
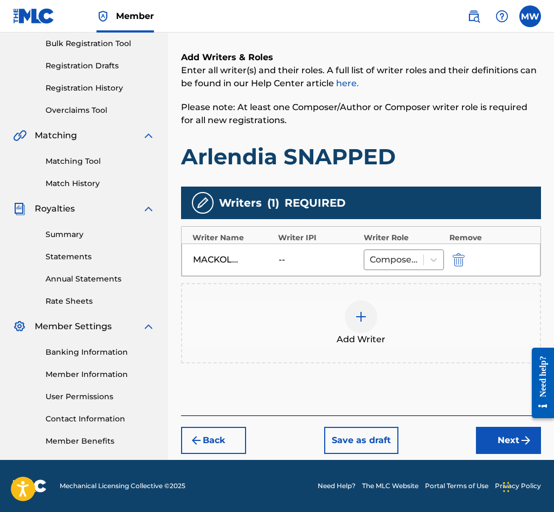
click at [506, 448] on button "Next" at bounding box center [508, 440] width 65 height 27
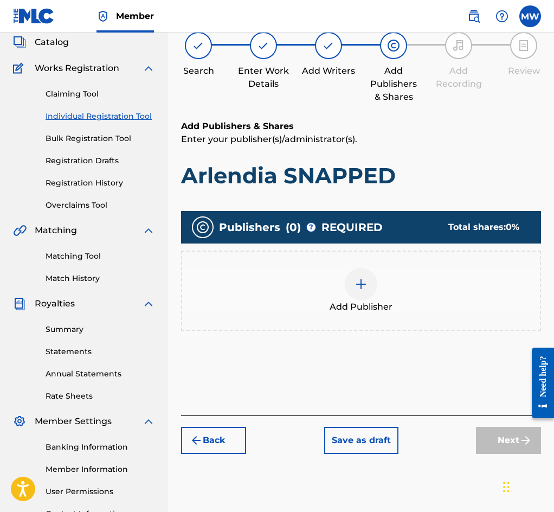
scroll to position [49, 0]
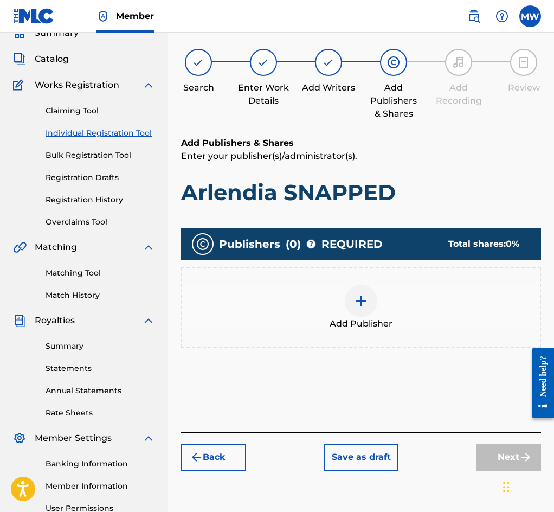
click at [443, 313] on div "Add Publisher" at bounding box center [361, 308] width 358 height 46
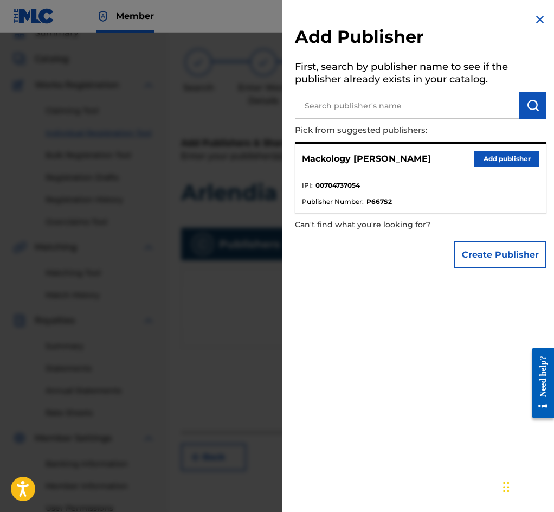
click at [499, 156] on button "Add publisher" at bounding box center [507, 159] width 65 height 16
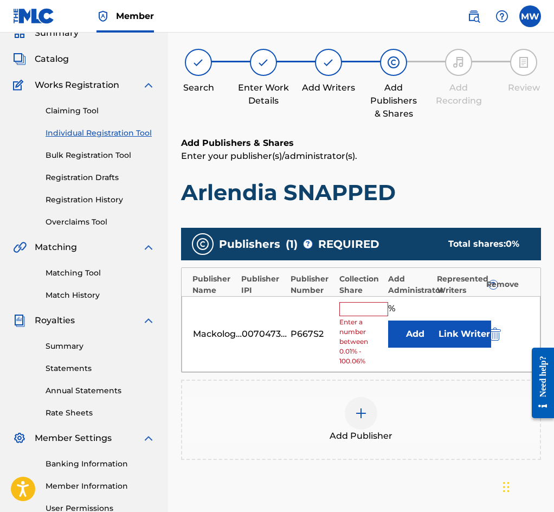
click at [378, 316] on input "text" at bounding box center [364, 309] width 49 height 14
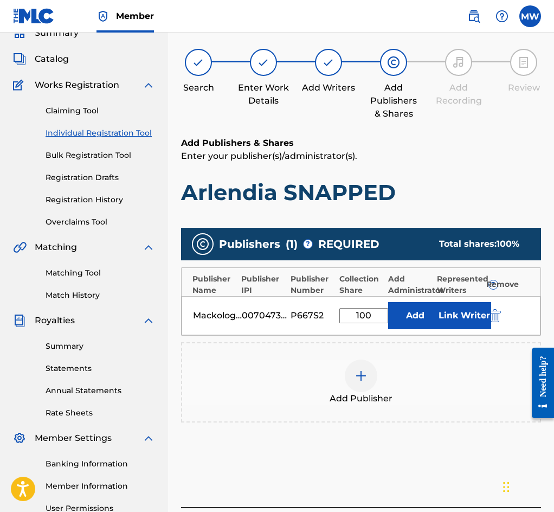
click at [474, 322] on button "Link Writer" at bounding box center [464, 315] width 54 height 27
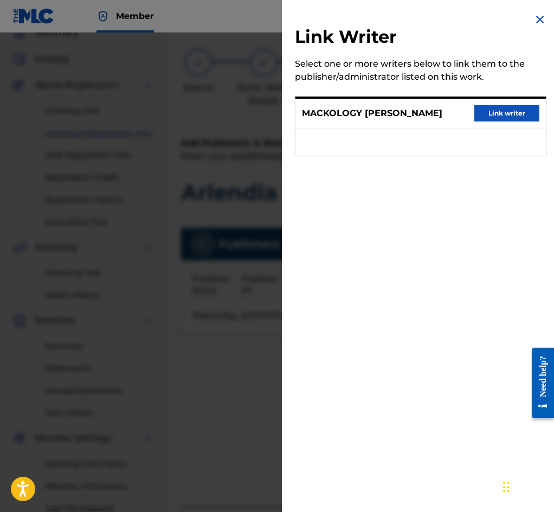
click at [501, 114] on button "Link writer" at bounding box center [507, 113] width 65 height 16
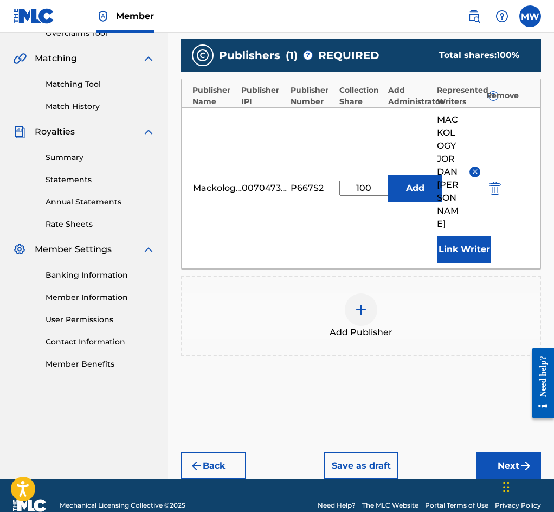
scroll to position [239, 0]
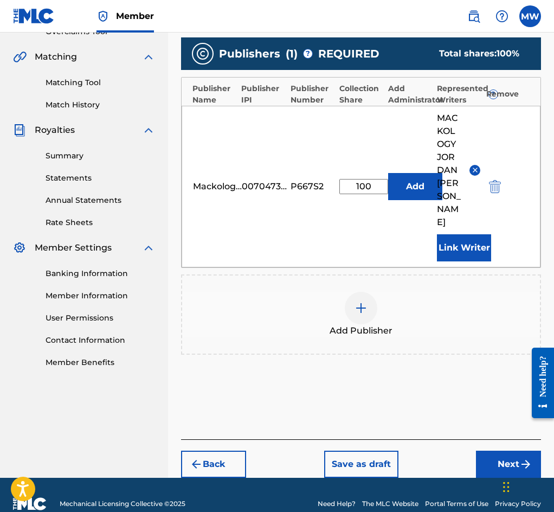
click at [507, 451] on button "Next" at bounding box center [508, 464] width 65 height 27
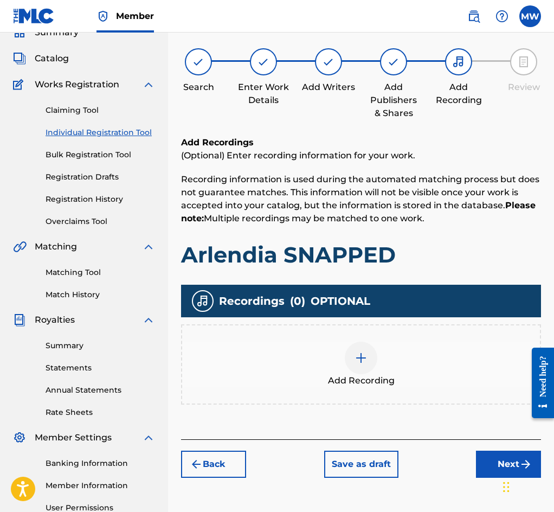
scroll to position [49, 0]
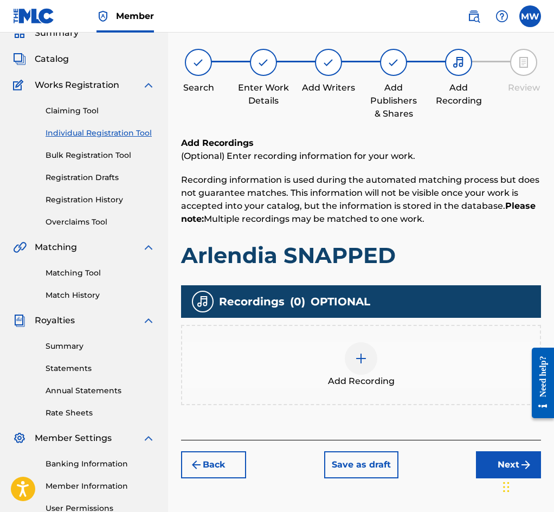
click at [435, 362] on div "Add Recording" at bounding box center [361, 365] width 358 height 46
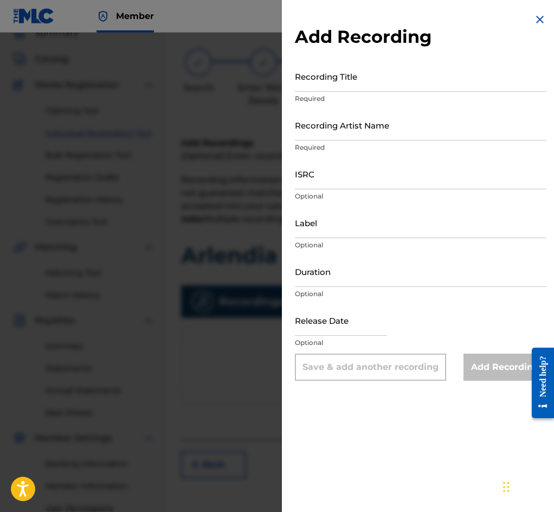
click at [347, 86] on input "Recording Title" at bounding box center [421, 76] width 252 height 31
click at [365, 124] on input "Recording Artist Name" at bounding box center [421, 125] width 252 height 31
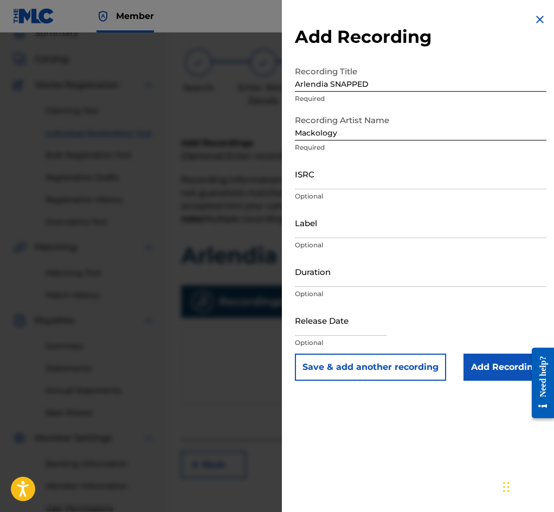
drag, startPoint x: 321, startPoint y: 174, endPoint x: 325, endPoint y: 188, distance: 15.1
click at [321, 175] on input "ISRC" at bounding box center [421, 173] width 252 height 31
paste input "QZMEM2462933"
click at [496, 370] on input "Add Recording" at bounding box center [505, 367] width 83 height 27
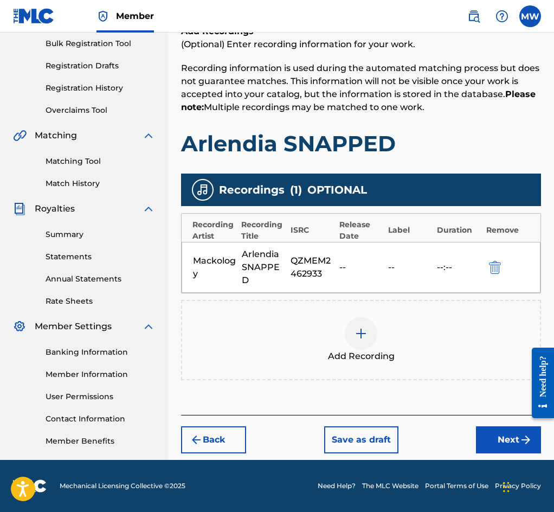
click at [497, 440] on button "Next" at bounding box center [508, 439] width 65 height 27
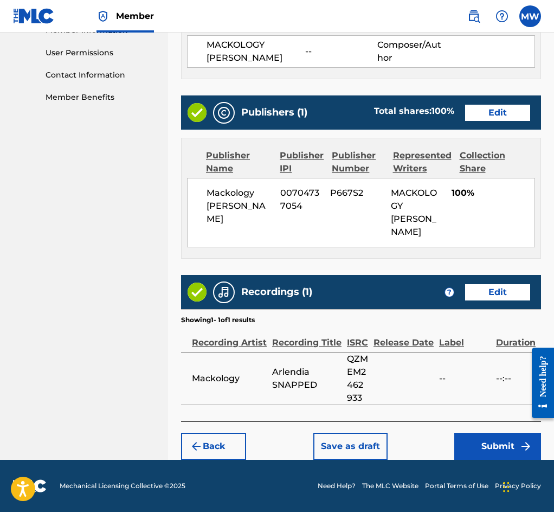
scroll to position [526, 0]
click at [496, 450] on button "Submit" at bounding box center [498, 446] width 87 height 27
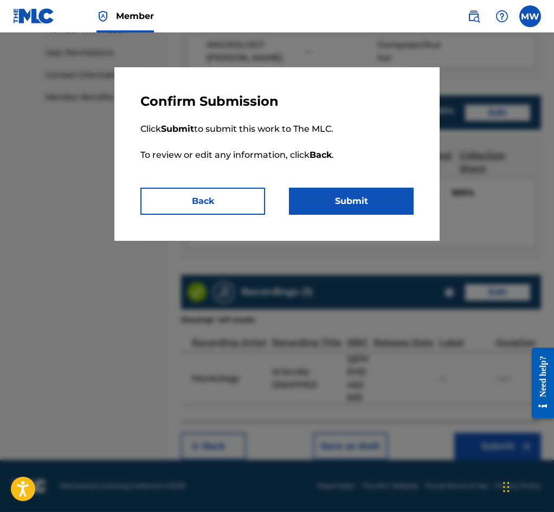
click at [355, 197] on button "Submit" at bounding box center [351, 201] width 125 height 27
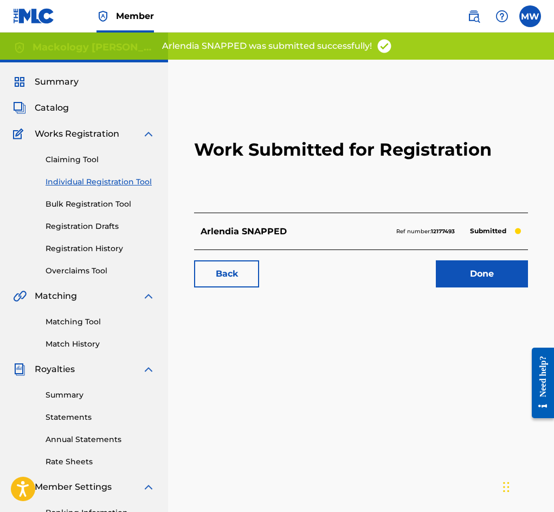
click at [491, 288] on link "Done" at bounding box center [482, 273] width 92 height 27
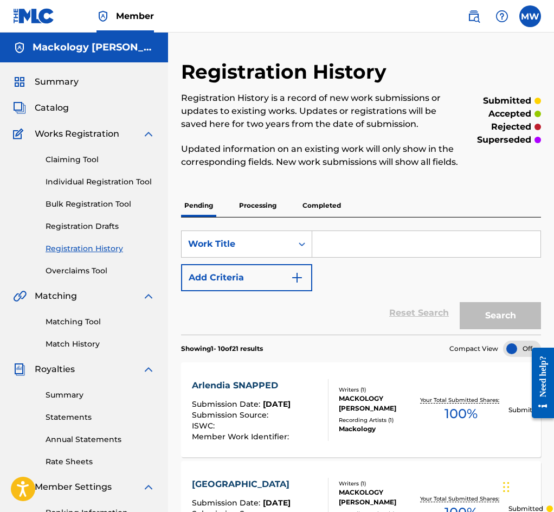
click at [36, 106] on span "Catalog" at bounding box center [52, 107] width 34 height 13
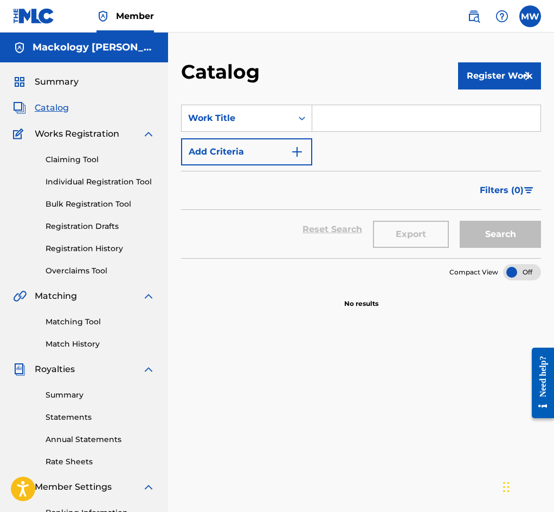
click at [512, 266] on div at bounding box center [522, 272] width 38 height 16
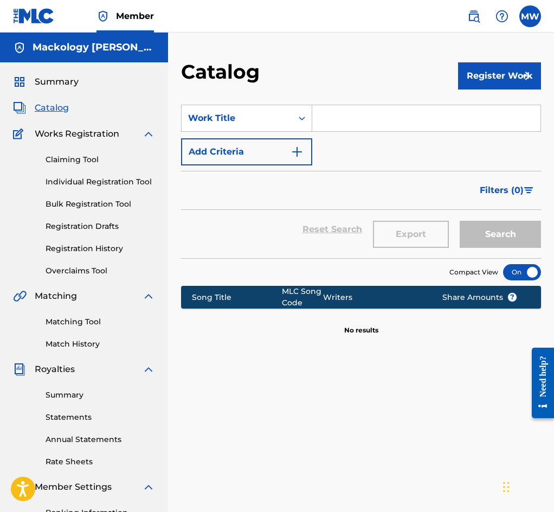
click at [525, 267] on div at bounding box center [522, 272] width 38 height 16
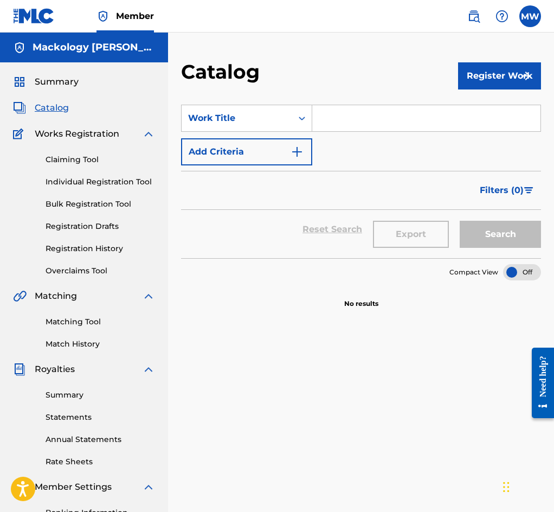
click at [97, 163] on link "Claiming Tool" at bounding box center [101, 159] width 110 height 11
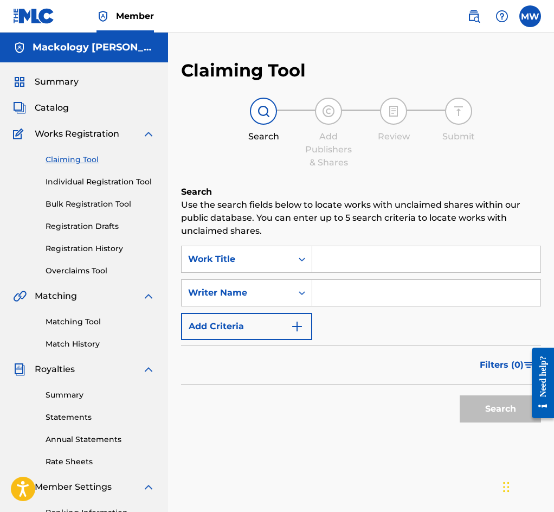
click at [102, 273] on link "Overclaims Tool" at bounding box center [101, 270] width 110 height 11
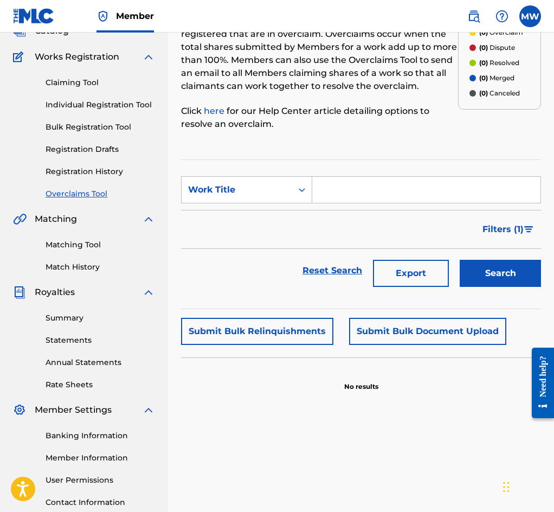
scroll to position [161, 0]
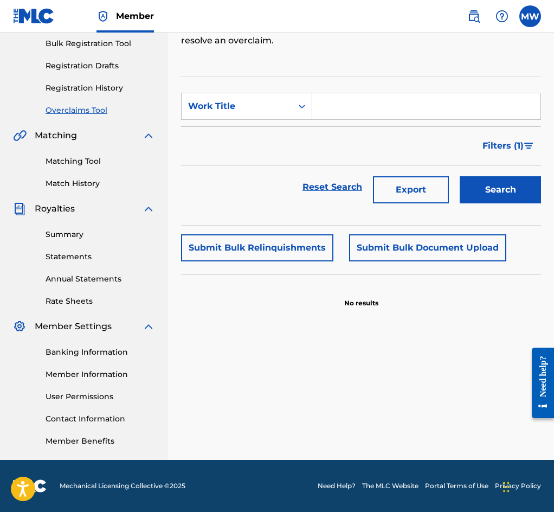
click at [56, 208] on span "Royalties" at bounding box center [55, 208] width 40 height 13
click at [57, 231] on link "Summary" at bounding box center [101, 234] width 110 height 11
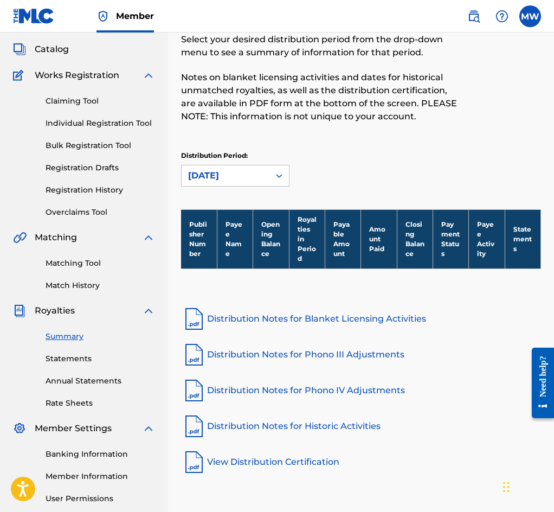
scroll to position [161, 0]
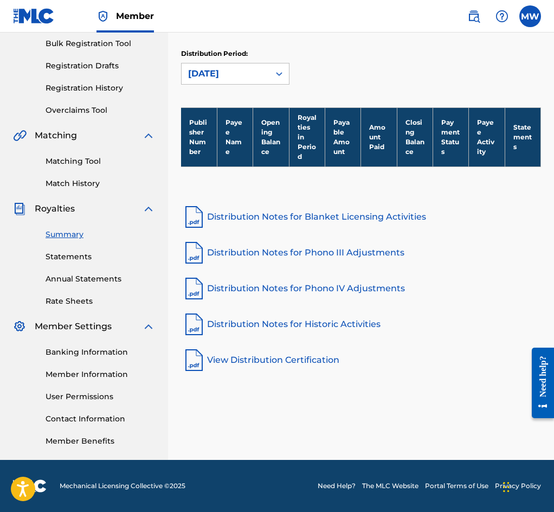
click at [106, 347] on link "Banking Information" at bounding box center [101, 352] width 110 height 11
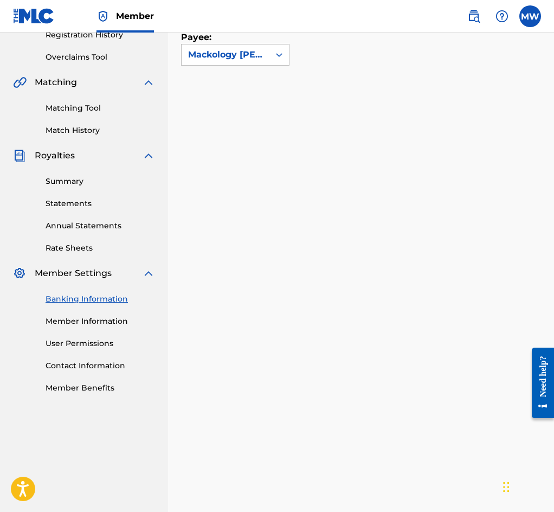
scroll to position [50, 0]
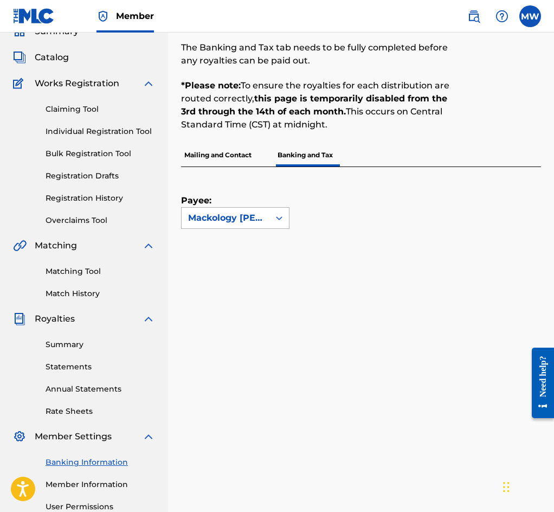
click at [279, 213] on icon at bounding box center [279, 218] width 11 height 11
click at [368, 201] on div "Payee: Use Up and Down to choose options, press Enter to select the currently f…" at bounding box center [348, 198] width 334 height 62
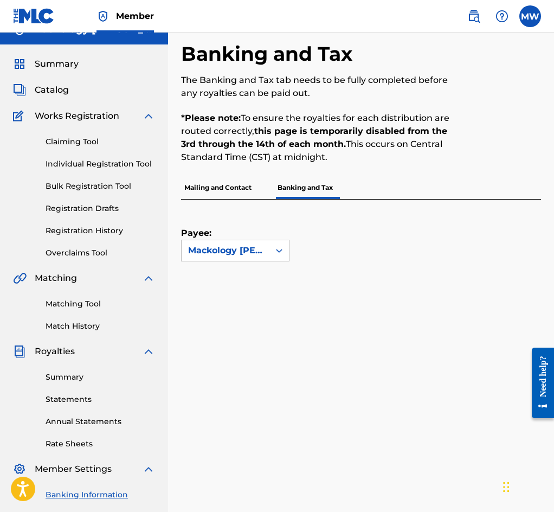
scroll to position [0, 0]
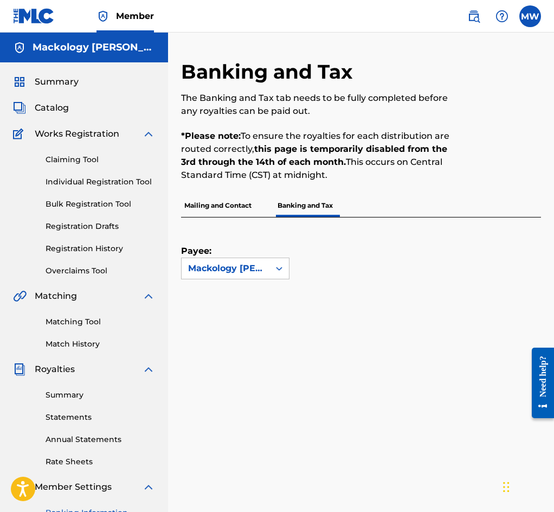
click at [56, 74] on div "Summary Catalog Works Registration Claiming Tool Individual Registration Tool B…" at bounding box center [84, 341] width 168 height 558
click at [55, 80] on span "Summary" at bounding box center [57, 81] width 44 height 13
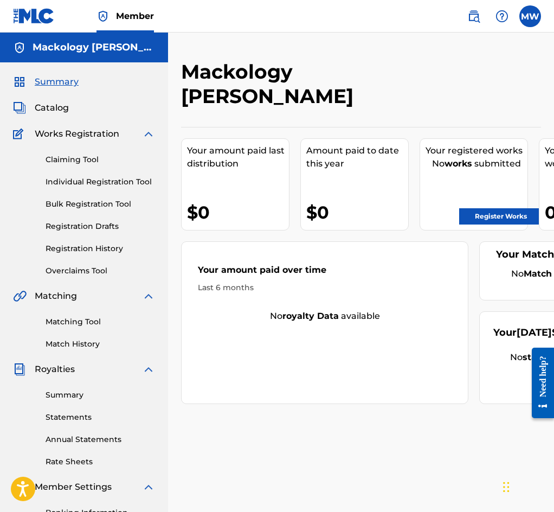
click at [68, 110] on span "Catalog" at bounding box center [52, 107] width 34 height 13
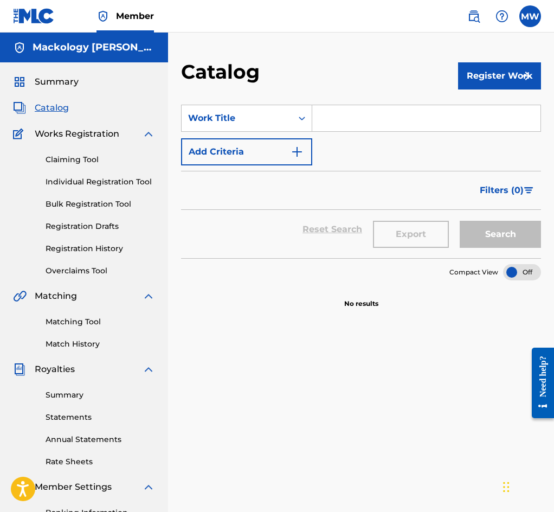
click at [378, 115] on input "Search Form" at bounding box center [426, 118] width 228 height 26
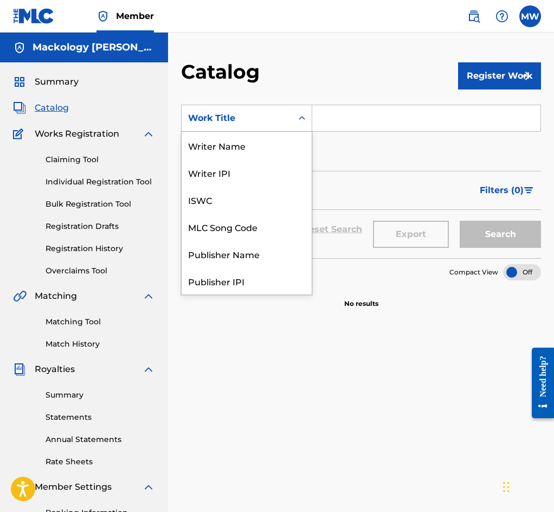
click at [304, 117] on icon "Search Form" at bounding box center [302, 118] width 11 height 11
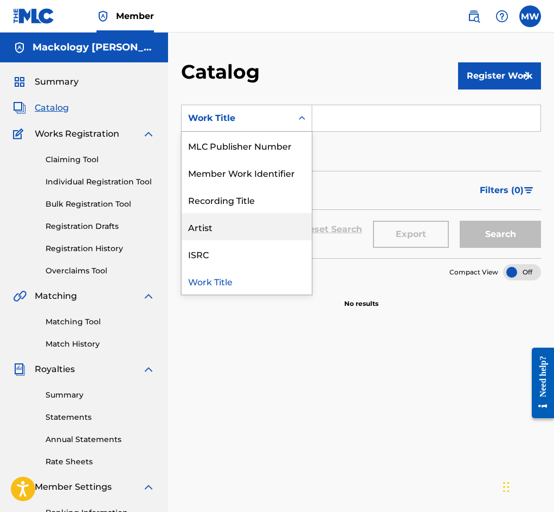
click at [233, 224] on div "Artist" at bounding box center [247, 226] width 130 height 27
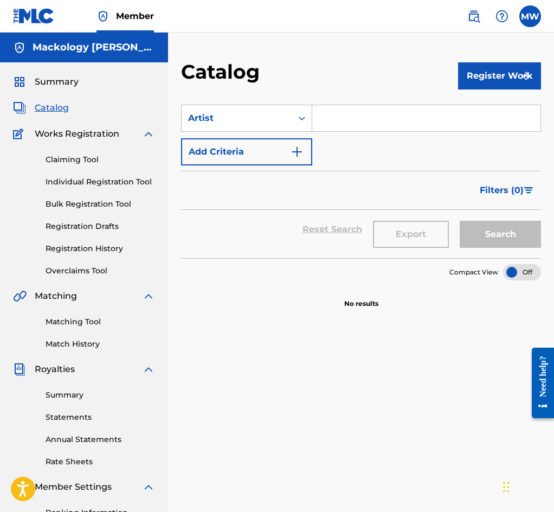
click at [368, 110] on input "Search Form" at bounding box center [426, 118] width 228 height 26
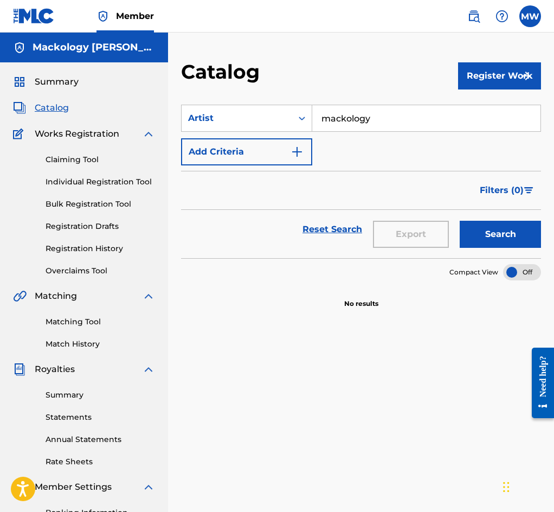
click at [460, 221] on button "Search" at bounding box center [500, 234] width 81 height 27
click at [500, 232] on button "Search" at bounding box center [500, 234] width 81 height 27
click at [105, 158] on link "Claiming Tool" at bounding box center [101, 159] width 110 height 11
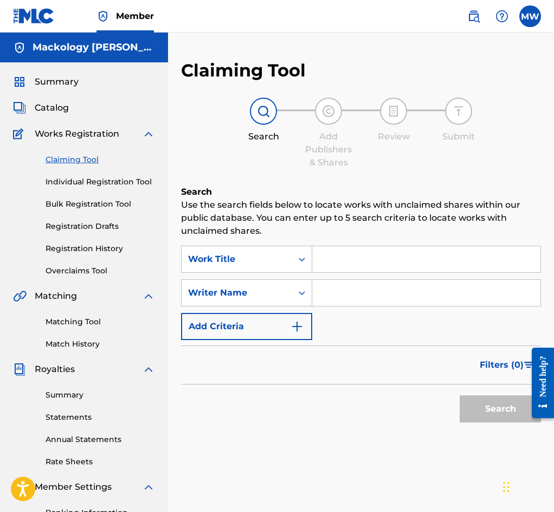
click at [350, 290] on input "Search Form" at bounding box center [426, 293] width 228 height 26
click at [509, 413] on button "Search" at bounding box center [500, 408] width 81 height 27
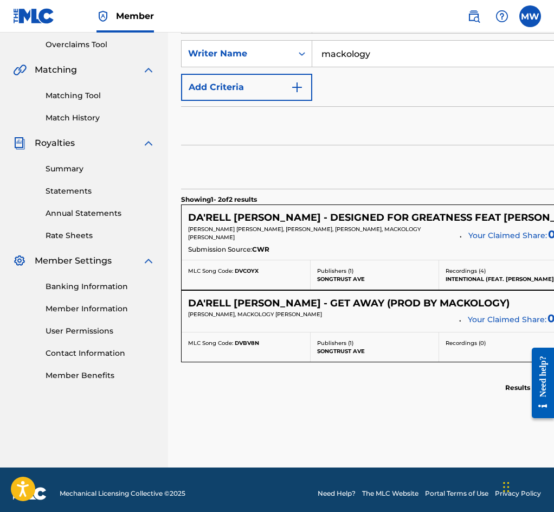
scroll to position [237, 0]
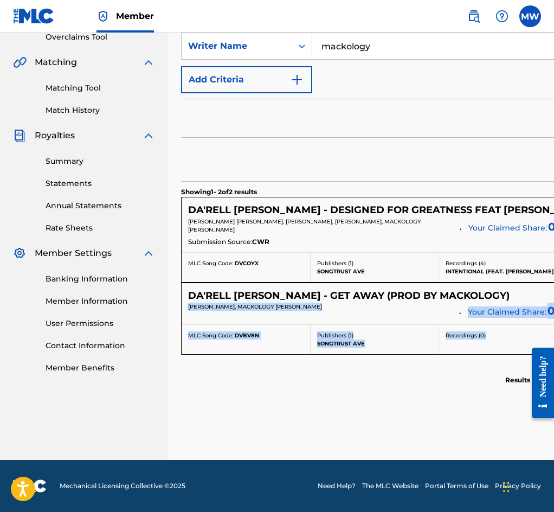
drag, startPoint x: 382, startPoint y: 382, endPoint x: 728, endPoint y: 288, distance: 358.2
click at [554, 278] on html "Accessibility Screen-Reader Guide, Feedback, and Issue Reporting | New window C…" at bounding box center [277, 22] width 554 height 512
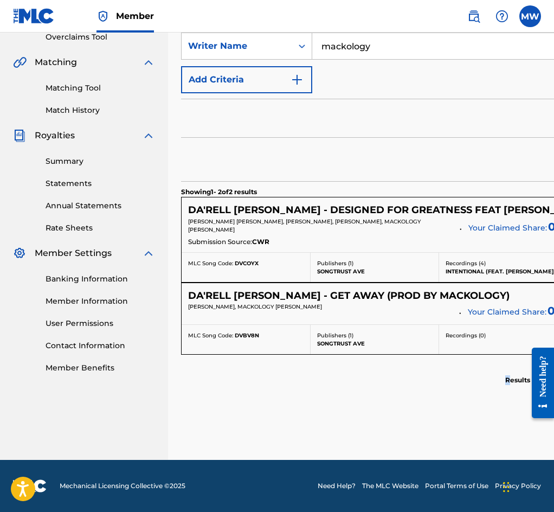
drag, startPoint x: 432, startPoint y: 397, endPoint x: 451, endPoint y: 299, distance: 98.9
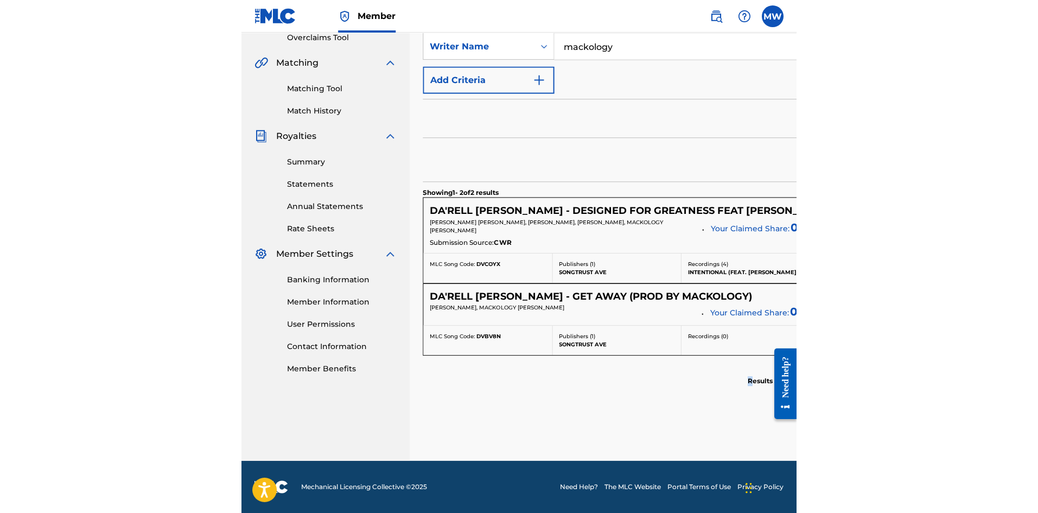
scroll to position [234, 0]
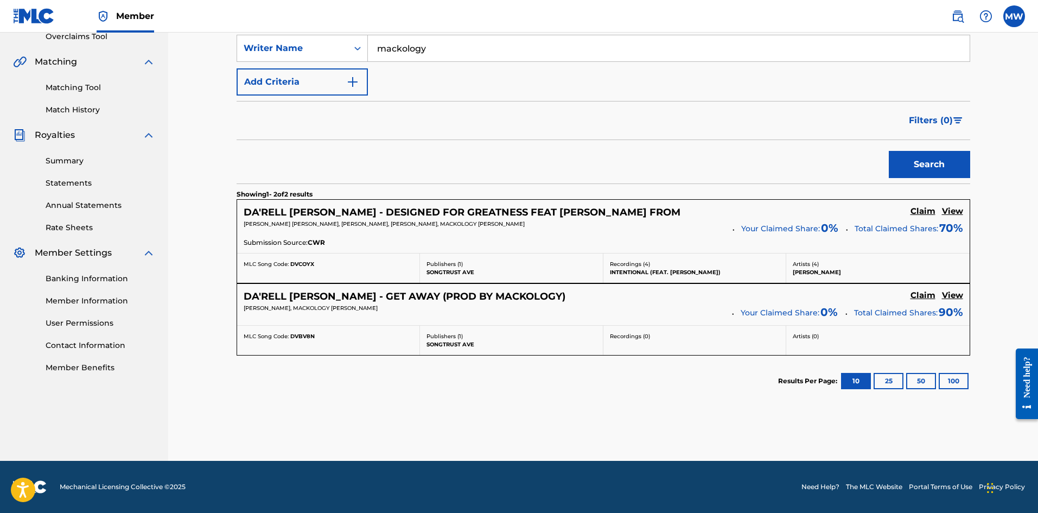
click at [590, 211] on h5 "Claim" at bounding box center [922, 211] width 25 height 10
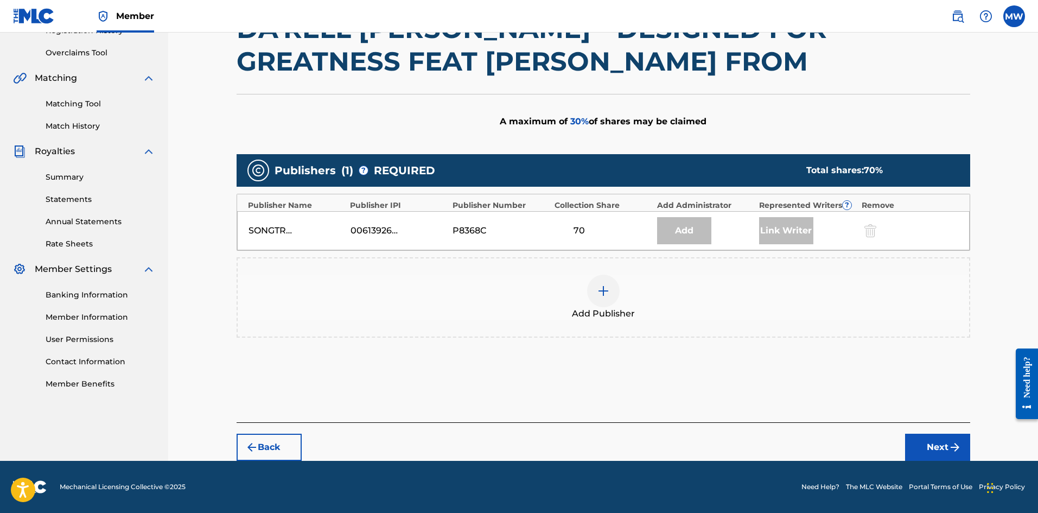
scroll to position [218, 0]
click at [590, 295] on div at bounding box center [603, 290] width 33 height 33
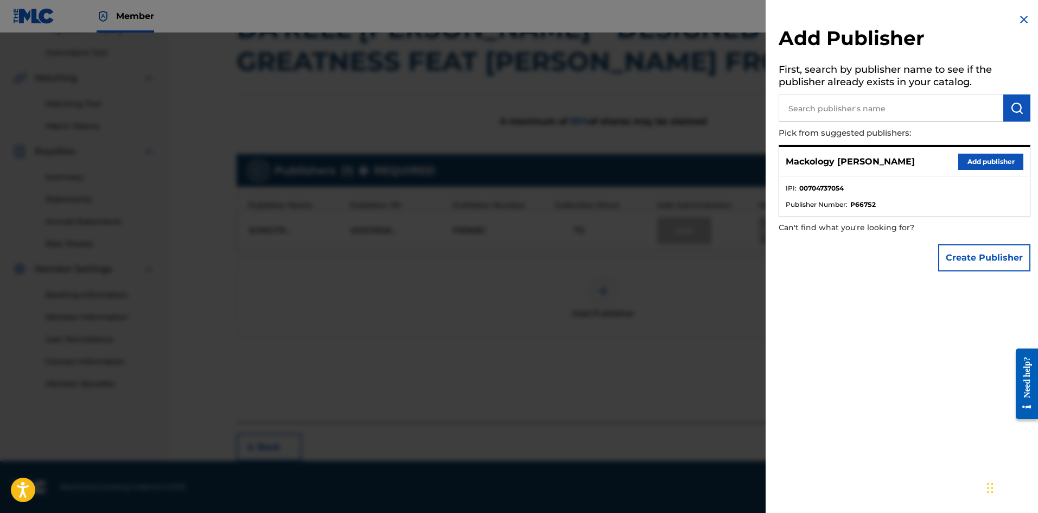
click at [590, 158] on button "Add publisher" at bounding box center [990, 162] width 65 height 16
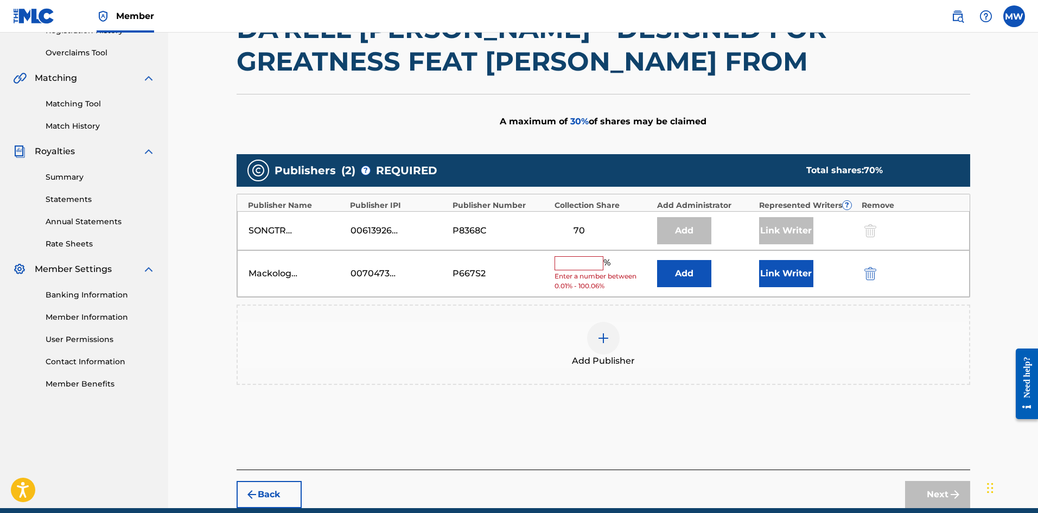
click at [590, 276] on span "Enter a number between 0.01% - 100.06%" at bounding box center [602, 281] width 97 height 20
click at [578, 265] on input "text" at bounding box center [578, 263] width 49 height 14
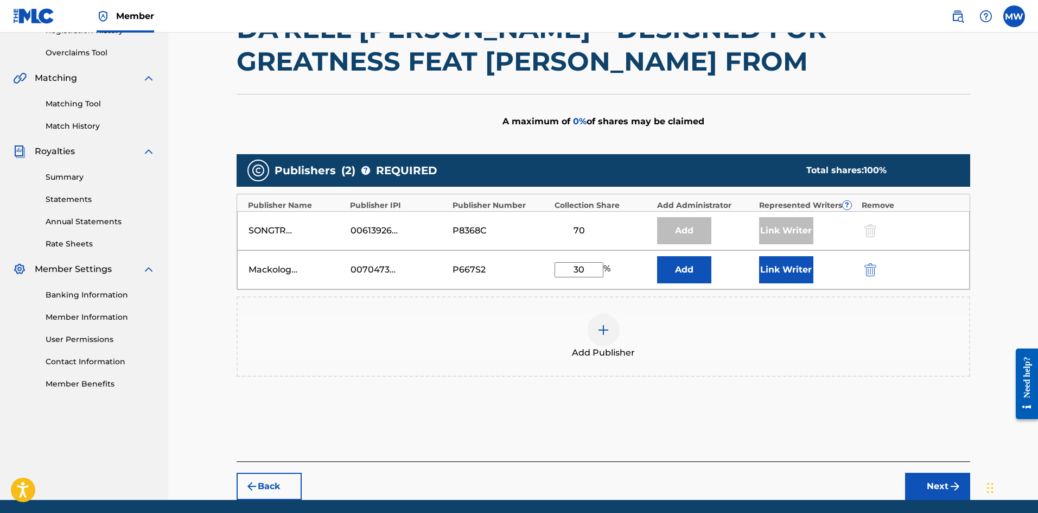
click at [590, 264] on button "Link Writer" at bounding box center [786, 269] width 54 height 27
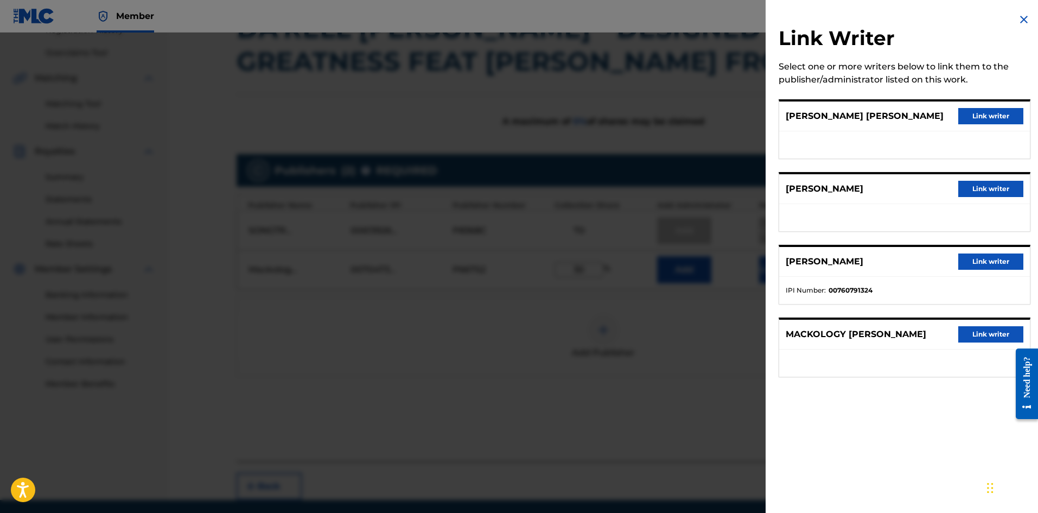
click at [590, 337] on button "Link writer" at bounding box center [990, 334] width 65 height 16
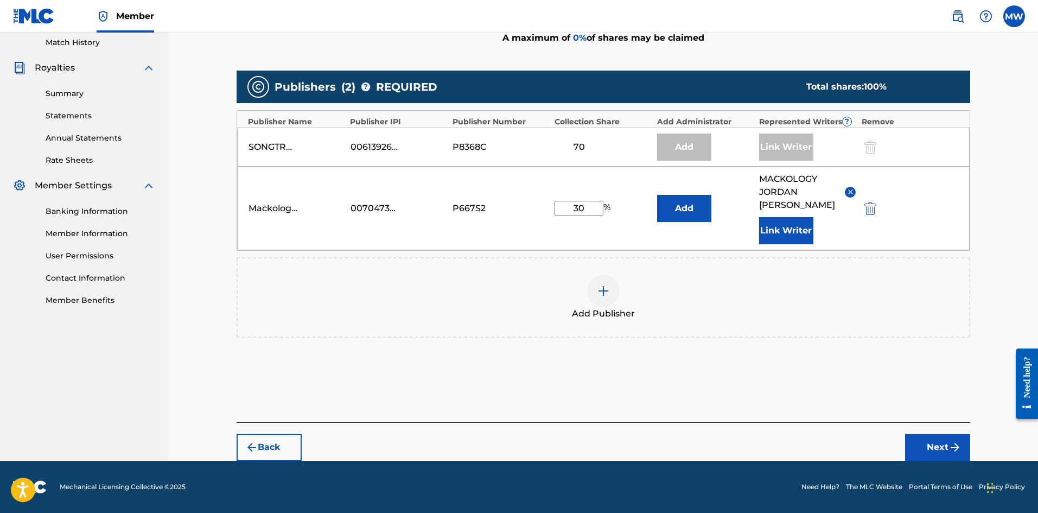
click at [590, 443] on button "Next" at bounding box center [937, 446] width 65 height 27
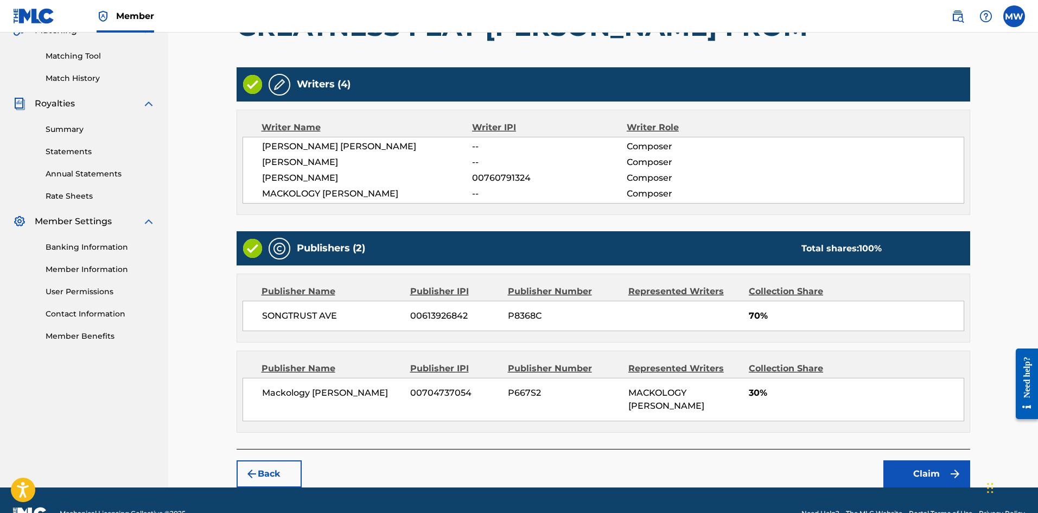
scroll to position [292, 0]
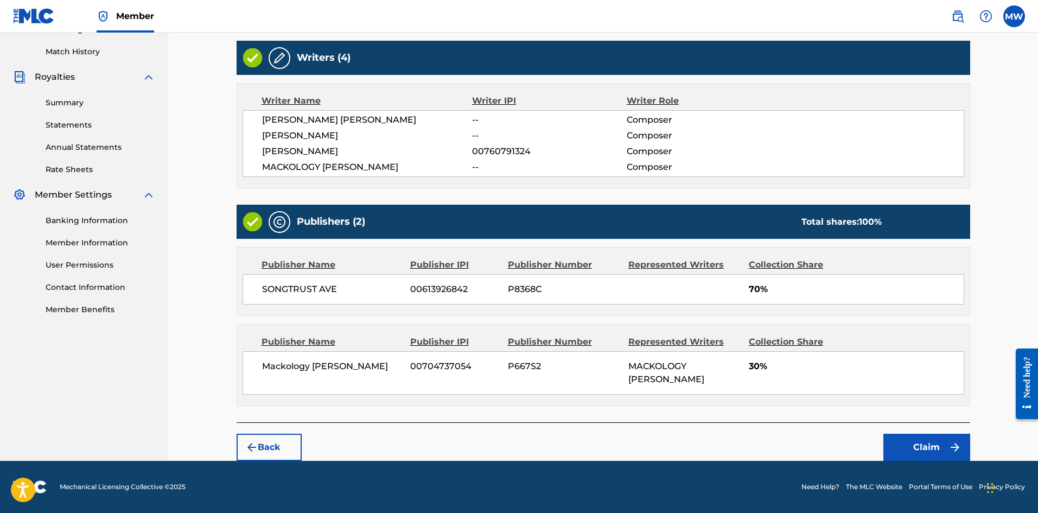
click at [590, 443] on button "Claim" at bounding box center [926, 446] width 87 height 27
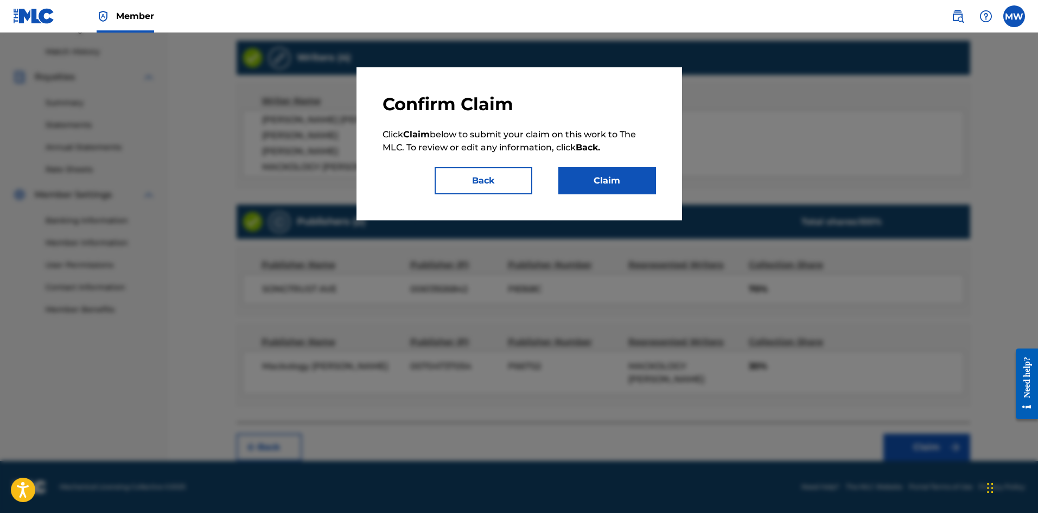
click at [590, 180] on button "Claim" at bounding box center [607, 180] width 98 height 27
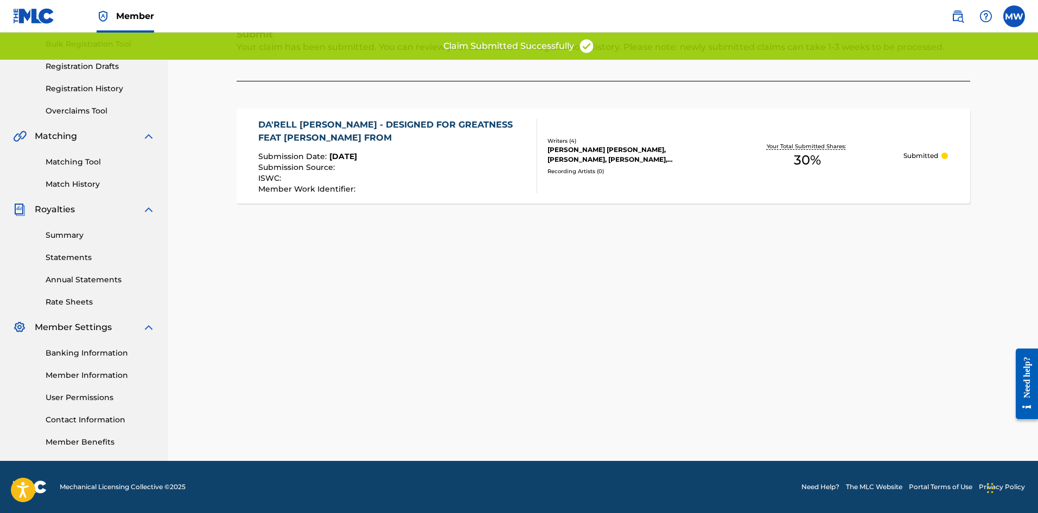
scroll to position [0, 0]
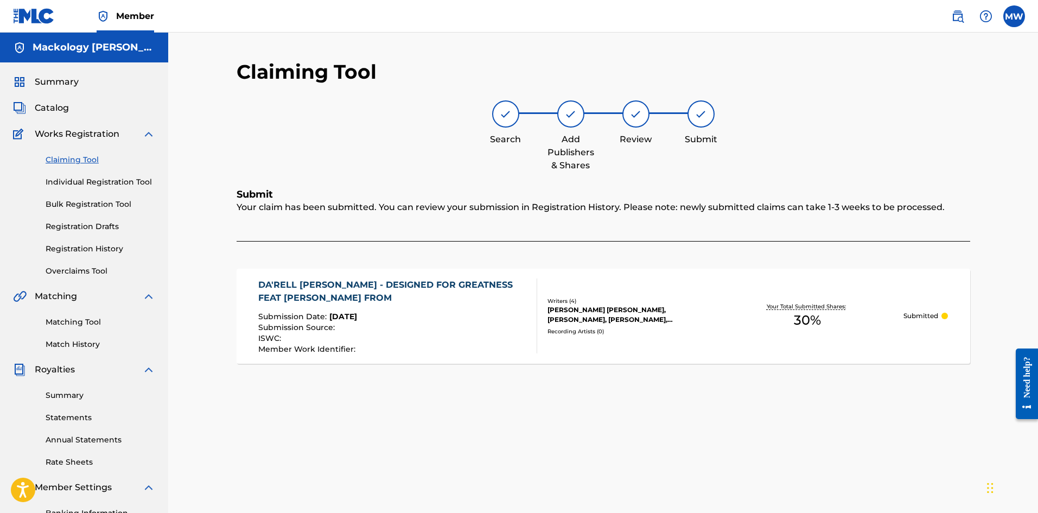
click at [76, 159] on link "Claiming Tool" at bounding box center [101, 159] width 110 height 11
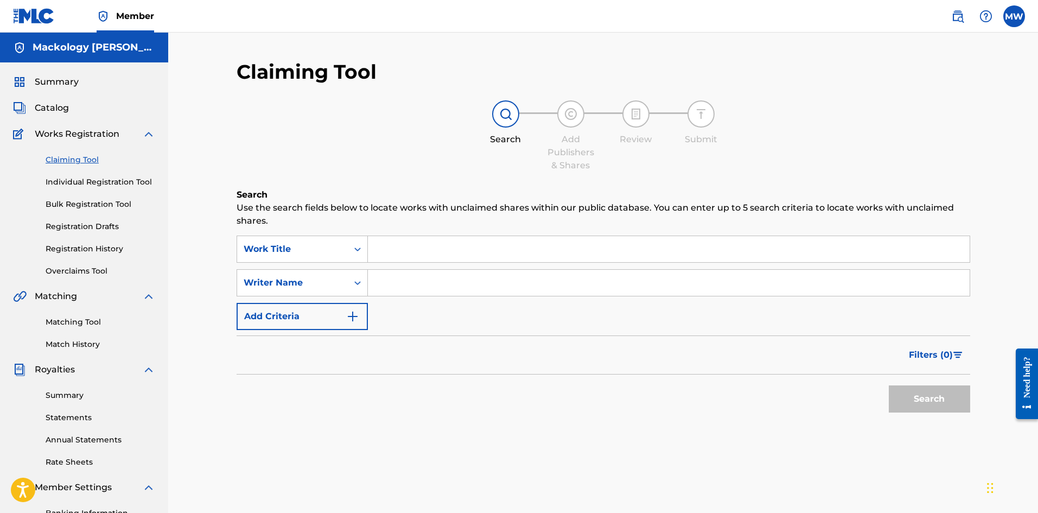
click at [399, 282] on input "Search Form" at bounding box center [669, 283] width 602 height 26
click at [590, 397] on button "Search" at bounding box center [929, 398] width 81 height 27
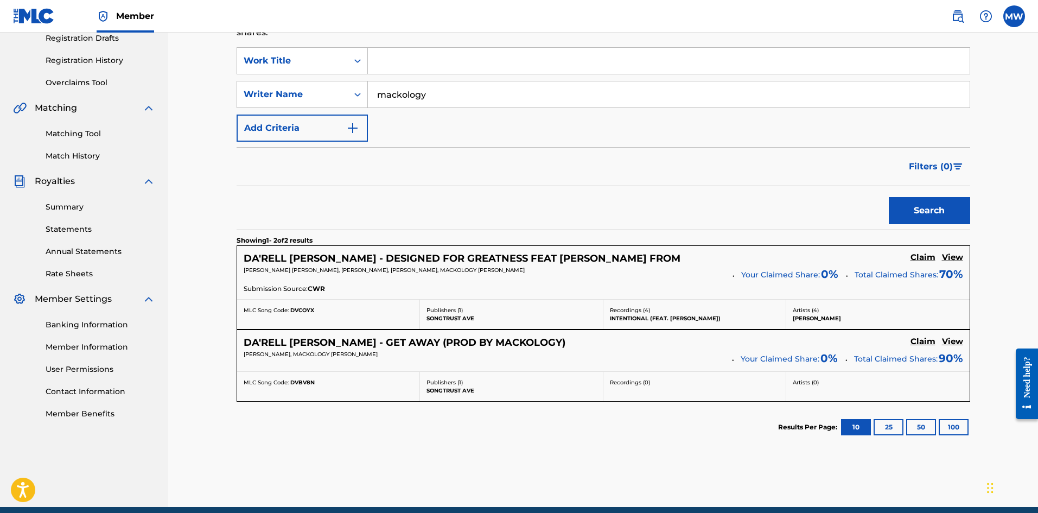
scroll to position [234, 0]
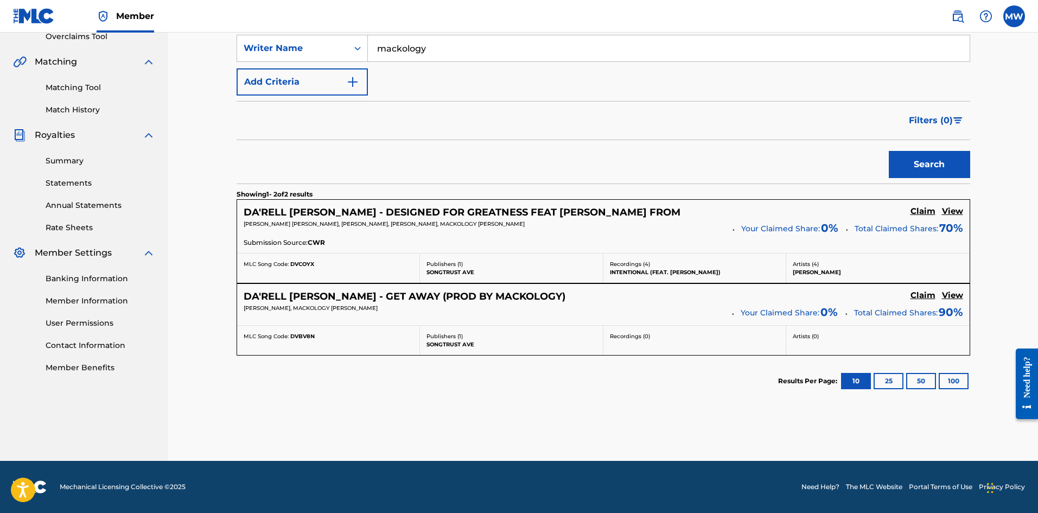
click at [590, 295] on h5 "Claim" at bounding box center [922, 295] width 25 height 10
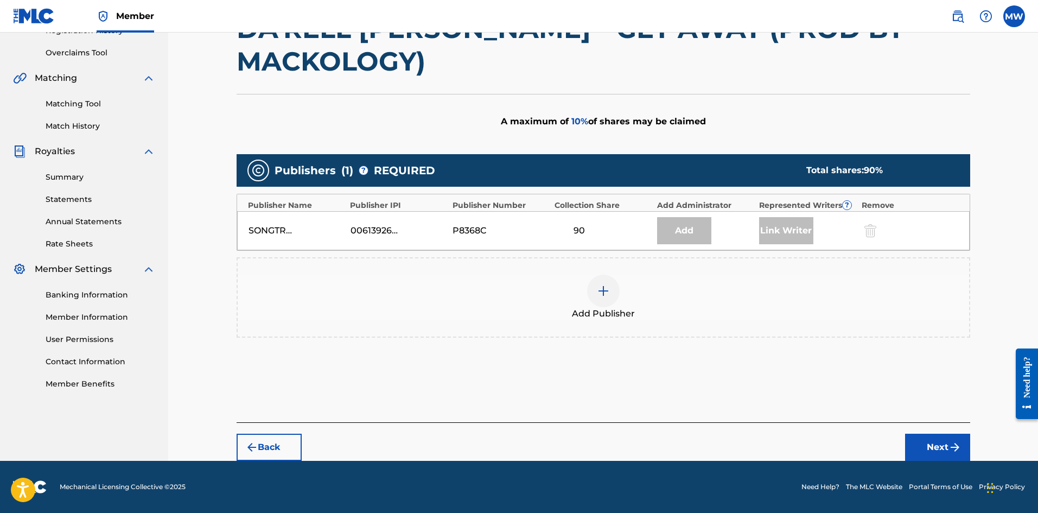
scroll to position [186, 0]
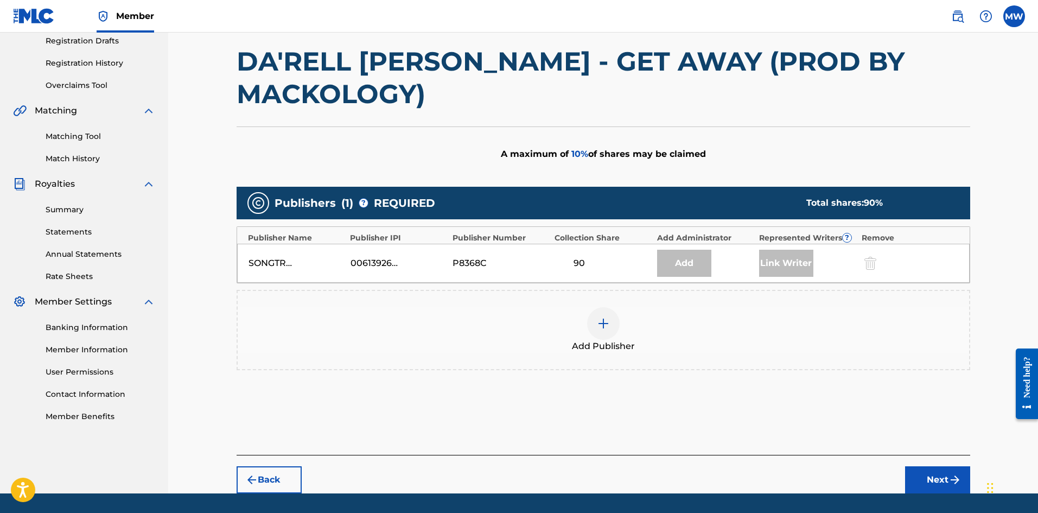
click at [590, 317] on img at bounding box center [603, 323] width 13 height 13
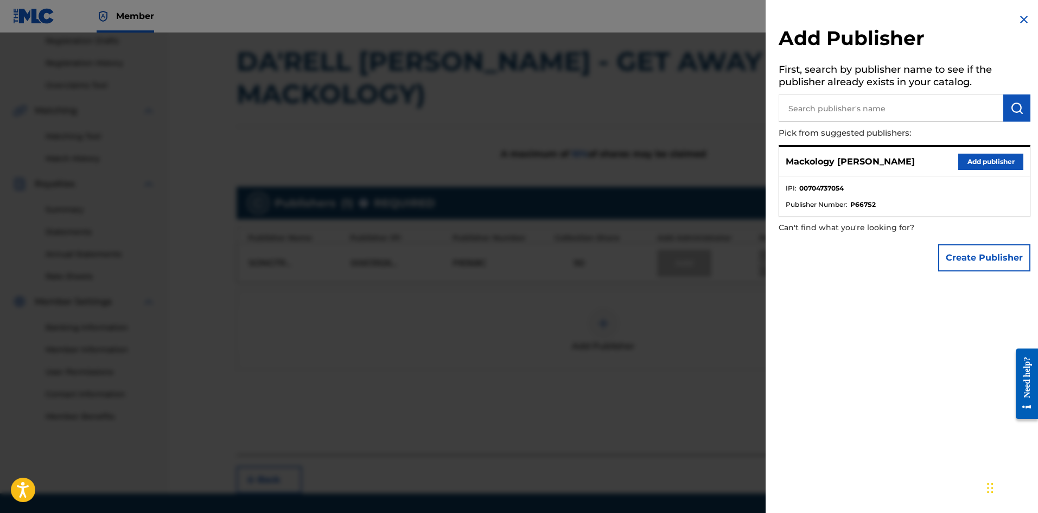
click at [590, 165] on button "Add publisher" at bounding box center [990, 162] width 65 height 16
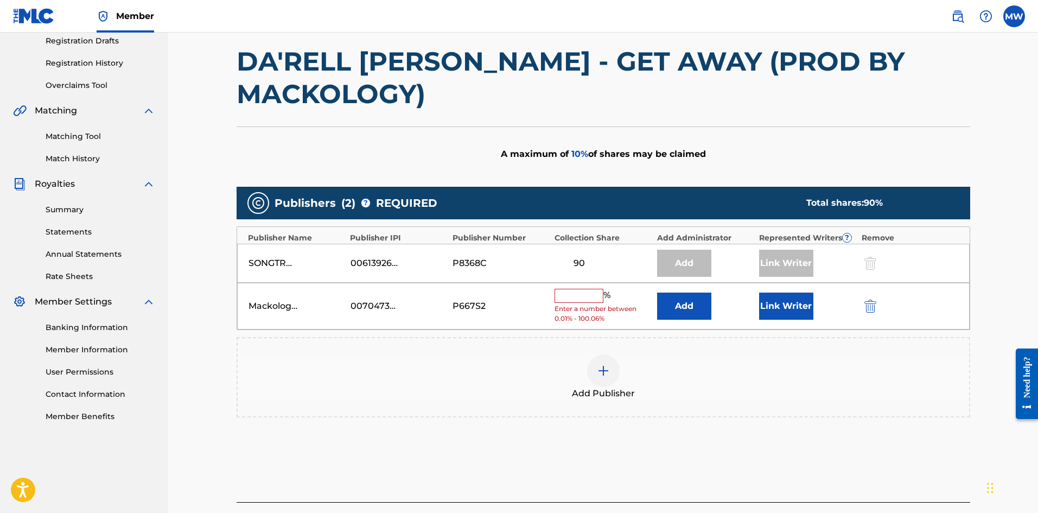
click at [580, 289] on input "text" at bounding box center [578, 296] width 49 height 14
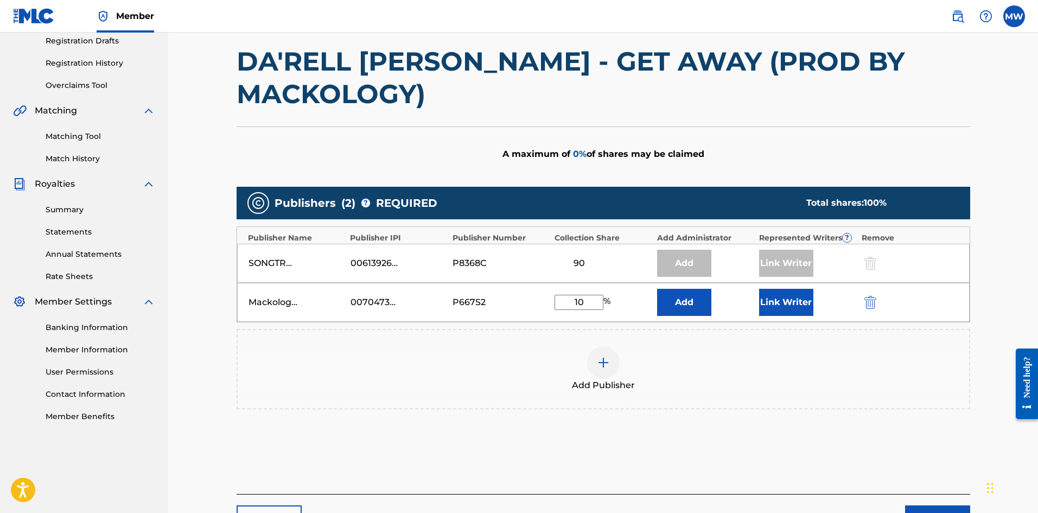
click at [590, 346] on div "Add Publisher" at bounding box center [603, 369] width 731 height 46
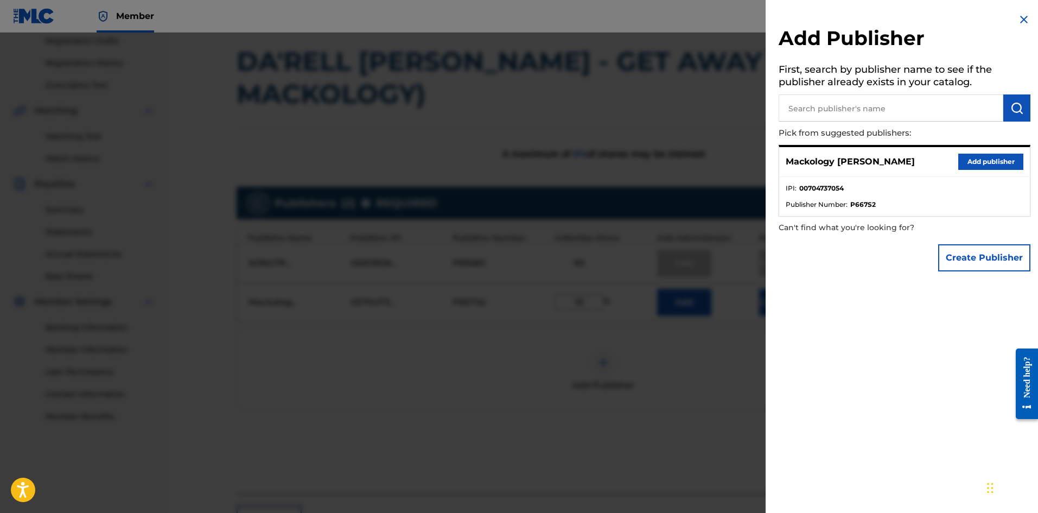
click at [590, 158] on button "Add publisher" at bounding box center [990, 162] width 65 height 16
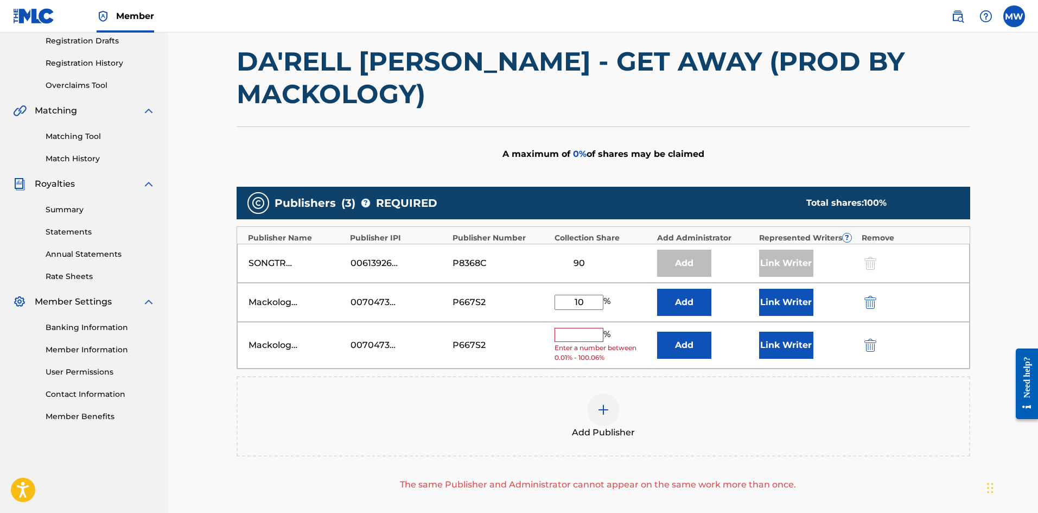
click at [590, 289] on button "Link Writer" at bounding box center [786, 302] width 54 height 27
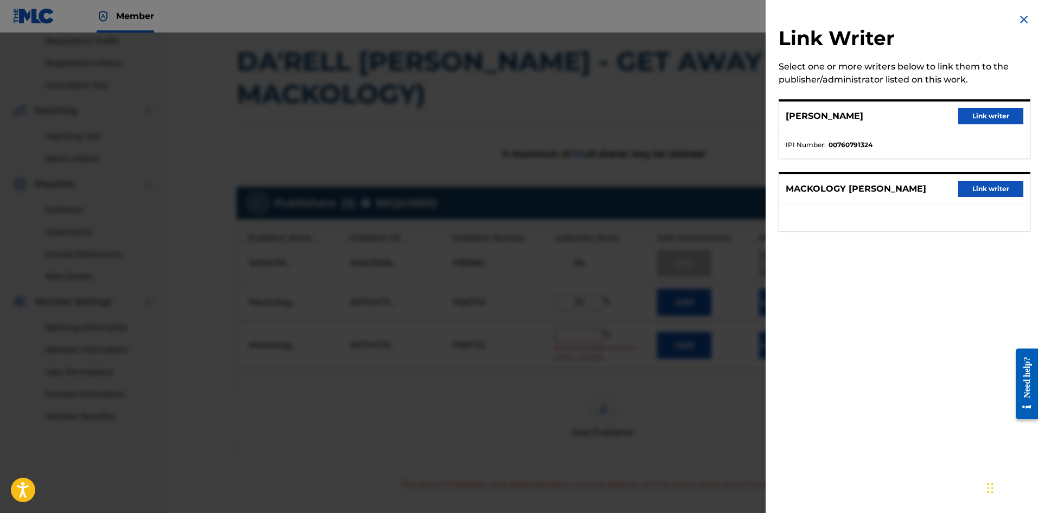
click at [590, 117] on button "Link writer" at bounding box center [990, 116] width 65 height 16
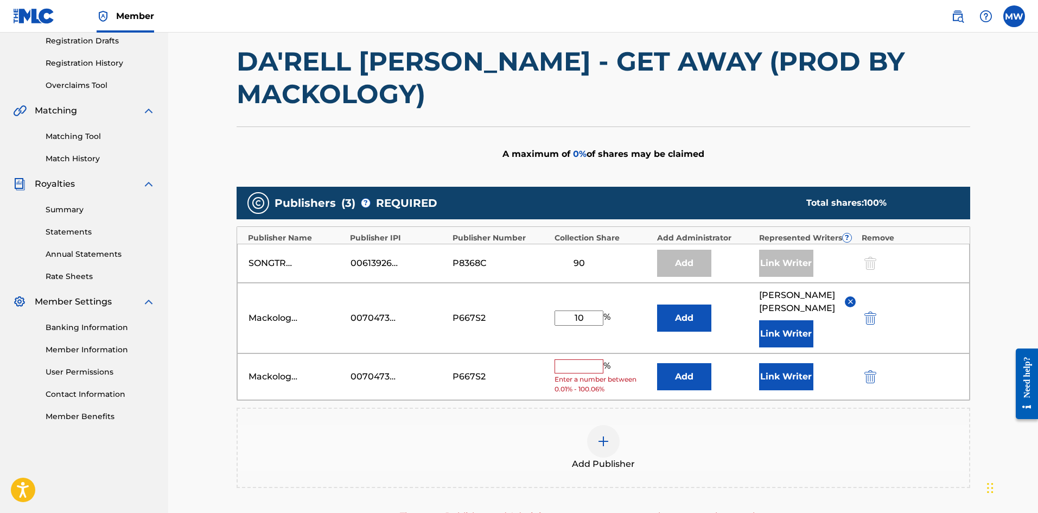
click at [590, 370] on img "submit" at bounding box center [870, 376] width 12 height 13
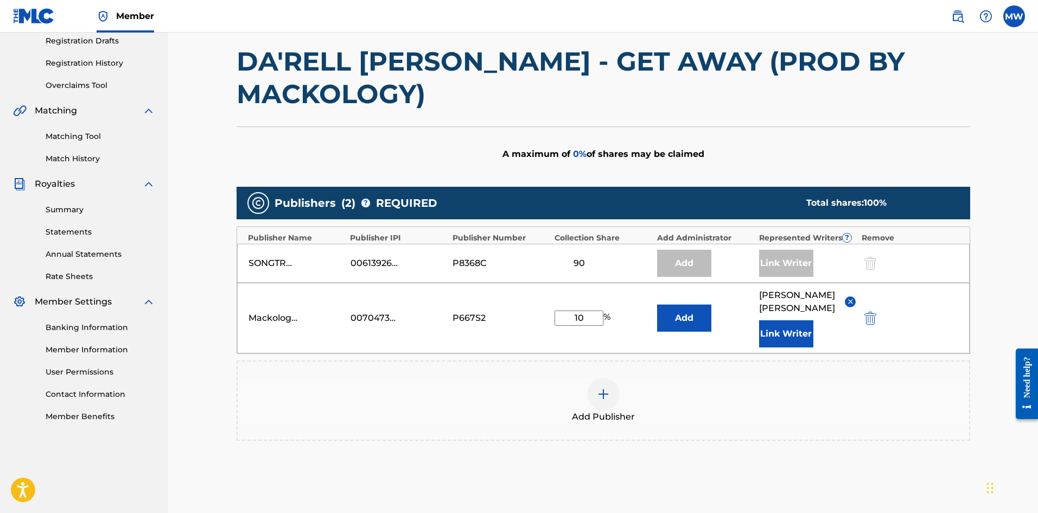
click at [590, 297] on img at bounding box center [850, 301] width 8 height 8
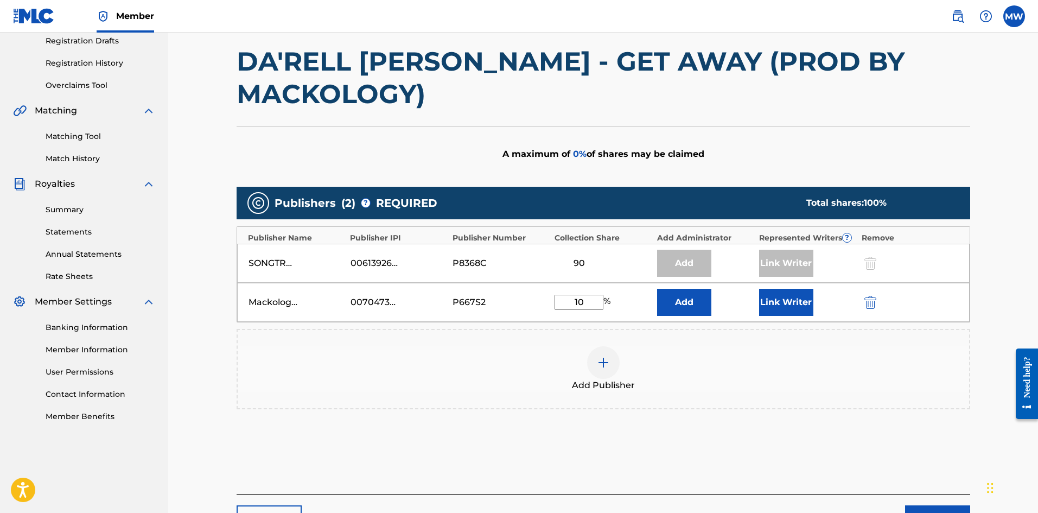
click at [590, 289] on button "Link Writer" at bounding box center [786, 302] width 54 height 27
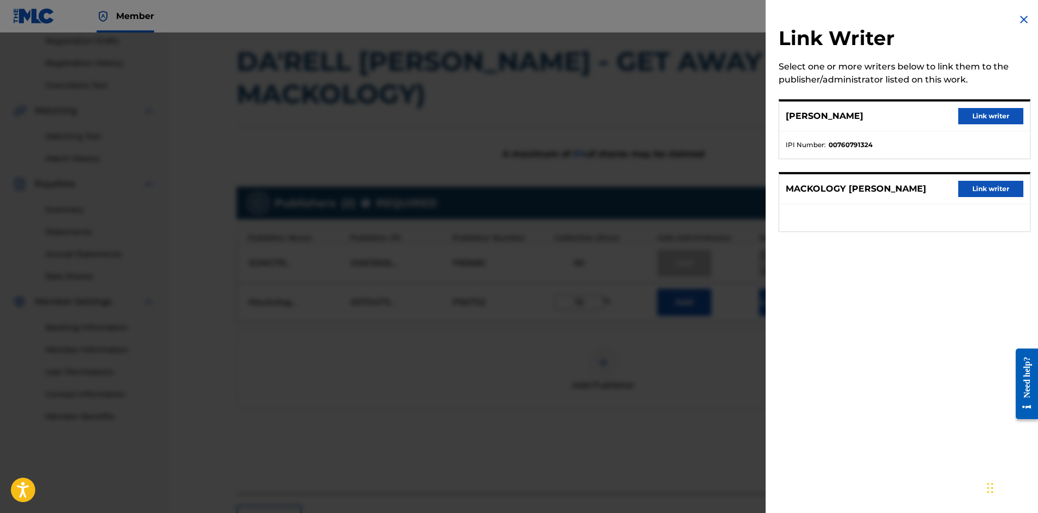
click at [590, 191] on button "Link writer" at bounding box center [990, 189] width 65 height 16
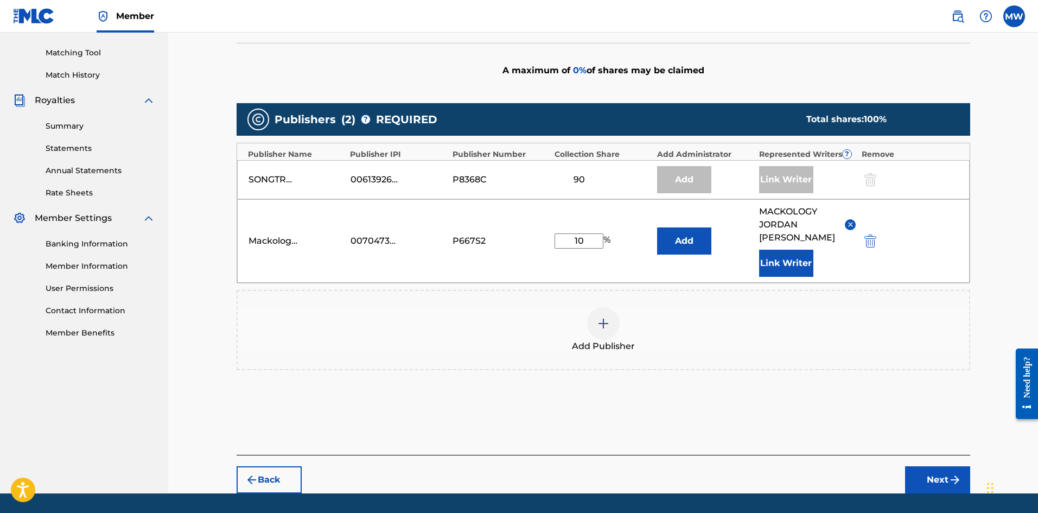
click at [590, 466] on button "Next" at bounding box center [937, 479] width 65 height 27
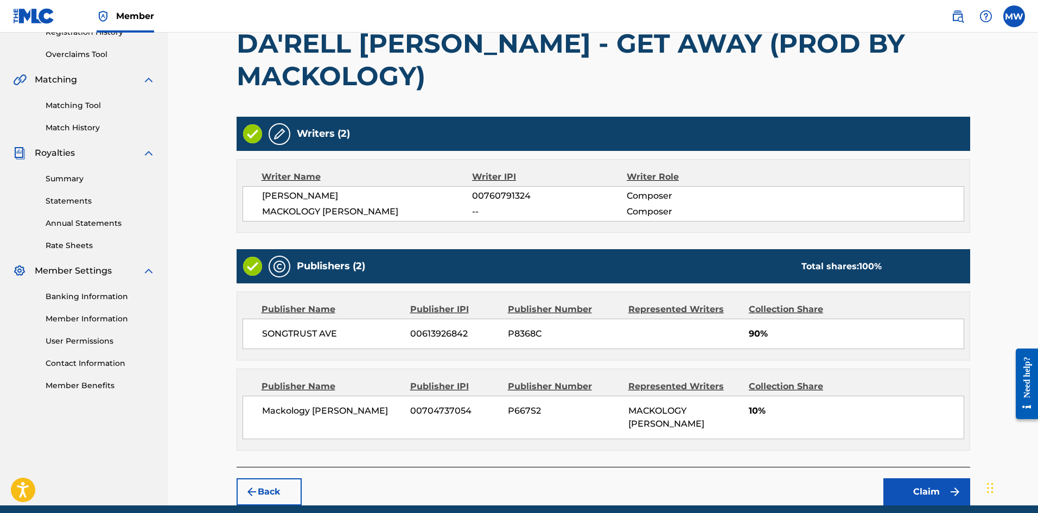
scroll to position [228, 0]
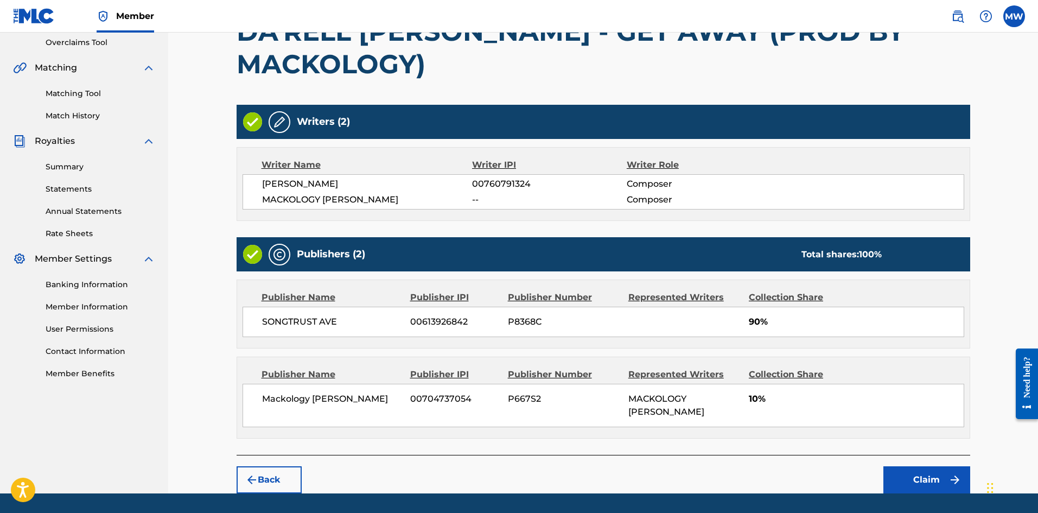
click at [590, 466] on button "Claim" at bounding box center [926, 479] width 87 height 27
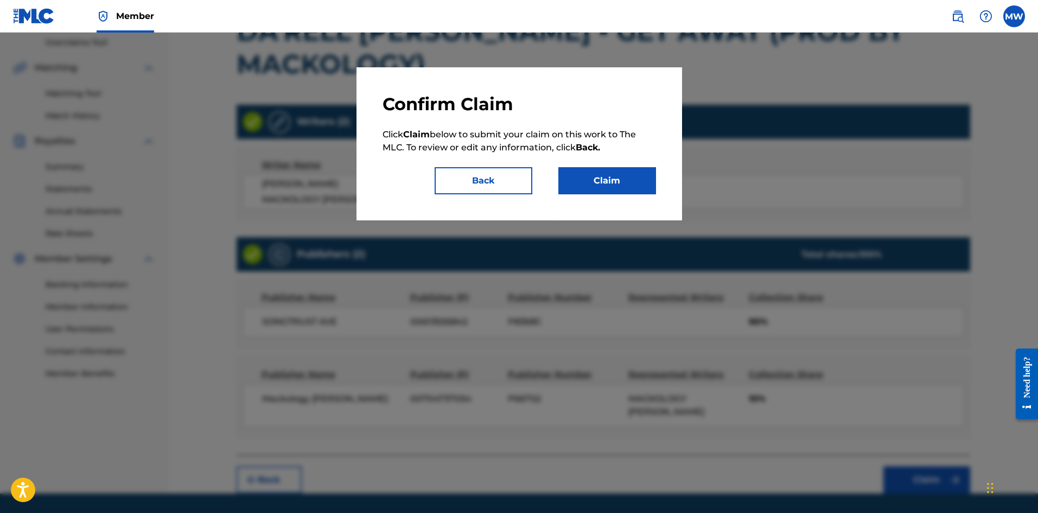
click at [590, 180] on button "Claim" at bounding box center [607, 180] width 98 height 27
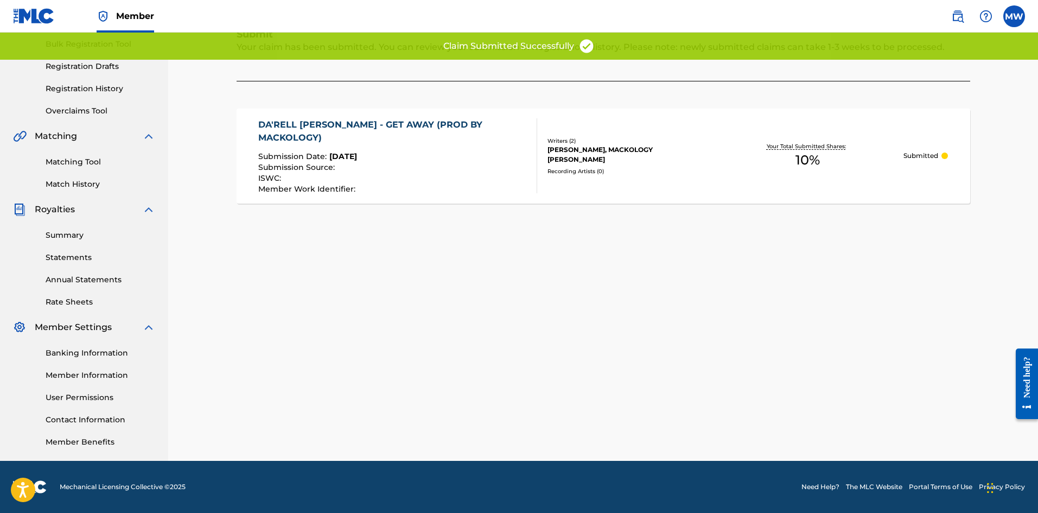
scroll to position [0, 0]
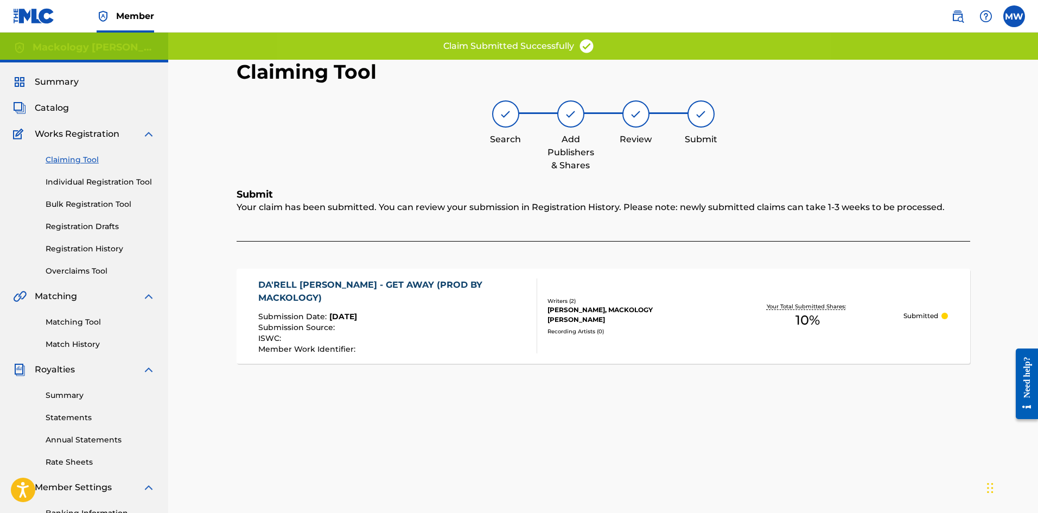
click at [51, 106] on span "Catalog" at bounding box center [52, 107] width 34 height 13
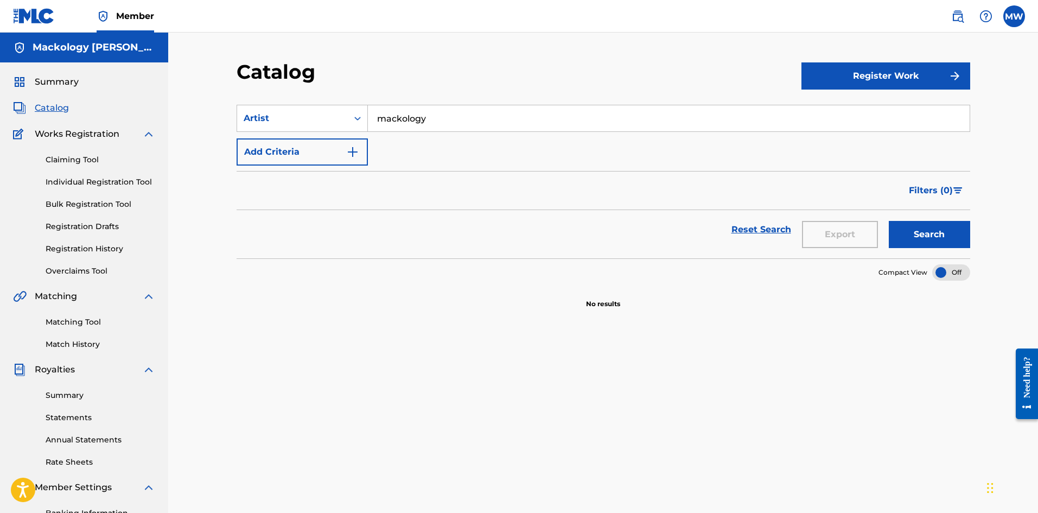
click at [53, 84] on span "Summary" at bounding box center [57, 81] width 44 height 13
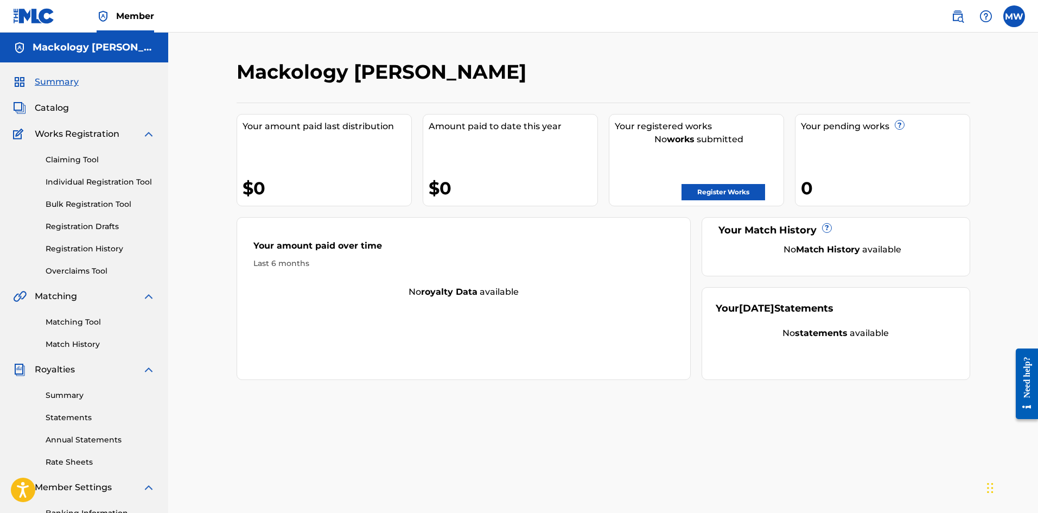
click at [590, 188] on link "Register Works" at bounding box center [723, 192] width 84 height 16
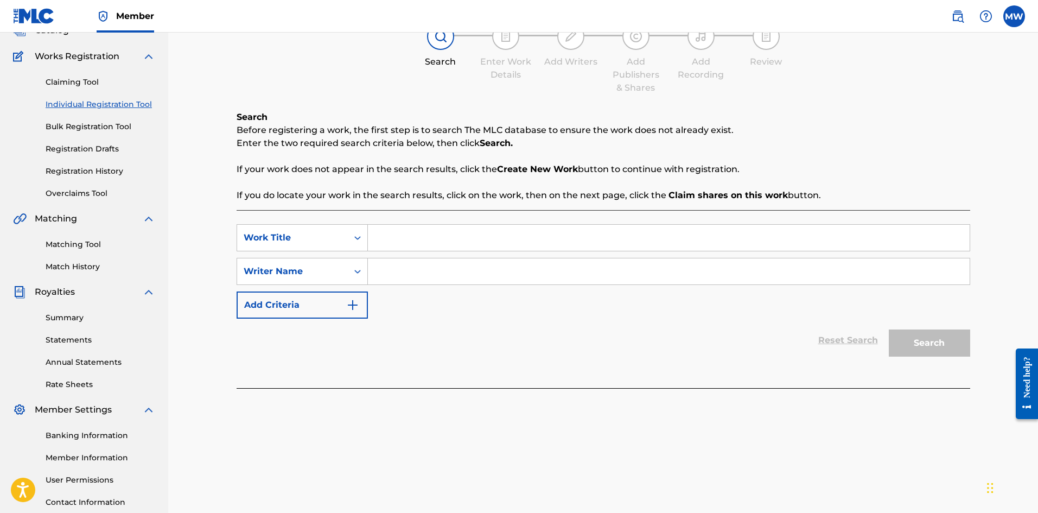
scroll to position [160, 0]
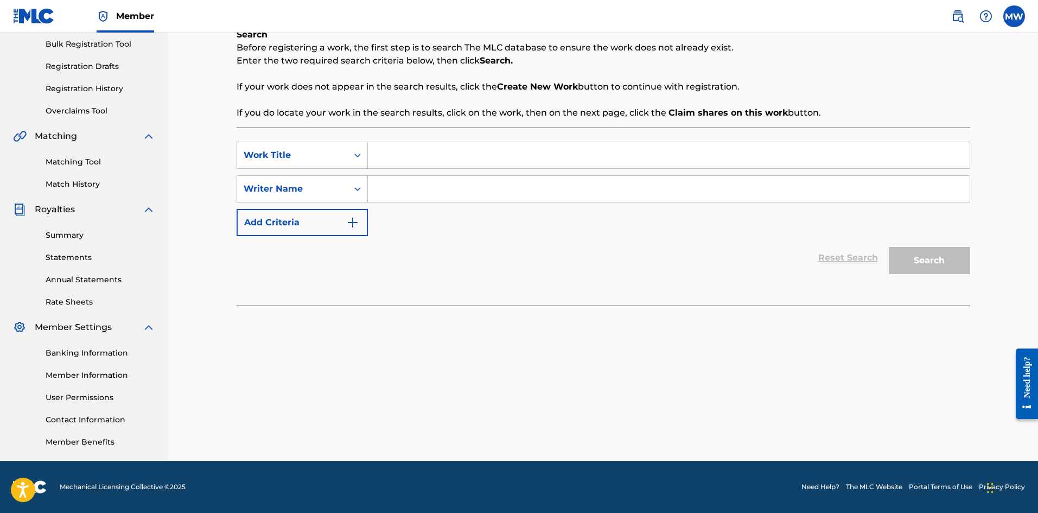
click at [111, 86] on link "Registration History" at bounding box center [101, 88] width 110 height 11
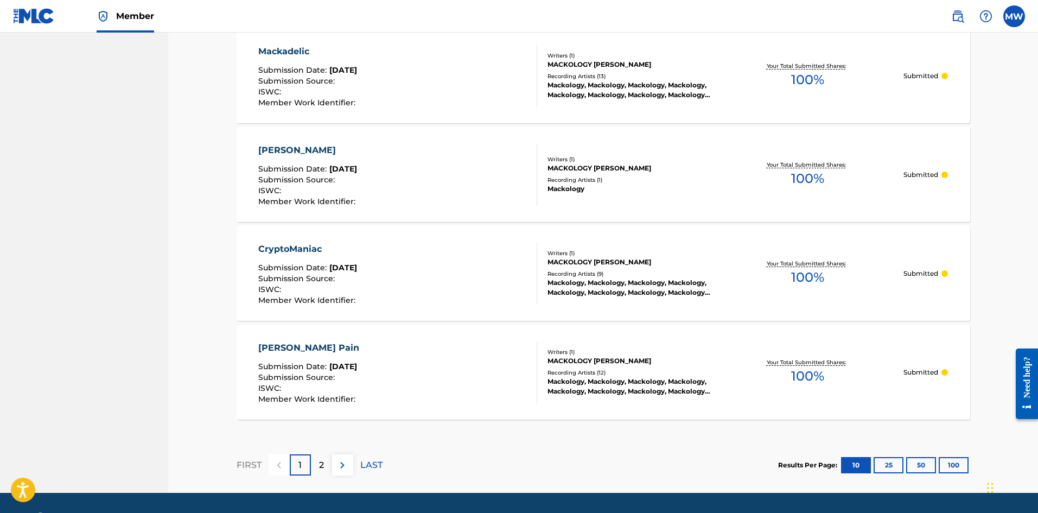
scroll to position [933, 0]
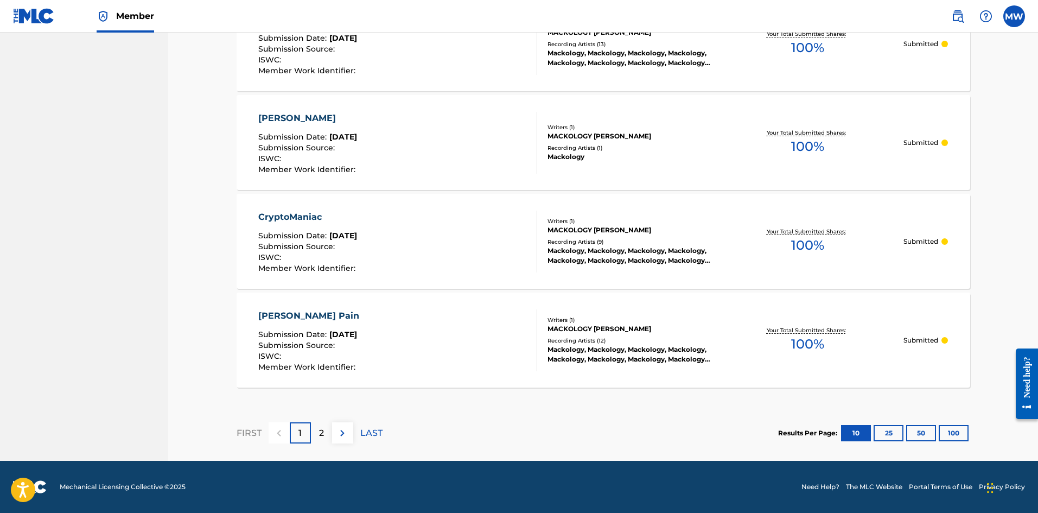
click at [590, 431] on button "50" at bounding box center [921, 433] width 30 height 16
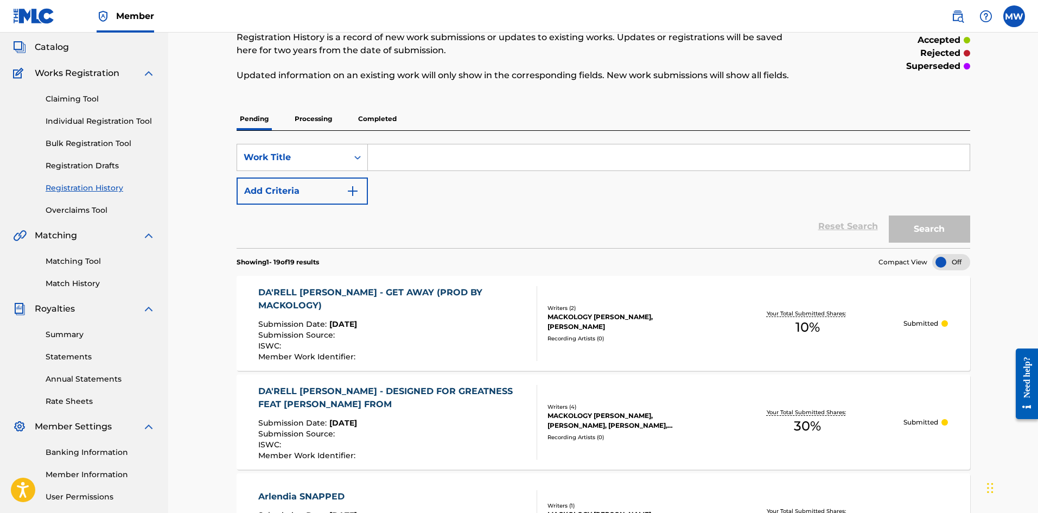
scroll to position [41, 0]
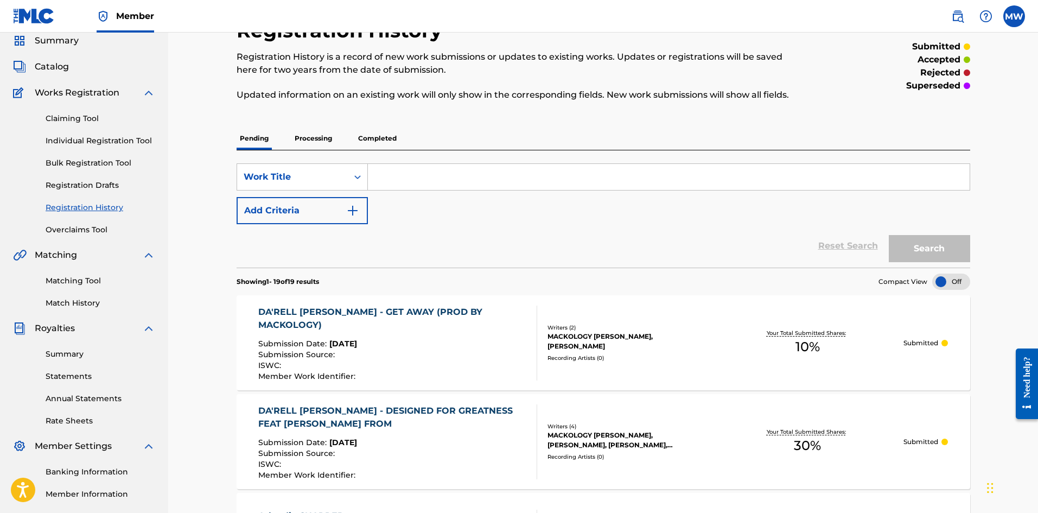
click at [386, 139] on p "Completed" at bounding box center [377, 138] width 45 height 23
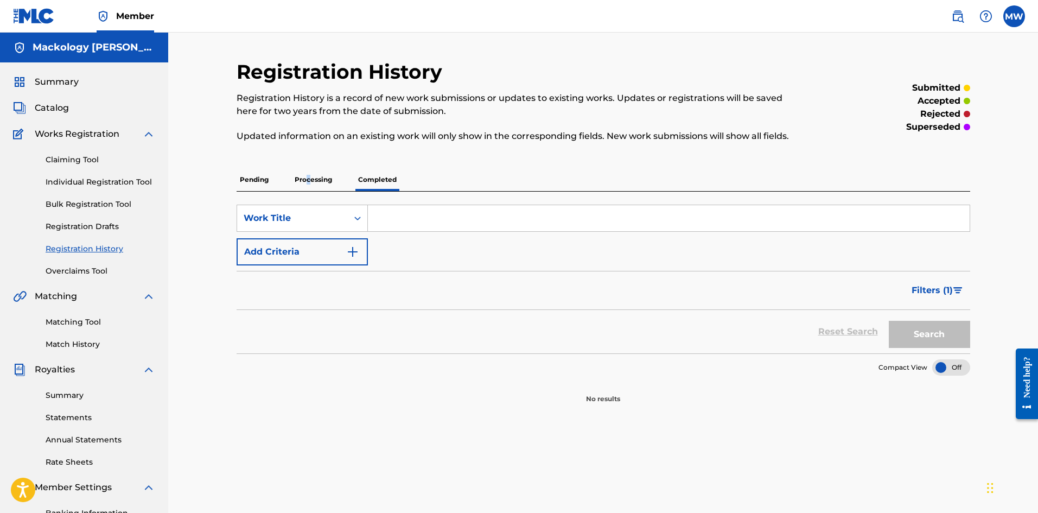
click at [308, 174] on p "Processing" at bounding box center [313, 179] width 44 height 23
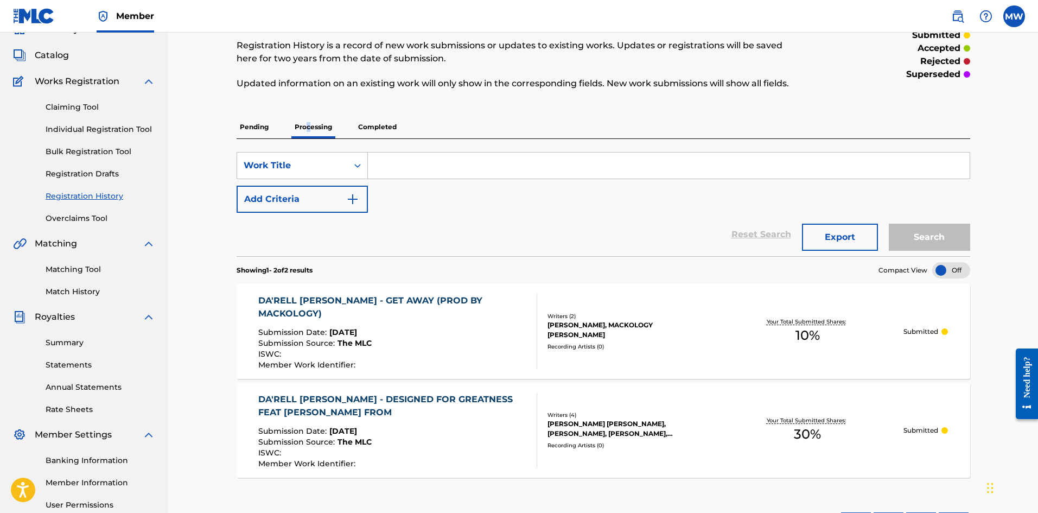
scroll to position [52, 0]
click at [260, 127] on p "Pending" at bounding box center [254, 128] width 35 height 23
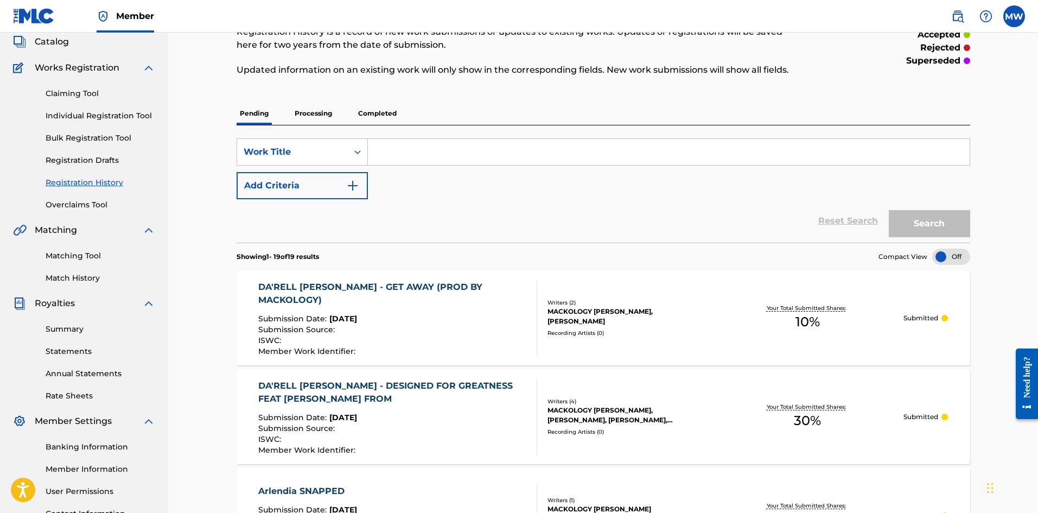
scroll to position [54, 0]
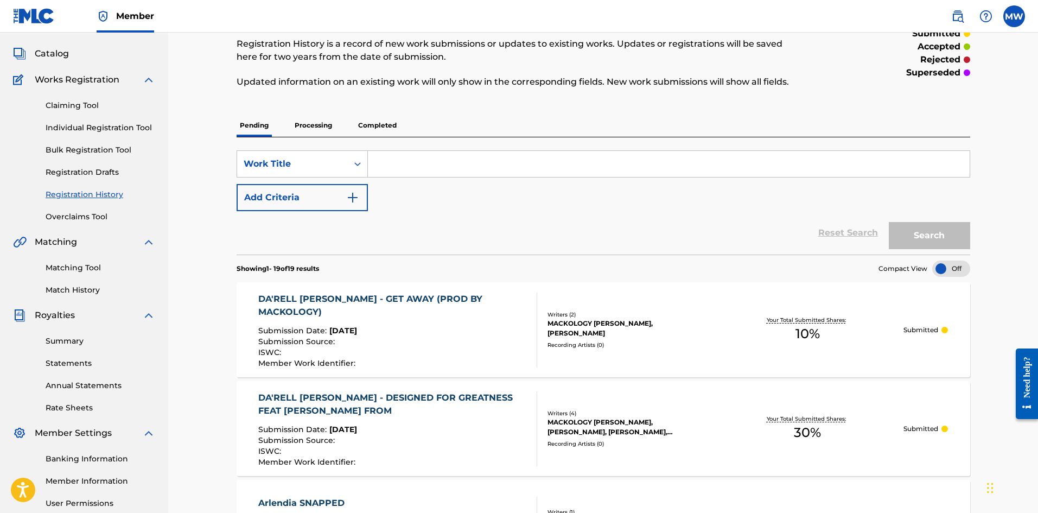
click at [310, 120] on p "Processing" at bounding box center [313, 125] width 44 height 23
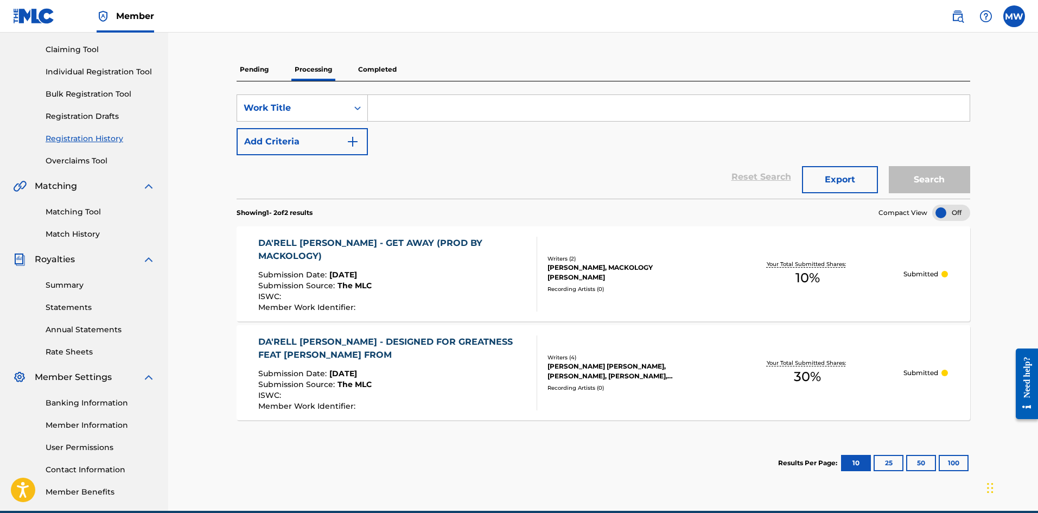
scroll to position [52, 0]
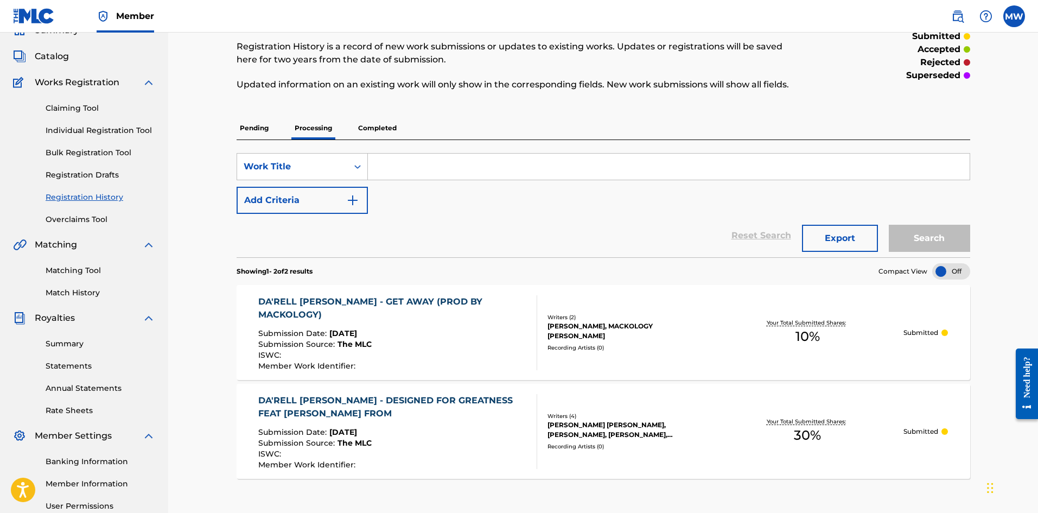
click at [86, 290] on link "Match History" at bounding box center [101, 292] width 110 height 11
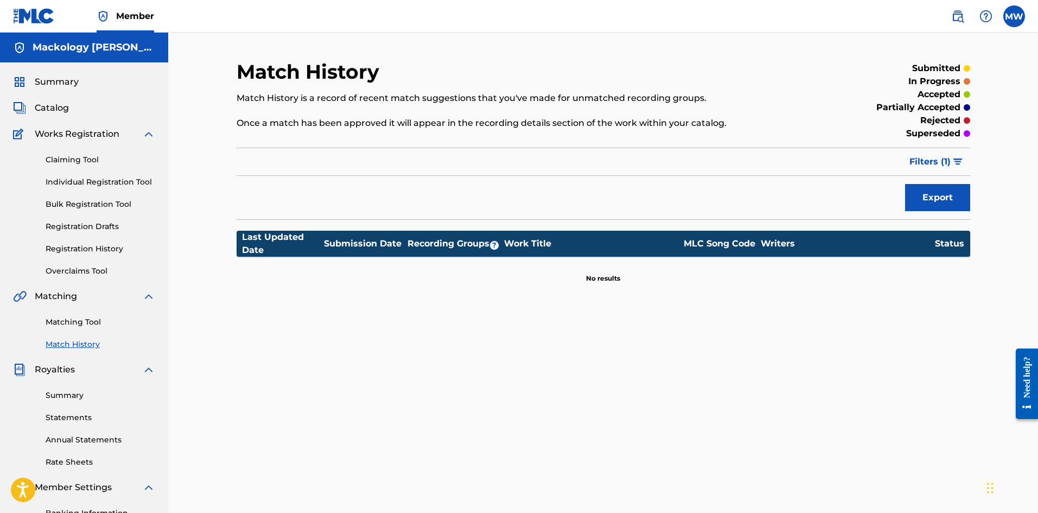
click at [72, 317] on link "Matching Tool" at bounding box center [101, 321] width 110 height 11
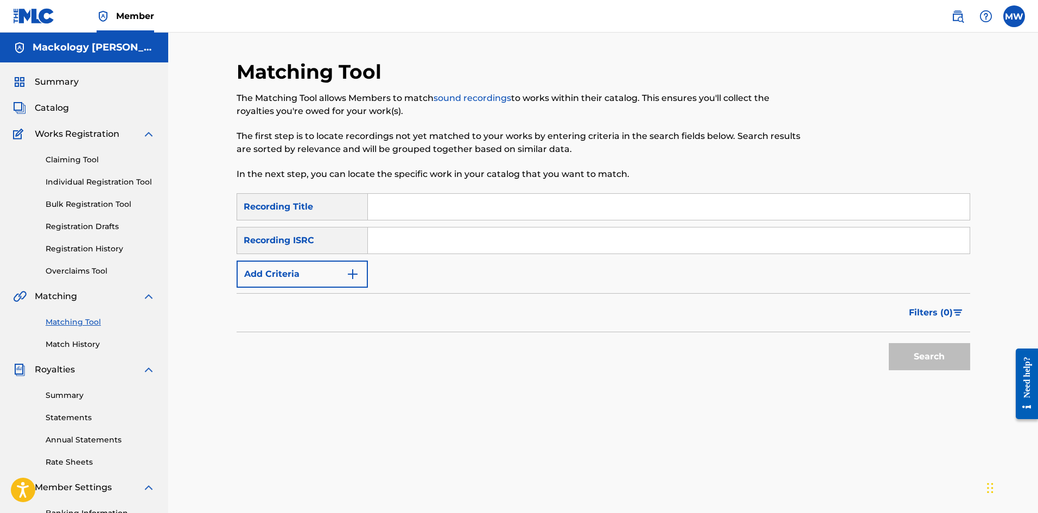
click at [70, 297] on span "Matching" at bounding box center [56, 296] width 42 height 13
click at [112, 223] on link "Registration Drafts" at bounding box center [101, 226] width 110 height 11
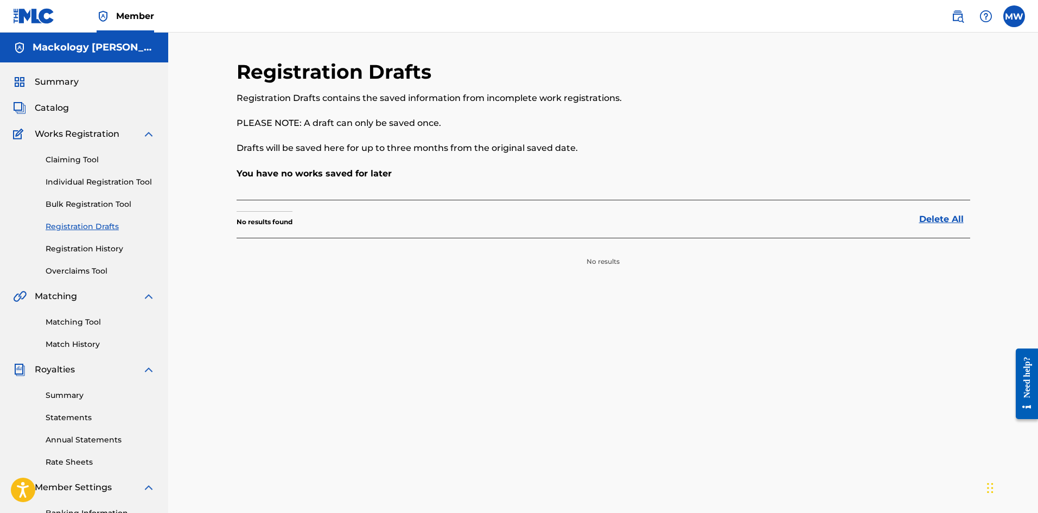
click at [109, 204] on link "Bulk Registration Tool" at bounding box center [101, 204] width 110 height 11
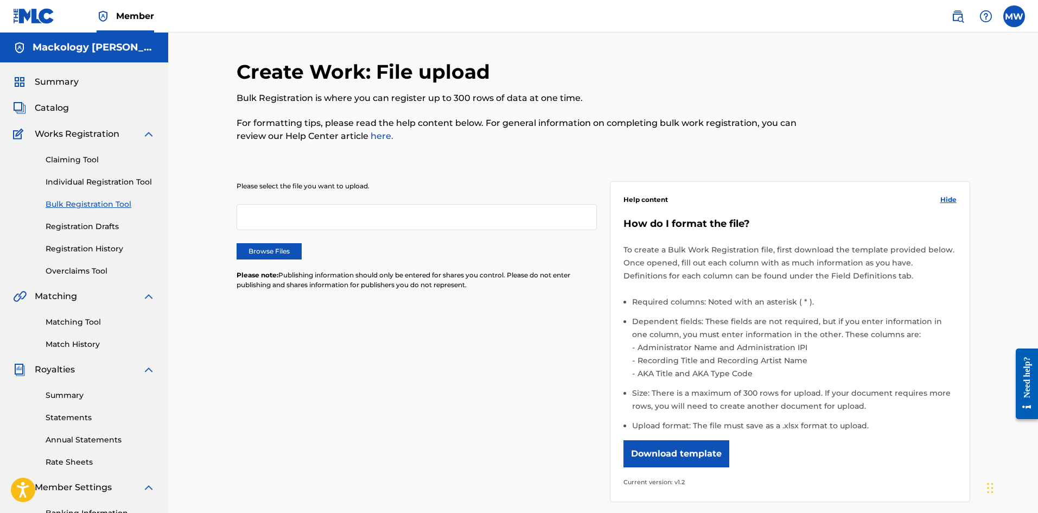
click at [103, 181] on link "Individual Registration Tool" at bounding box center [101, 181] width 110 height 11
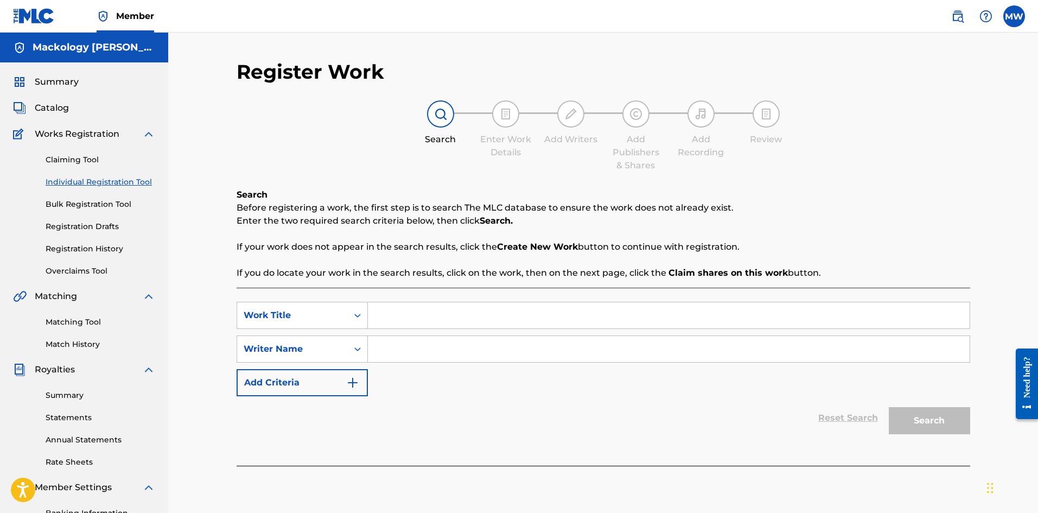
click at [87, 155] on link "Claiming Tool" at bounding box center [101, 159] width 110 height 11
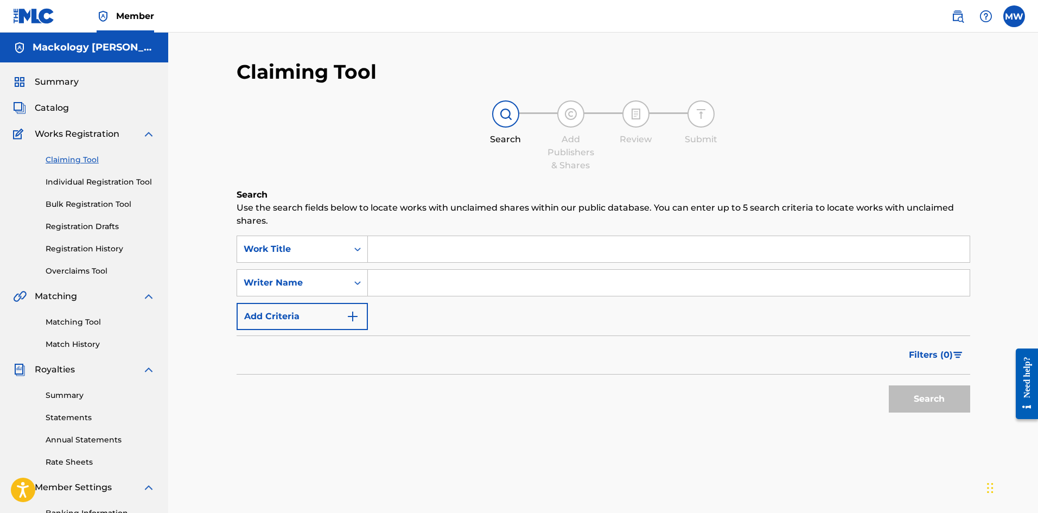
click at [62, 79] on span "Summary" at bounding box center [57, 81] width 44 height 13
